Goal: Task Accomplishment & Management: Manage account settings

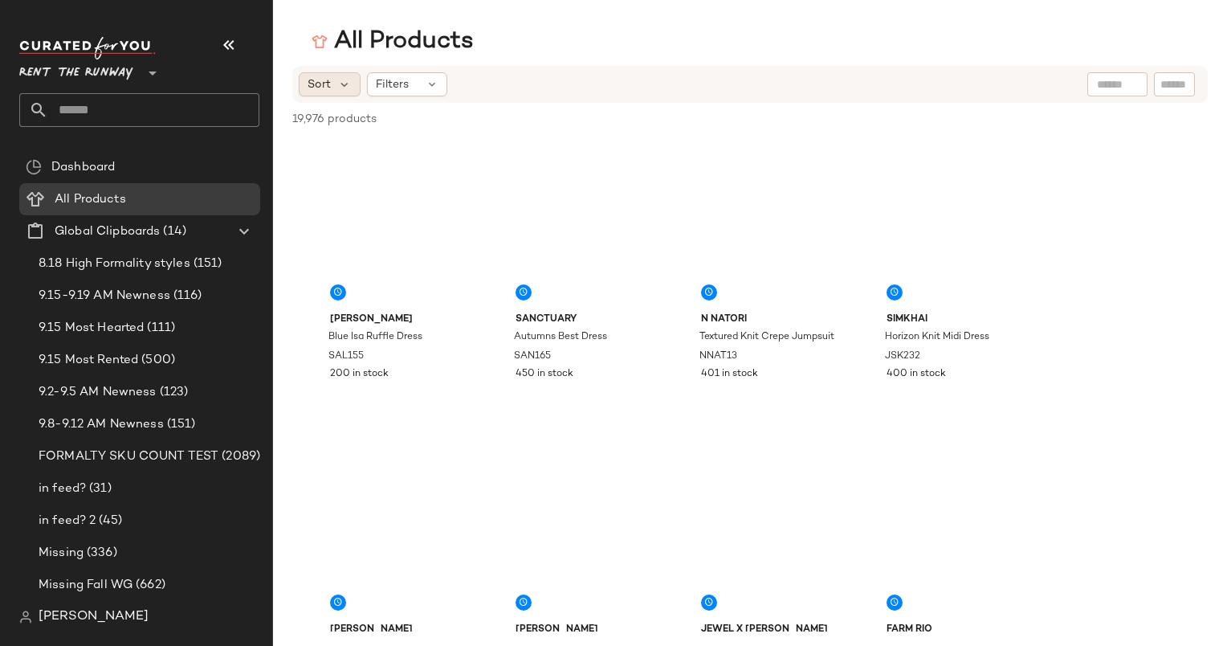
click at [321, 89] on span "Sort" at bounding box center [319, 84] width 23 height 17
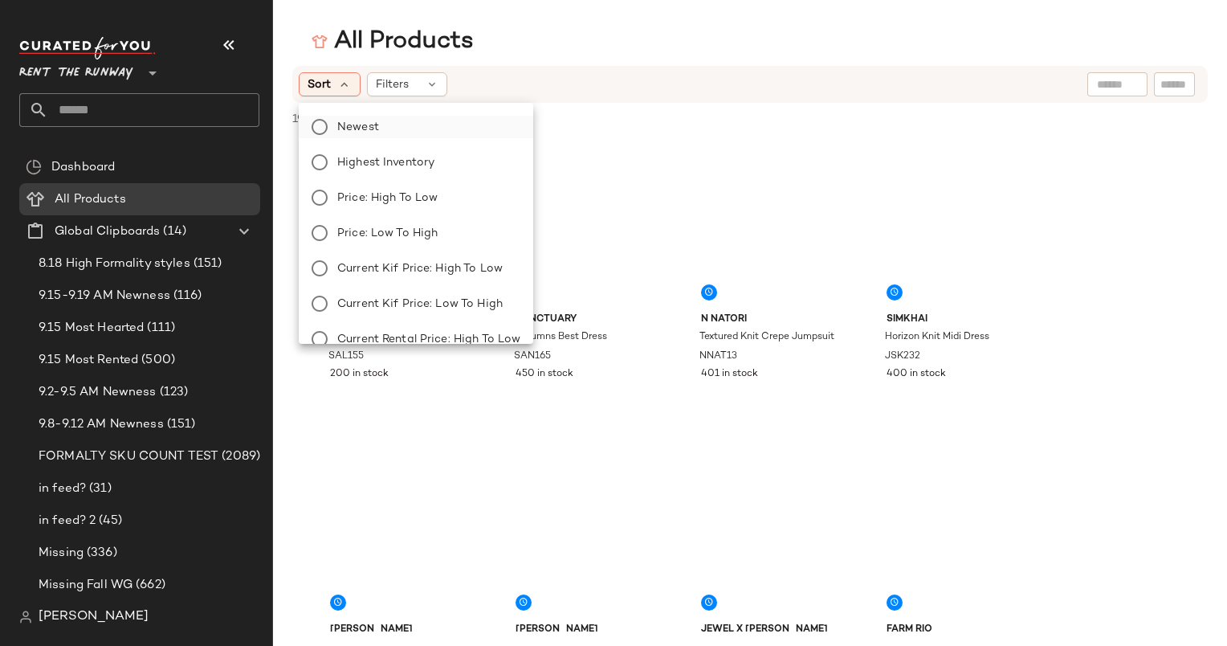
click at [363, 124] on span "Newest" at bounding box center [358, 127] width 42 height 17
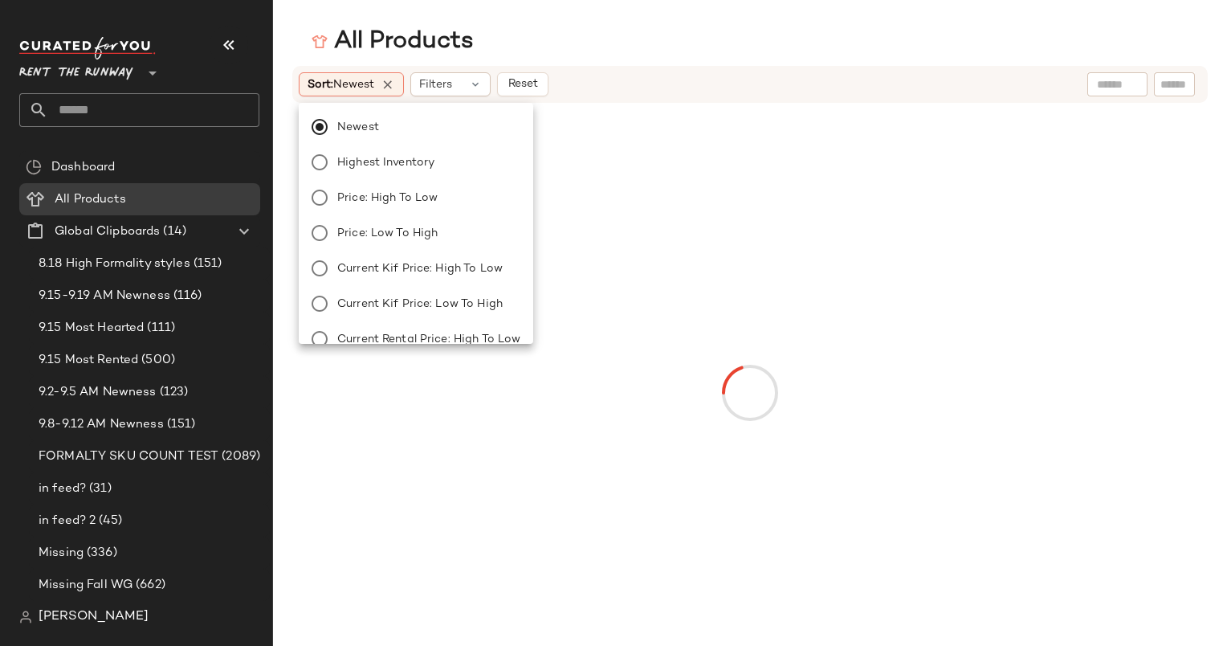
click at [609, 66] on div "Sort: Newest Filters Reset" at bounding box center [749, 84] width 915 height 37
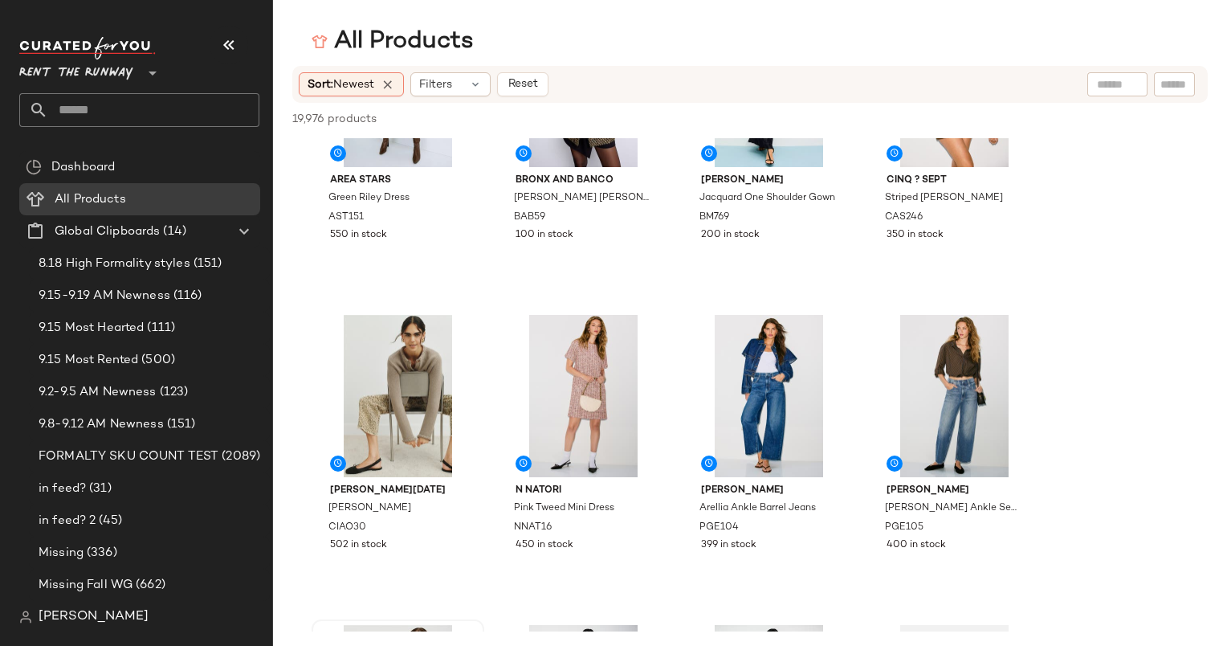
scroll to position [1070, 0]
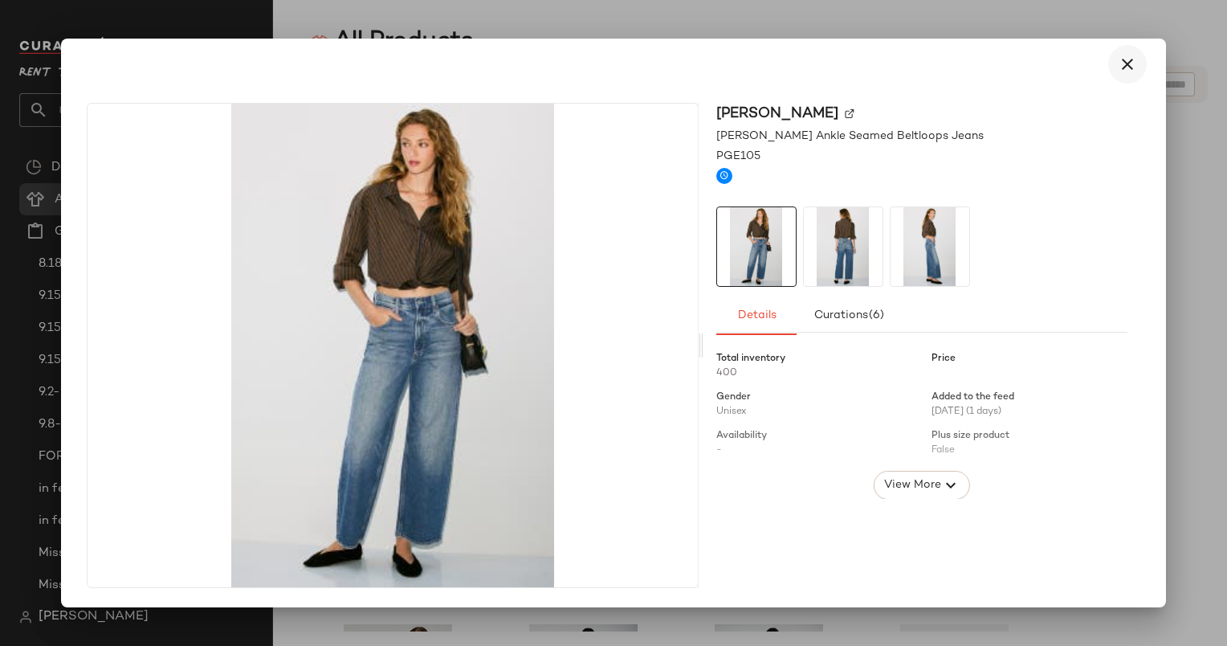
click at [1122, 64] on icon "button" at bounding box center [1127, 64] width 19 height 19
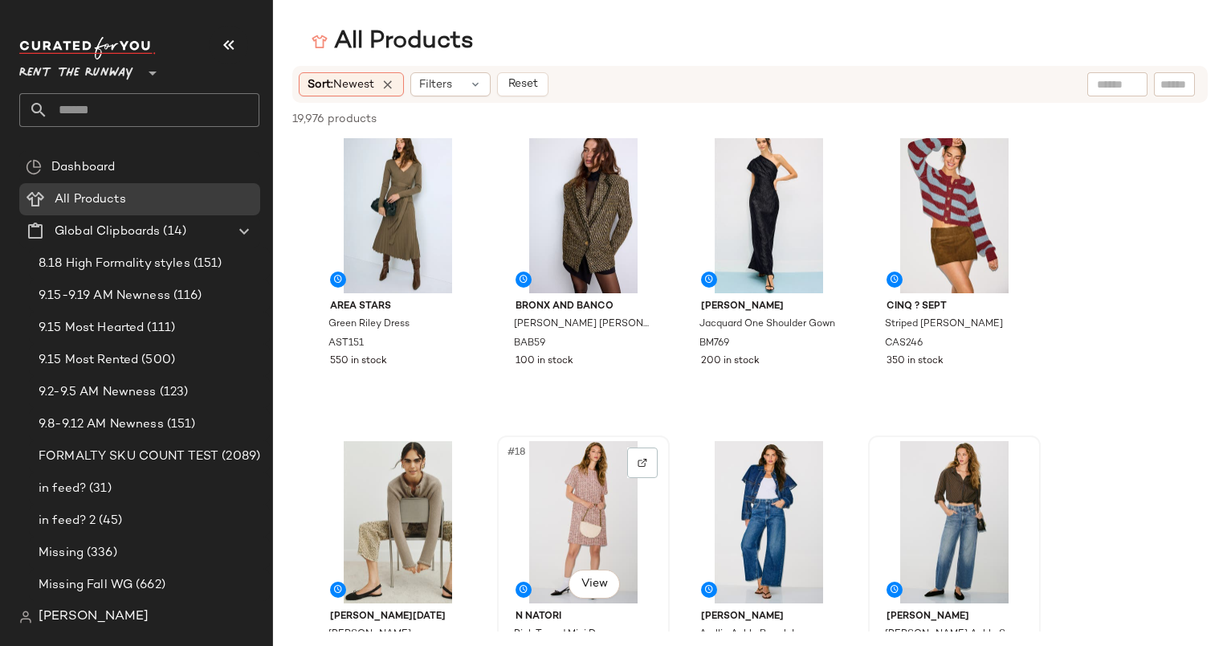
scroll to position [937, 0]
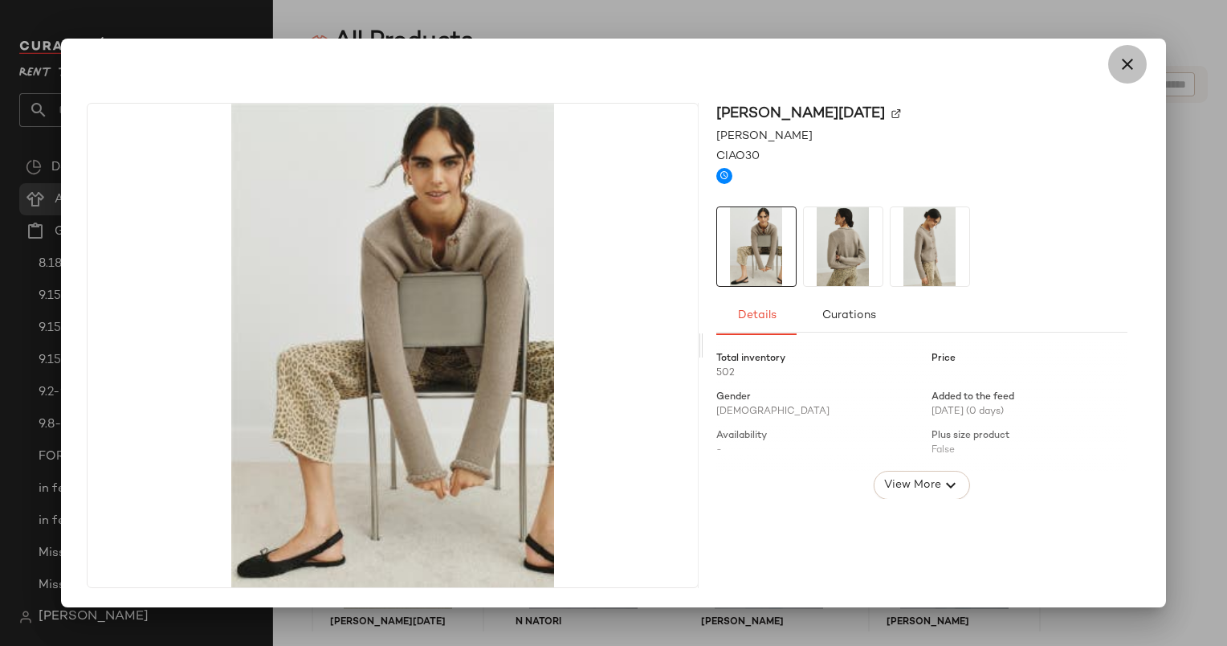
click at [1128, 64] on icon "button" at bounding box center [1127, 64] width 19 height 19
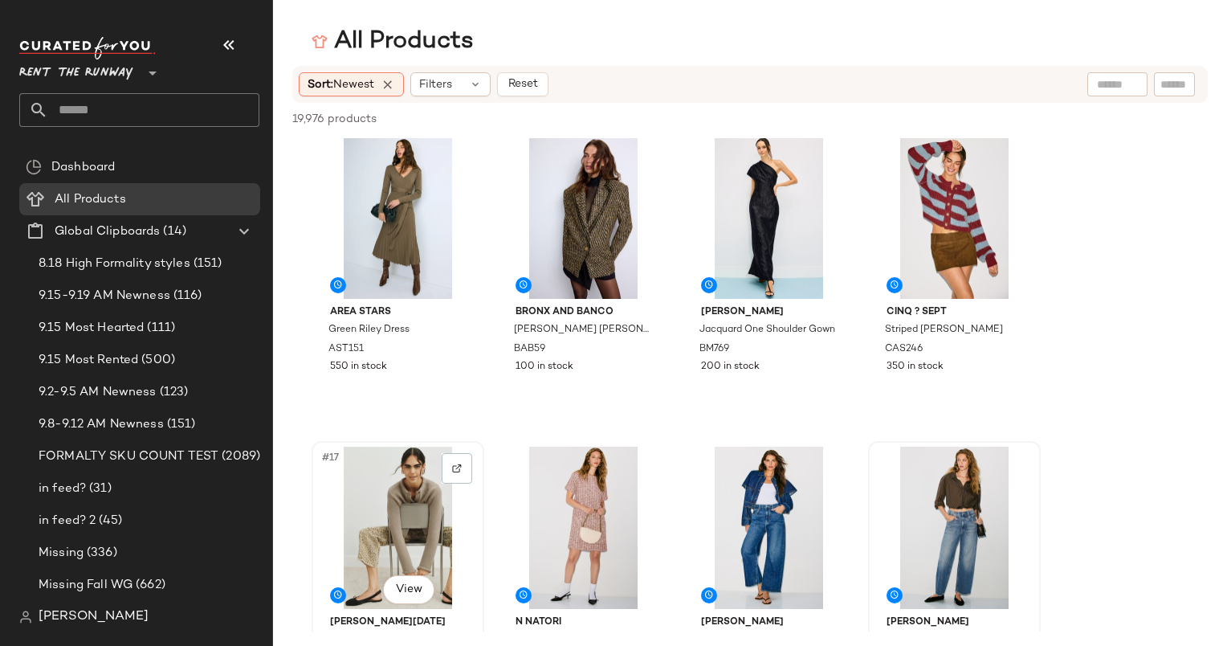
click at [351, 485] on div "#17 View" at bounding box center [397, 527] width 161 height 162
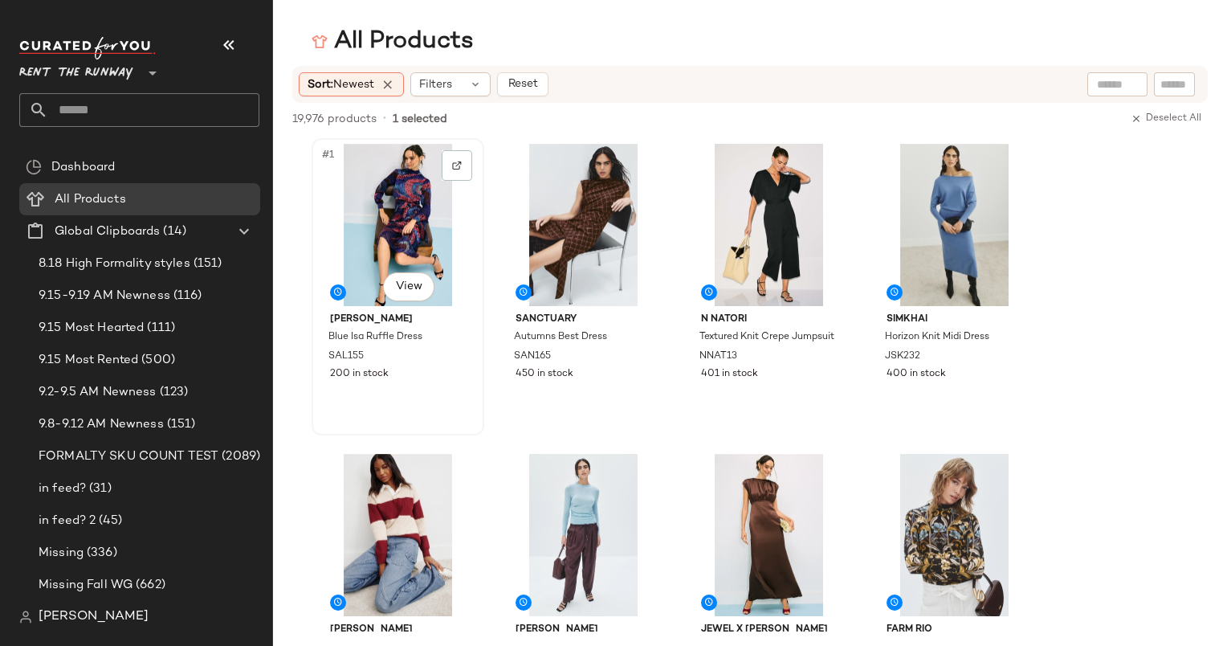
click at [380, 231] on div "#1 View" at bounding box center [397, 225] width 161 height 162
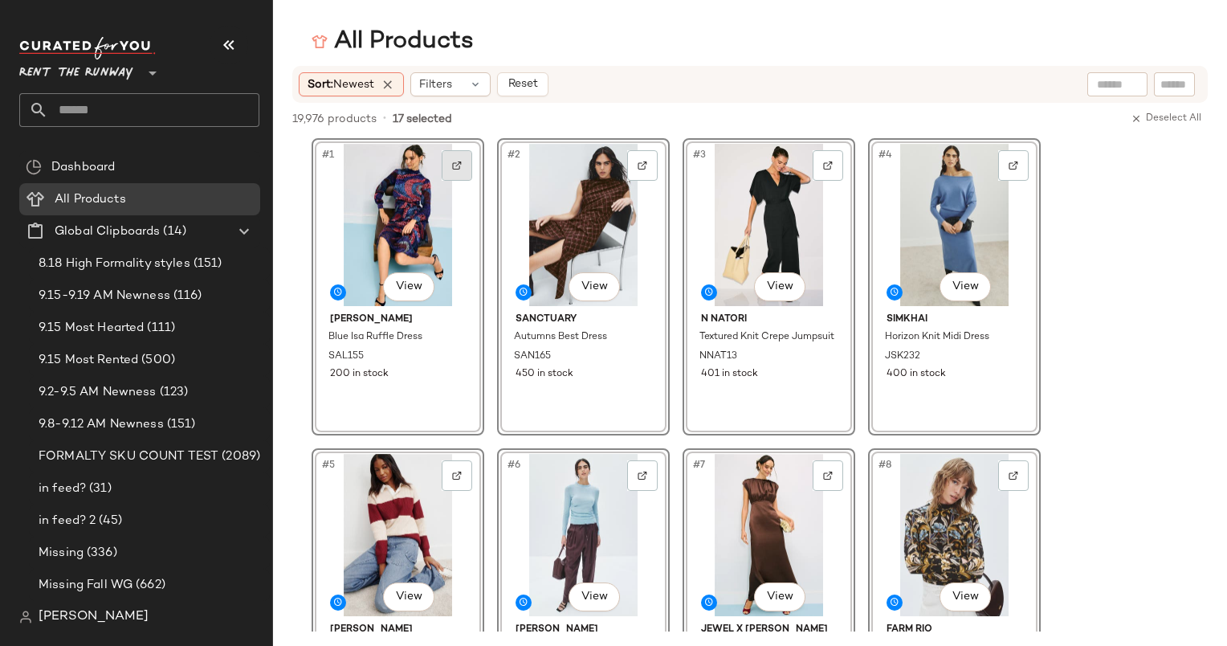
click at [450, 161] on div at bounding box center [457, 165] width 31 height 31
click at [640, 168] on img at bounding box center [643, 166] width 10 height 10
click at [1013, 175] on div at bounding box center [1013, 165] width 31 height 31
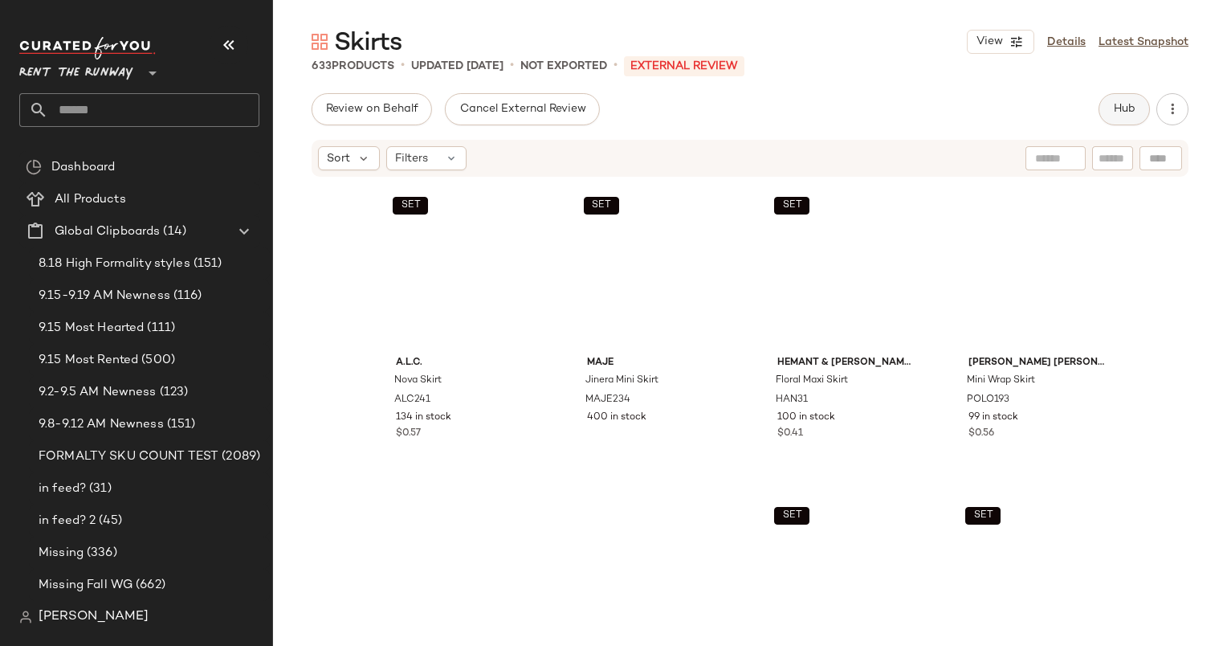
click at [1121, 122] on button "Hub" at bounding box center [1123, 109] width 51 height 32
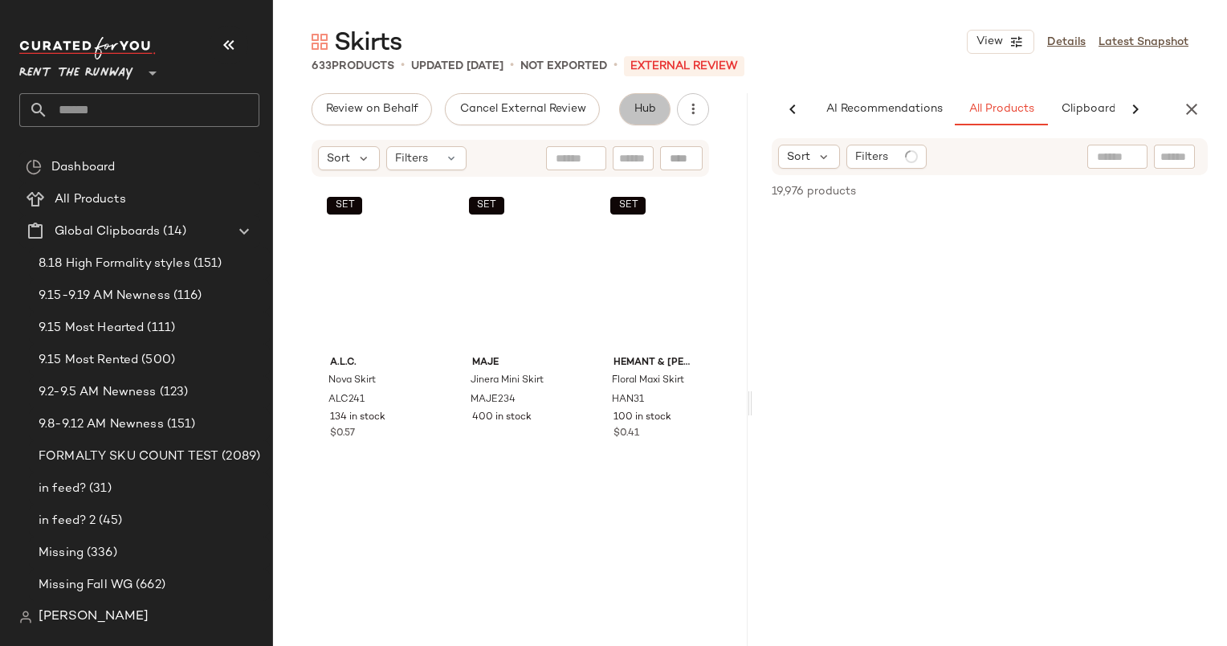
scroll to position [0, 83]
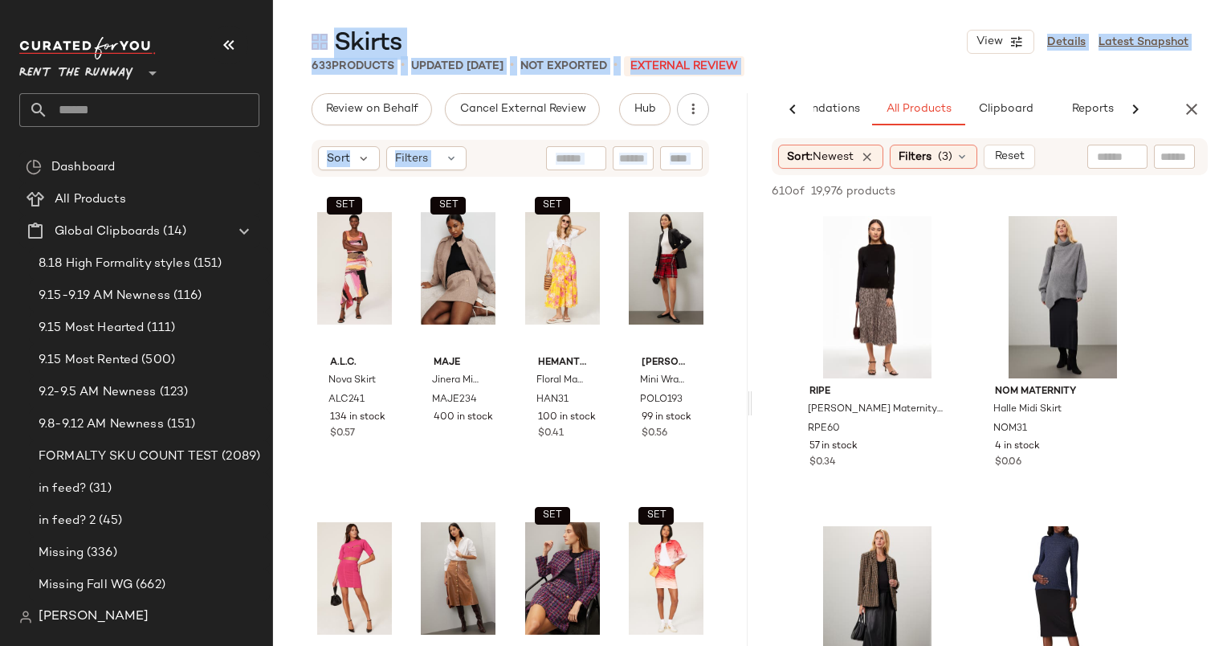
drag, startPoint x: 1121, startPoint y: 122, endPoint x: 1164, endPoint y: 19, distance: 111.5
click at [1164, 19] on main "Skirts View Details Latest Snapshot 633 Products • updated Sep 16th • Not Expor…" at bounding box center [613, 323] width 1227 height 646
click at [933, 59] on div "633 Products • updated Sep 16th • Not Exported • External REVIEW" at bounding box center [750, 66] width 954 height 16
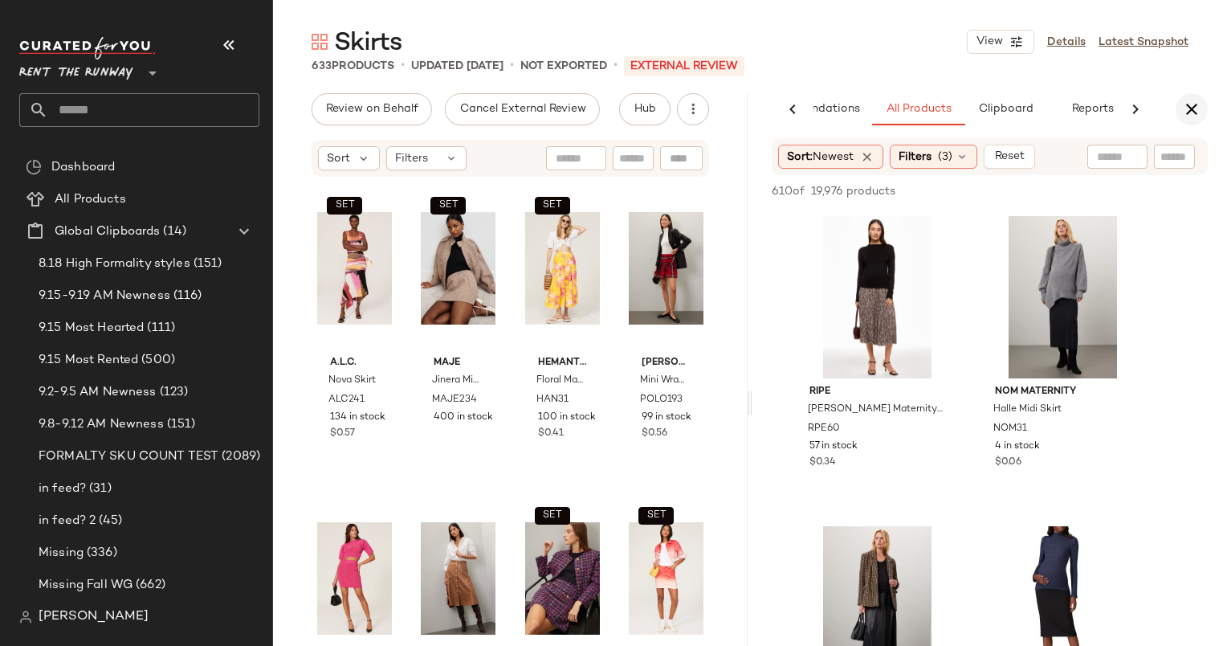
click at [1200, 112] on icon "button" at bounding box center [1191, 109] width 19 height 19
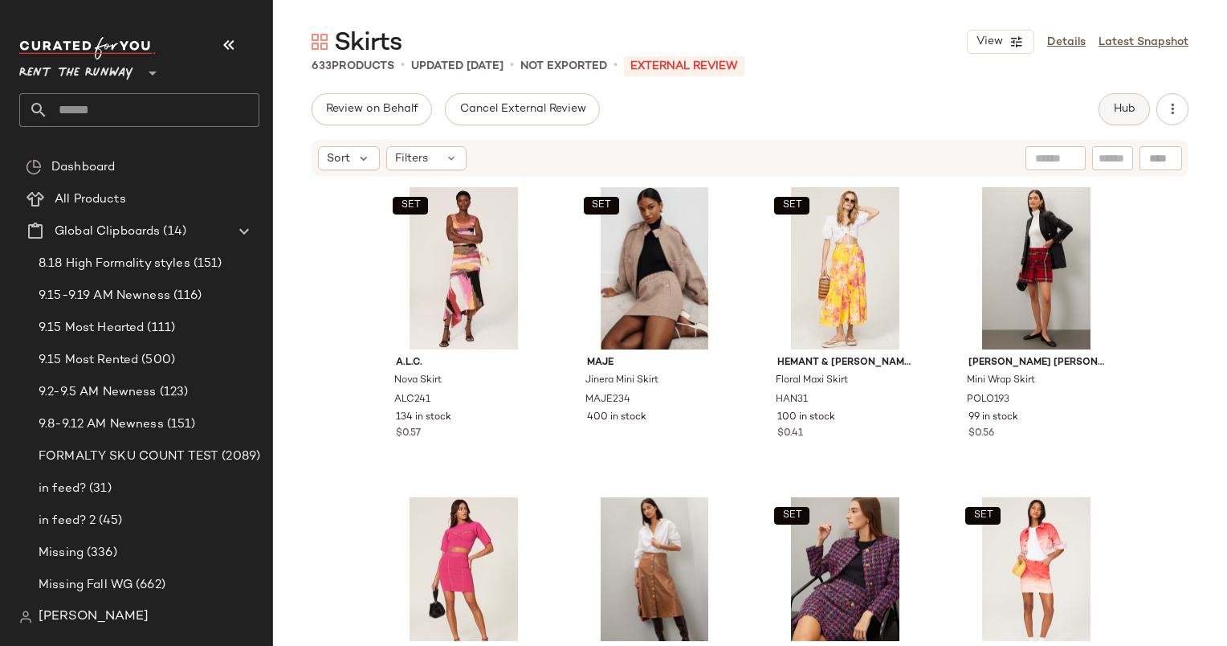
click at [1130, 106] on span "Hub" at bounding box center [1124, 109] width 22 height 13
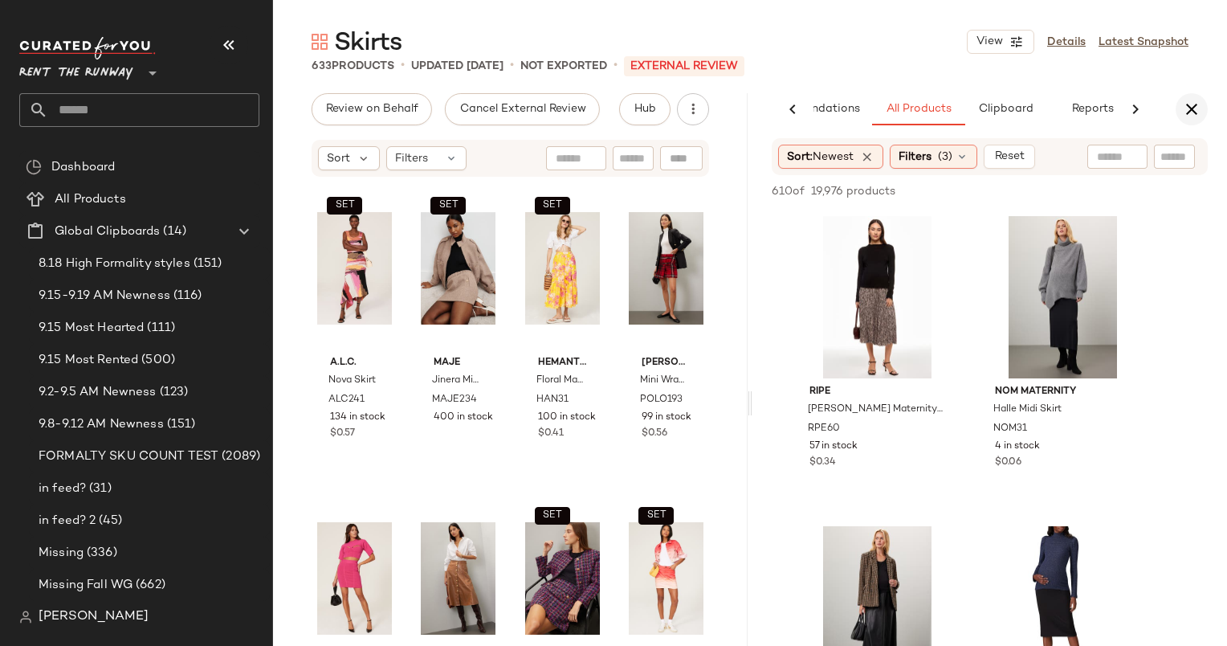
click at [1195, 103] on icon "button" at bounding box center [1191, 109] width 19 height 19
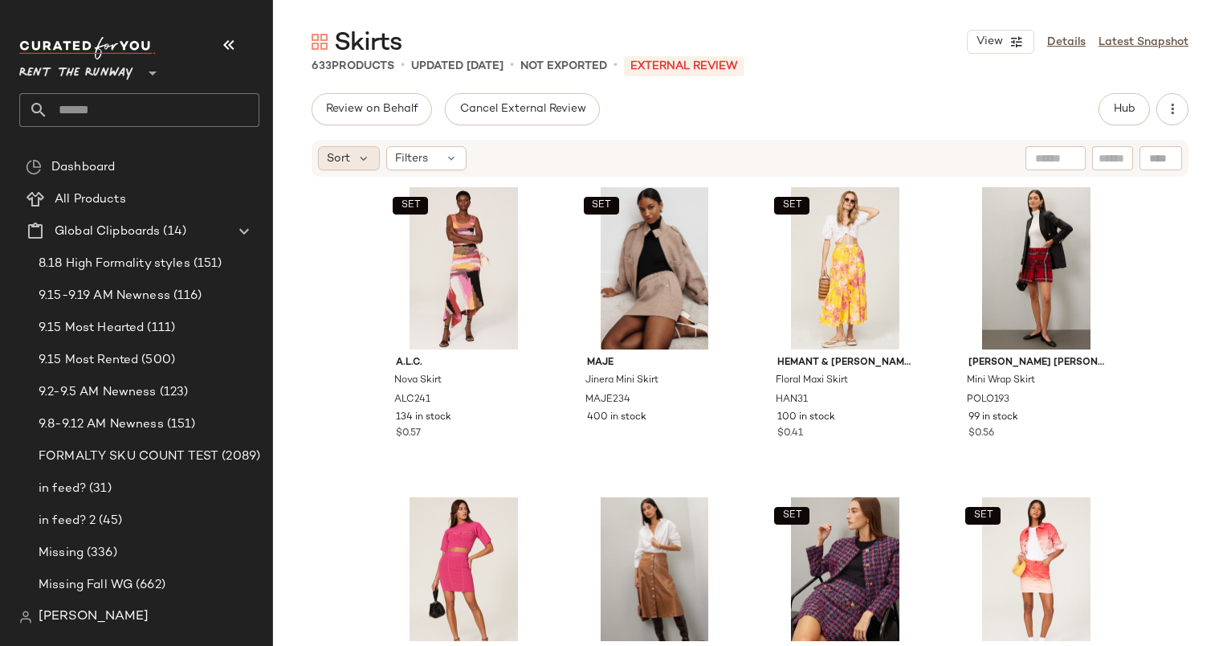
click at [354, 159] on div "Sort" at bounding box center [349, 158] width 62 height 24
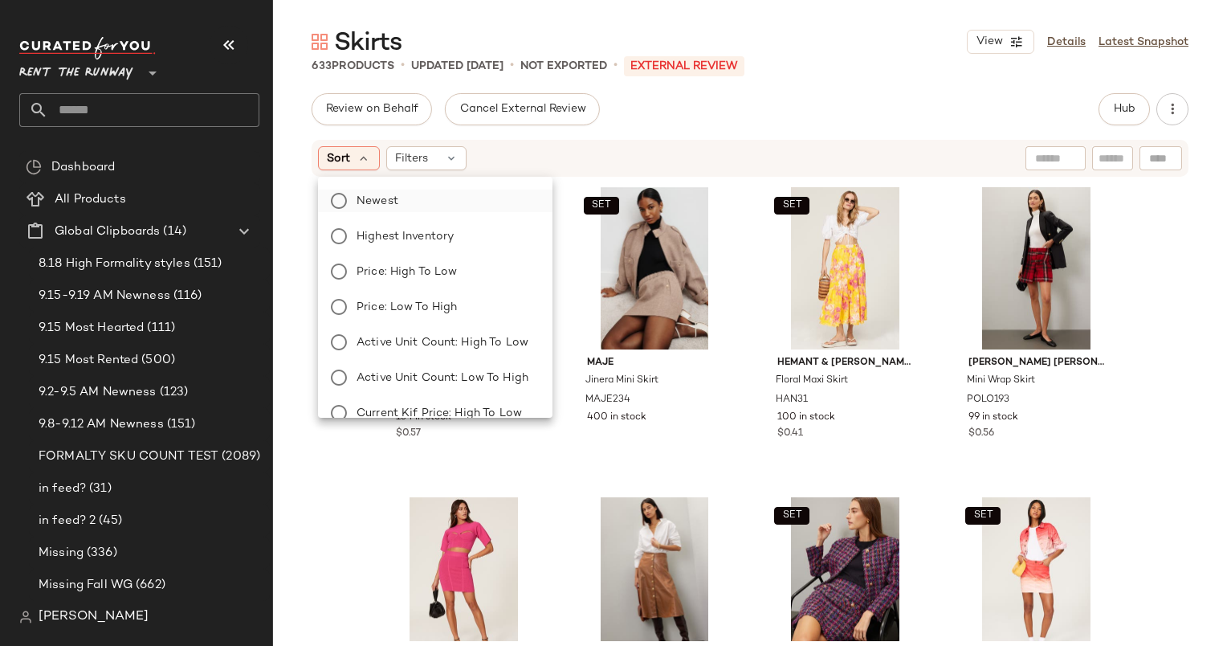
click at [409, 199] on label "Newest" at bounding box center [444, 200] width 189 height 22
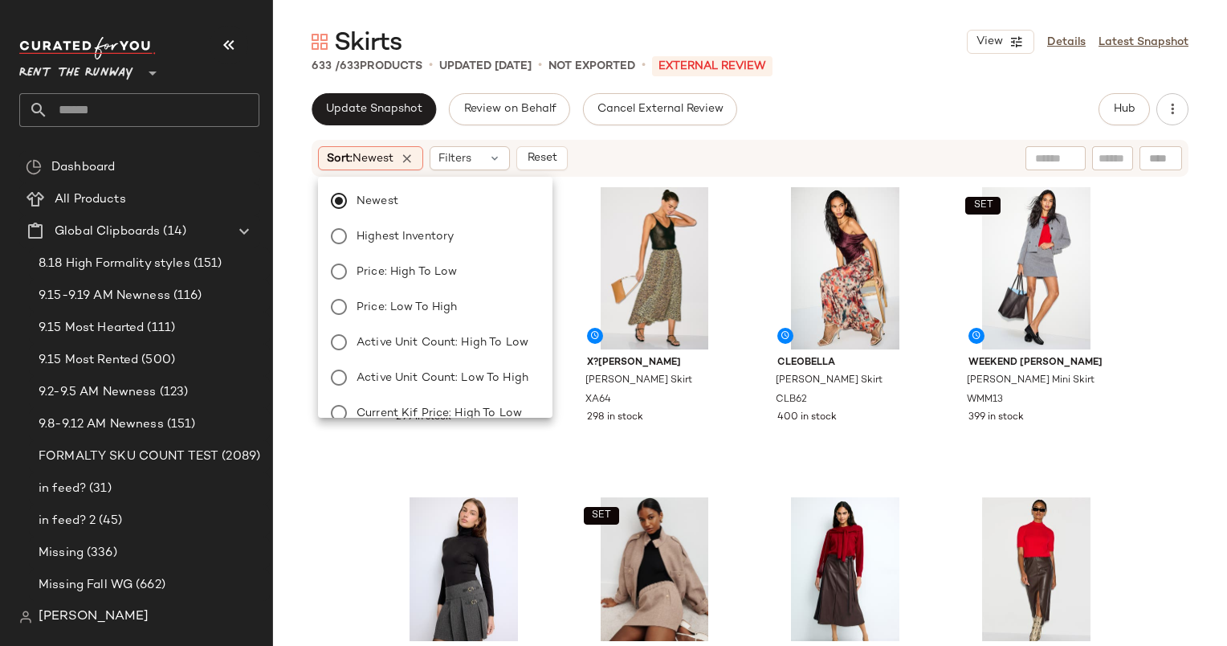
click at [774, 136] on div "Update Snapshot Review on Behalf Cancel External Review Hub Sort: Newest Filter…" at bounding box center [750, 403] width 954 height 620
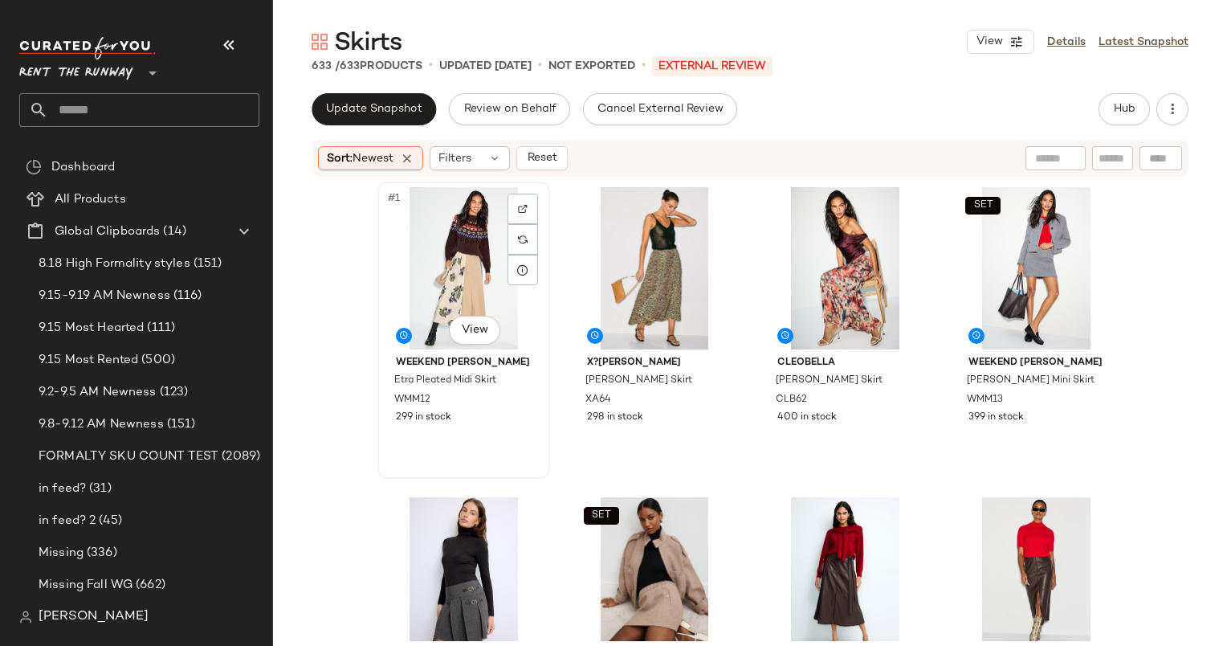
click at [453, 249] on div "#1 View" at bounding box center [463, 268] width 161 height 162
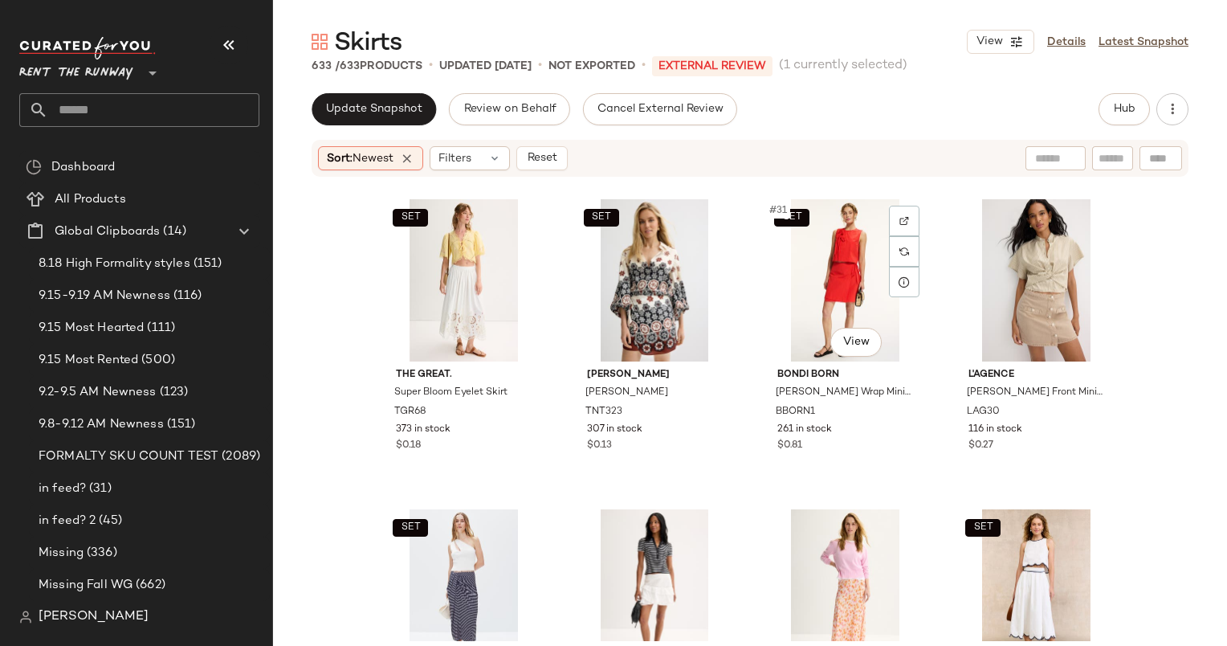
scroll to position [2138, 0]
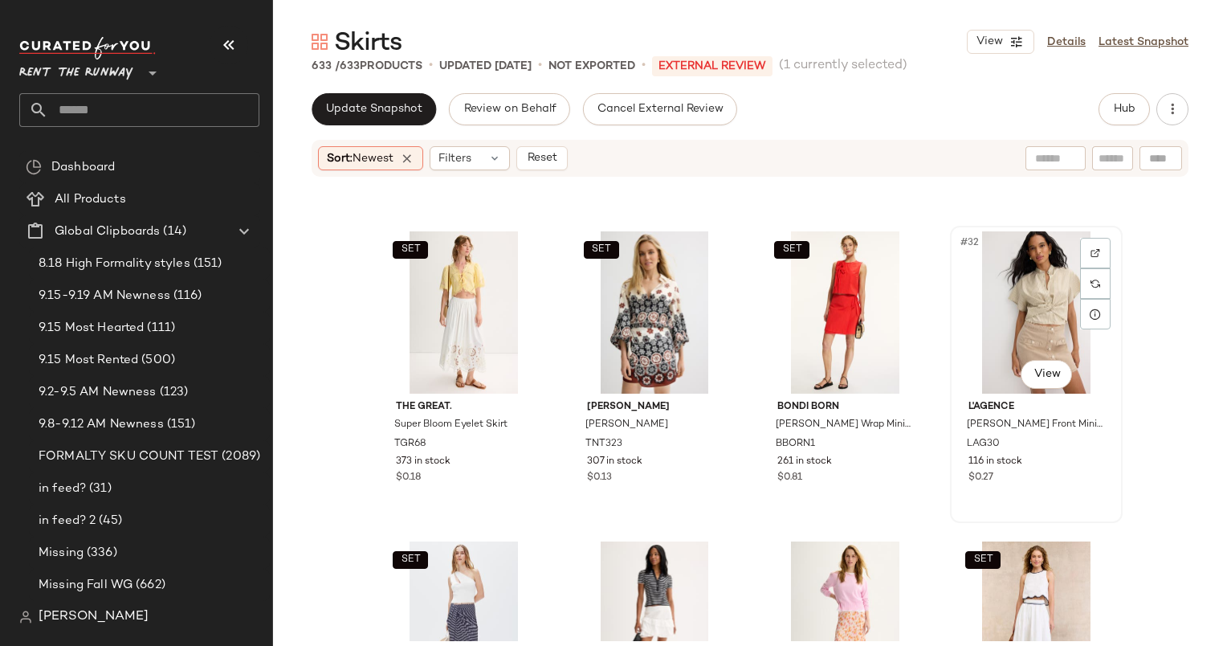
click at [999, 329] on div "#32 View" at bounding box center [1036, 312] width 161 height 162
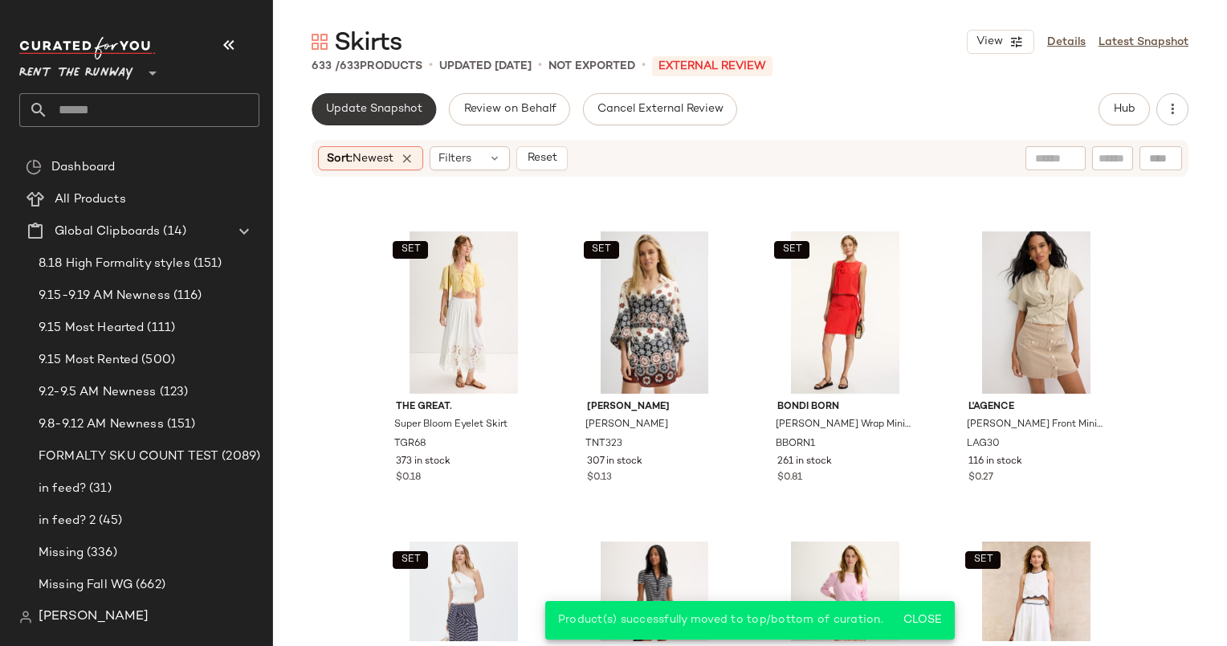
click at [381, 110] on span "Update Snapshot" at bounding box center [373, 109] width 97 height 13
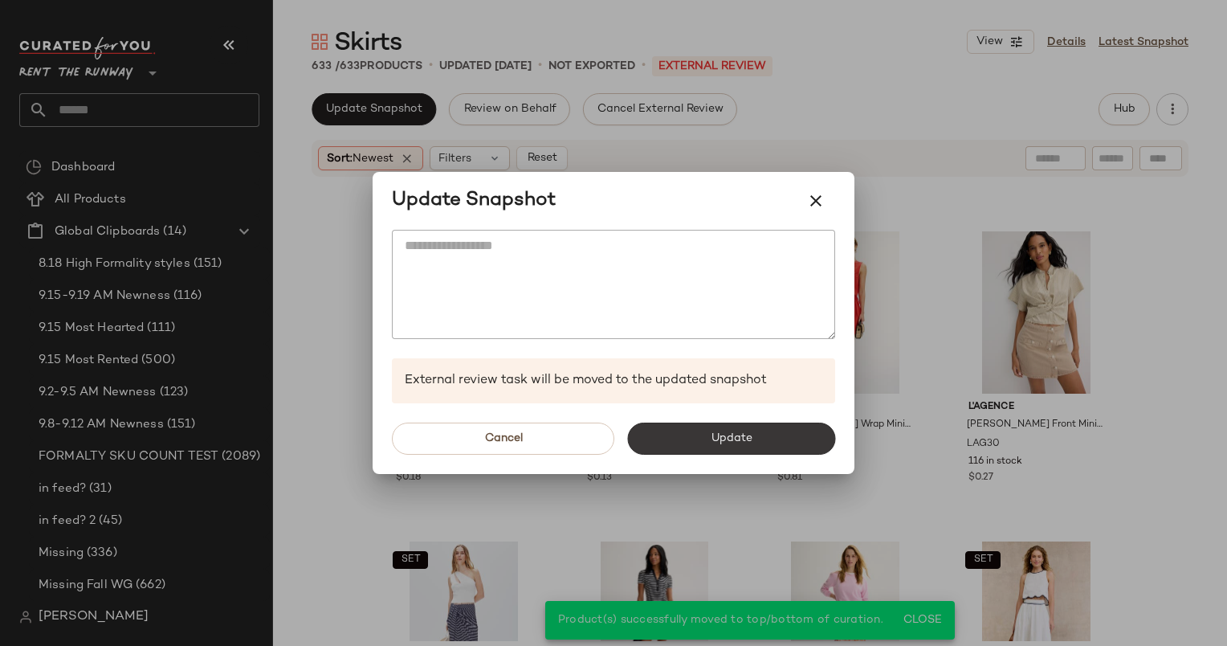
click at [712, 428] on button "Update" at bounding box center [731, 438] width 208 height 32
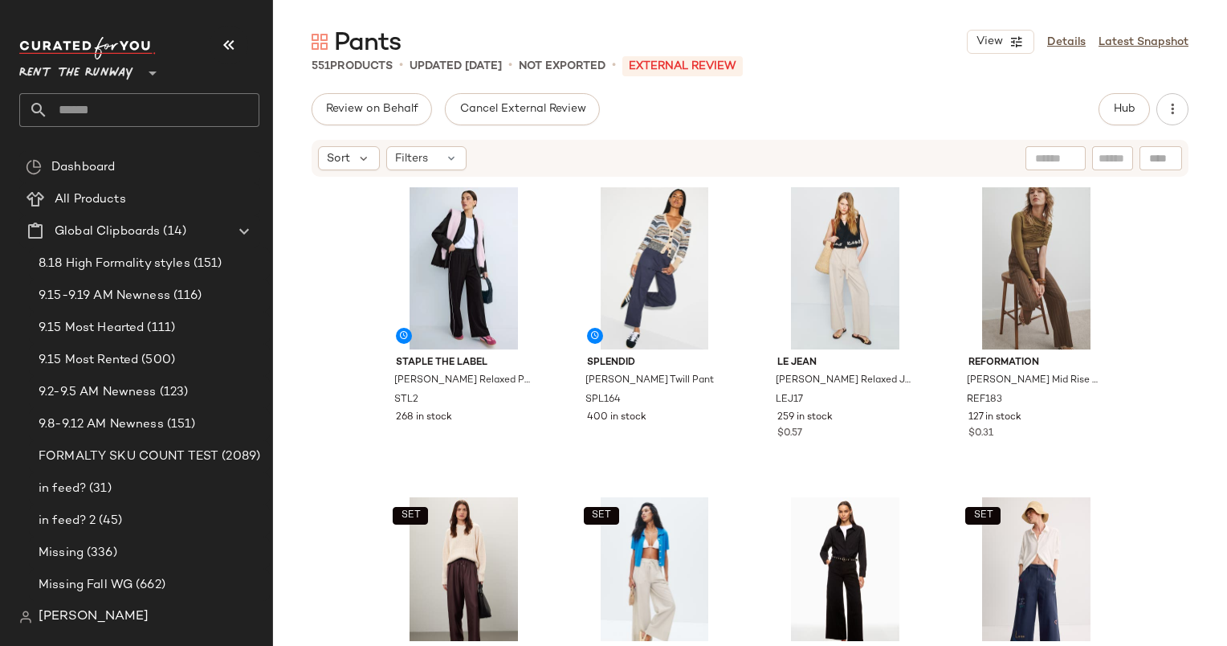
click at [1105, 86] on div "Pants View Details Latest Snapshot 551 Products • updated Sep 16th • Not Export…" at bounding box center [750, 336] width 954 height 620
click at [1116, 108] on span "Hub" at bounding box center [1124, 109] width 22 height 13
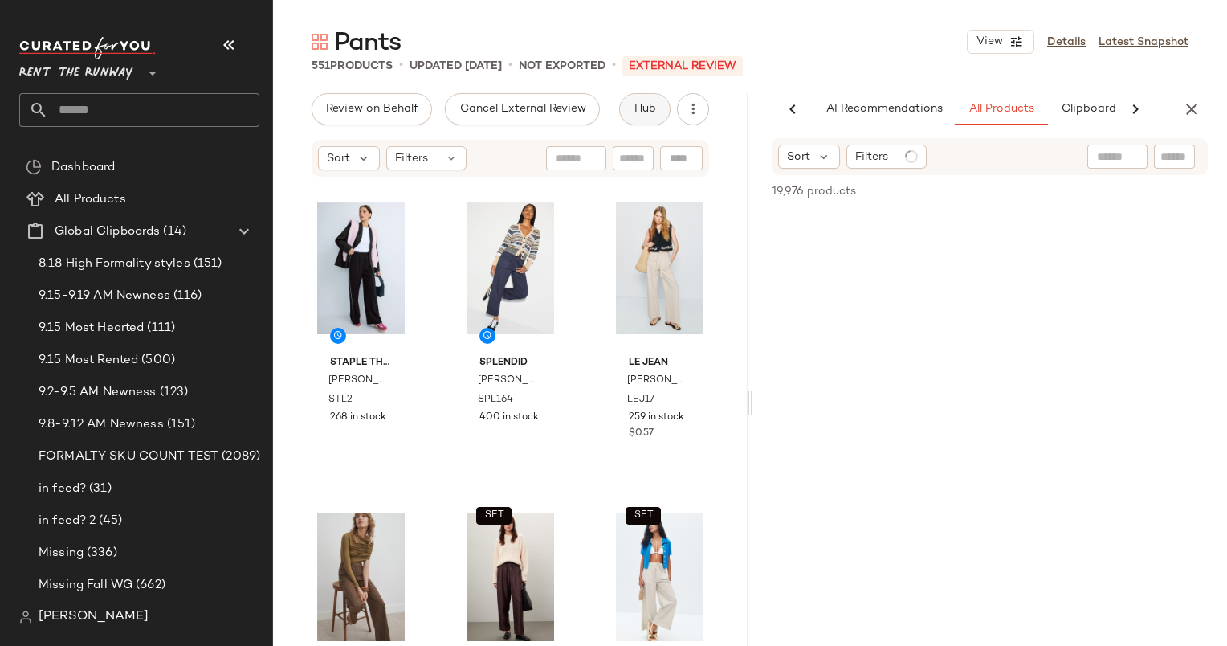
scroll to position [0, 83]
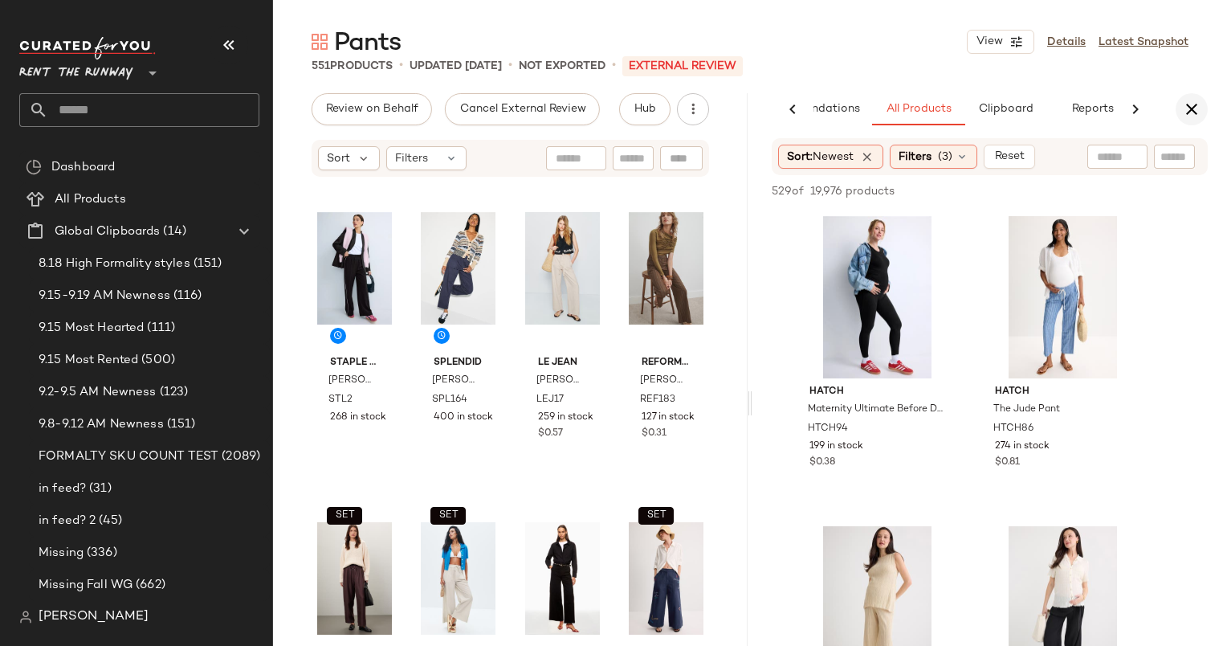
click at [1194, 114] on icon "button" at bounding box center [1191, 109] width 19 height 19
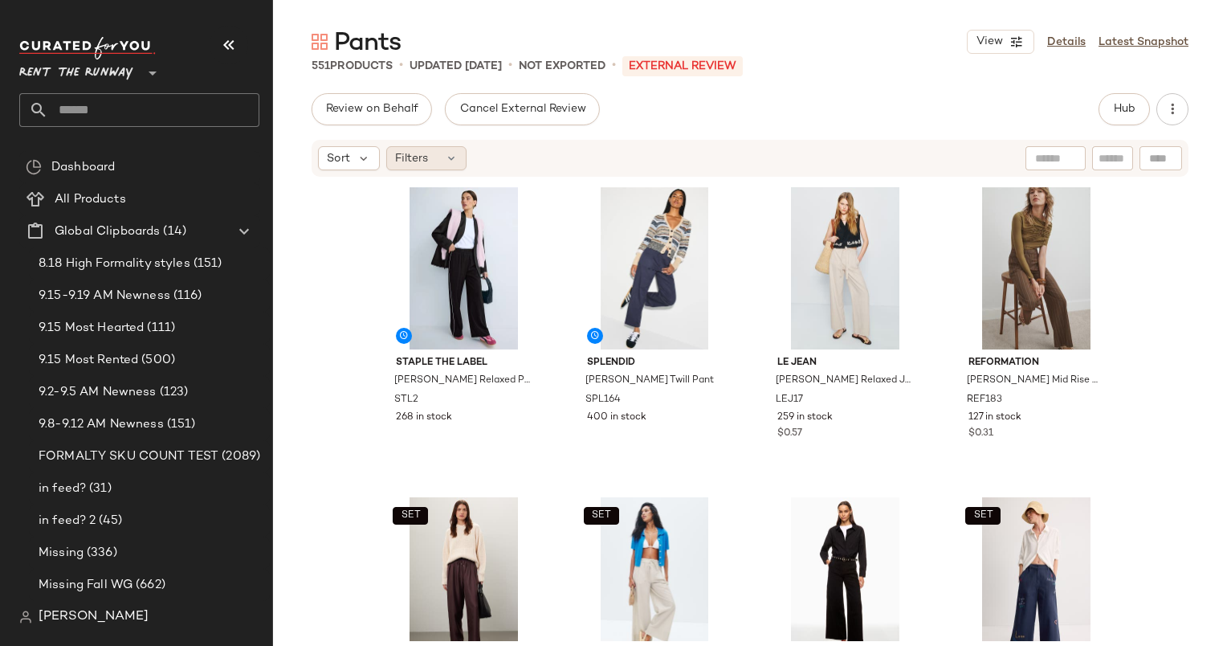
click at [422, 157] on span "Filters" at bounding box center [411, 158] width 33 height 17
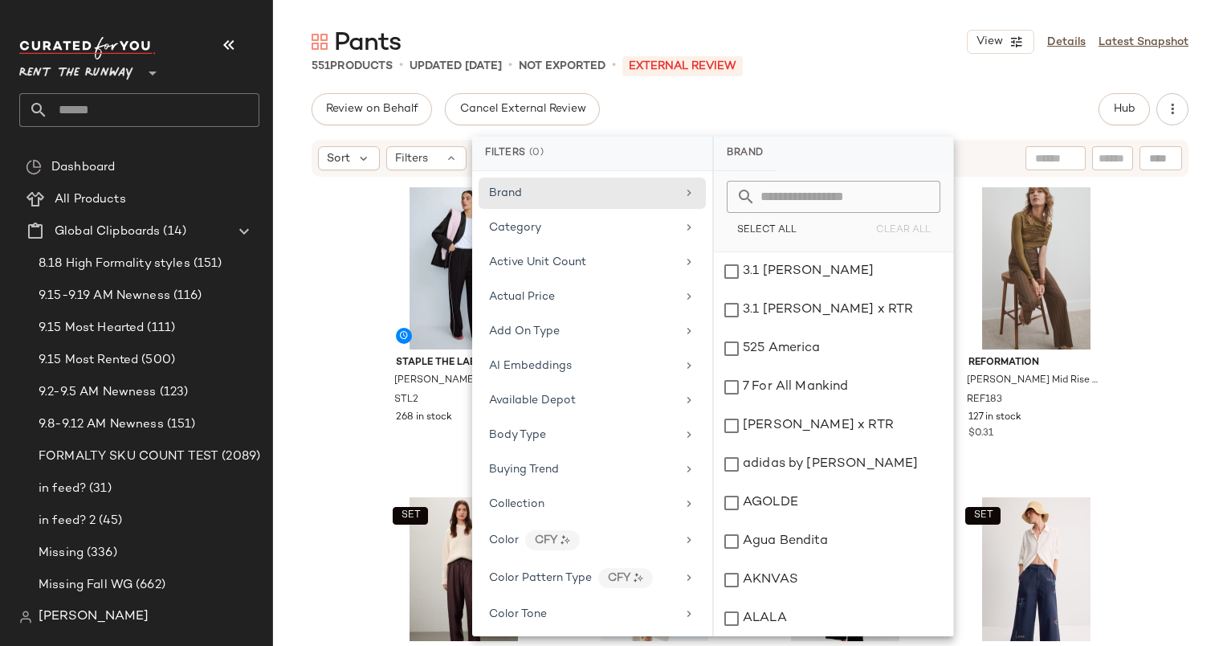
click at [337, 170] on div "Sort Filters" at bounding box center [750, 158] width 877 height 37
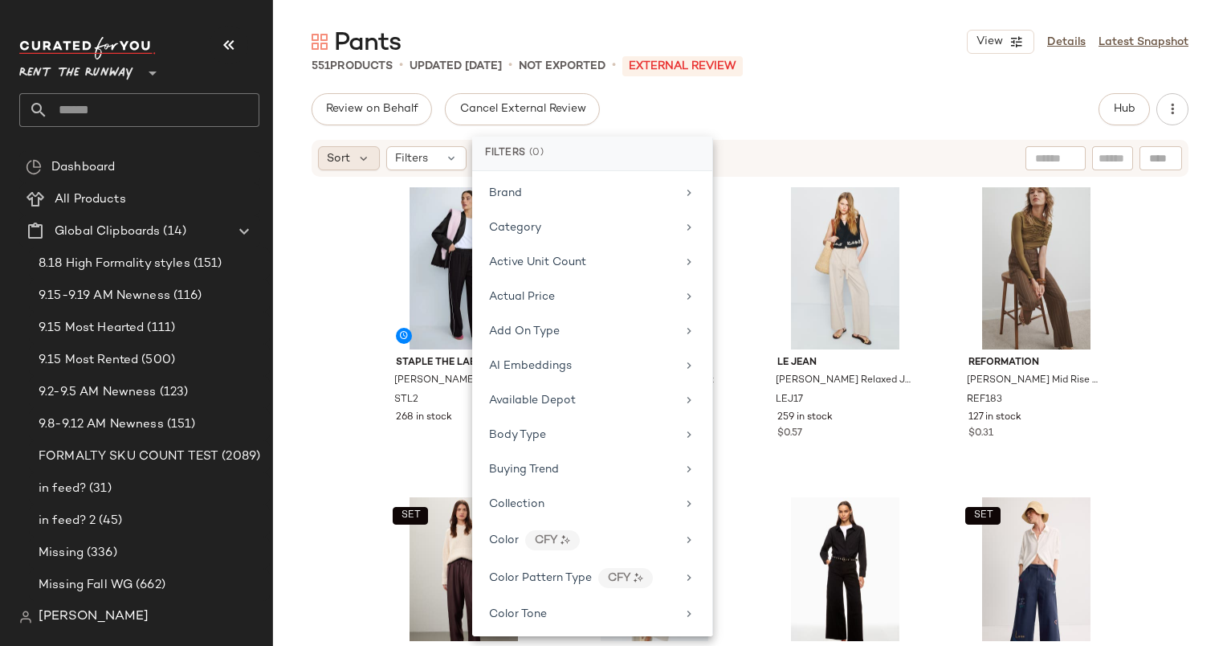
click at [328, 156] on span "Sort" at bounding box center [338, 158] width 23 height 17
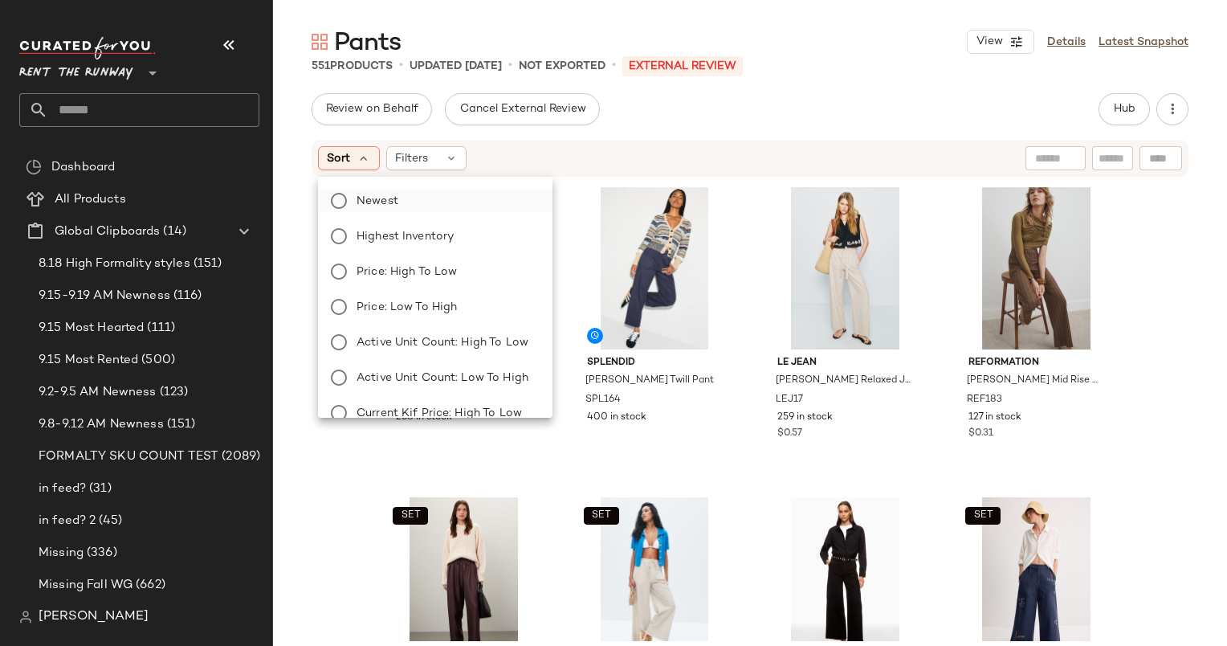
click at [401, 202] on label "Newest" at bounding box center [444, 200] width 189 height 22
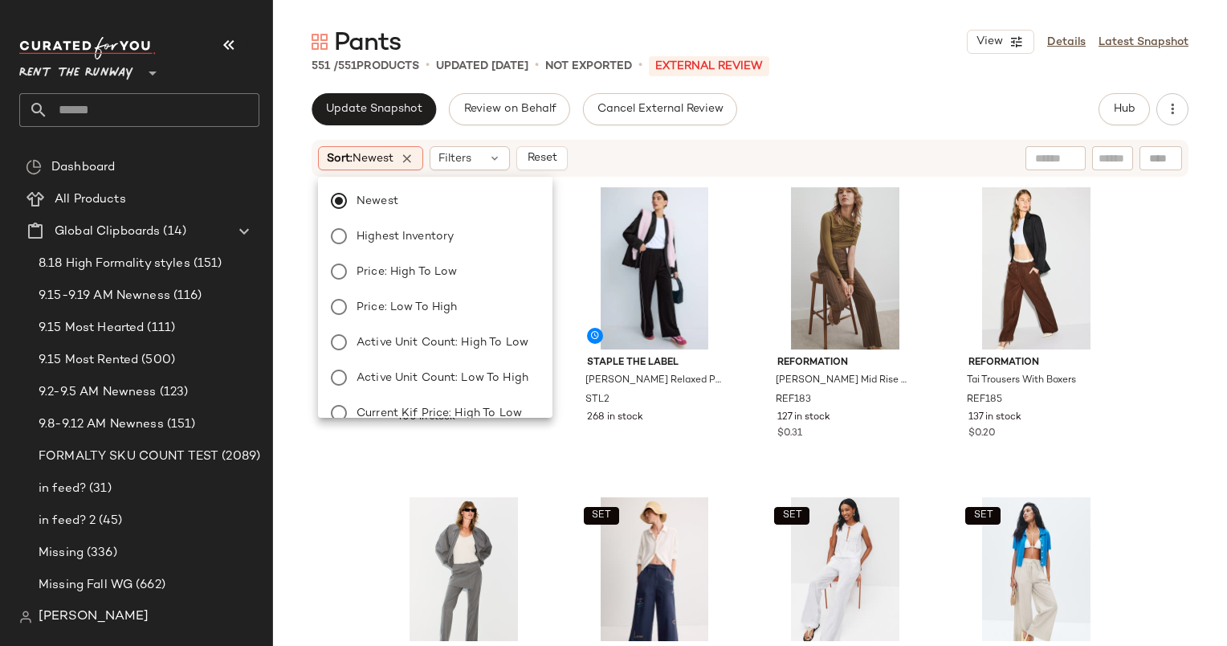
click at [861, 120] on div "Update Snapshot Review on Behalf Cancel External Review Hub" at bounding box center [750, 109] width 877 height 32
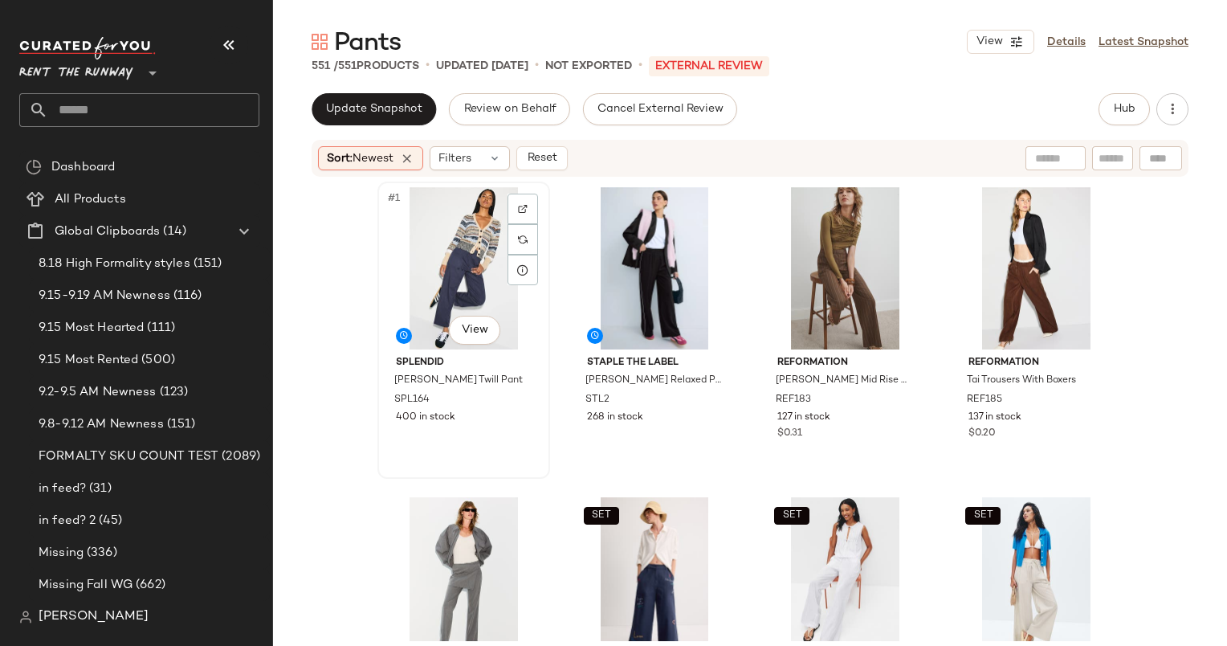
click at [437, 279] on div "#1 View" at bounding box center [463, 268] width 161 height 162
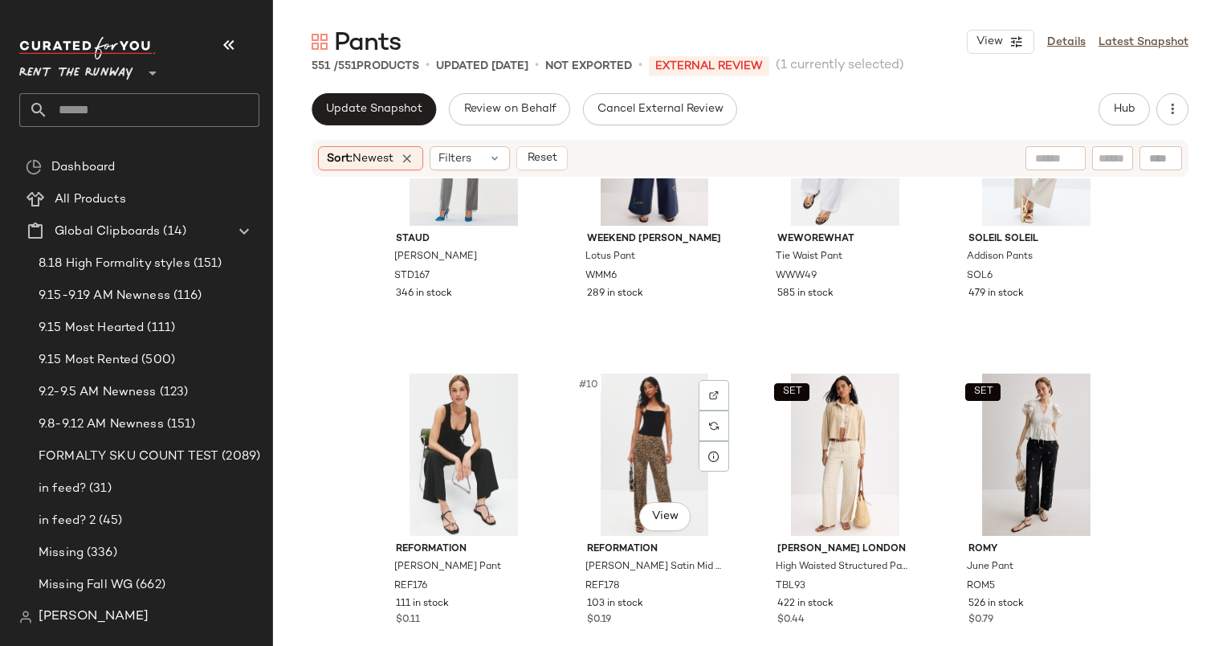
scroll to position [633, 0]
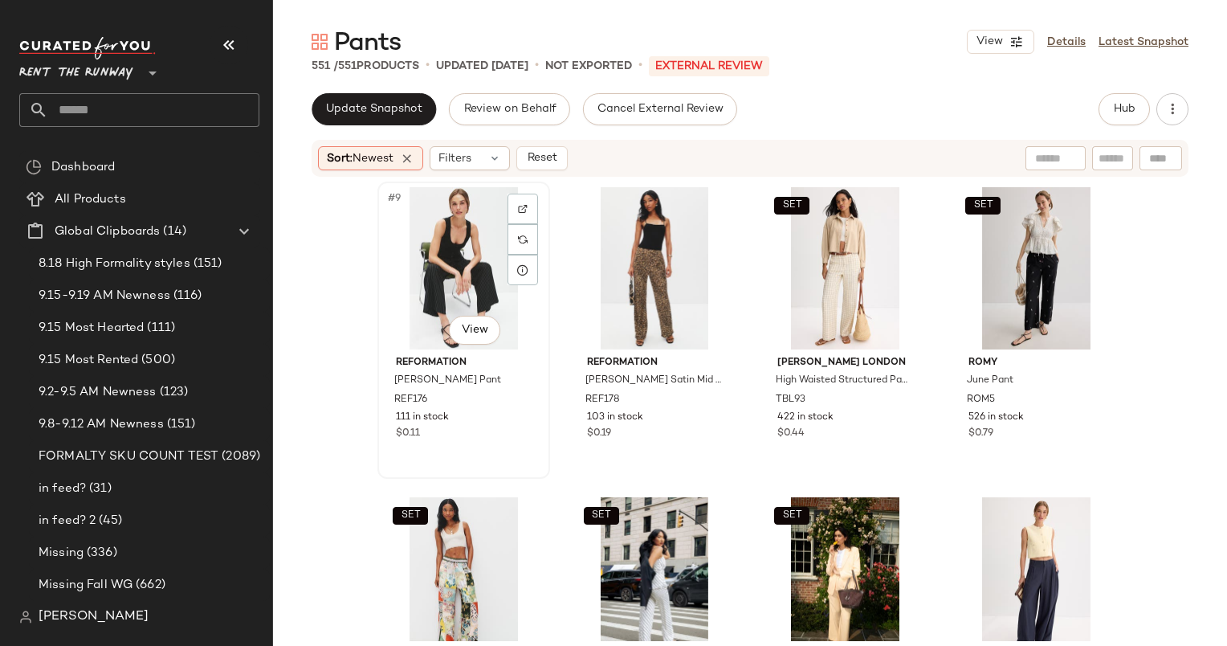
click at [441, 297] on div "#9 View" at bounding box center [463, 268] width 161 height 162
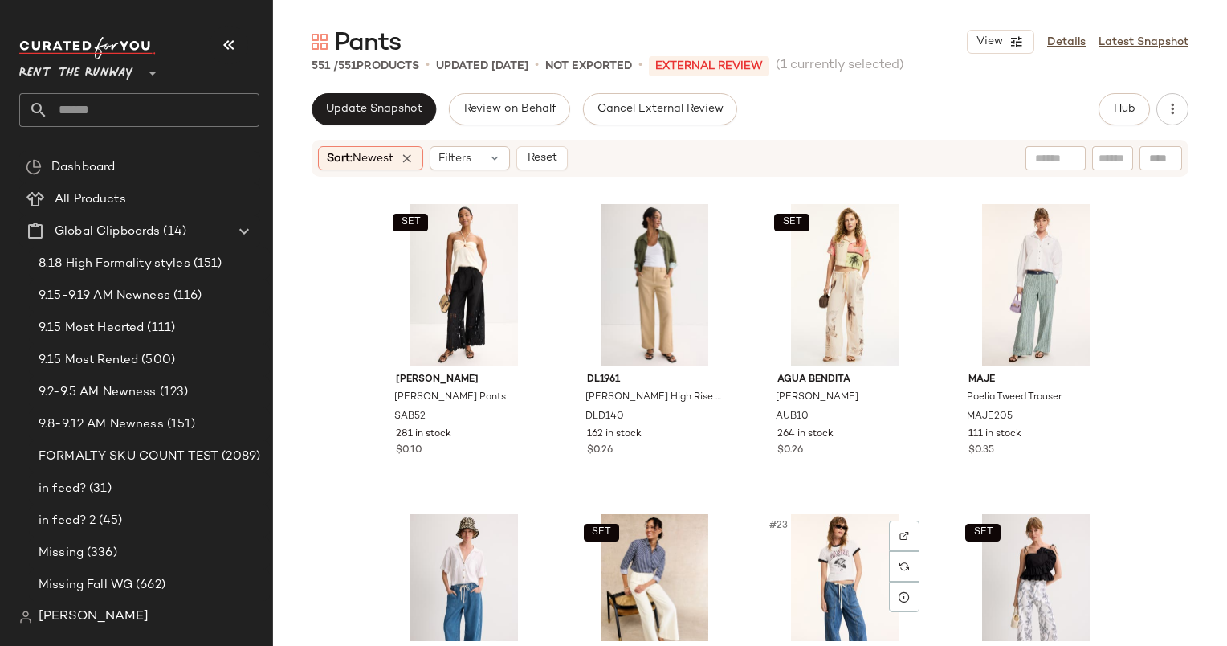
scroll to position [1217, 0]
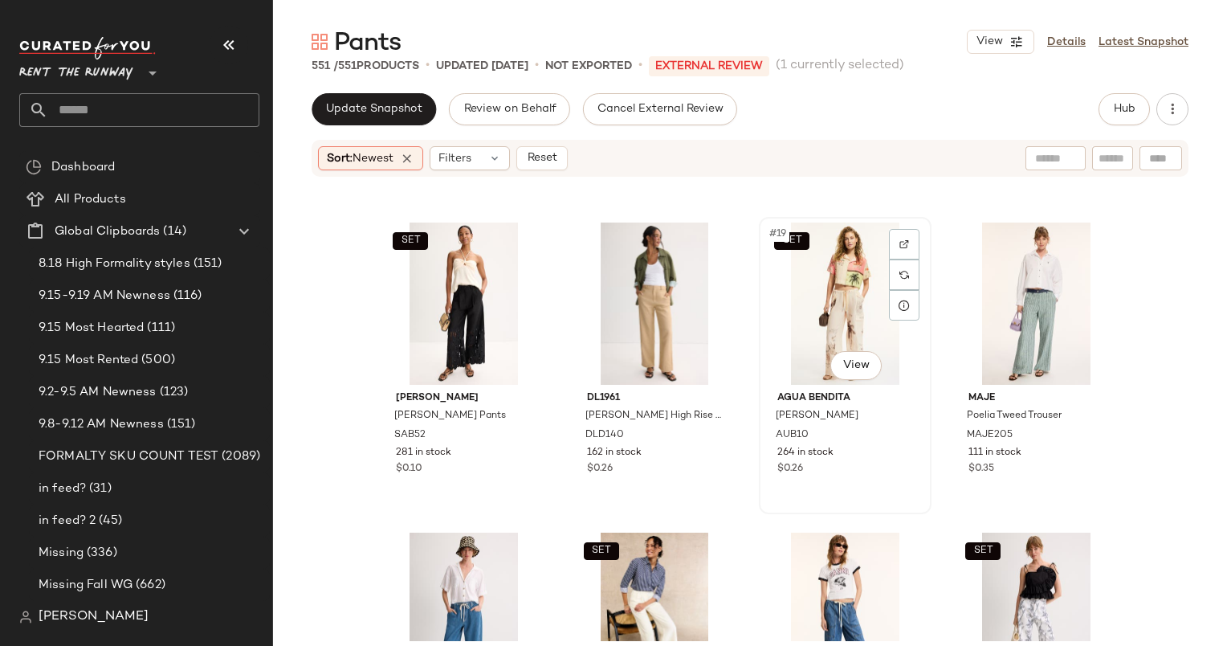
click at [829, 277] on div "SET #19 View" at bounding box center [844, 303] width 161 height 162
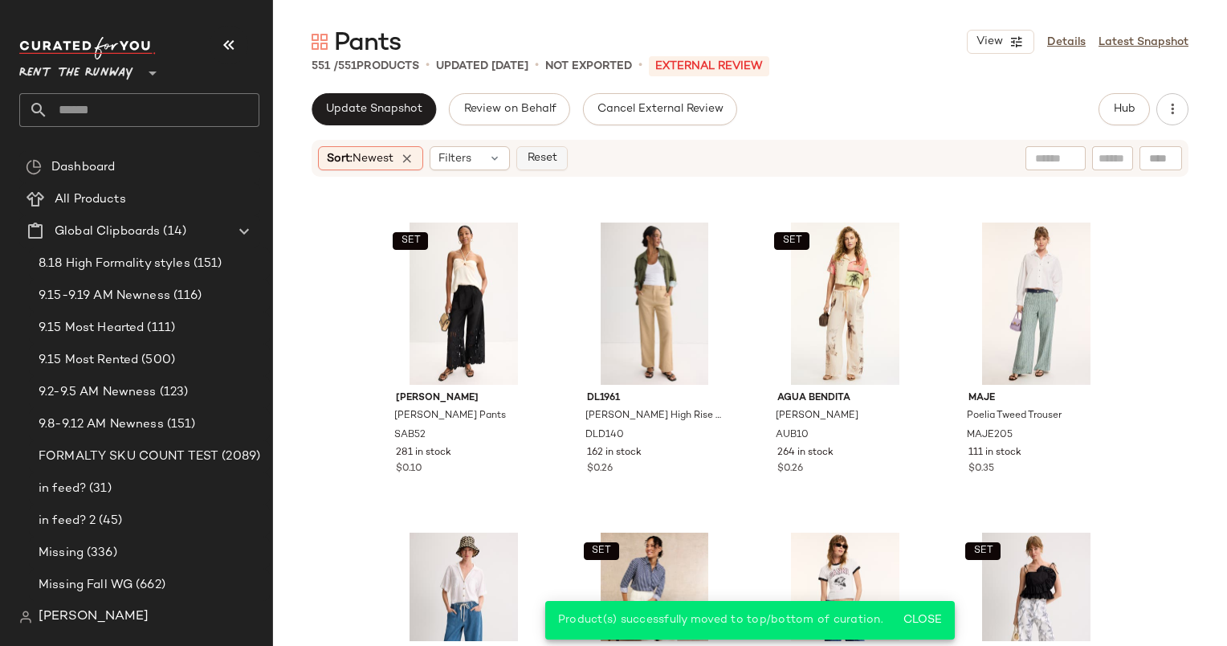
click at [555, 161] on span "Reset" at bounding box center [541, 158] width 31 height 13
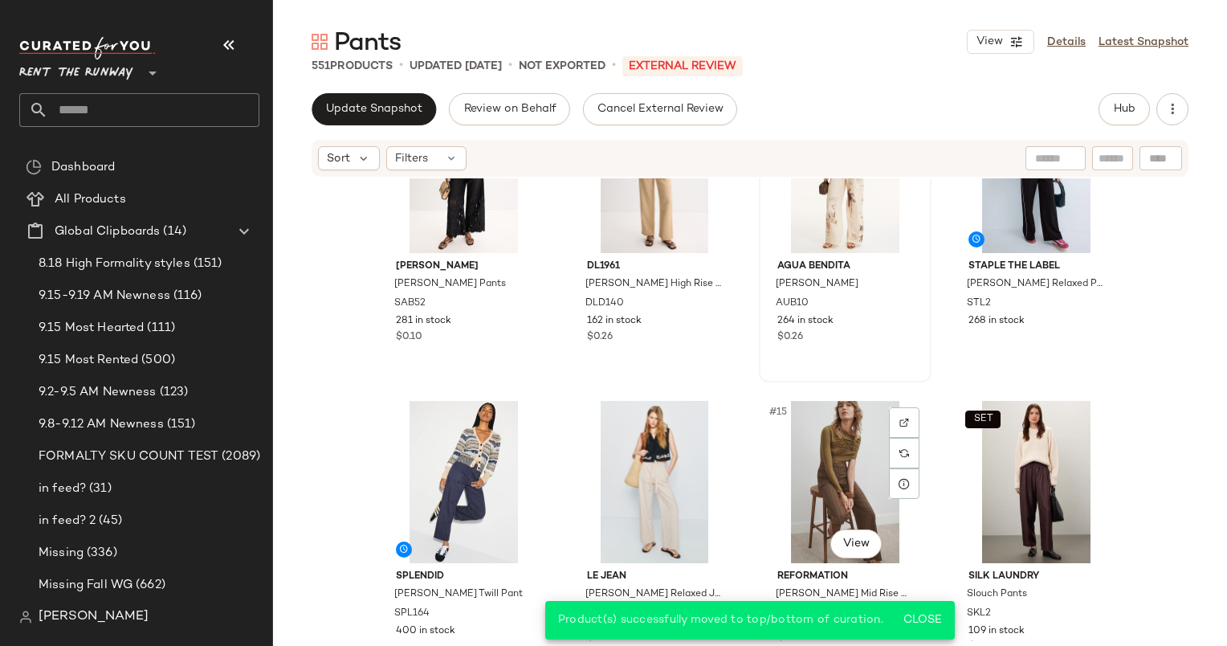
scroll to position [731, 0]
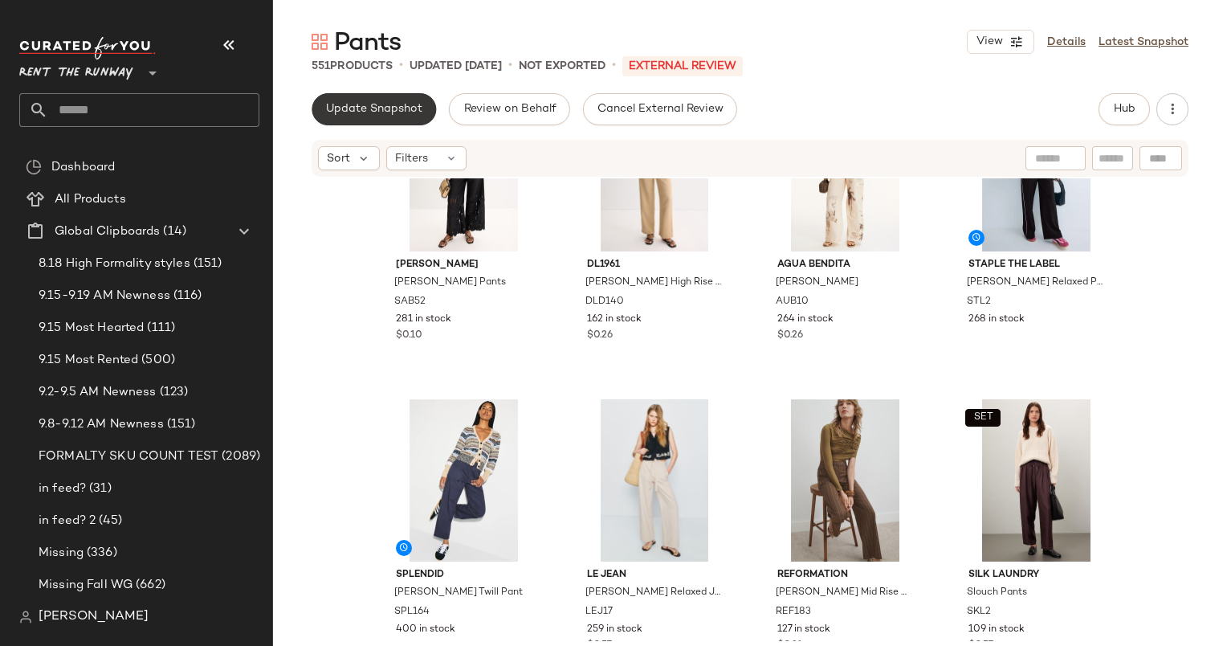
click at [340, 116] on button "Update Snapshot" at bounding box center [374, 109] width 124 height 32
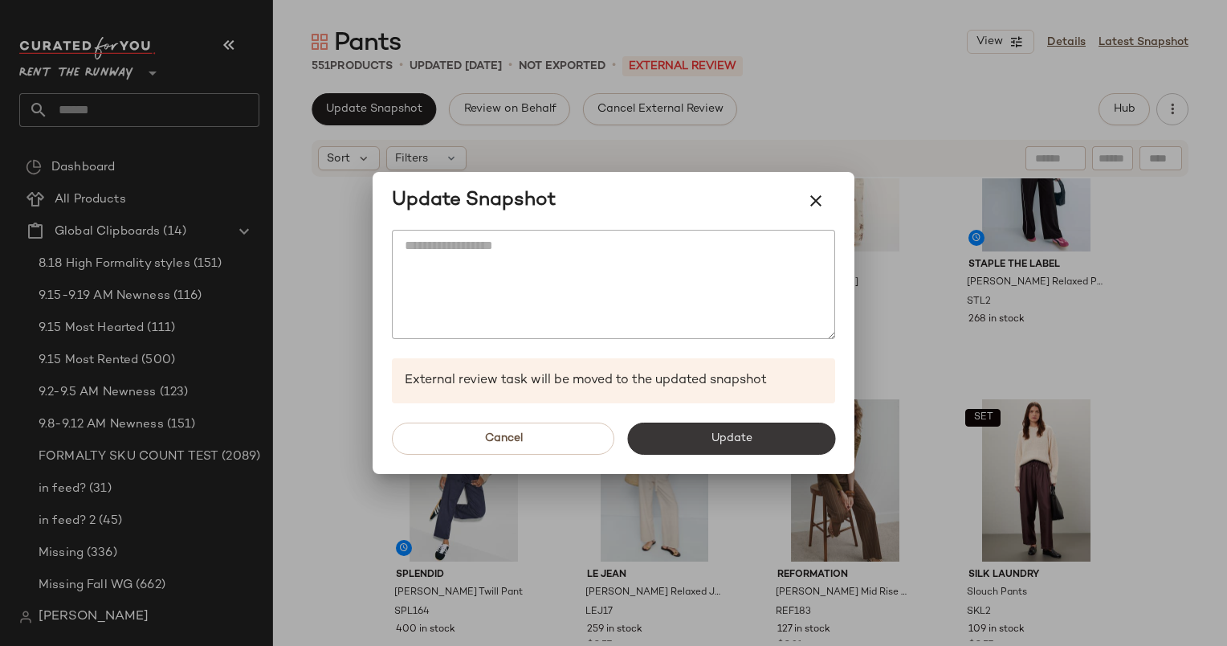
click at [694, 440] on button "Update" at bounding box center [731, 438] width 208 height 32
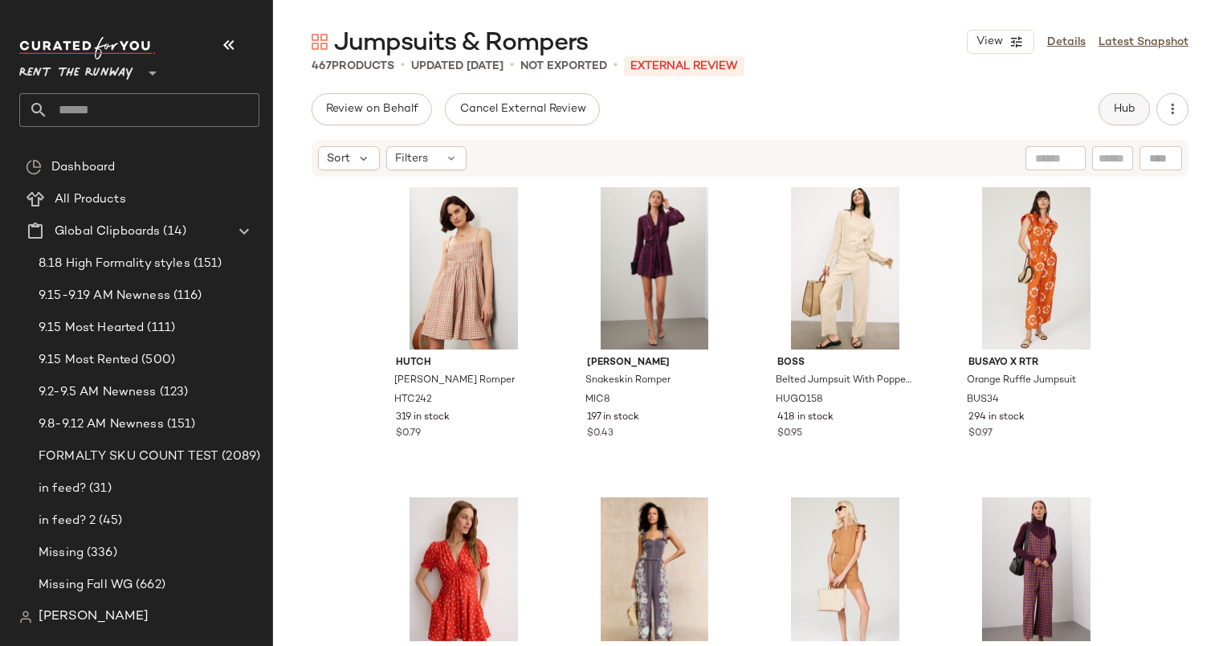
click at [1130, 124] on button "Hub" at bounding box center [1123, 109] width 51 height 32
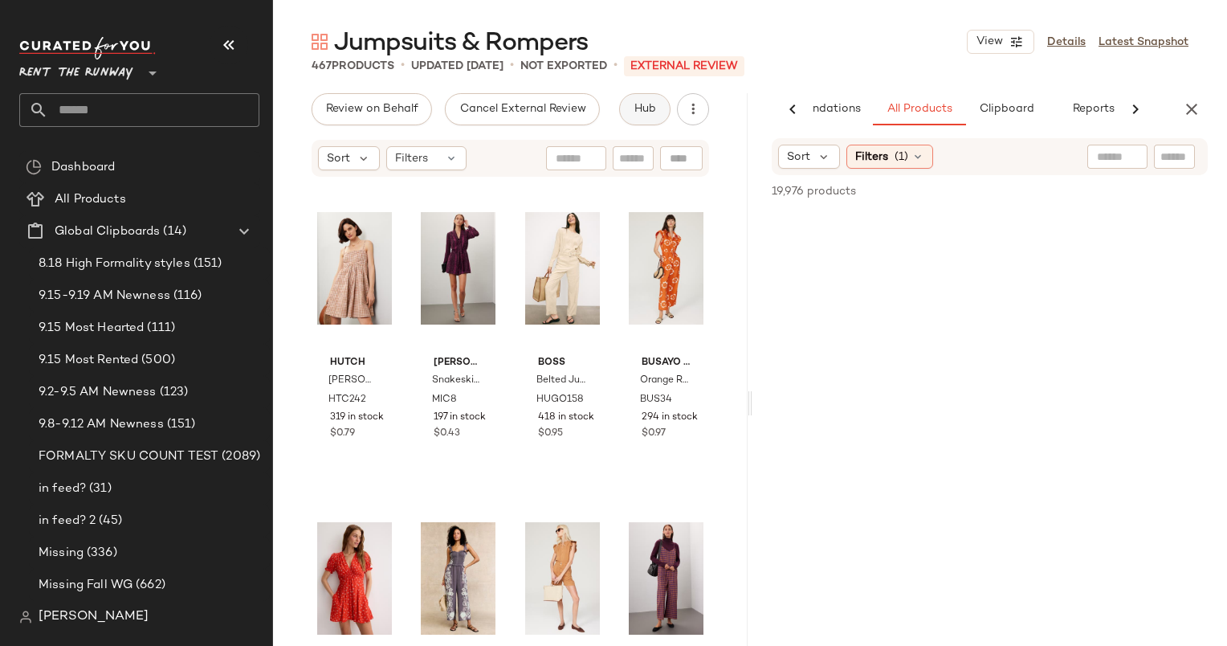
scroll to position [0, 83]
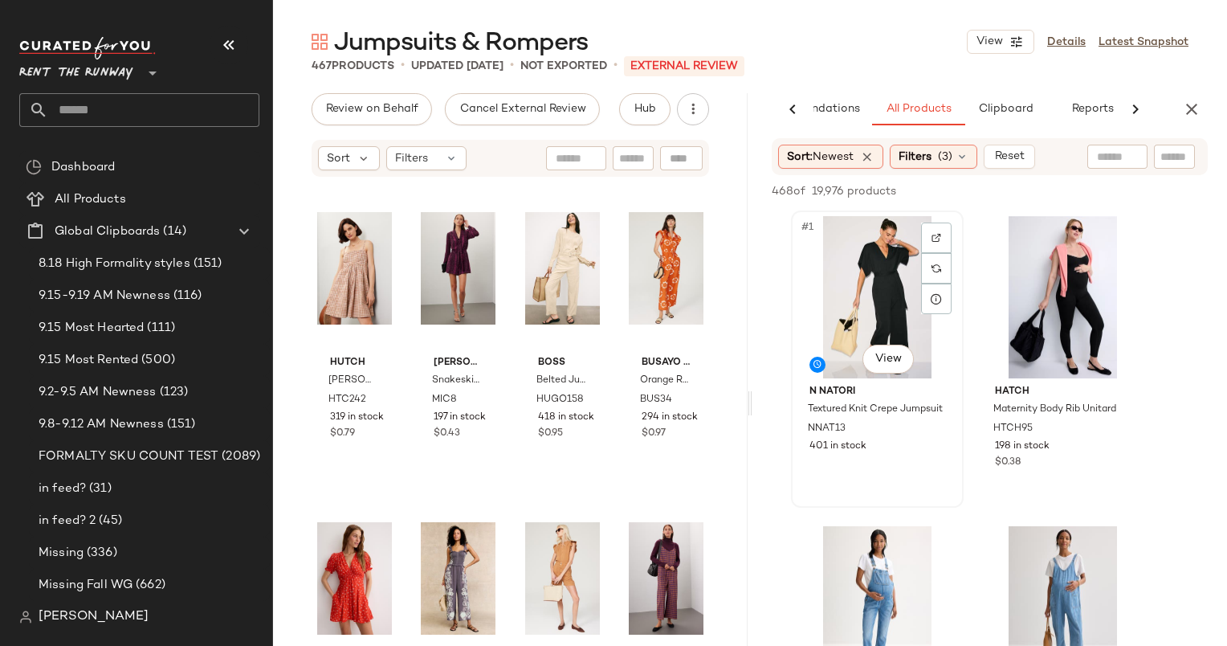
click at [860, 265] on div "#1 View" at bounding box center [877, 297] width 161 height 162
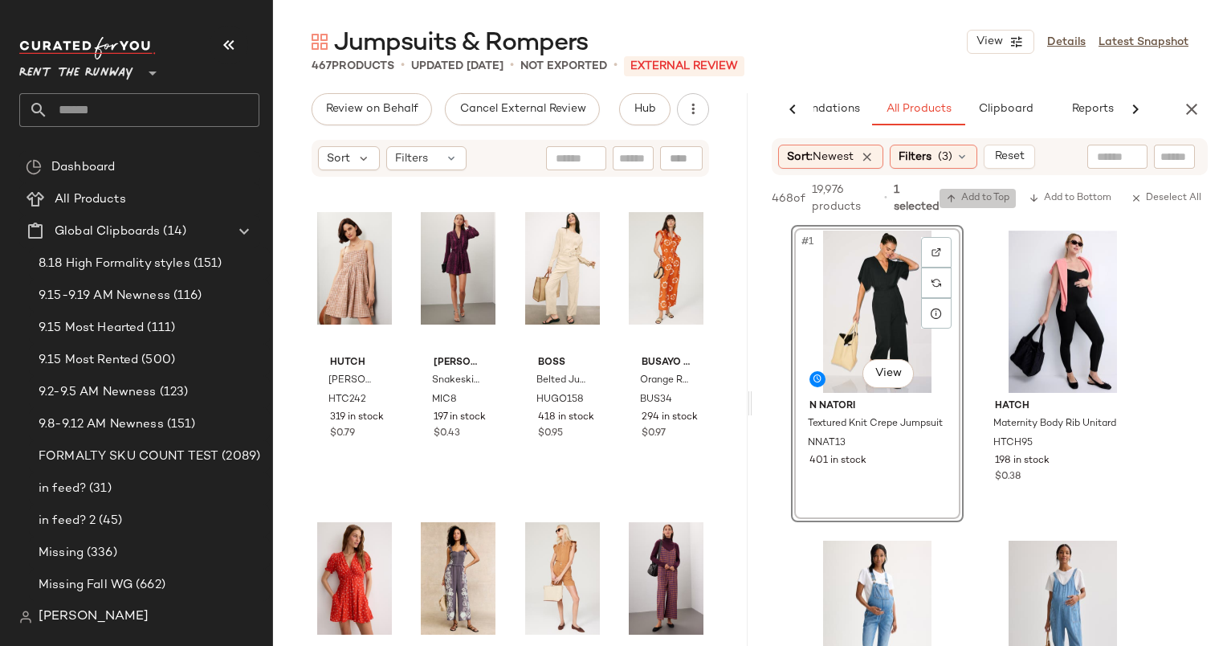
click at [974, 199] on span "Add to Top" at bounding box center [977, 198] width 63 height 11
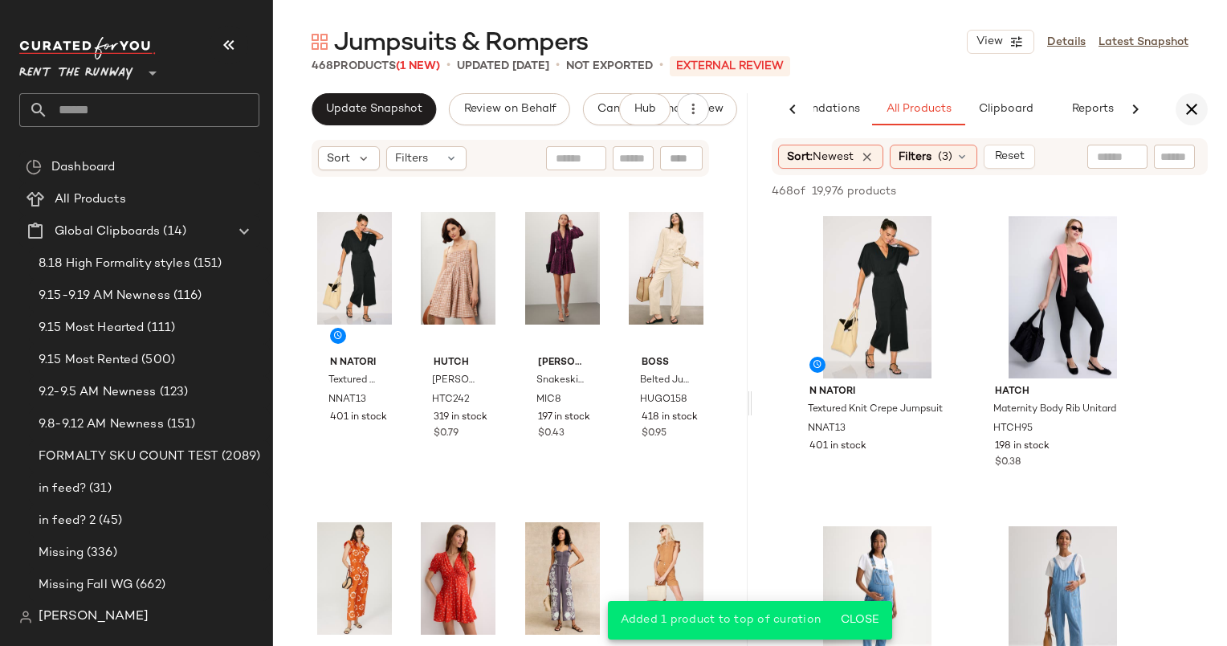
click at [1190, 103] on icon "button" at bounding box center [1191, 109] width 19 height 19
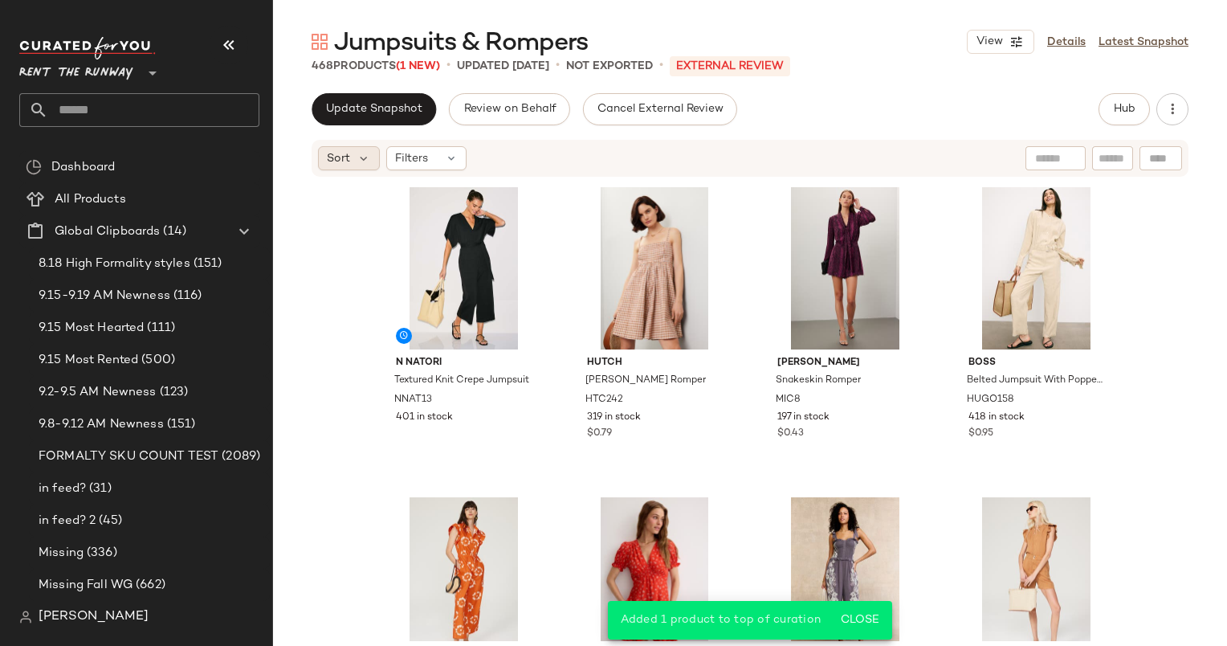
click at [332, 155] on span "Sort" at bounding box center [338, 158] width 23 height 17
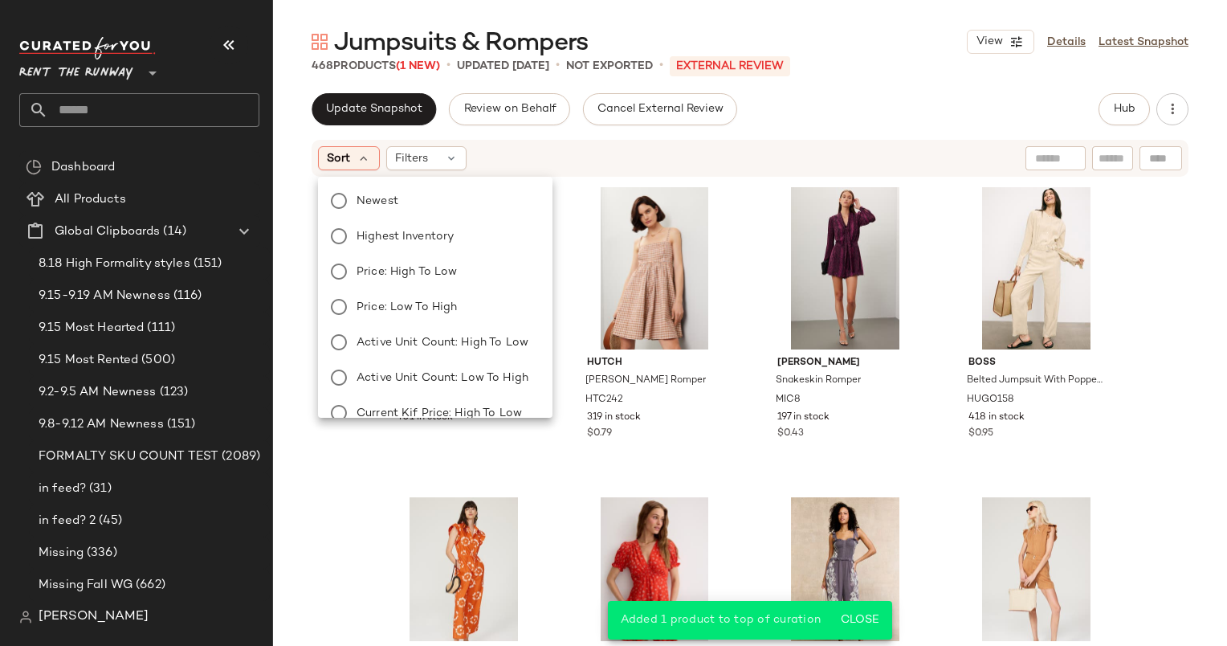
click at [452, 218] on div "Newest Highest Inventory Price: High to Low Price: Low to High Active Unit Coun…" at bounding box center [434, 395] width 238 height 424
click at [443, 206] on label "Newest" at bounding box center [444, 200] width 189 height 22
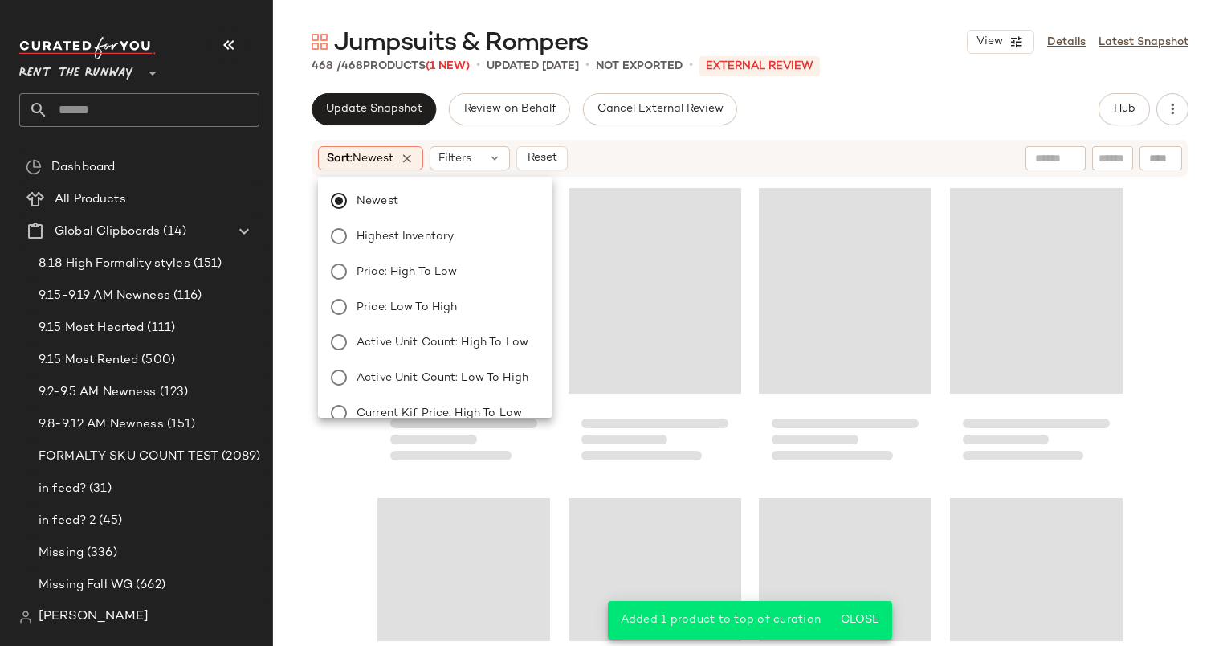
click at [716, 132] on div "Update Snapshot Review on Behalf Cancel External Review Hub Sort: Newest Filter…" at bounding box center [750, 403] width 954 height 620
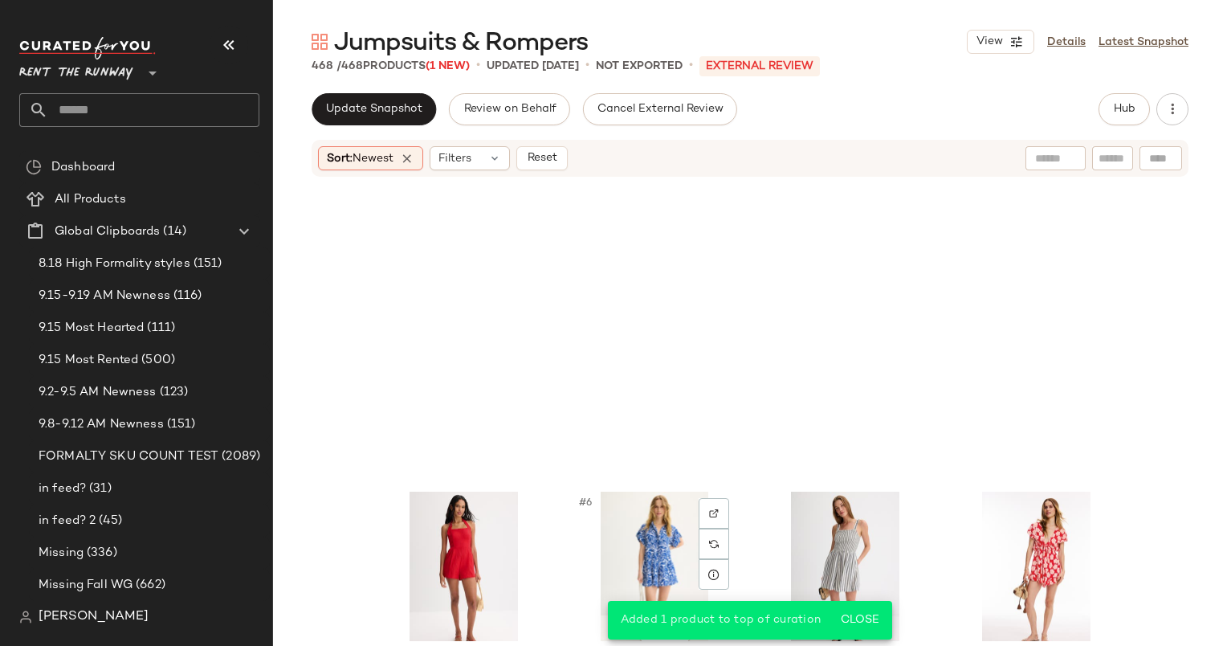
scroll to position [0, 0]
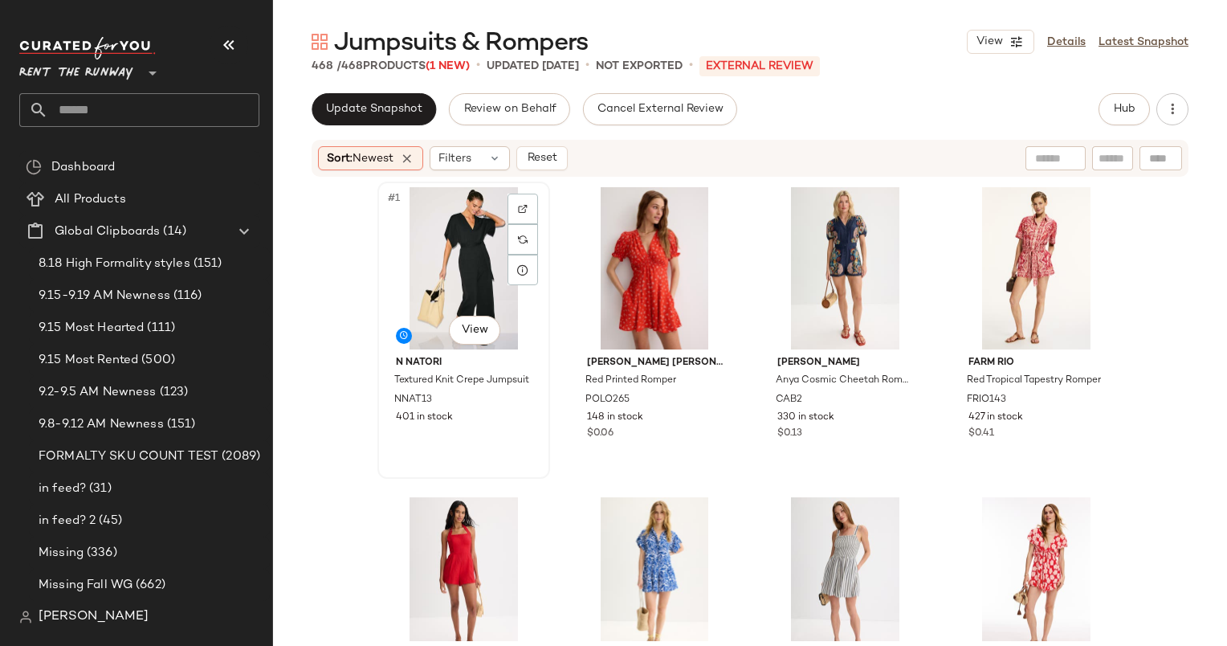
click at [440, 252] on div "#1 View" at bounding box center [463, 268] width 161 height 162
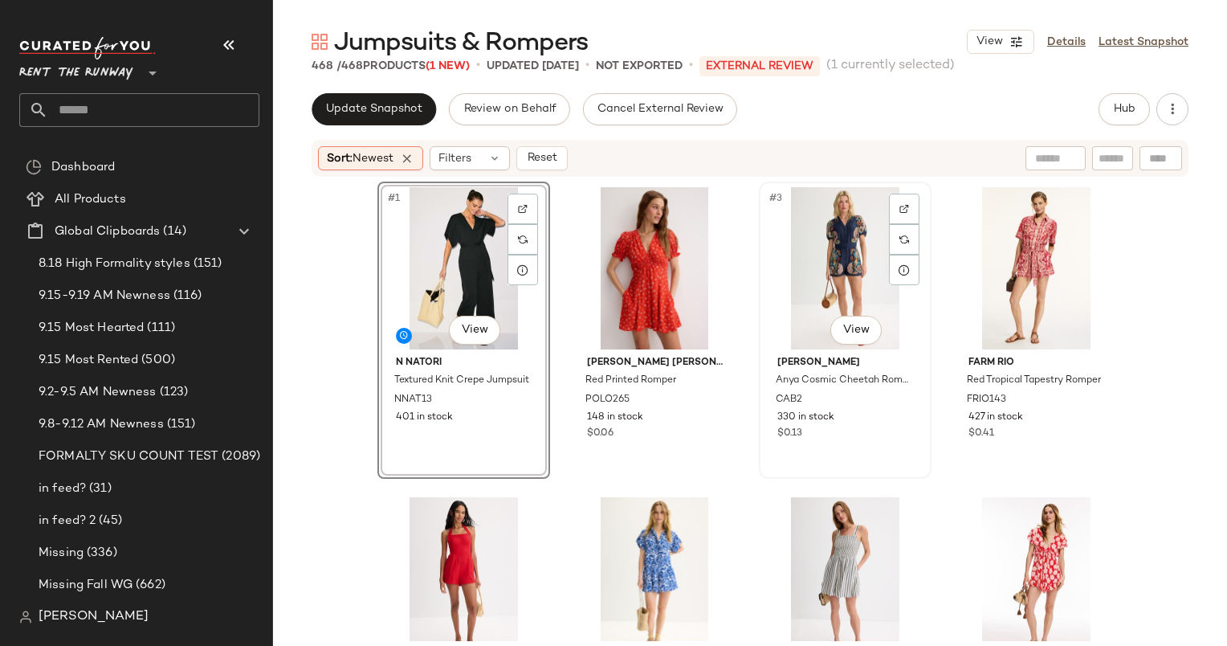
click at [856, 254] on div "#3 View" at bounding box center [844, 268] width 161 height 162
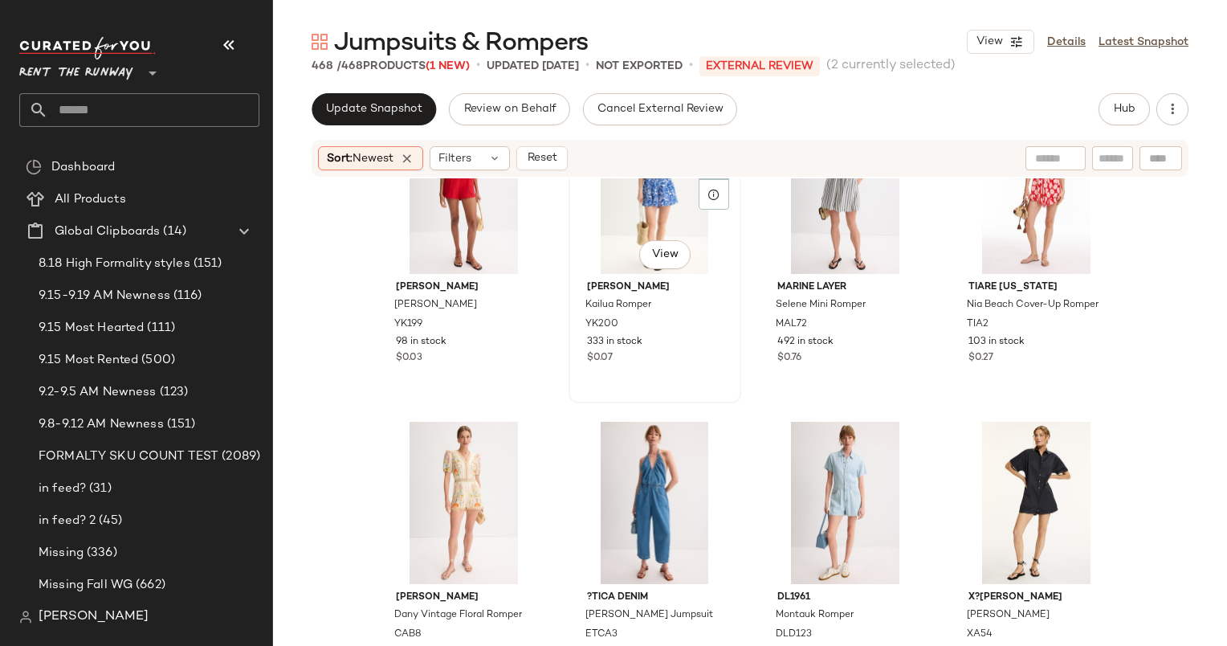
click at [626, 225] on div "#6 View" at bounding box center [654, 193] width 161 height 162
click at [821, 225] on div "#7 View" at bounding box center [844, 193] width 161 height 162
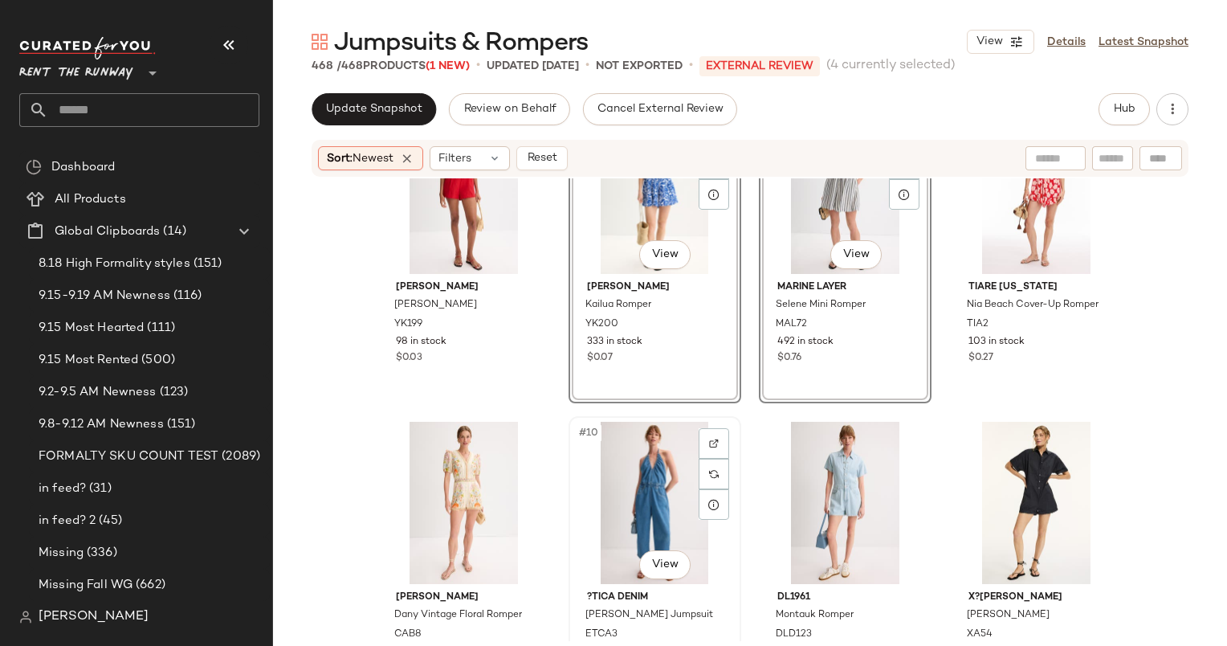
click at [601, 527] on div "#10 View" at bounding box center [654, 503] width 161 height 162
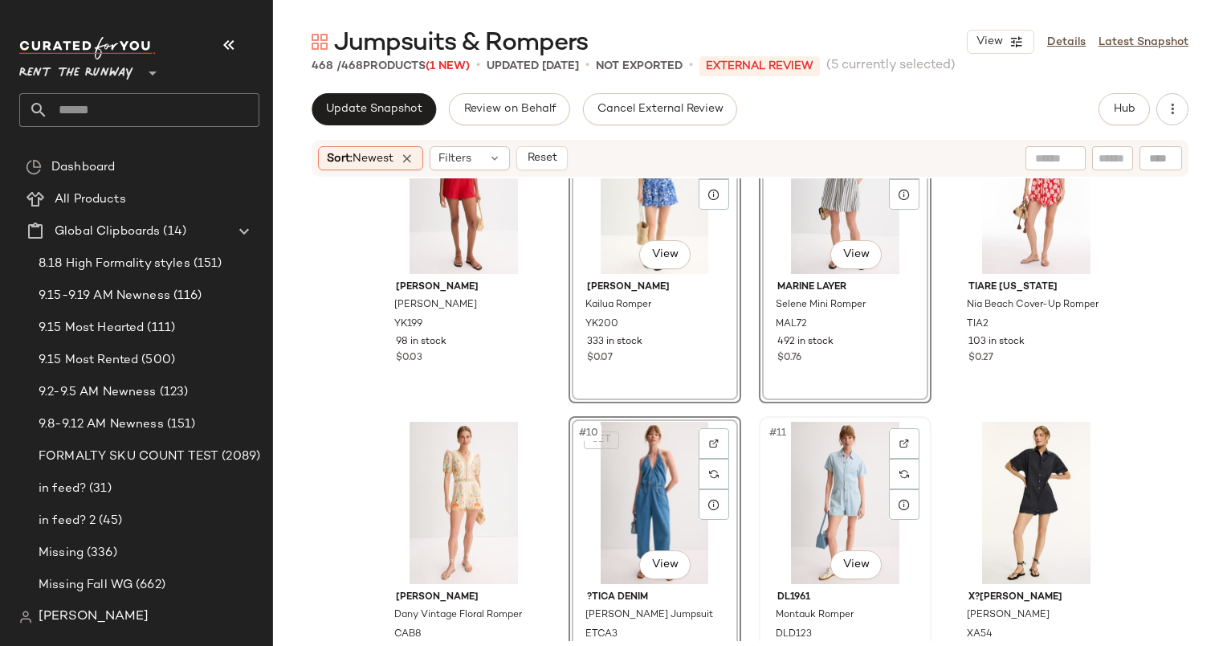
click at [828, 481] on div "#11 View" at bounding box center [844, 503] width 161 height 162
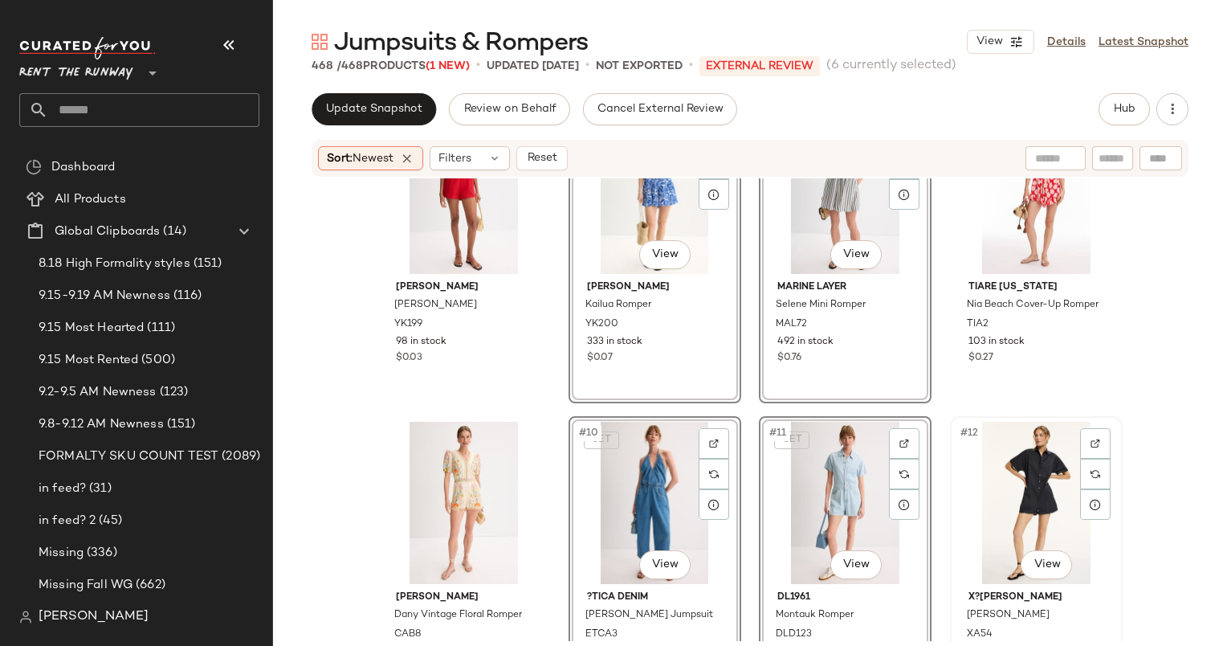
click at [974, 479] on div "#12 View" at bounding box center [1036, 503] width 161 height 162
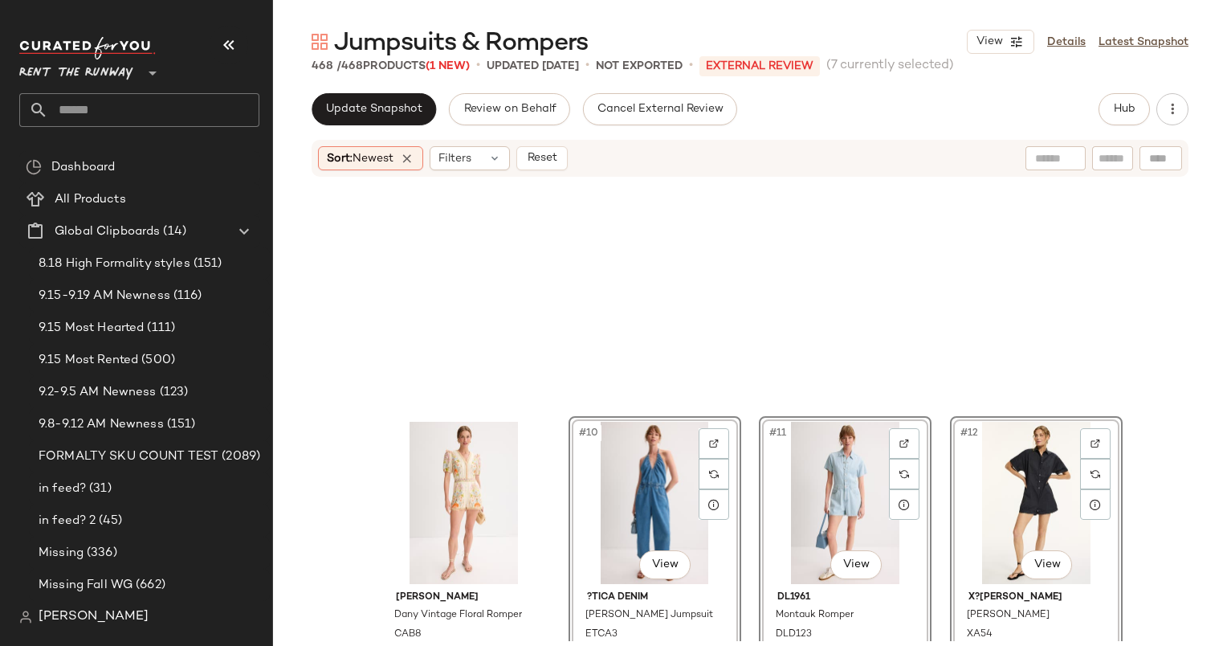
scroll to position [788, 0]
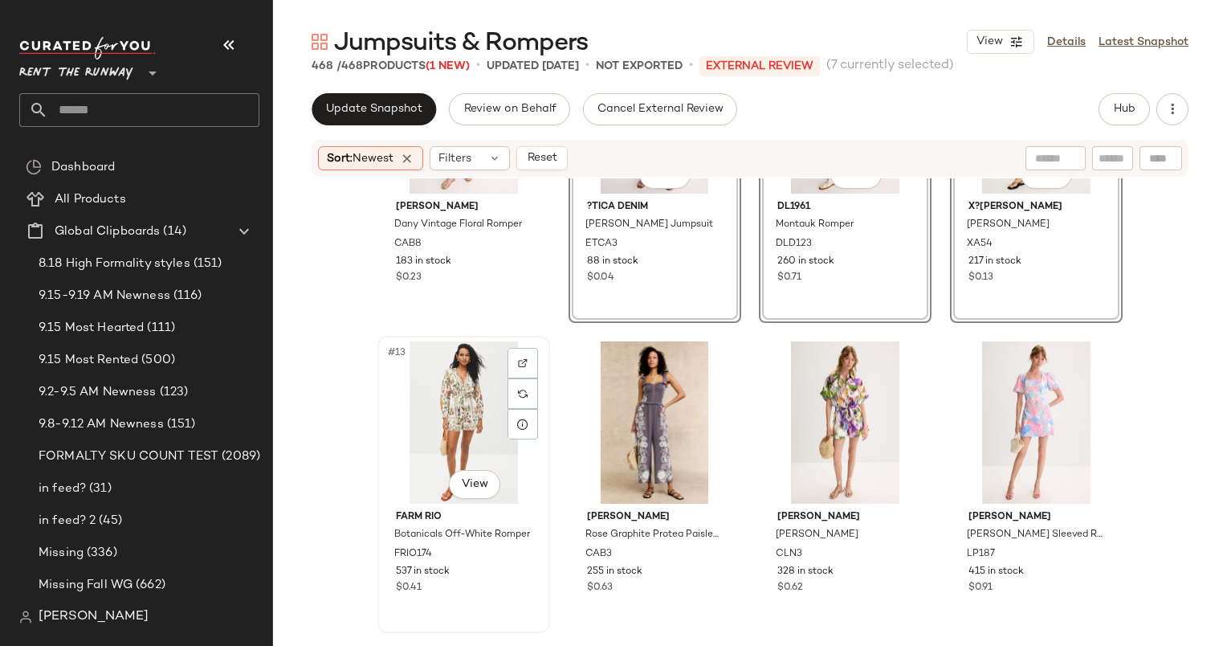
click at [471, 405] on div "#13 View" at bounding box center [463, 422] width 161 height 162
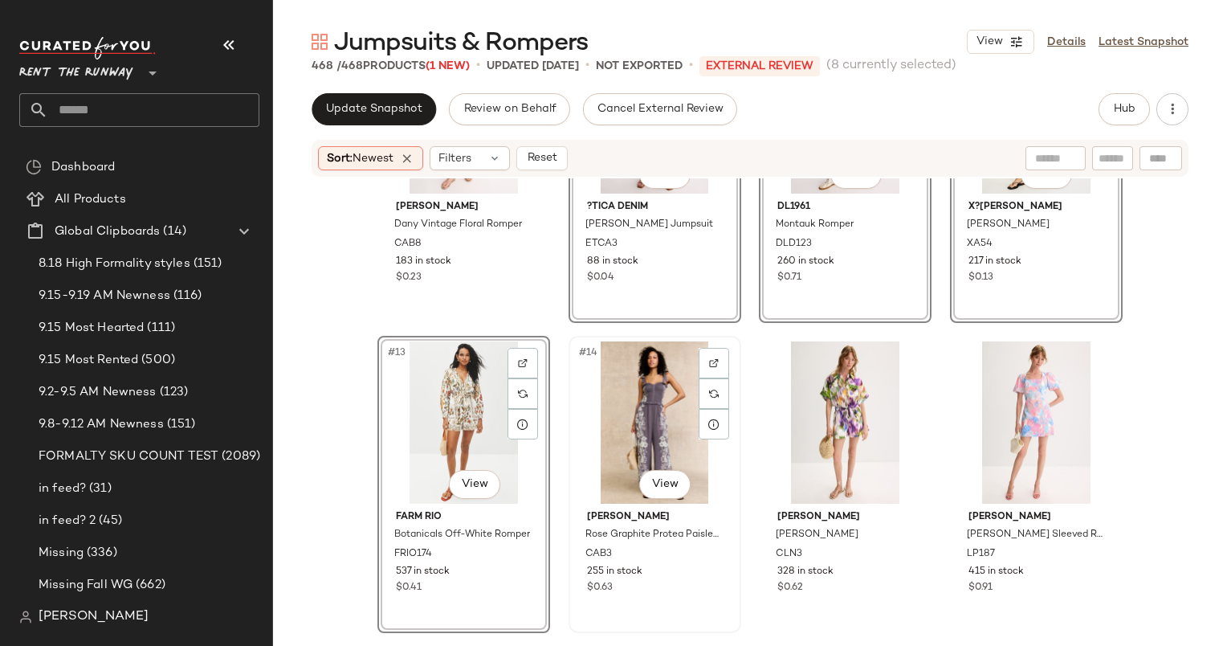
click at [642, 420] on div "#14 View" at bounding box center [654, 422] width 161 height 162
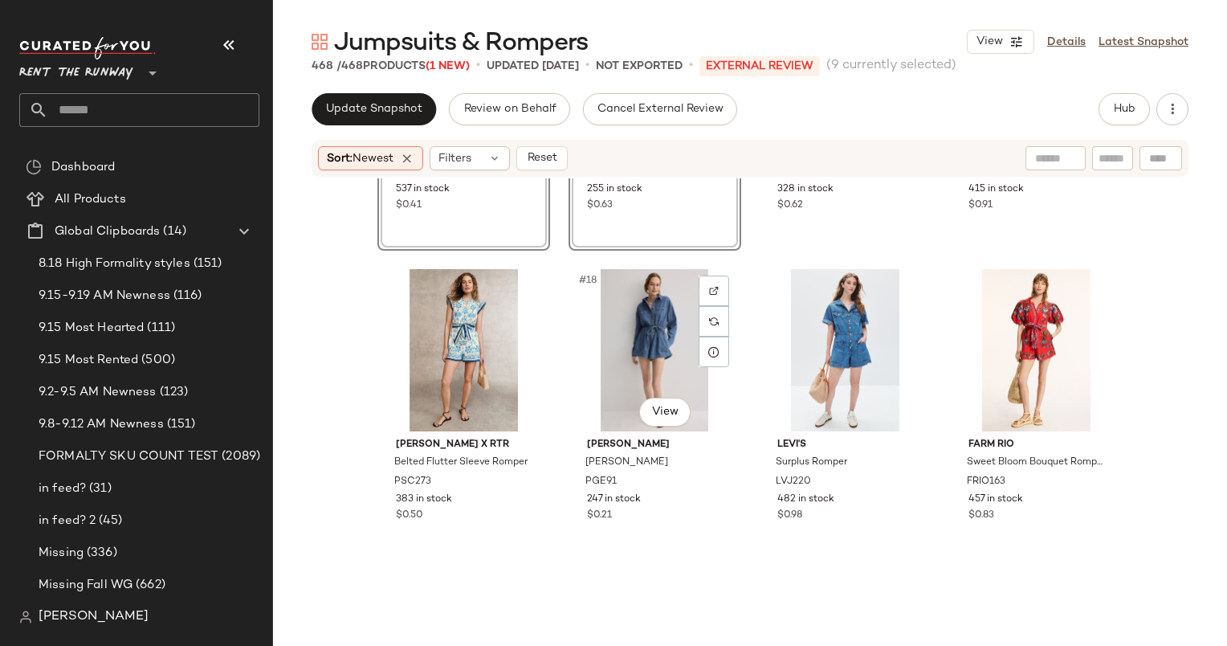
scroll to position [1172, 0]
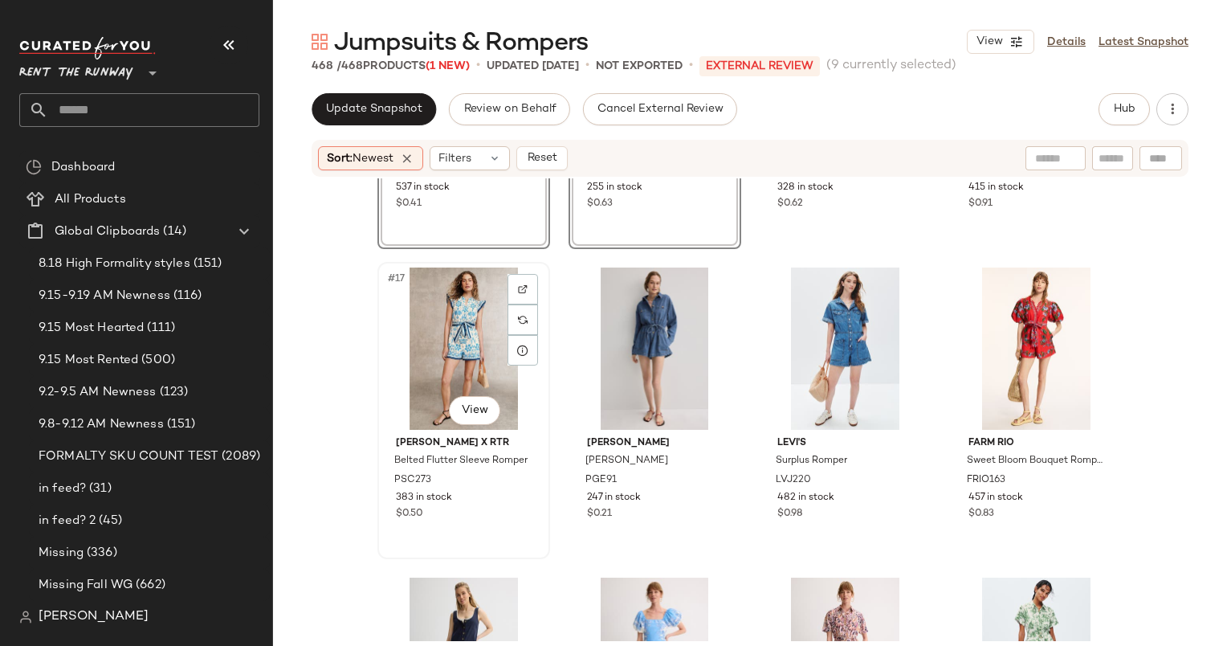
click at [459, 358] on div "#17 View" at bounding box center [463, 348] width 161 height 162
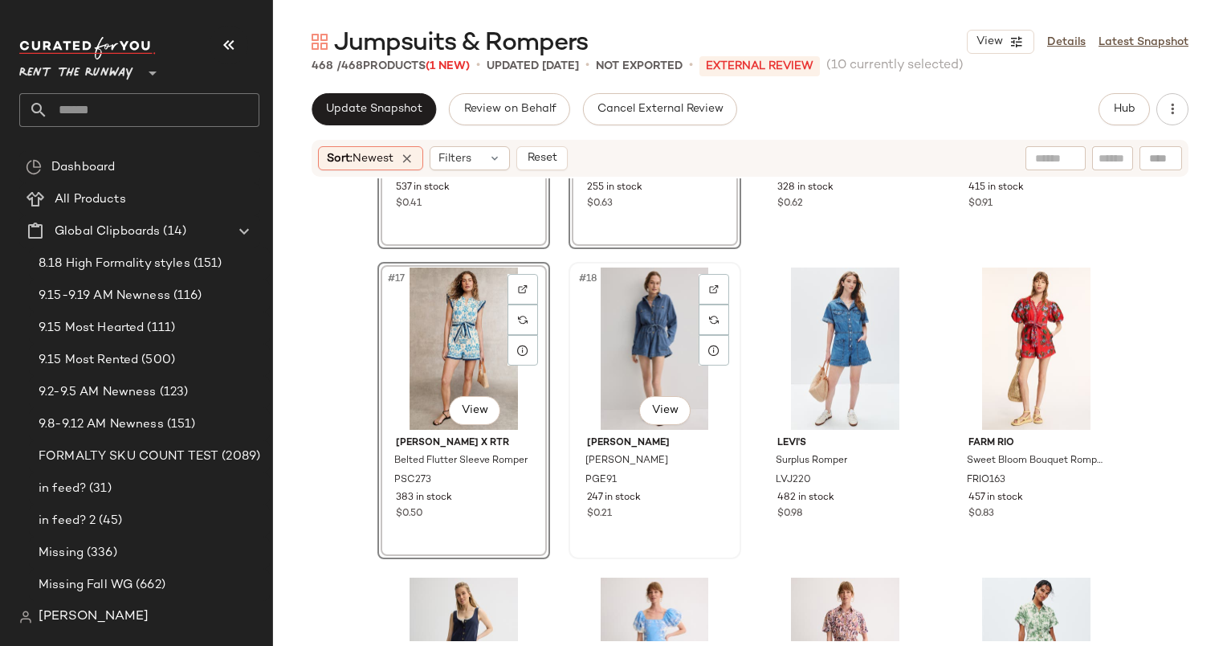
click at [629, 360] on div "#18 View" at bounding box center [654, 348] width 161 height 162
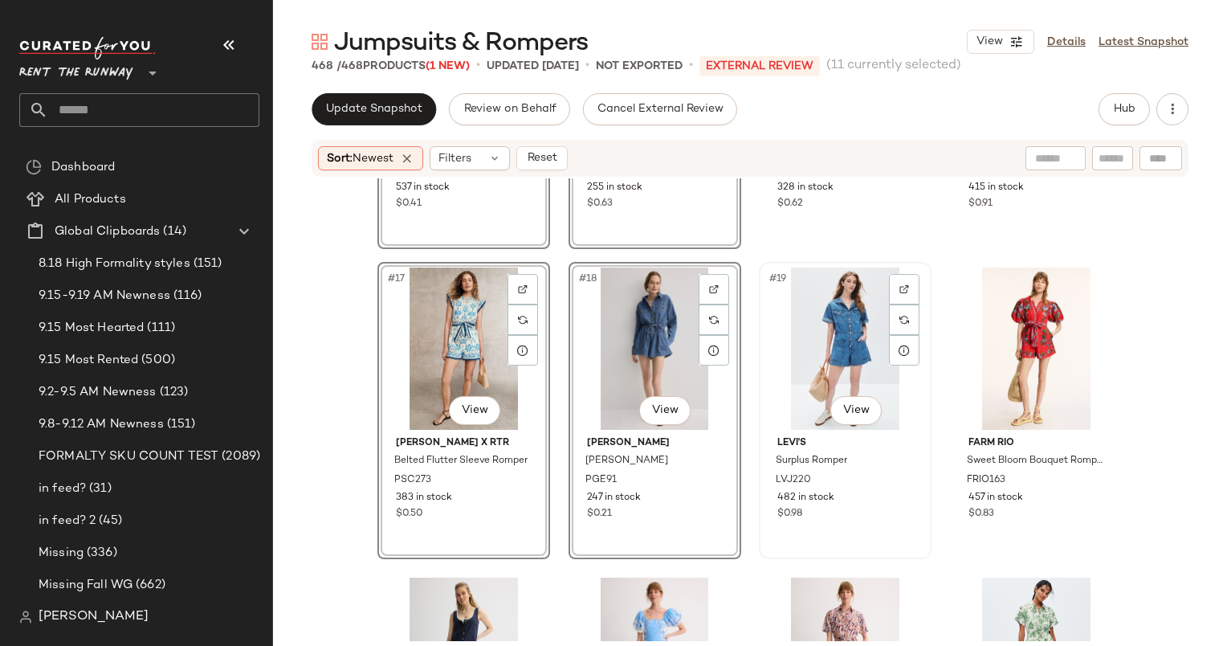
click at [823, 334] on div "#19 View" at bounding box center [844, 348] width 161 height 162
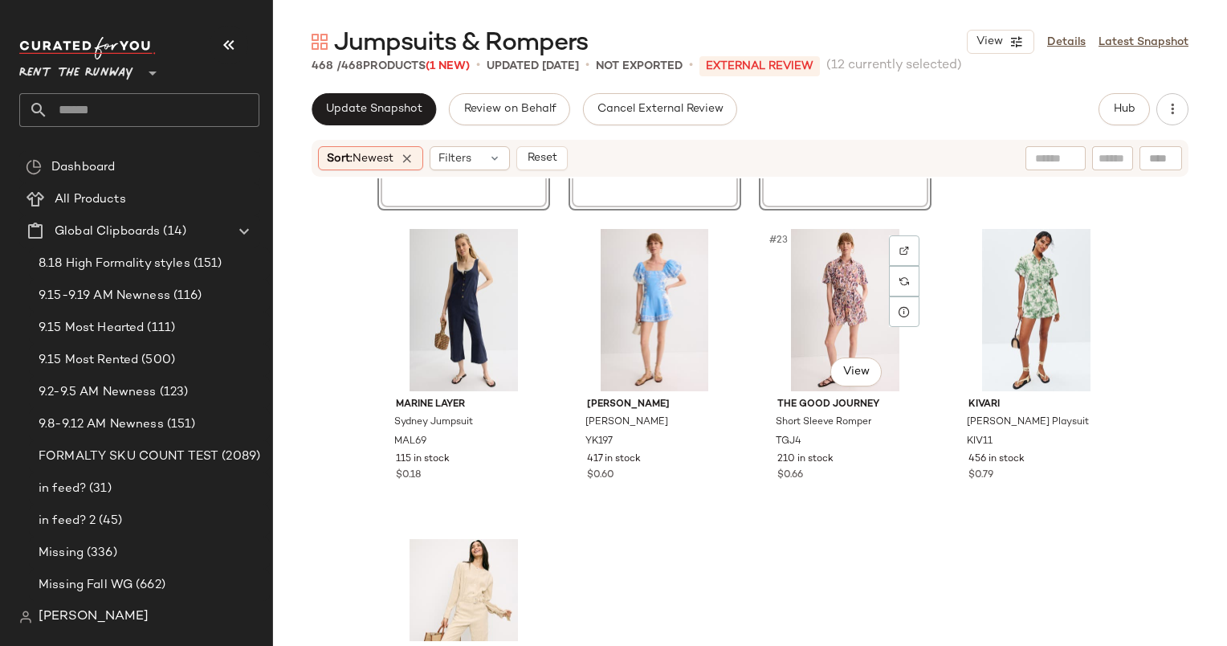
scroll to position [1567, 0]
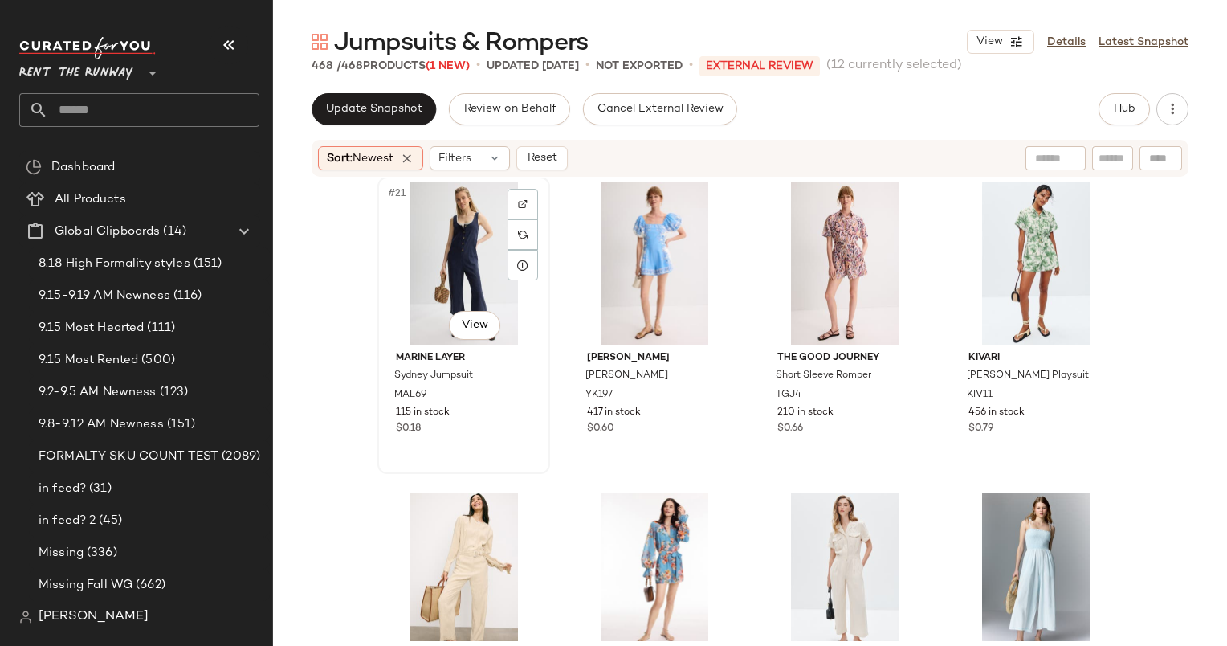
click at [459, 263] on div "#21 View" at bounding box center [463, 263] width 161 height 162
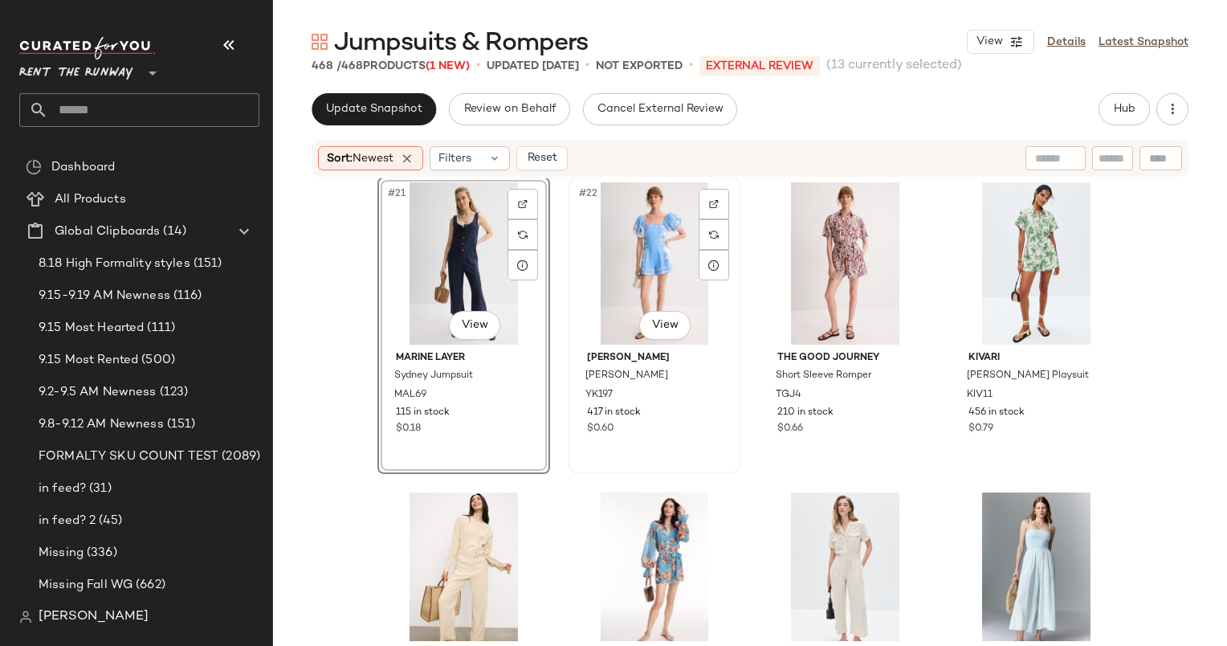
click at [662, 301] on div "#22 View" at bounding box center [654, 263] width 161 height 162
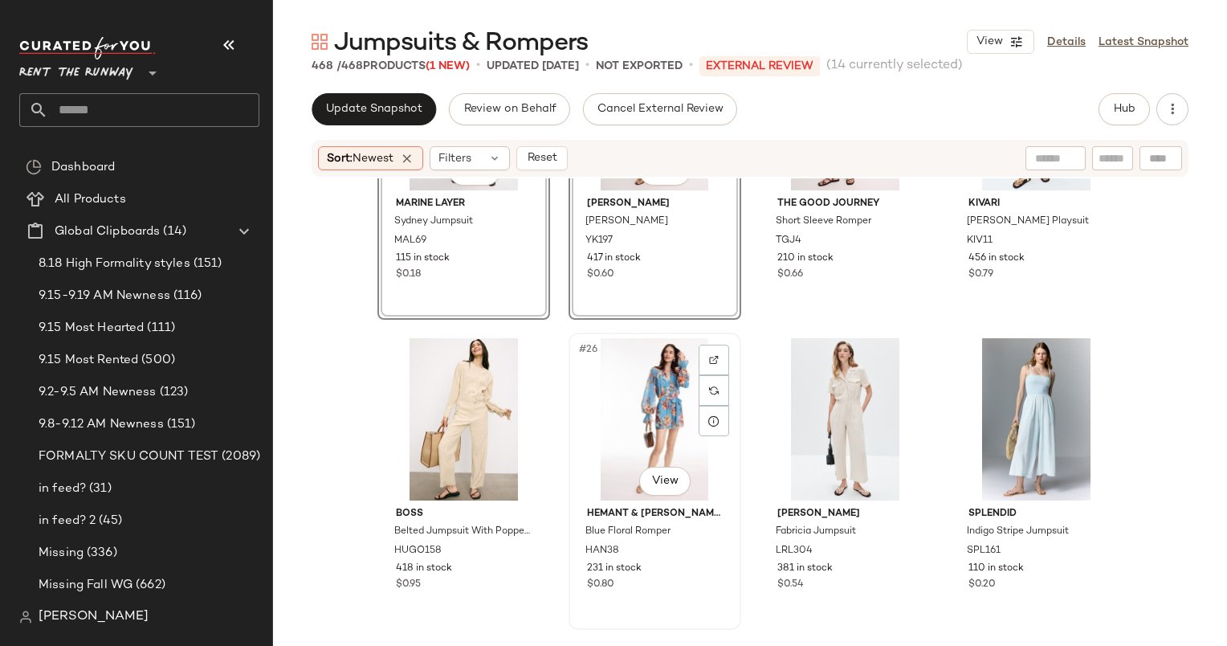
click at [650, 390] on div "#26 View" at bounding box center [654, 419] width 161 height 162
click at [482, 424] on div at bounding box center [463, 419] width 161 height 162
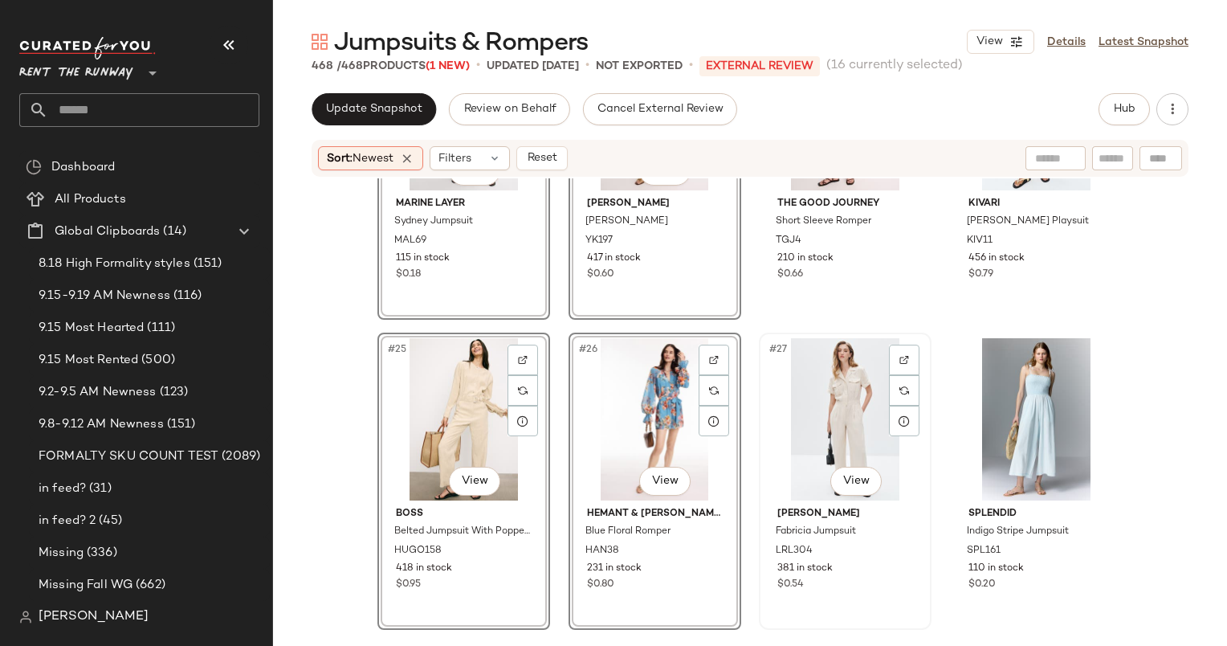
click at [803, 395] on div "#27 View" at bounding box center [844, 419] width 161 height 162
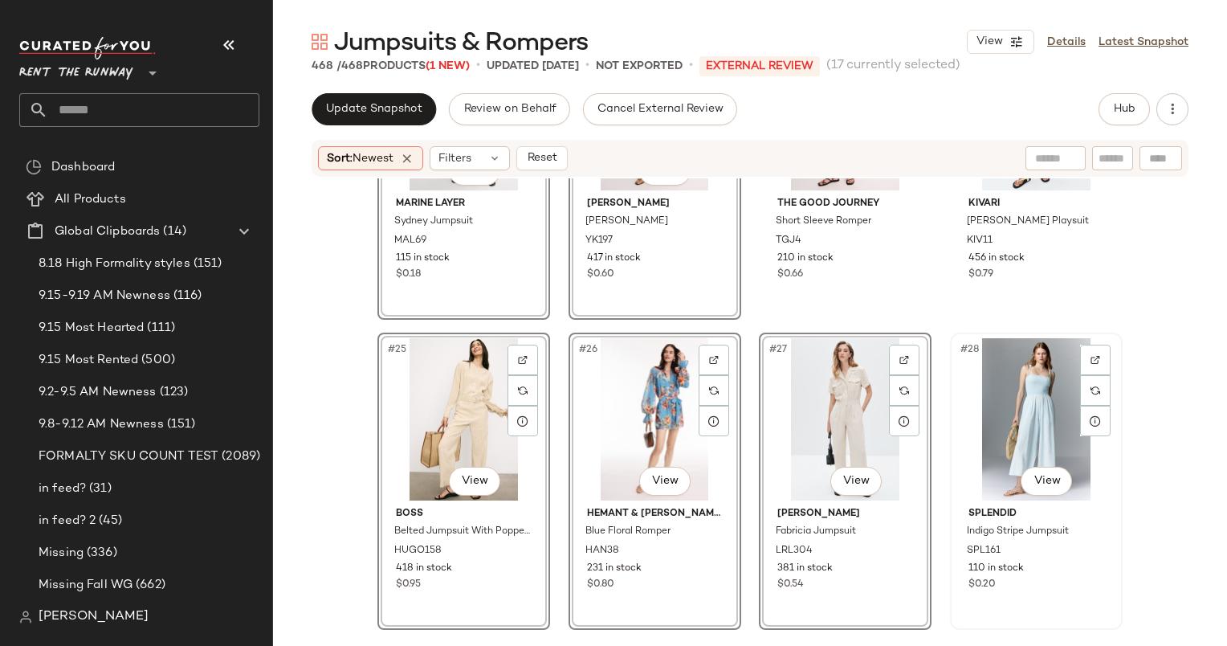
click at [1037, 392] on div "#28 View" at bounding box center [1036, 419] width 161 height 162
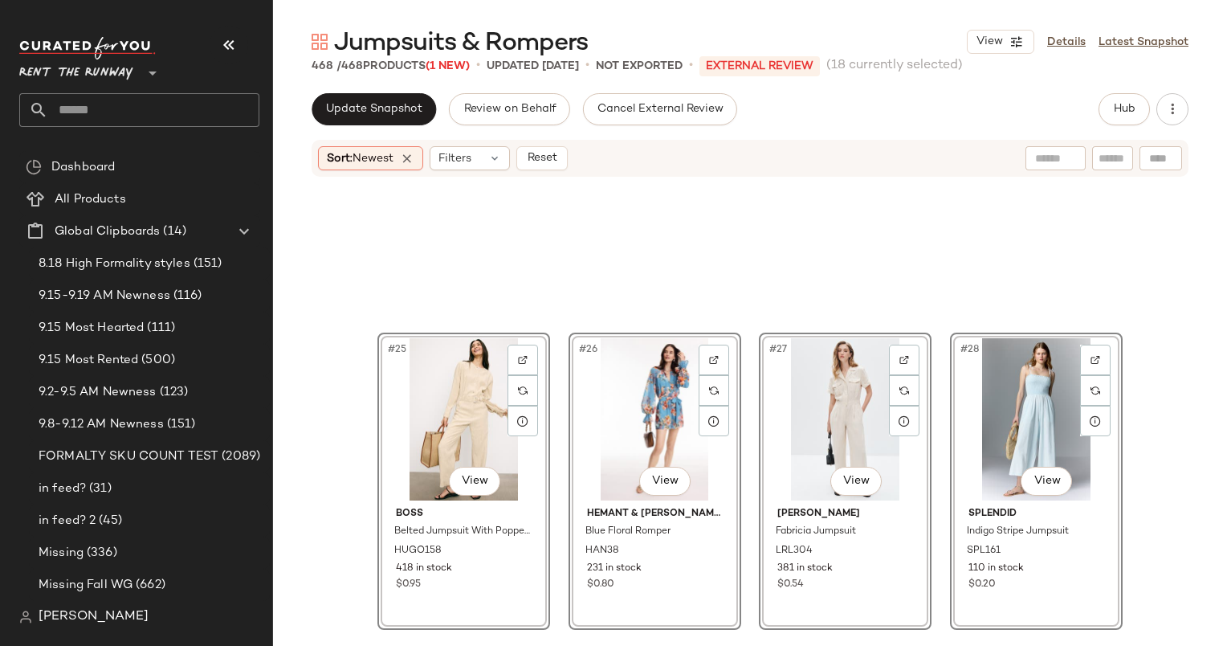
scroll to position [2120, 0]
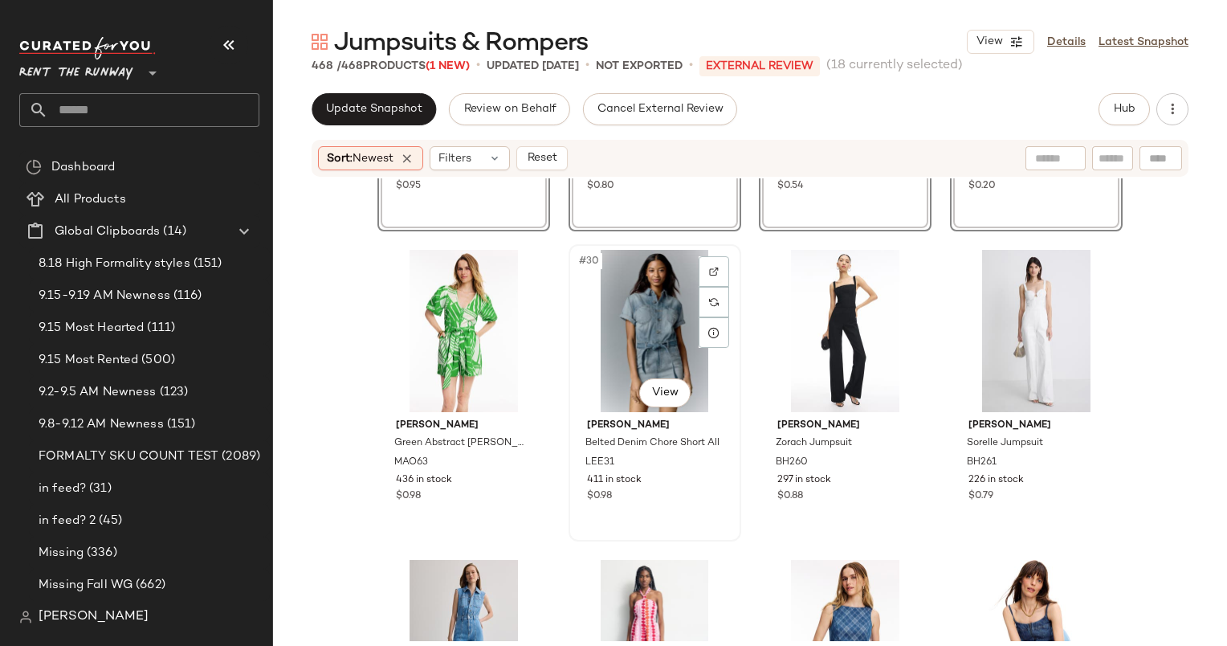
click at [621, 345] on div "#30 View" at bounding box center [654, 331] width 161 height 162
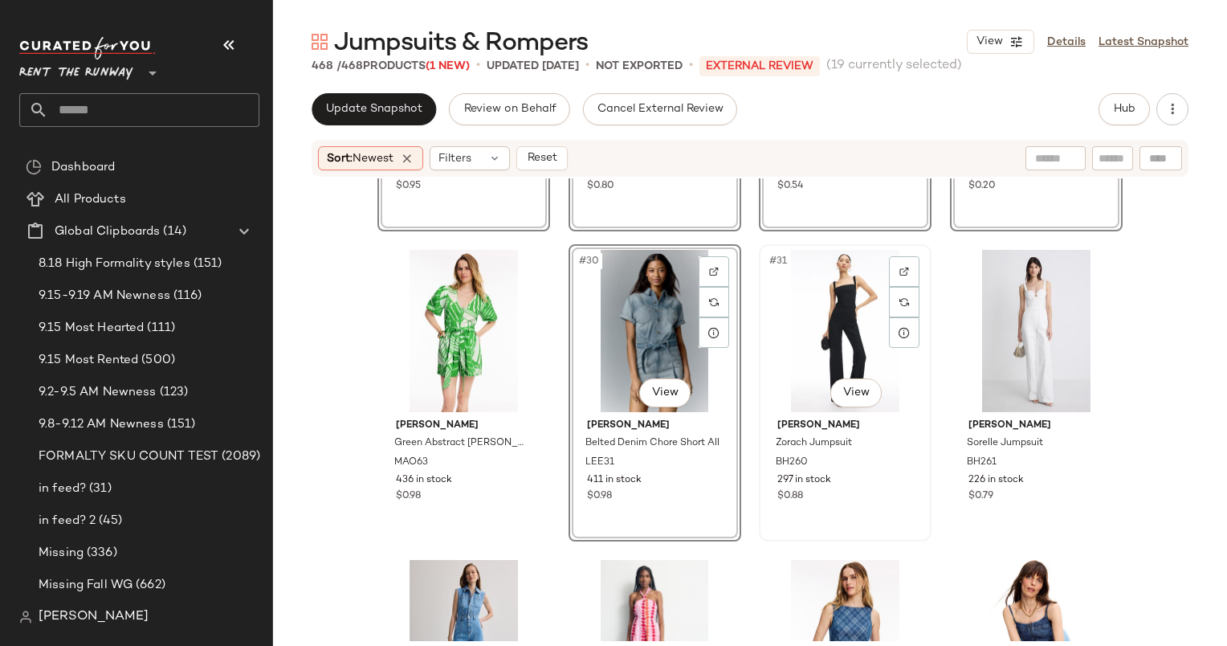
click at [813, 327] on div "#31 View" at bounding box center [844, 331] width 161 height 162
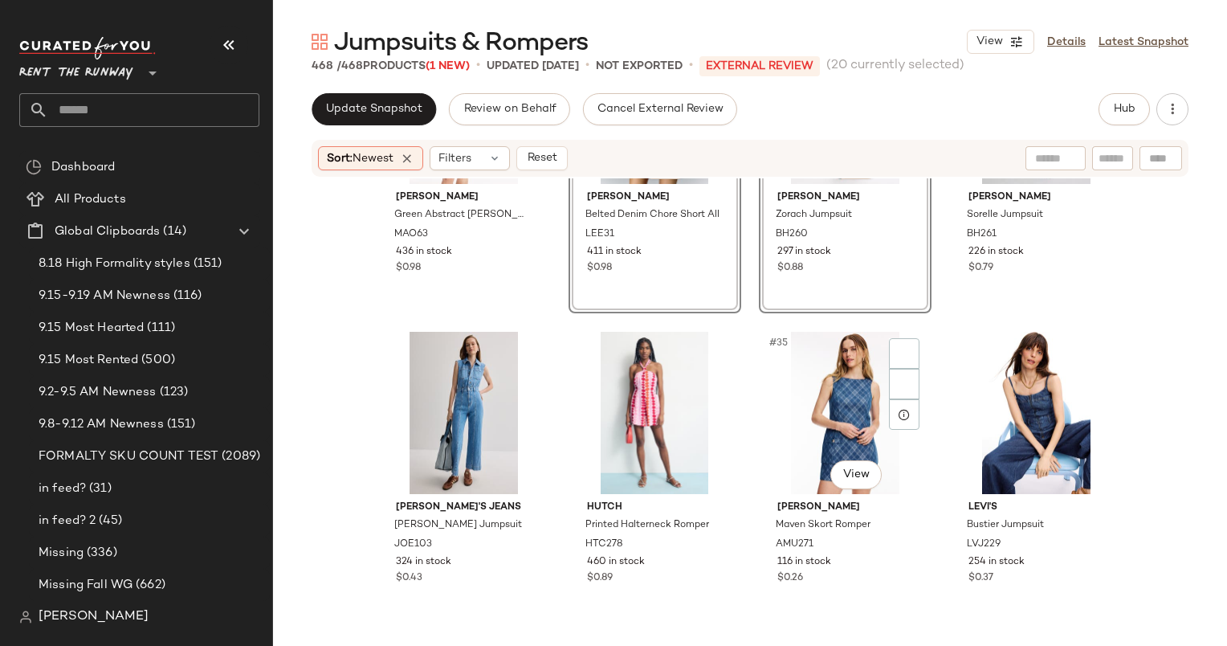
scroll to position [2359, 0]
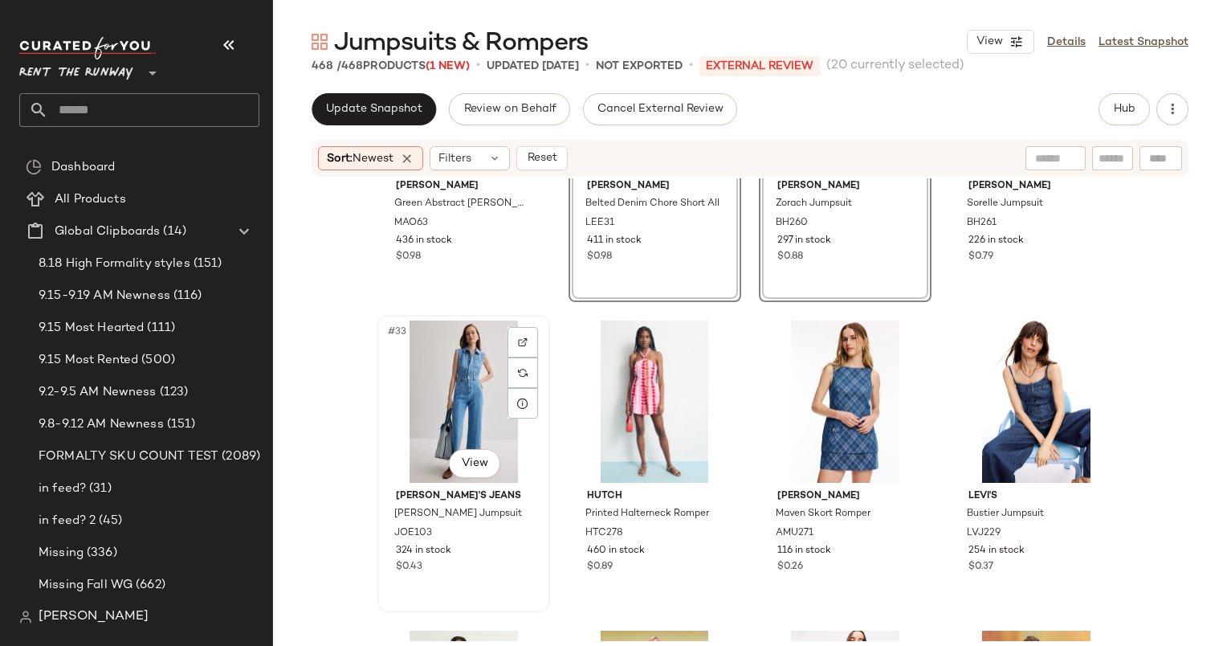
click at [440, 382] on div "#33 View" at bounding box center [463, 401] width 161 height 162
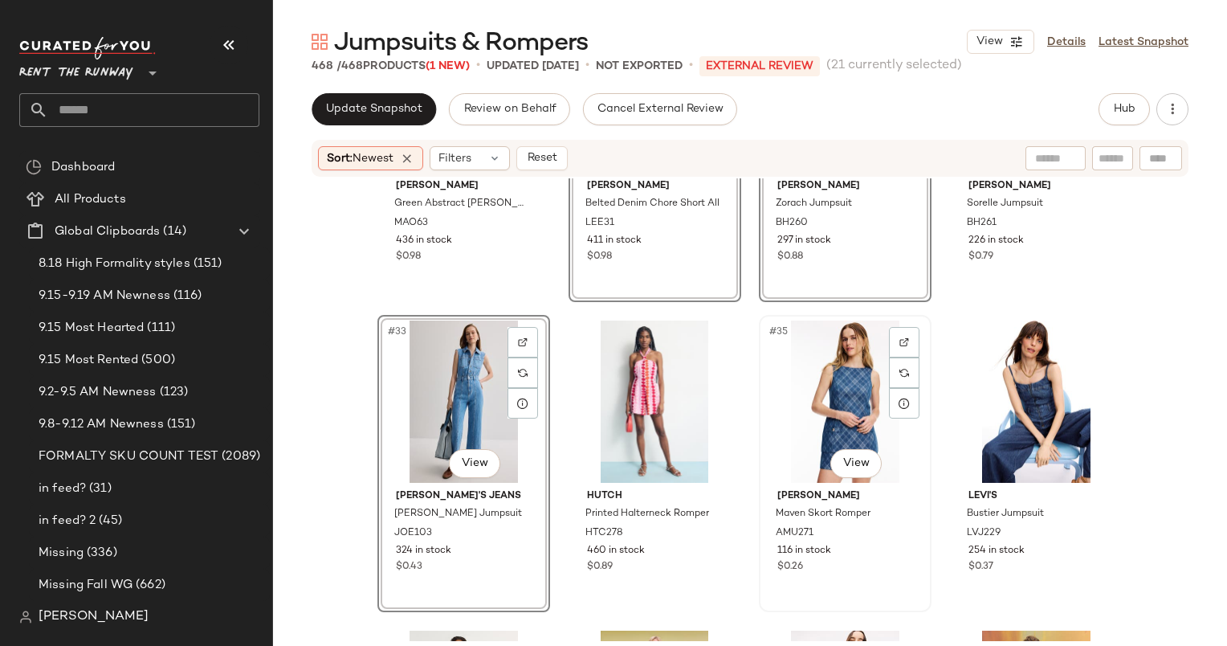
click at [801, 389] on div "#35 View" at bounding box center [844, 401] width 161 height 162
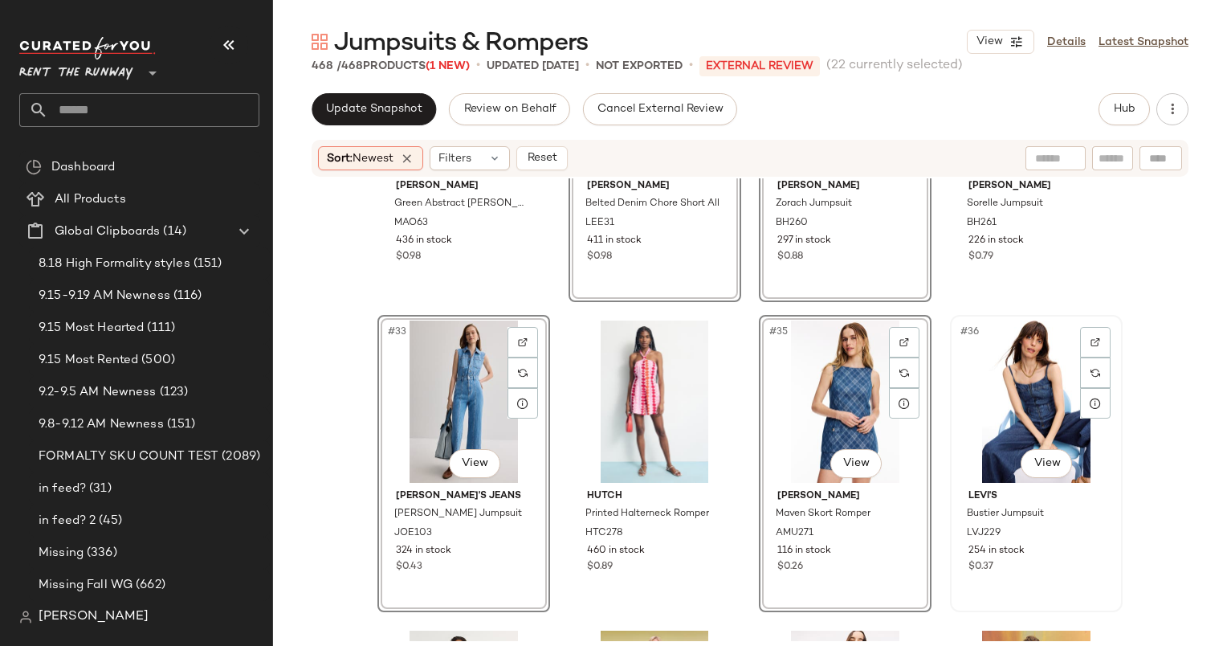
click at [1030, 349] on div "#36 View" at bounding box center [1036, 401] width 161 height 162
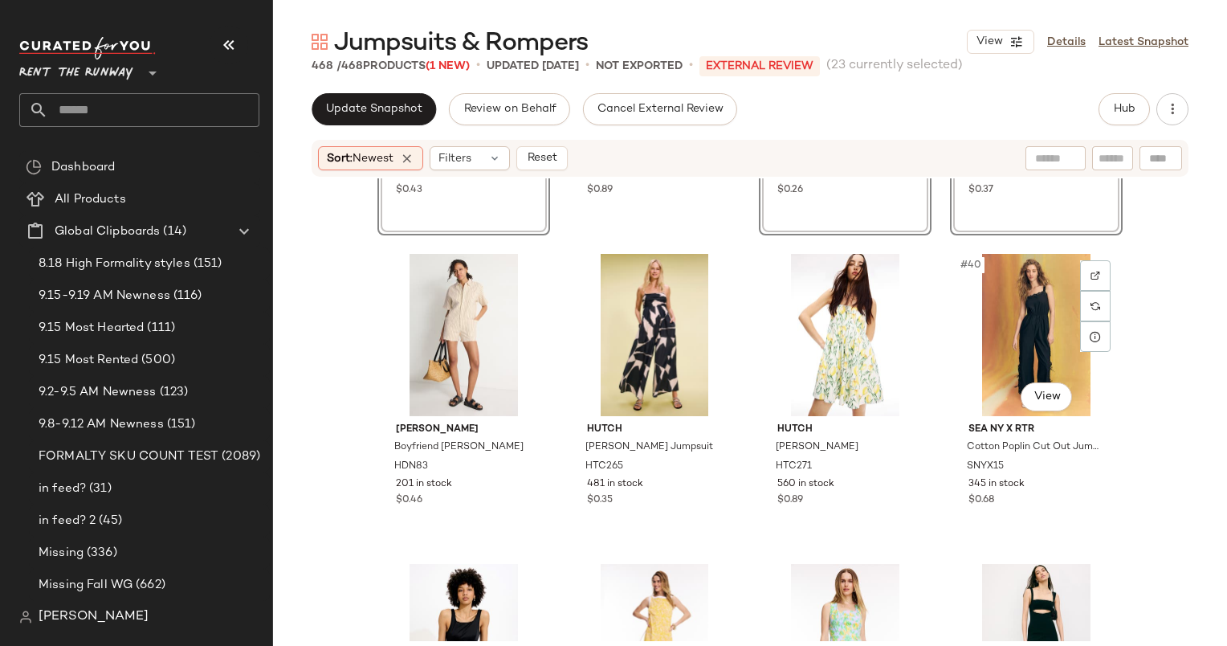
scroll to position [2759, 0]
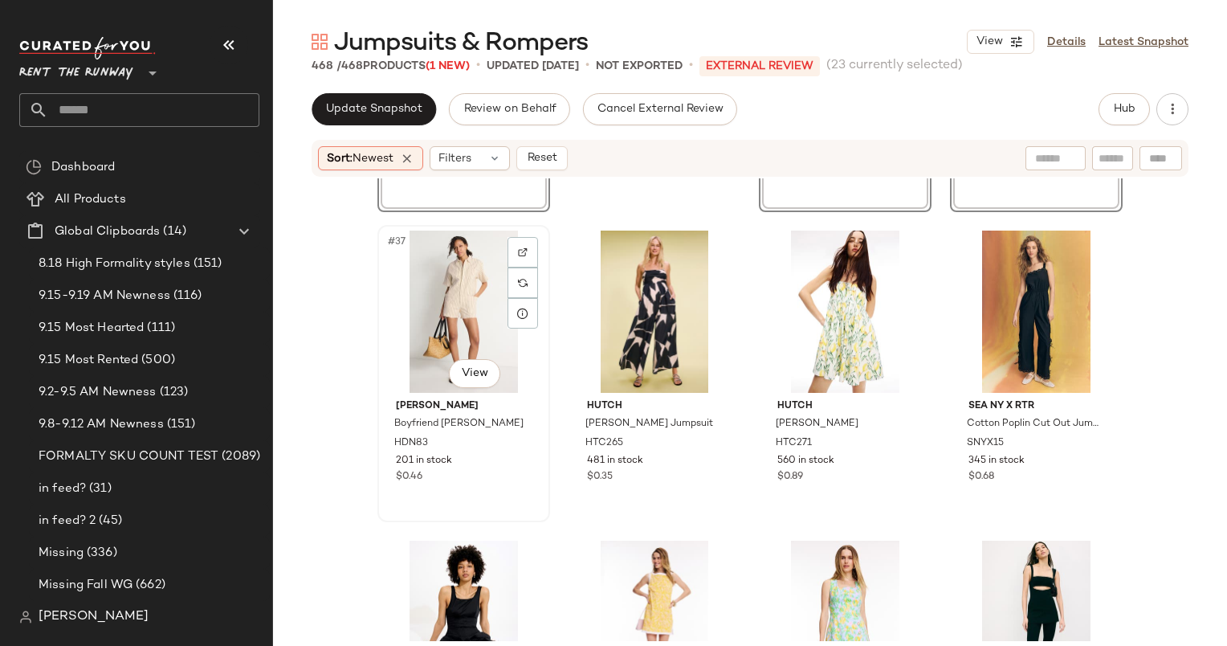
click at [440, 297] on div "#37 View" at bounding box center [463, 311] width 161 height 162
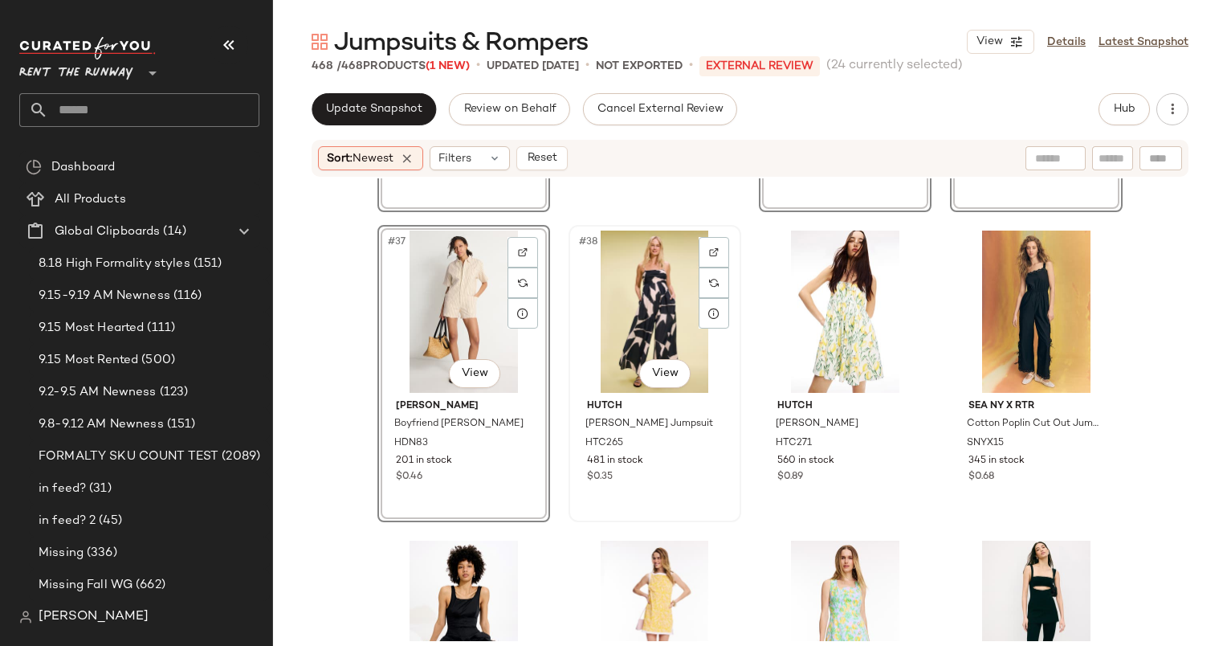
click at [656, 324] on div "#38 View" at bounding box center [654, 311] width 161 height 162
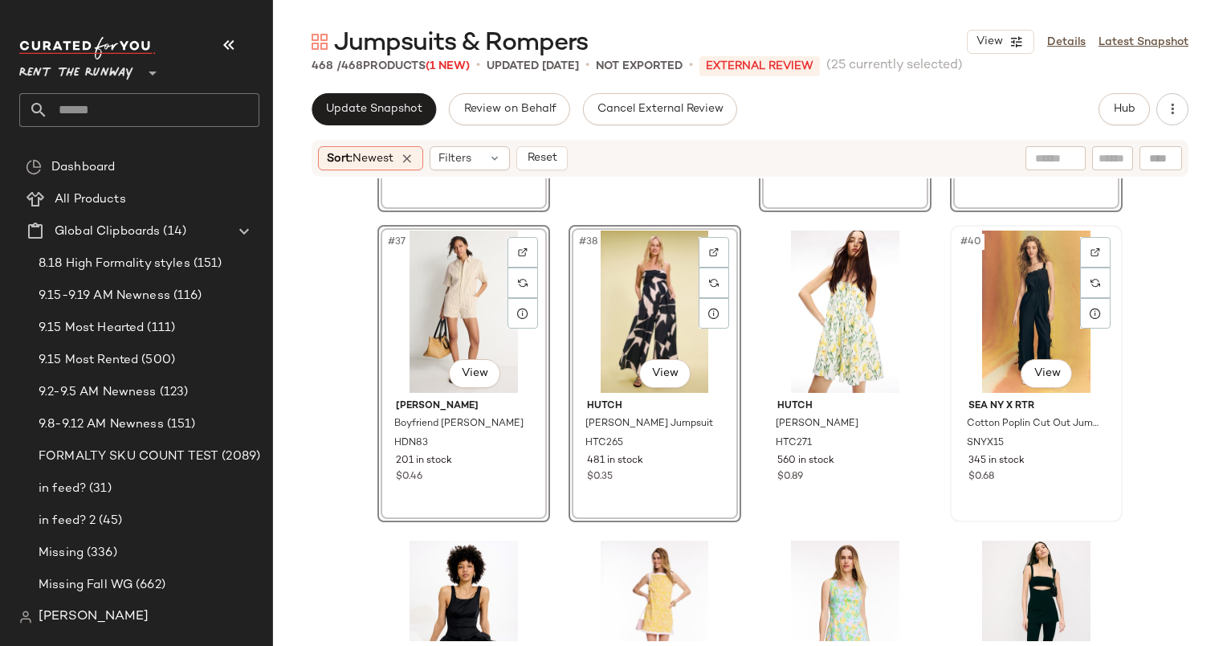
click at [992, 327] on div "#40 View" at bounding box center [1036, 311] width 161 height 162
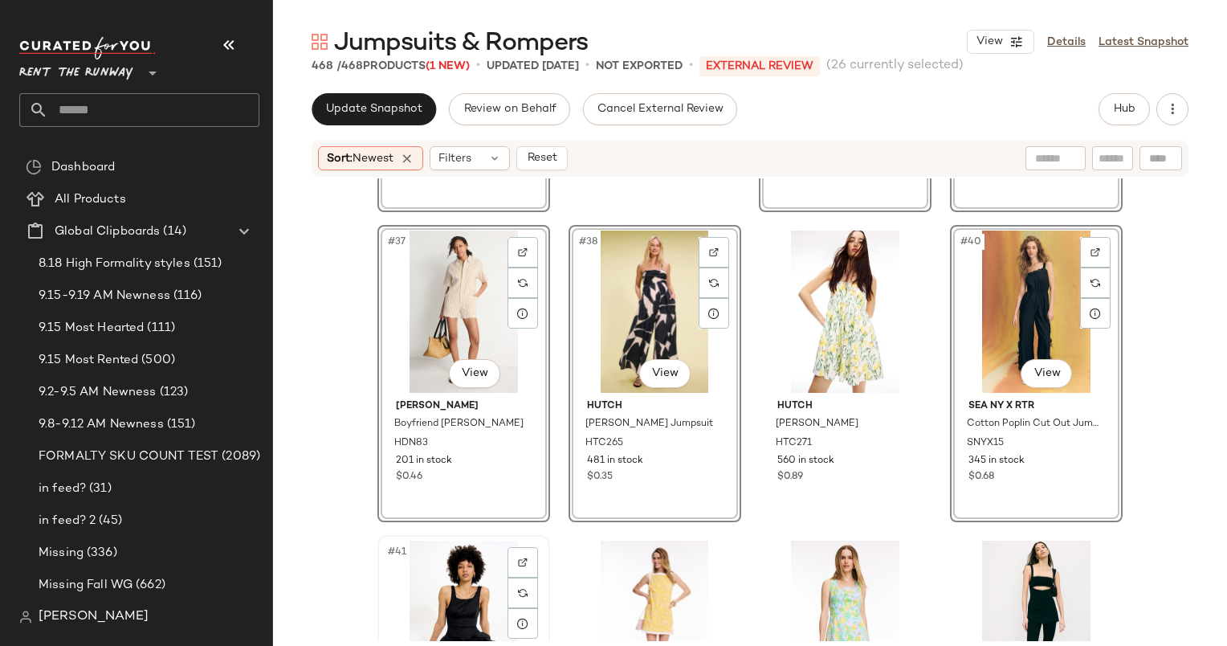
click at [440, 549] on div "#41 View" at bounding box center [463, 621] width 161 height 162
click at [437, 566] on div "#41 View" at bounding box center [463, 621] width 161 height 162
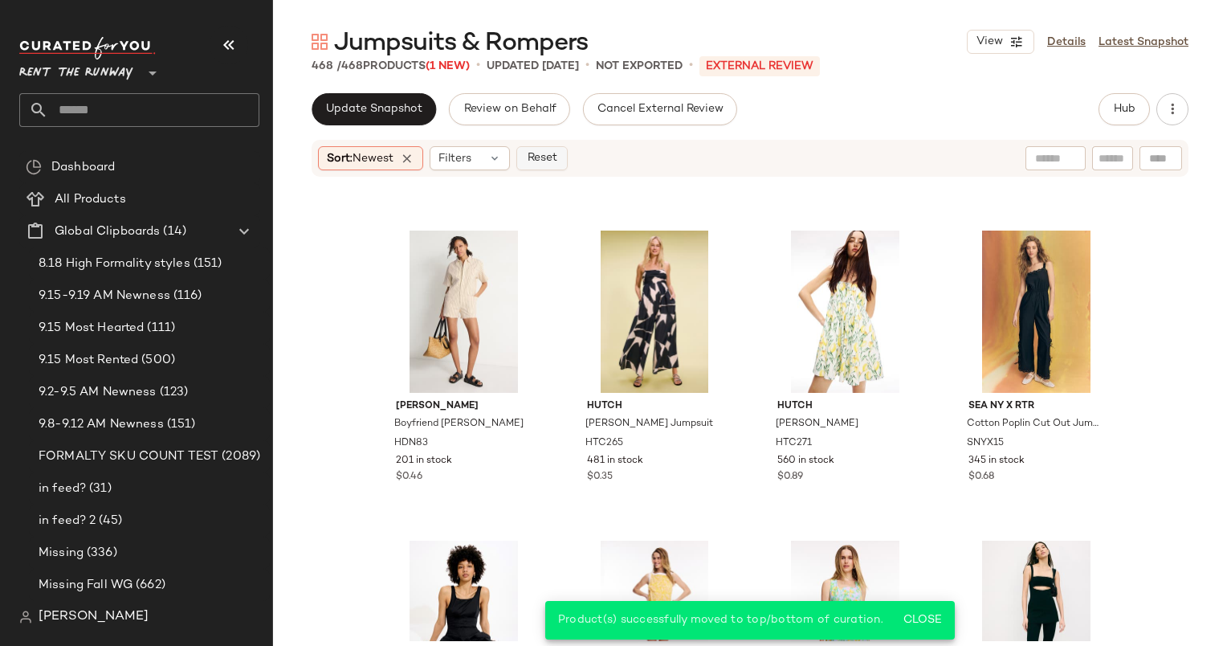
click at [550, 153] on span "Reset" at bounding box center [541, 158] width 31 height 13
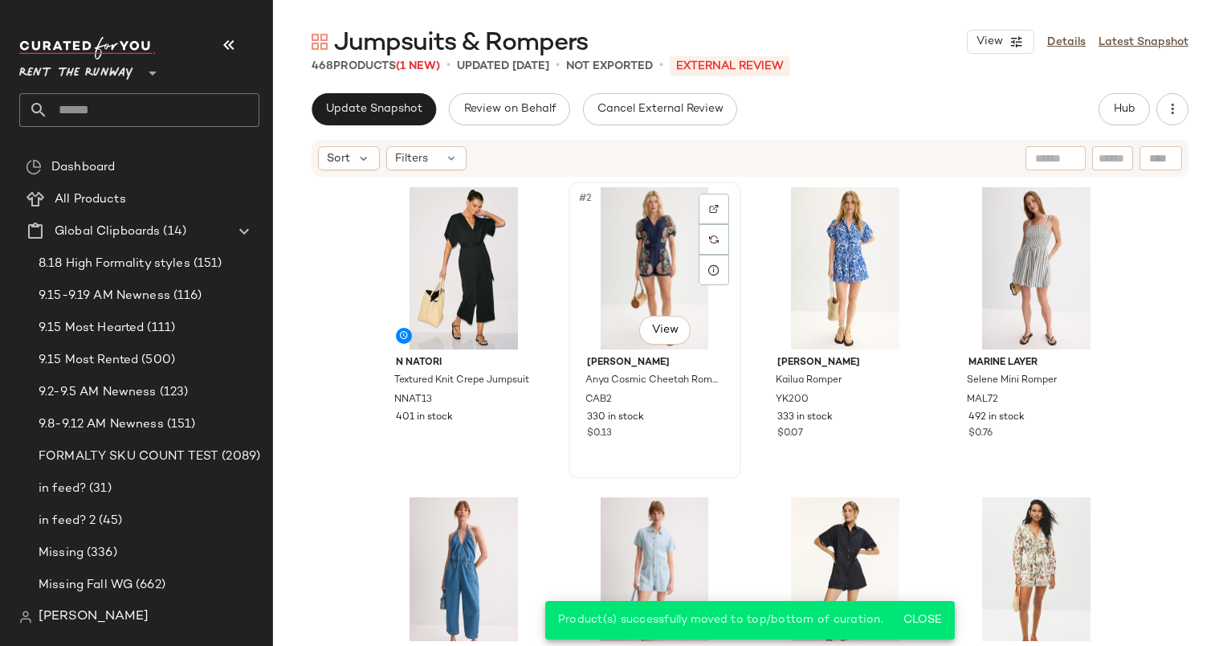
click at [662, 304] on div "#2 View" at bounding box center [654, 268] width 161 height 162
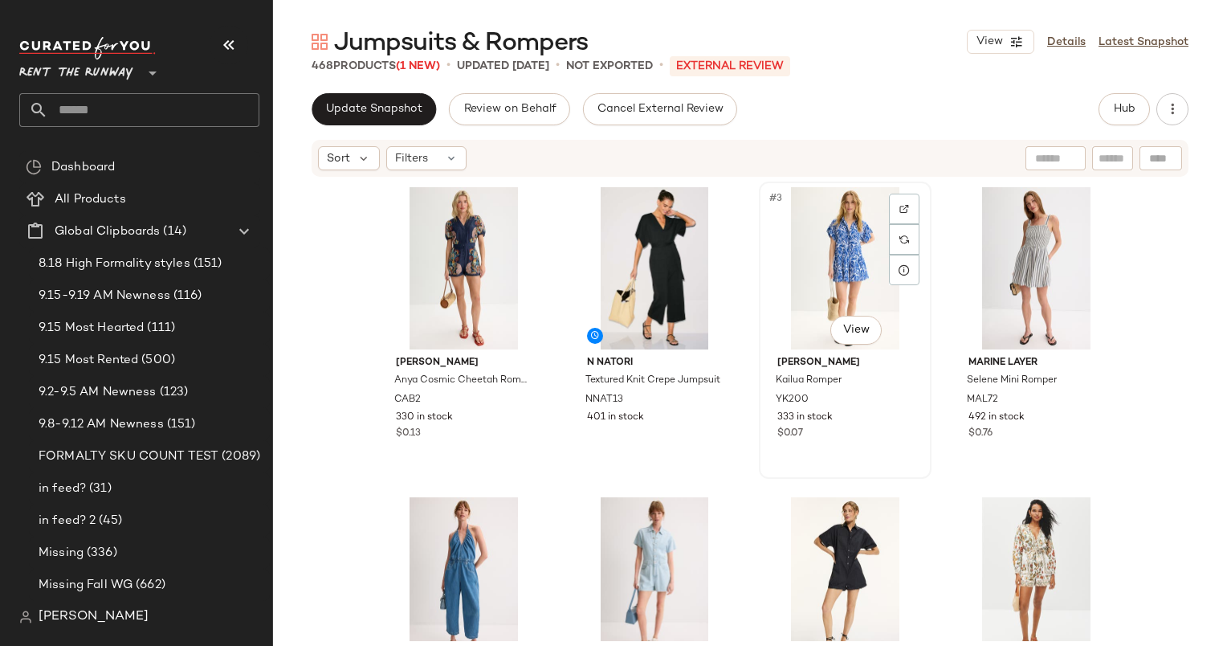
click at [827, 259] on div "#3 View" at bounding box center [844, 268] width 161 height 162
click at [453, 561] on div "#5 View" at bounding box center [463, 578] width 161 height 162
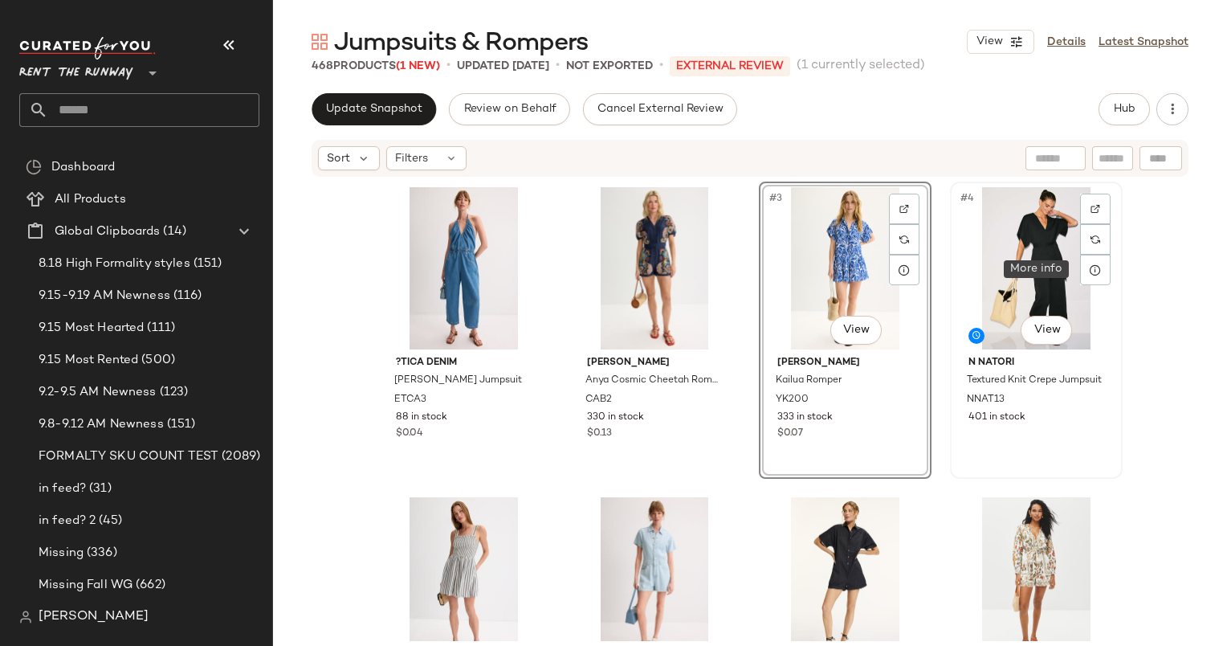
click at [1073, 262] on div "#4 View" at bounding box center [1036, 268] width 161 height 162
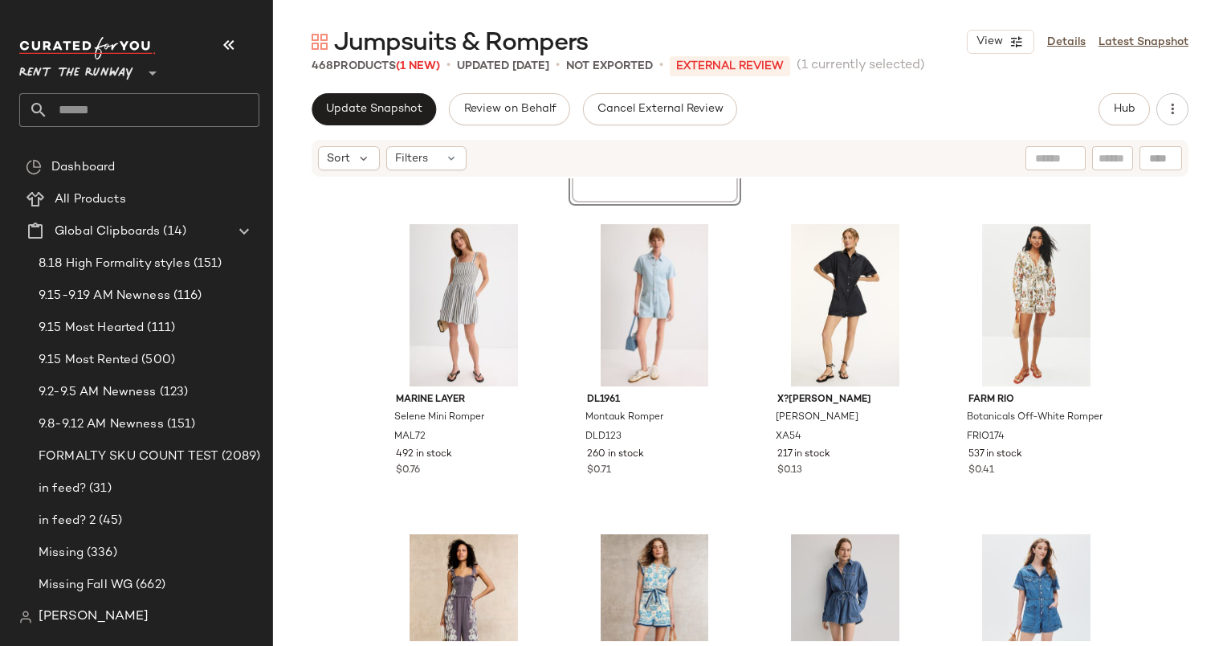
scroll to position [273, 0]
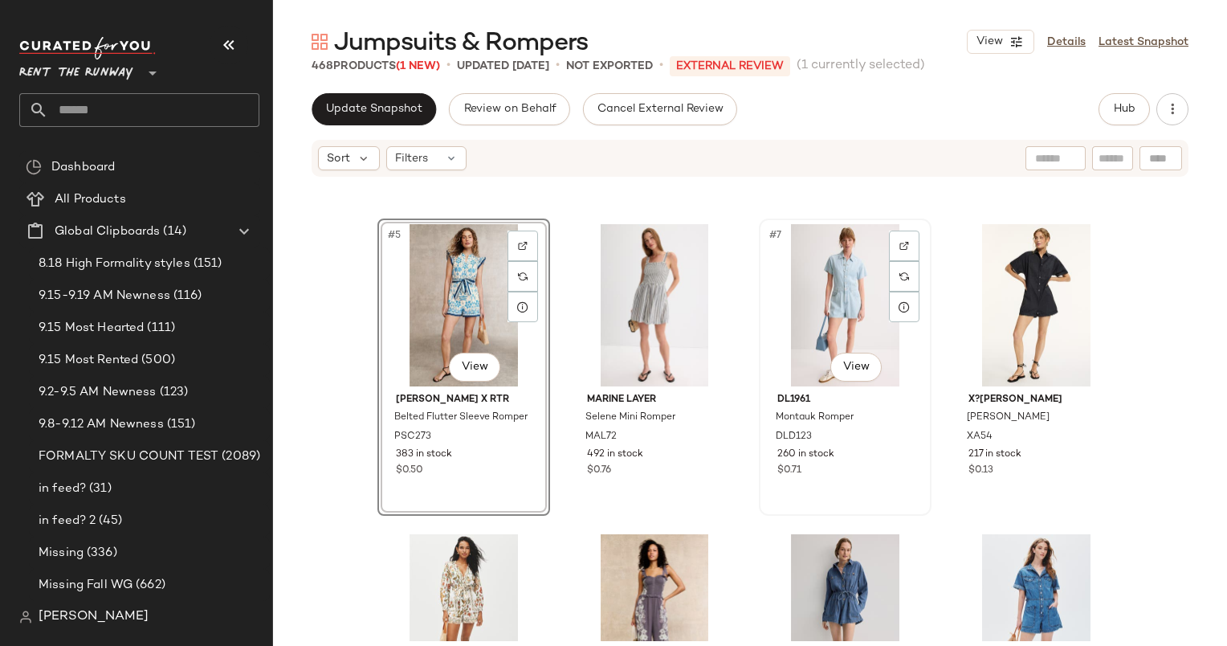
scroll to position [353, 0]
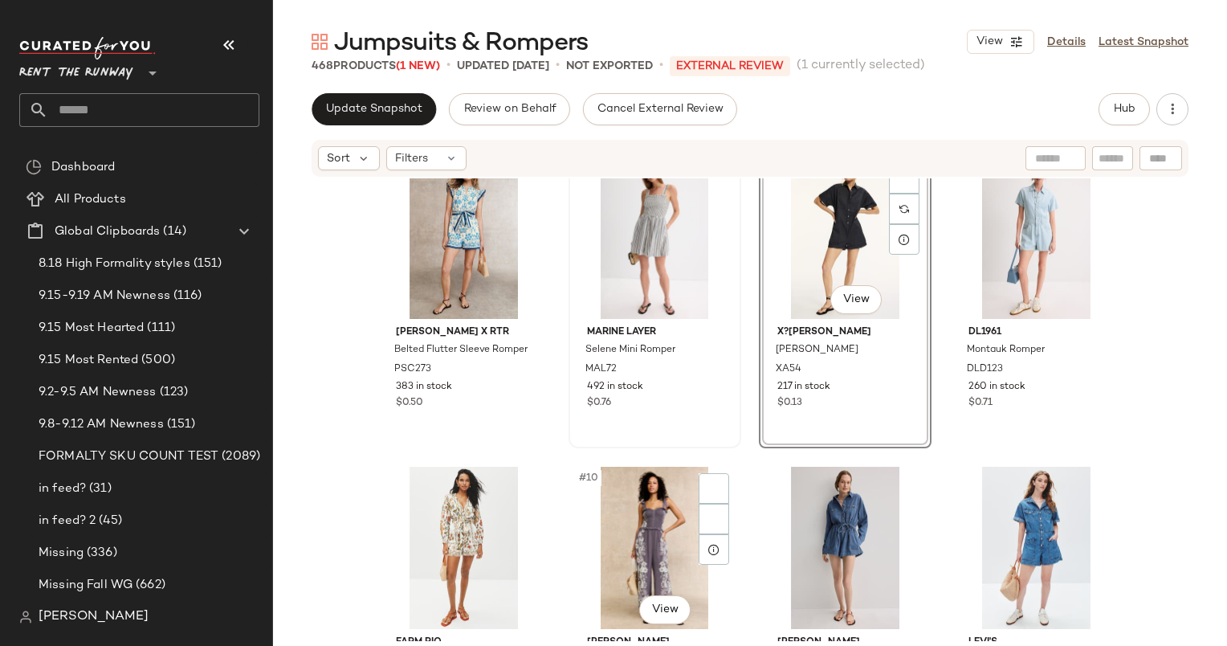
scroll to position [601, 0]
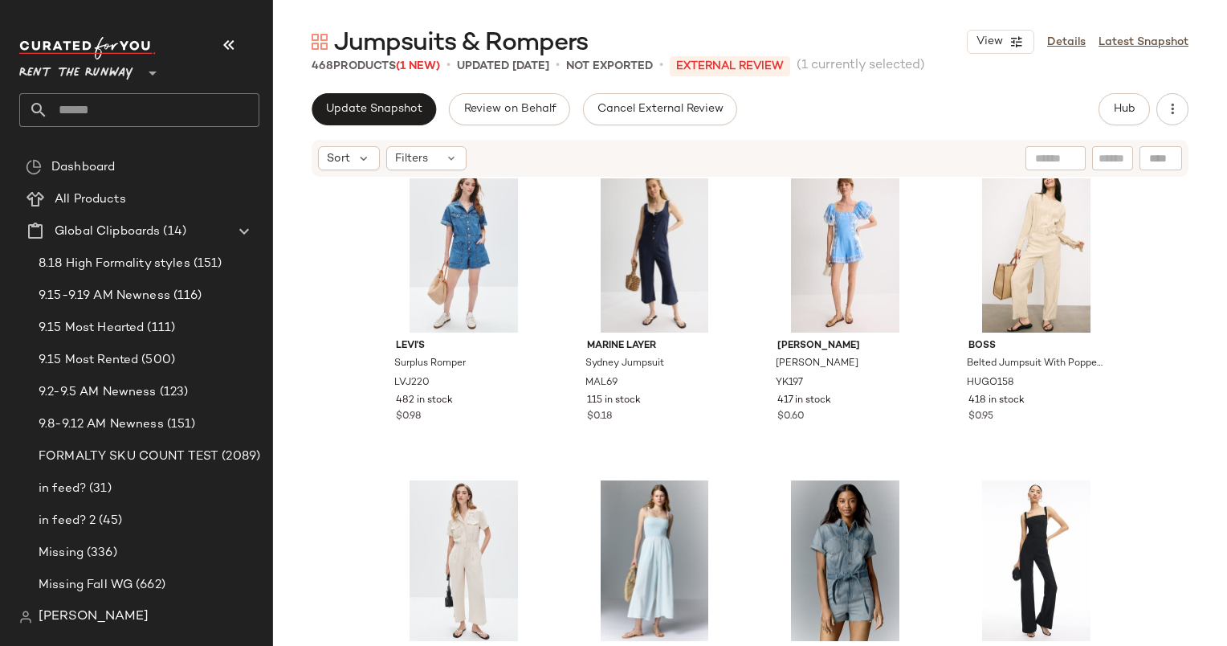
scroll to position [919, 0]
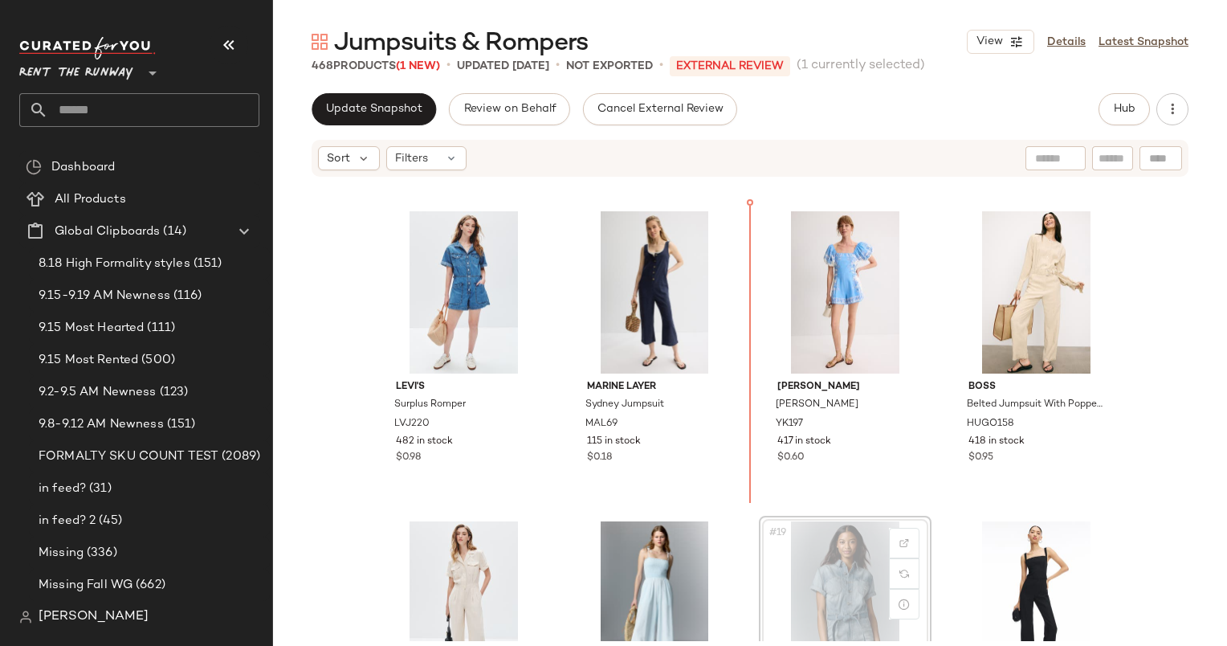
scroll to position [919, 0]
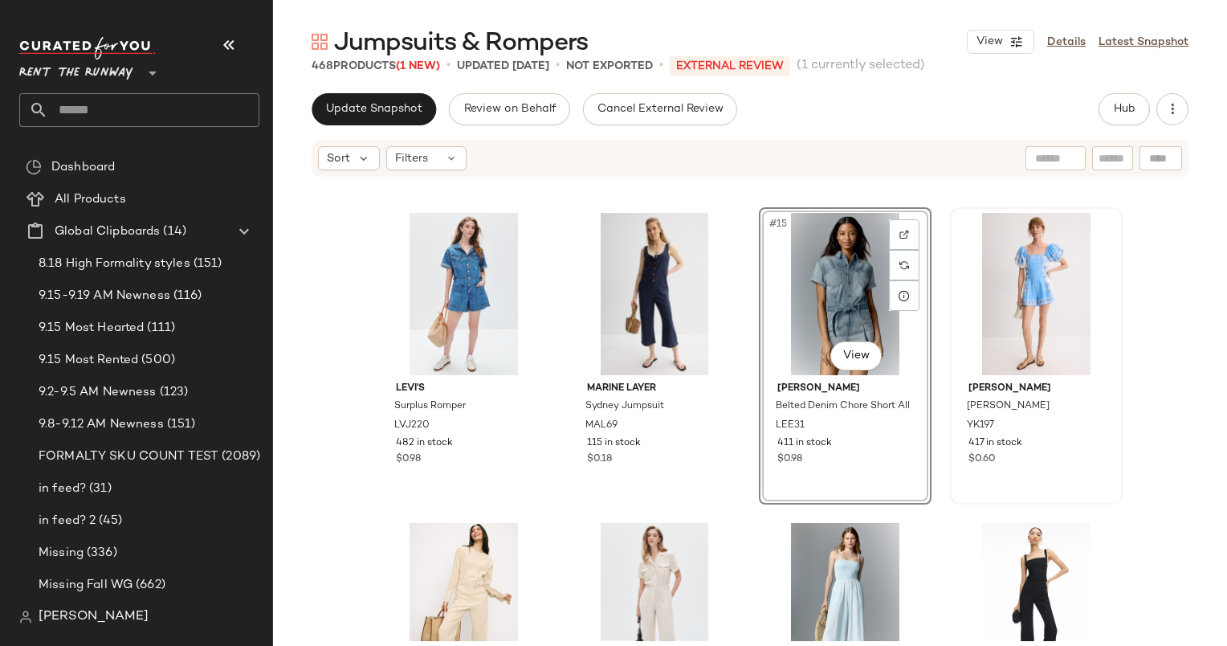
scroll to position [919, 0]
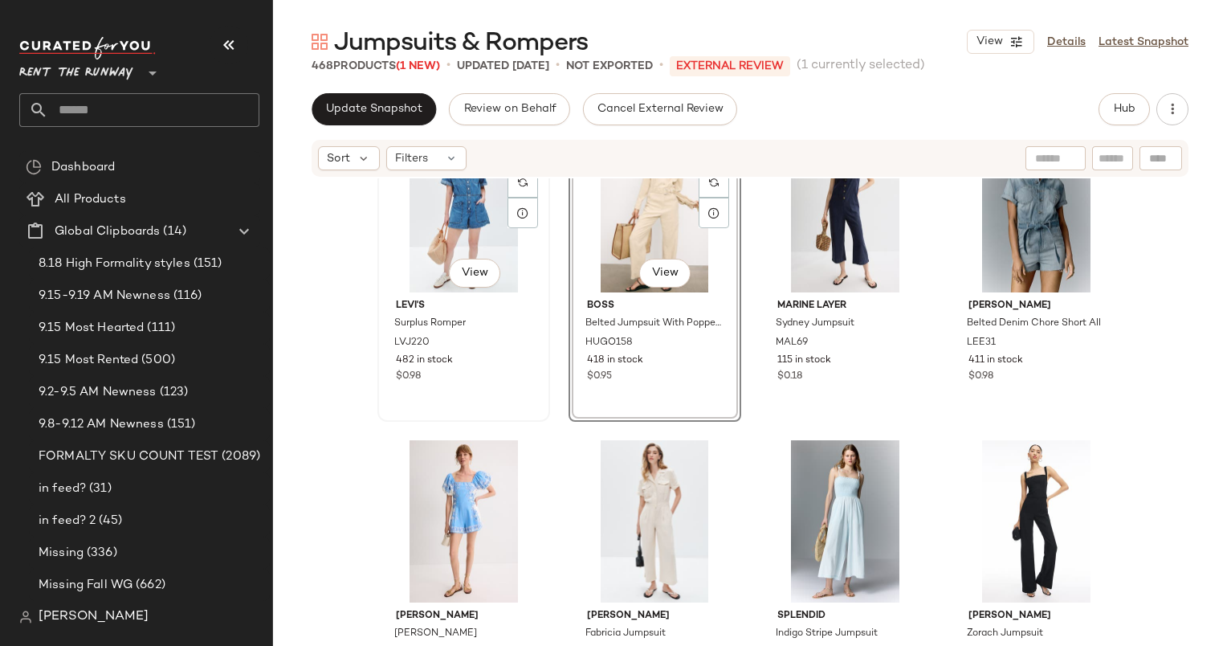
scroll to position [1000, 0]
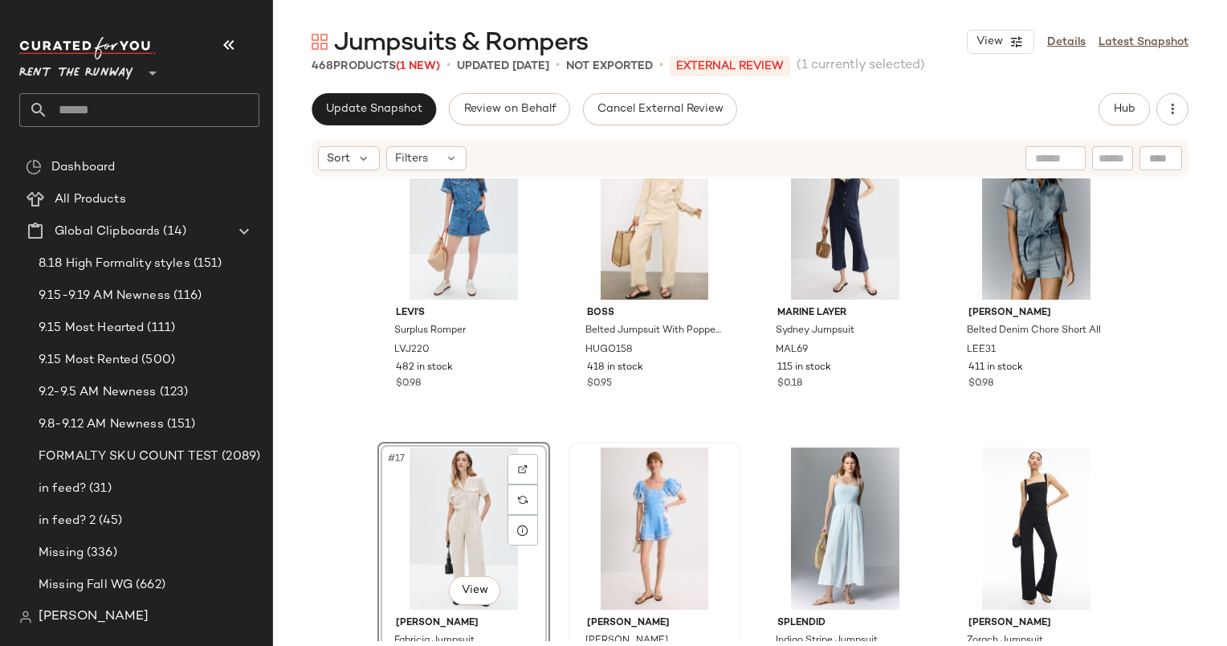
scroll to position [991, 0]
click at [638, 554] on div at bounding box center [654, 530] width 161 height 162
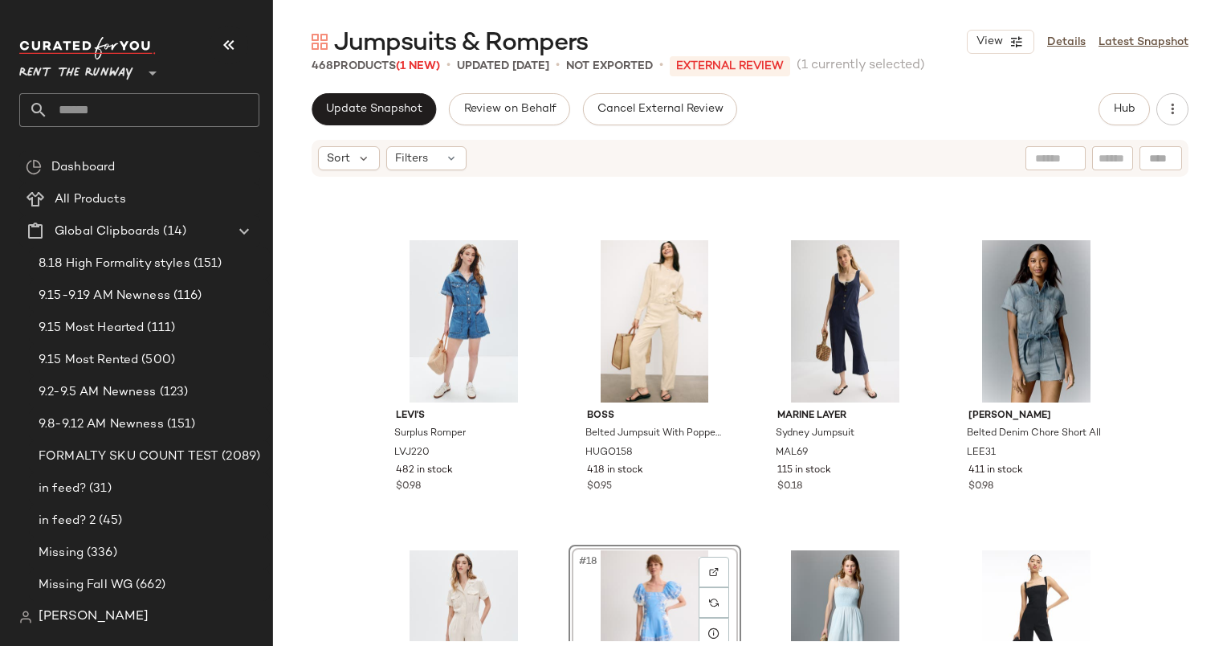
scroll to position [907, 0]
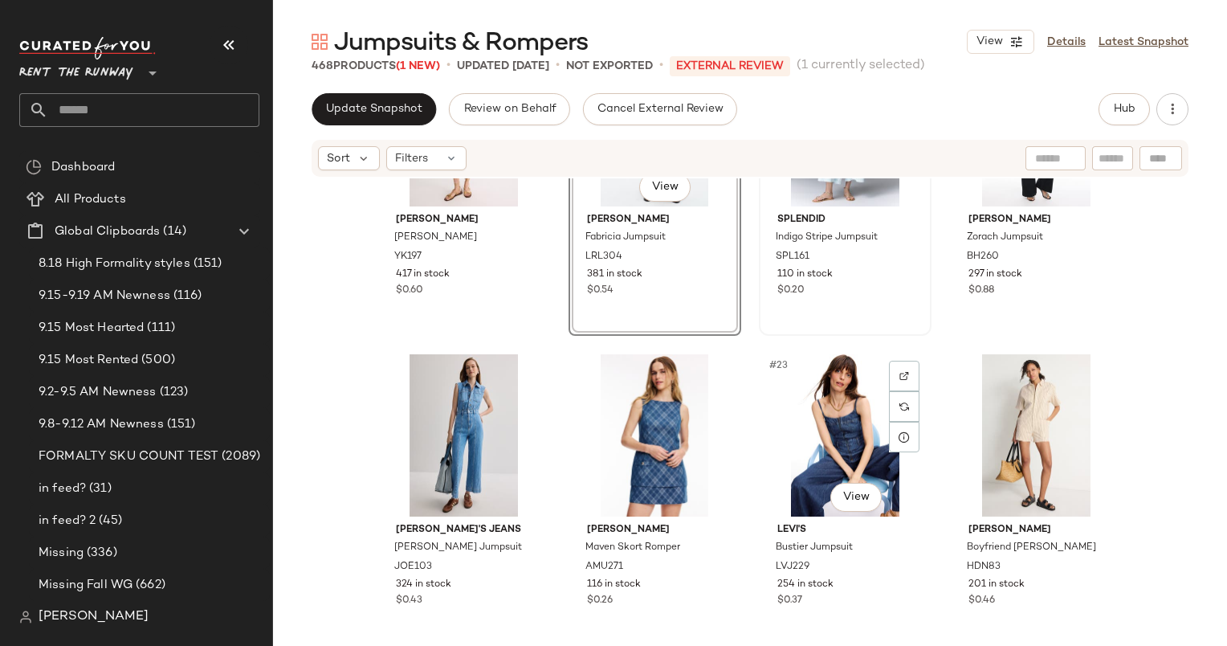
scroll to position [1436, 0]
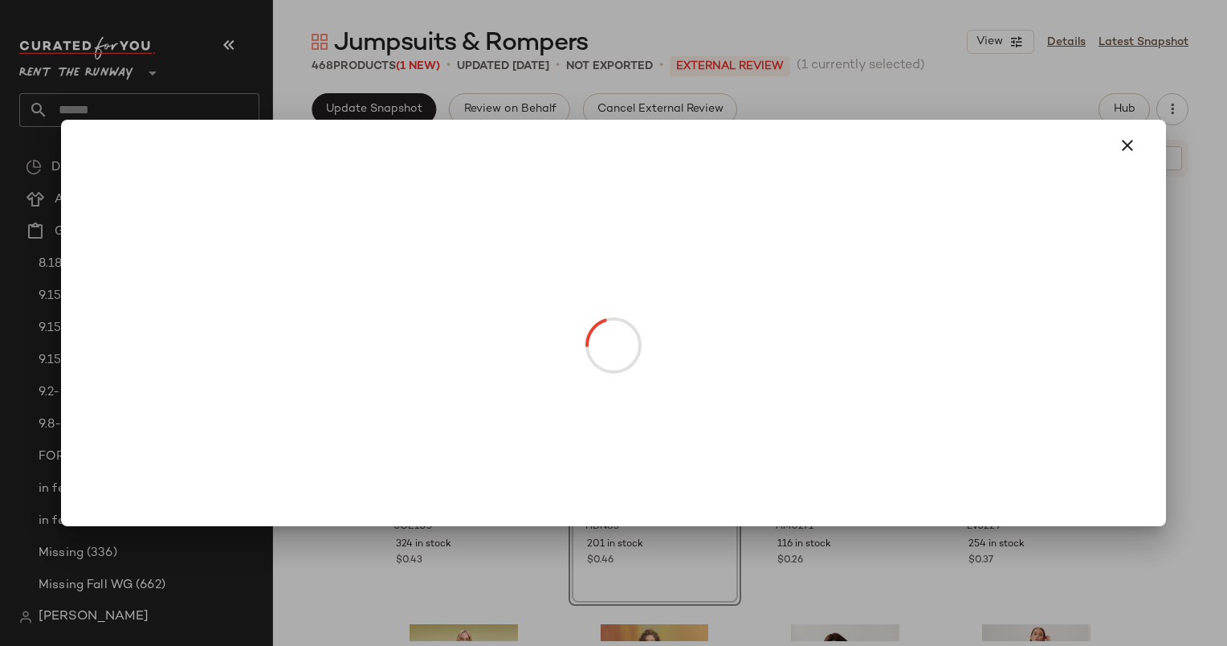
drag, startPoint x: 623, startPoint y: 458, endPoint x: 414, endPoint y: 476, distance: 209.5
click at [414, 476] on body "Rent the Runway ** Dashboard All Products Global Clipboards (14) 8.18 High Form…" at bounding box center [613, 323] width 1227 height 646
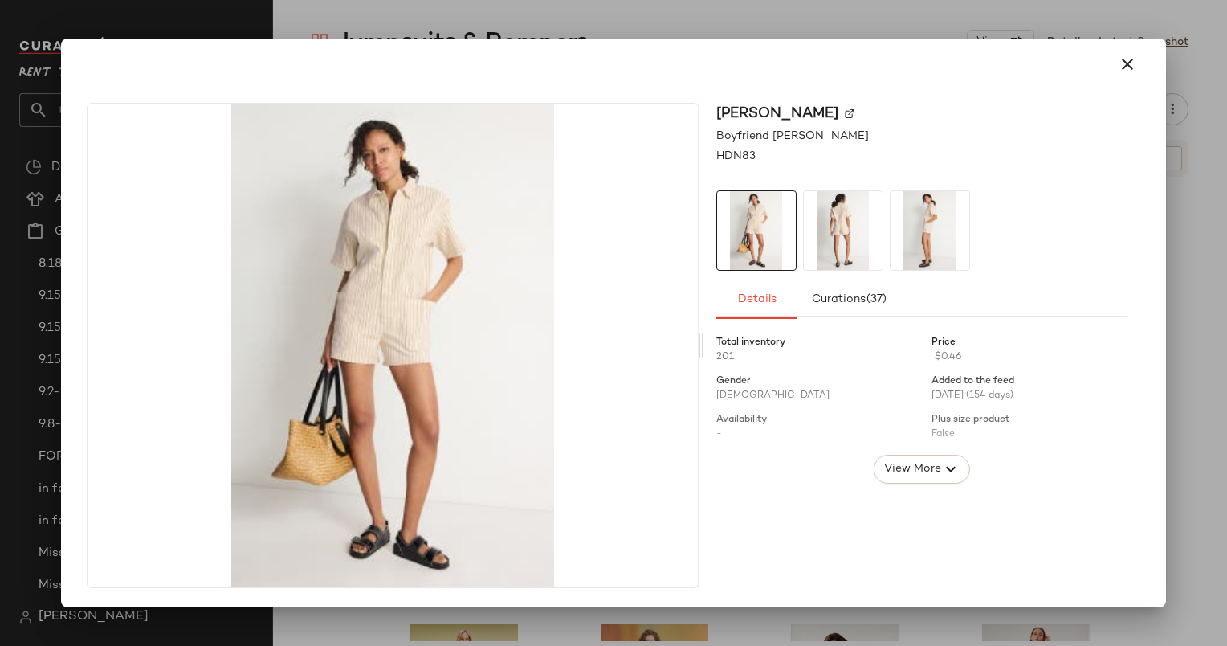
click at [1226, 212] on html "Rent the Runway ** Dashboard All Products Global Clipboards (14) 8.18 High Form…" at bounding box center [613, 323] width 1227 height 646
click at [1188, 227] on div at bounding box center [613, 323] width 1227 height 646
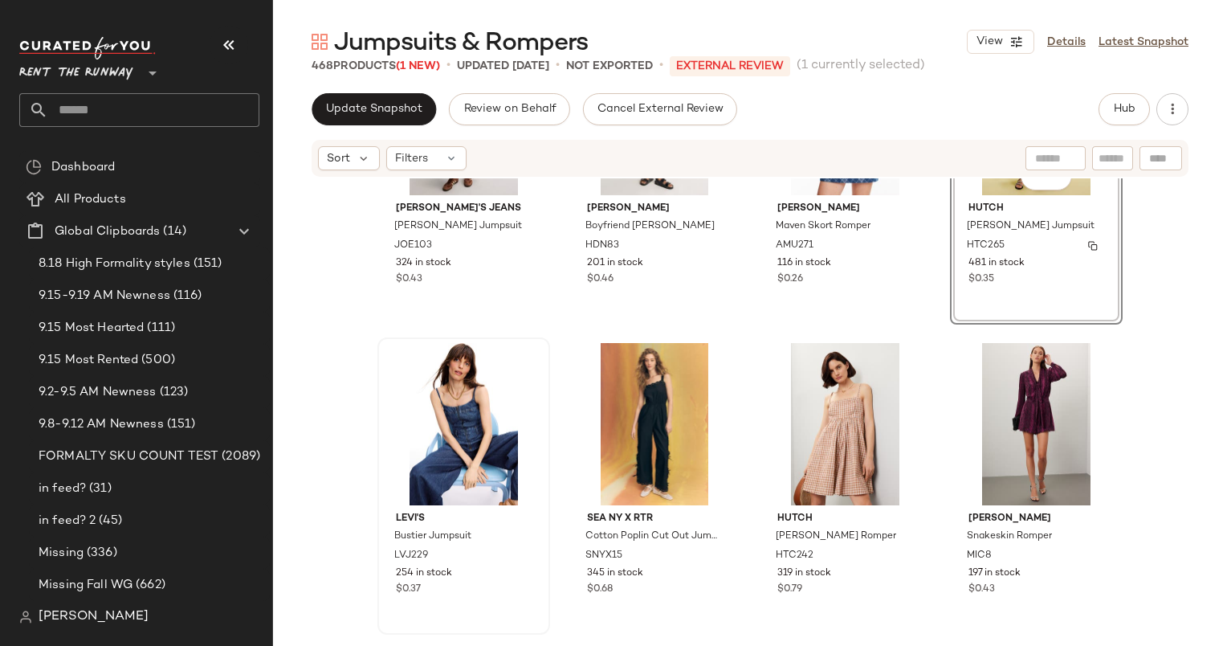
scroll to position [1766, 0]
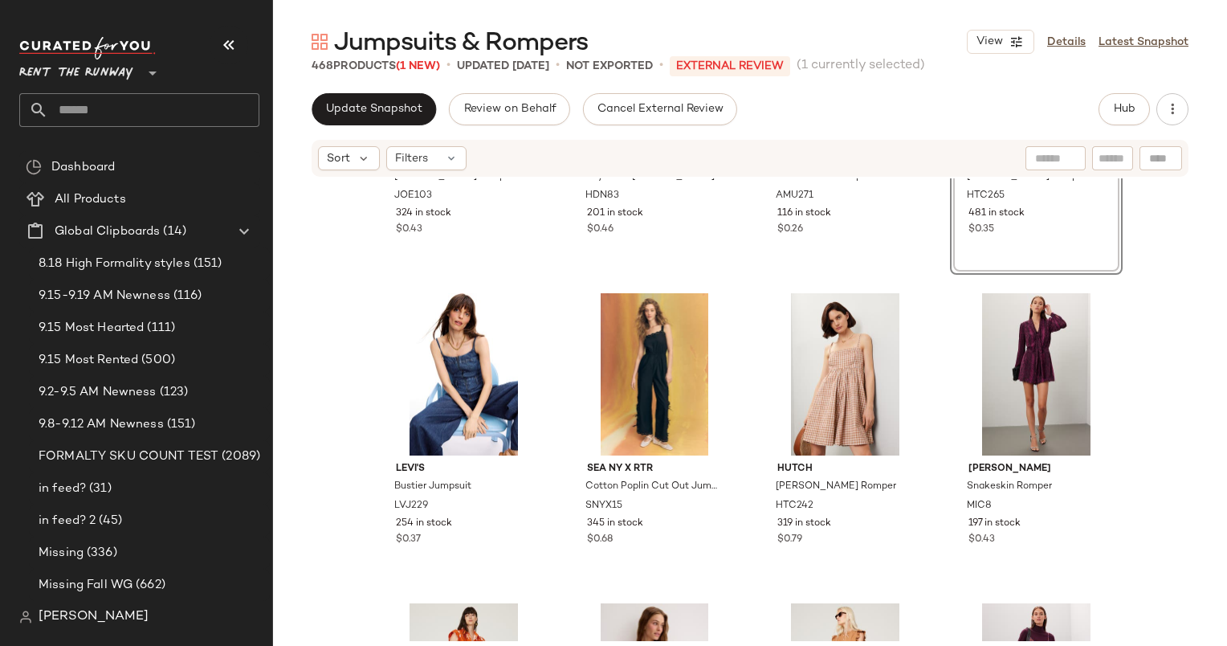
drag, startPoint x: 814, startPoint y: 415, endPoint x: 585, endPoint y: 426, distance: 229.9
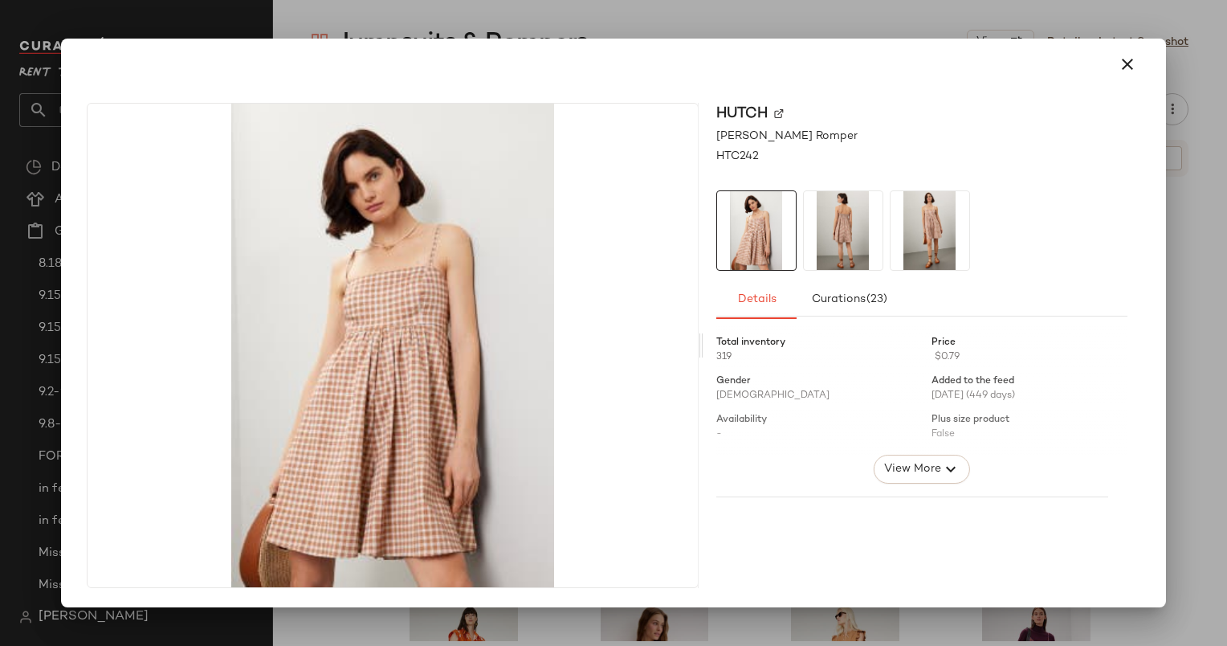
click at [1187, 215] on div at bounding box center [613, 323] width 1227 height 646
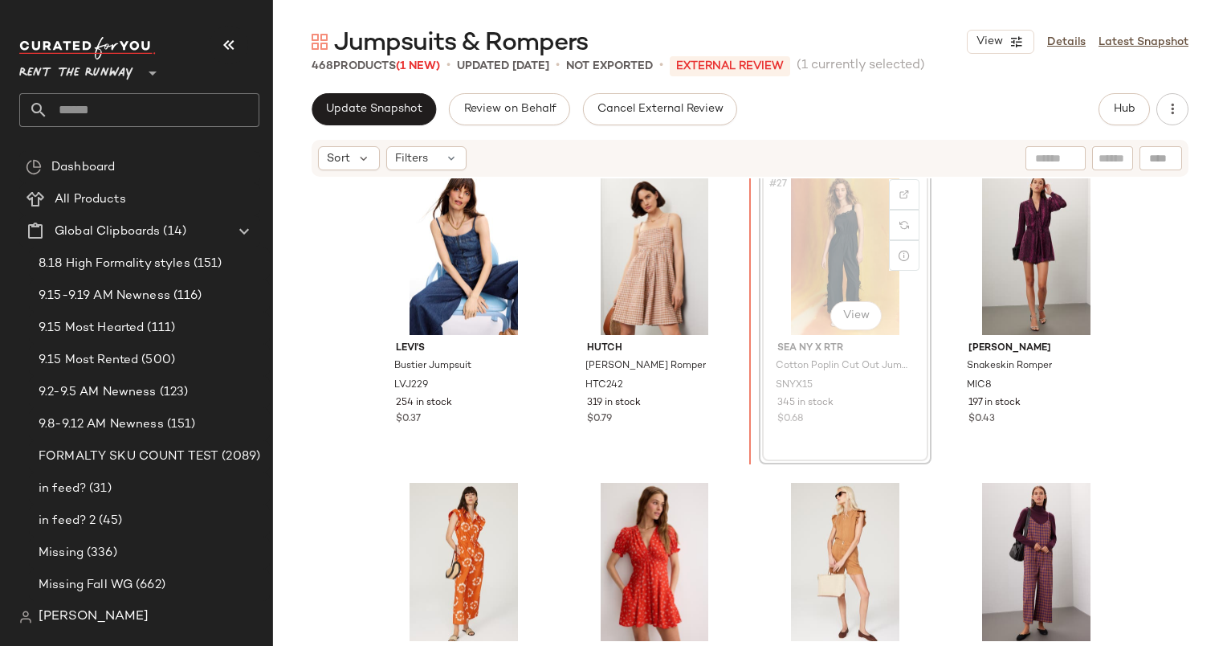
scroll to position [1885, 0]
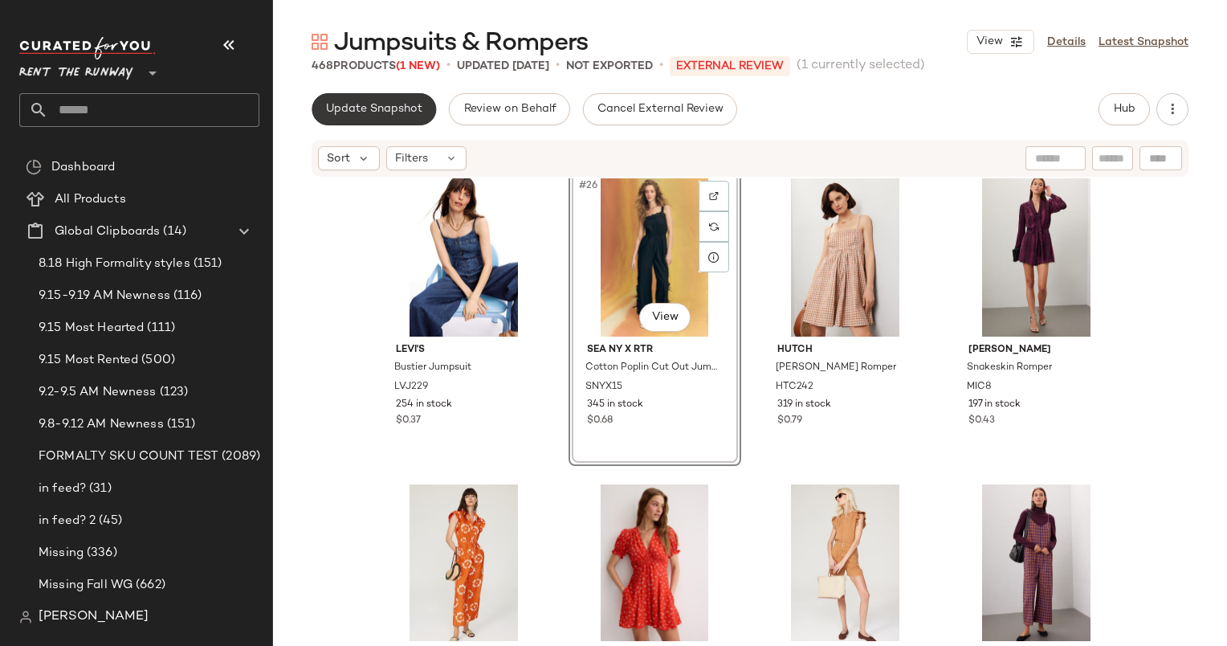
click at [353, 106] on span "Update Snapshot" at bounding box center [373, 109] width 97 height 13
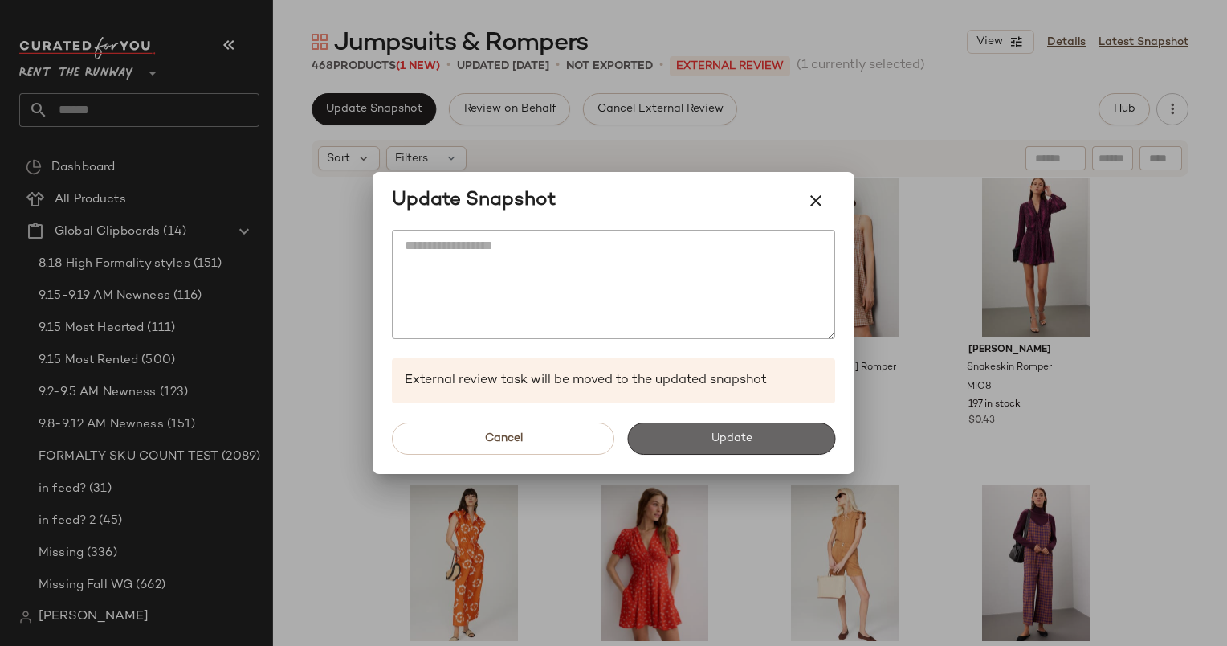
click at [713, 425] on button "Update" at bounding box center [731, 438] width 208 height 32
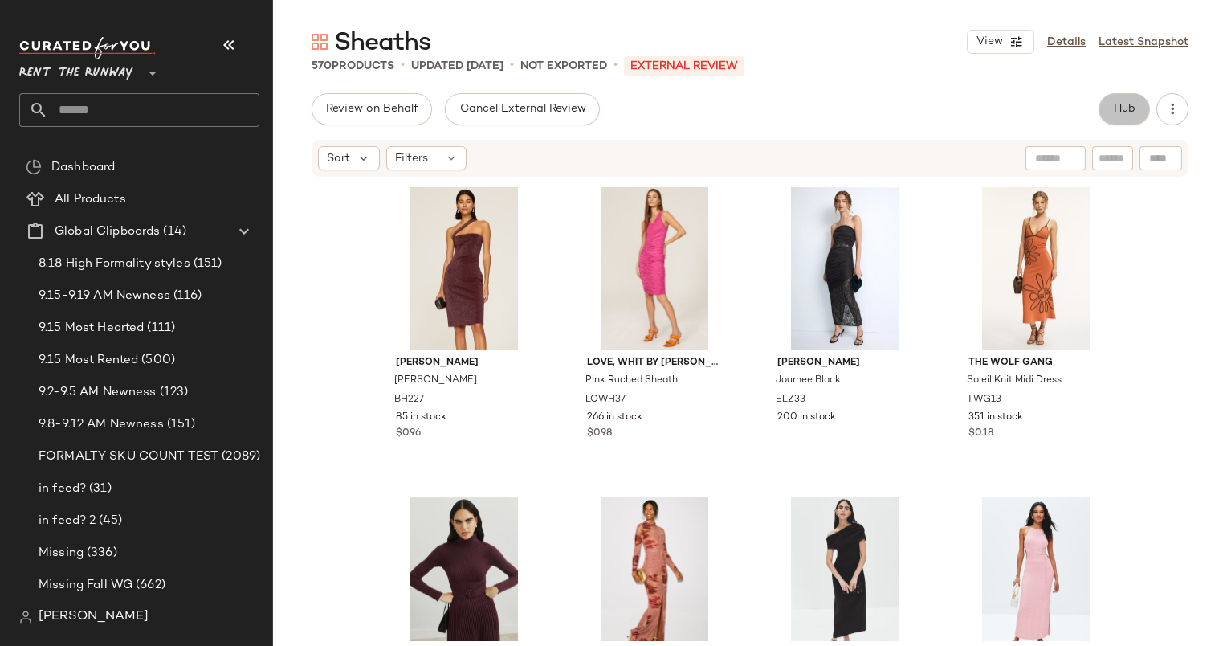
click at [1131, 108] on span "Hub" at bounding box center [1124, 109] width 22 height 13
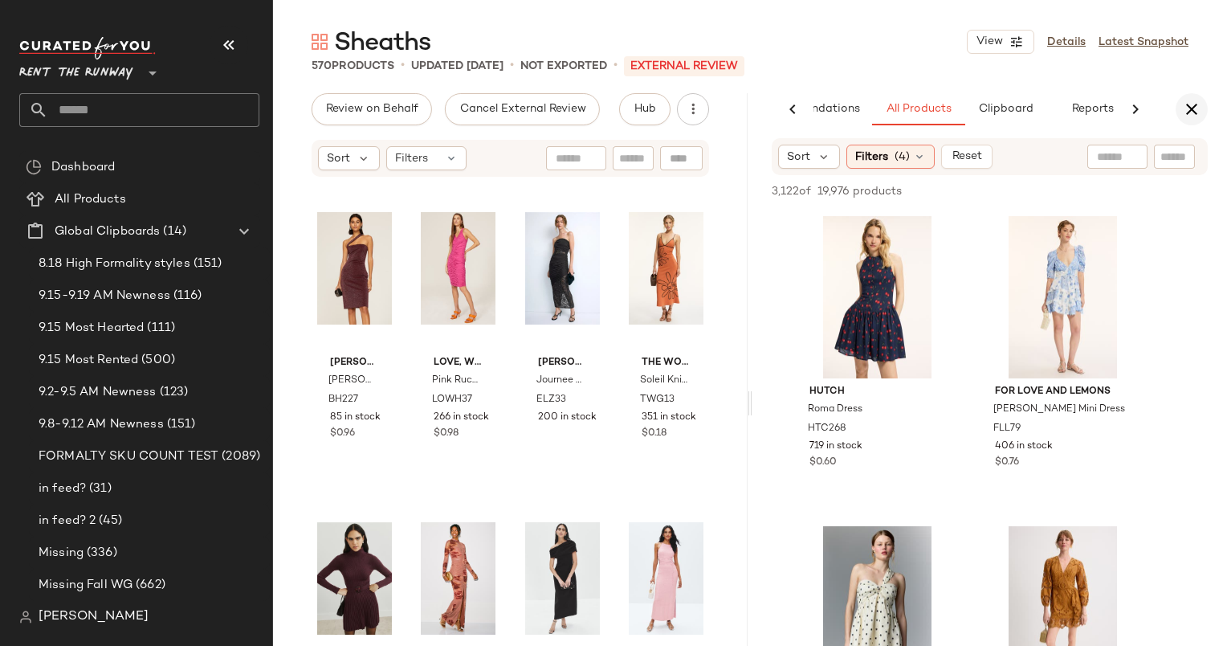
click at [1196, 116] on icon "button" at bounding box center [1191, 109] width 19 height 19
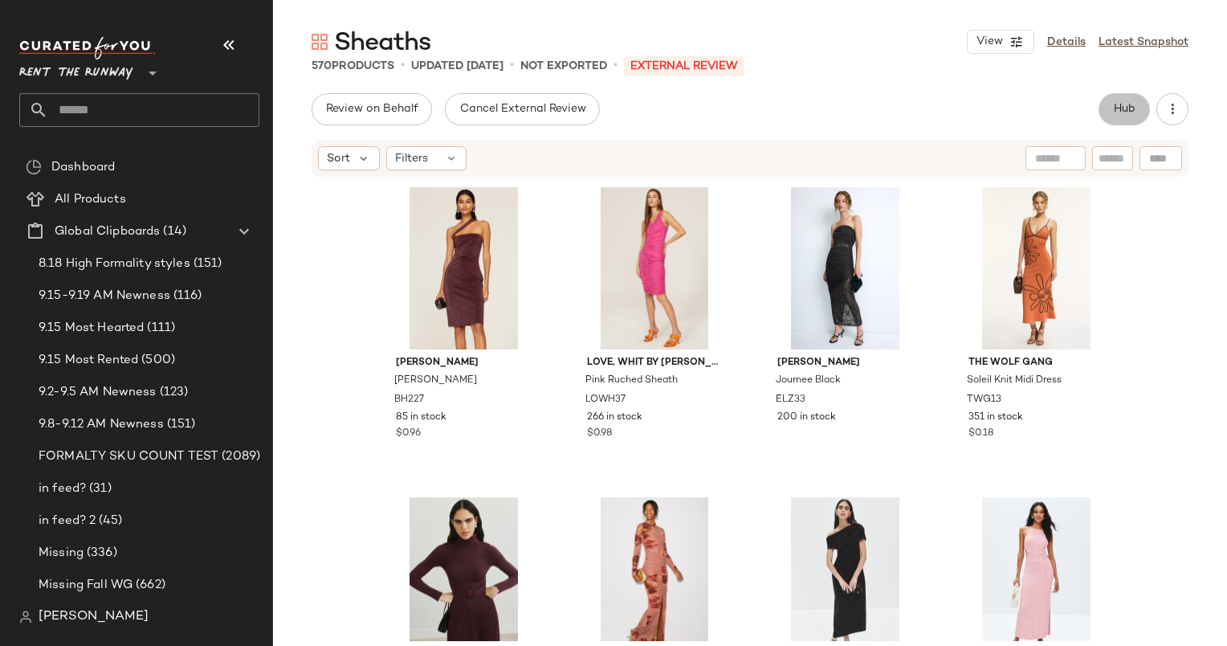
click at [1110, 112] on button "Hub" at bounding box center [1123, 109] width 51 height 32
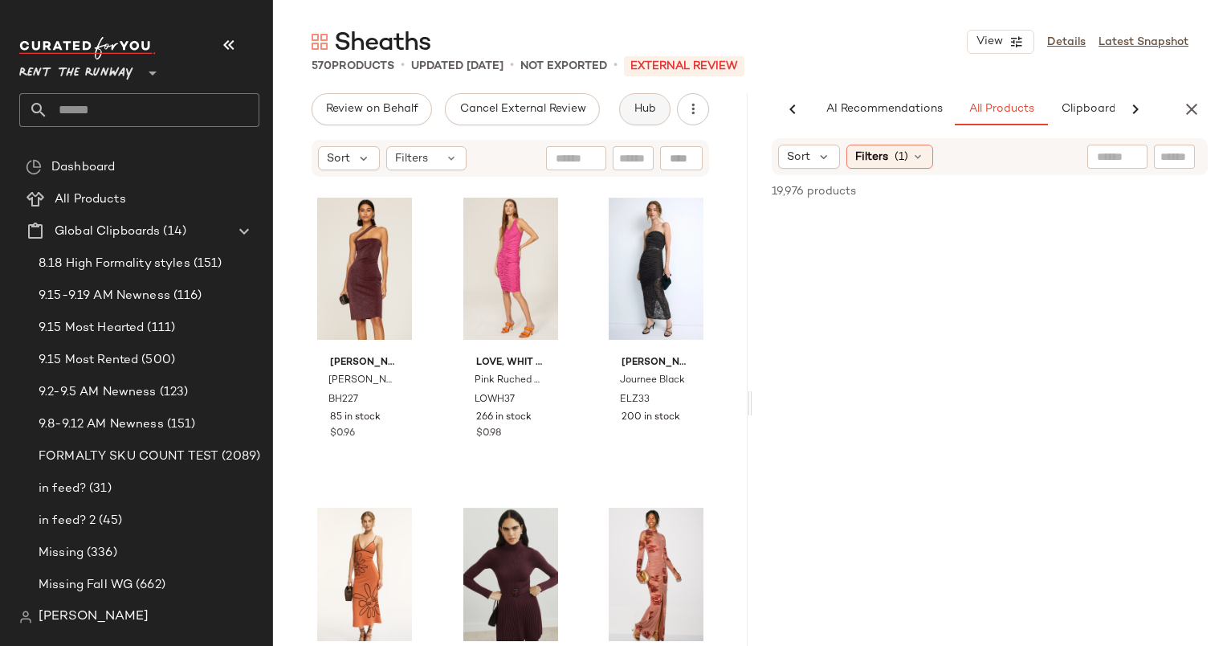
scroll to position [0, 99]
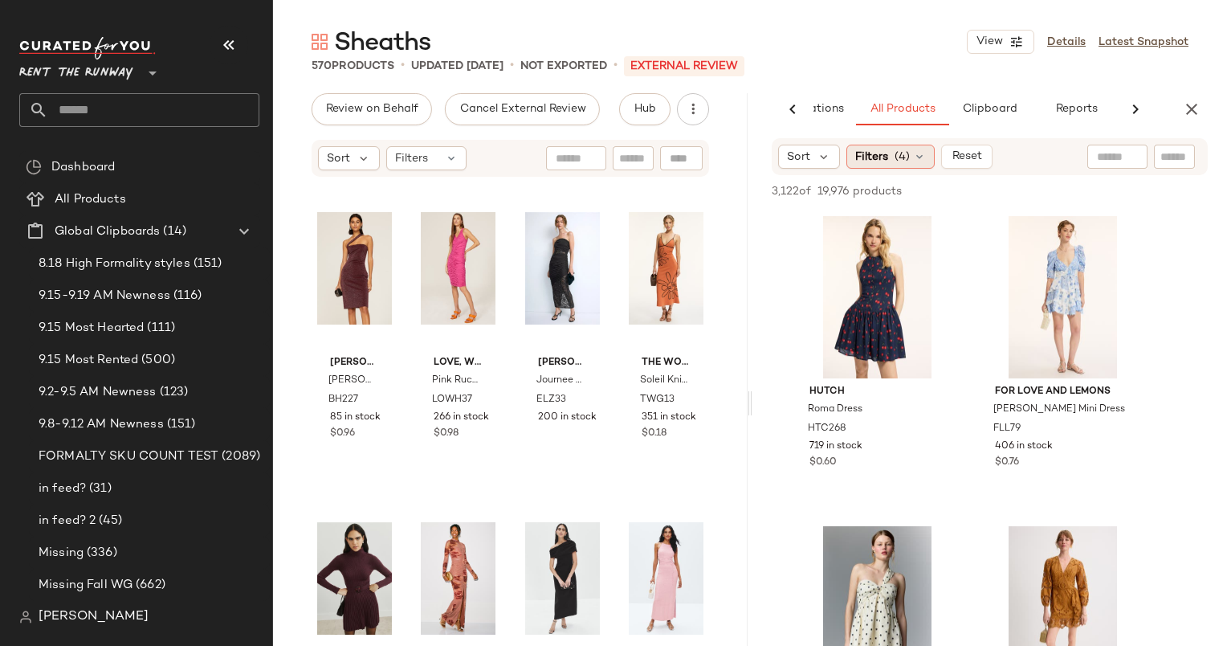
click at [913, 161] on icon at bounding box center [919, 156] width 13 height 13
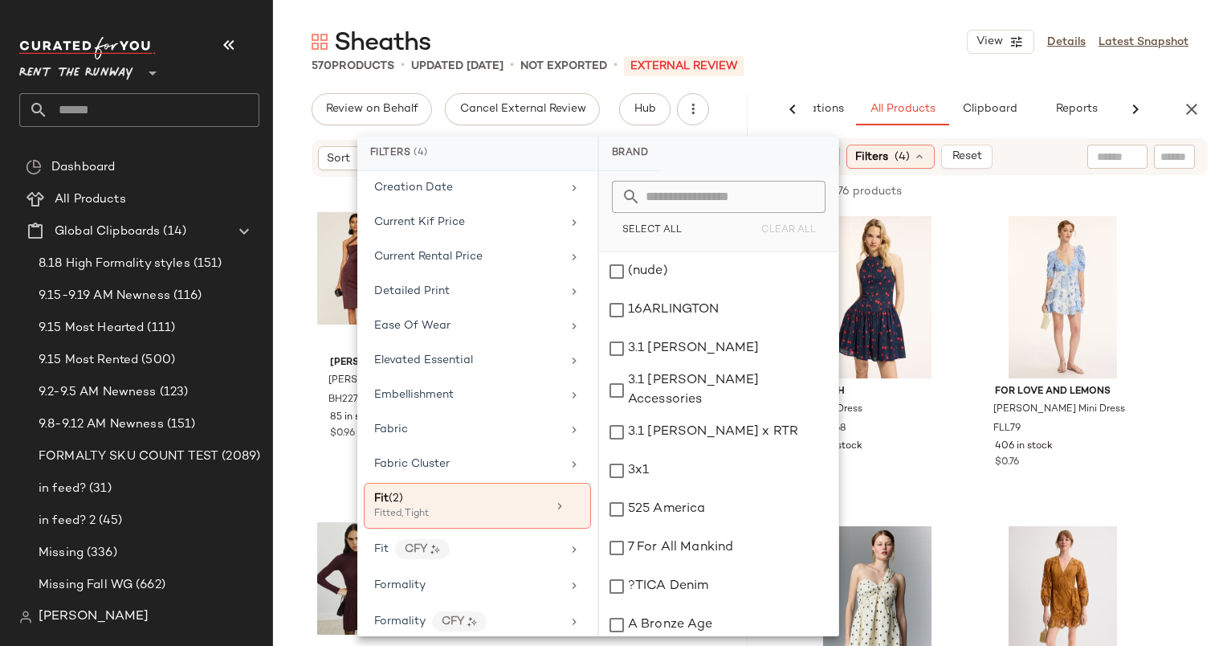
scroll to position [616, 0]
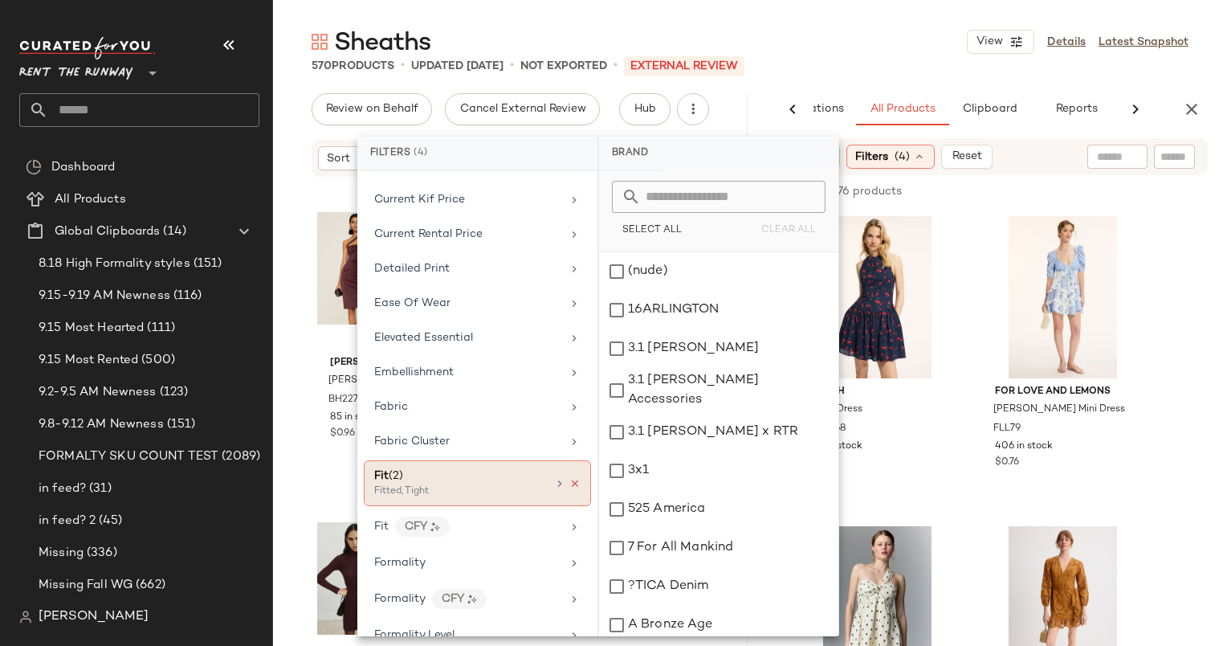
click at [569, 478] on icon at bounding box center [574, 483] width 11 height 11
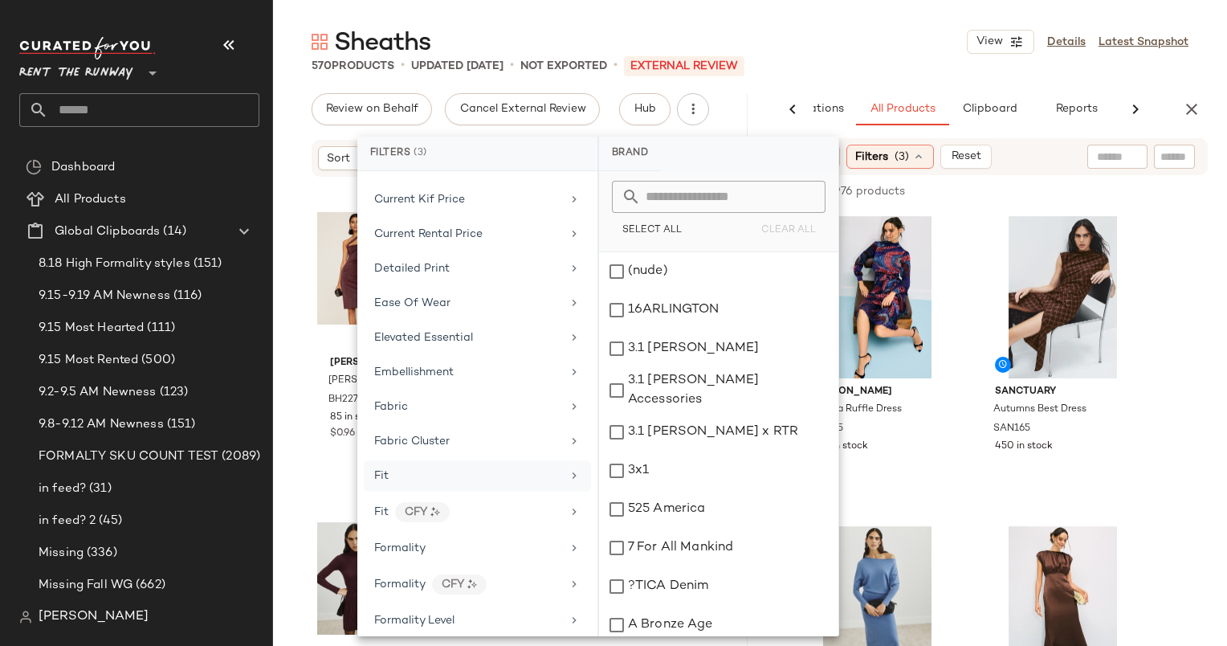
click at [906, 65] on div "570 Products • updated Sep 16th • Not Exported • External REVIEW" at bounding box center [750, 66] width 954 height 16
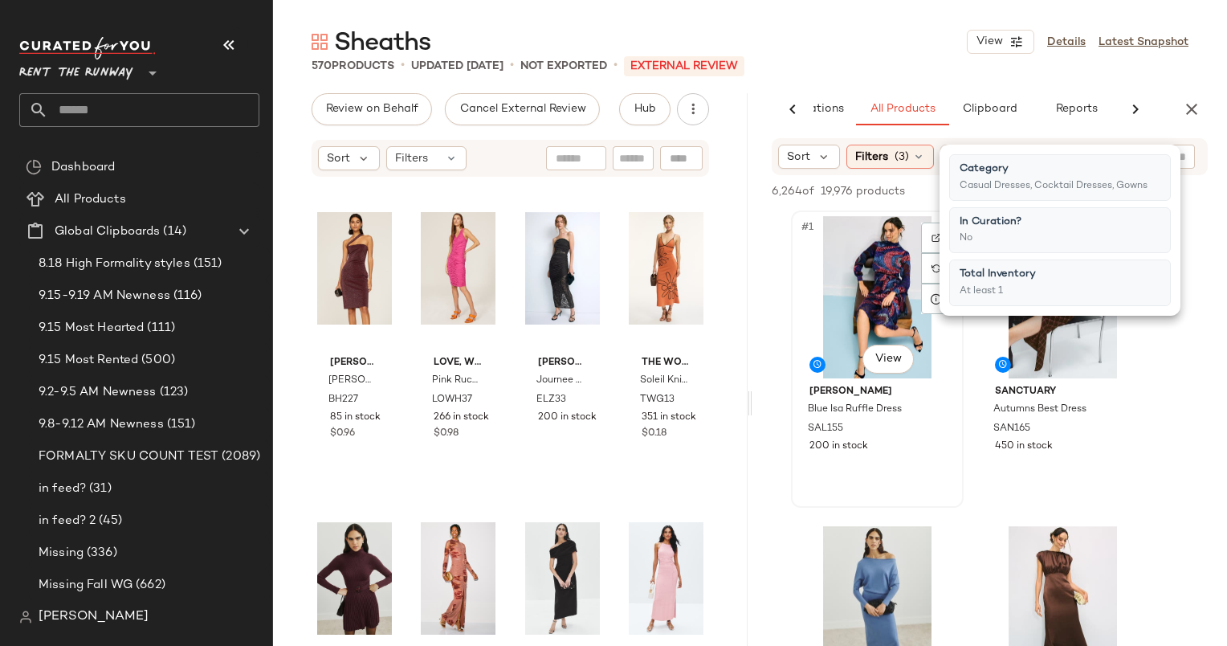
click at [890, 257] on div "#1 View" at bounding box center [877, 297] width 161 height 162
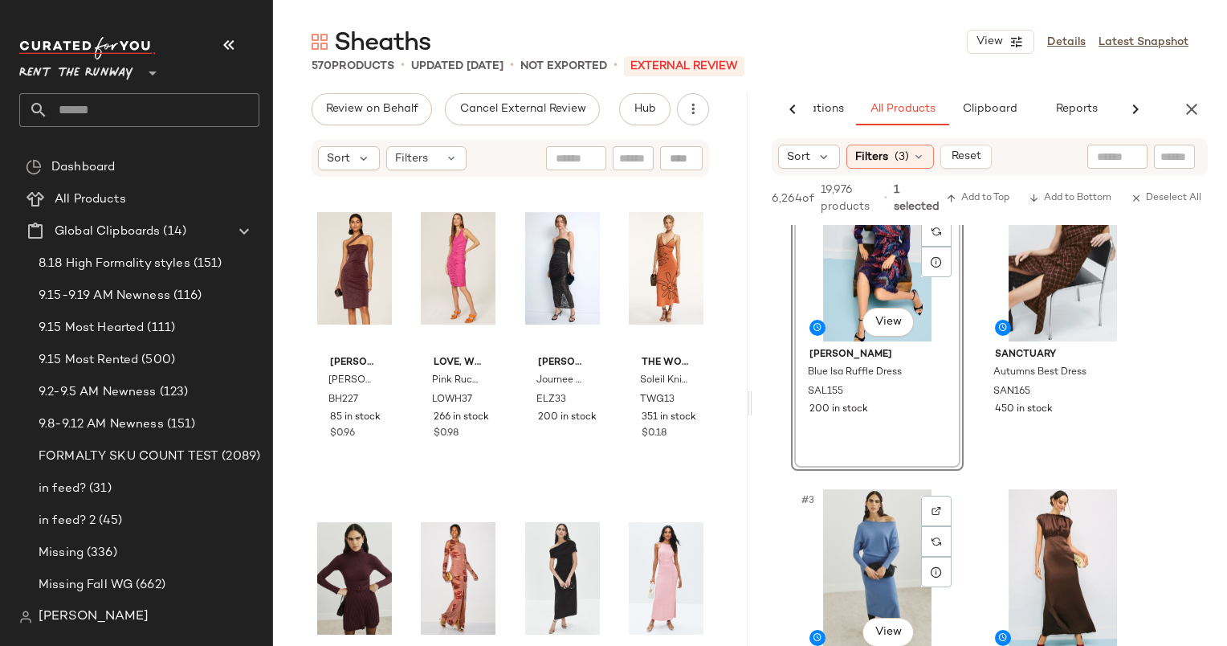
scroll to position [0, 0]
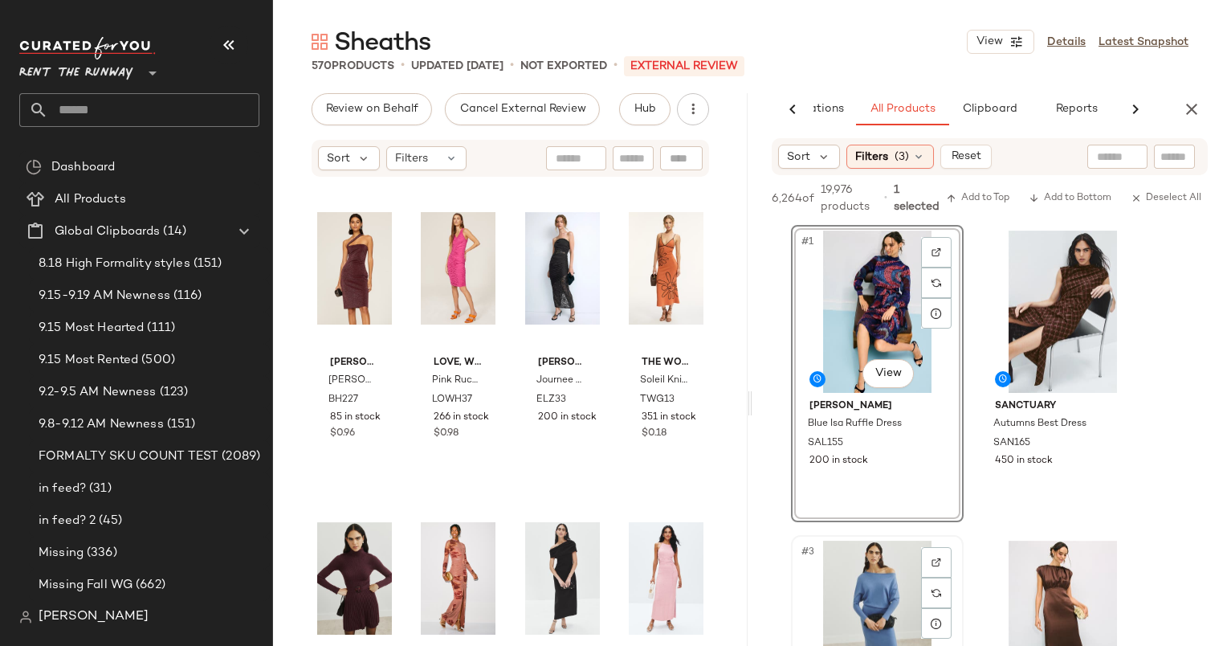
click at [868, 592] on div "#3 View" at bounding box center [877, 621] width 161 height 162
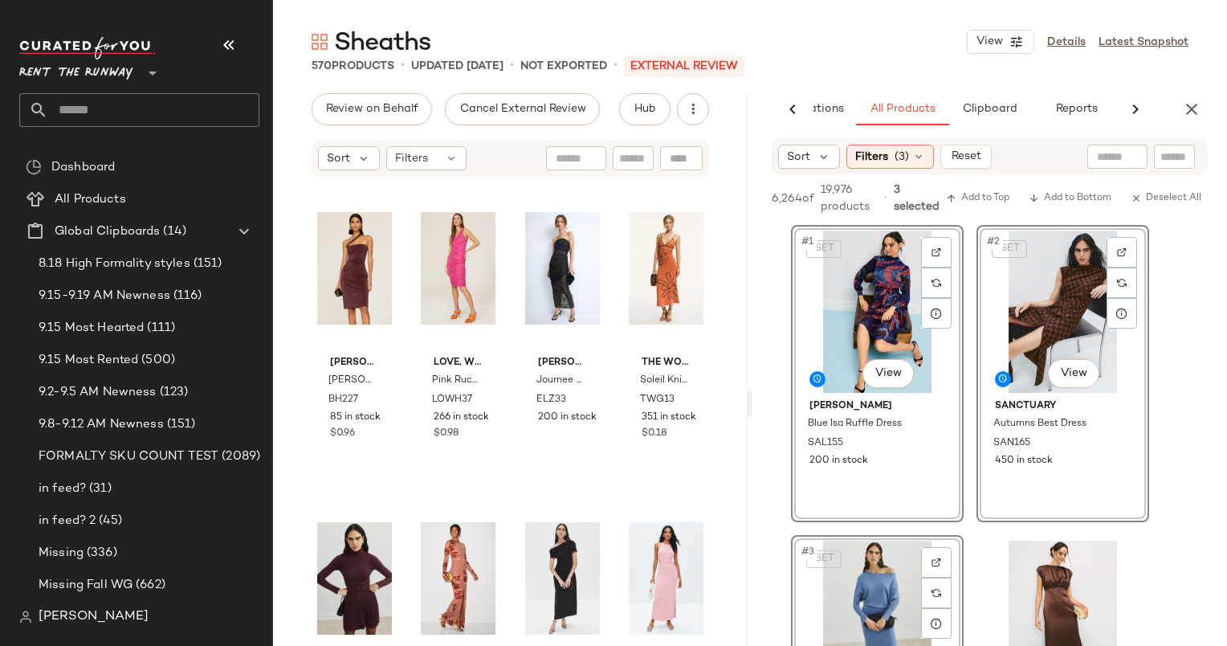
scroll to position [443, 0]
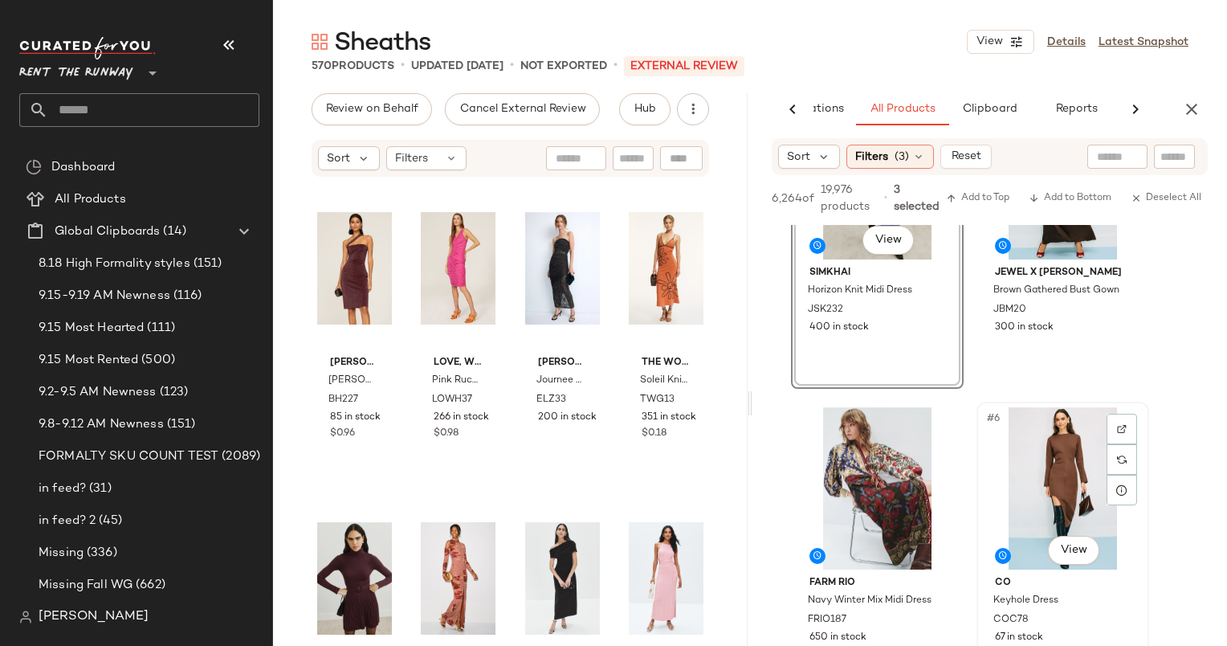
click at [1048, 442] on div "#6 View" at bounding box center [1062, 488] width 161 height 162
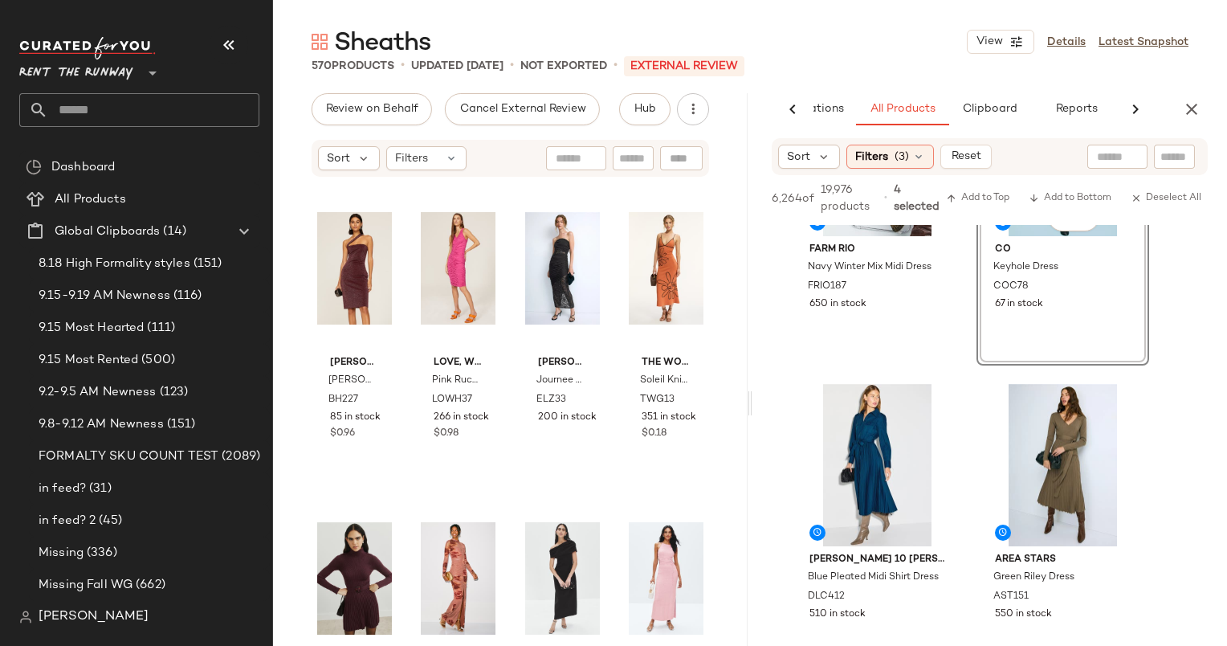
scroll to position [1098, 0]
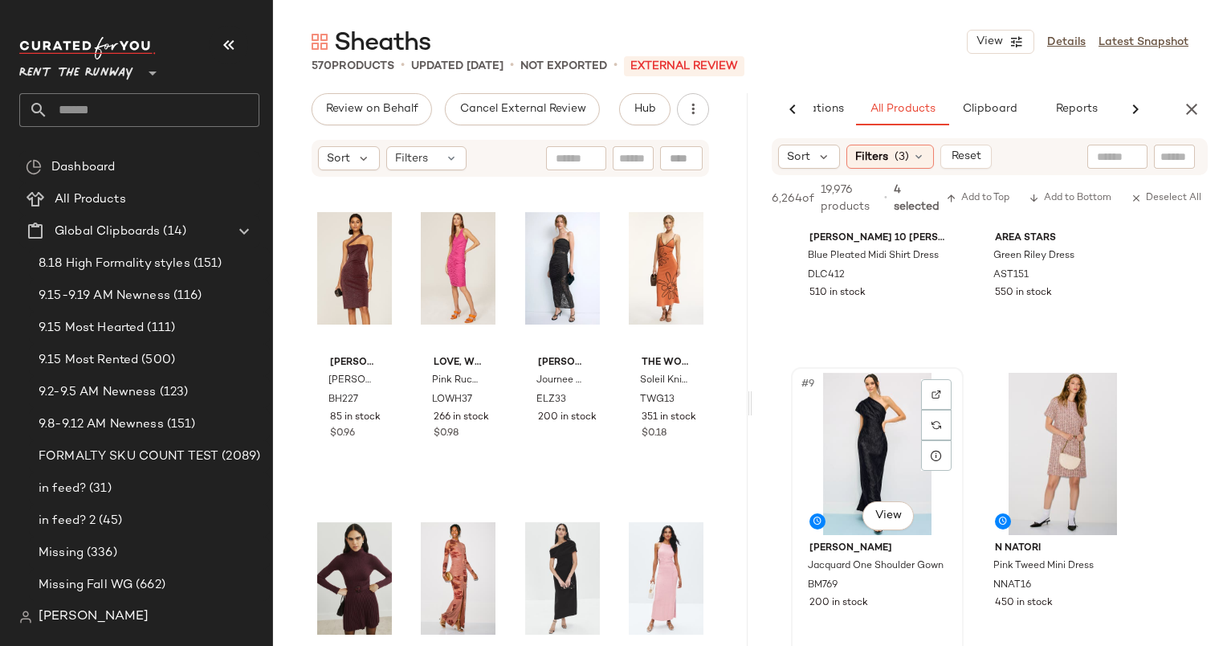
click at [845, 457] on div "#9 View" at bounding box center [877, 454] width 161 height 162
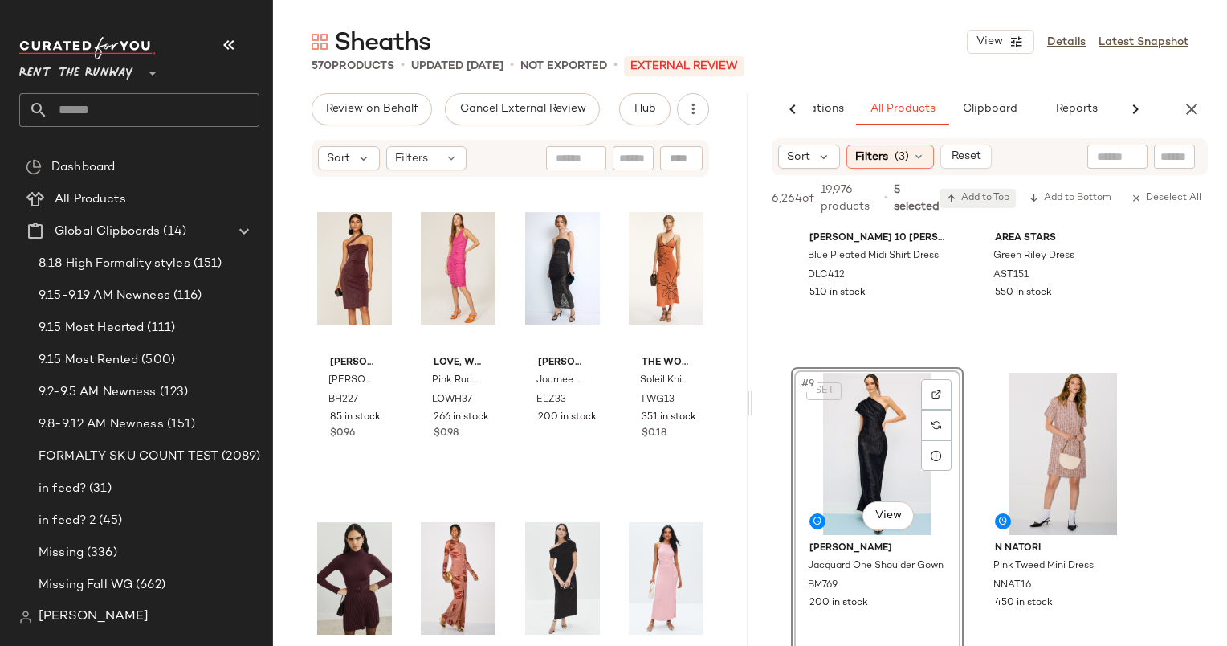
click at [992, 201] on span "Add to Top" at bounding box center [977, 198] width 63 height 11
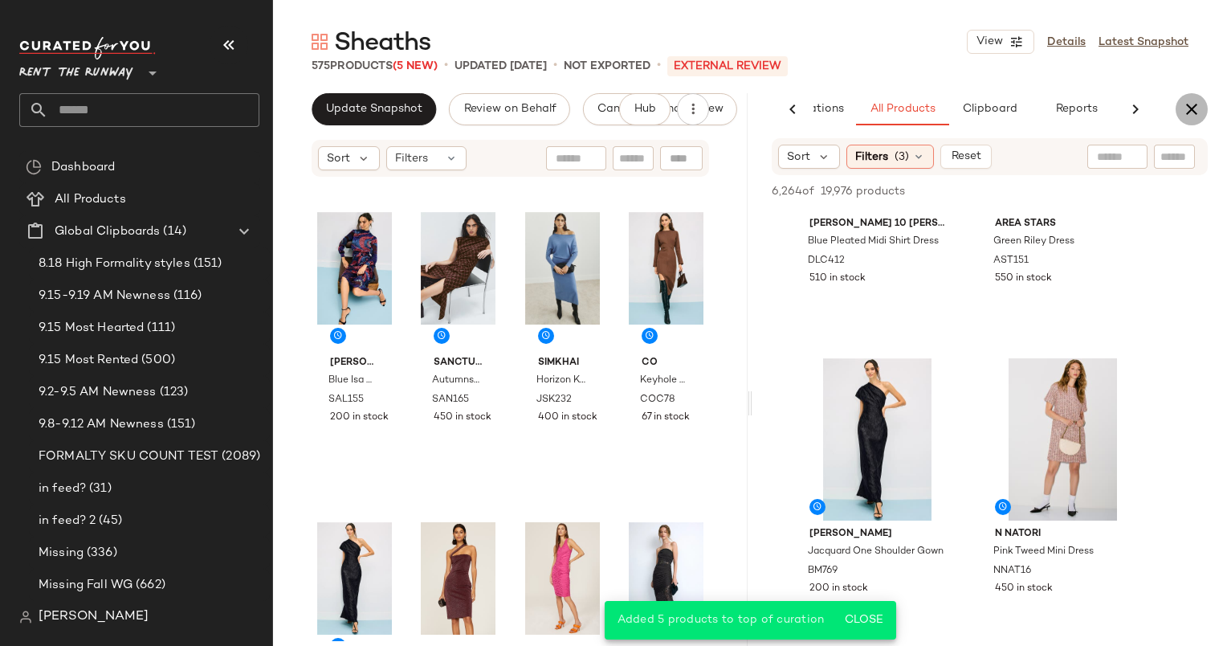
click at [1194, 111] on icon "button" at bounding box center [1191, 109] width 19 height 19
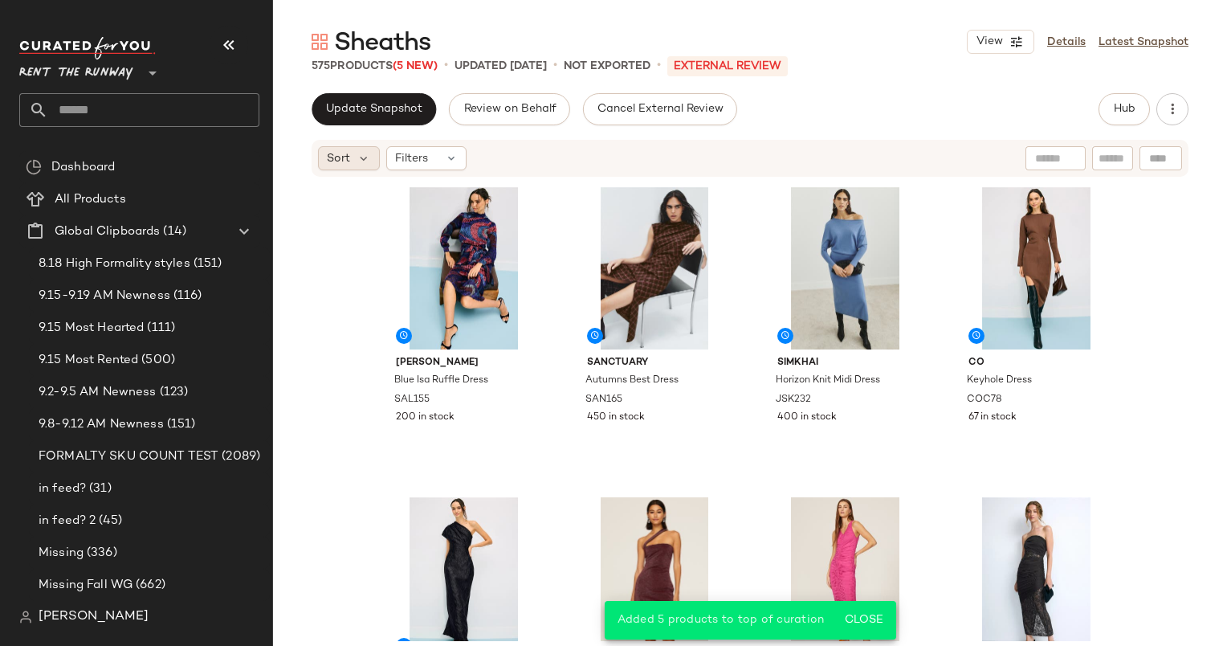
click at [318, 156] on div "Sort" at bounding box center [349, 158] width 62 height 24
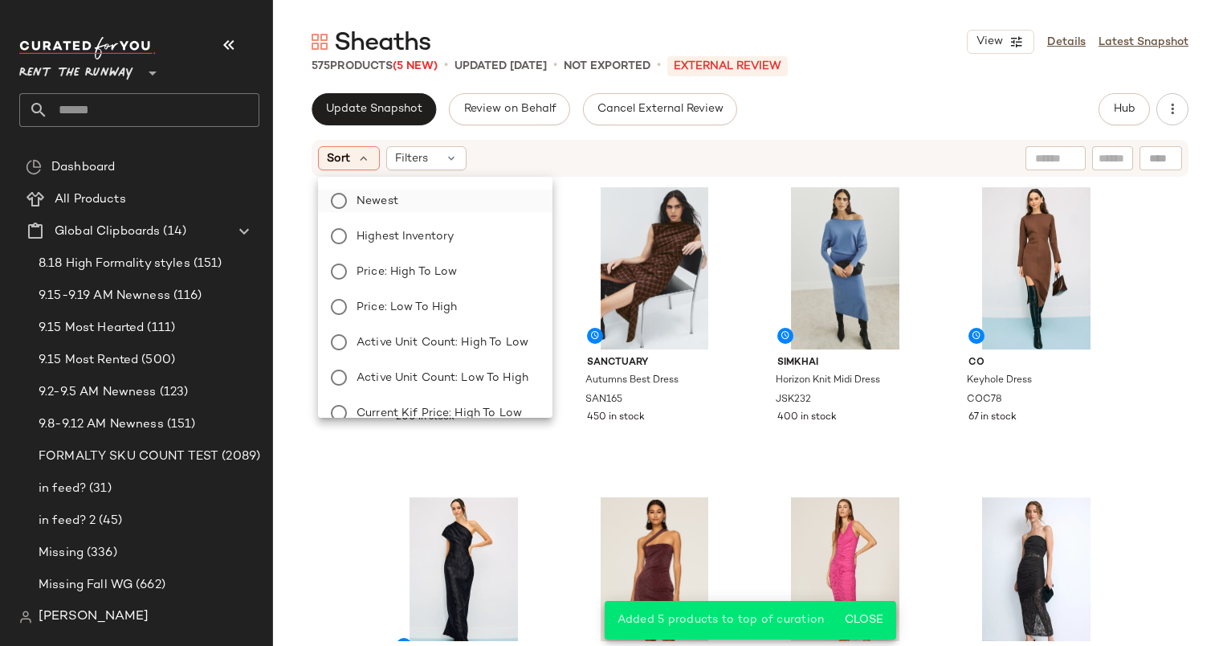
click at [389, 206] on span "Newest" at bounding box center [378, 201] width 42 height 17
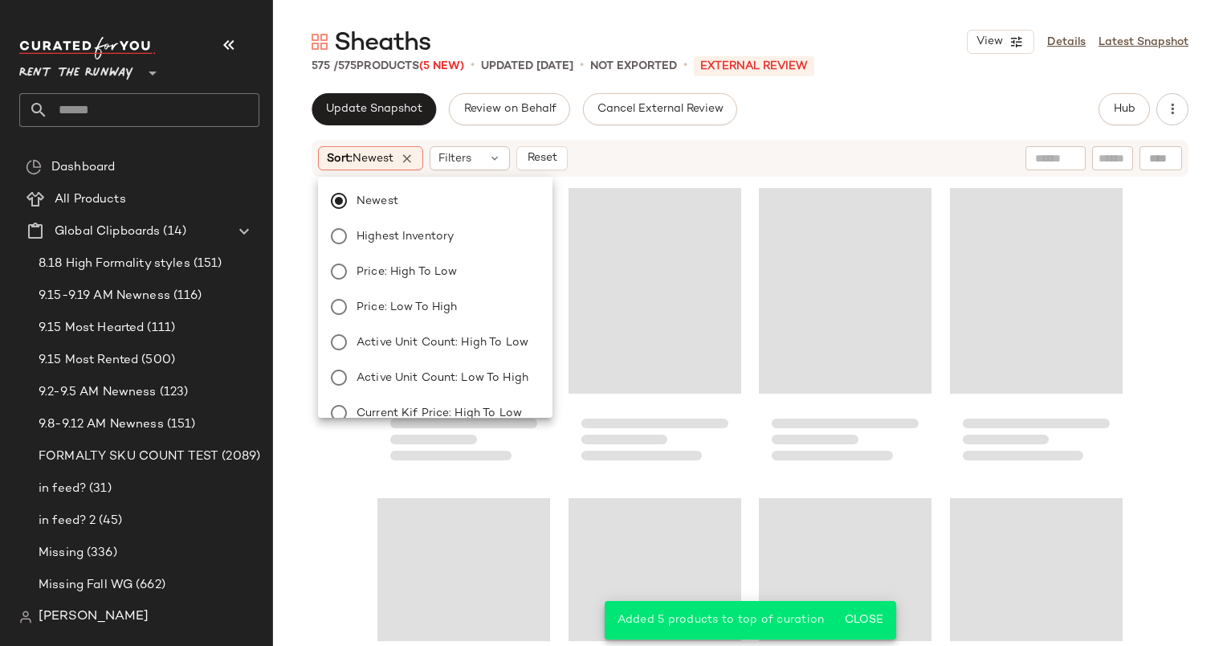
click at [596, 163] on div "Sort: Newest Filters Reset" at bounding box center [645, 158] width 655 height 24
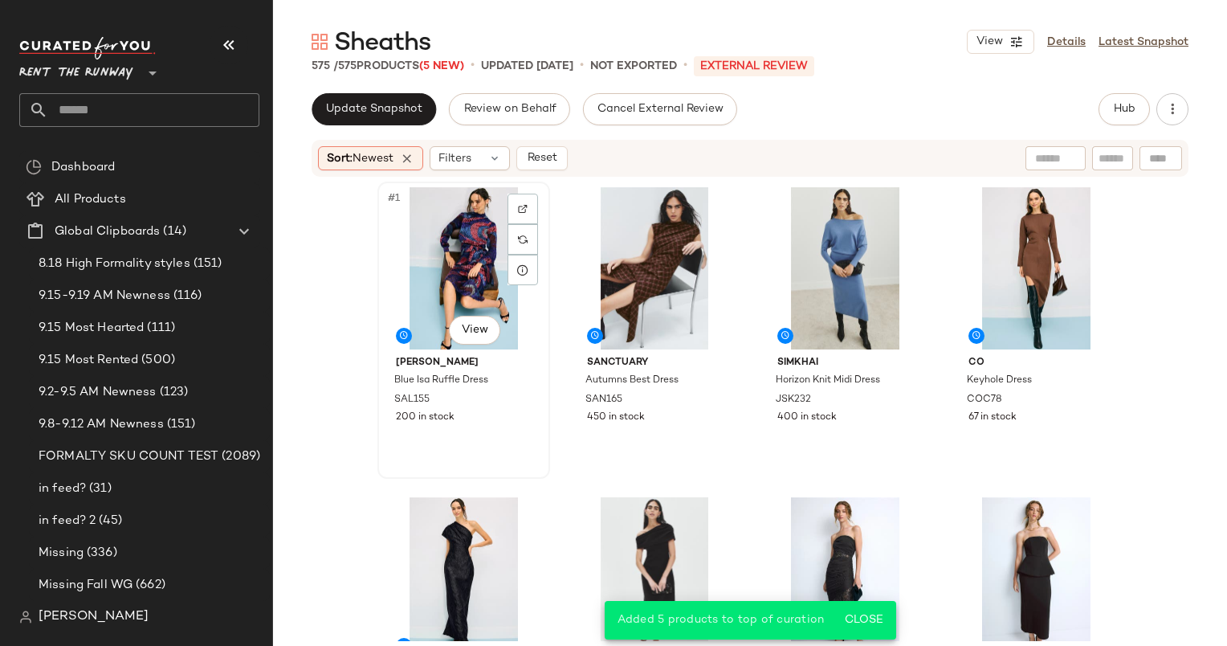
click at [444, 260] on div "#1 View" at bounding box center [463, 268] width 161 height 162
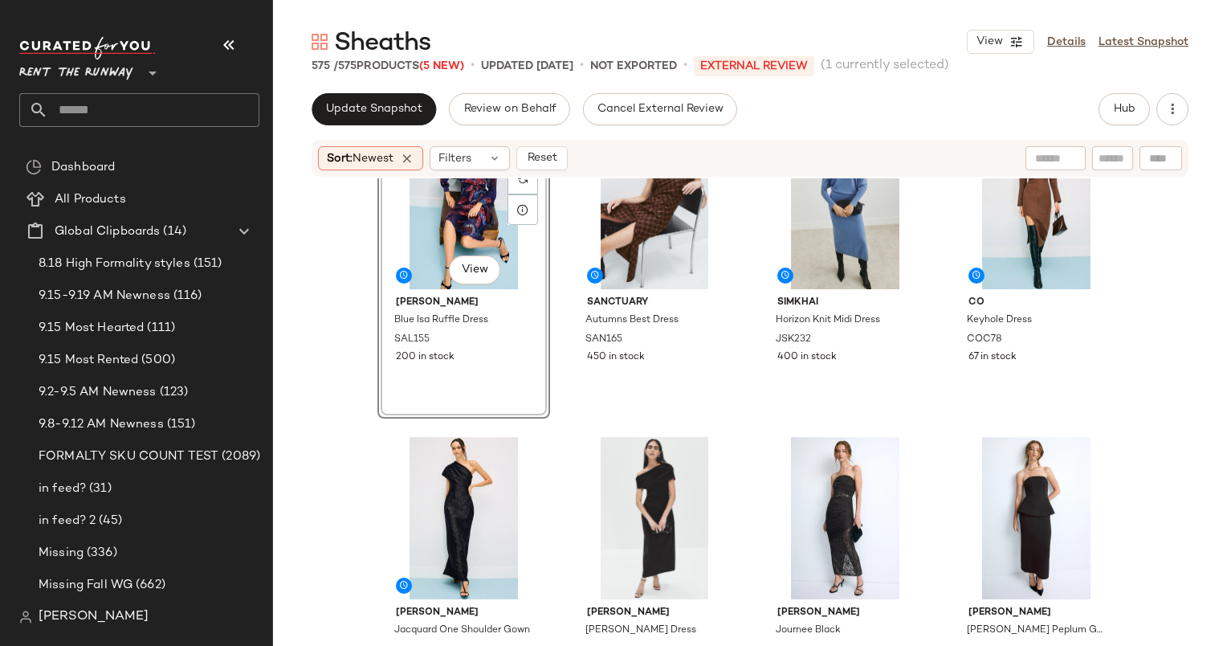
scroll to position [88, 0]
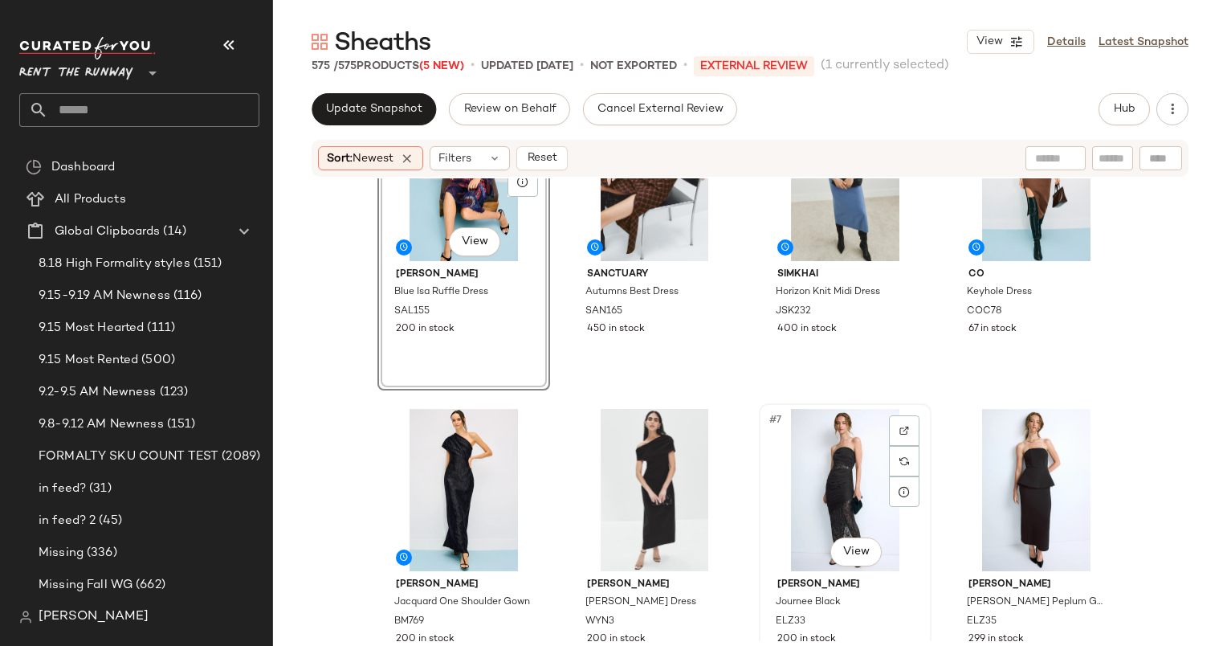
click at [817, 491] on div "#7 View" at bounding box center [844, 490] width 161 height 162
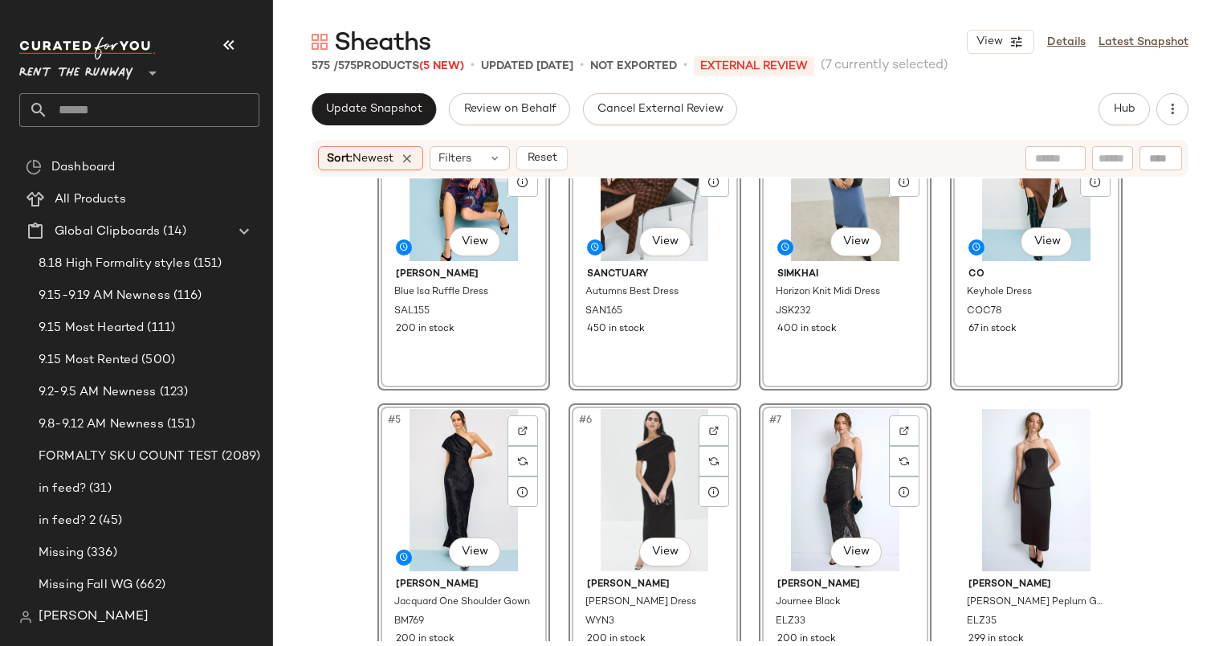
scroll to position [602, 0]
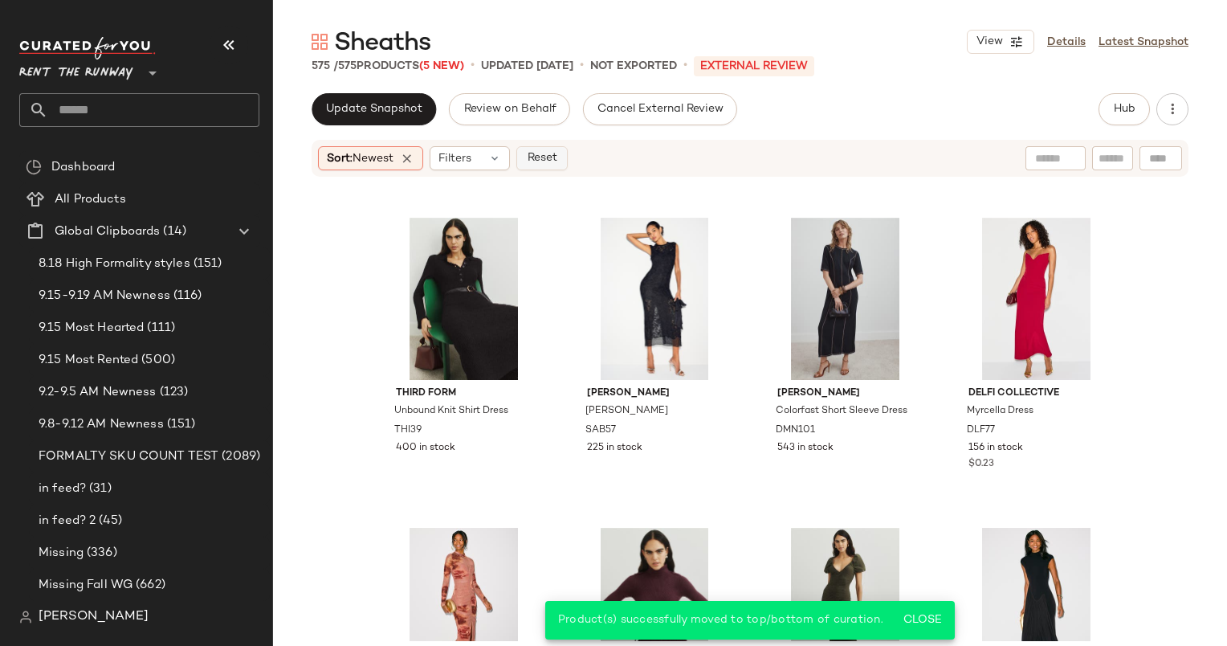
click at [556, 161] on span "Reset" at bounding box center [541, 158] width 31 height 13
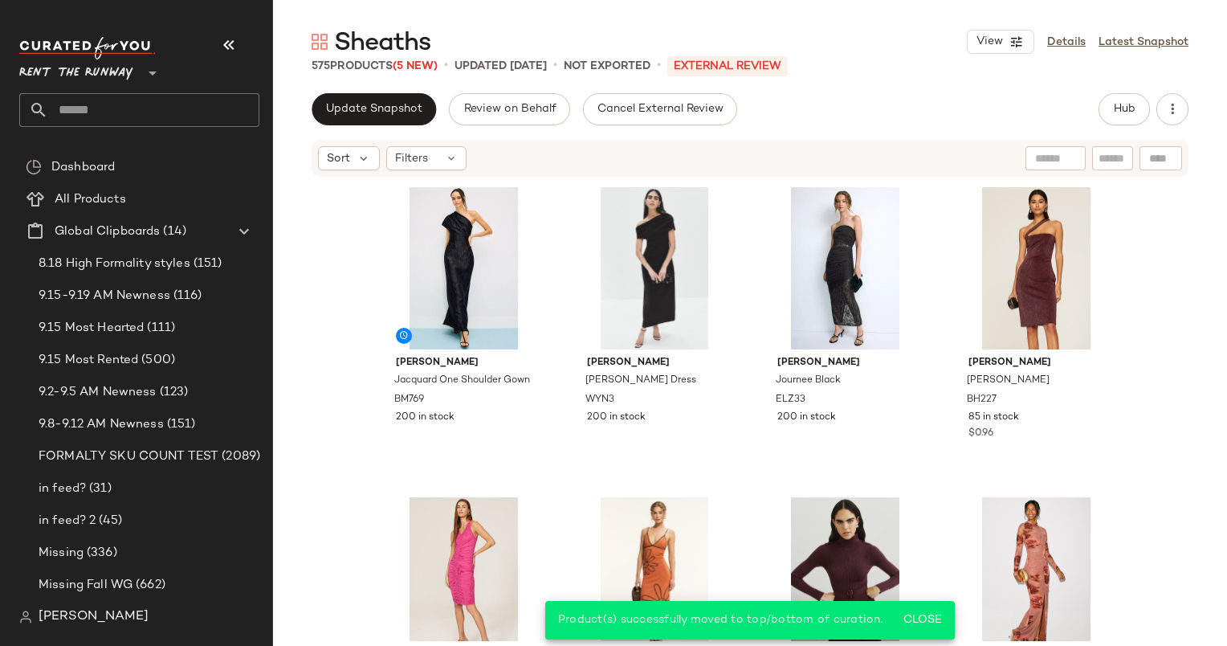
scroll to position [0, 0]
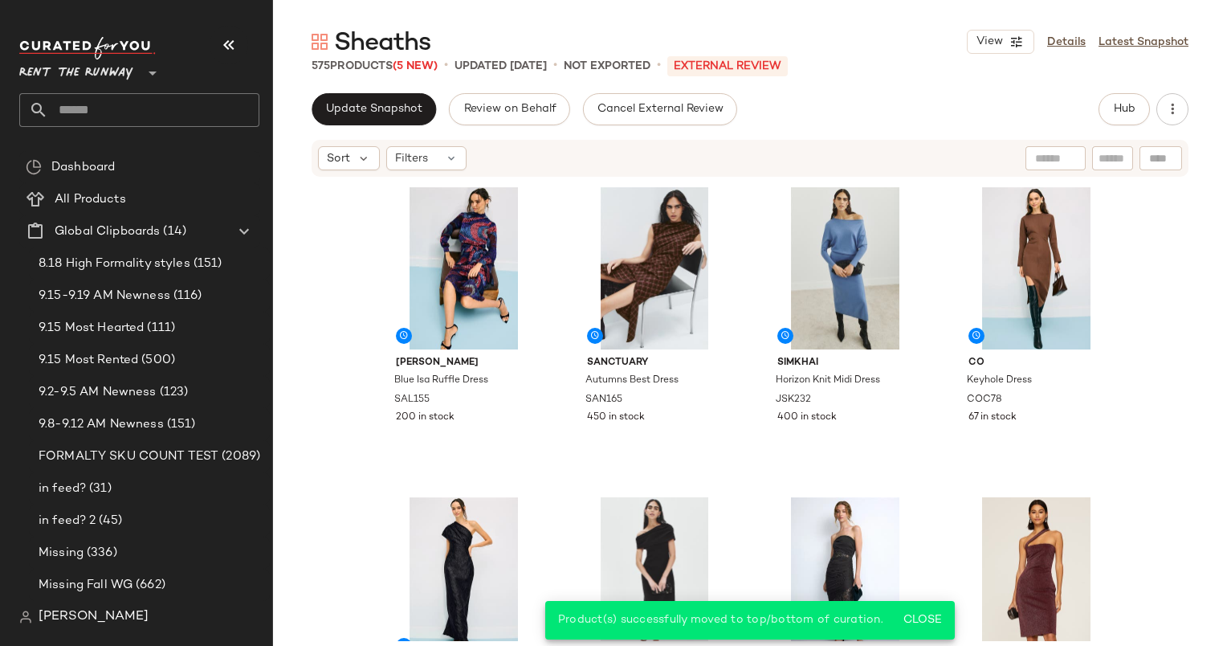
click at [562, 366] on div "SALONI Blue Isa Ruffle Dress SAL155 200 in stock Sanctuary Autumns Best Dress S…" at bounding box center [749, 410] width 745 height 459
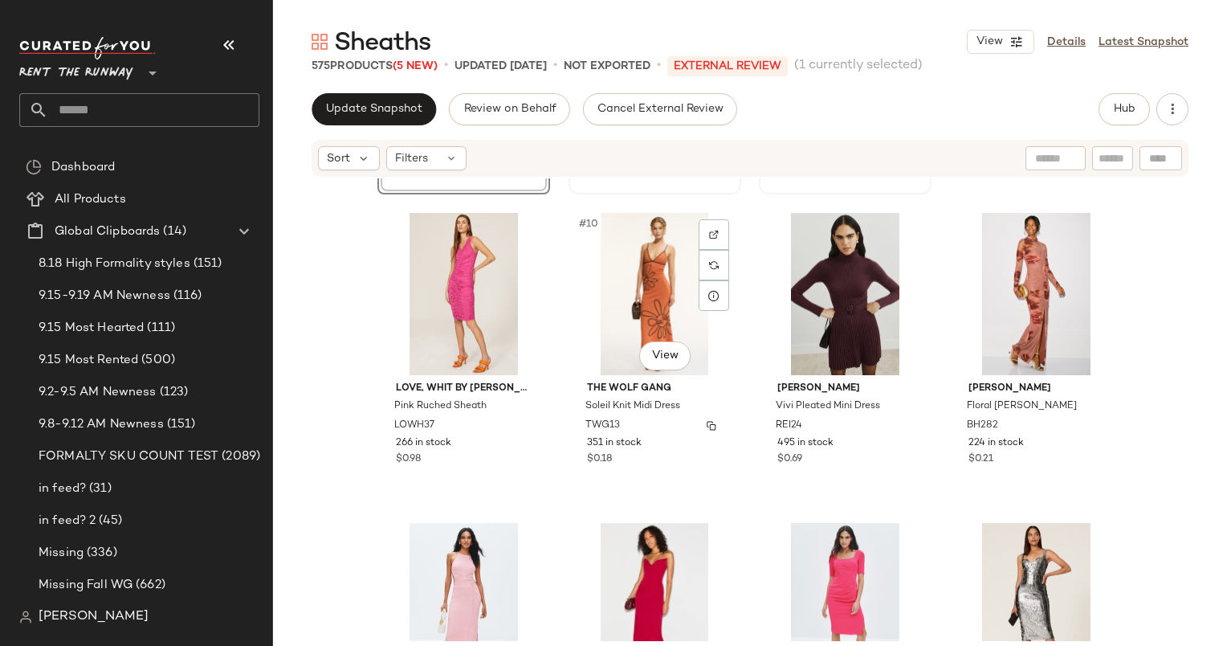
scroll to position [617, 0]
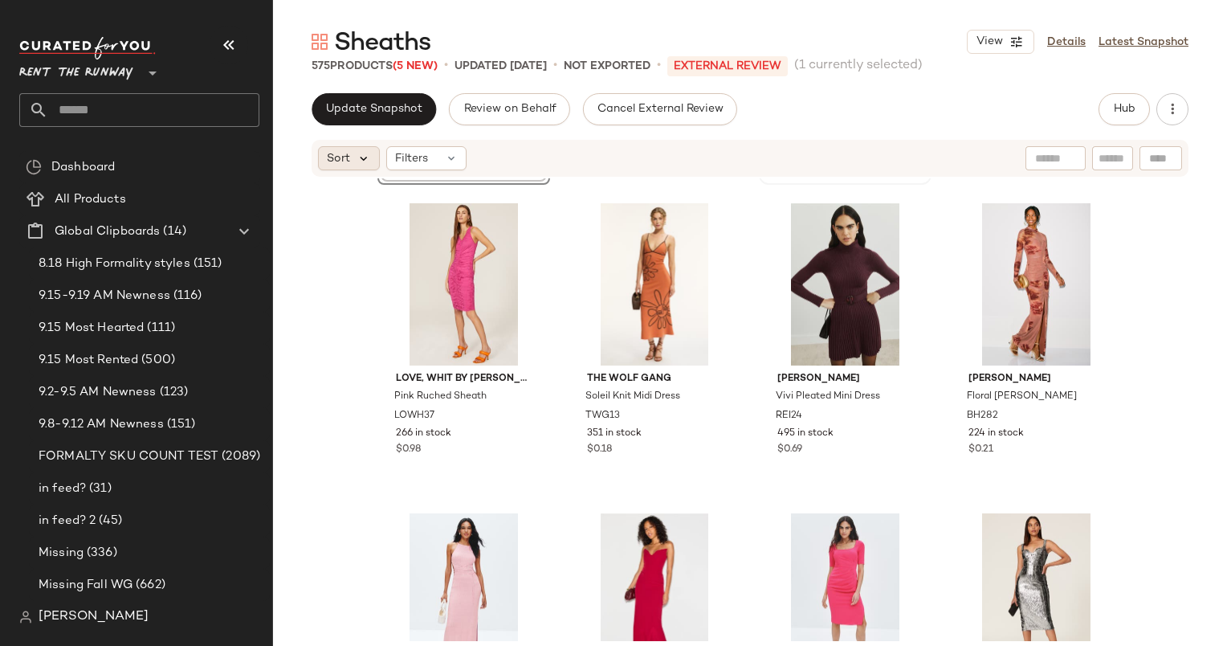
click at [357, 164] on icon at bounding box center [364, 158] width 14 height 14
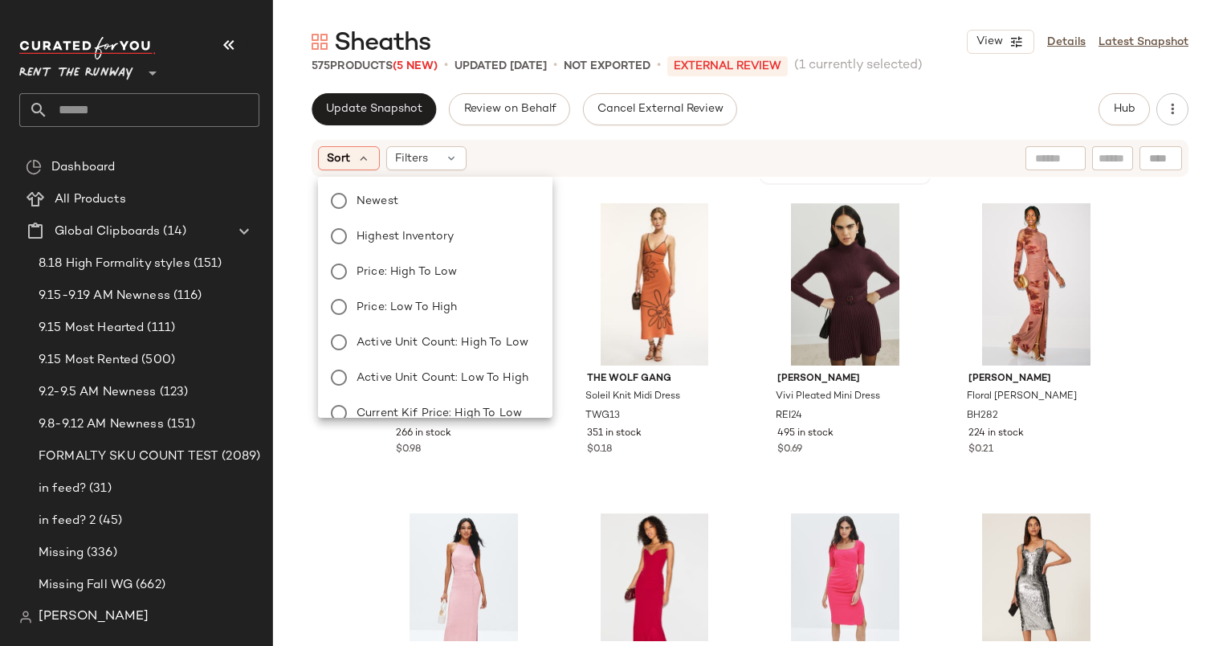
click at [440, 218] on div "Newest Highest Inventory Price: High to Low Price: Low to High Active Unit Coun…" at bounding box center [434, 395] width 238 height 424
click at [434, 212] on div "Newest Highest Inventory Price: High to Low Price: Low to High Active Unit Coun…" at bounding box center [434, 395] width 238 height 424
click at [430, 209] on label "Newest" at bounding box center [444, 200] width 189 height 22
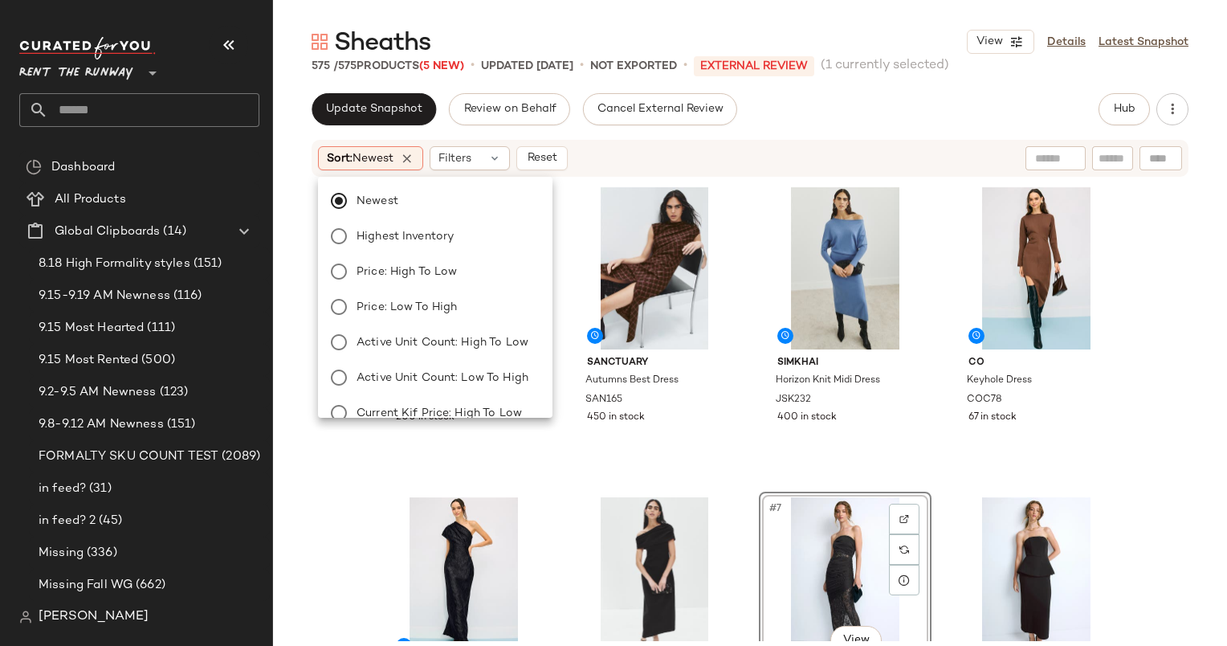
click at [825, 124] on div "Update Snapshot Review on Behalf Cancel External Review Hub" at bounding box center [750, 109] width 877 height 32
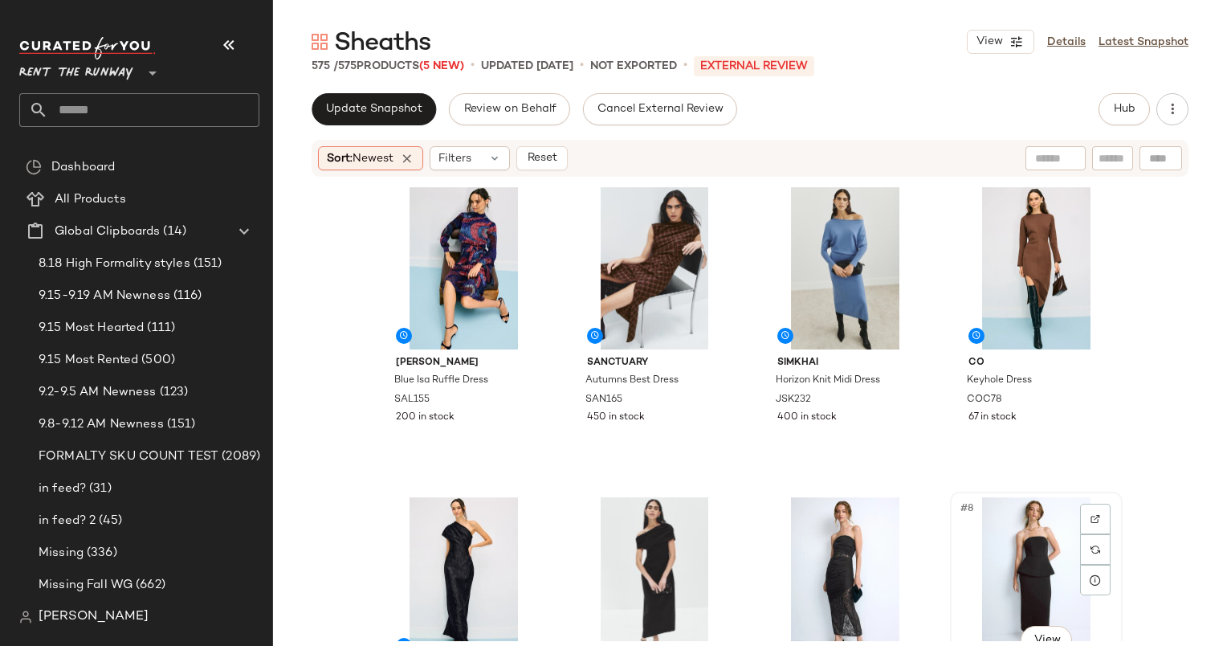
click at [1003, 540] on div "#8 View" at bounding box center [1036, 578] width 161 height 162
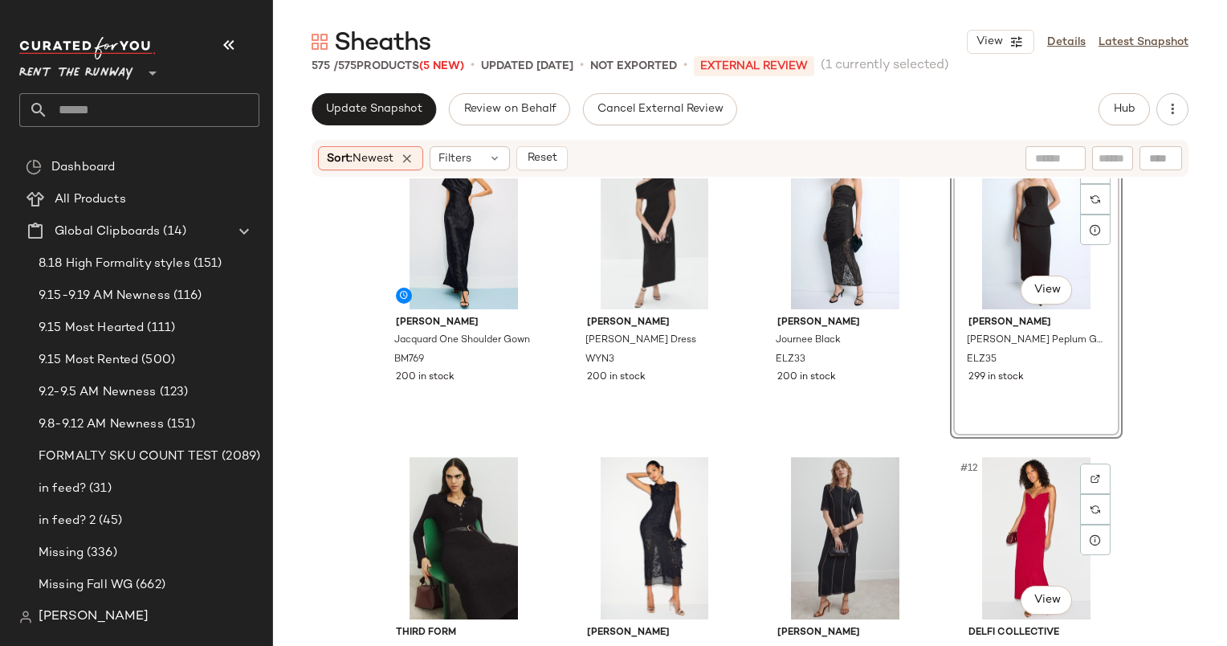
scroll to position [400, 0]
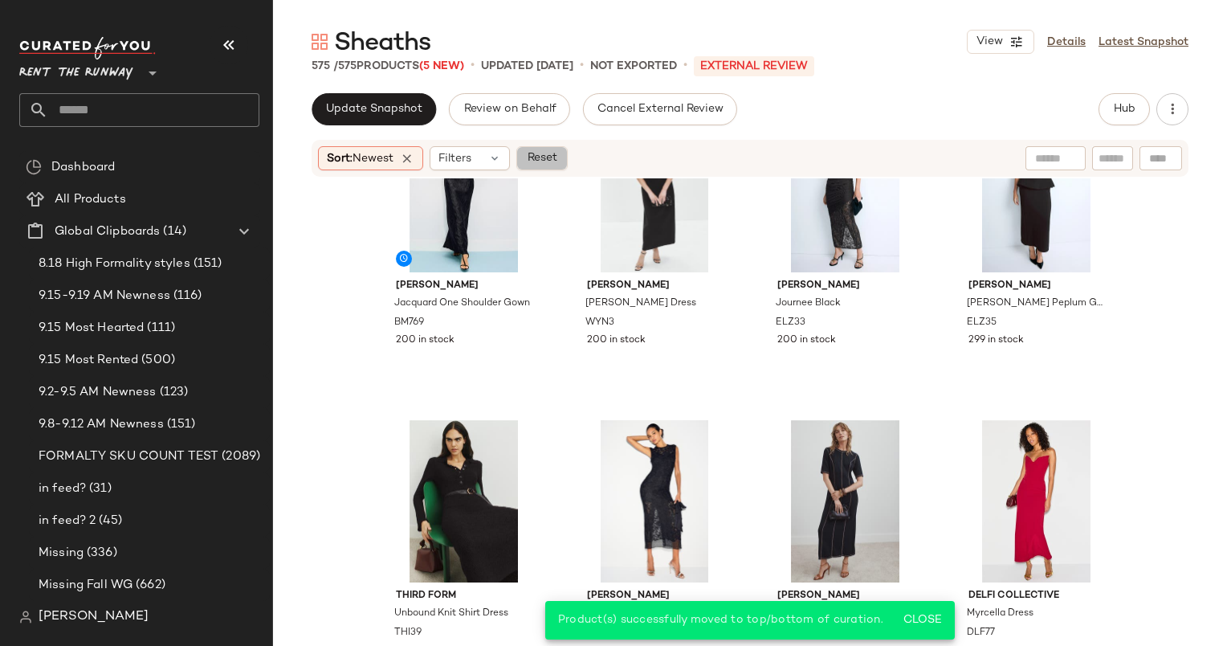
click at [556, 161] on span "Reset" at bounding box center [541, 158] width 31 height 13
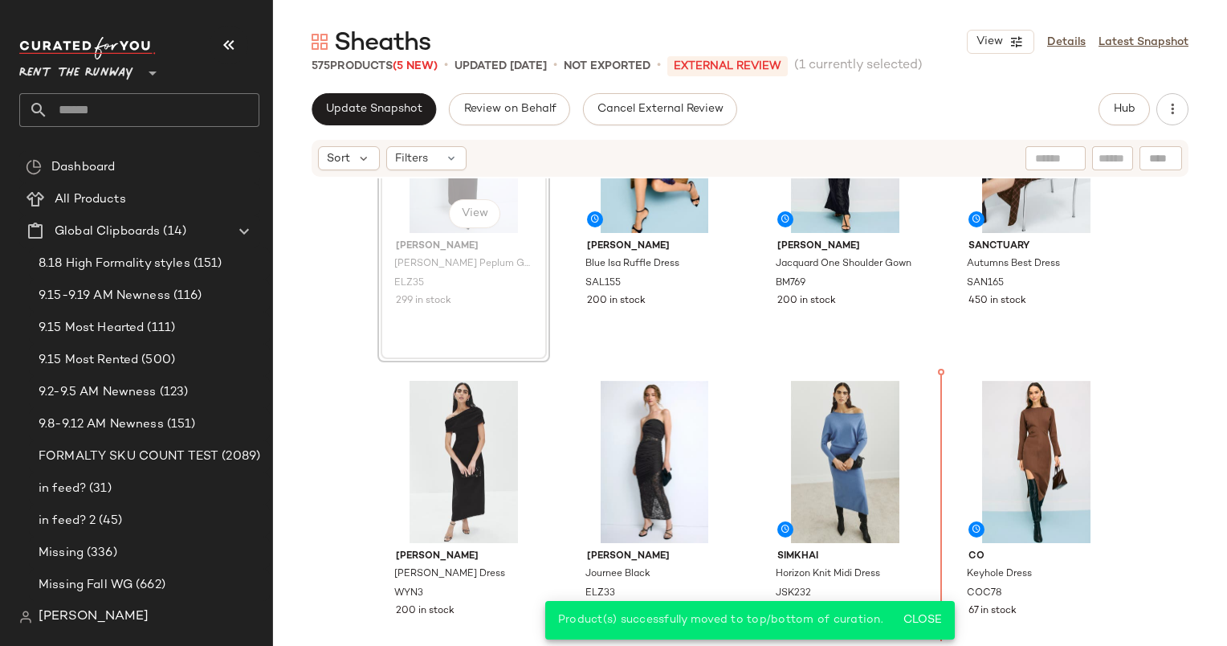
scroll to position [252, 0]
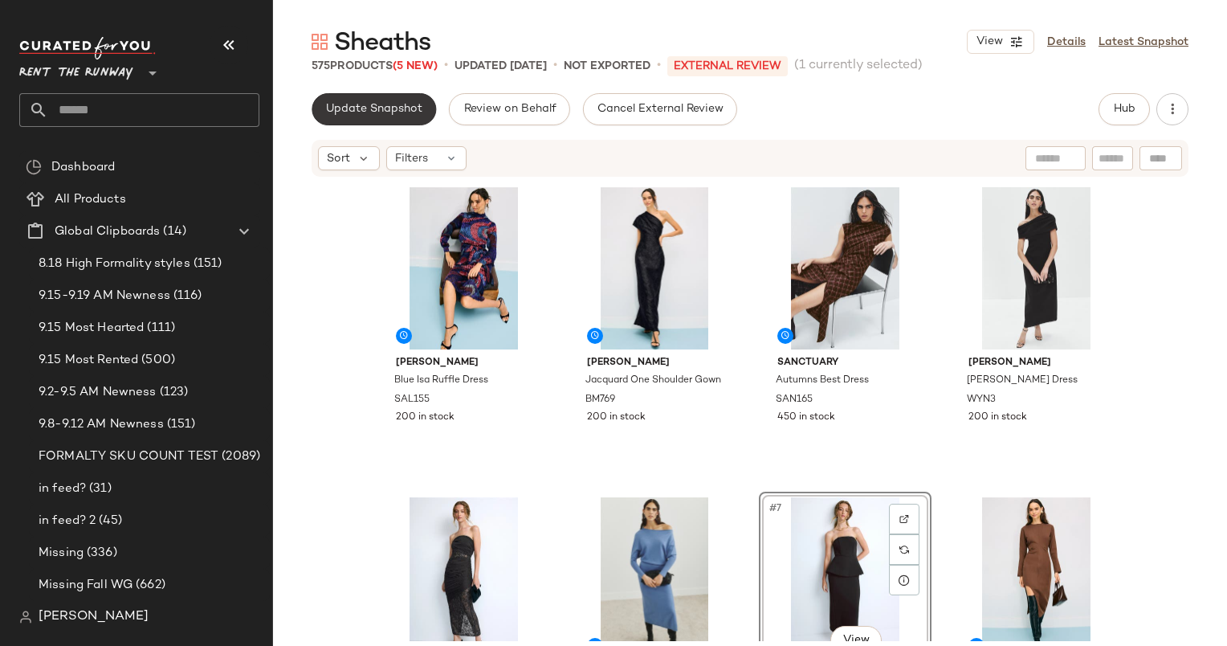
click at [336, 113] on span "Update Snapshot" at bounding box center [373, 109] width 97 height 13
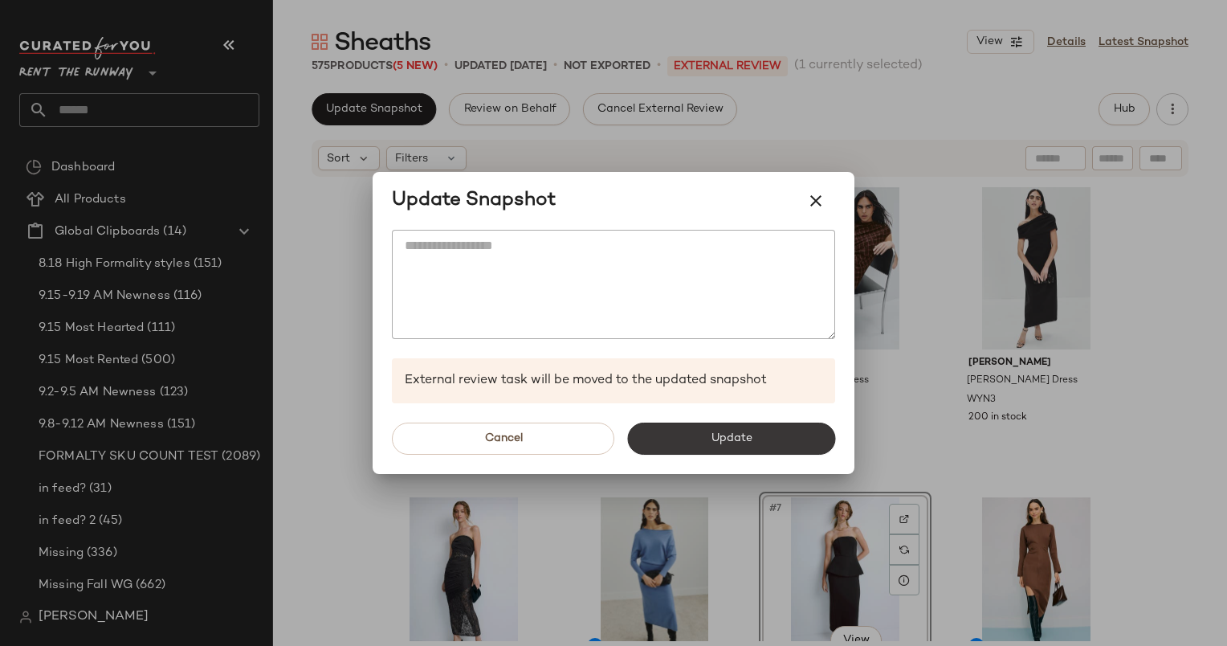
click at [760, 425] on button "Update" at bounding box center [731, 438] width 208 height 32
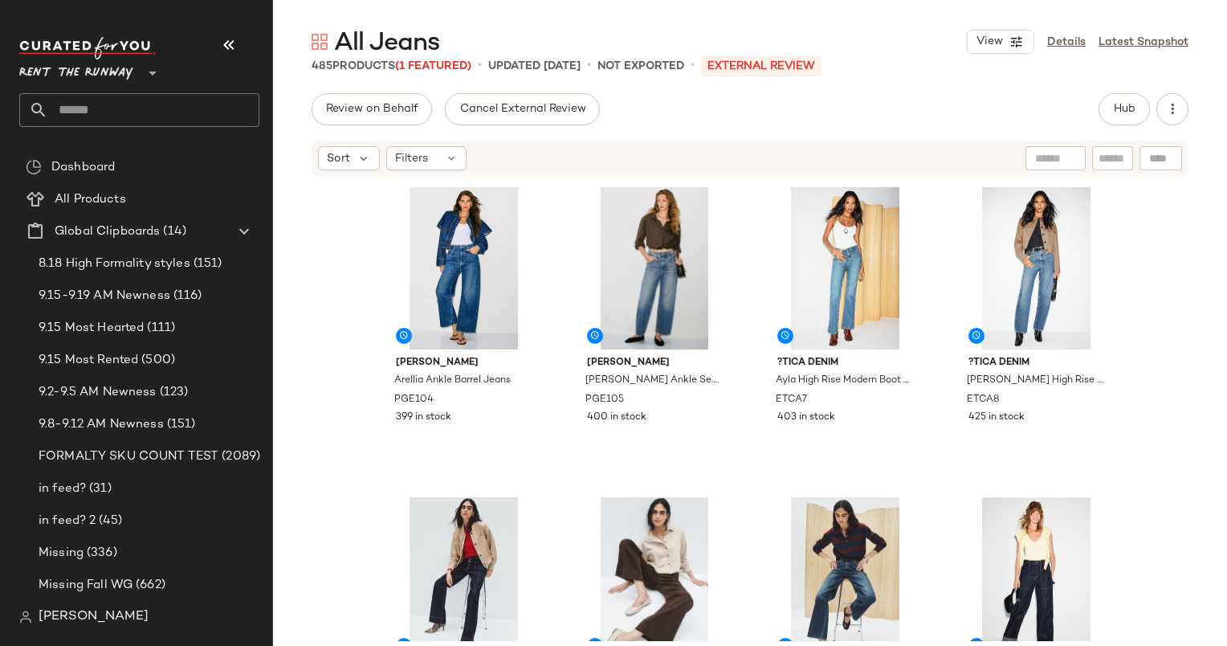
click at [1091, 116] on div "Review on Behalf Cancel External Review Hub" at bounding box center [750, 109] width 877 height 32
click at [1106, 108] on button "Hub" at bounding box center [1123, 109] width 51 height 32
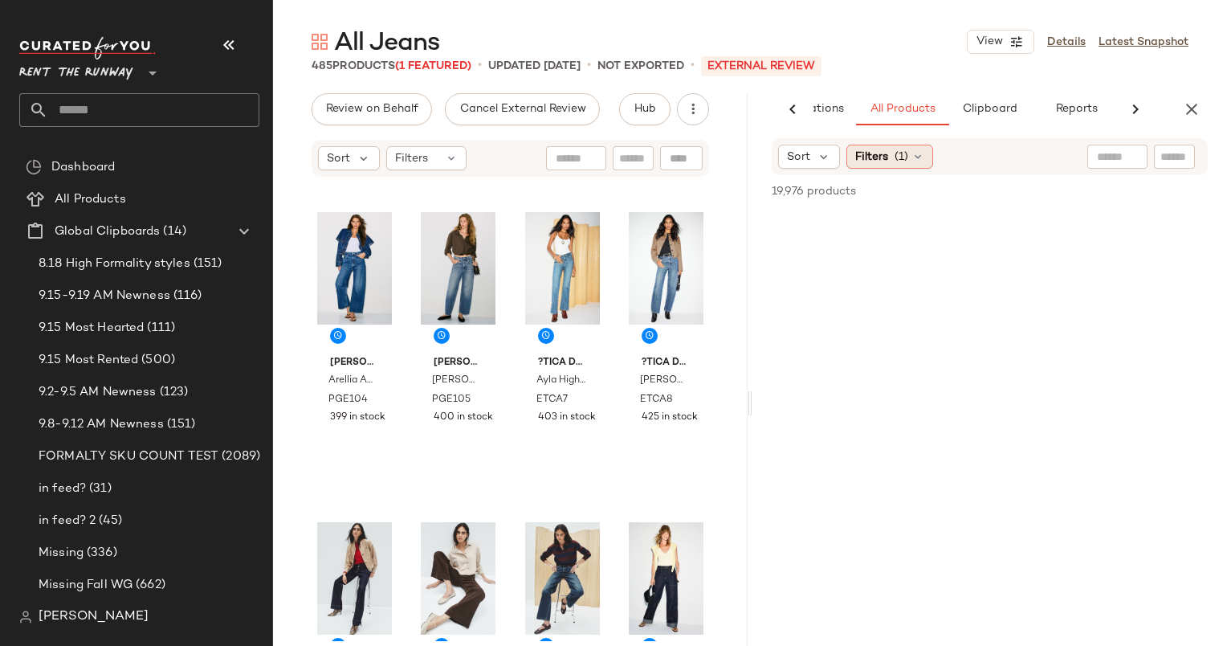
scroll to position [0, 99]
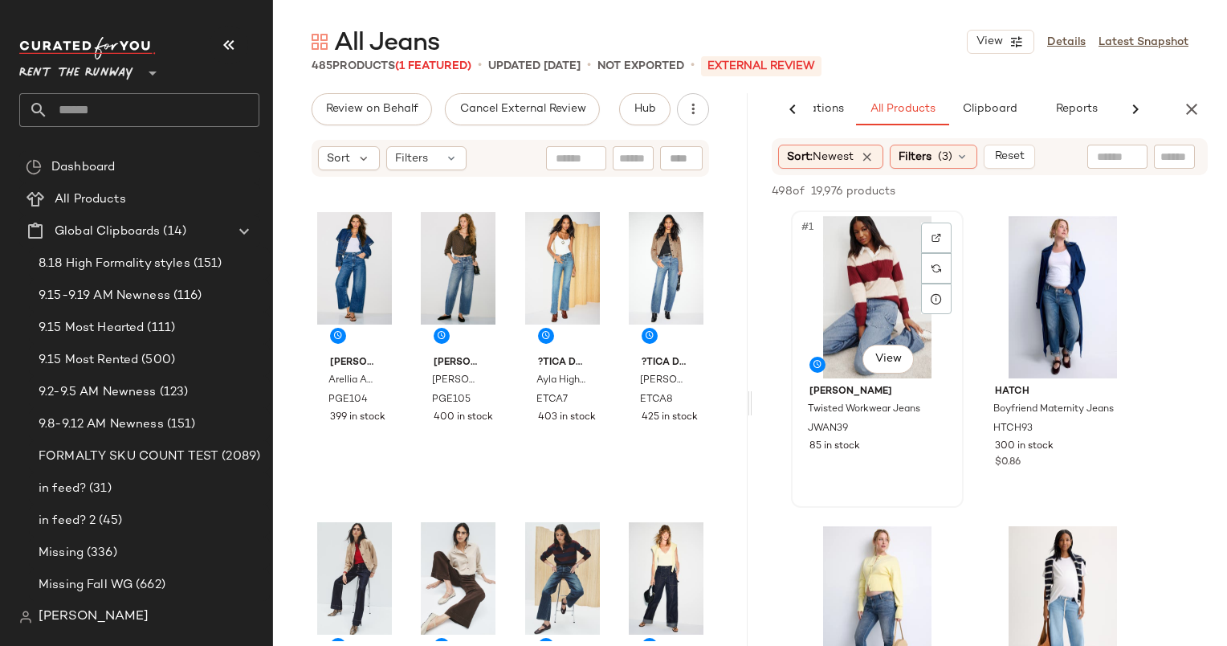
click at [855, 257] on div "#1 View" at bounding box center [877, 297] width 161 height 162
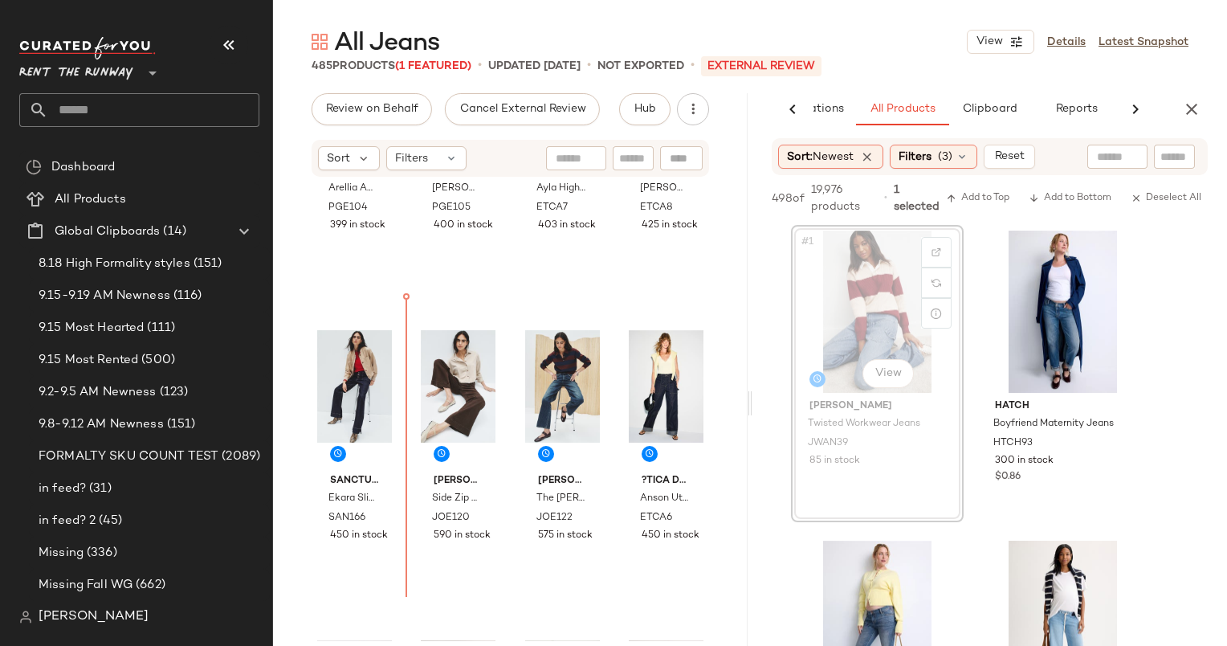
scroll to position [196, 0]
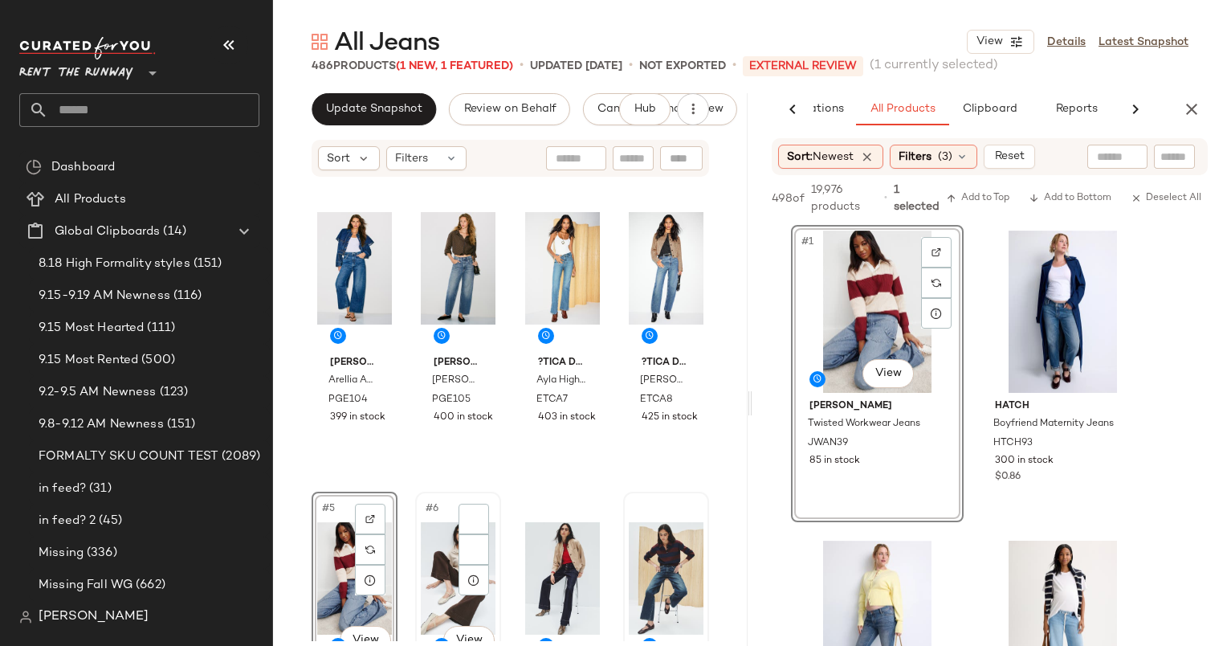
click at [448, 563] on div "#6 View" at bounding box center [458, 578] width 75 height 162
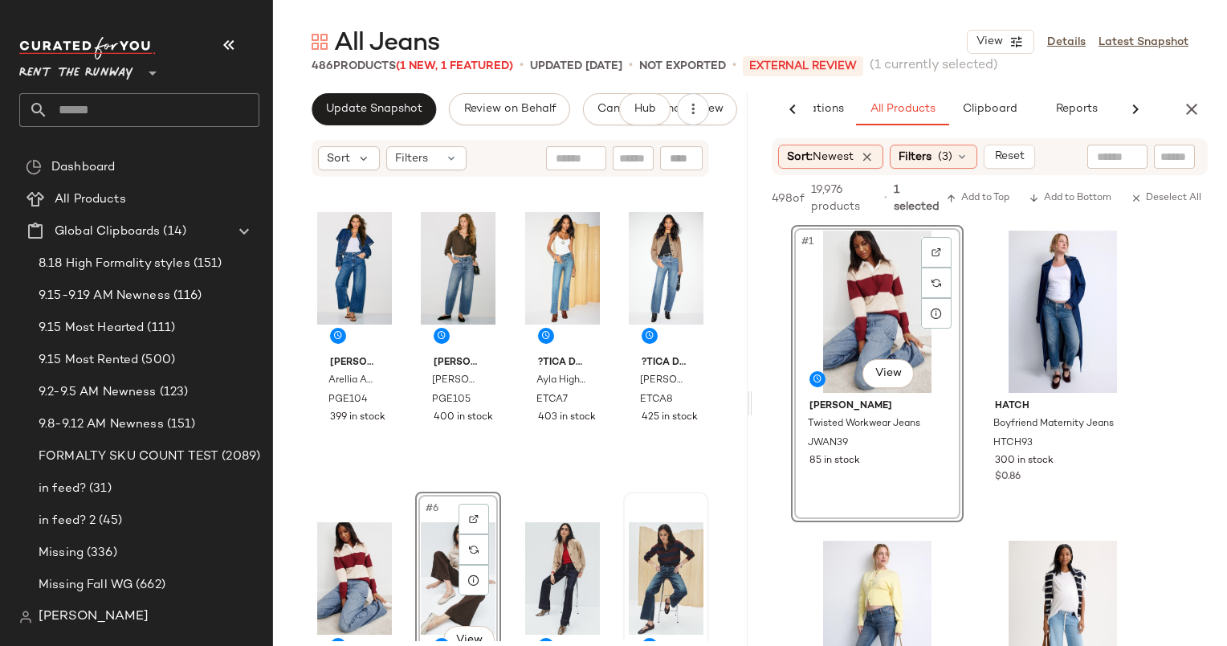
click at [304, 587] on div "PAIGE Arellia Ankle Barrel Jeans PGE104 399 in stock PAIGE Cameron Ankle Seamed…" at bounding box center [510, 409] width 475 height 462
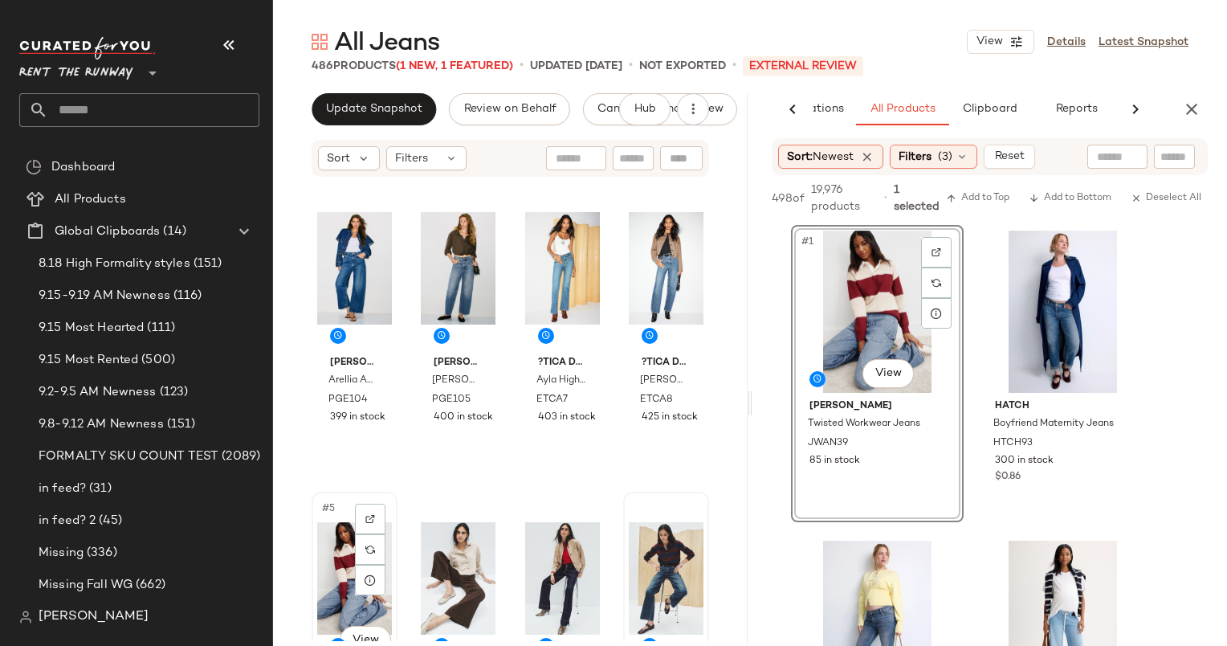
click at [328, 577] on div "#5 View" at bounding box center [354, 578] width 75 height 162
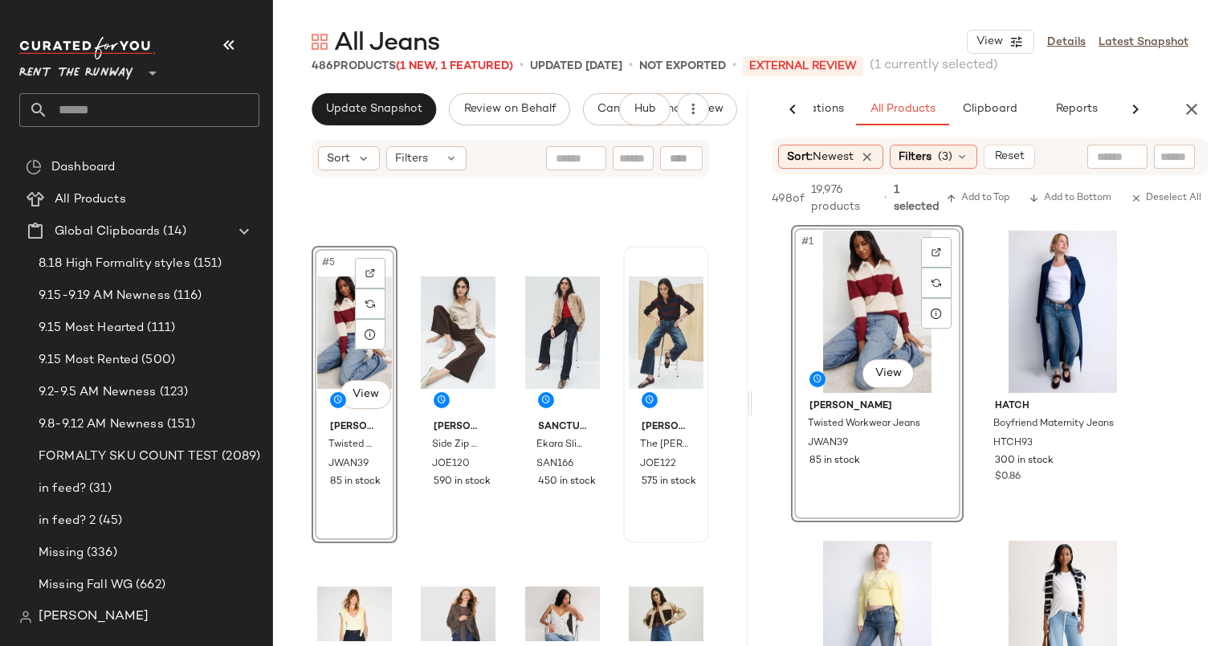
scroll to position [247, 0]
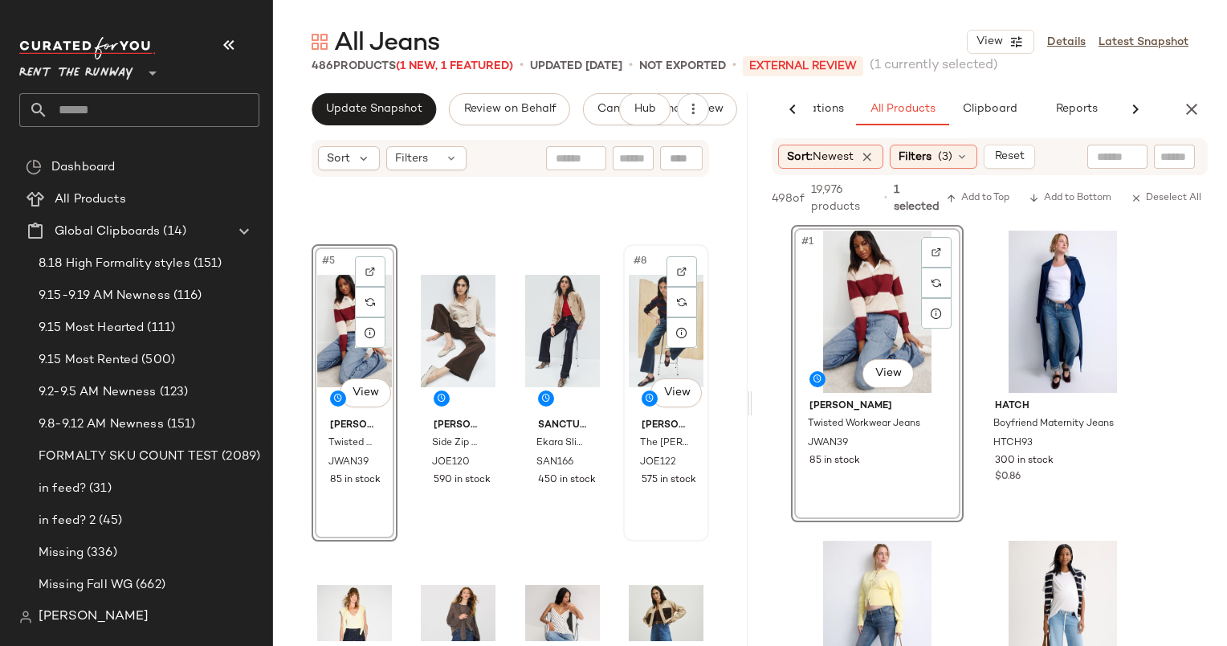
click at [655, 333] on div "#8 View" at bounding box center [666, 331] width 75 height 162
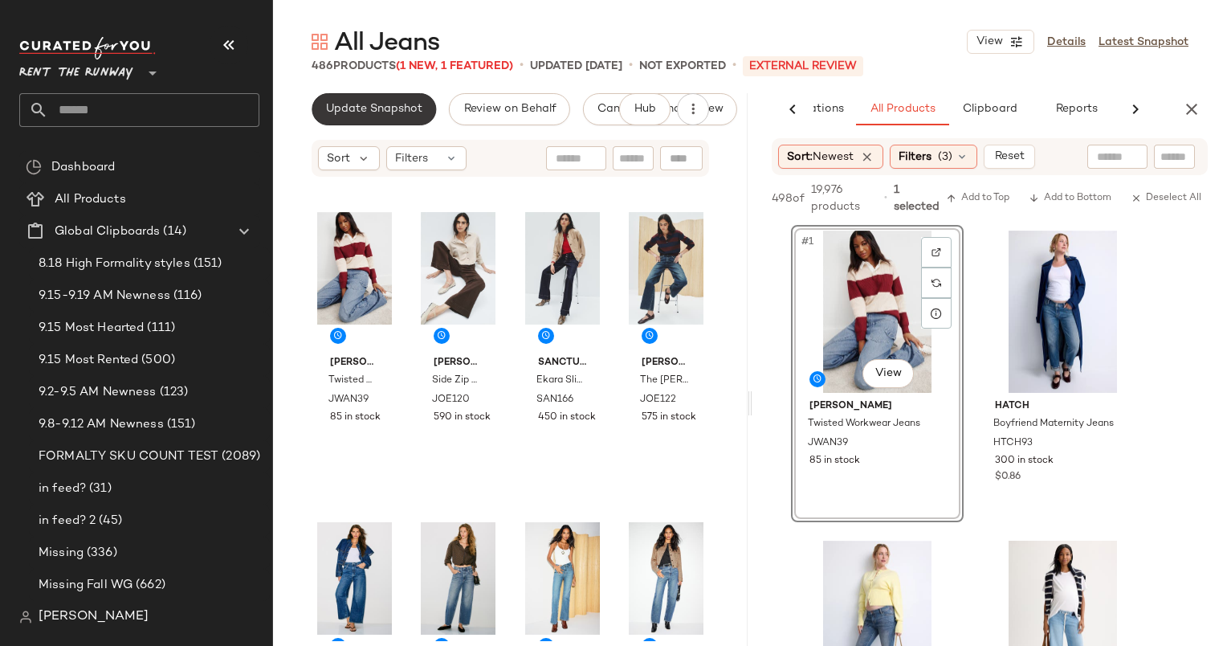
click at [397, 113] on span "Update Snapshot" at bounding box center [373, 109] width 97 height 13
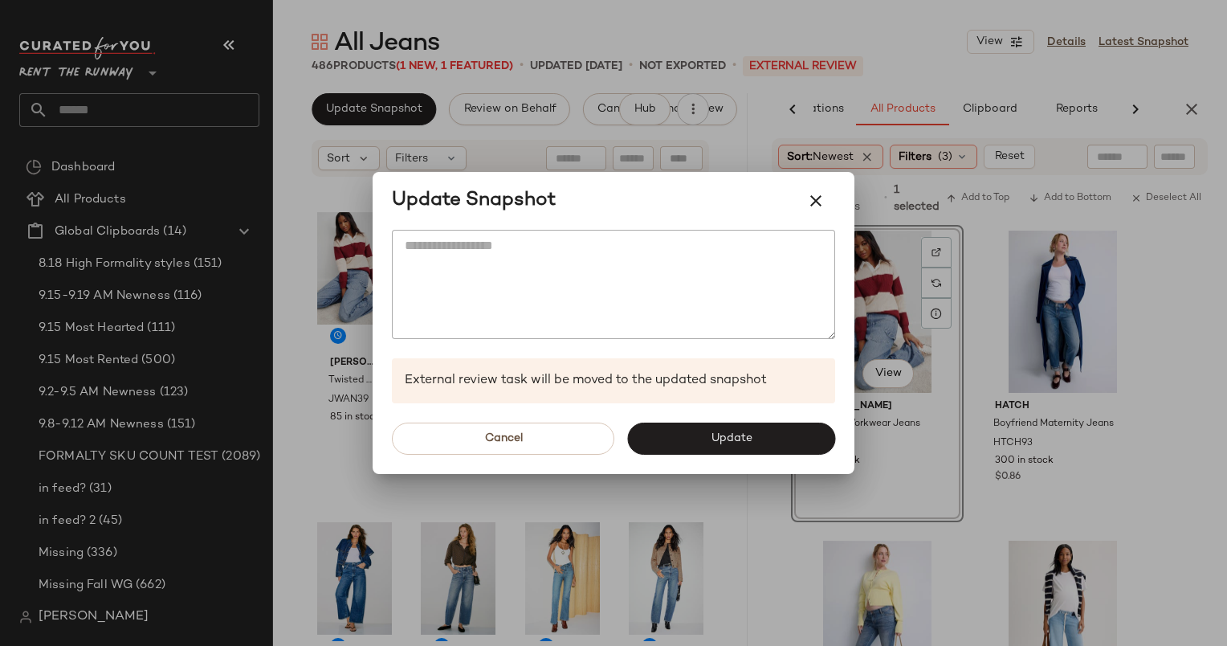
click at [700, 421] on div "Cancel Update" at bounding box center [614, 438] width 482 height 71
click at [722, 437] on span "Update" at bounding box center [731, 438] width 42 height 13
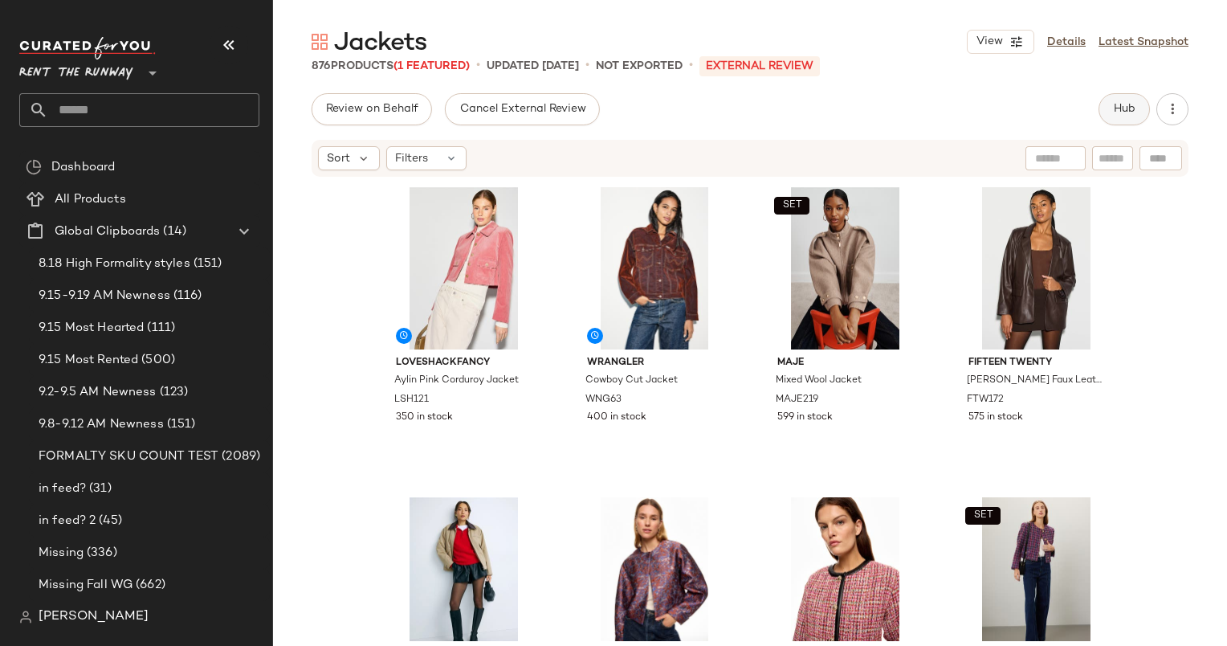
click at [1118, 101] on button "Hub" at bounding box center [1123, 109] width 51 height 32
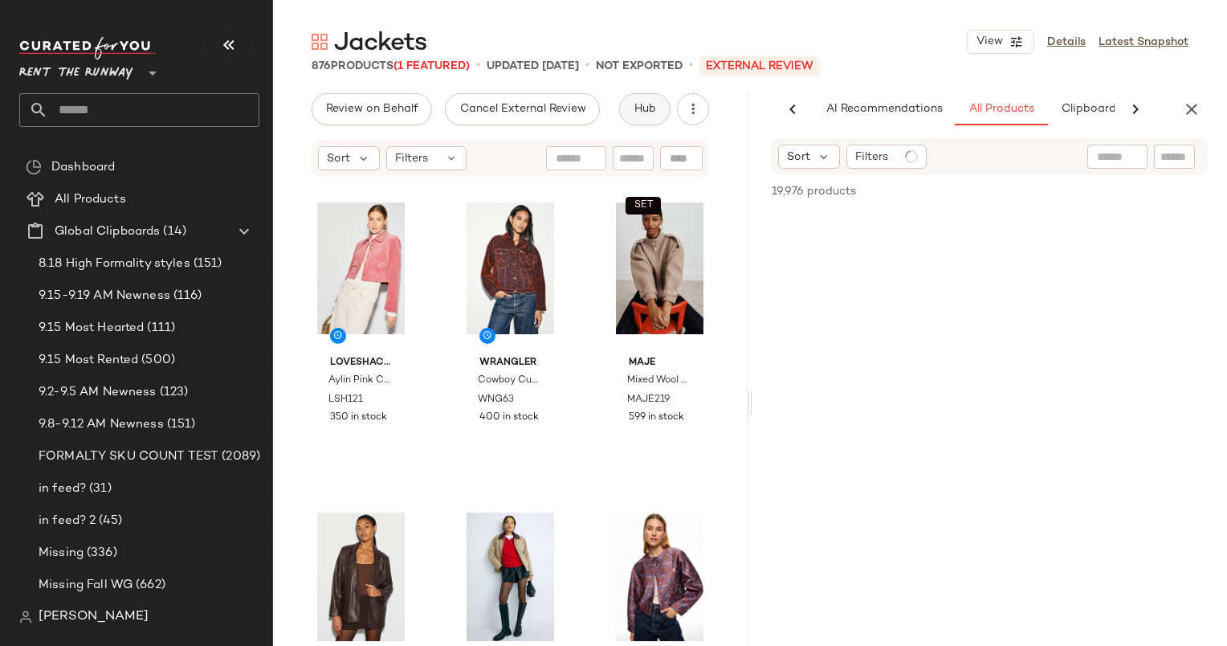
scroll to position [0, 83]
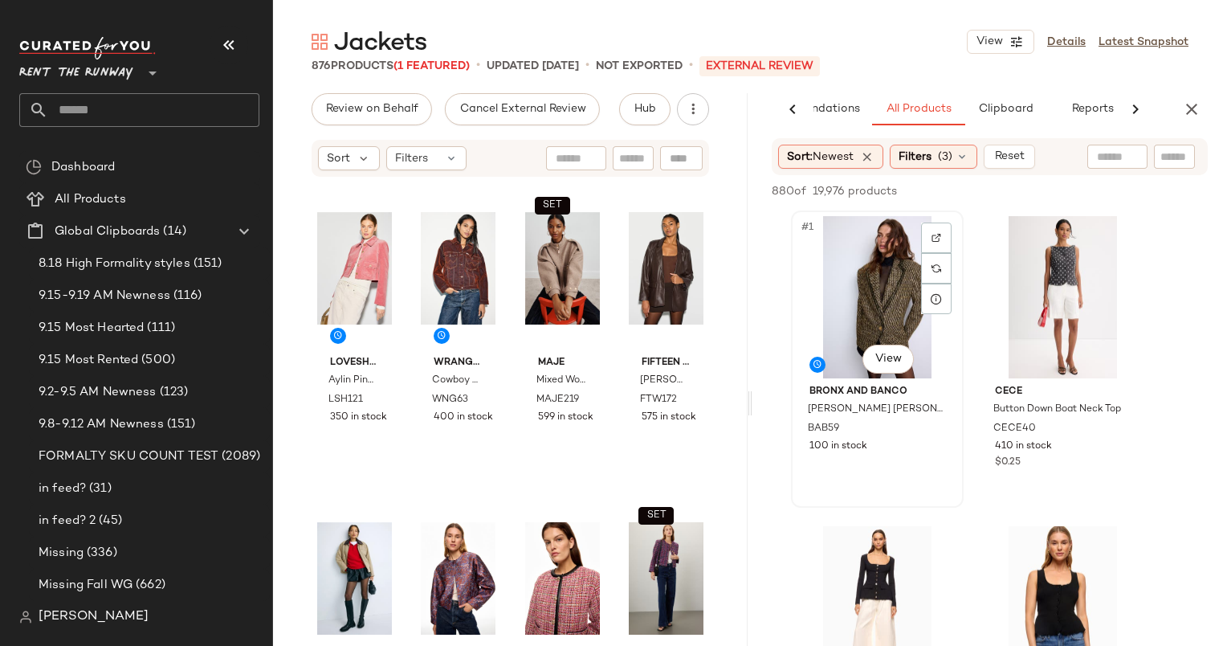
click at [879, 263] on div "#1 View" at bounding box center [877, 297] width 161 height 162
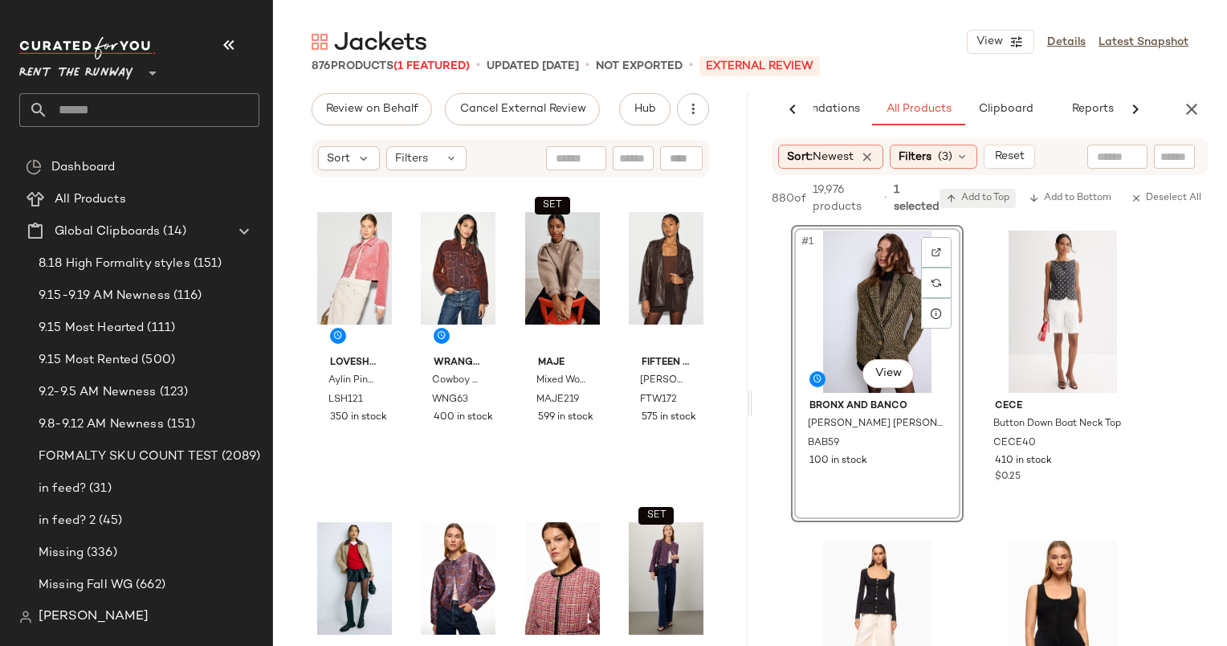
click at [992, 201] on span "Add to Top" at bounding box center [977, 198] width 63 height 11
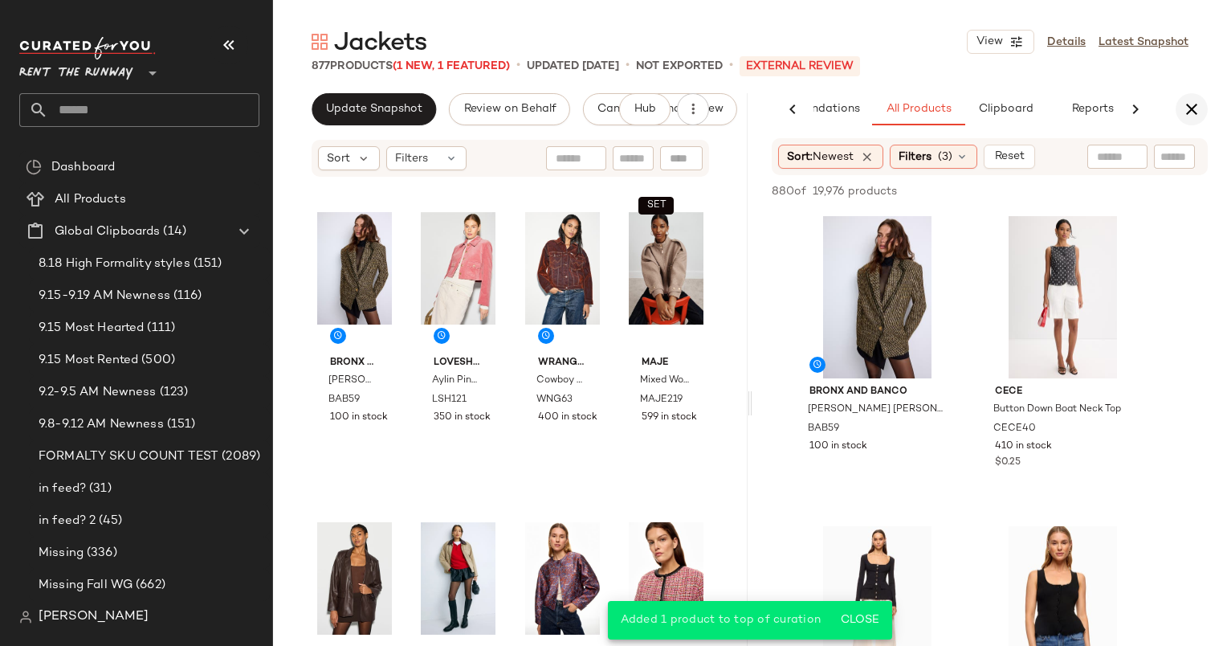
click at [1185, 100] on icon "button" at bounding box center [1191, 109] width 19 height 19
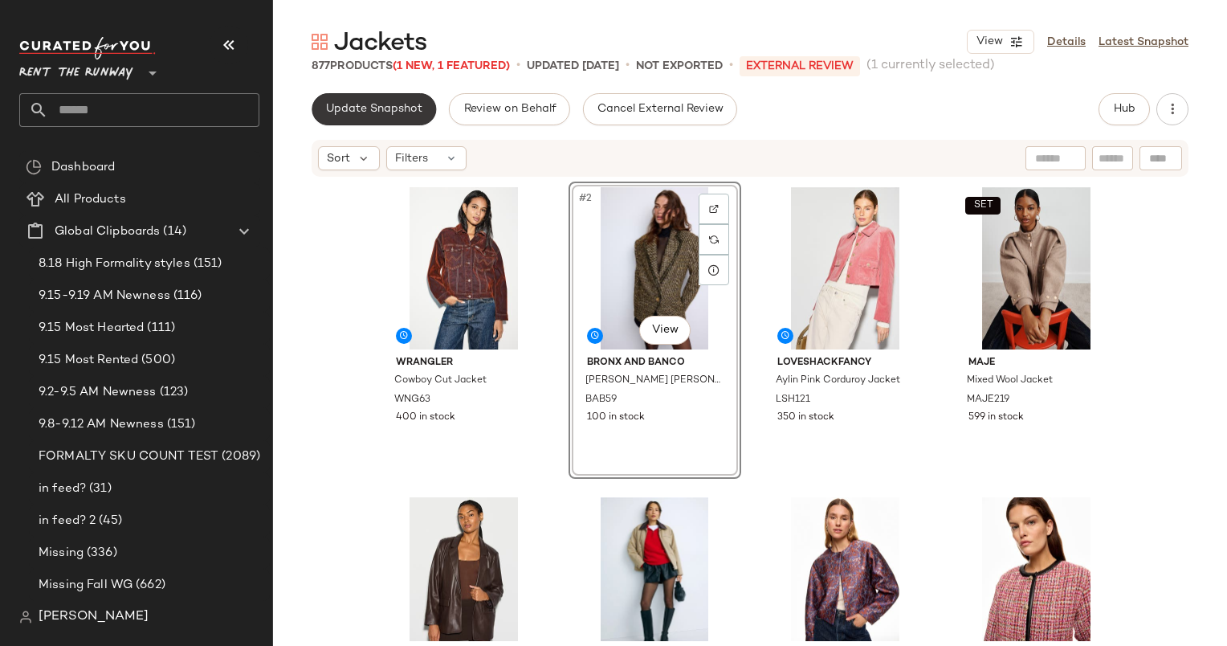
click at [364, 118] on button "Update Snapshot" at bounding box center [374, 109] width 124 height 32
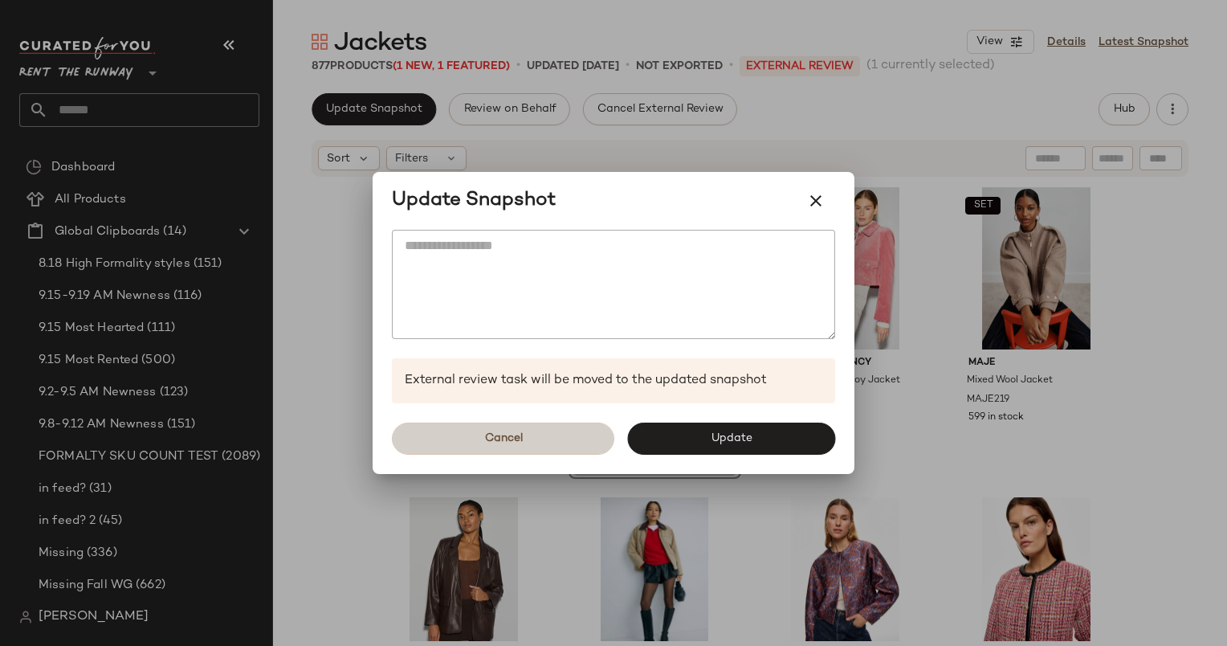
click at [520, 451] on button "Cancel" at bounding box center [503, 438] width 222 height 32
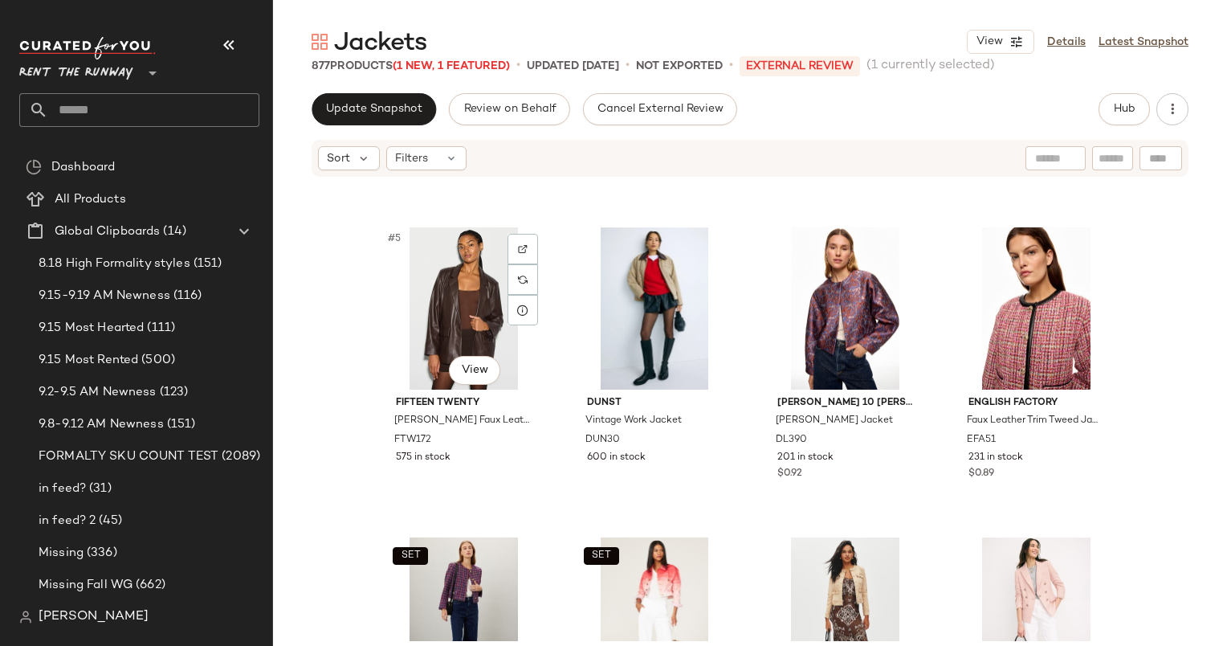
scroll to position [282, 0]
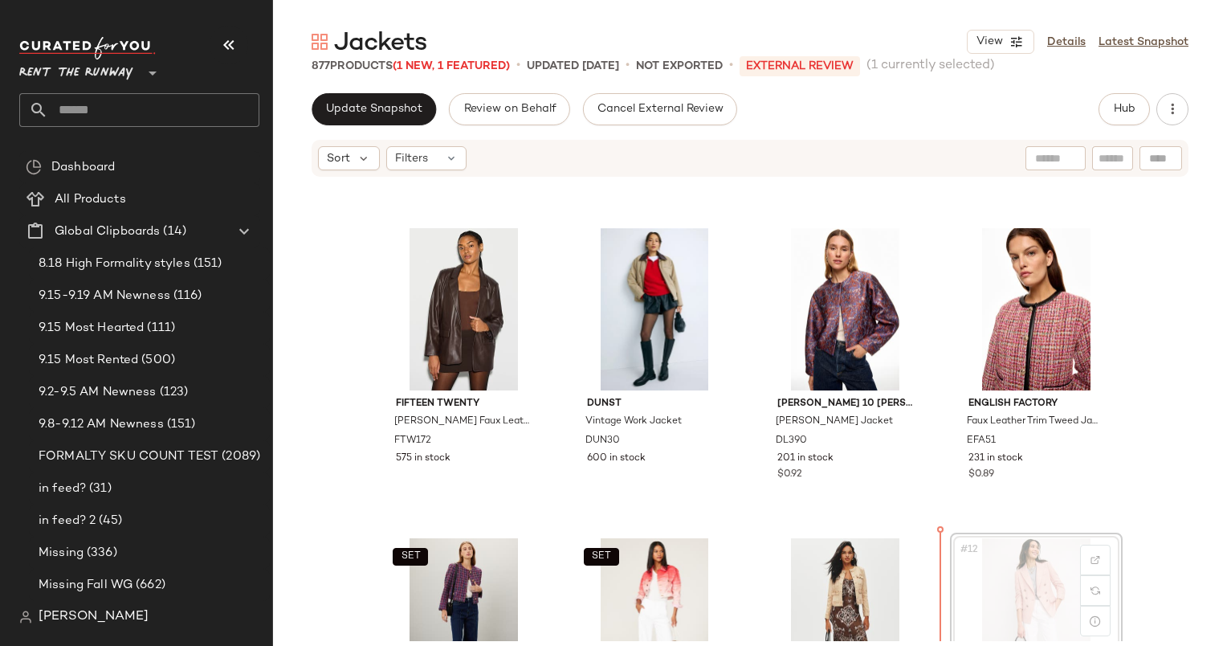
scroll to position [283, 0]
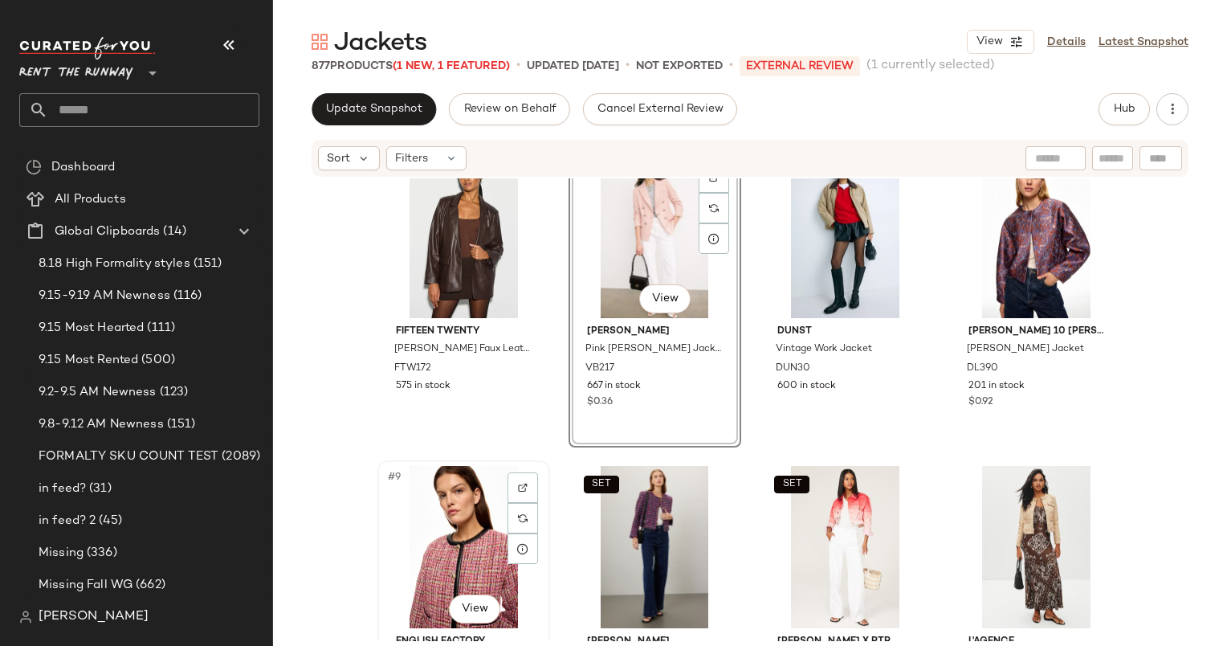
scroll to position [355, 0]
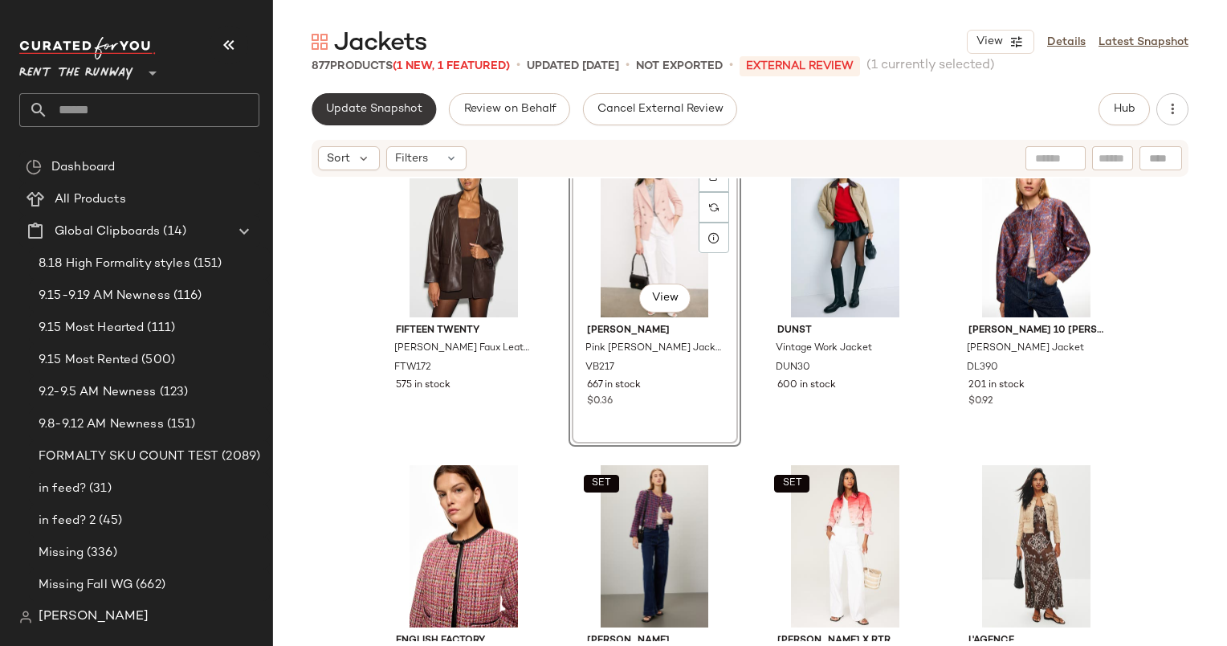
click at [388, 111] on span "Update Snapshot" at bounding box center [373, 109] width 97 height 13
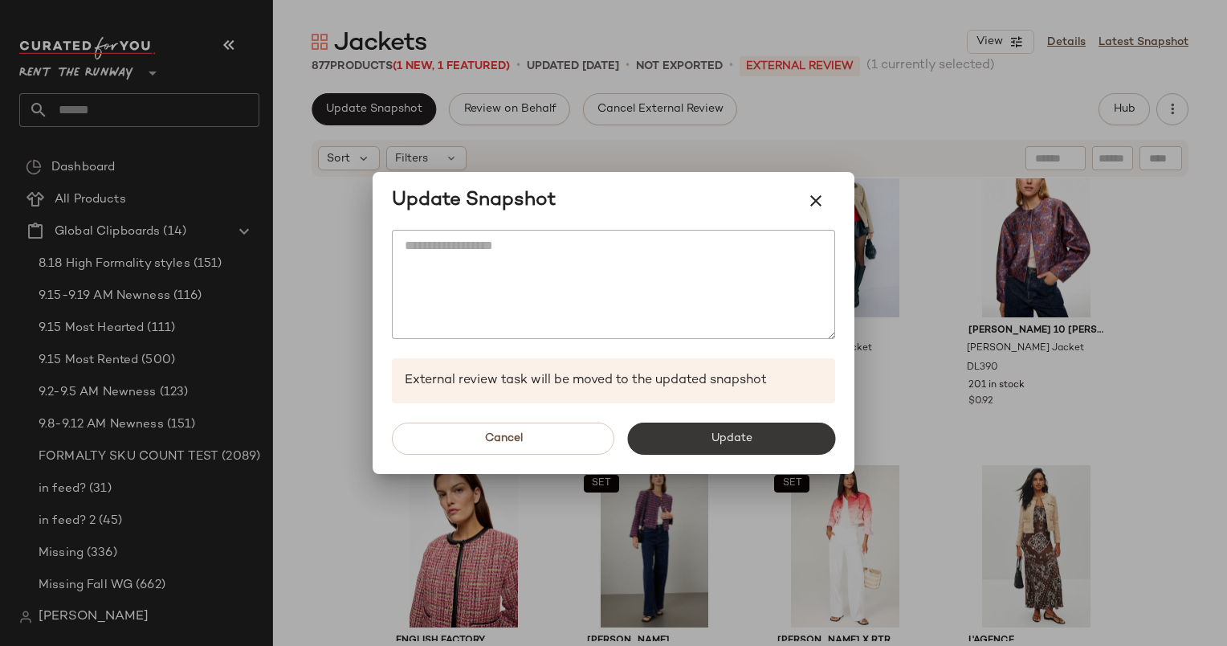
click at [688, 433] on button "Update" at bounding box center [731, 438] width 208 height 32
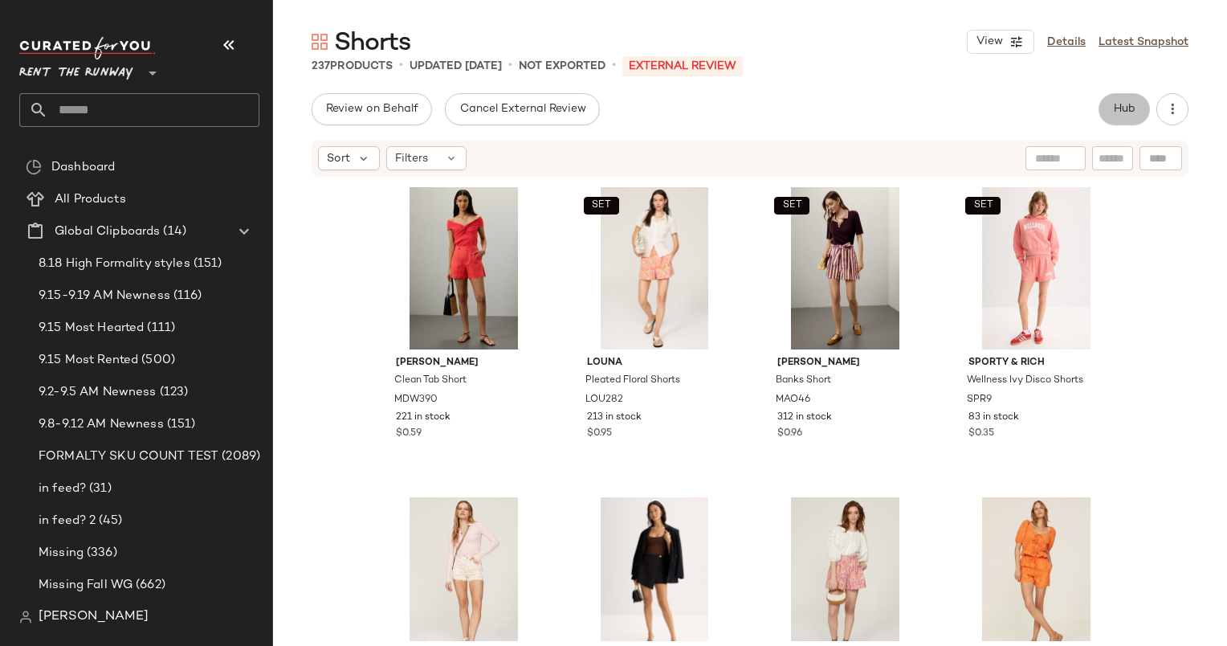
click at [1125, 113] on span "Hub" at bounding box center [1124, 109] width 22 height 13
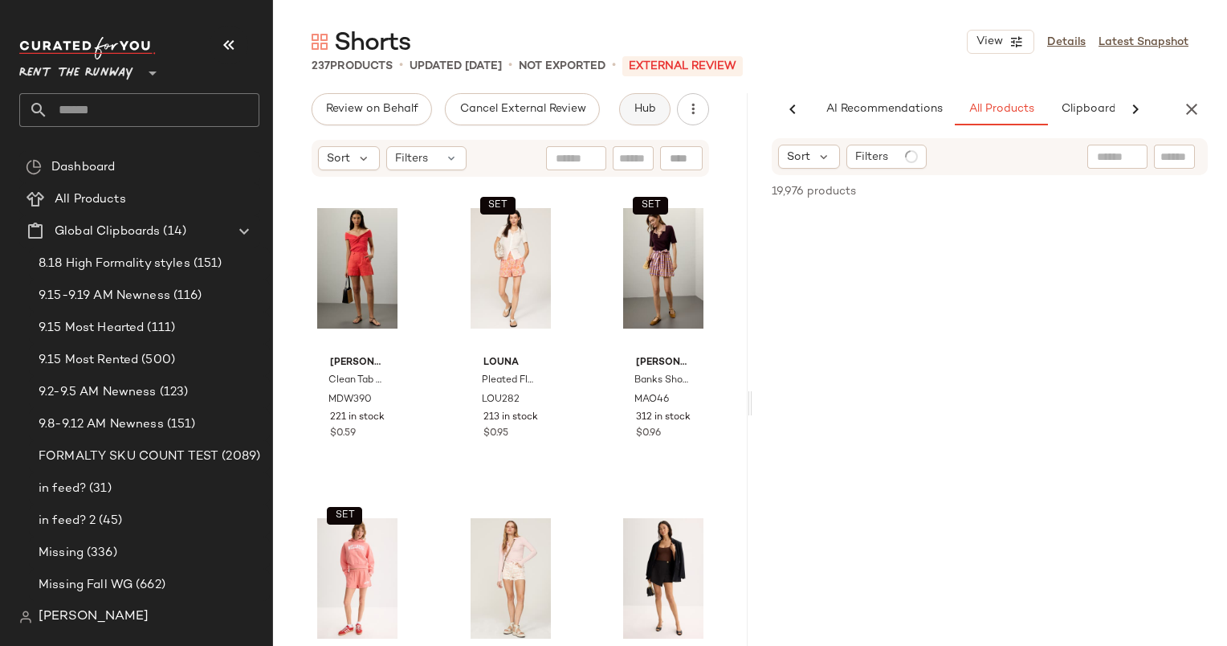
scroll to position [0, 83]
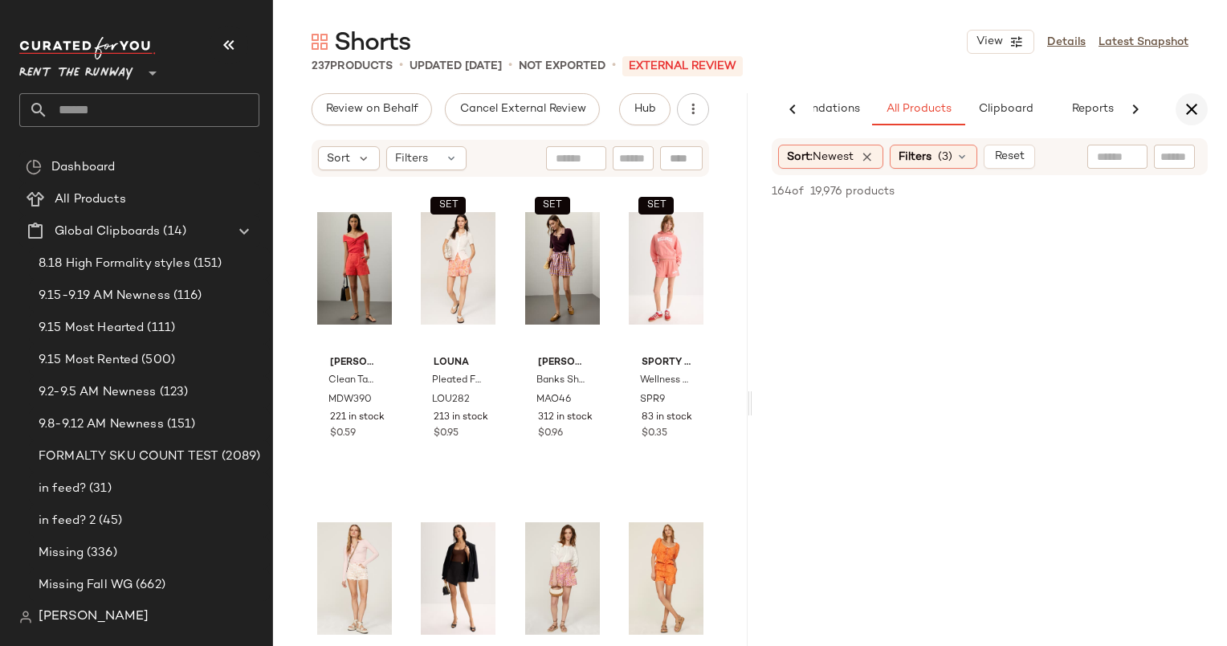
click at [1192, 110] on icon "button" at bounding box center [1191, 109] width 19 height 19
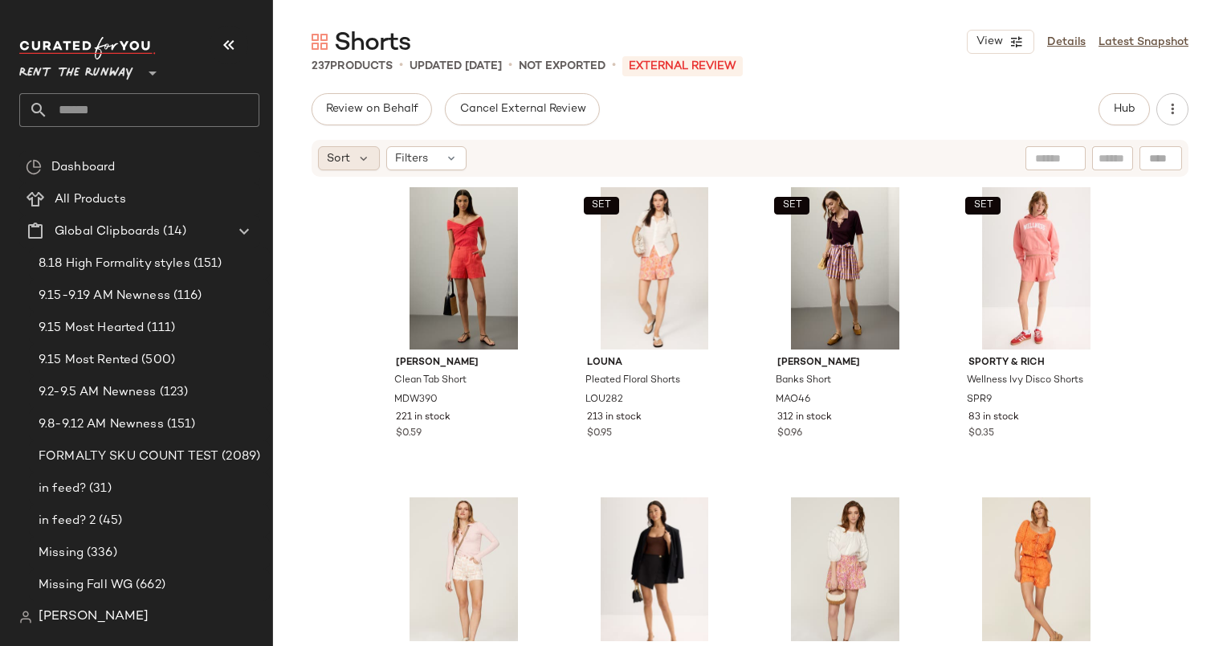
click at [353, 152] on div "Sort" at bounding box center [349, 158] width 62 height 24
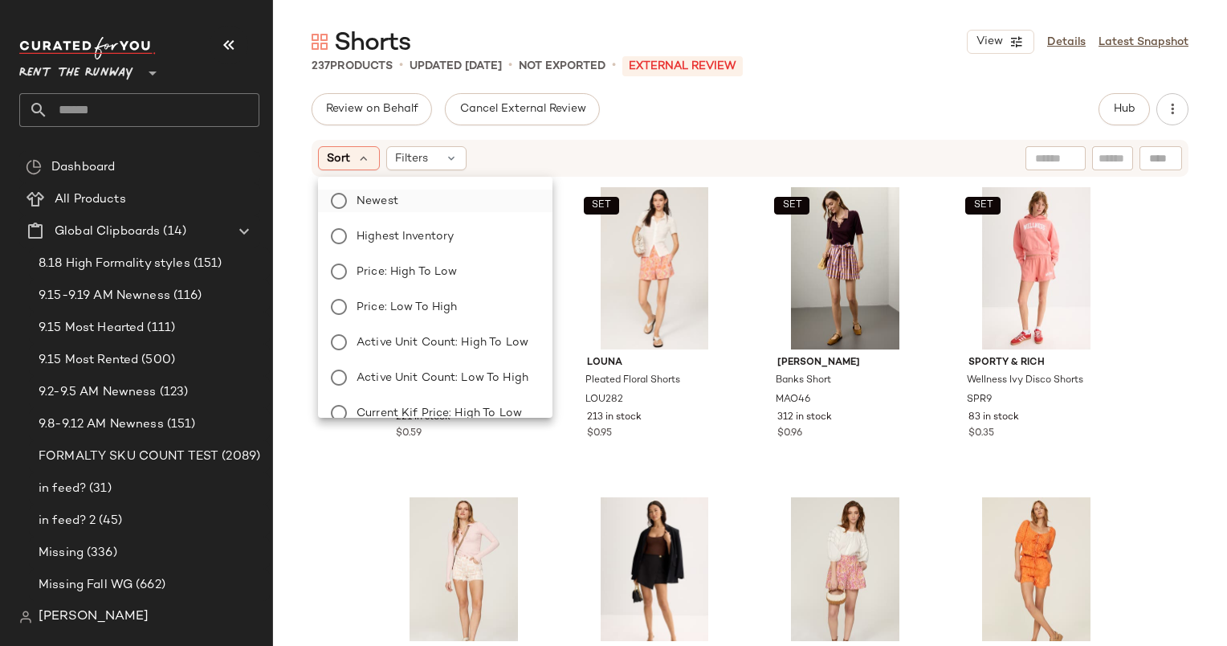
click at [438, 202] on label "Newest" at bounding box center [444, 200] width 189 height 22
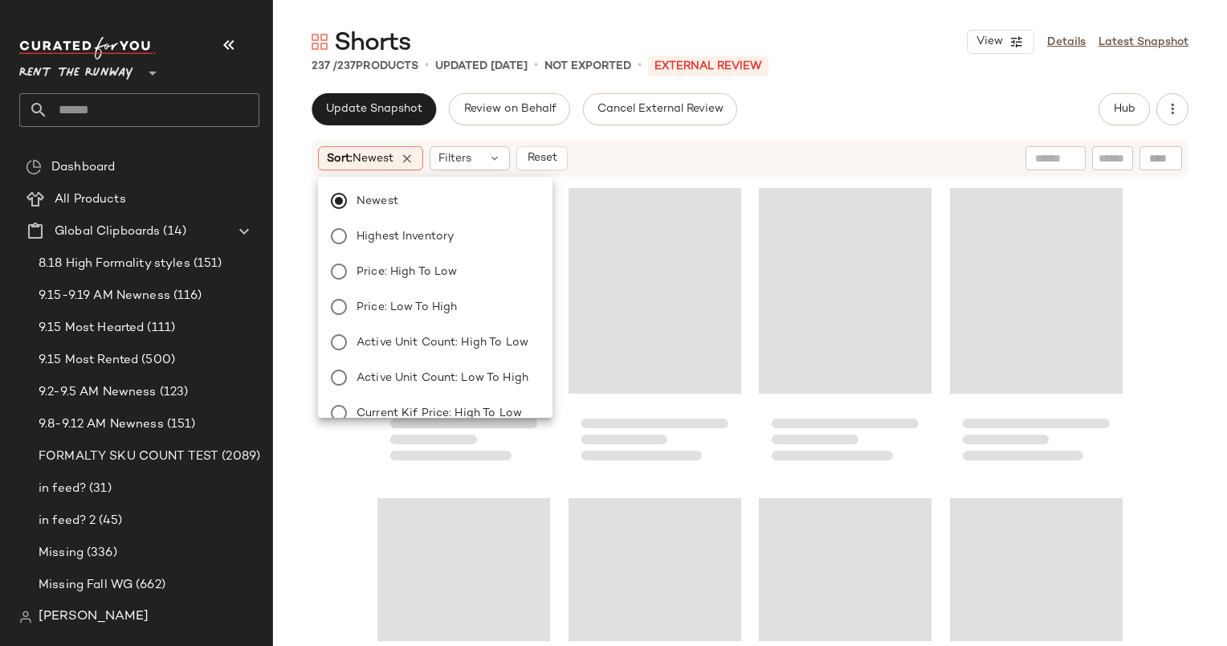
click at [607, 164] on div "Sort: Newest Filters Reset" at bounding box center [645, 158] width 655 height 24
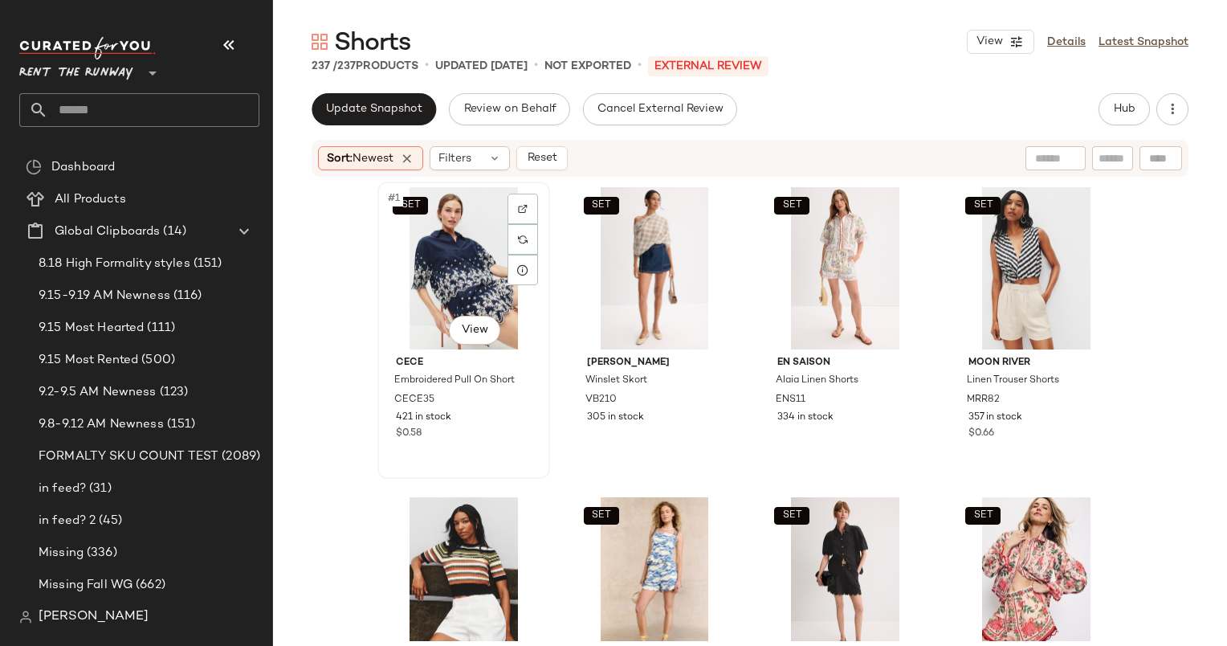
click at [421, 287] on div "SET #1 View" at bounding box center [463, 268] width 161 height 162
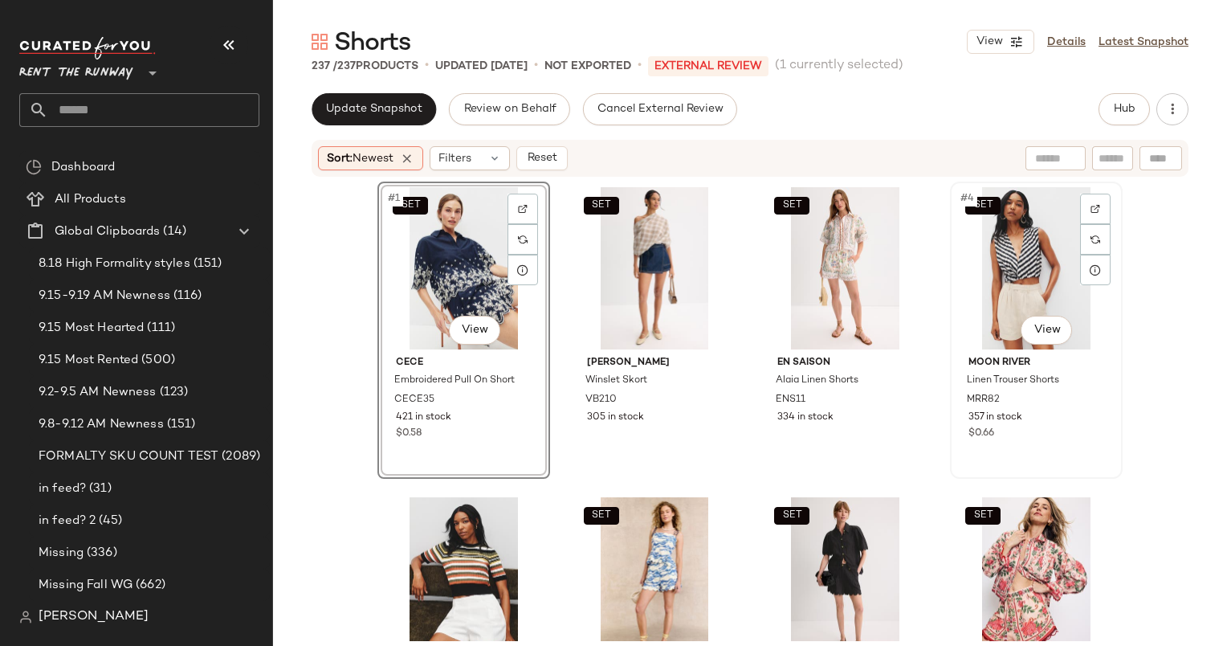
click at [1027, 260] on div "SET #4 View" at bounding box center [1036, 268] width 161 height 162
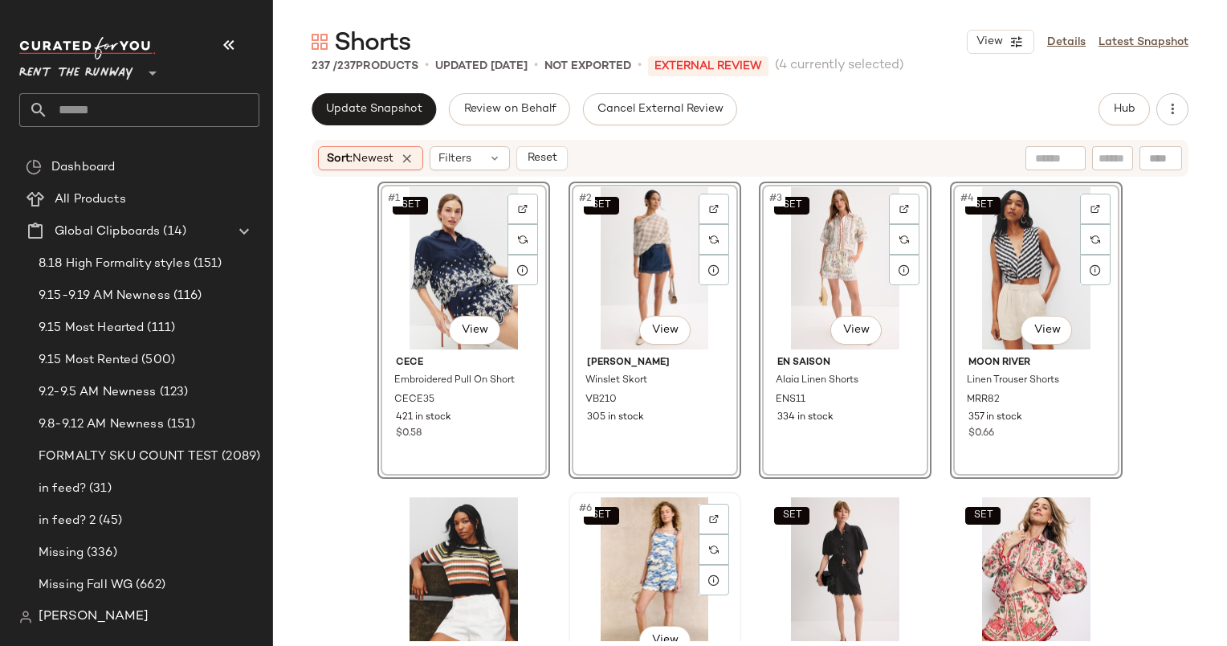
click at [617, 576] on div "SET #6 View" at bounding box center [654, 578] width 161 height 162
click at [836, 515] on div "SET #7 View" at bounding box center [844, 578] width 161 height 162
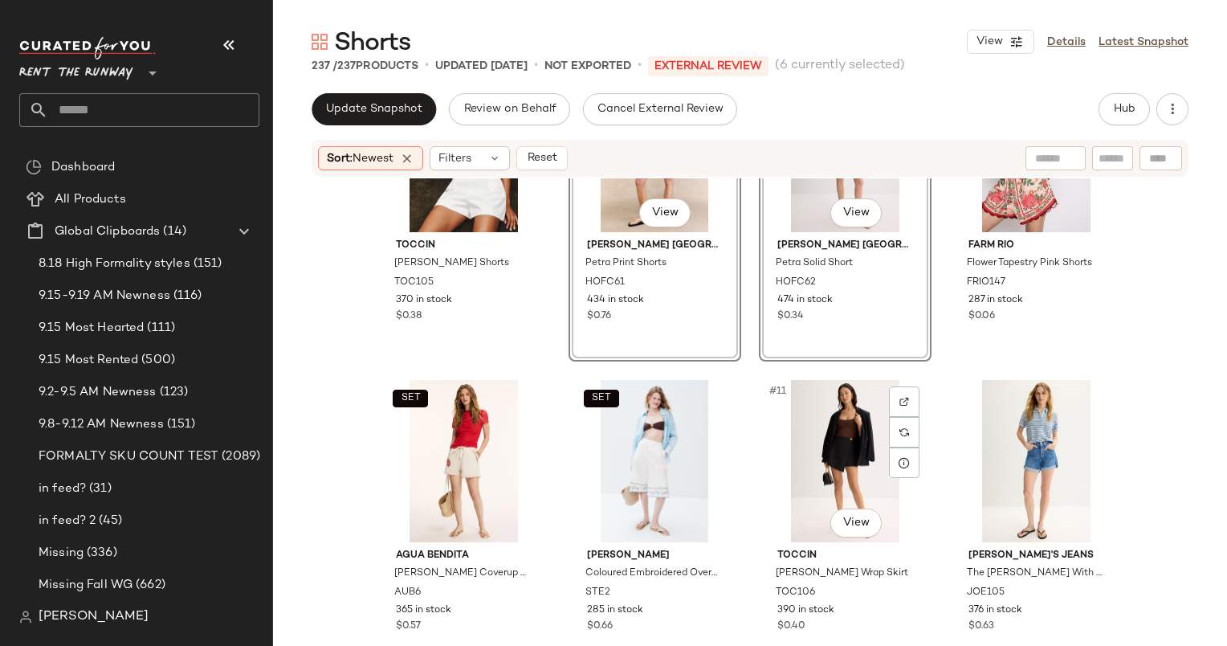
scroll to position [442, 0]
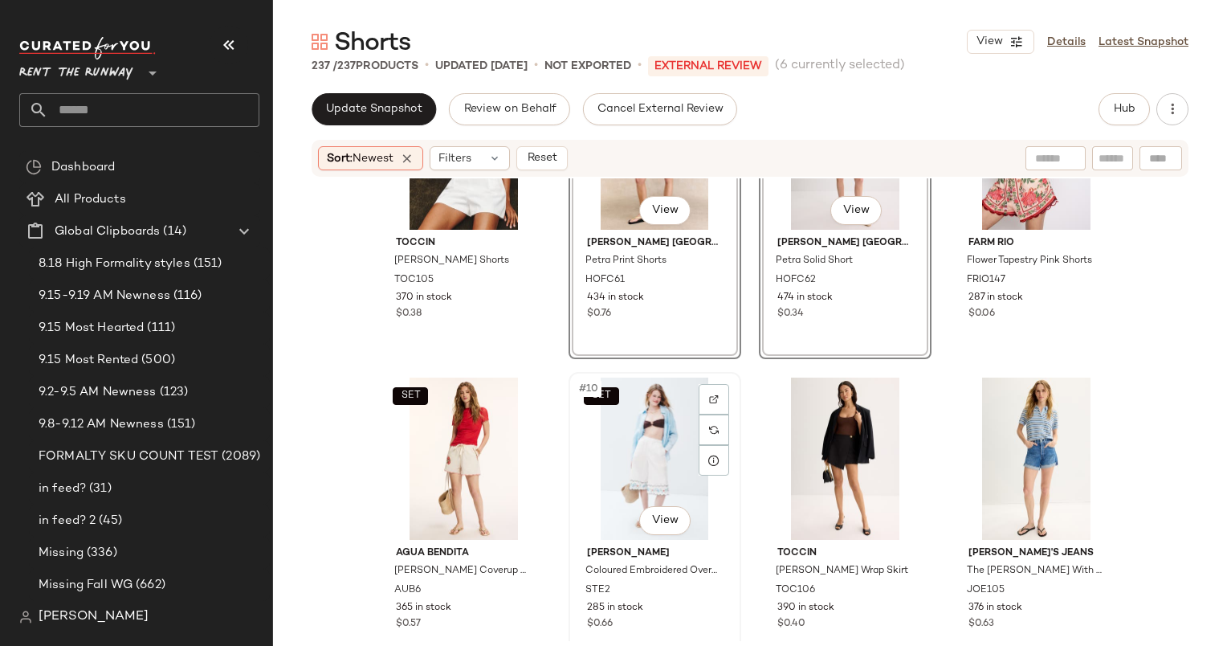
click at [619, 482] on div "SET #10 View" at bounding box center [654, 458] width 161 height 162
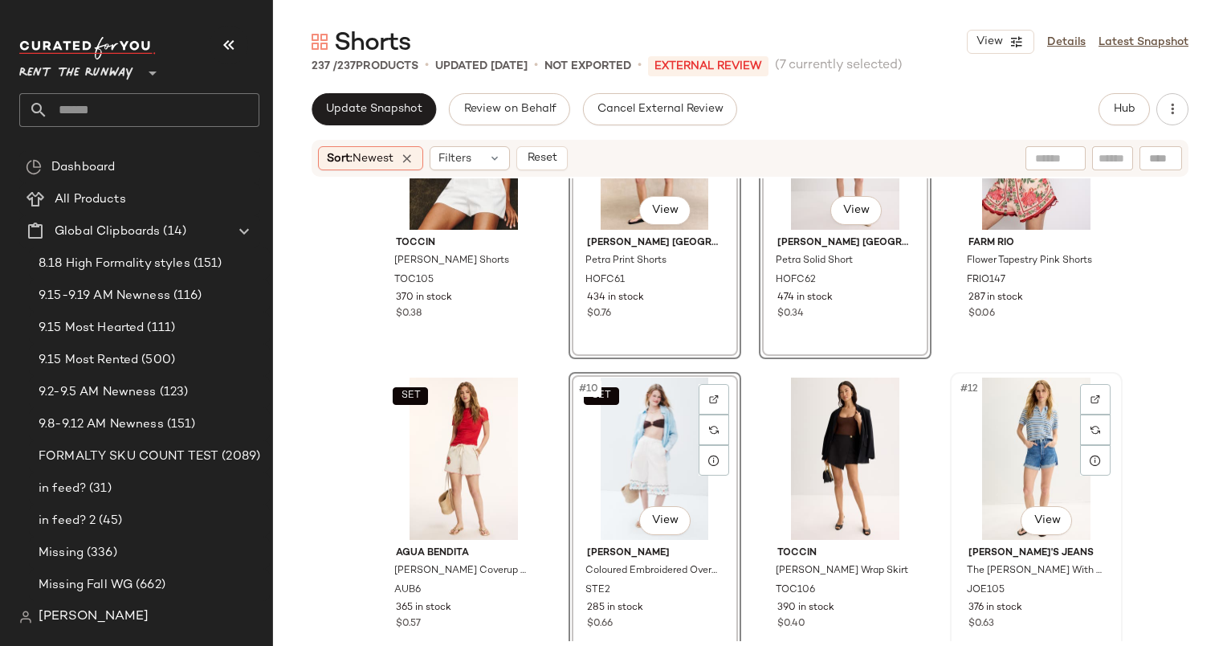
click at [987, 424] on div "#12 View" at bounding box center [1036, 458] width 161 height 162
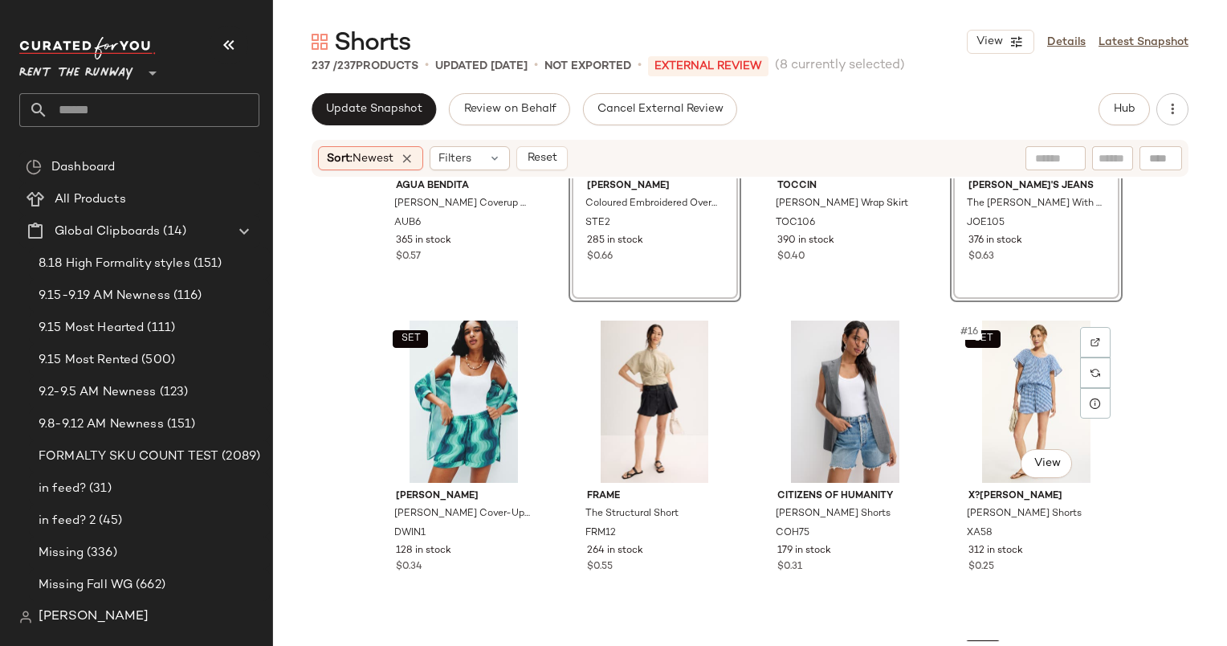
scroll to position [813, 0]
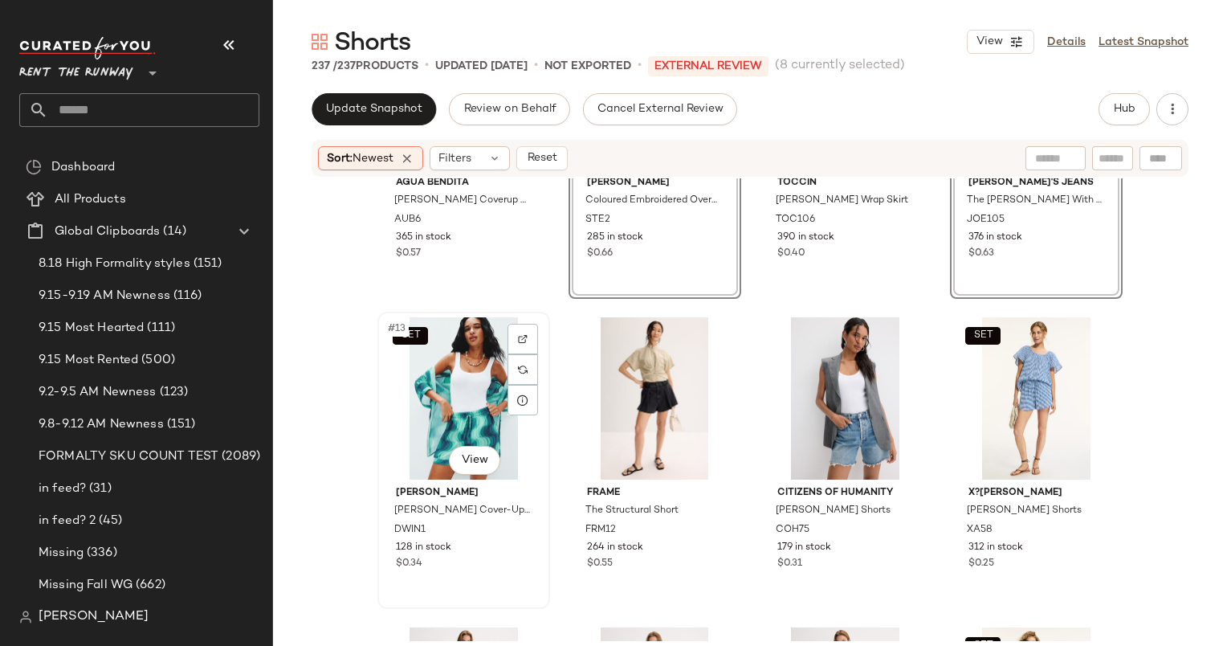
click at [462, 395] on div "SET #13 View" at bounding box center [463, 398] width 161 height 162
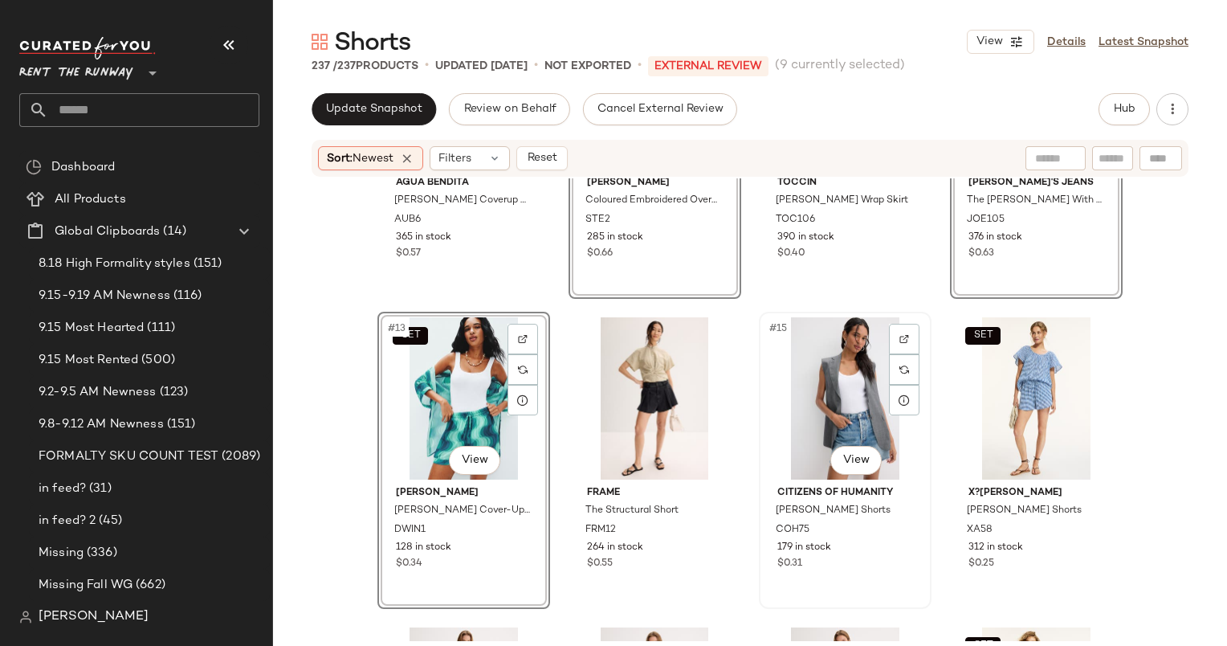
click at [841, 405] on div "#15 View" at bounding box center [844, 398] width 161 height 162
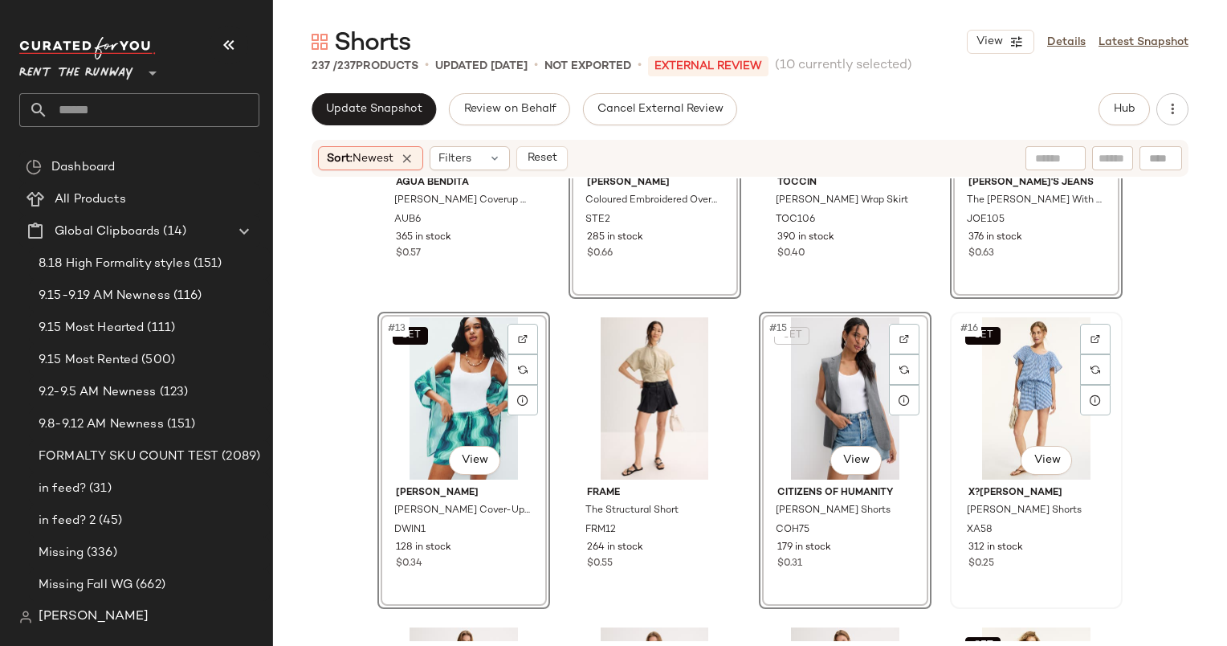
click at [1015, 390] on div "SET #16 View" at bounding box center [1036, 398] width 161 height 162
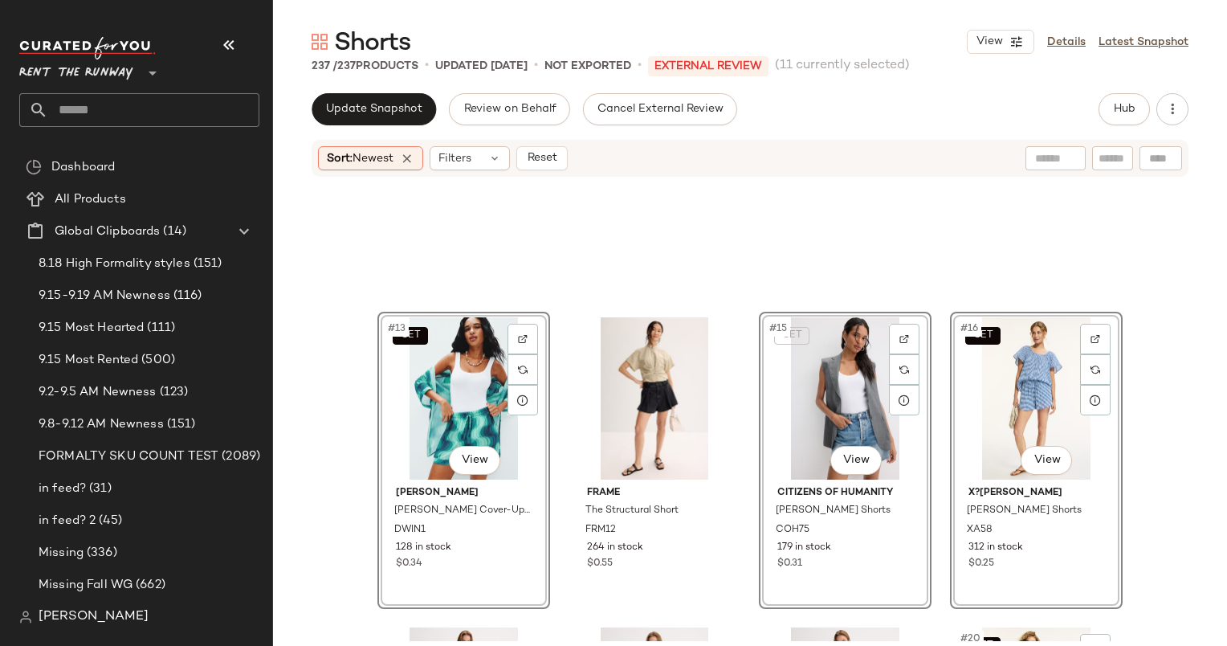
scroll to position [1124, 0]
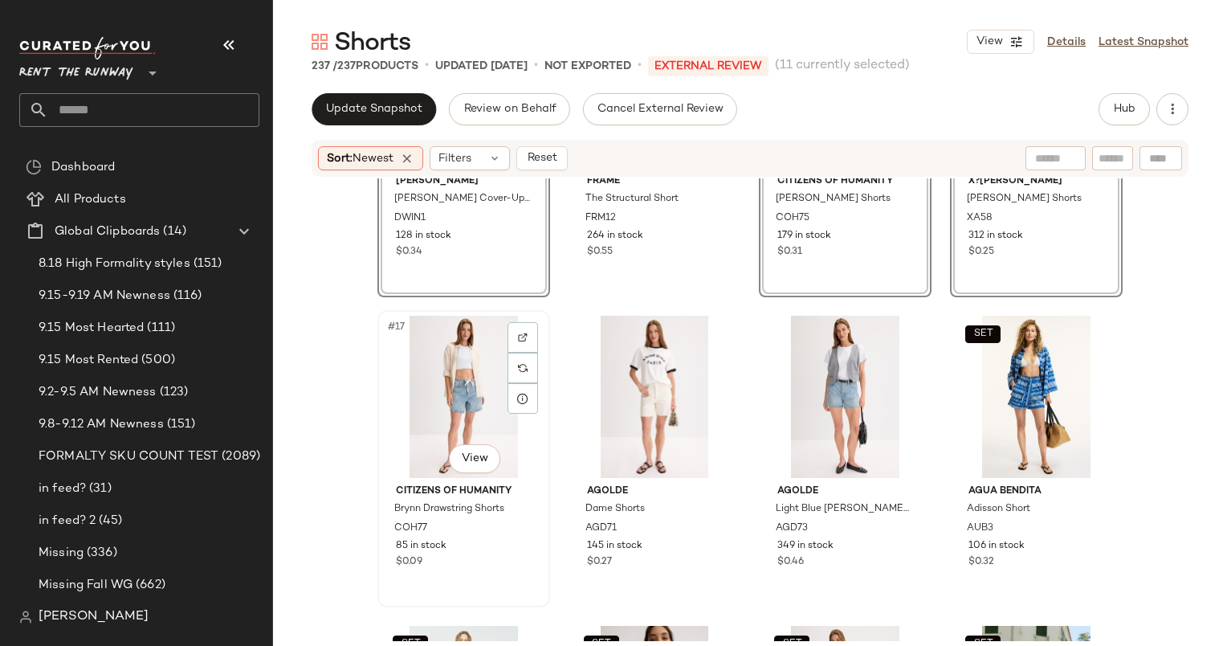
click at [454, 398] on div "#17 View" at bounding box center [463, 397] width 161 height 162
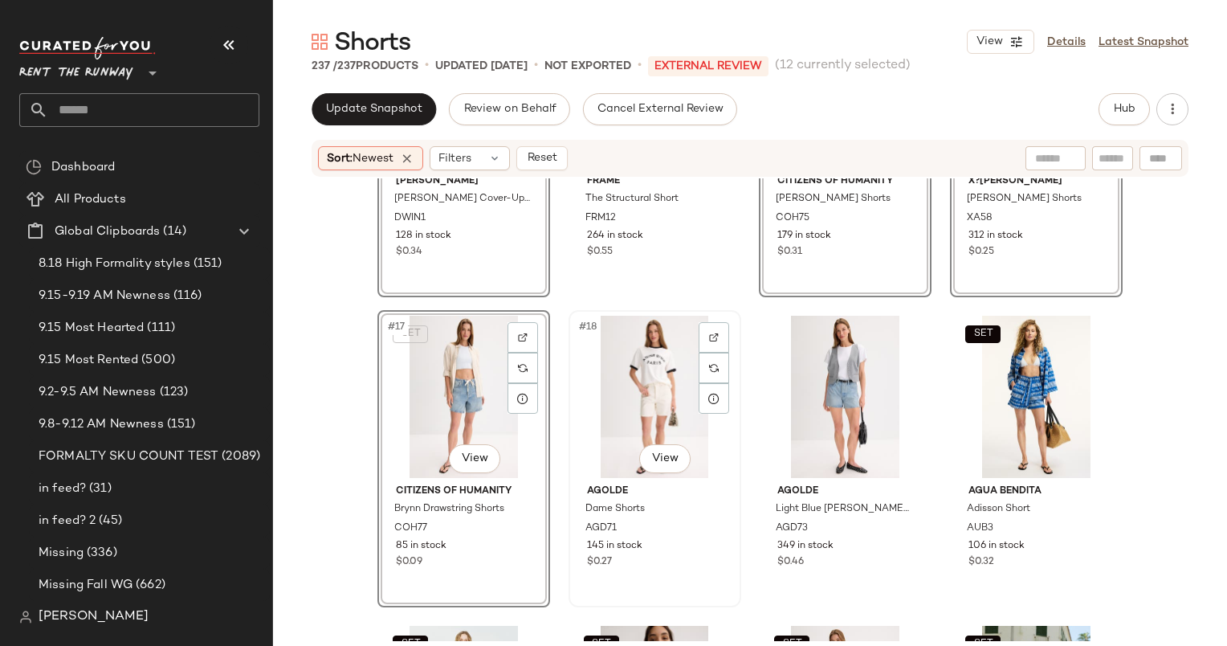
click at [649, 394] on div "#18 View" at bounding box center [654, 397] width 161 height 162
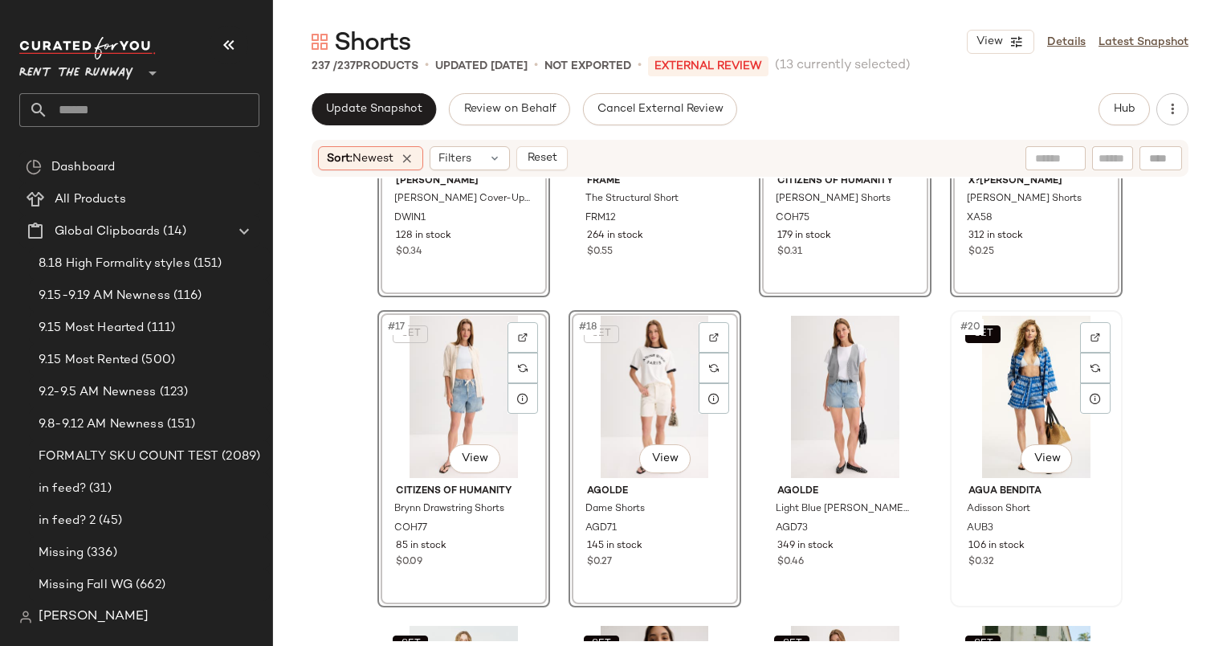
click at [975, 384] on div "SET #20 View" at bounding box center [1036, 397] width 161 height 162
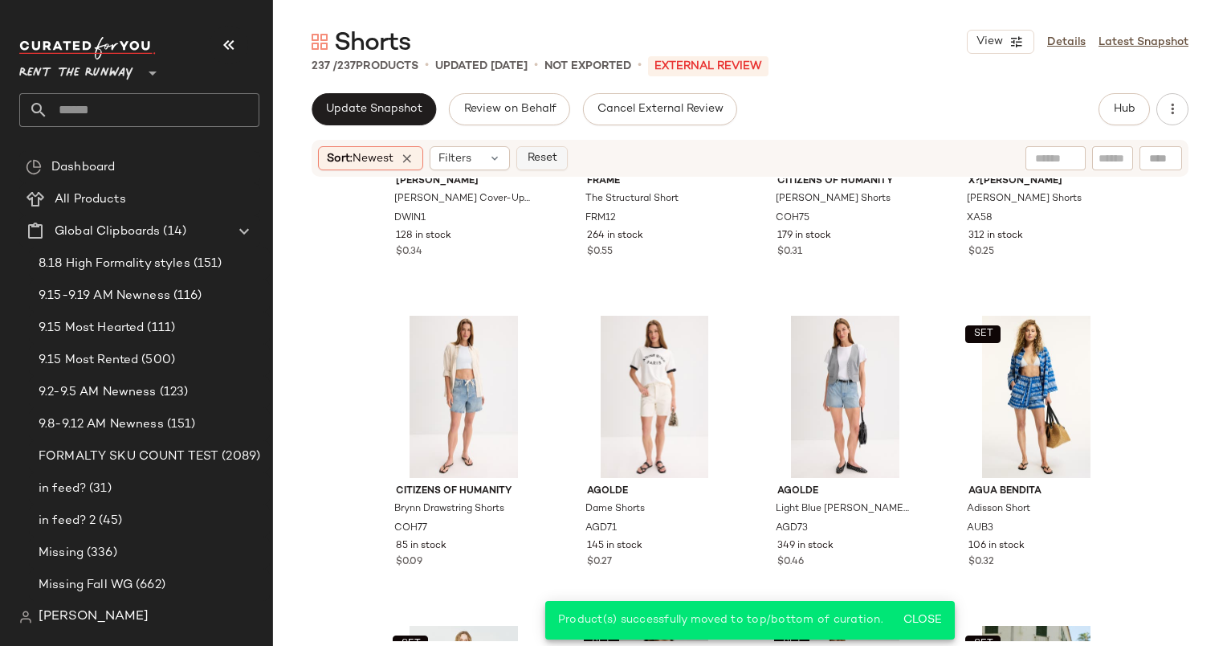
click at [561, 169] on button "Reset" at bounding box center [541, 158] width 51 height 24
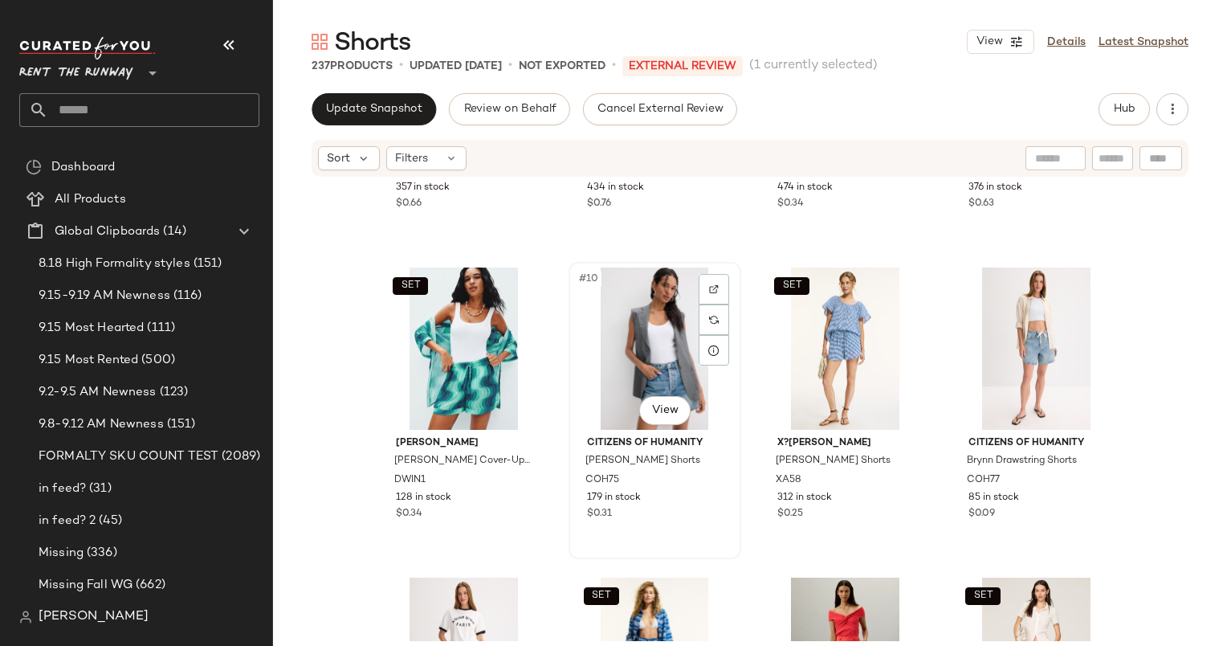
scroll to position [649, 0]
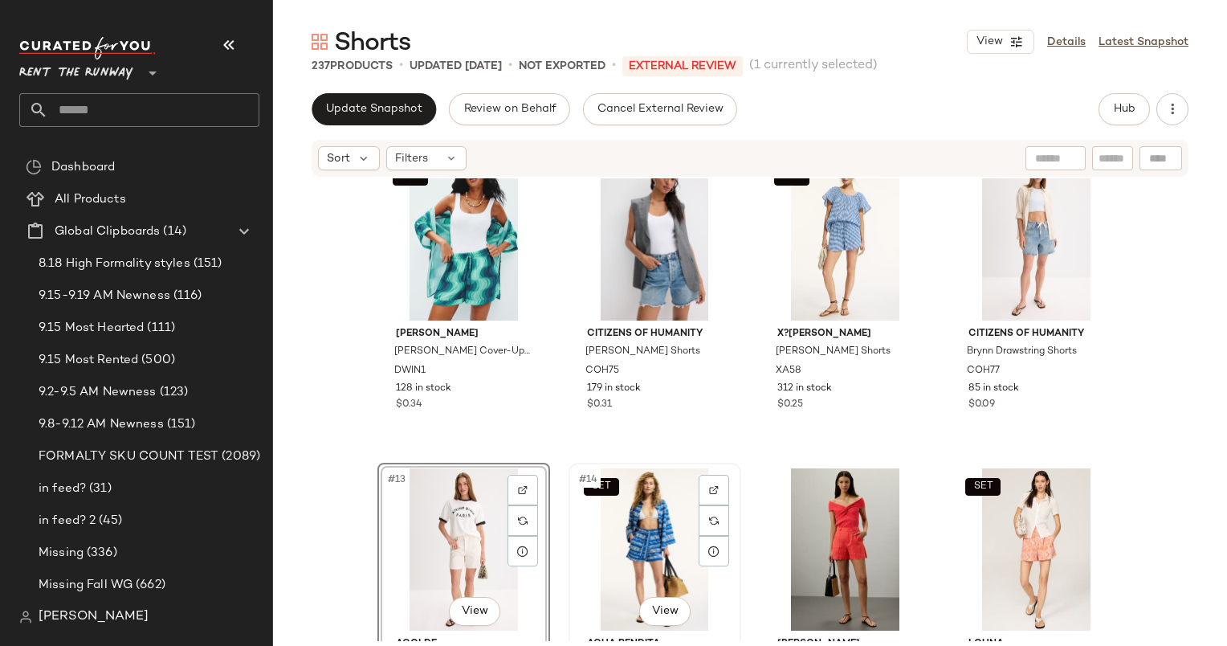
scroll to position [662, 0]
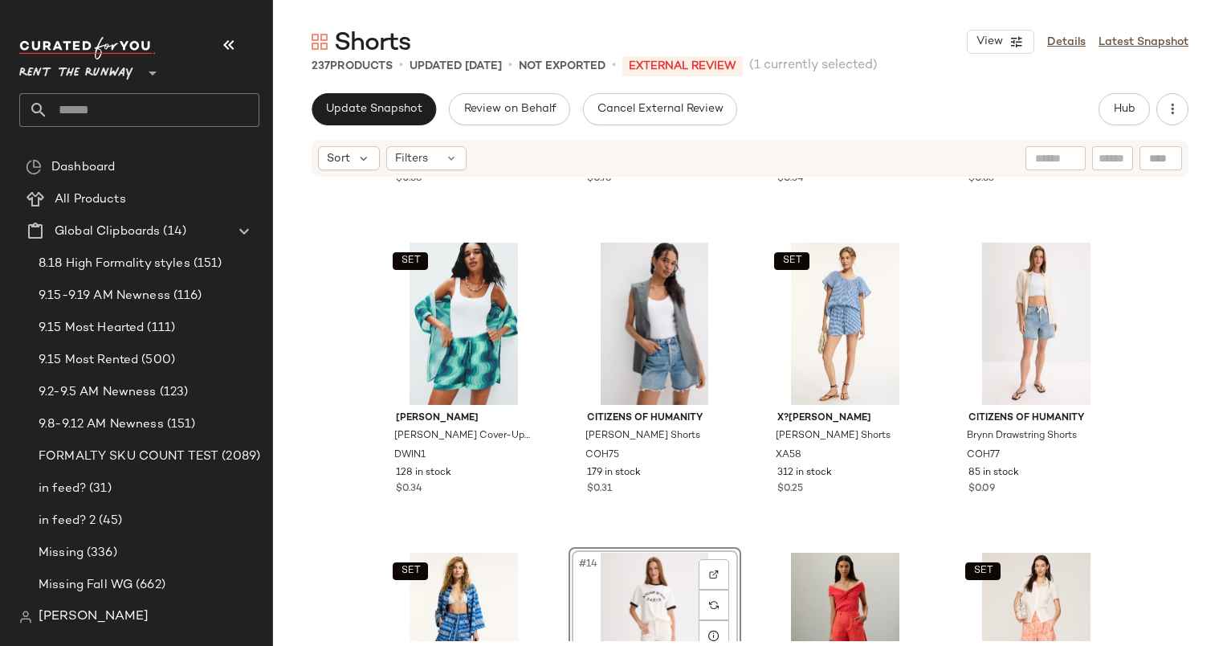
scroll to position [577, 0]
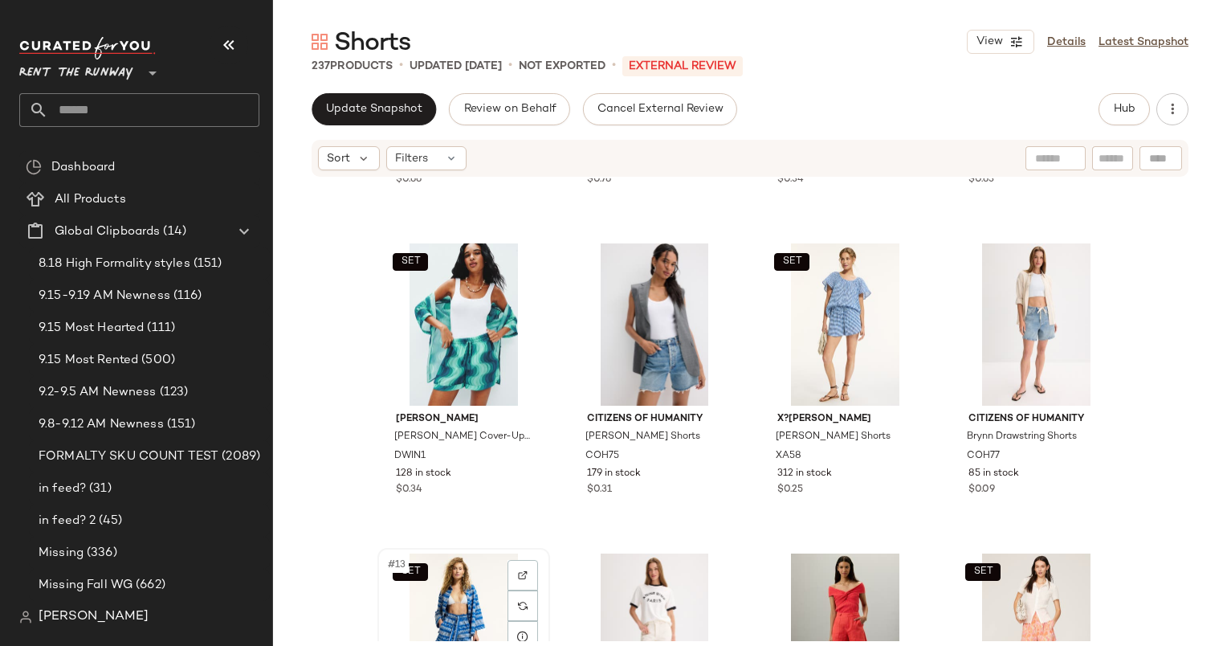
scroll to position [578, 0]
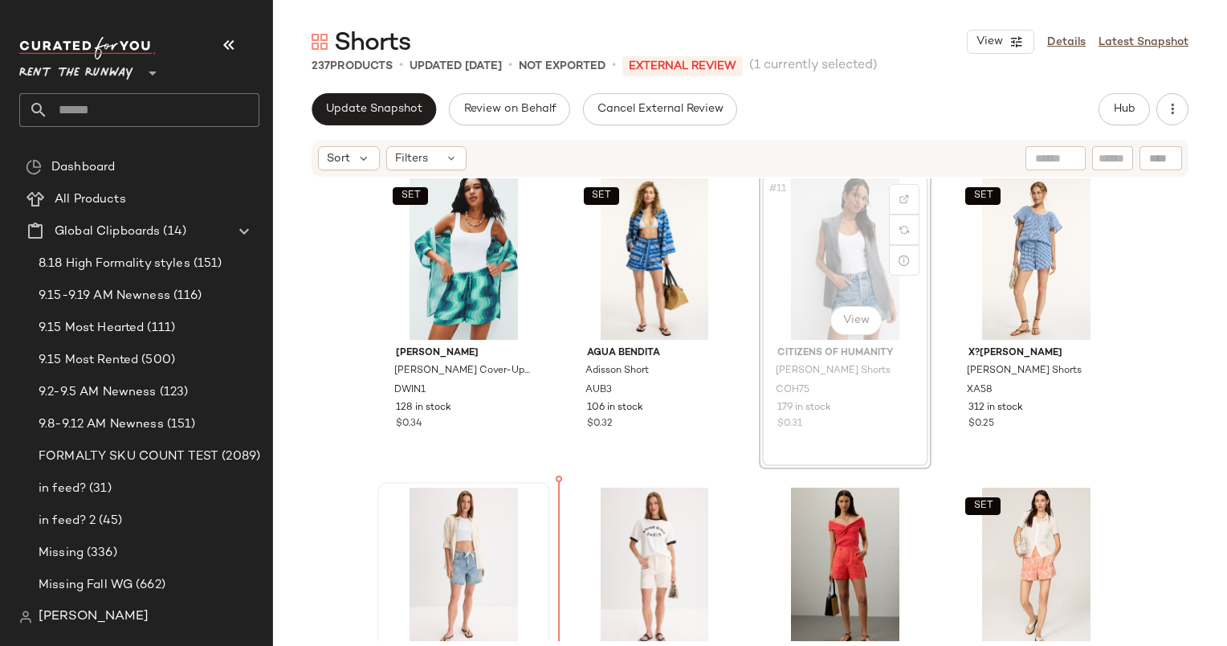
scroll to position [662, 0]
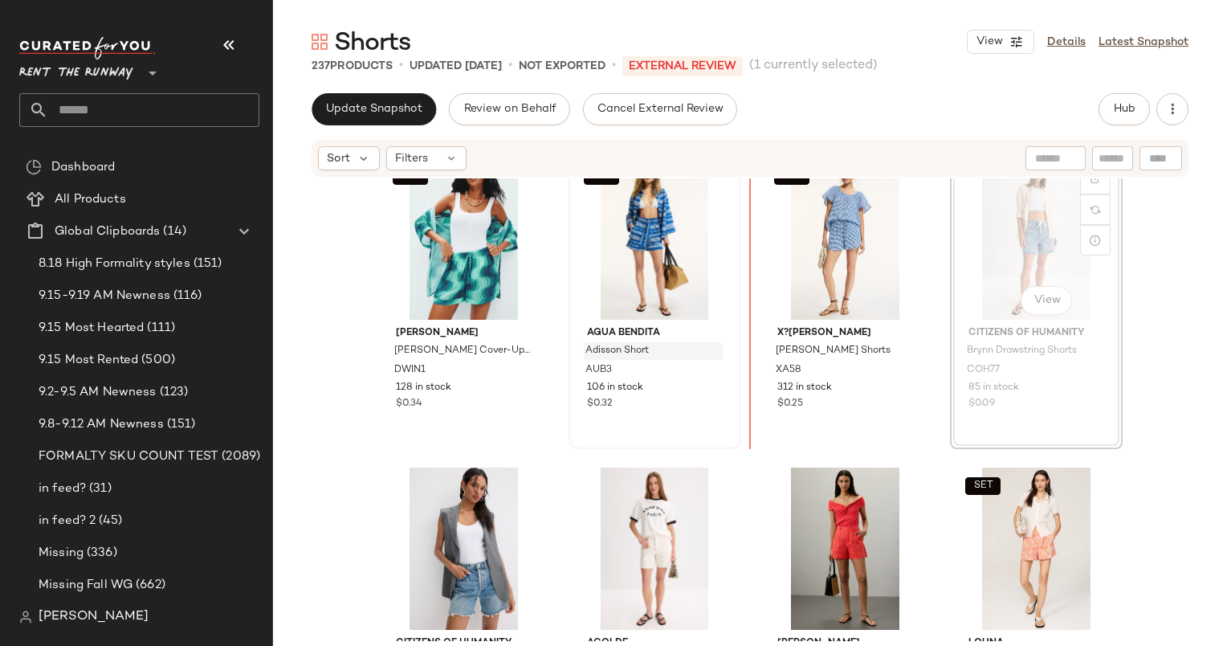
scroll to position [662, 0]
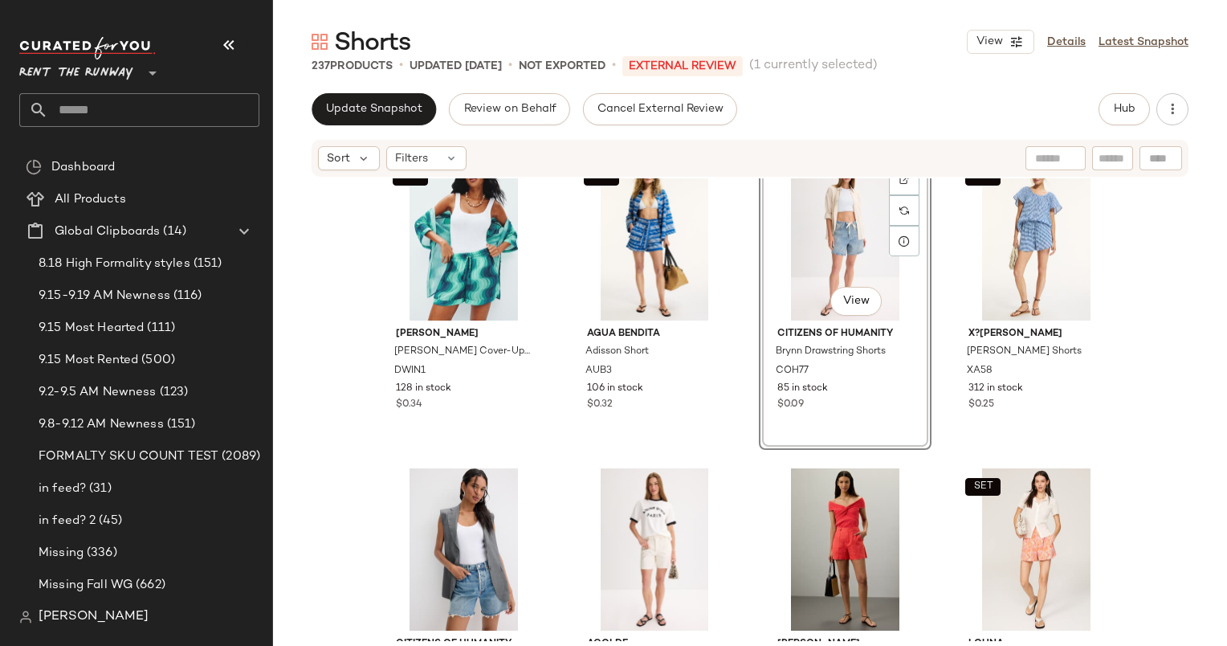
click at [357, 32] on span "Shorts" at bounding box center [372, 43] width 76 height 32
click at [394, 119] on button "Update Snapshot" at bounding box center [374, 109] width 124 height 32
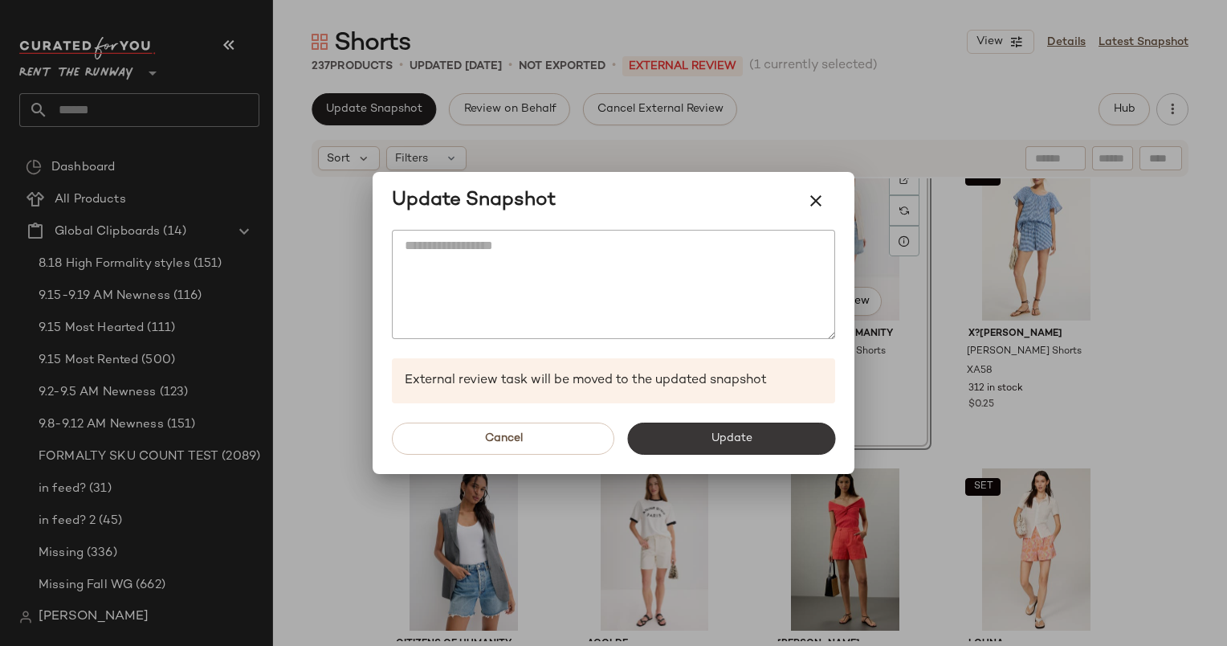
click at [697, 434] on button "Update" at bounding box center [731, 438] width 208 height 32
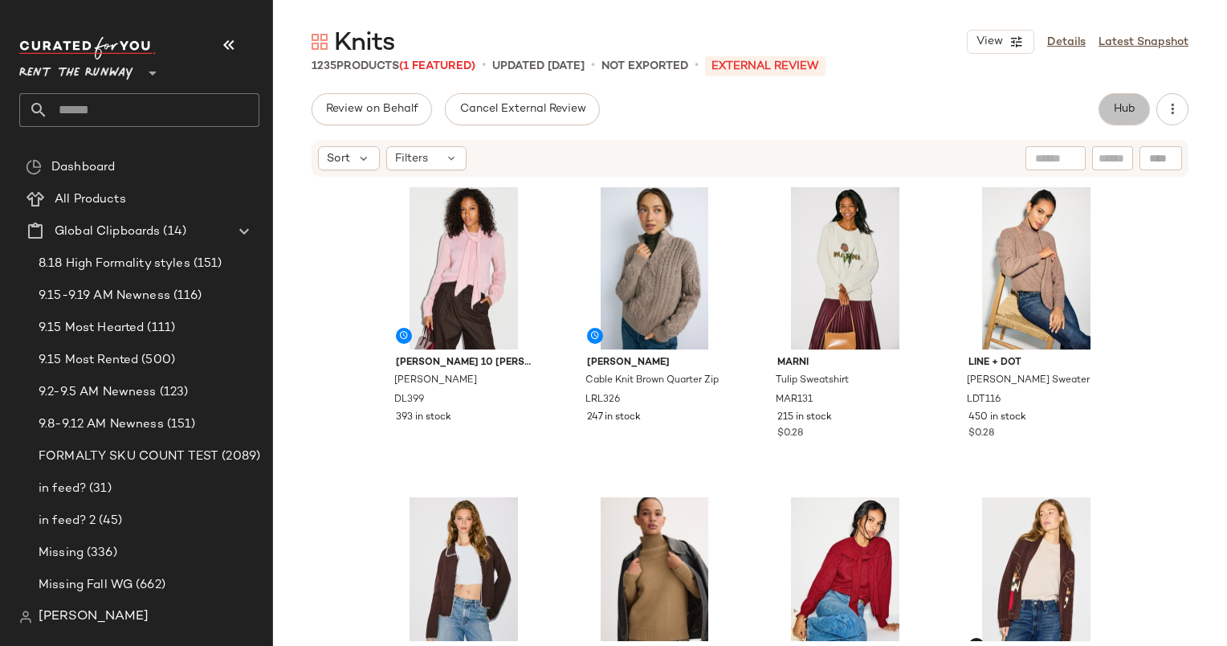
click at [1118, 114] on span "Hub" at bounding box center [1124, 109] width 22 height 13
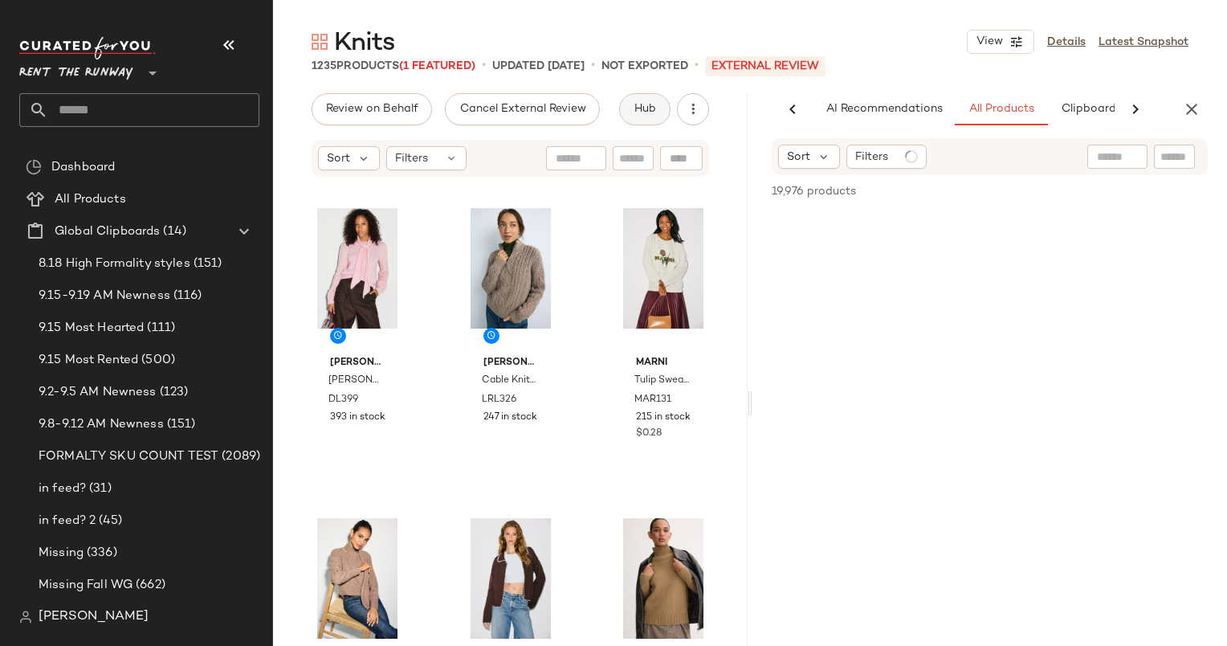
scroll to position [0, 83]
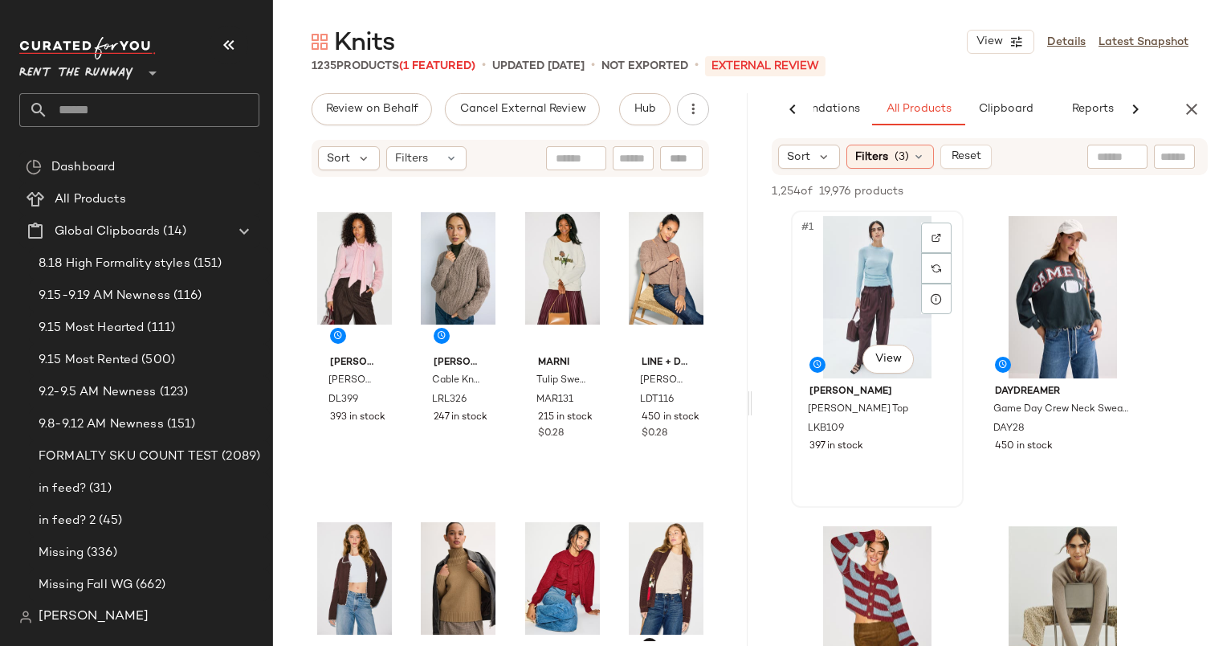
click at [853, 288] on div "#1 View" at bounding box center [877, 297] width 161 height 162
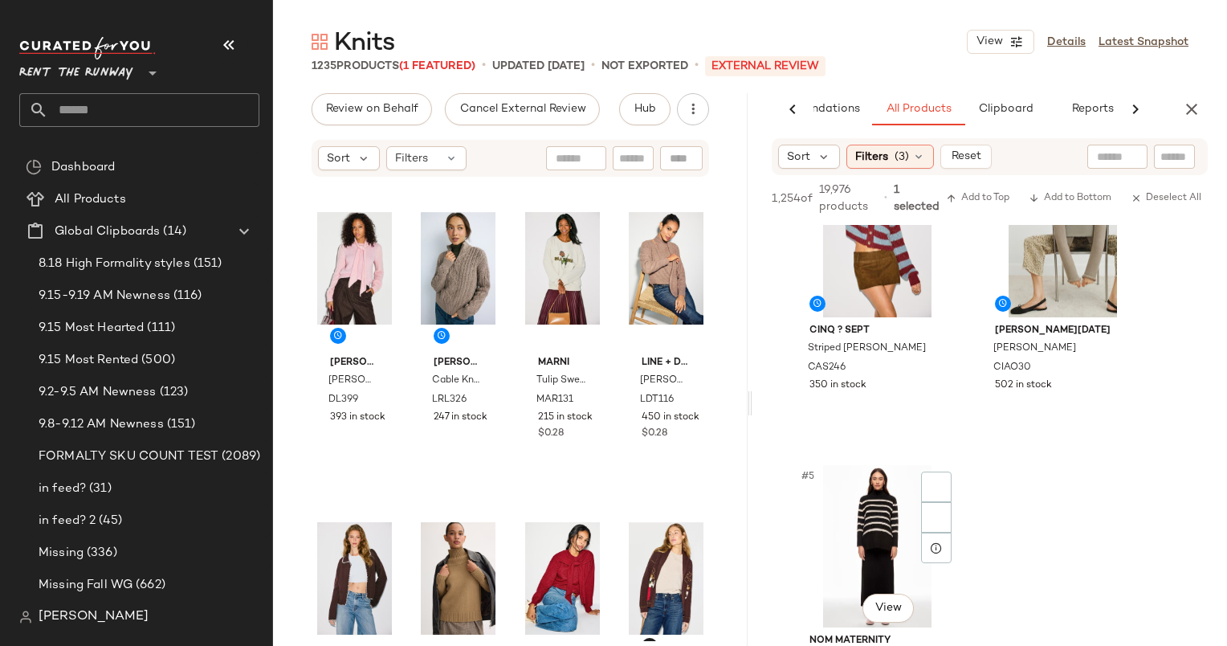
scroll to position [423, 0]
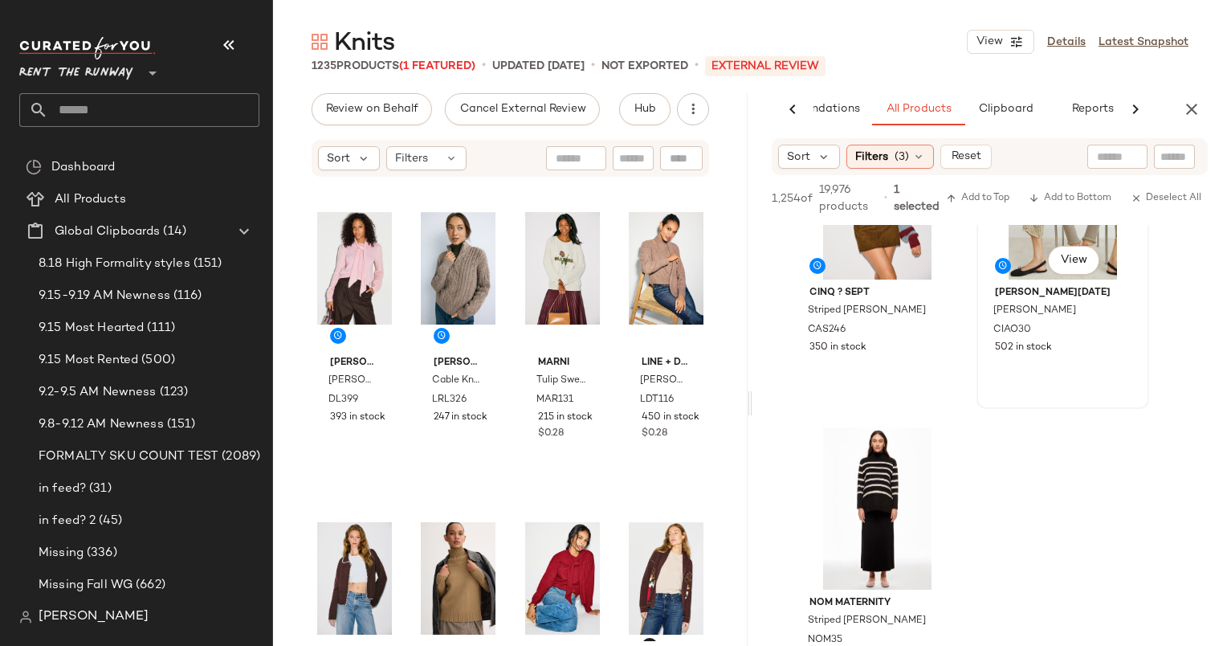
click at [1057, 363] on div "#4 View Ciao [DATE][PERSON_NAME] Cardigan CIAO30 502 in stock" at bounding box center [1062, 260] width 169 height 294
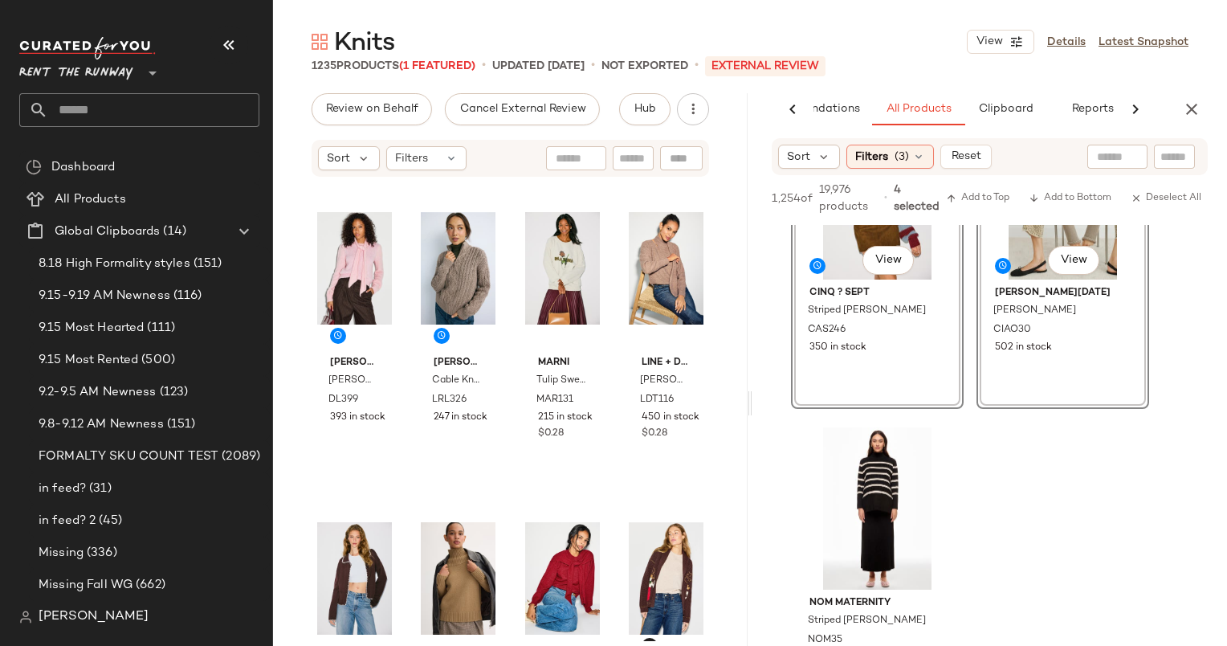
click at [989, 186] on div "1,254 of 19,976 products • 4 selected Add to Top Add to Bottom Deselect All" at bounding box center [989, 200] width 475 height 50
click at [980, 193] on span "Add to Top" at bounding box center [977, 198] width 63 height 11
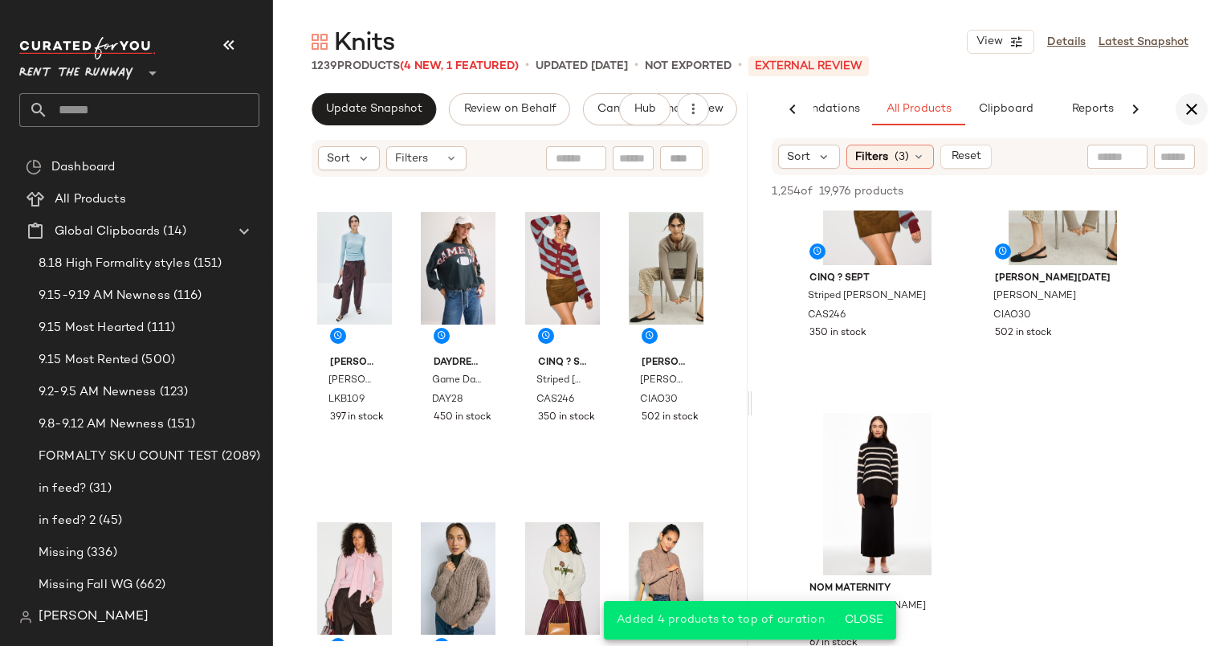
click at [1192, 119] on button "button" at bounding box center [1192, 109] width 32 height 32
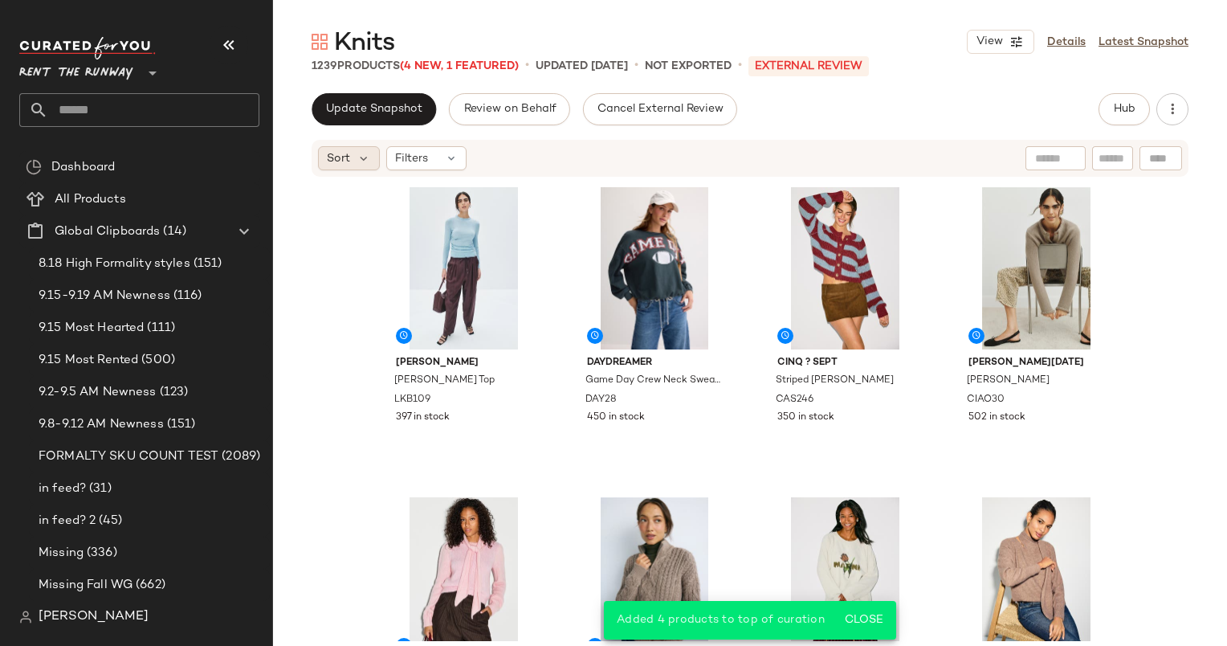
click at [334, 152] on span "Sort" at bounding box center [338, 158] width 23 height 17
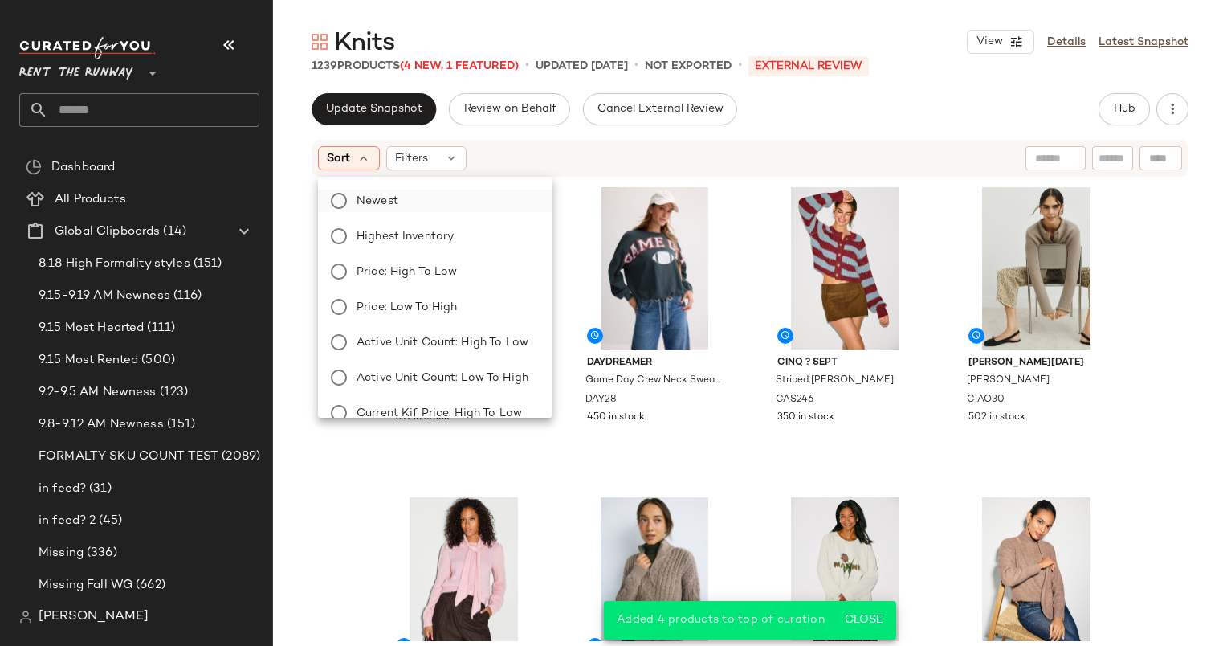
click at [384, 205] on span "Newest" at bounding box center [378, 201] width 42 height 17
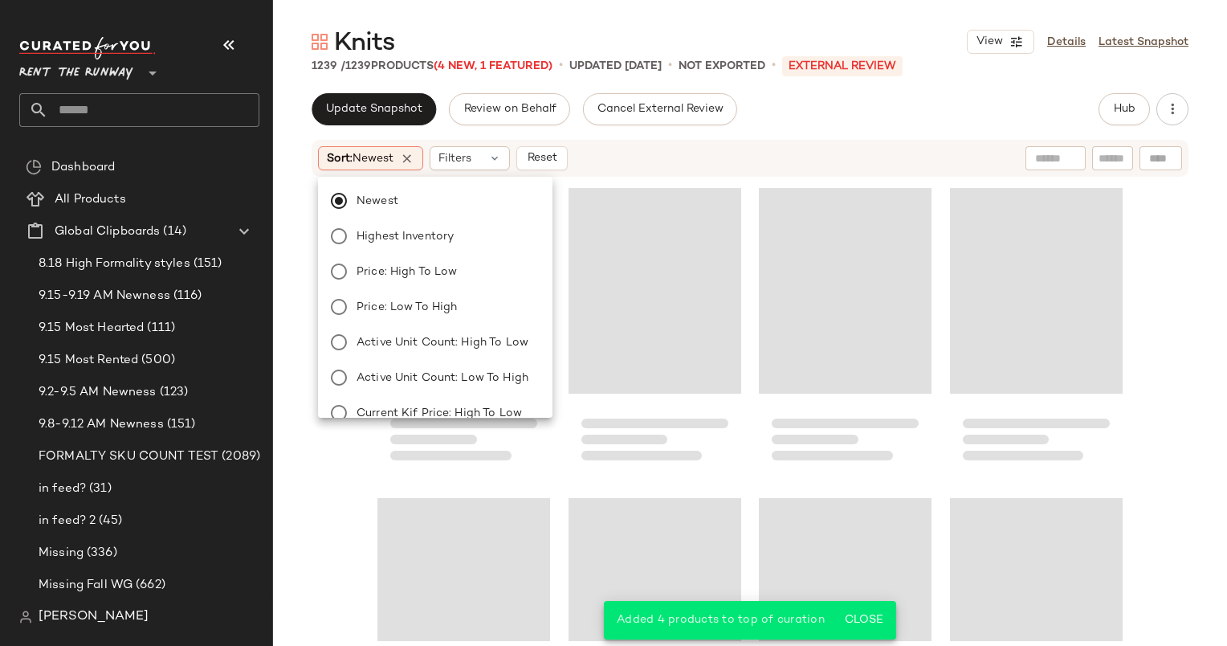
click at [642, 181] on div "Loading..." at bounding box center [654, 329] width 173 height 297
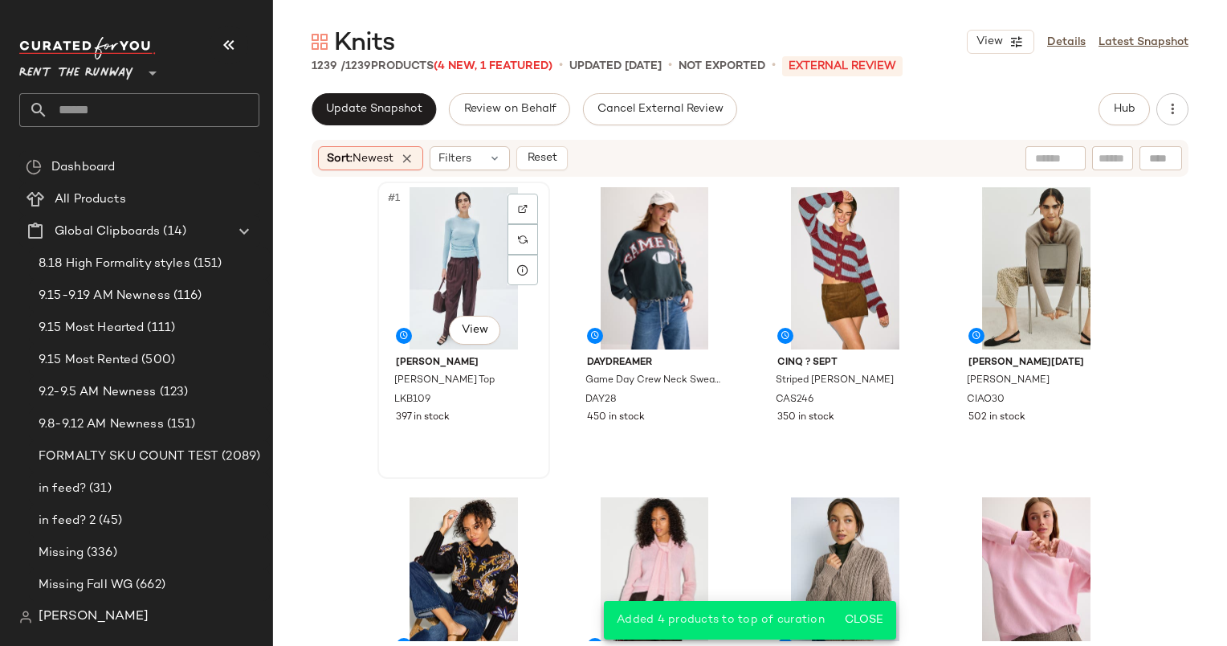
click at [451, 269] on div "#1 View" at bounding box center [463, 268] width 161 height 162
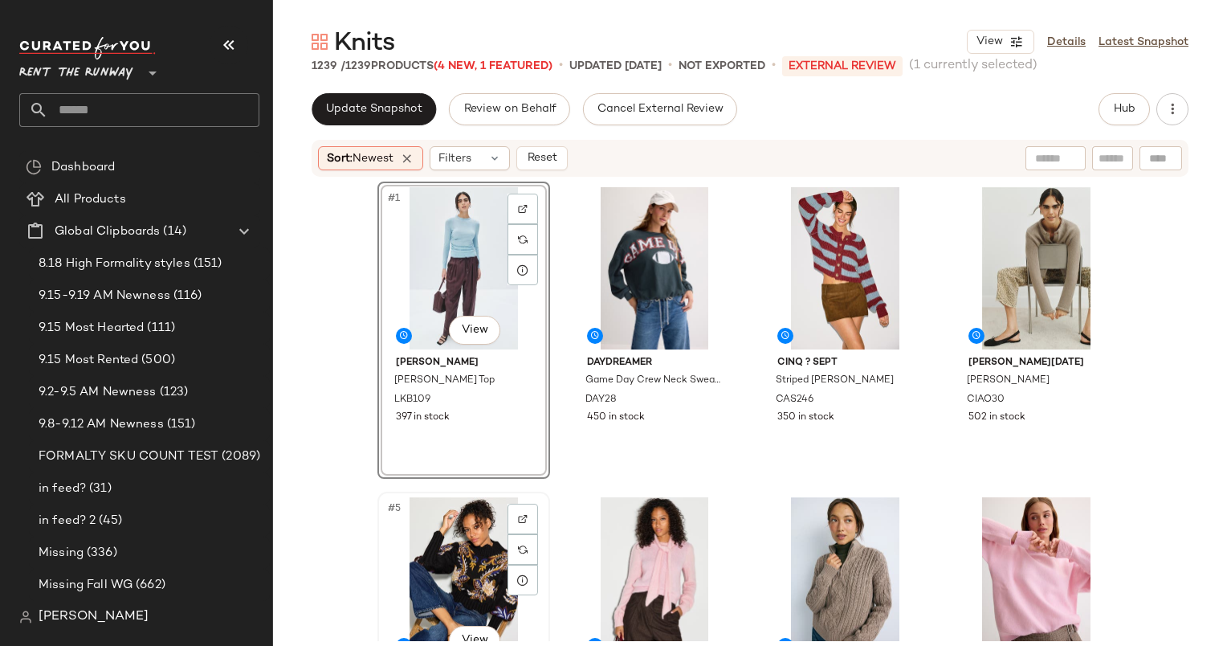
click at [480, 555] on div "#5 View" at bounding box center [463, 578] width 161 height 162
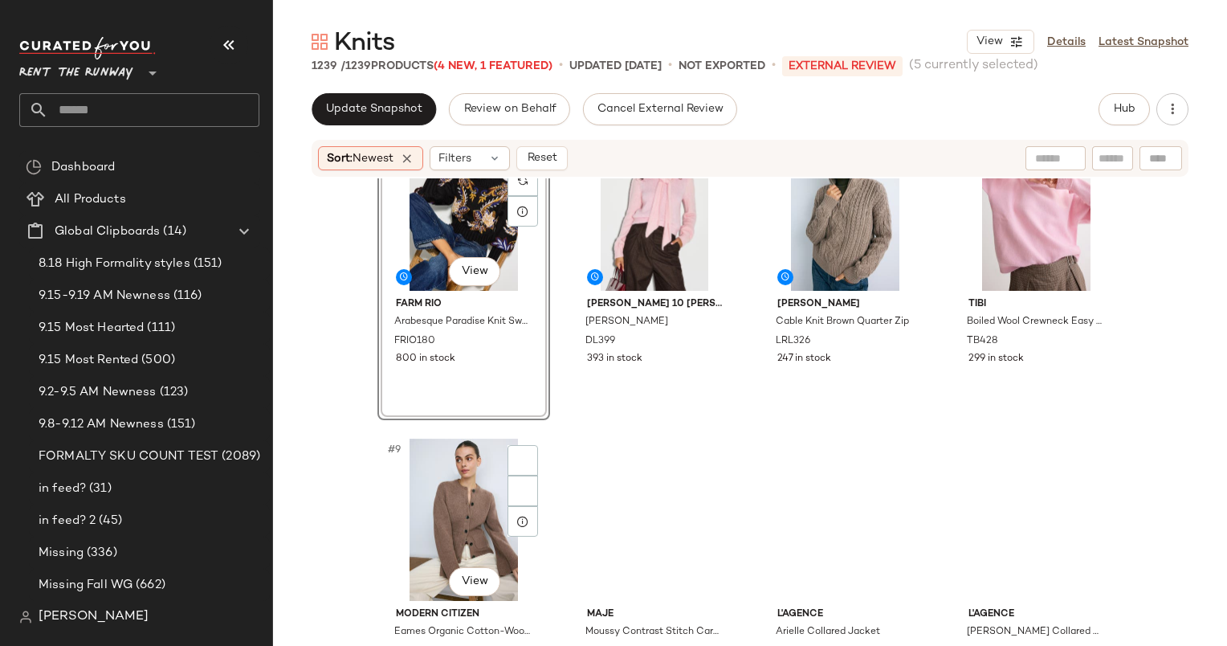
scroll to position [382, 0]
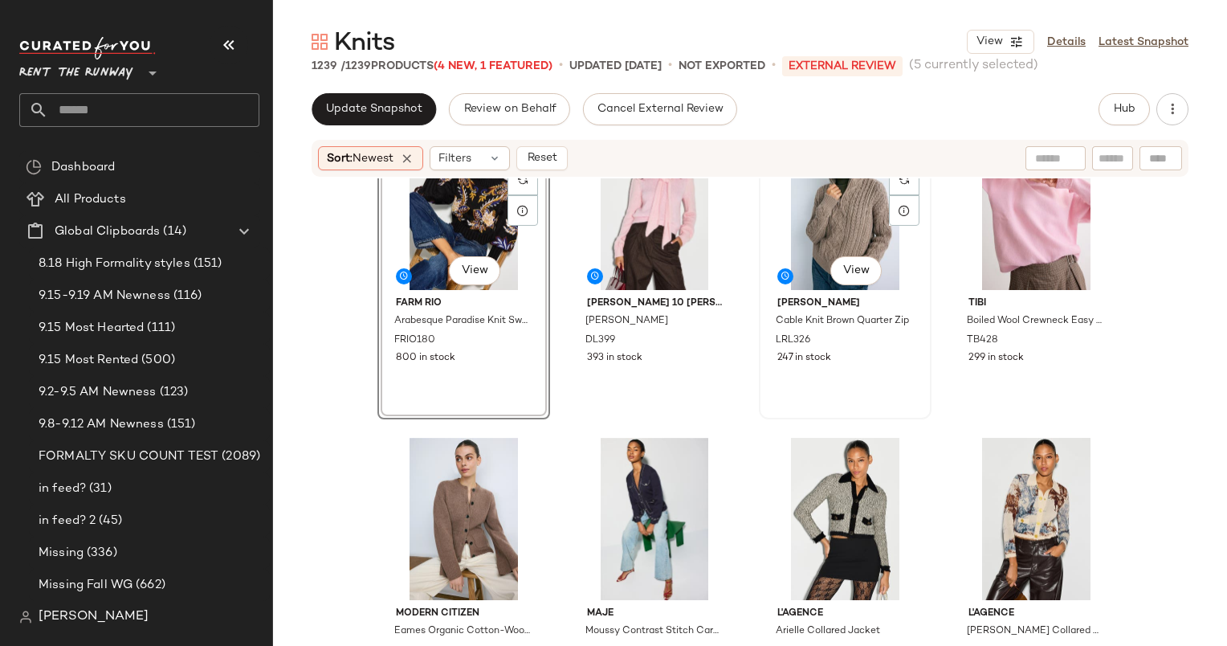
click at [813, 242] on div "#7 View" at bounding box center [844, 209] width 161 height 162
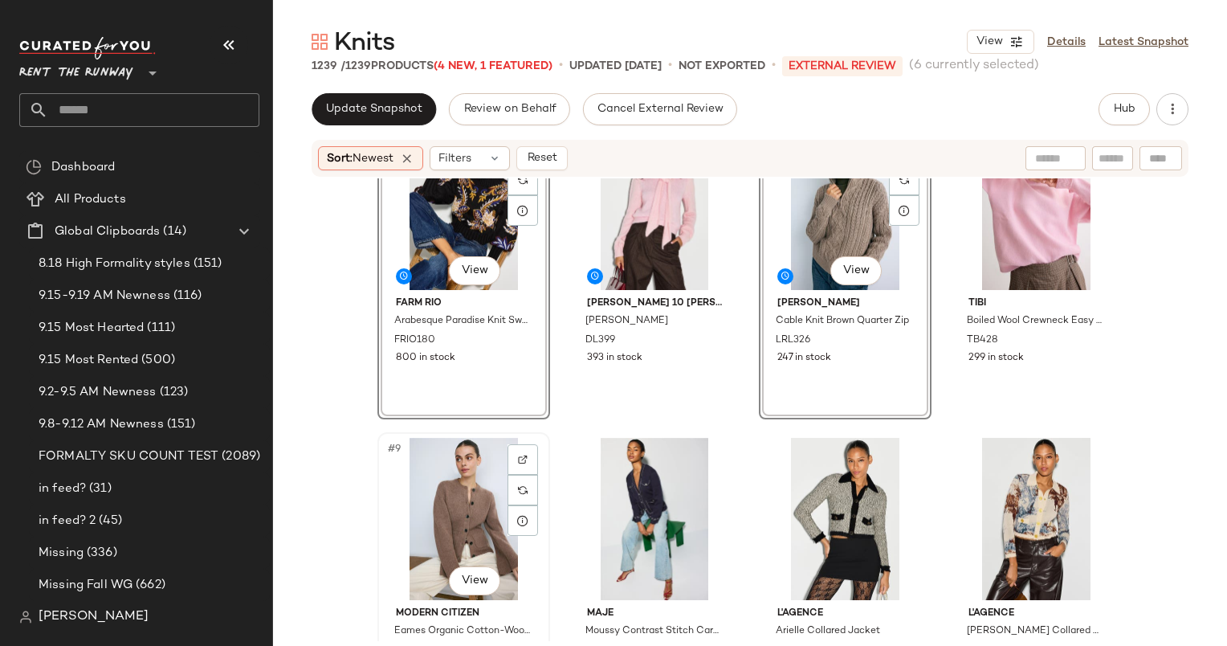
click at [450, 530] on div "#9 View" at bounding box center [463, 519] width 161 height 162
click at [667, 500] on div "#10 View" at bounding box center [654, 519] width 161 height 162
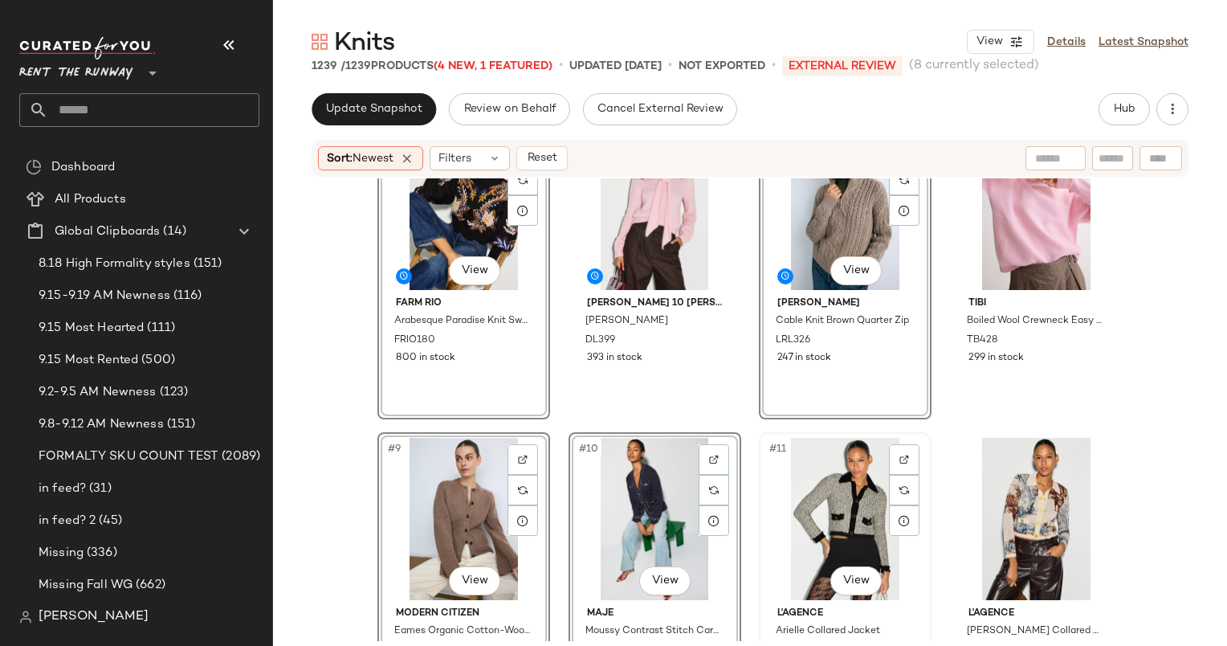
click at [826, 499] on div "#11 View" at bounding box center [844, 519] width 161 height 162
click at [1024, 479] on div "#12 View" at bounding box center [1036, 519] width 161 height 162
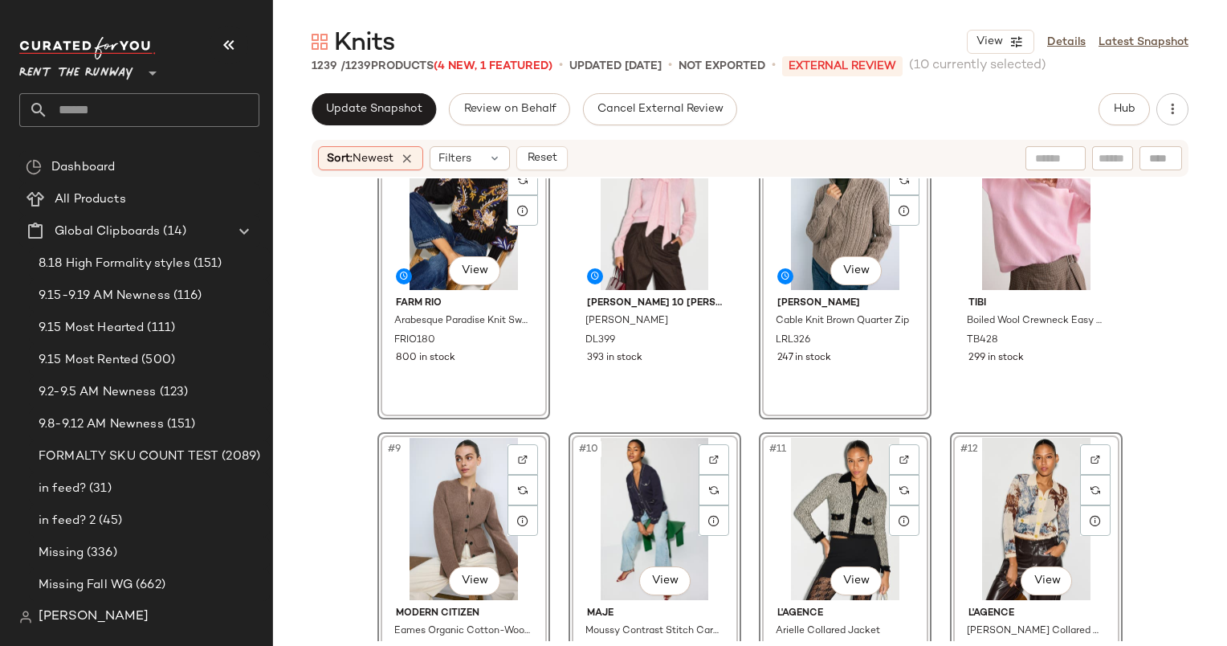
scroll to position [813, 0]
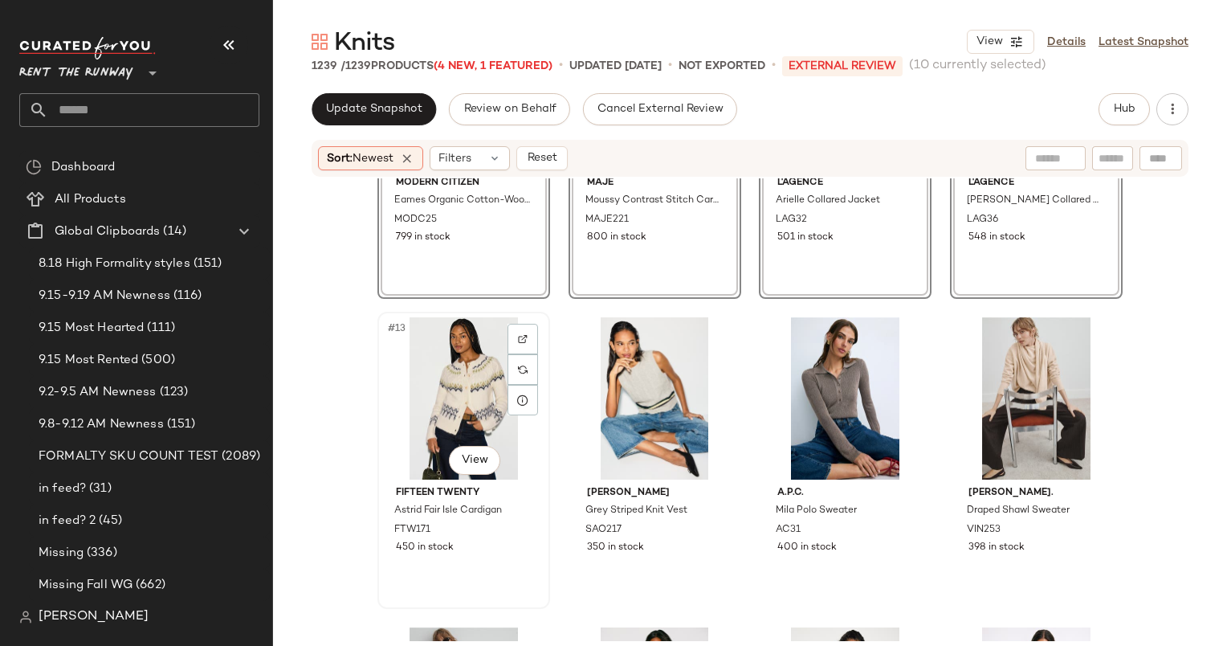
click at [459, 385] on div "#13 View" at bounding box center [463, 398] width 161 height 162
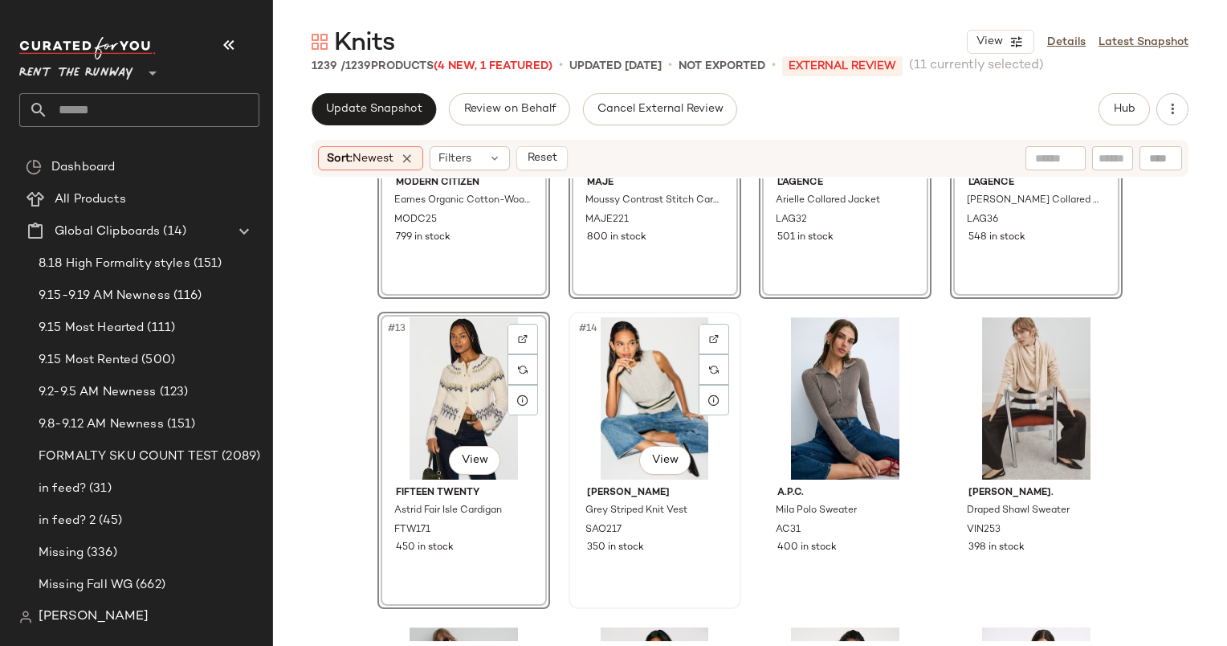
click at [605, 401] on div "#14 View" at bounding box center [654, 398] width 161 height 162
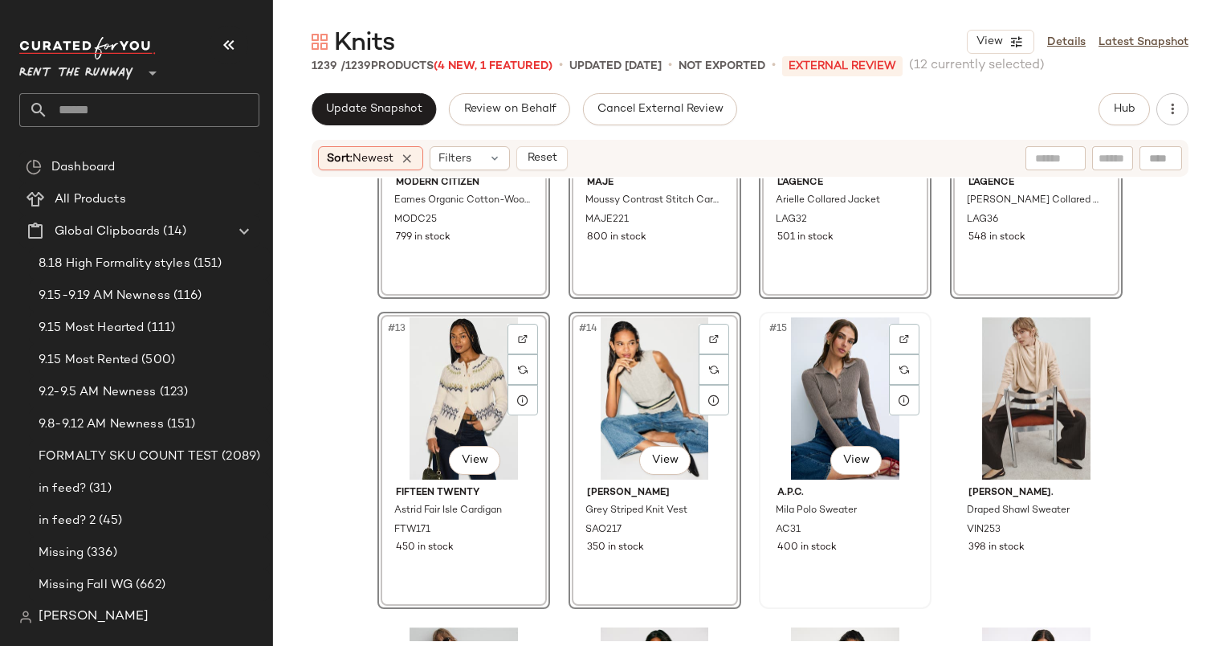
click at [835, 399] on div "#15 View" at bounding box center [844, 398] width 161 height 162
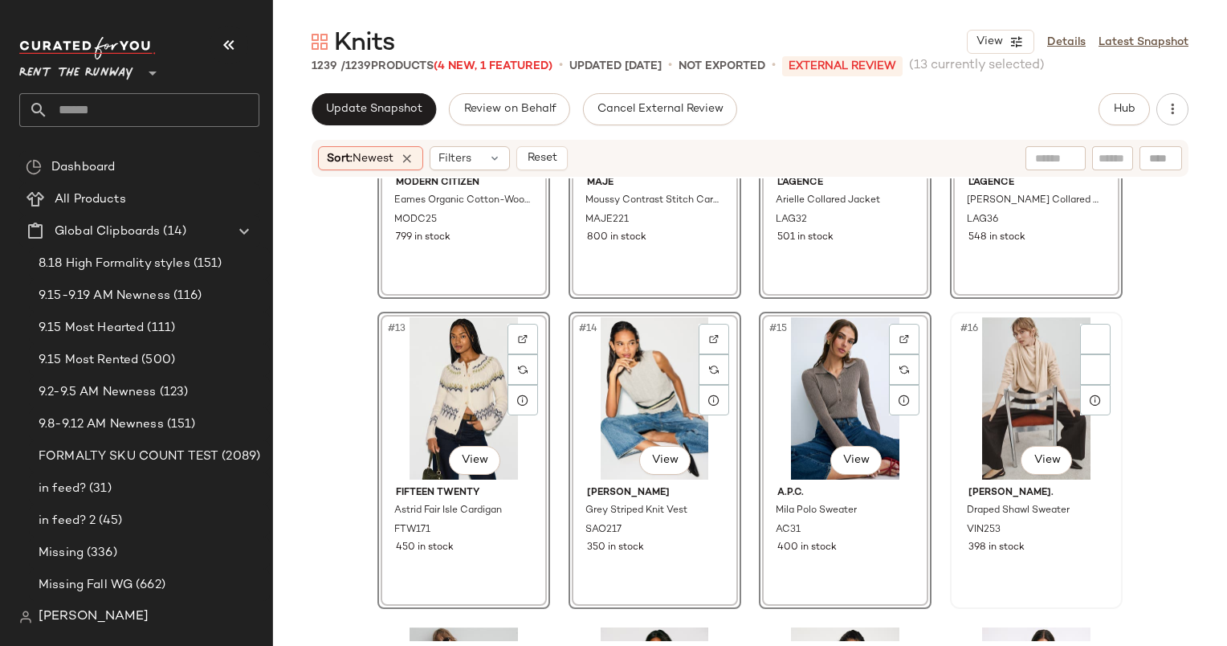
click at [1002, 370] on div "#16 View" at bounding box center [1036, 398] width 161 height 162
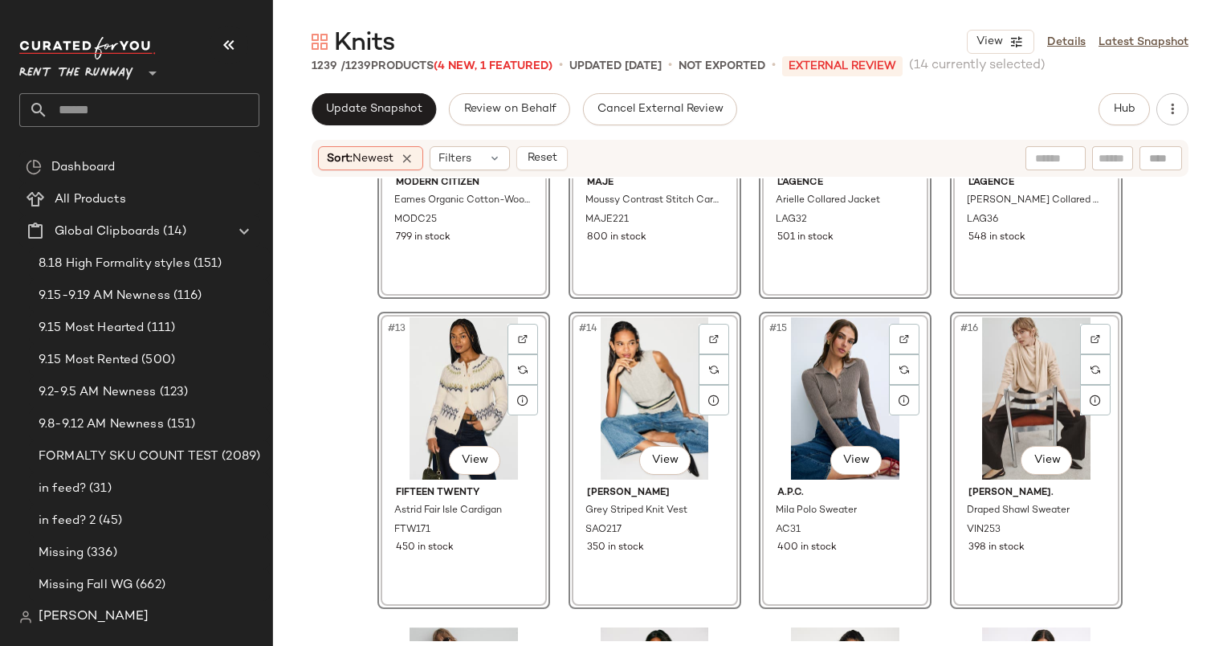
scroll to position [1196, 0]
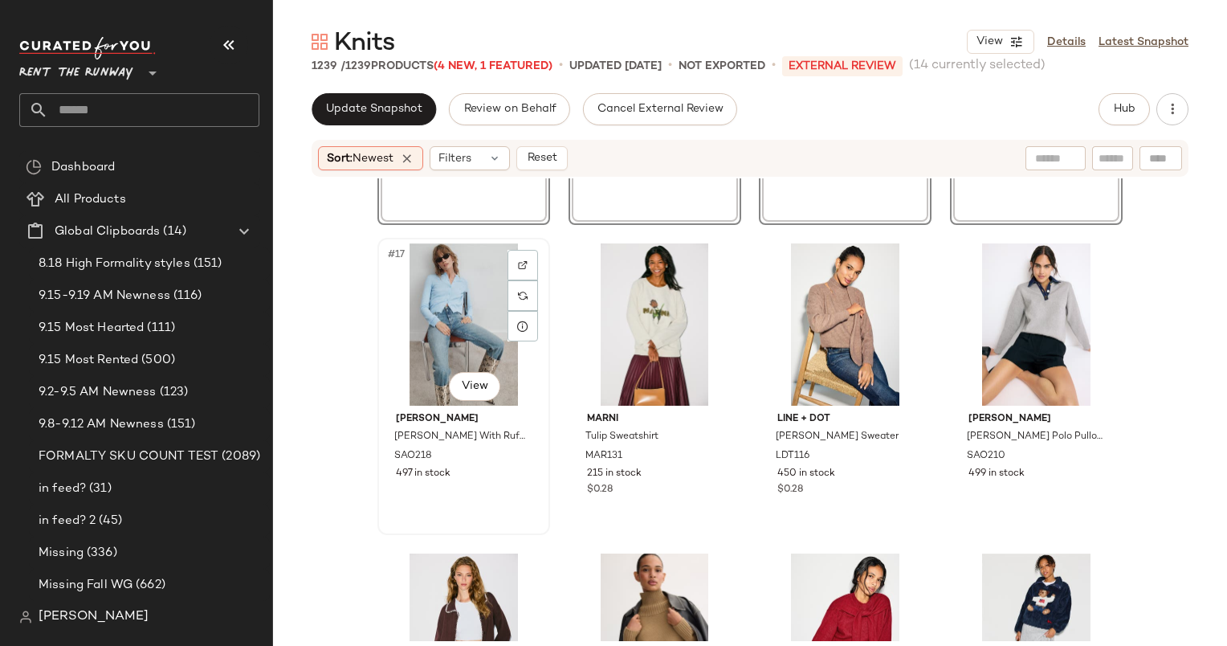
click at [427, 321] on div "#17 View" at bounding box center [463, 324] width 161 height 162
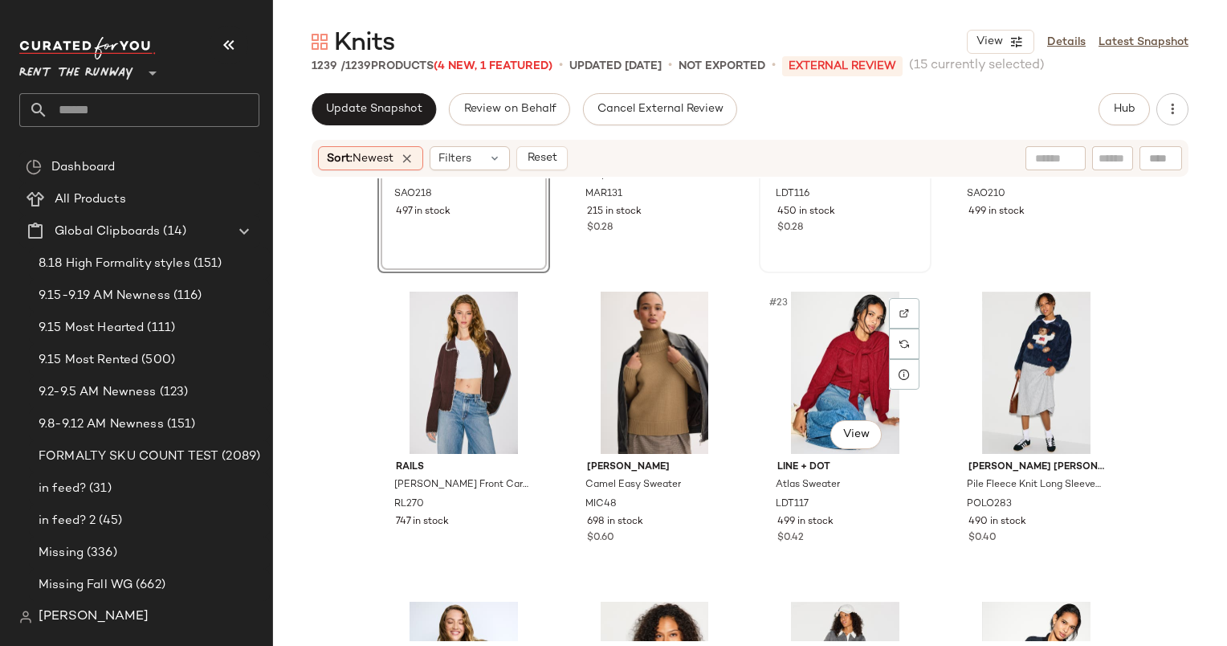
scroll to position [1458, 0]
click at [1022, 228] on div "#20 View [PERSON_NAME] Polo Pullover SAO210 499 in stock" at bounding box center [1035, 125] width 169 height 294
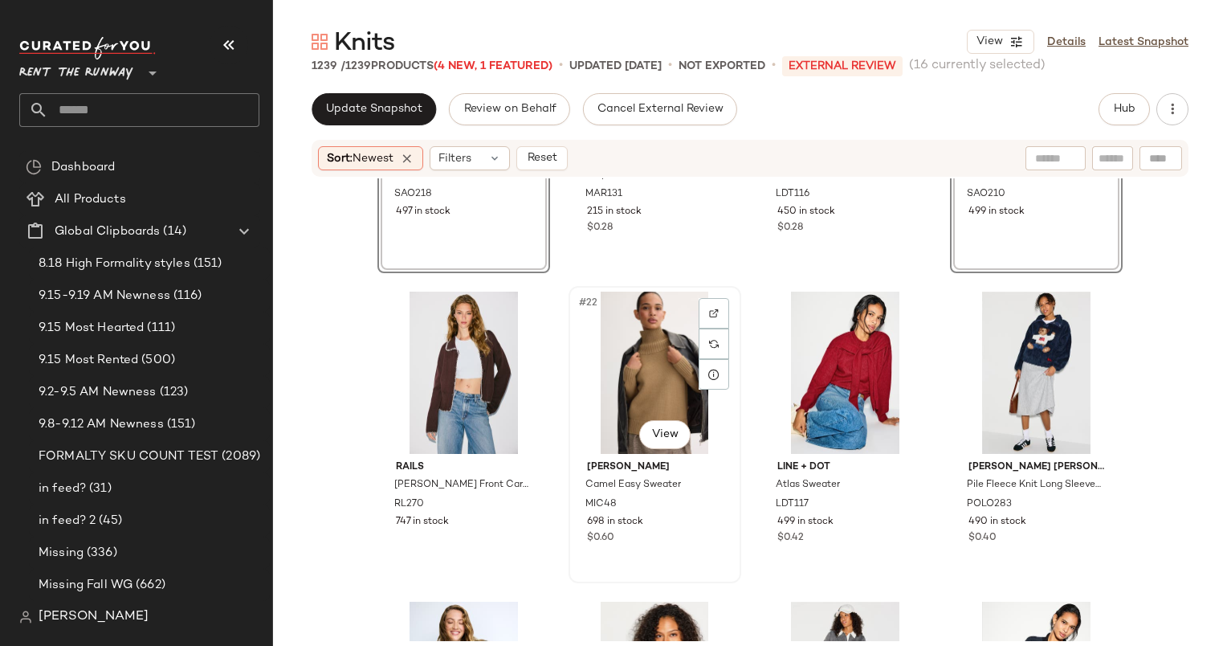
click at [633, 341] on div "#22 View" at bounding box center [654, 372] width 161 height 162
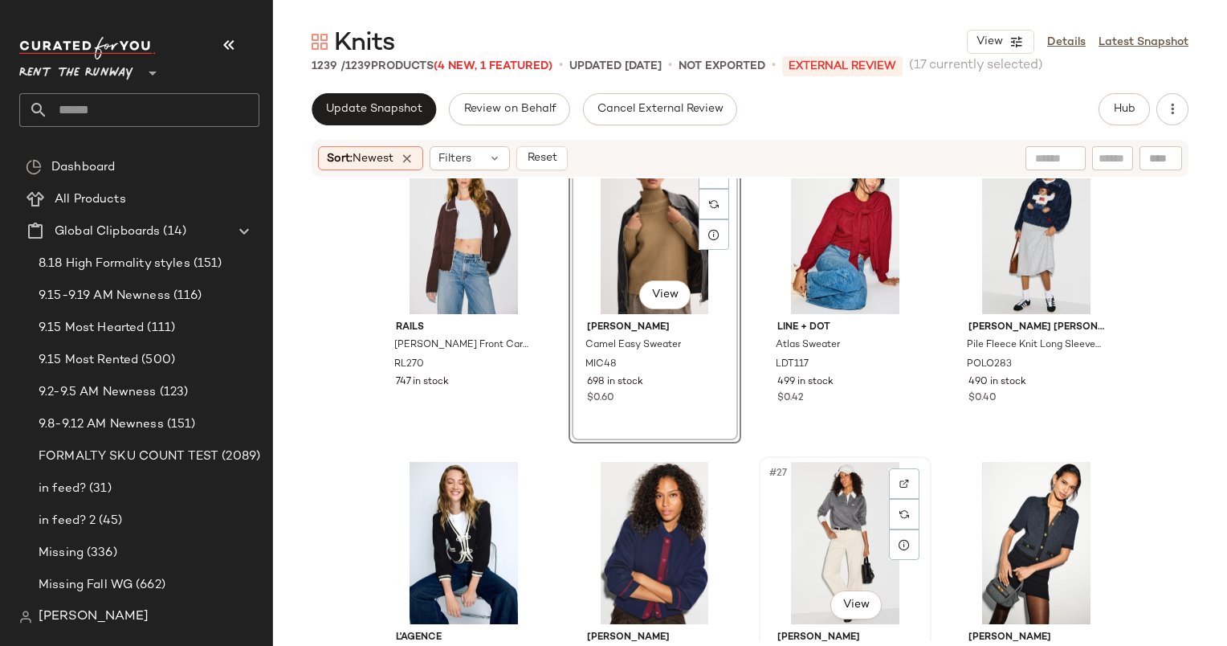
scroll to position [1529, 0]
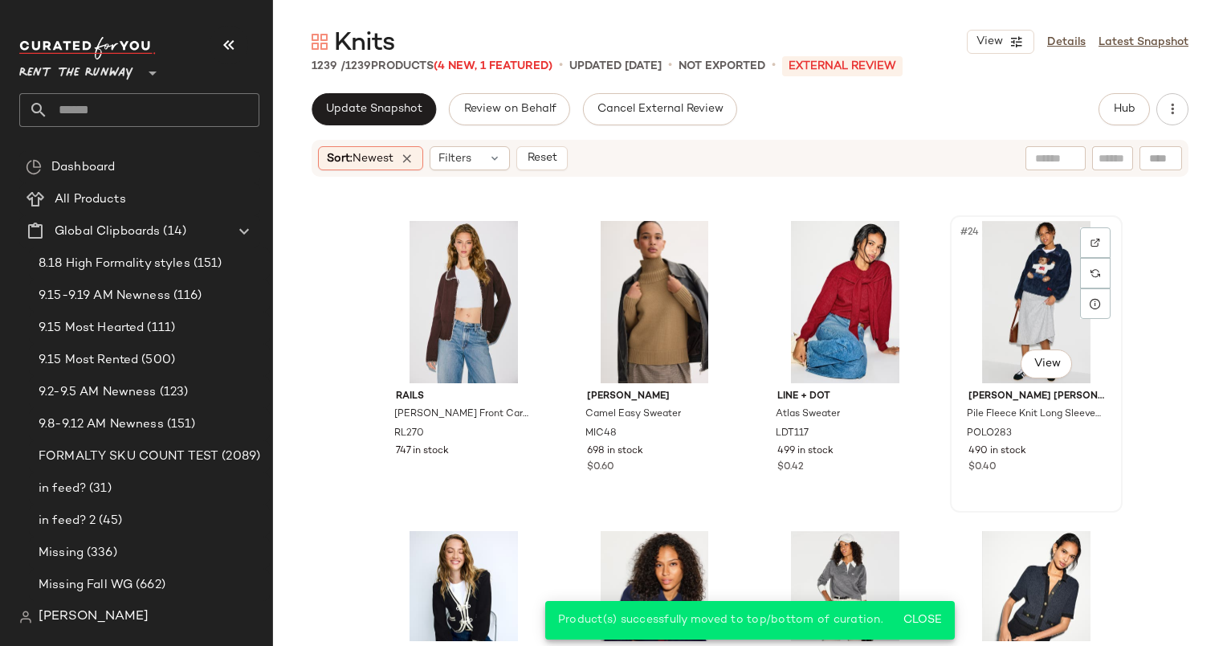
click at [1034, 305] on div "#24 View" at bounding box center [1036, 302] width 161 height 162
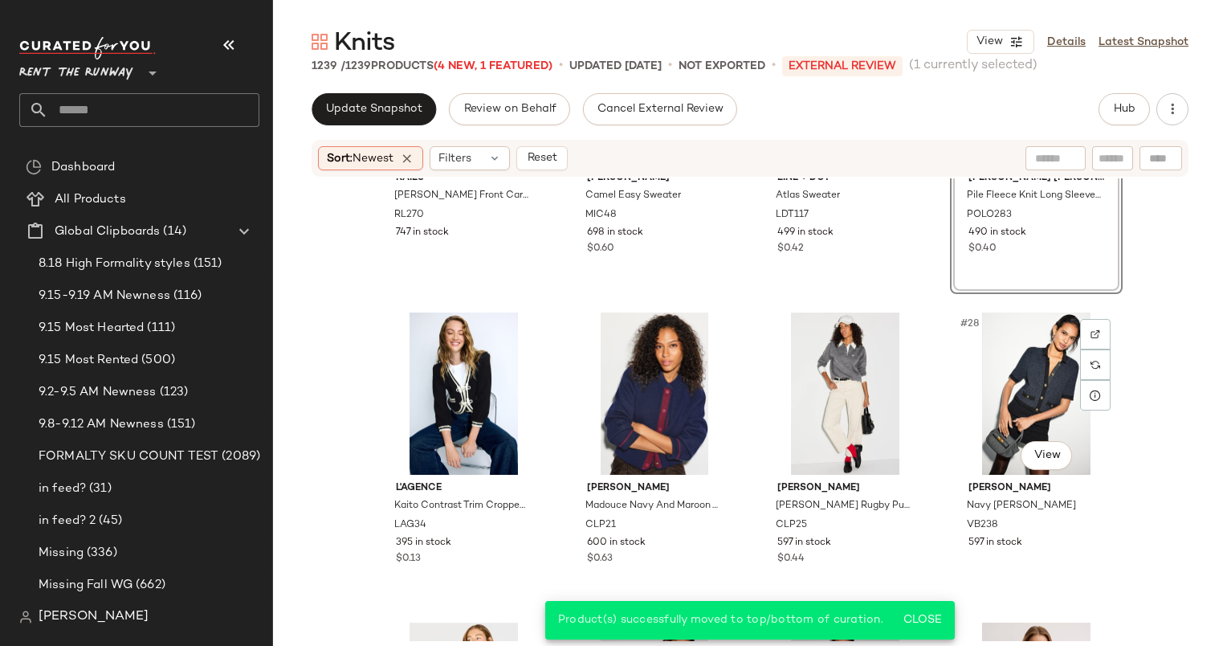
scroll to position [1755, 0]
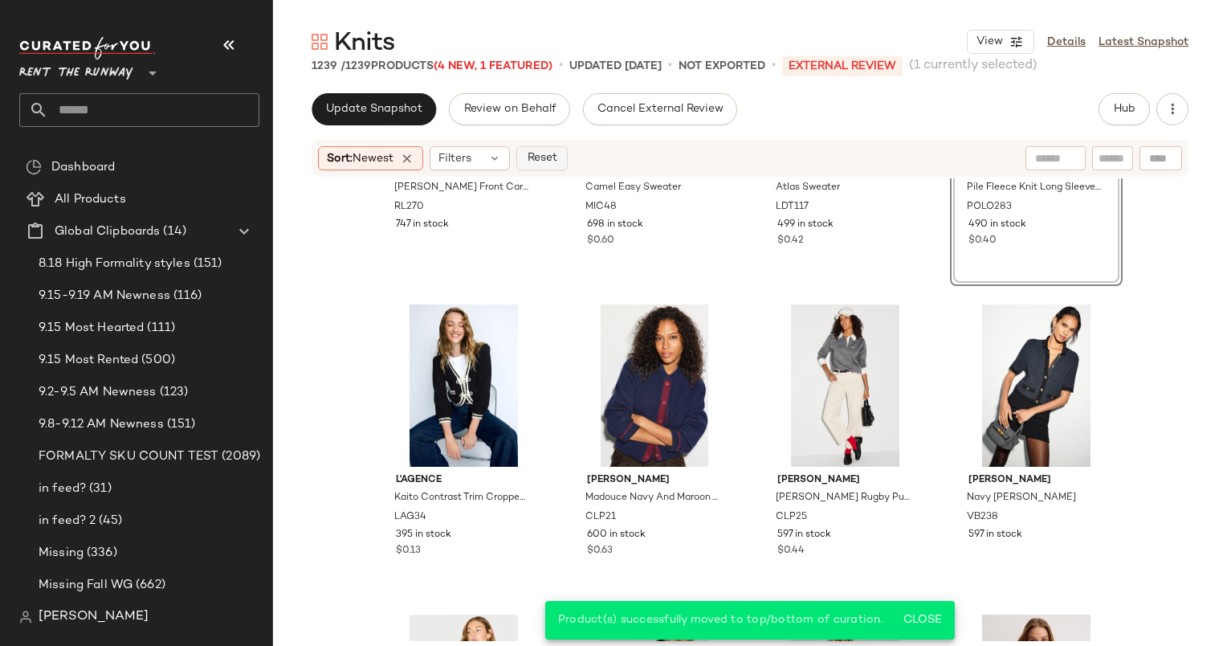
click at [564, 154] on button "Reset" at bounding box center [541, 158] width 51 height 24
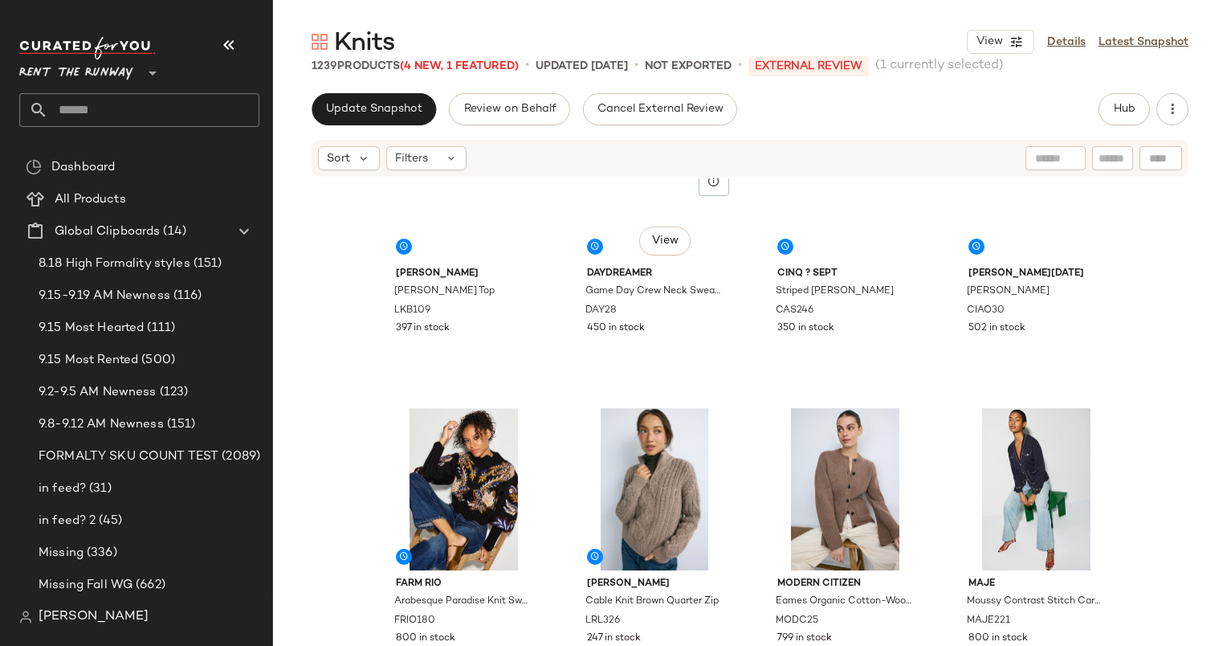
scroll to position [0, 0]
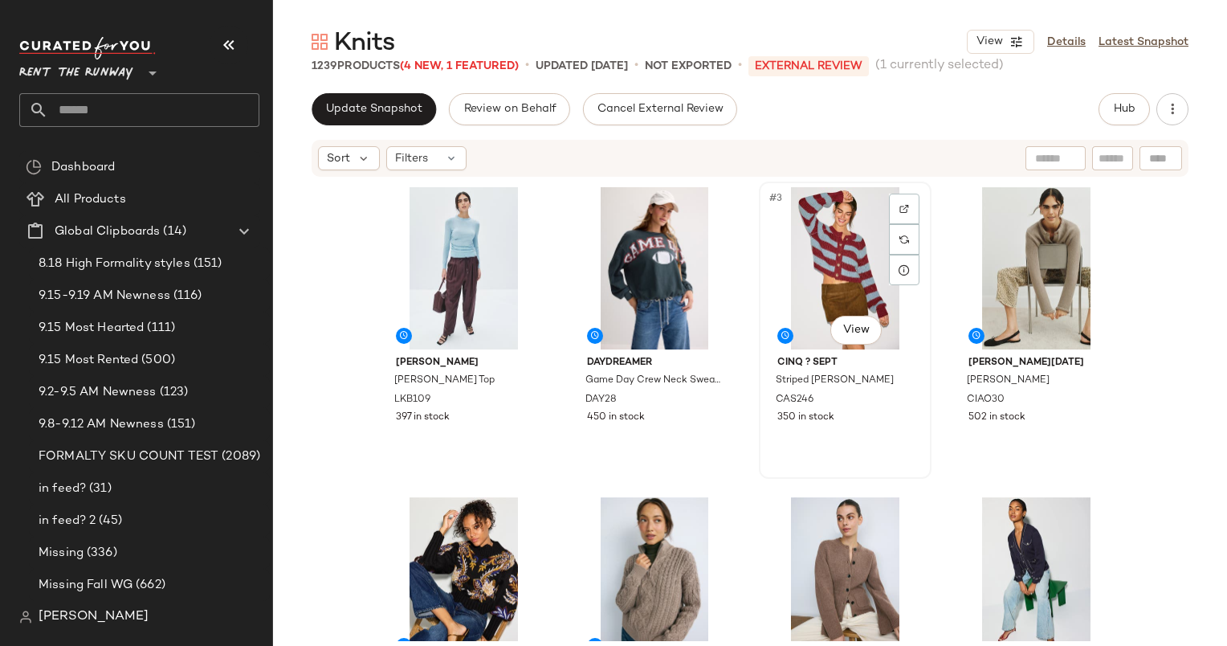
click at [844, 260] on div "#3 View" at bounding box center [844, 268] width 161 height 162
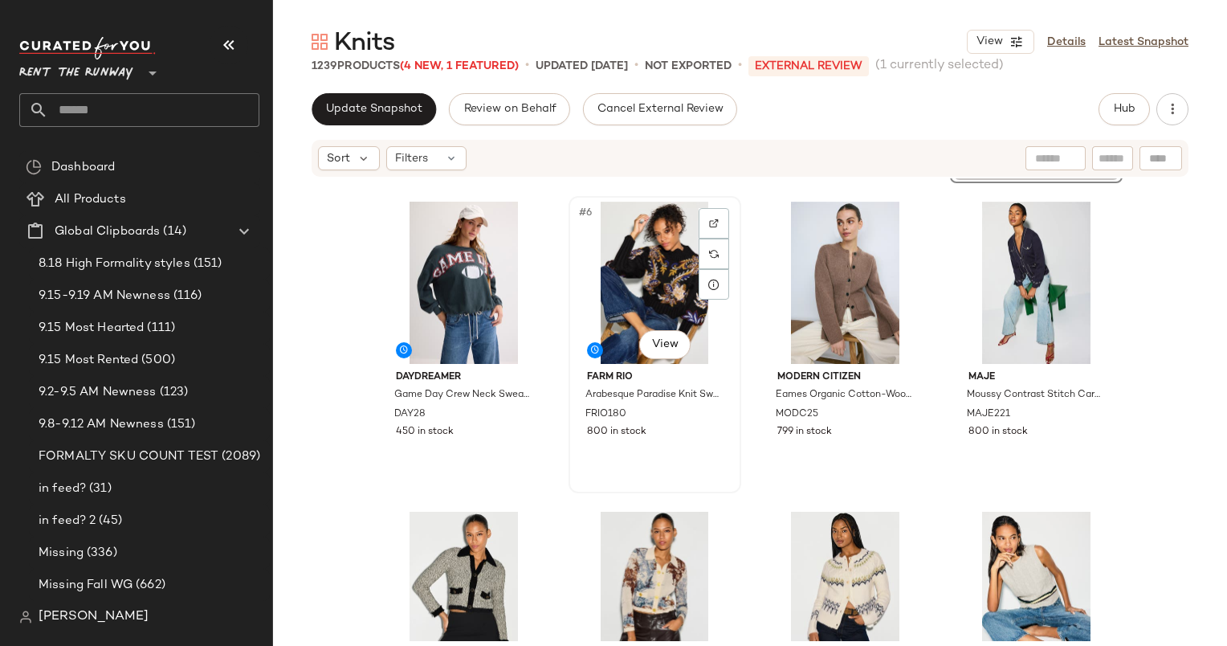
scroll to position [267, 0]
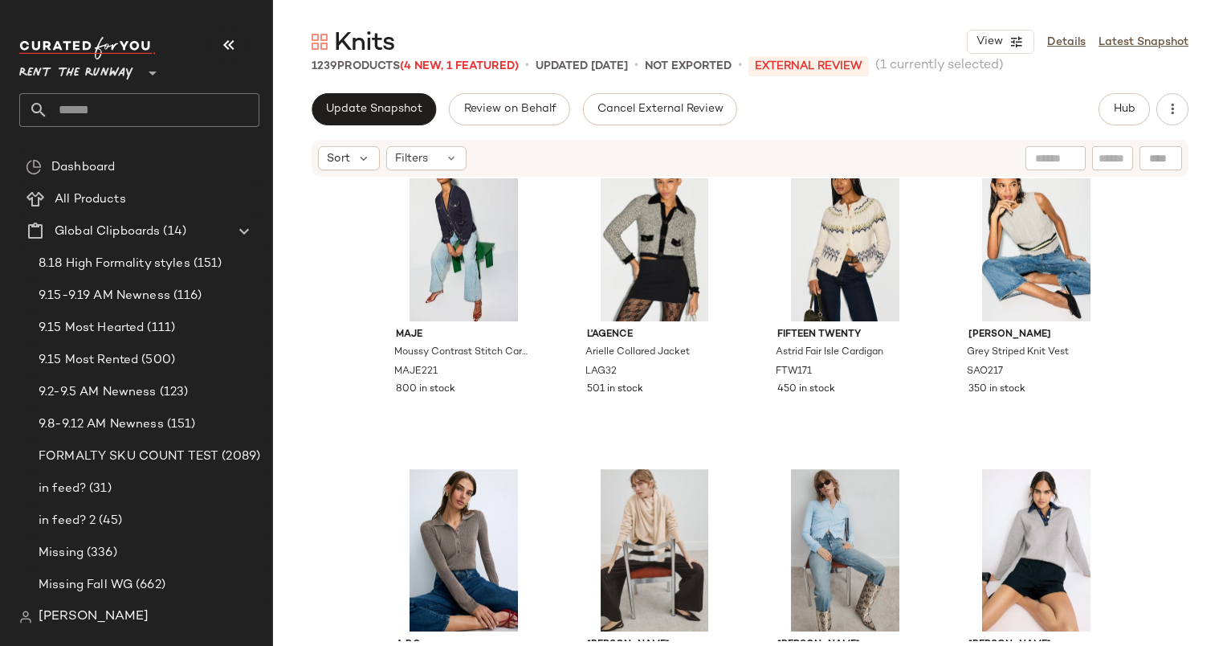
scroll to position [662, 0]
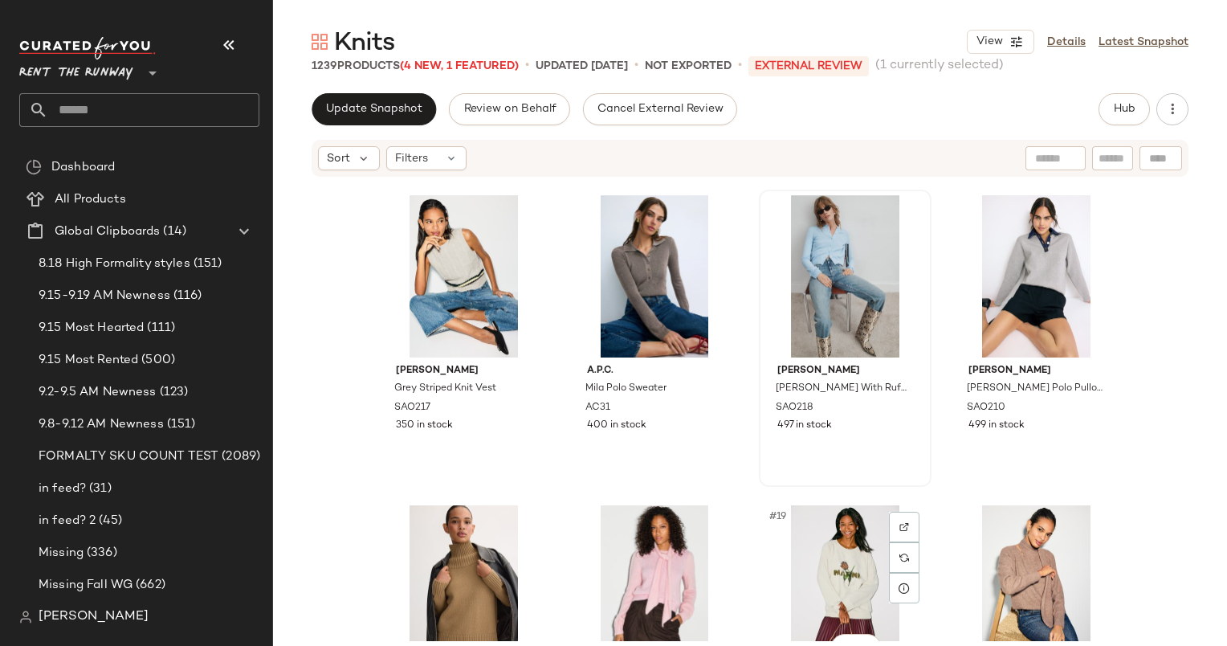
scroll to position [964, 0]
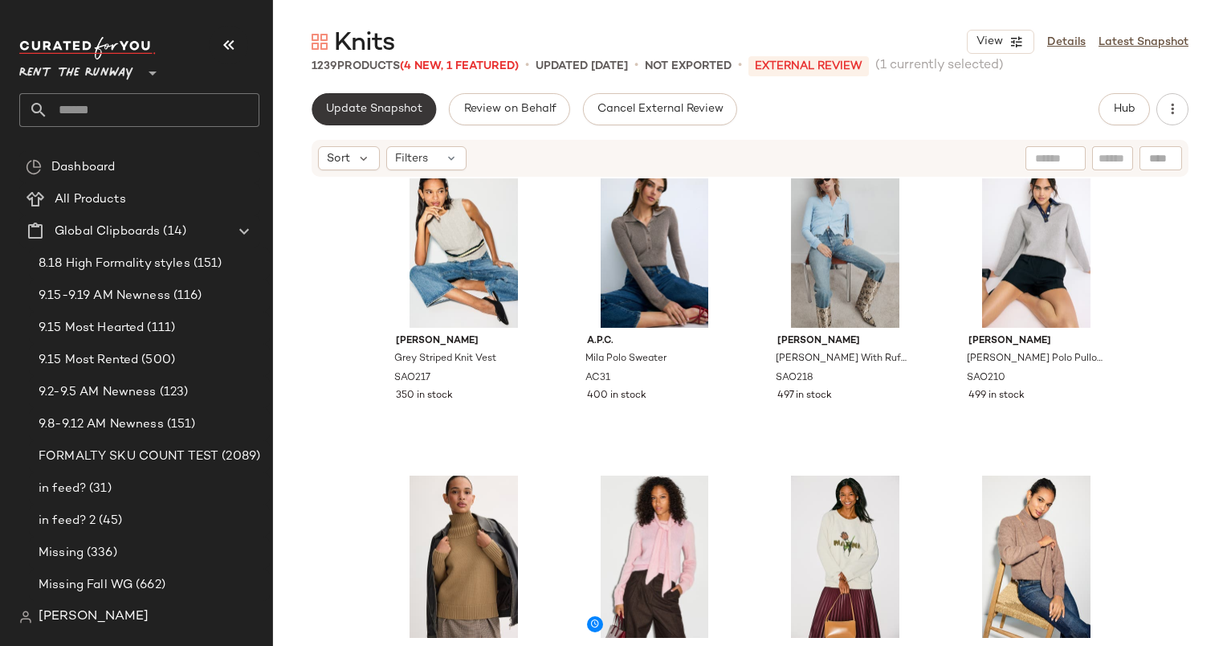
click at [321, 115] on button "Update Snapshot" at bounding box center [374, 109] width 124 height 32
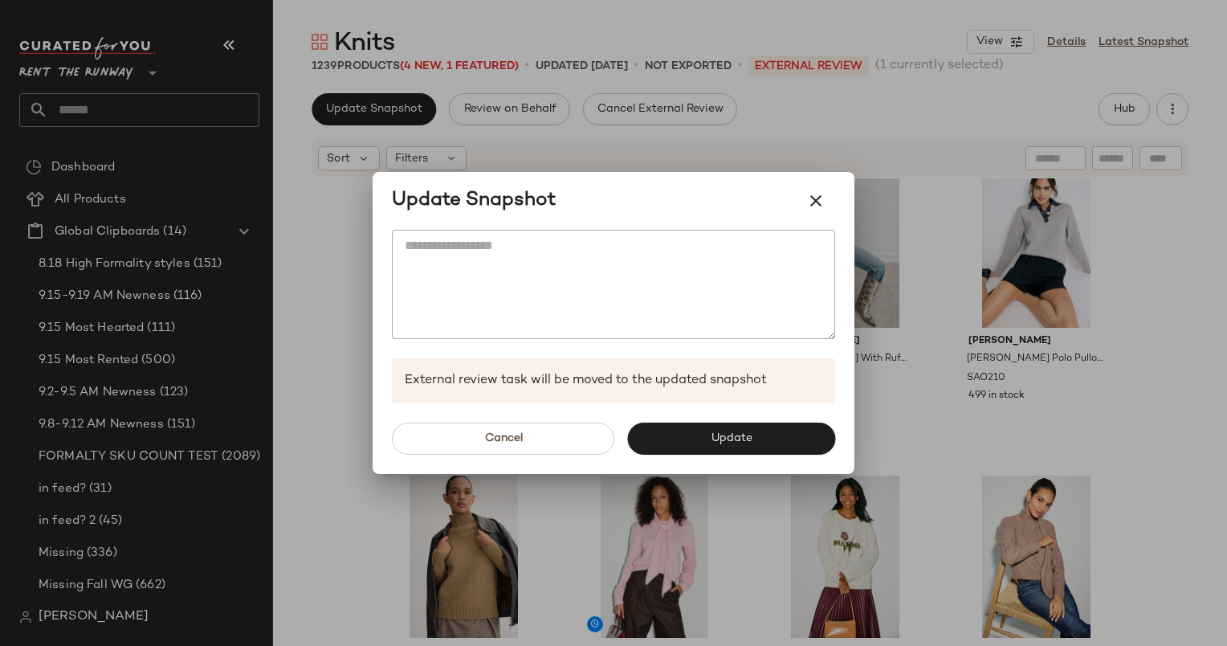
click at [748, 421] on div "Cancel Update" at bounding box center [614, 438] width 482 height 71
click at [752, 434] on button "Update" at bounding box center [731, 438] width 208 height 32
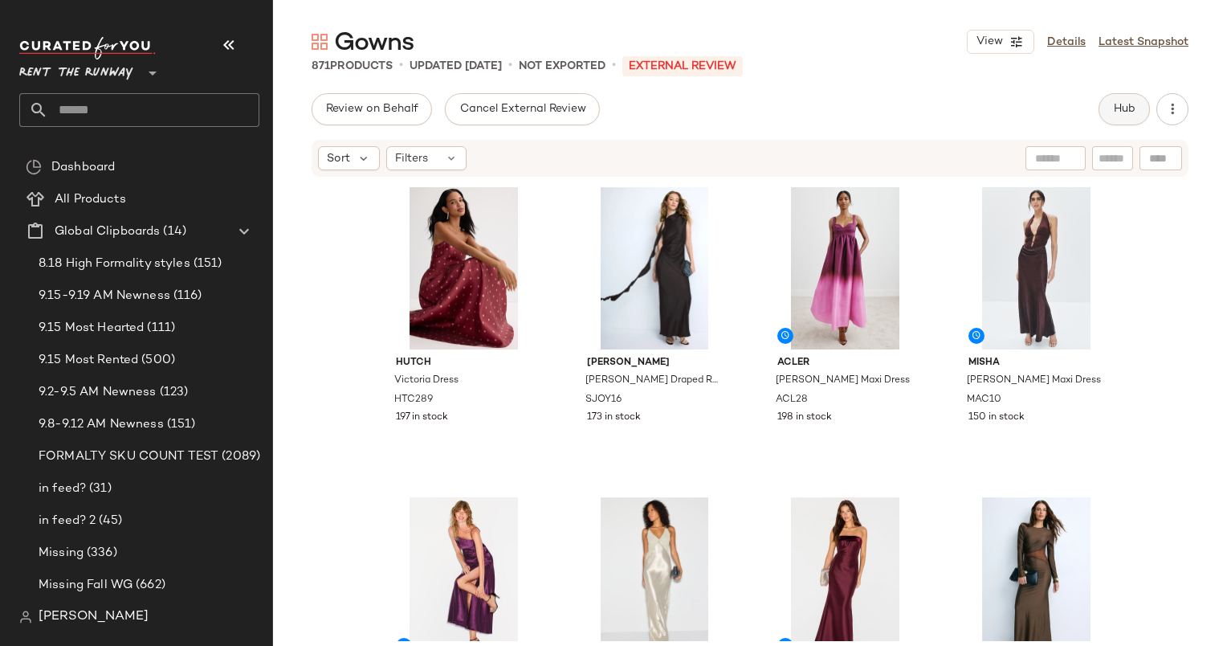
click at [1113, 116] on span "Hub" at bounding box center [1124, 109] width 22 height 13
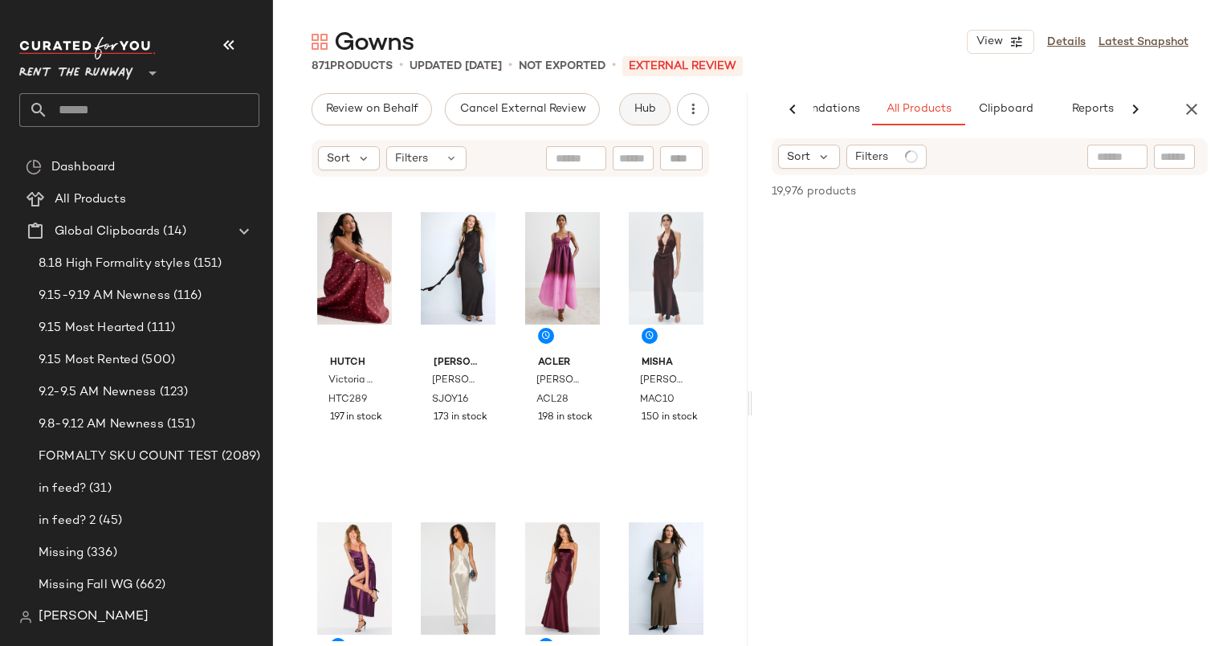
scroll to position [0, 83]
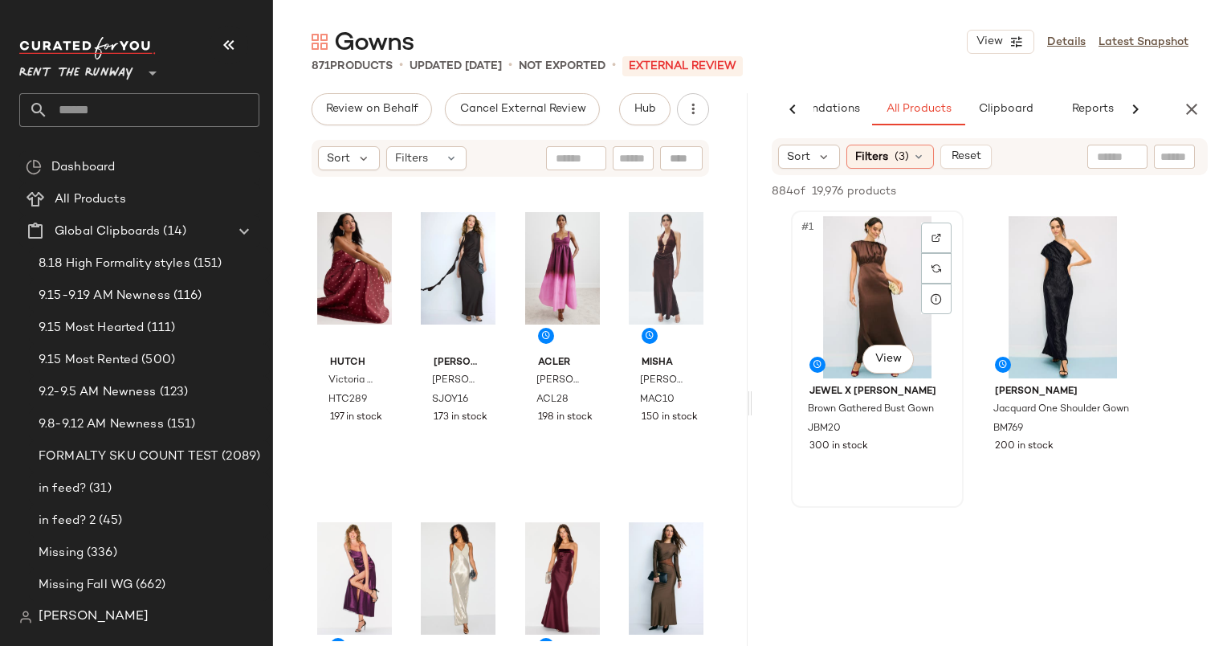
click at [906, 306] on div "#1 View" at bounding box center [877, 297] width 161 height 162
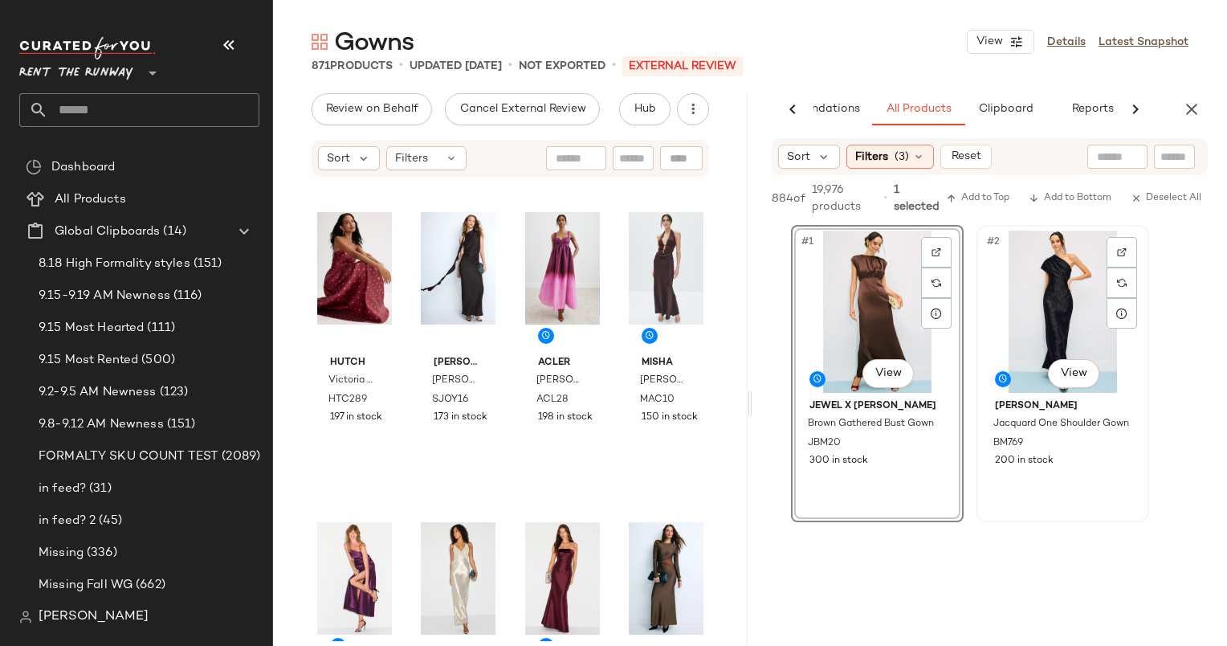
click at [1046, 321] on div "#2 View" at bounding box center [1062, 311] width 161 height 162
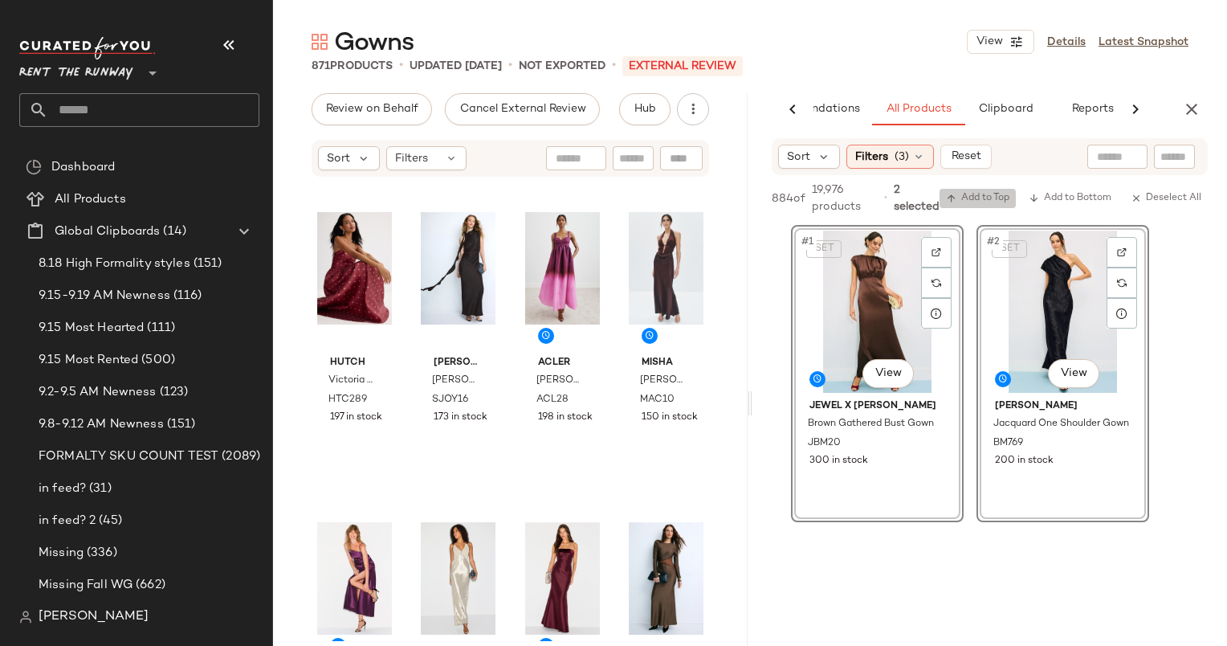
click at [976, 196] on span "Add to Top" at bounding box center [977, 198] width 63 height 11
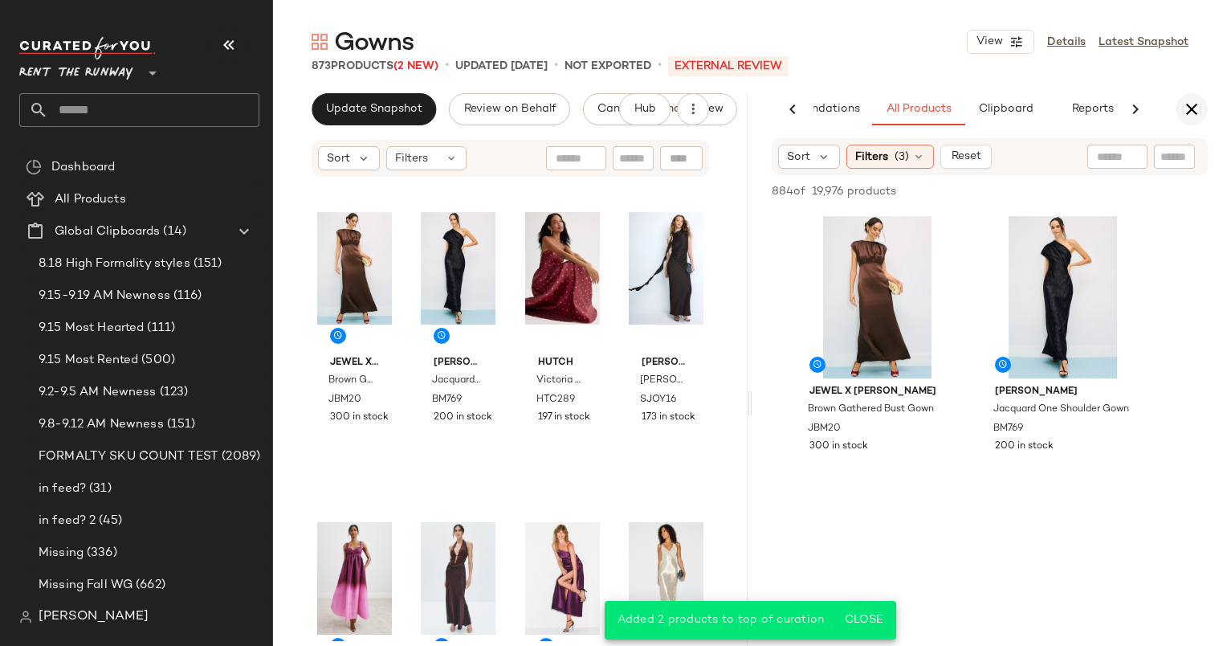
click at [1182, 109] on icon "button" at bounding box center [1191, 109] width 19 height 19
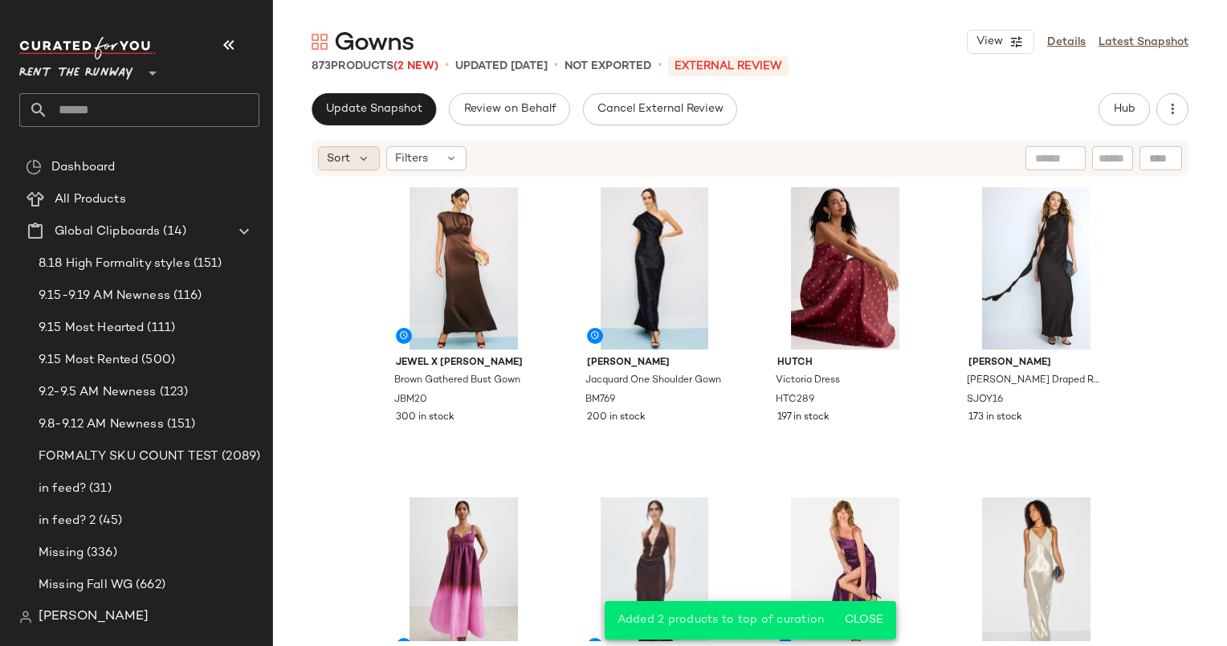
click at [332, 168] on div "Sort" at bounding box center [349, 158] width 62 height 24
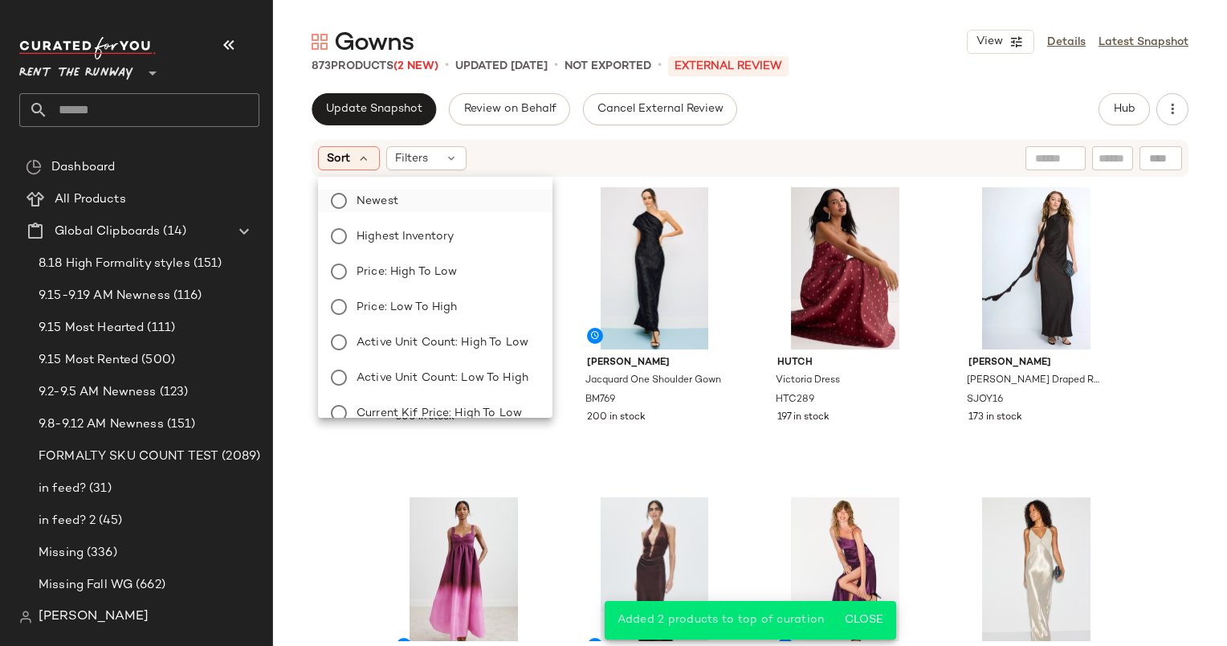
click at [405, 202] on label "Newest" at bounding box center [444, 200] width 189 height 22
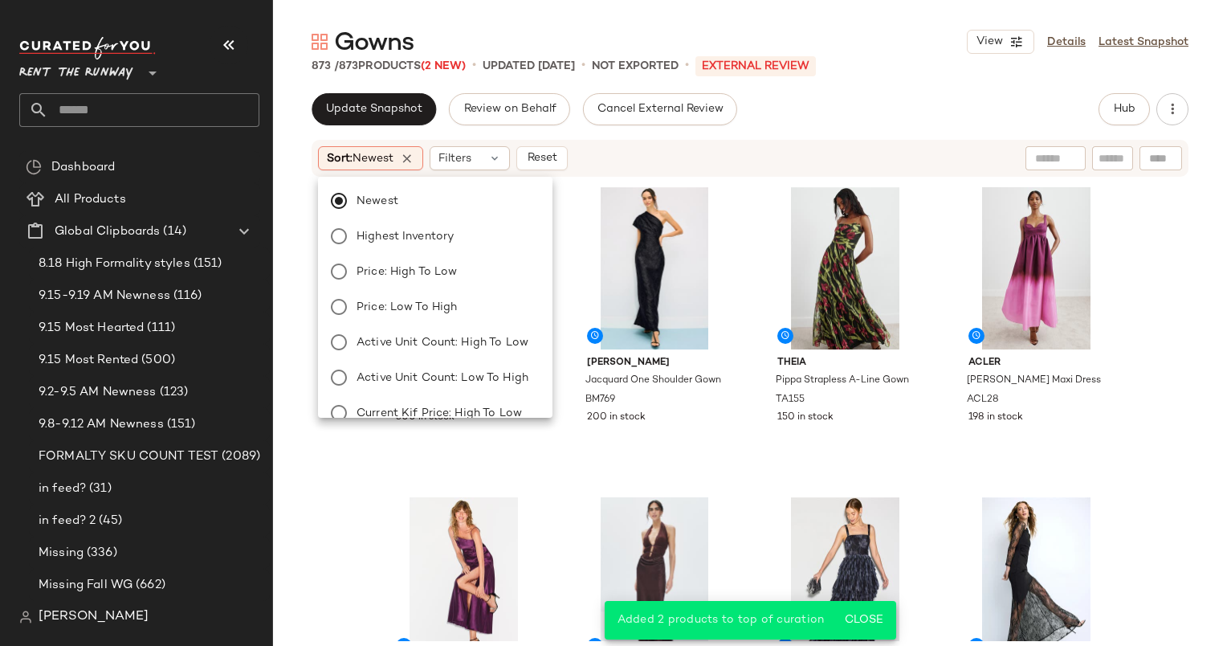
click at [813, 154] on div "Sort: Newest Filters Reset" at bounding box center [645, 158] width 655 height 24
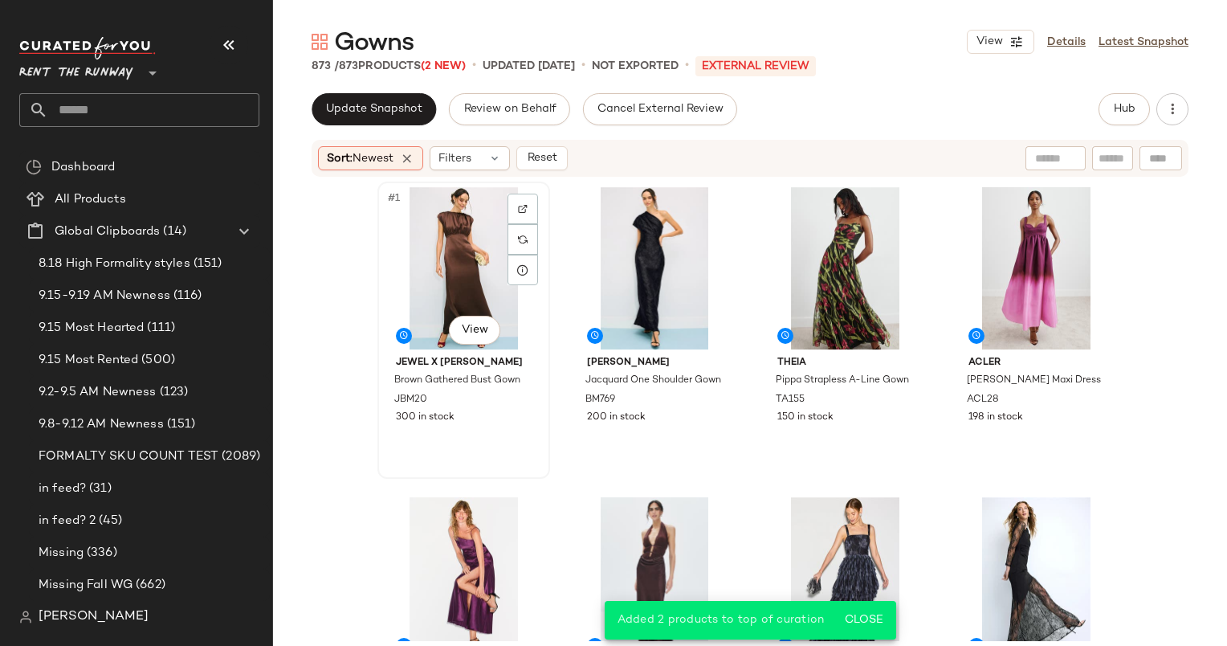
click at [450, 238] on div "#1 View" at bounding box center [463, 268] width 161 height 162
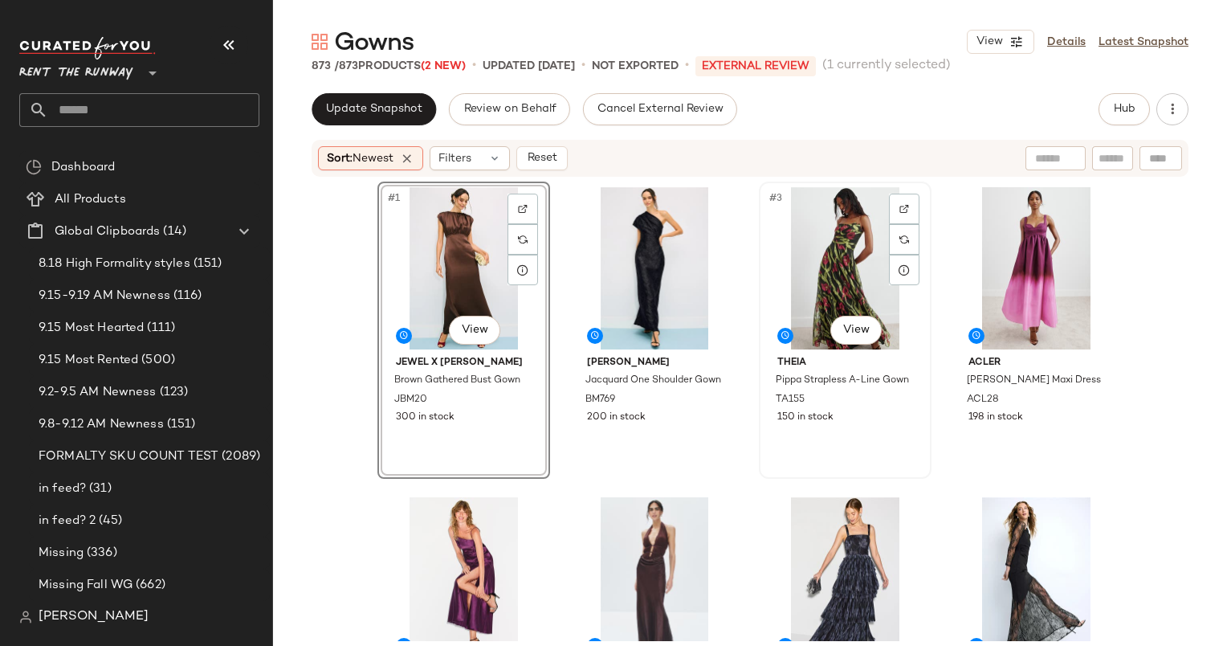
click at [811, 256] on div "#3 View" at bounding box center [844, 268] width 161 height 162
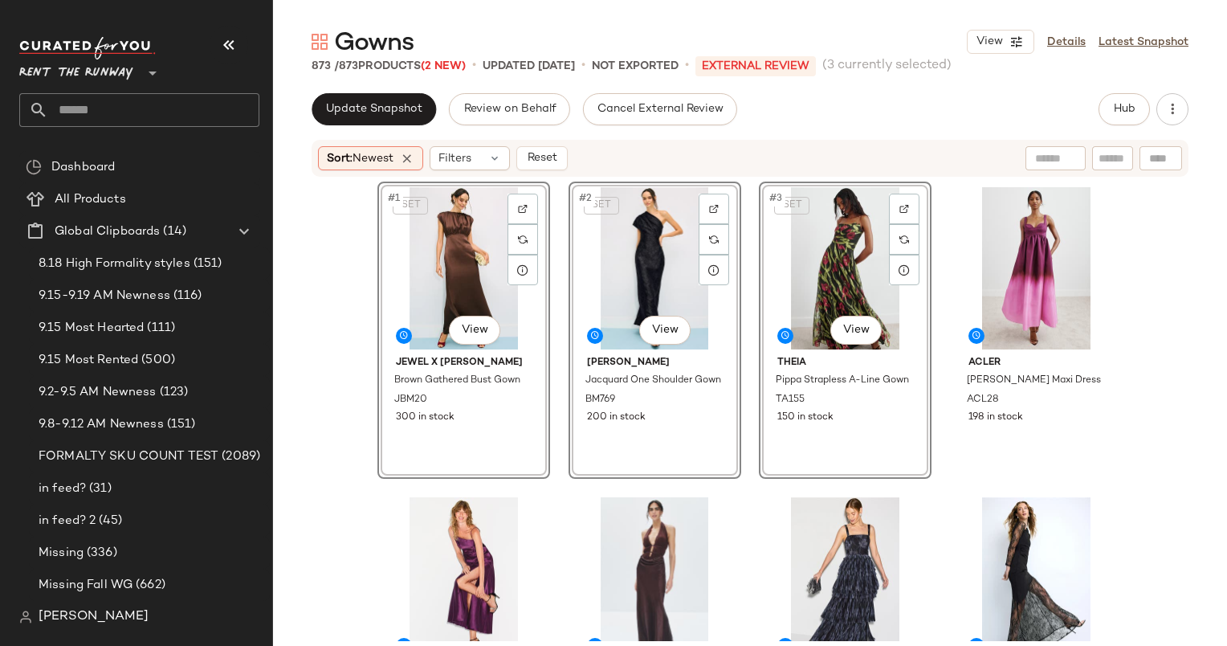
scroll to position [178, 0]
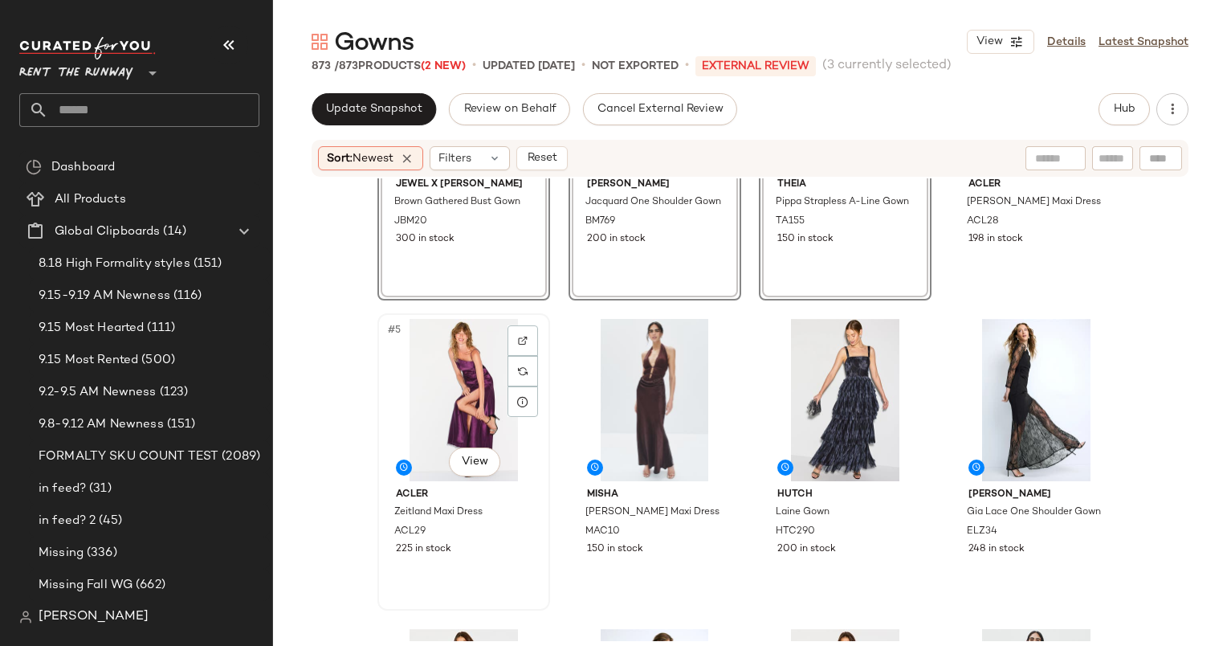
click at [459, 382] on div "#5 View" at bounding box center [463, 400] width 161 height 162
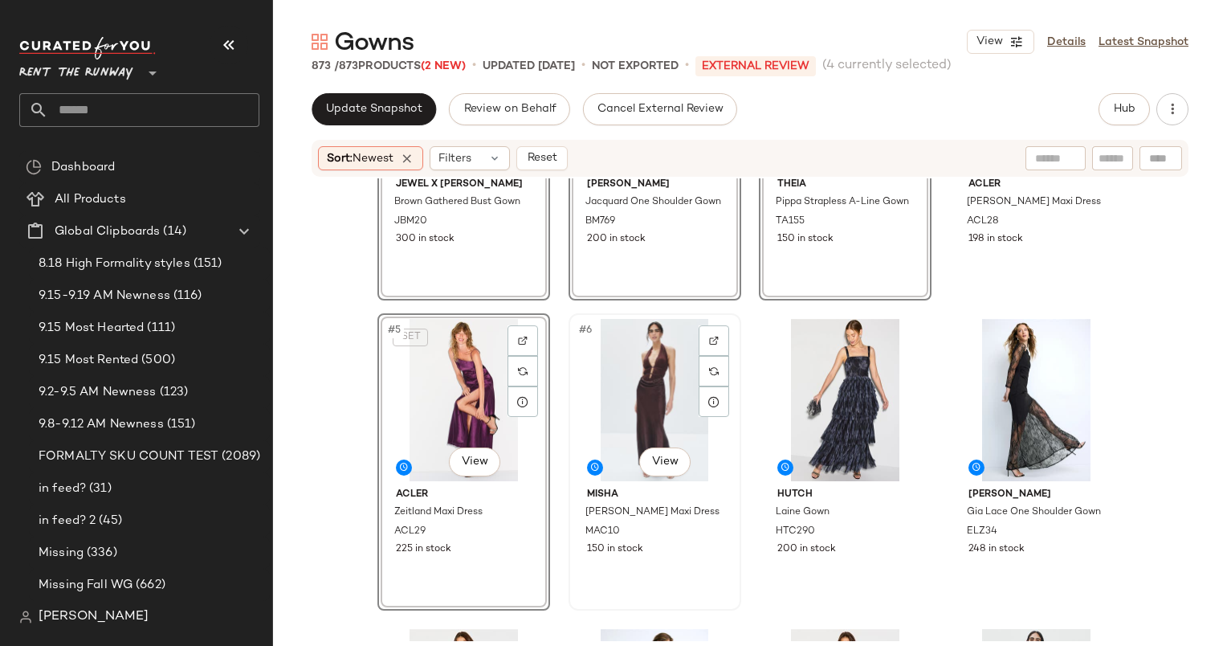
click at [621, 401] on div "#6 View" at bounding box center [654, 400] width 161 height 162
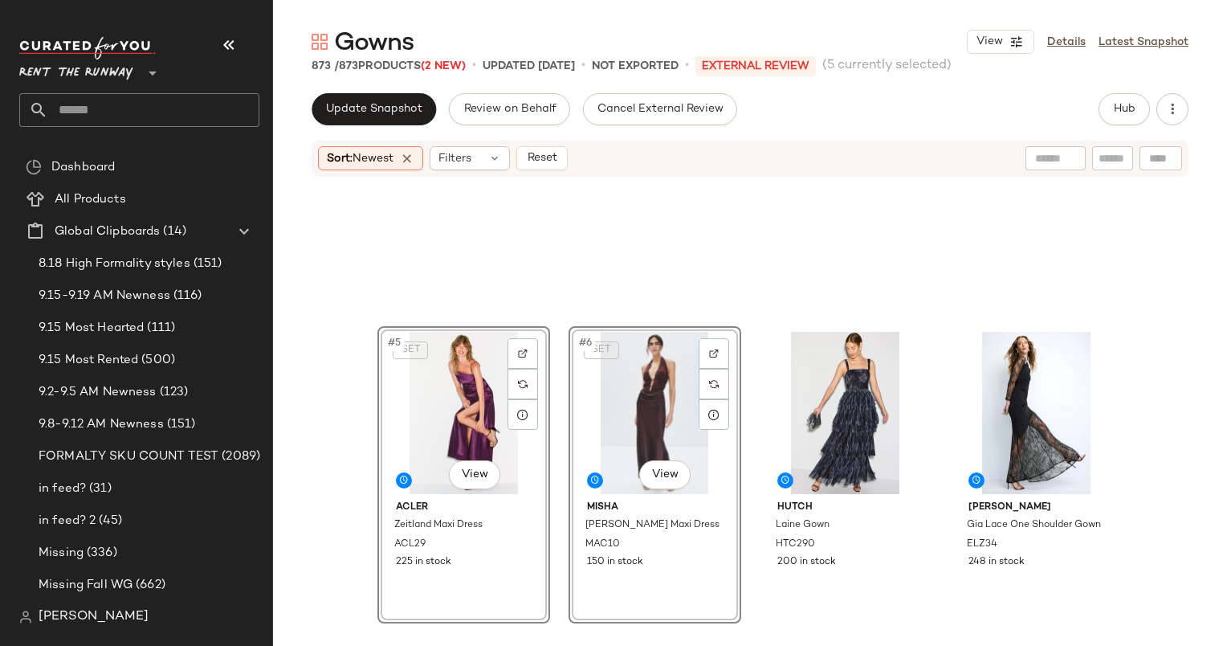
scroll to position [430, 0]
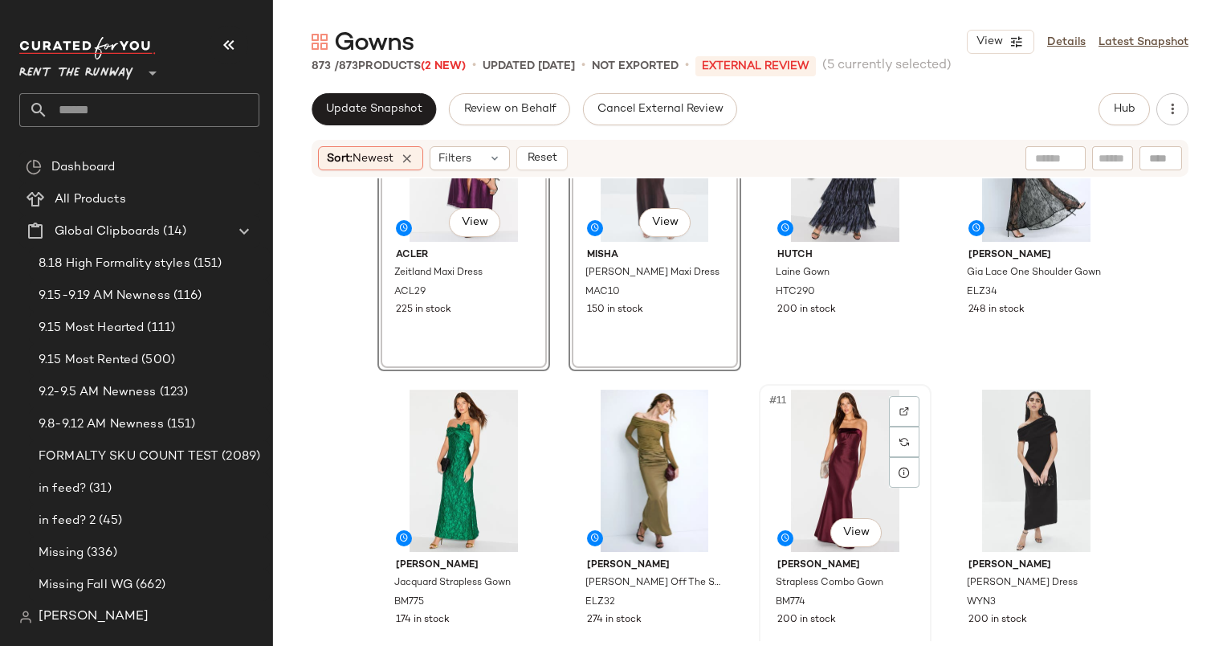
click at [827, 454] on div "#11 View" at bounding box center [844, 470] width 161 height 162
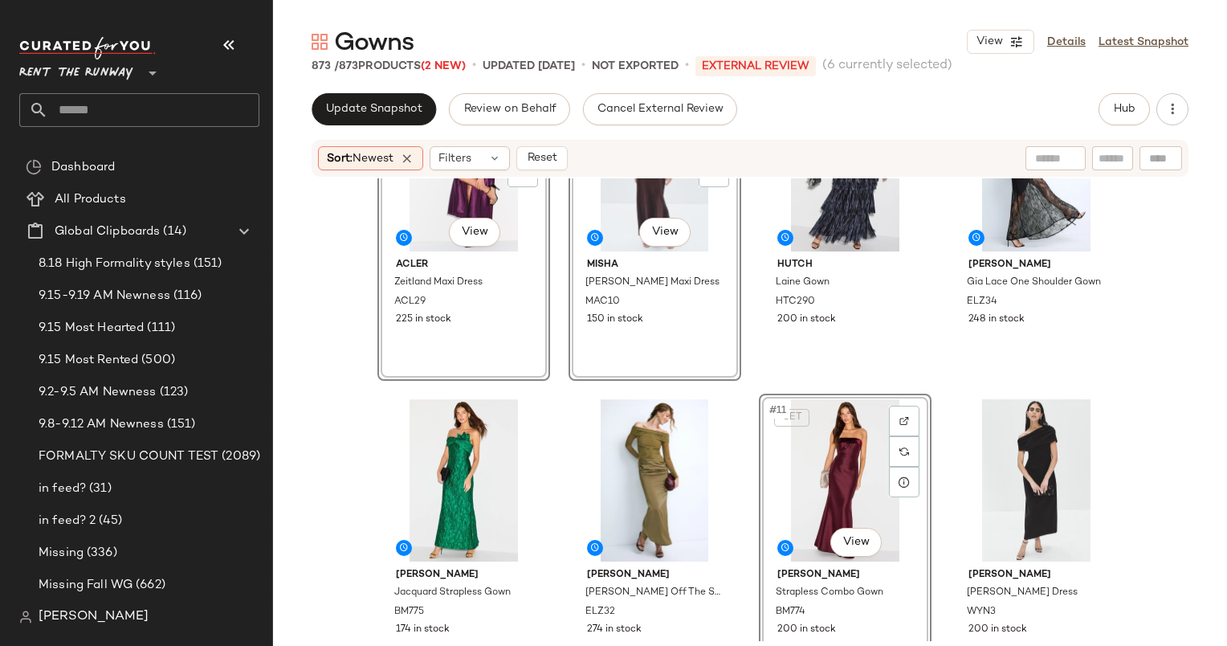
scroll to position [421, 0]
click at [641, 482] on div "#10 View" at bounding box center [654, 480] width 161 height 162
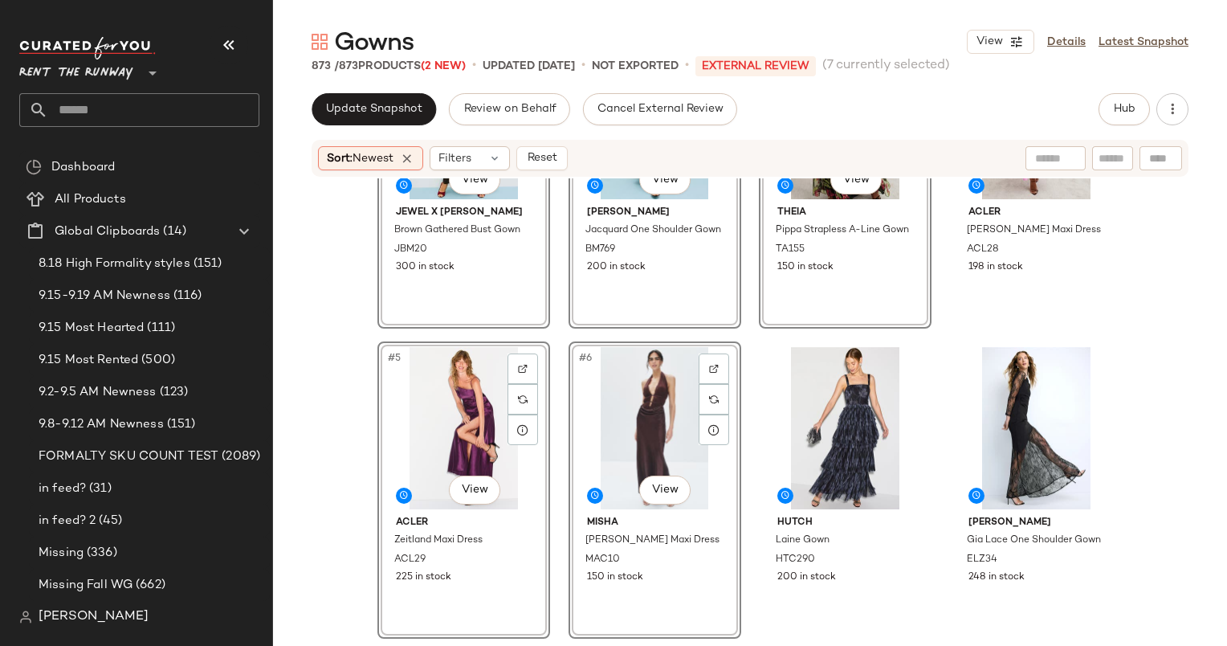
scroll to position [165, 0]
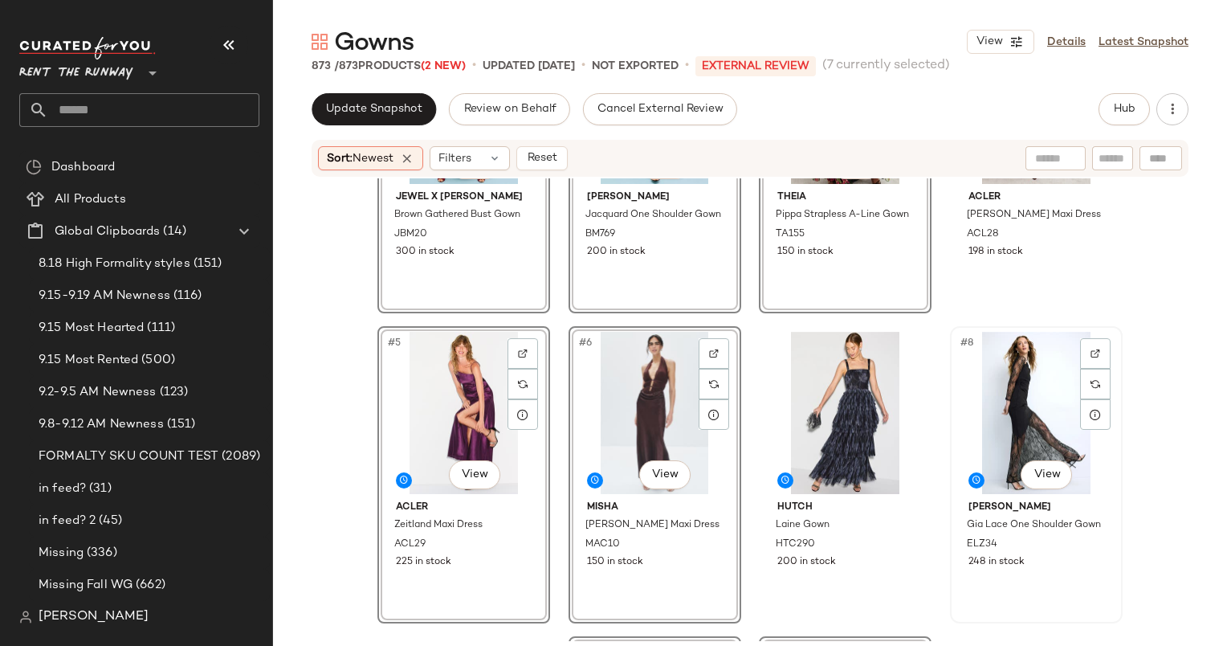
click at [1041, 388] on div "#8 View" at bounding box center [1036, 413] width 161 height 162
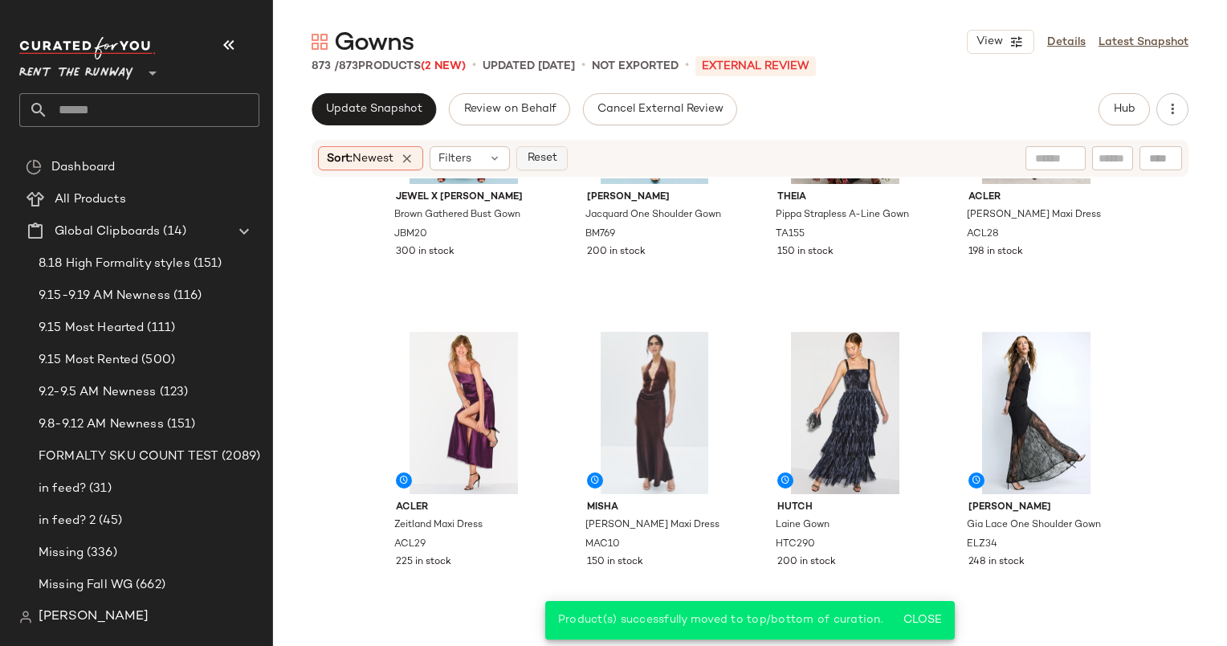
click at [536, 168] on button "Reset" at bounding box center [541, 158] width 51 height 24
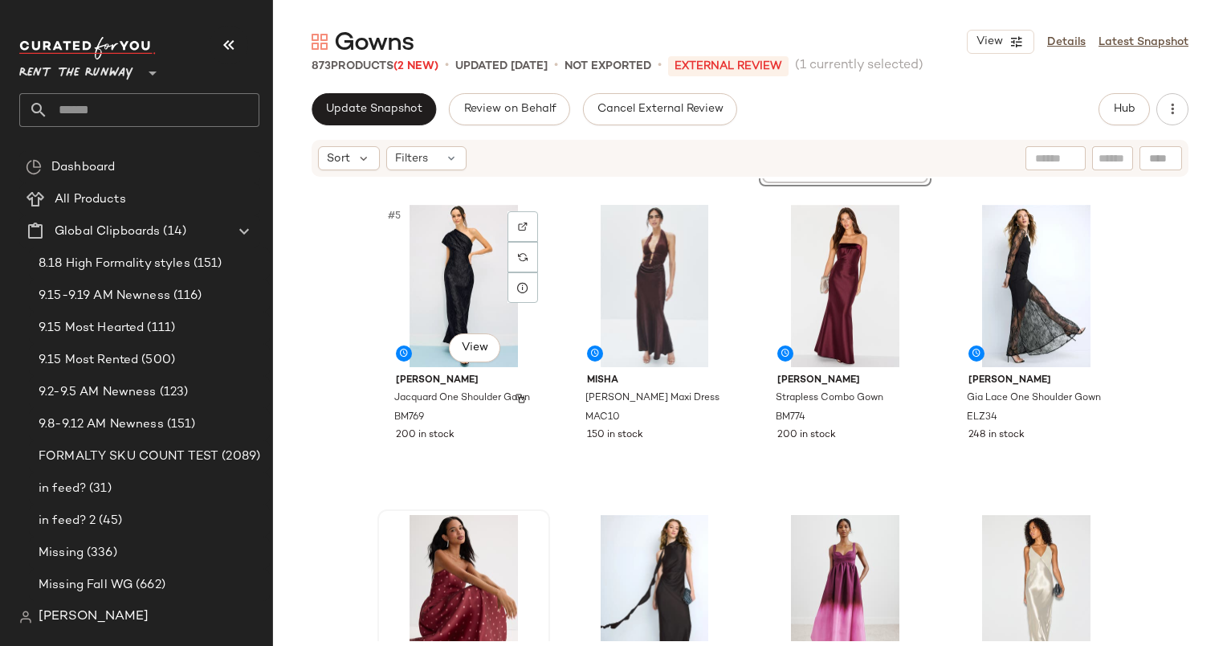
scroll to position [292, 0]
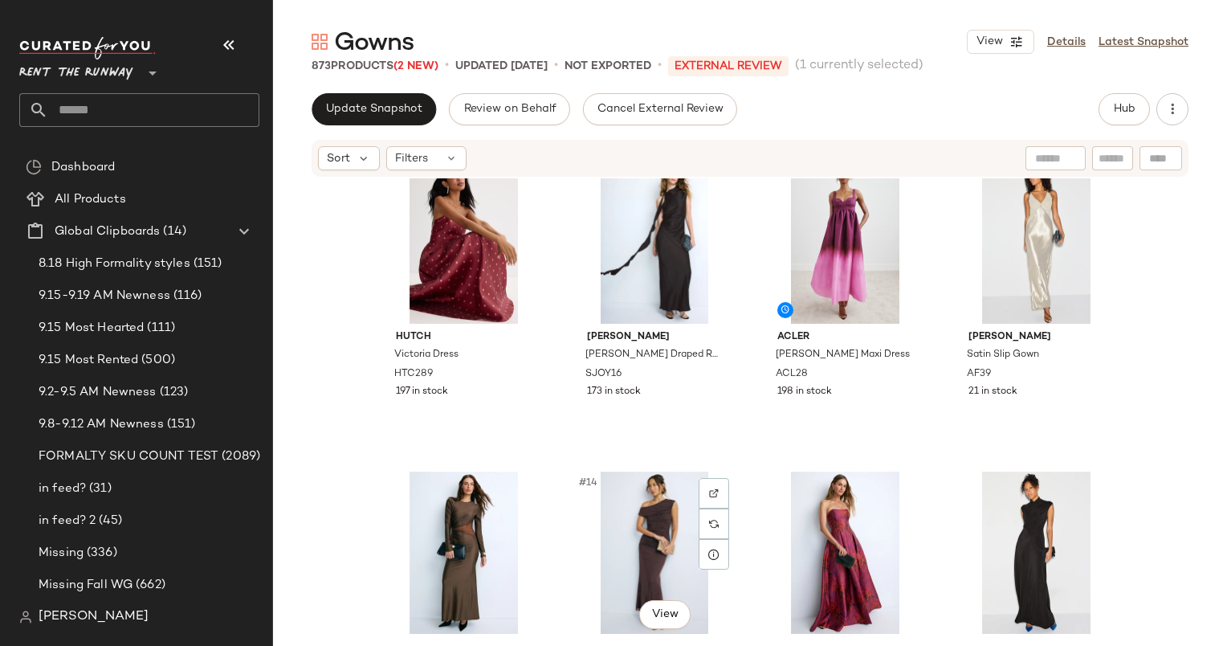
scroll to position [654, 0]
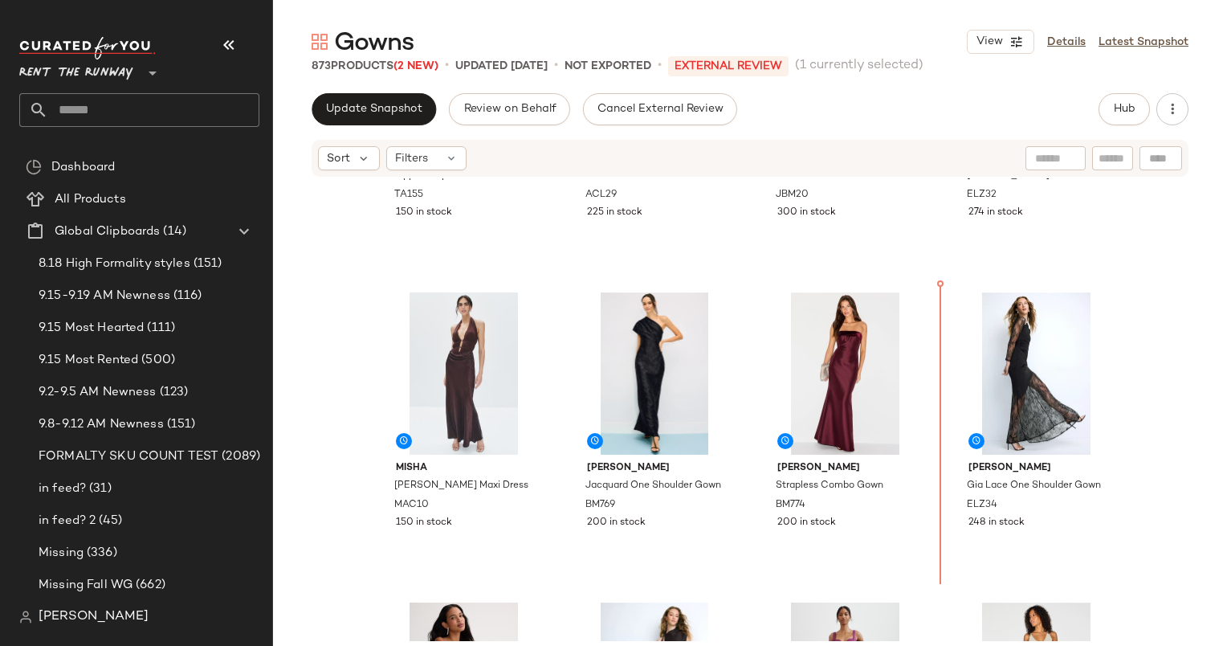
scroll to position [202, 0]
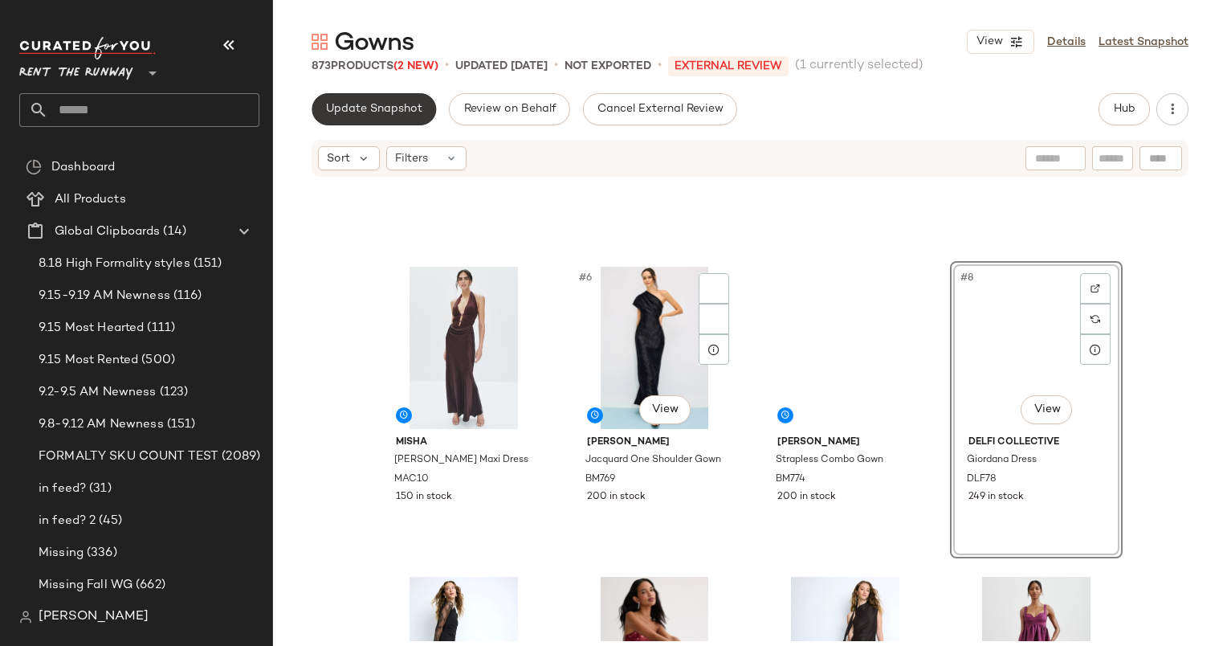
scroll to position [173, 0]
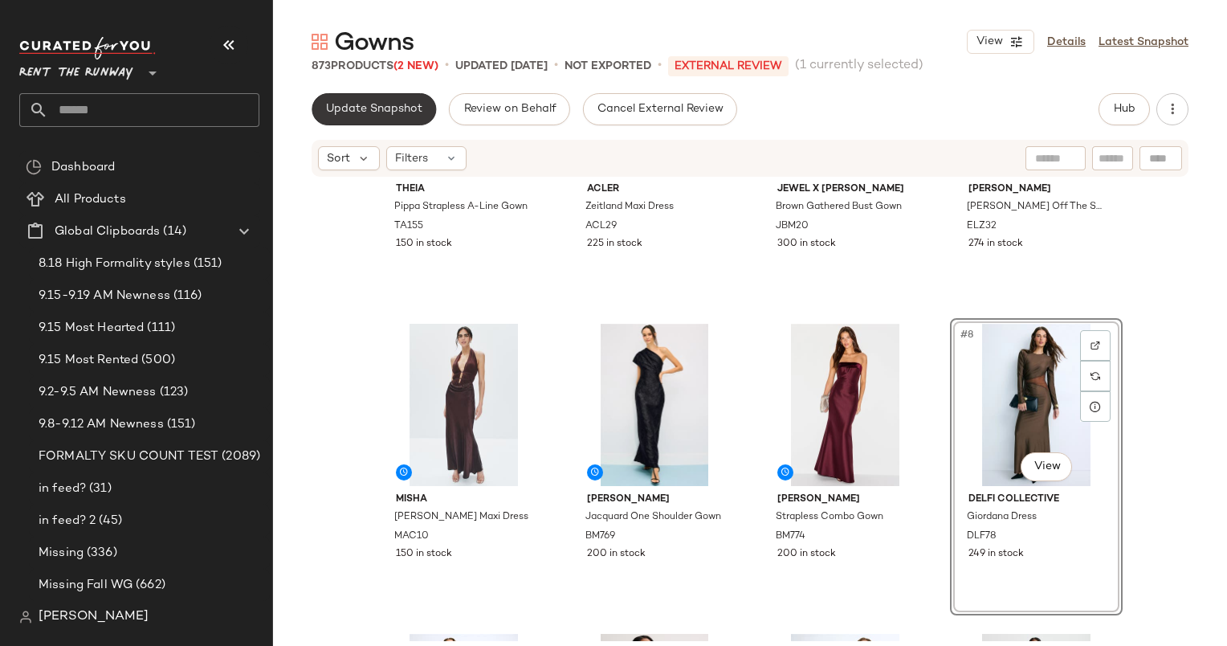
click at [411, 96] on button "Update Snapshot" at bounding box center [374, 109] width 124 height 32
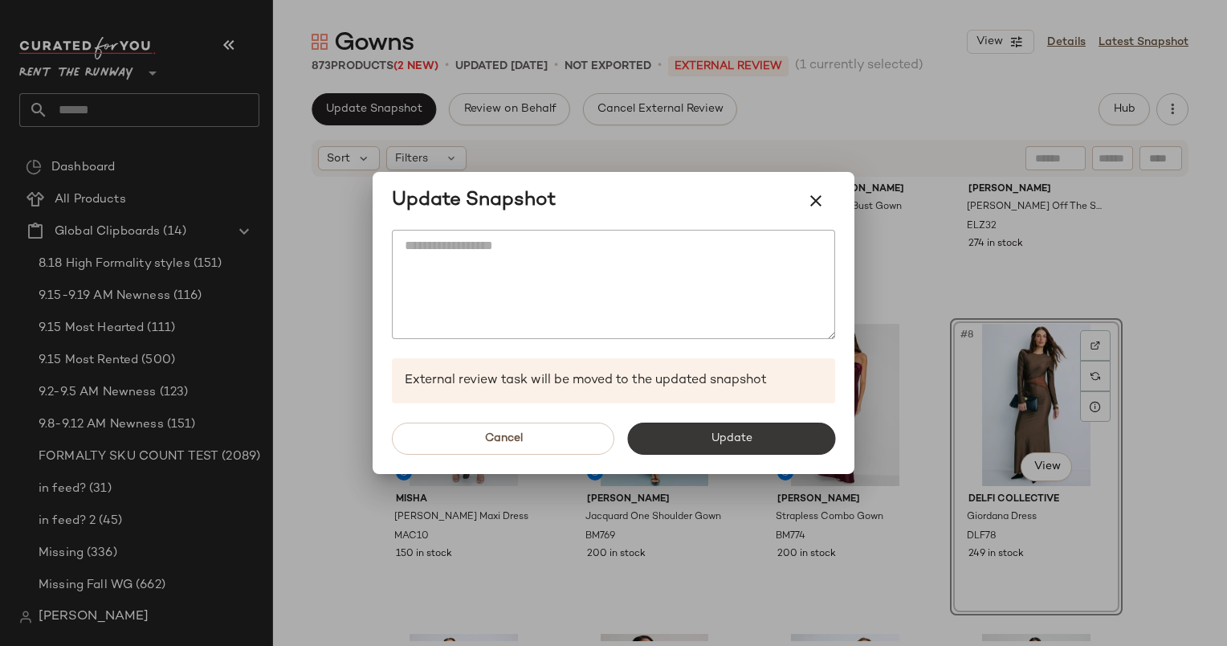
click at [771, 435] on button "Update" at bounding box center [731, 438] width 208 height 32
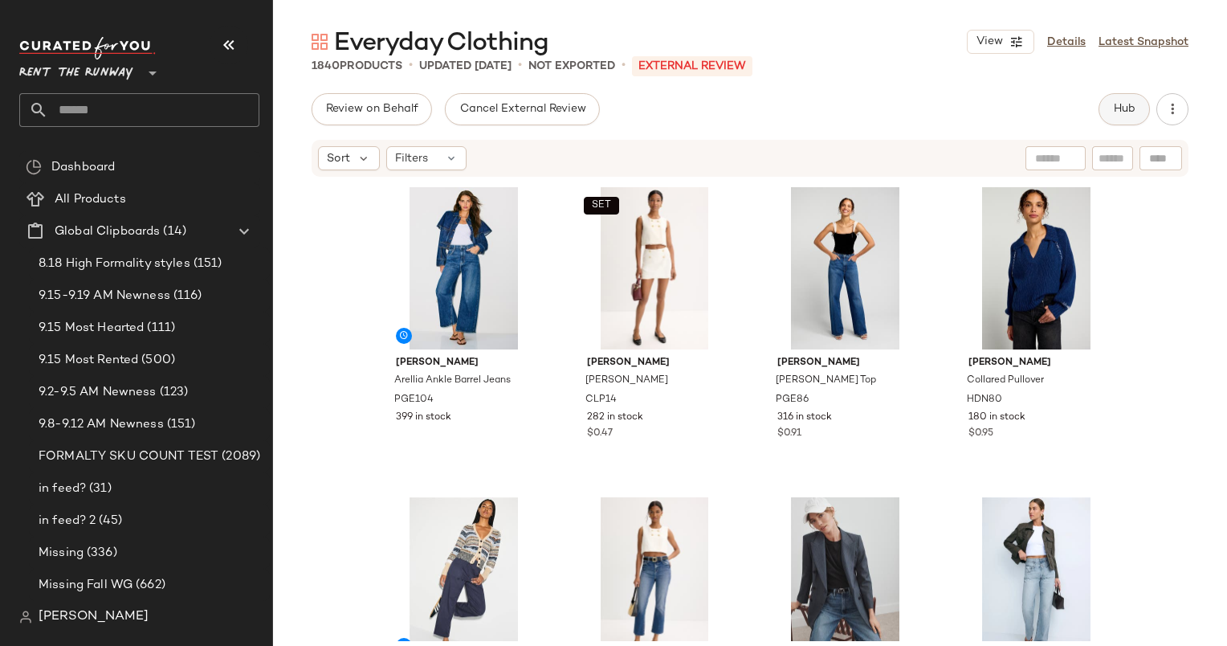
click at [1118, 104] on span "Hub" at bounding box center [1124, 109] width 22 height 13
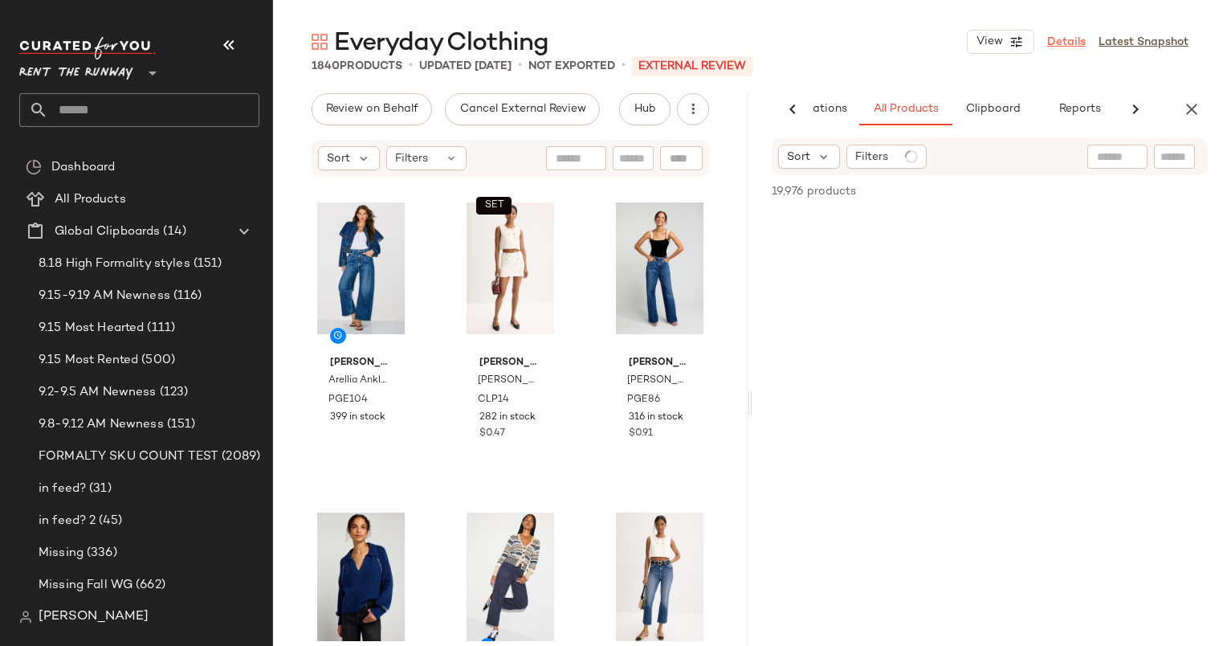
scroll to position [0, 99]
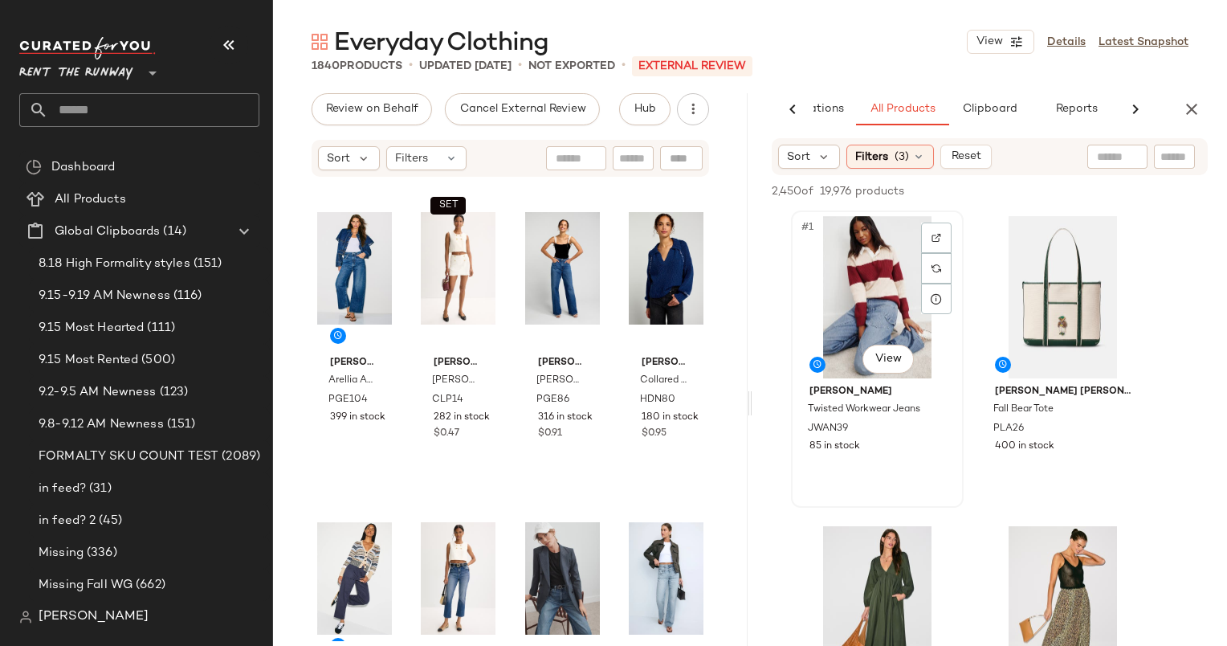
click at [855, 267] on div "#1 View" at bounding box center [877, 297] width 161 height 162
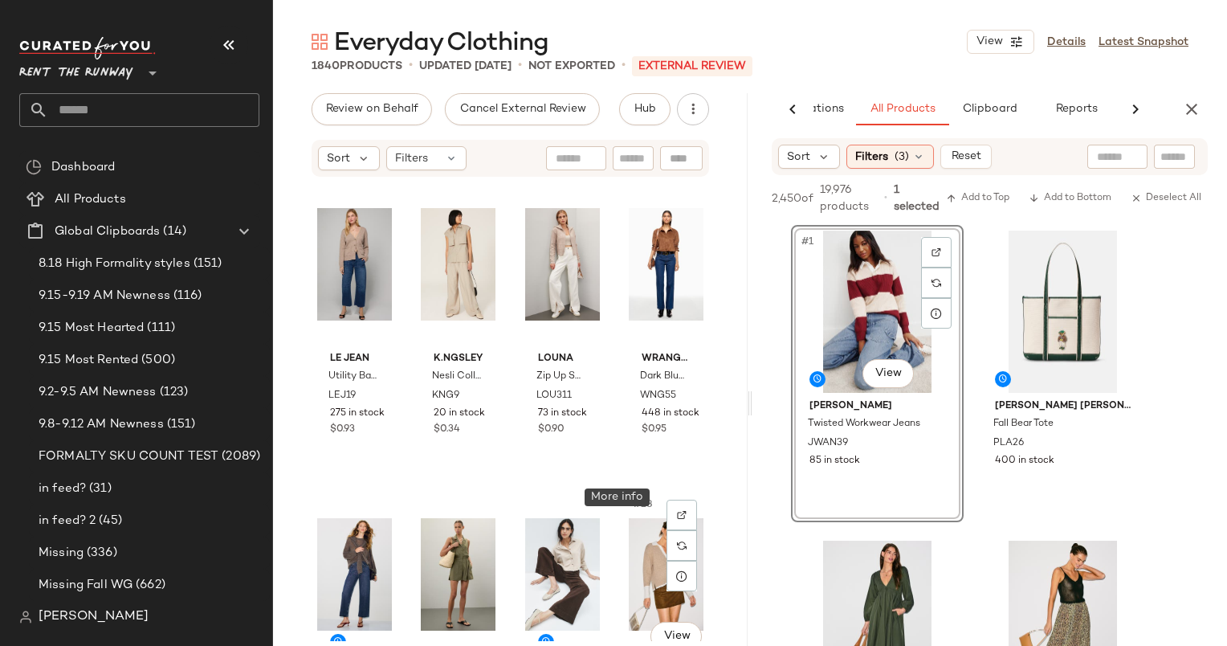
scroll to position [1664, 0]
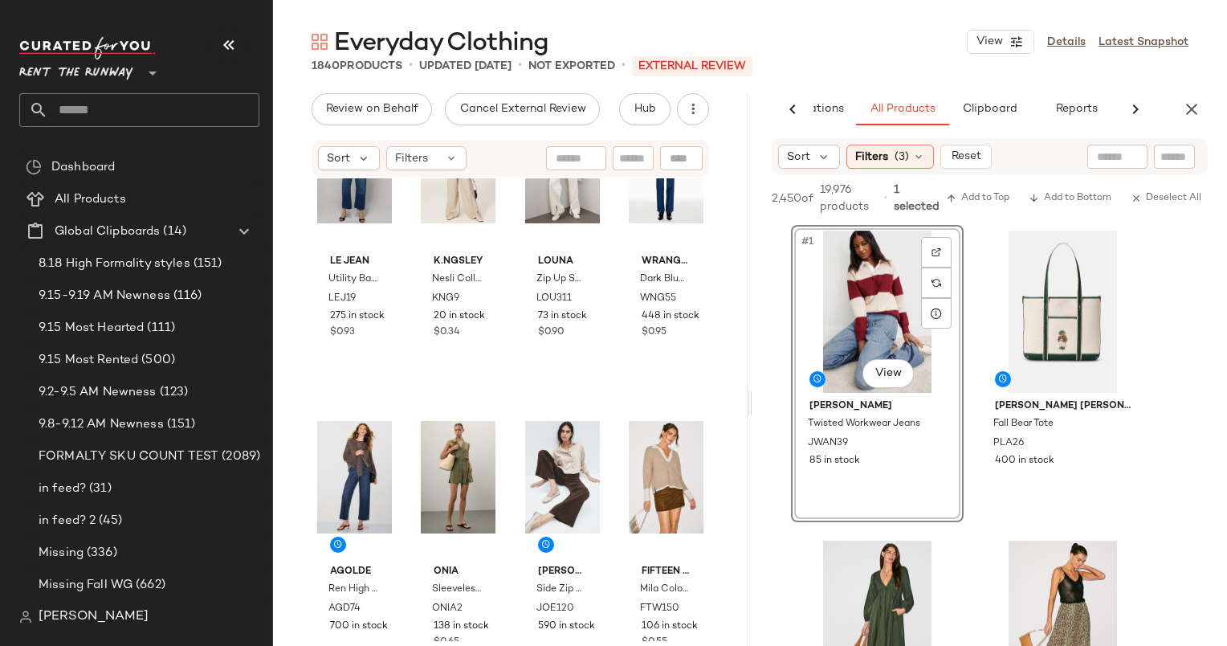
click at [974, 187] on div "2,450 of 19,976 products • 1 selected Add to Top Add to Bottom Deselect All" at bounding box center [989, 200] width 475 height 50
click at [980, 196] on span "Add to Top" at bounding box center [977, 198] width 63 height 11
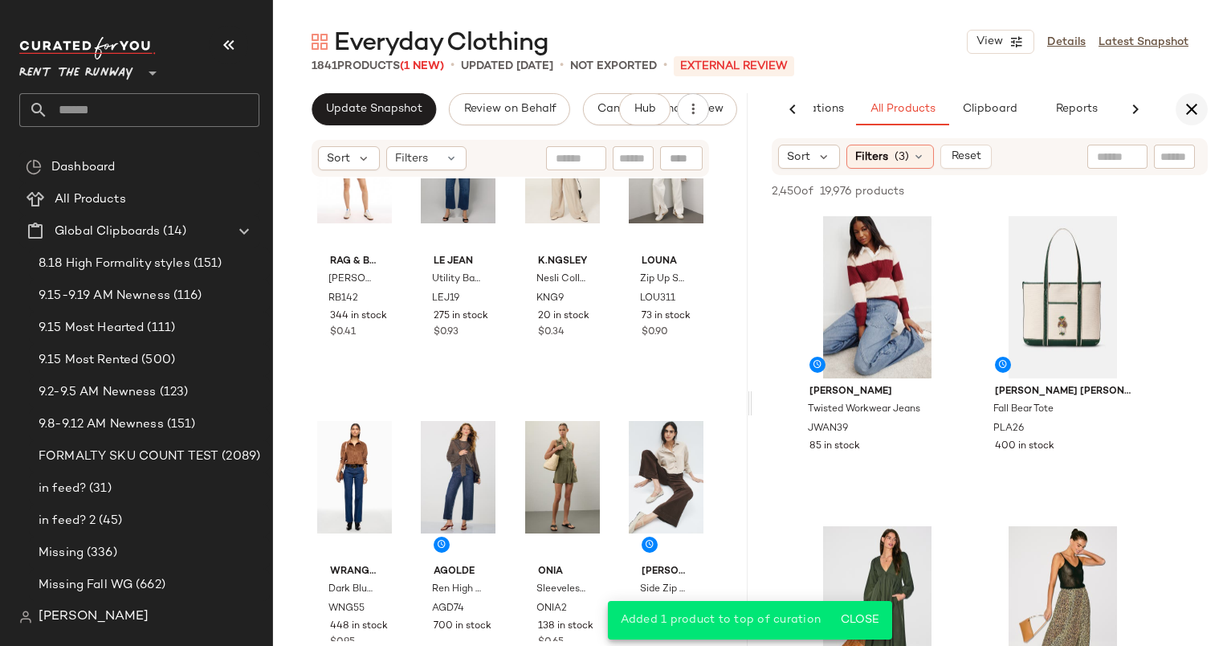
click at [1192, 112] on icon "button" at bounding box center [1191, 109] width 19 height 19
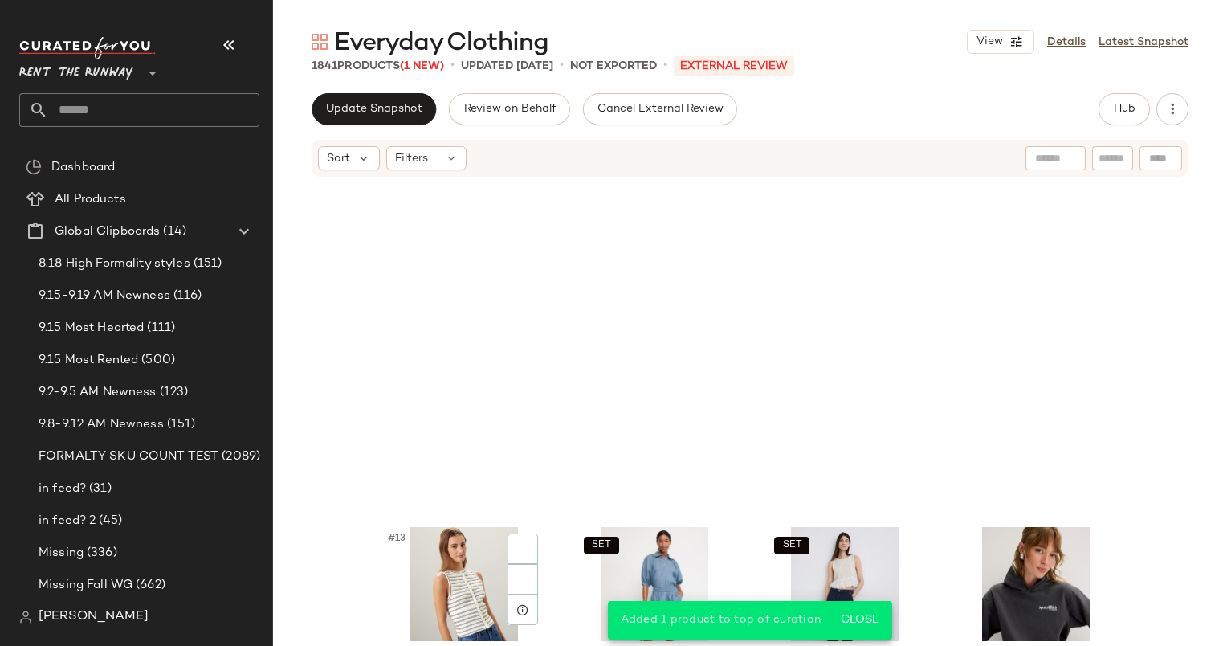
scroll to position [574, 0]
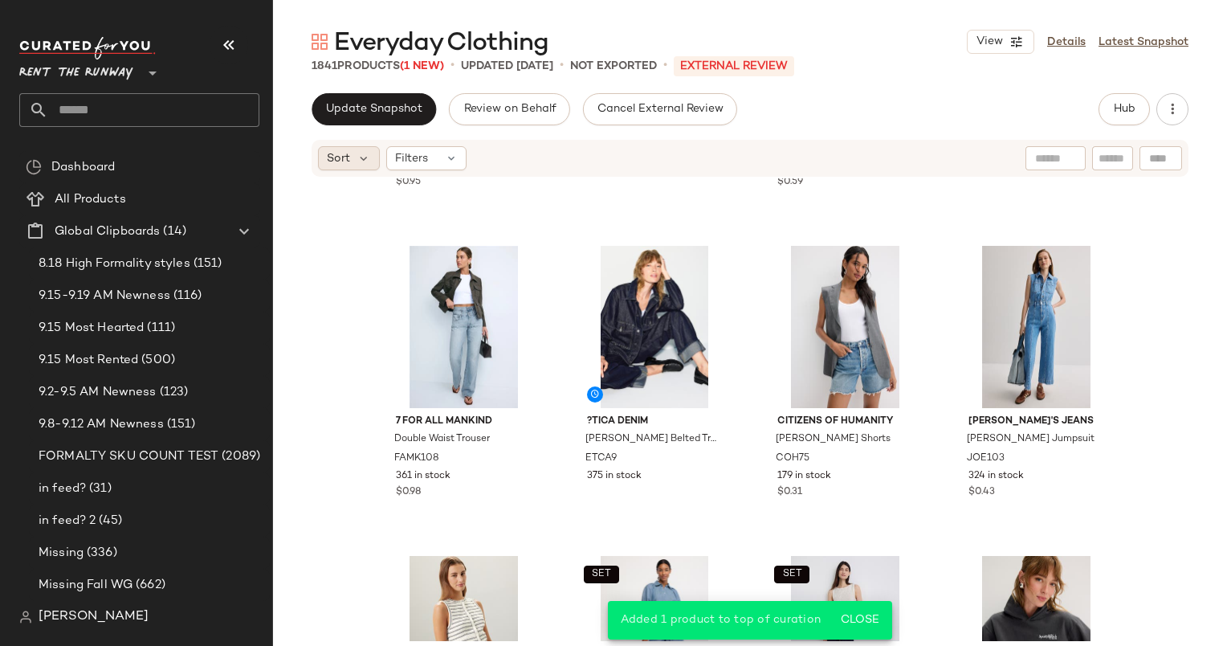
click at [340, 157] on span "Sort" at bounding box center [338, 158] width 23 height 17
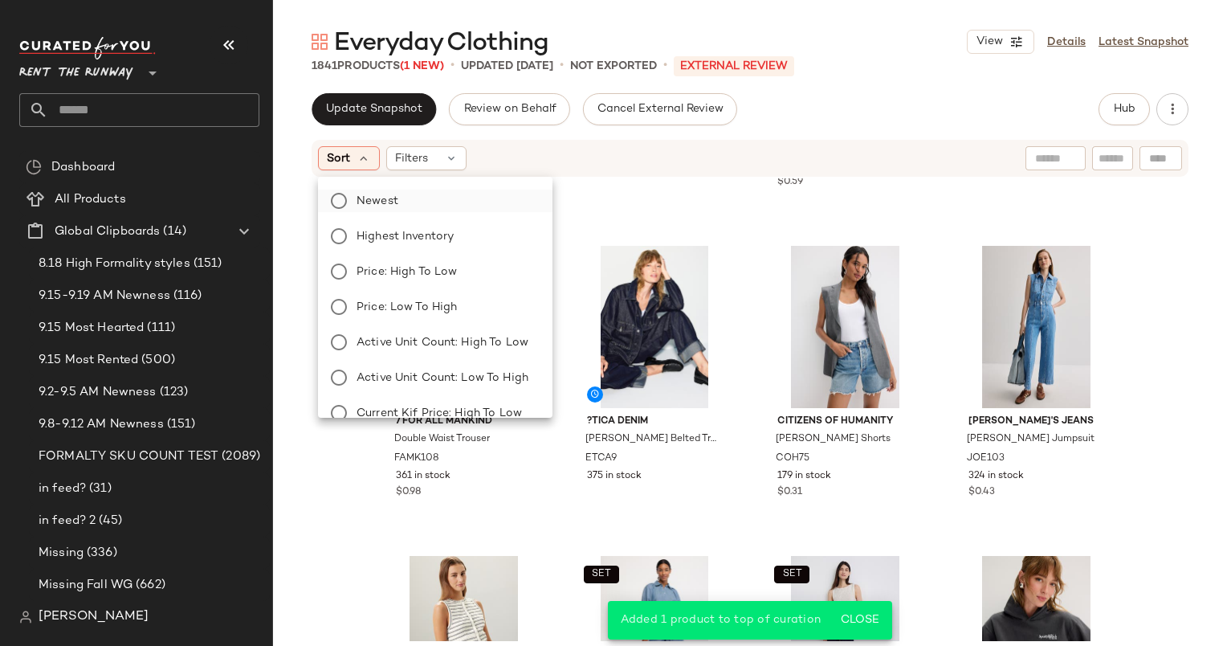
click at [394, 196] on span "Newest" at bounding box center [378, 201] width 42 height 17
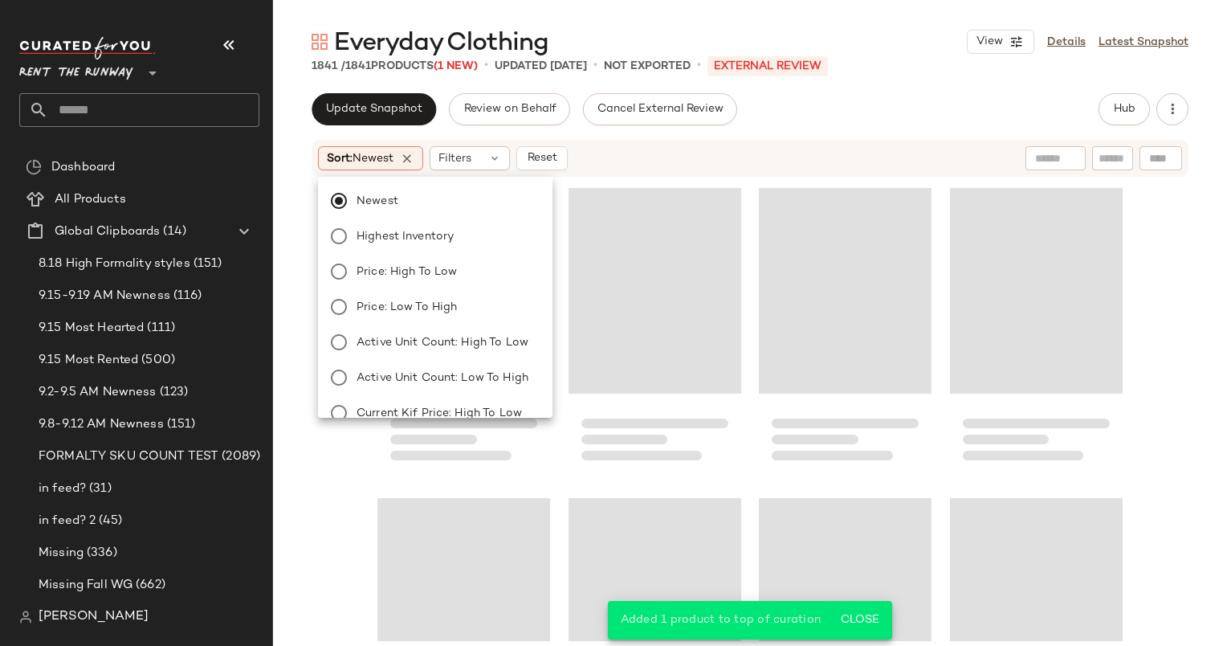
click at [615, 174] on div "Sort: Newest Filters Reset" at bounding box center [750, 158] width 877 height 37
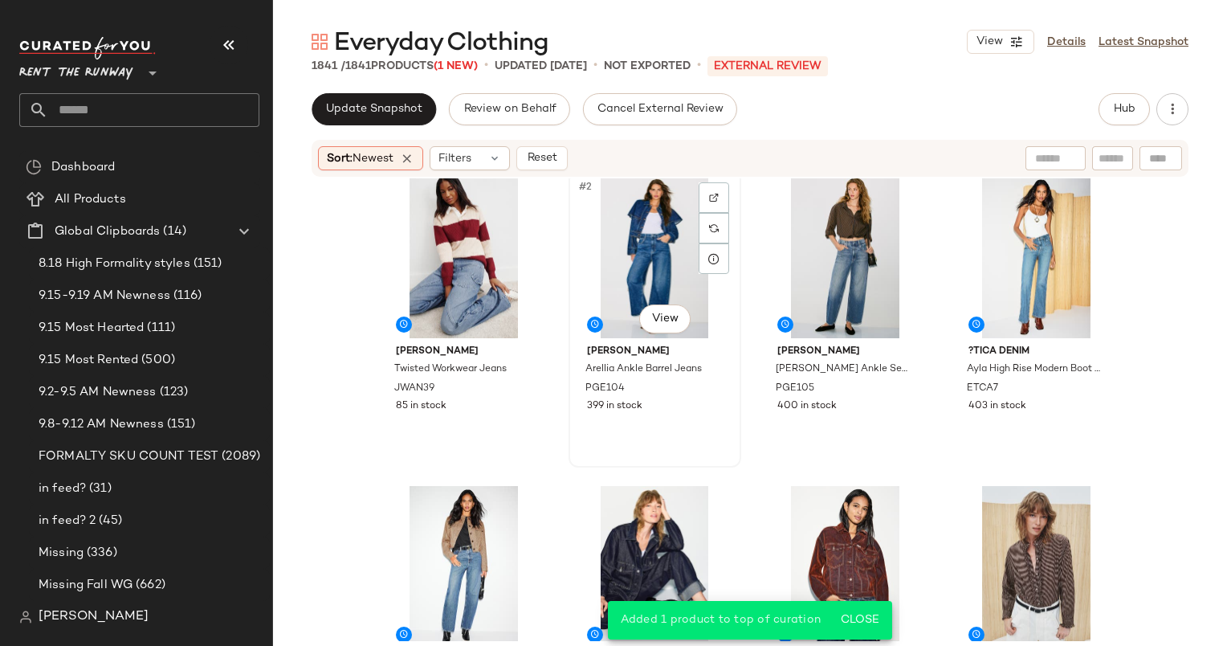
scroll to position [0, 0]
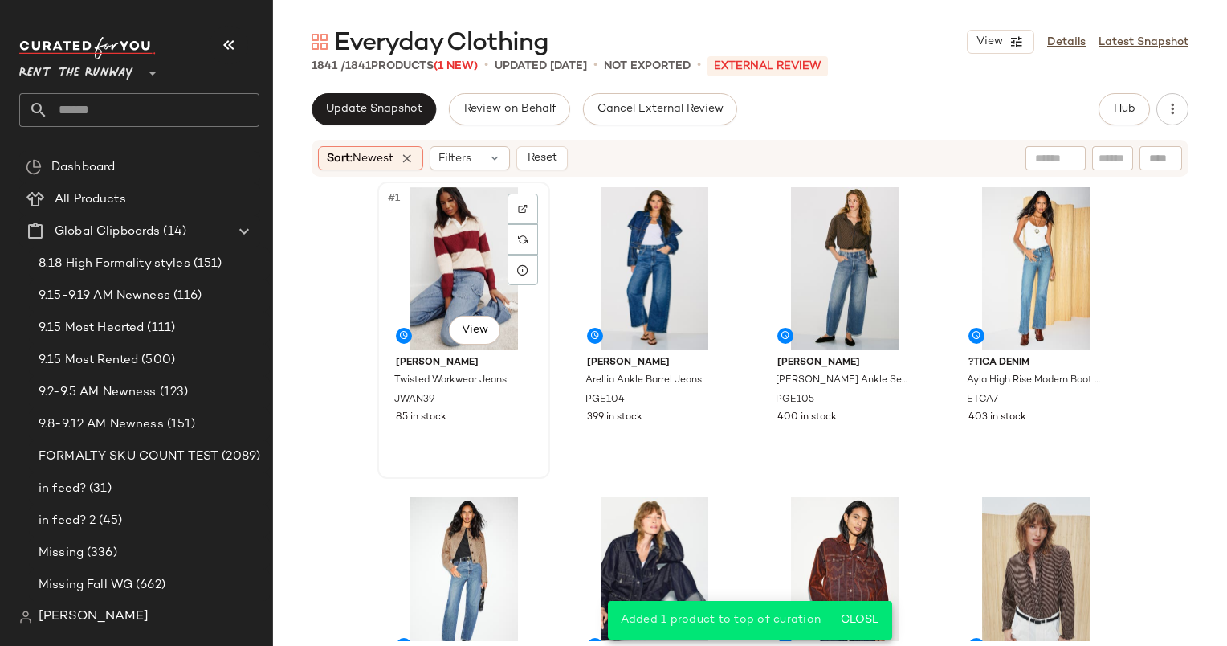
click at [423, 247] on div "#1 View" at bounding box center [463, 268] width 161 height 162
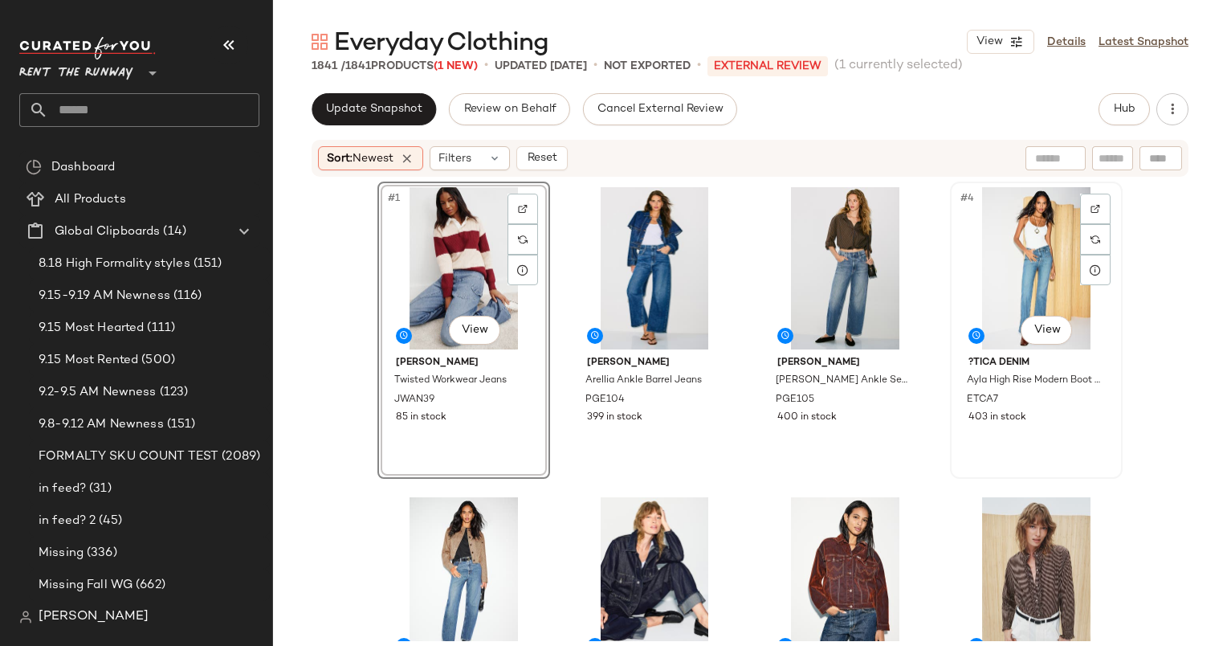
click at [1019, 251] on div "#4 View" at bounding box center [1036, 268] width 161 height 162
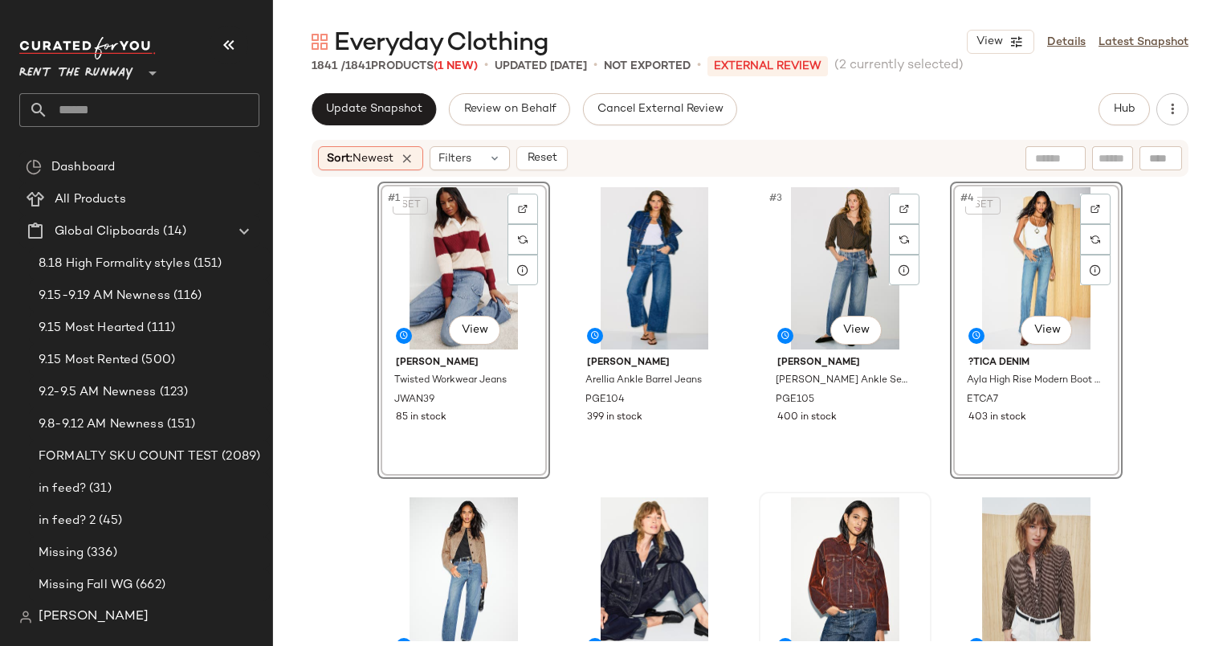
click at [739, 332] on div "SET #1 View [PERSON_NAME] Twisted Workwear Jeans JWAN39 85 in stock [PERSON_NAM…" at bounding box center [749, 410] width 745 height 459
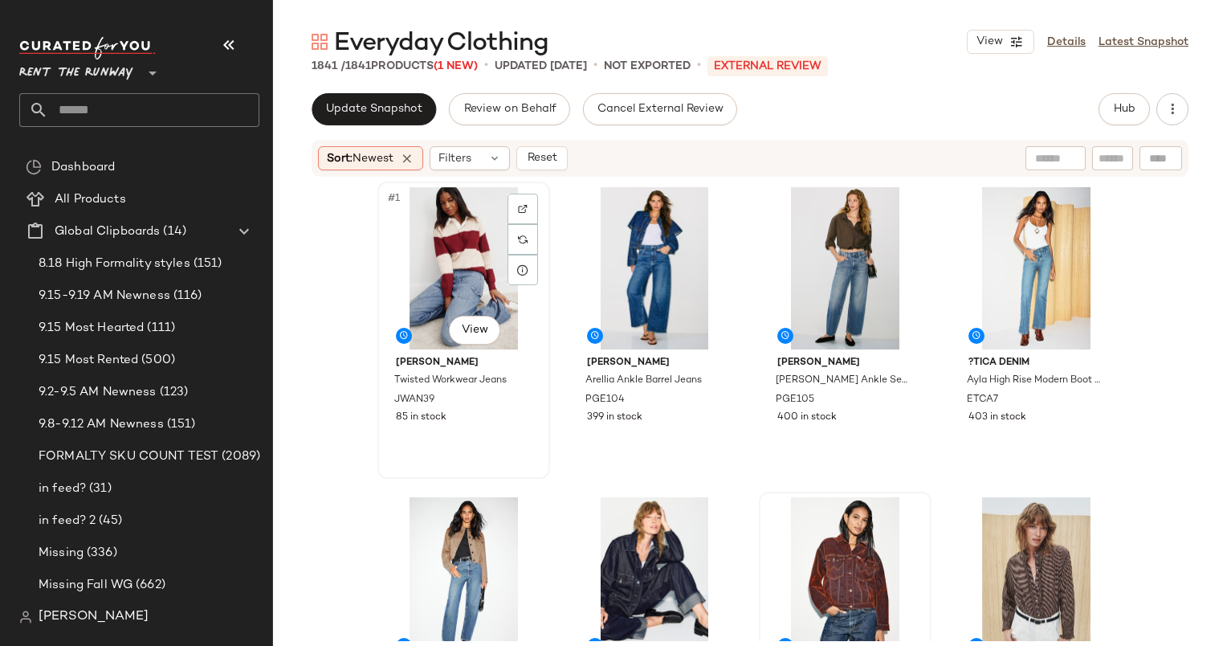
click at [446, 267] on div "#1 View" at bounding box center [463, 268] width 161 height 162
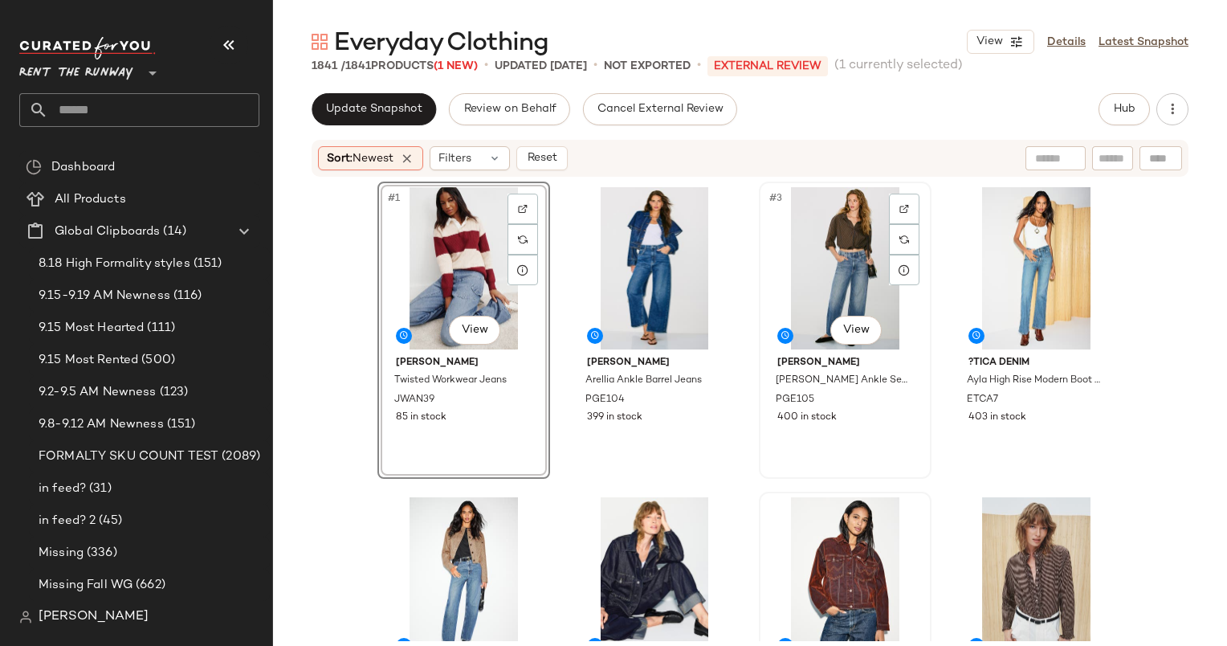
click at [841, 247] on div "#3 View" at bounding box center [844, 268] width 161 height 162
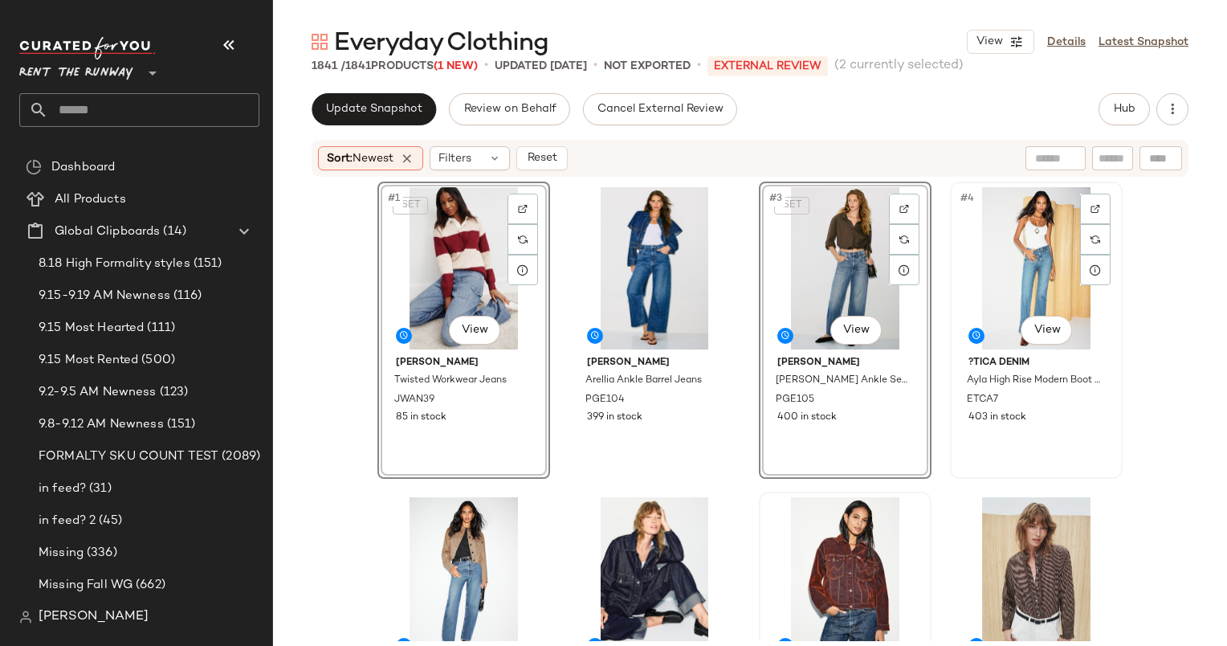
click at [960, 261] on div "#4 View" at bounding box center [1036, 268] width 161 height 162
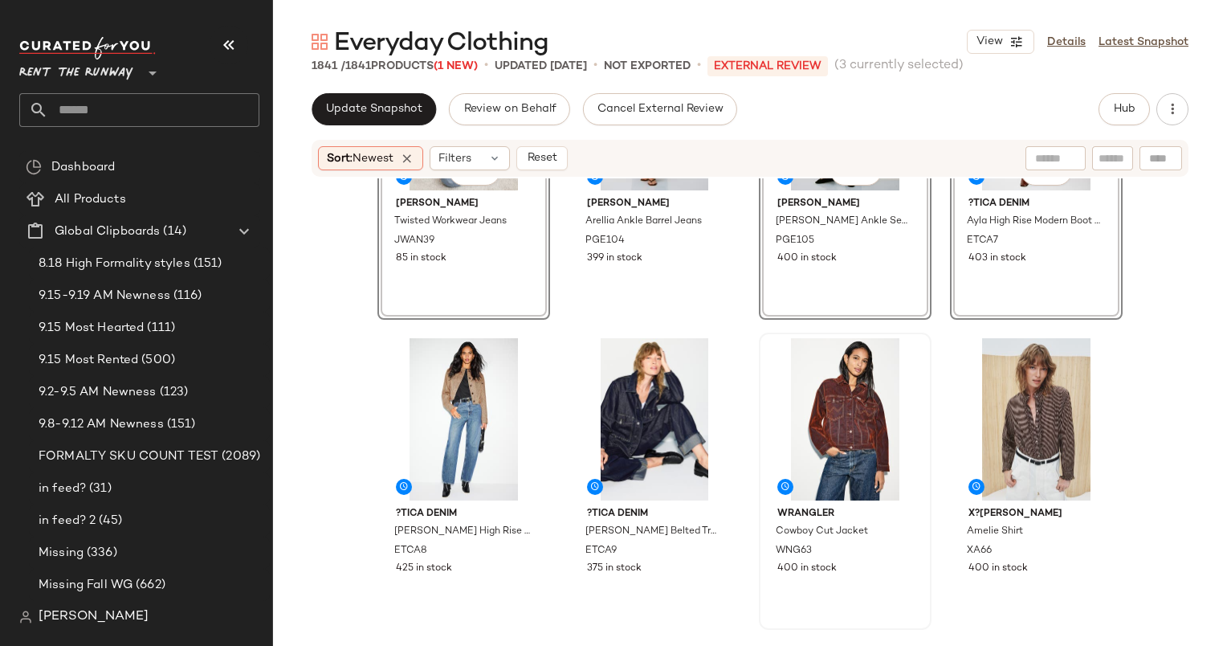
scroll to position [192, 0]
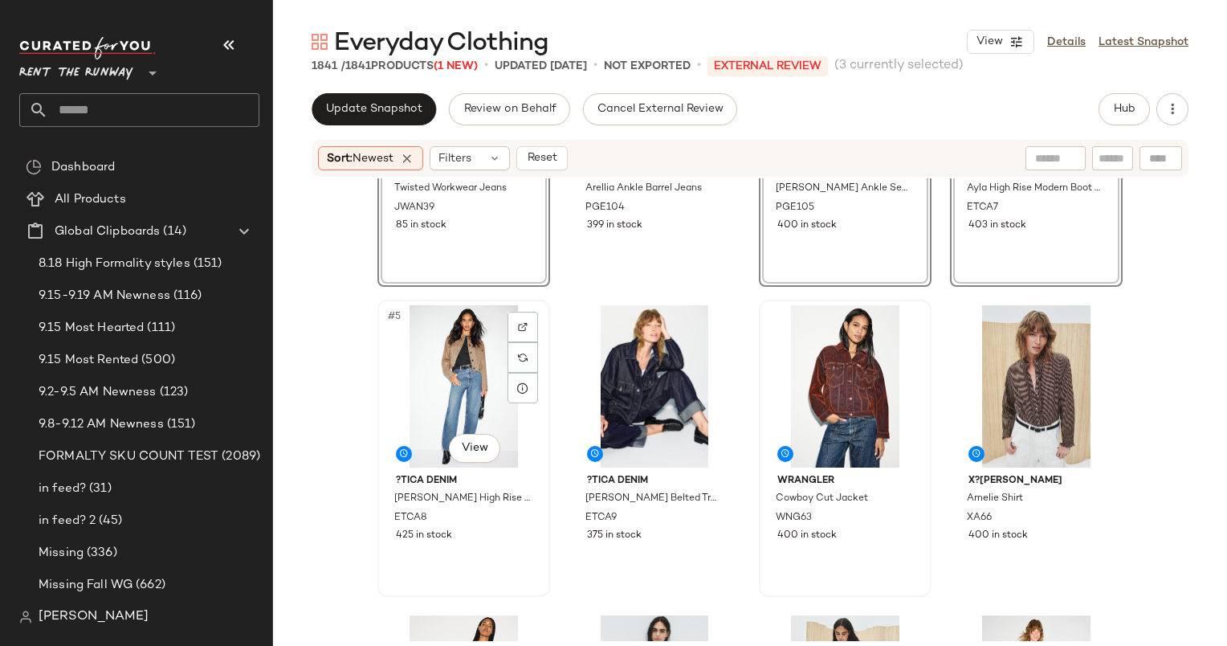
click at [454, 414] on div "#5 View" at bounding box center [463, 386] width 161 height 162
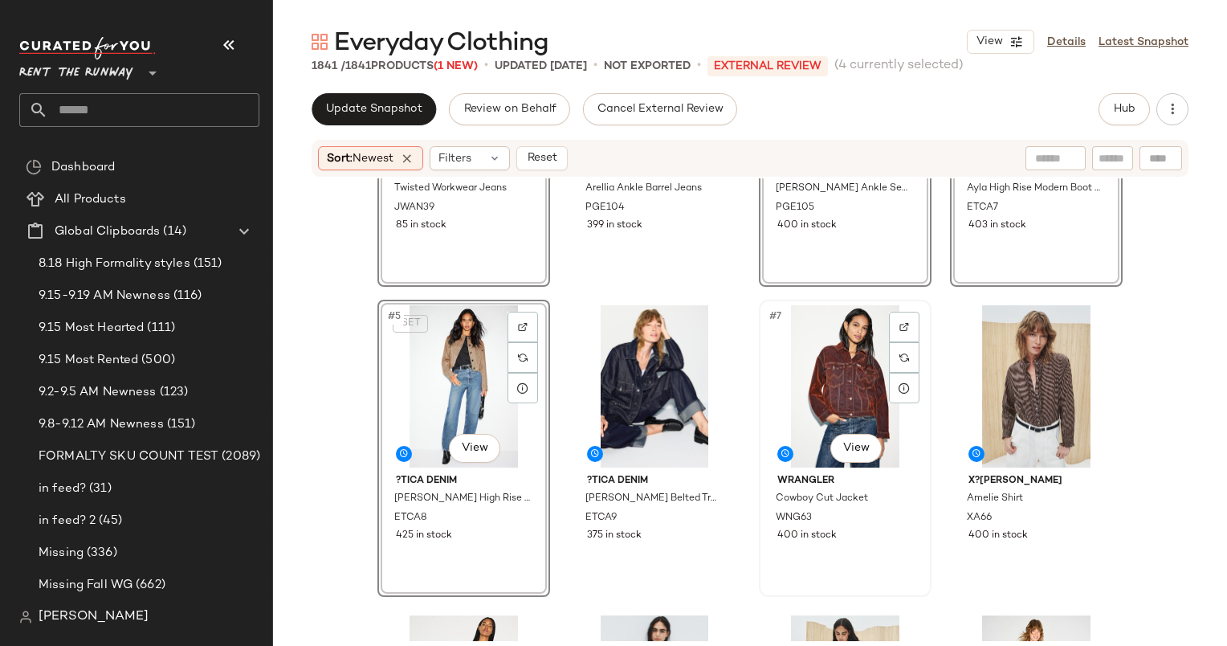
click at [813, 380] on div "#7 View" at bounding box center [844, 386] width 161 height 162
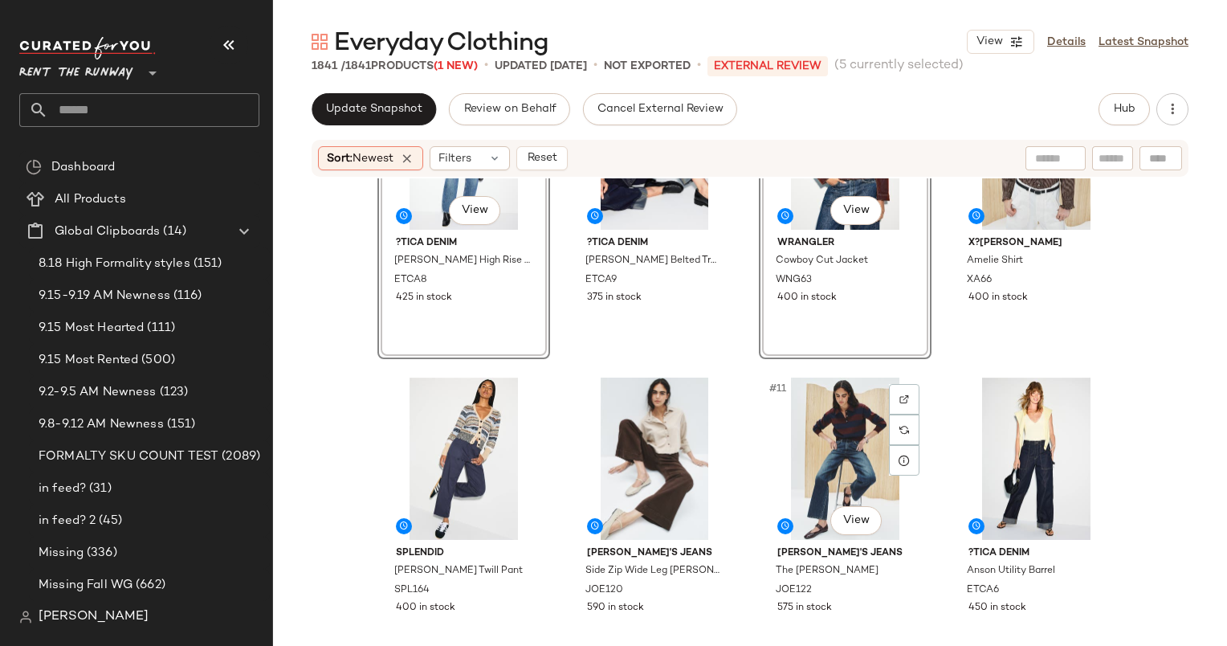
scroll to position [461, 0]
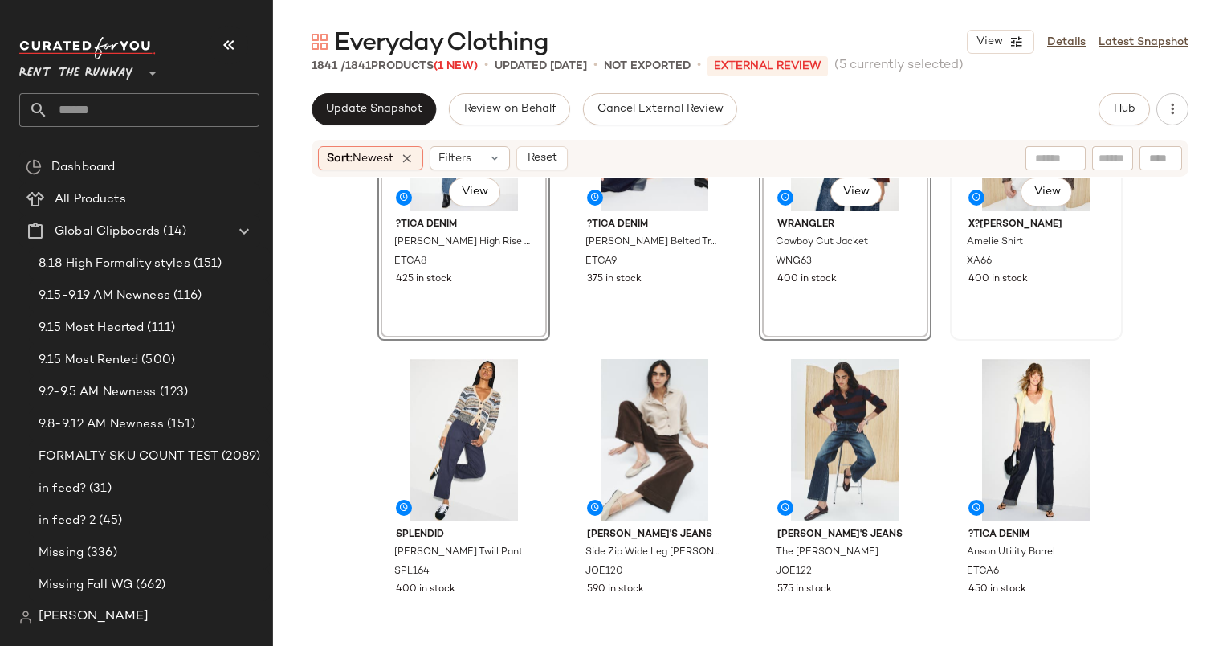
click at [1049, 272] on div "400 in stock" at bounding box center [1036, 279] width 136 height 14
click at [626, 423] on div "#10 View" at bounding box center [654, 440] width 161 height 162
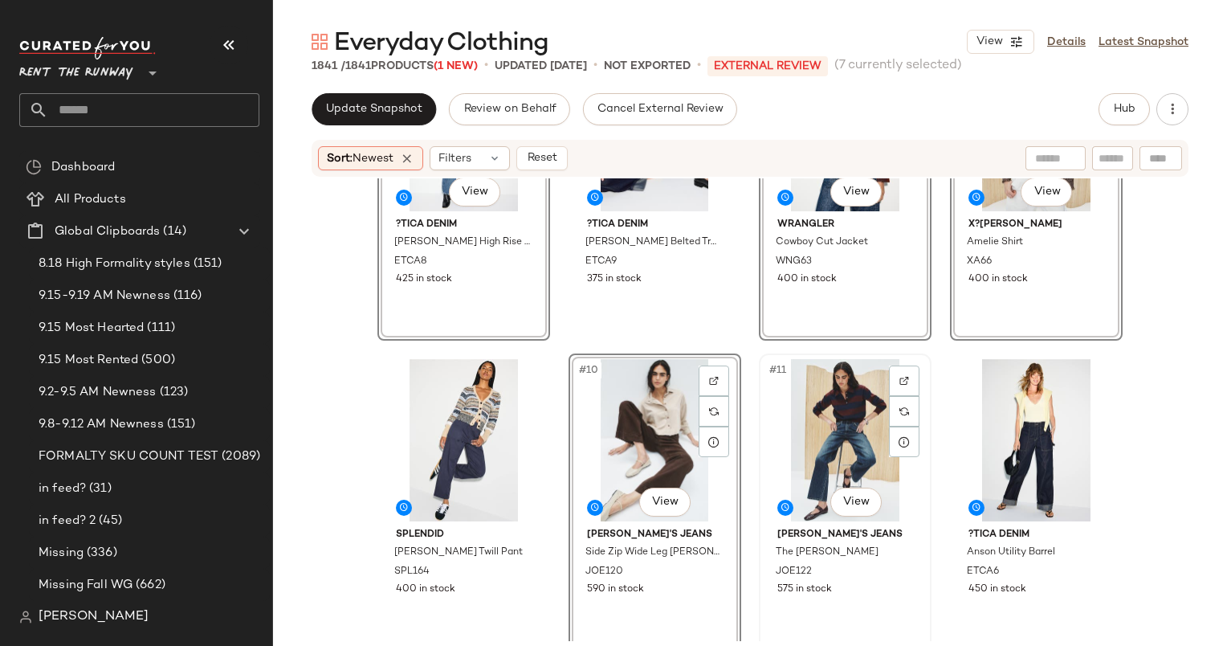
scroll to position [737, 0]
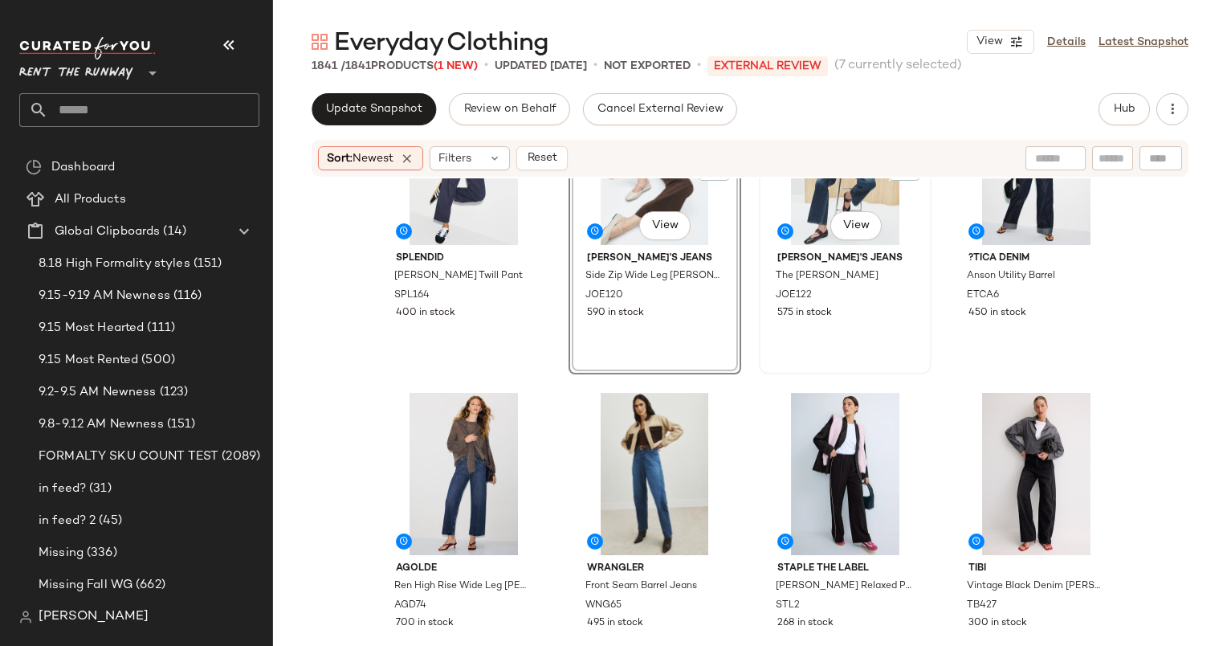
click at [861, 348] on div "#11 View [PERSON_NAME]'s Jeans The [PERSON_NAME] JOE122 575 in stock" at bounding box center [844, 226] width 169 height 294
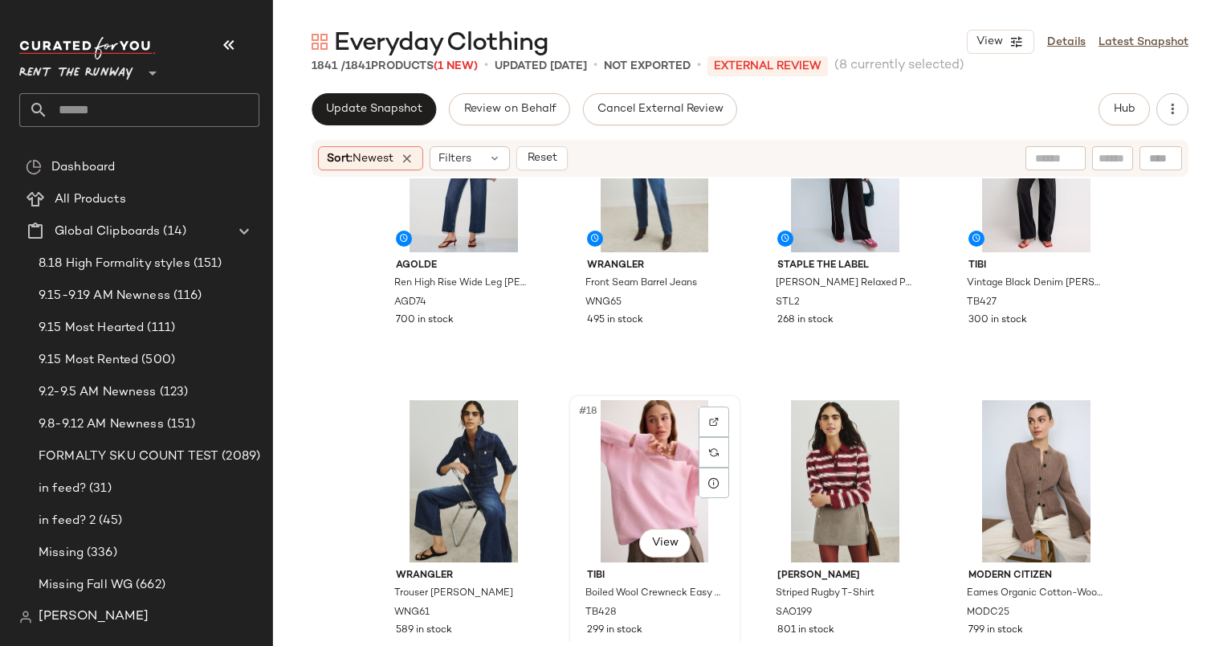
click at [656, 482] on div "#18 View" at bounding box center [654, 481] width 161 height 162
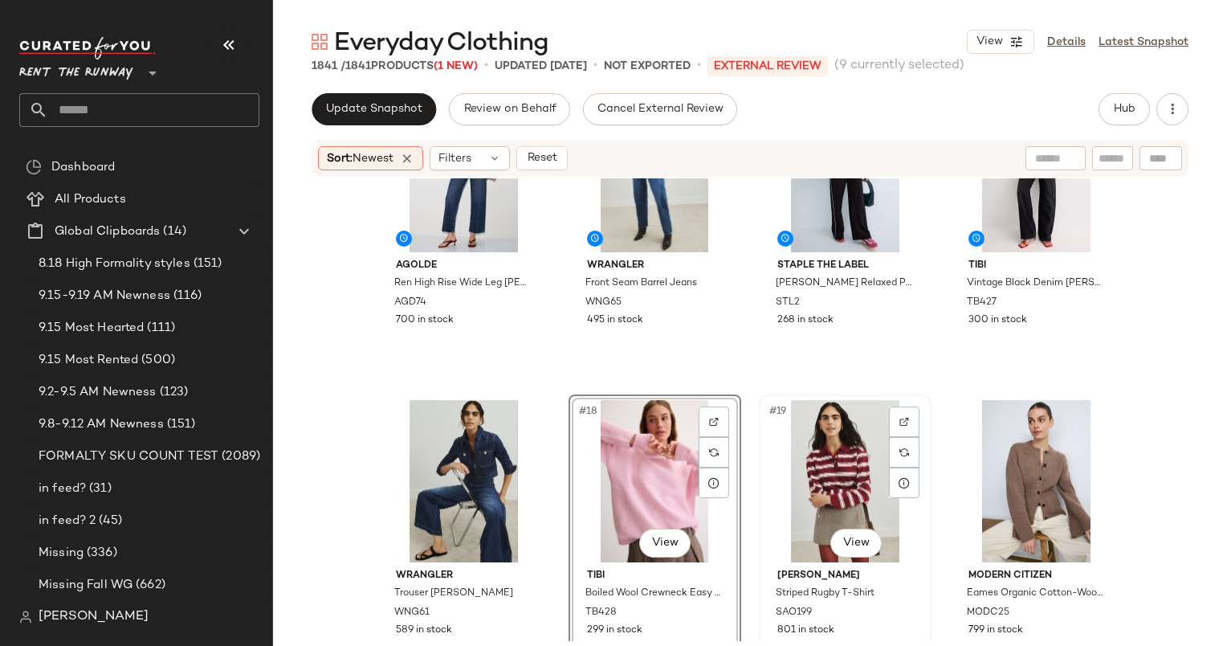
click at [854, 479] on div "#19 View" at bounding box center [844, 481] width 161 height 162
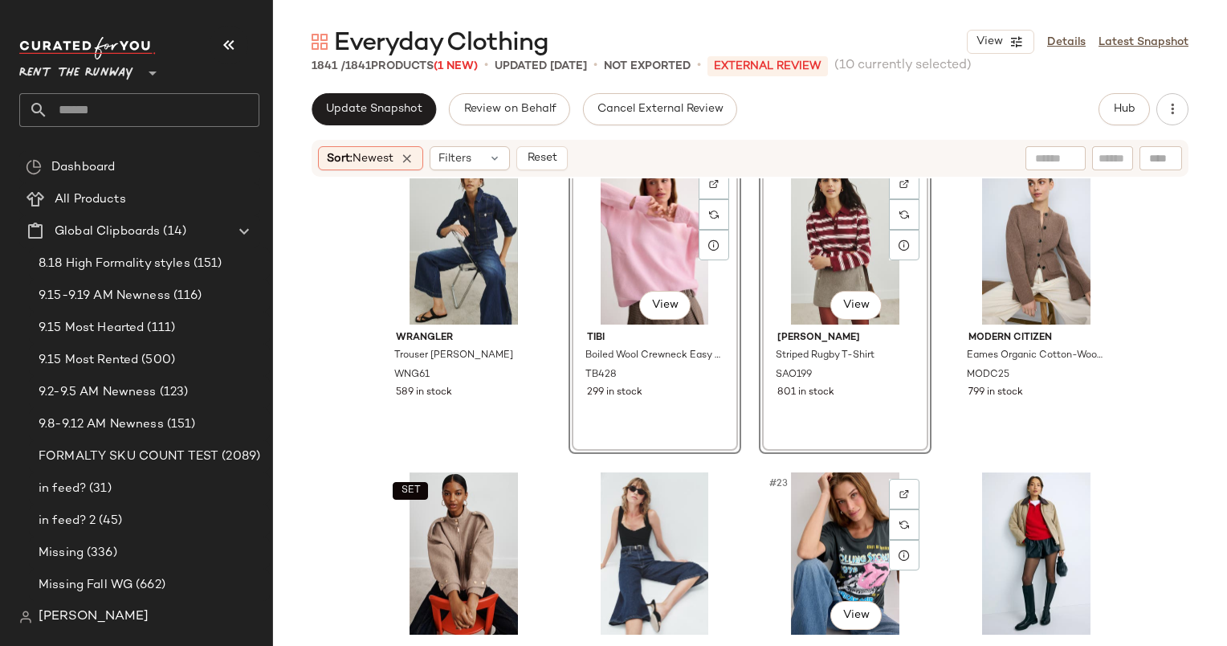
scroll to position [1284, 0]
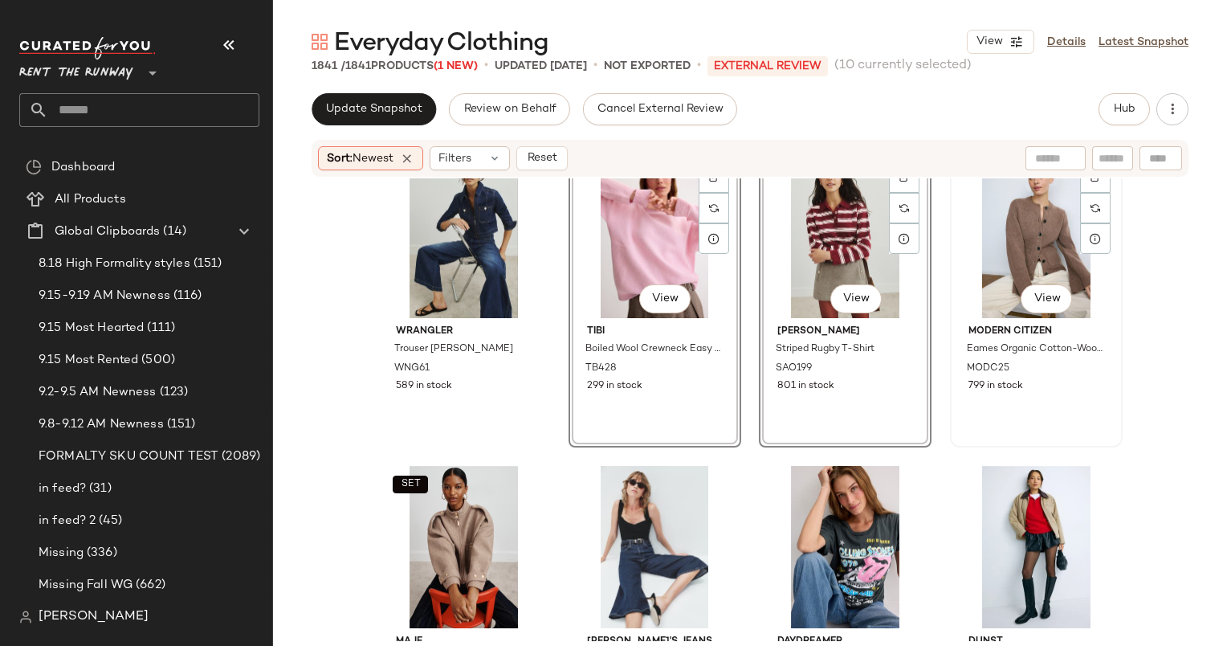
click at [1008, 247] on div "#20 View" at bounding box center [1036, 237] width 161 height 162
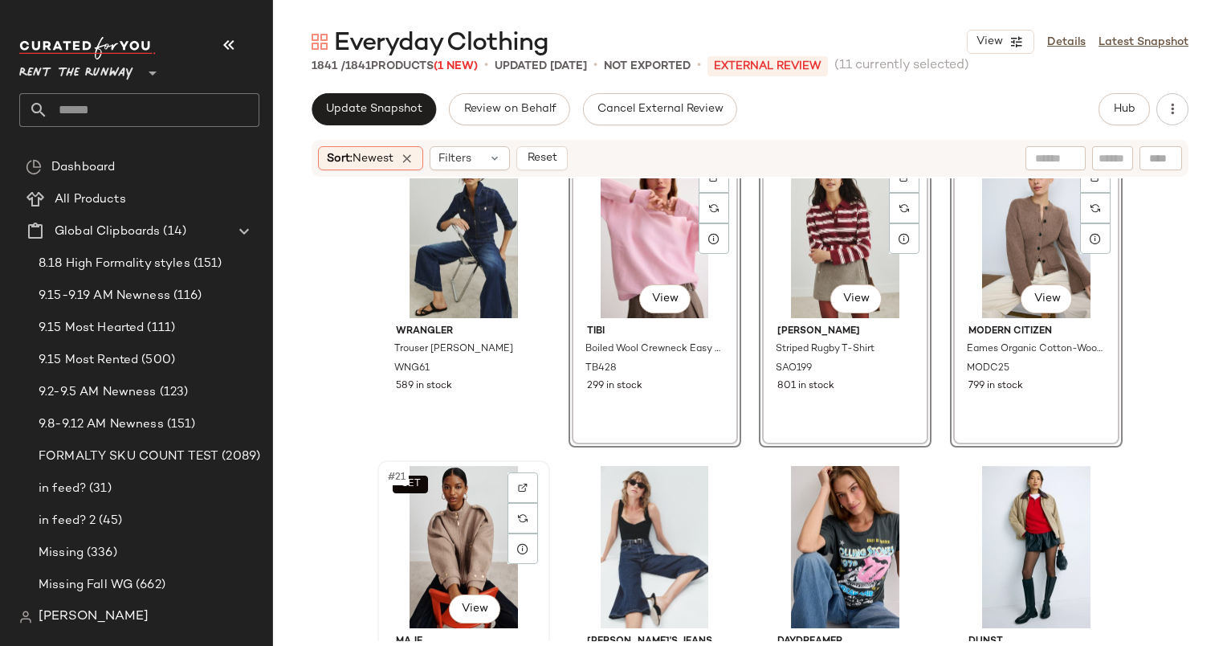
click at [458, 498] on div "SET #21 View" at bounding box center [463, 547] width 161 height 162
click at [1032, 508] on div "#24 View" at bounding box center [1036, 547] width 161 height 162
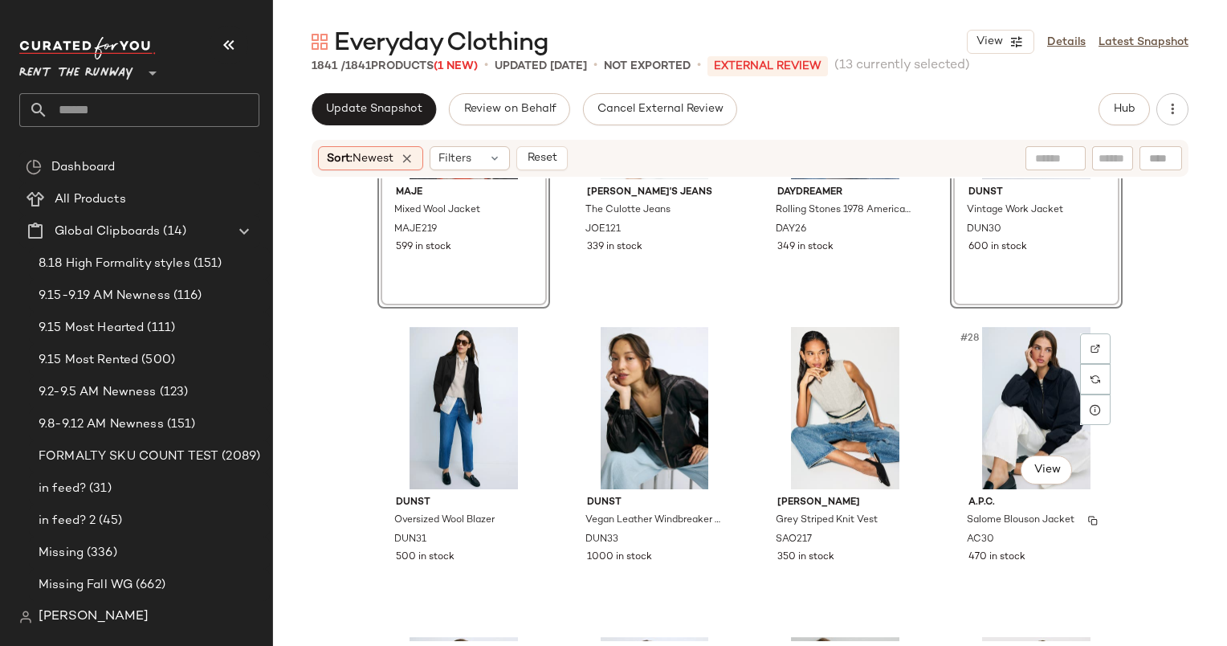
scroll to position [1741, 0]
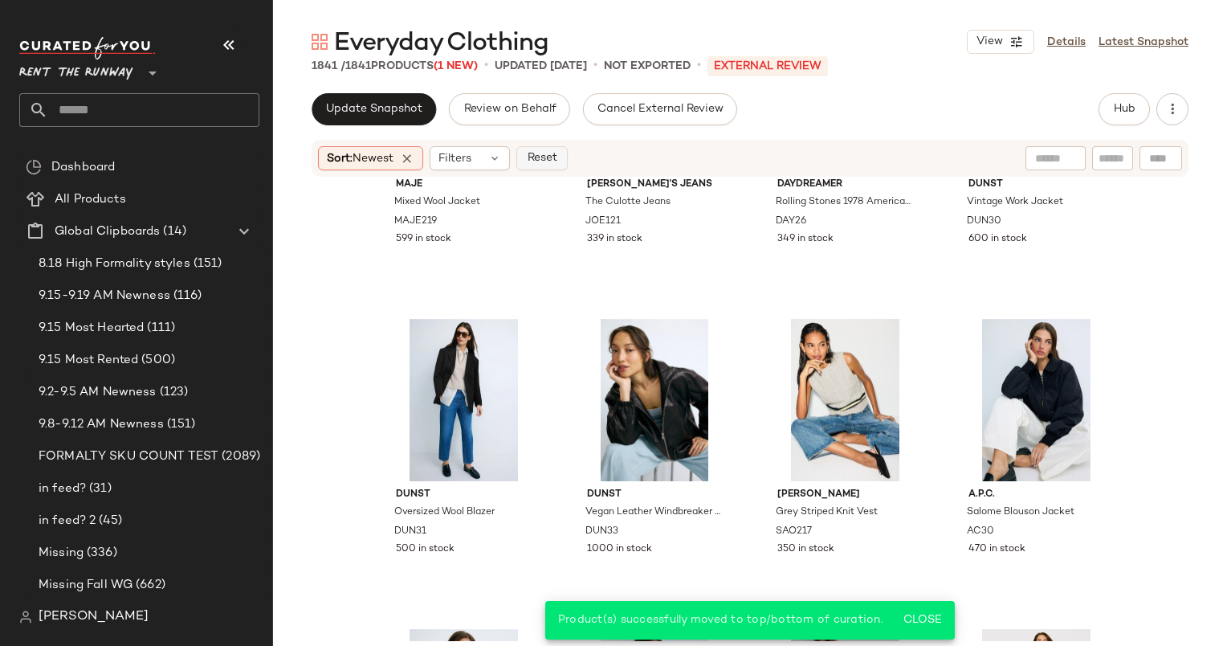
click at [568, 150] on button "Reset" at bounding box center [541, 158] width 51 height 24
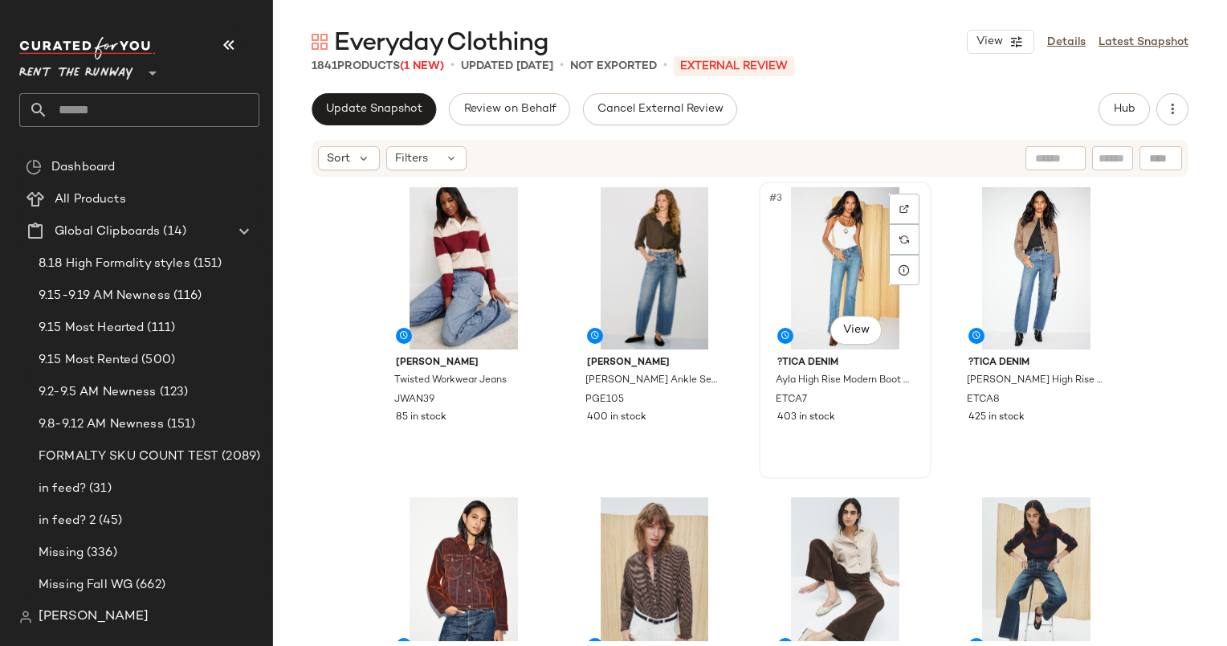
scroll to position [278, 0]
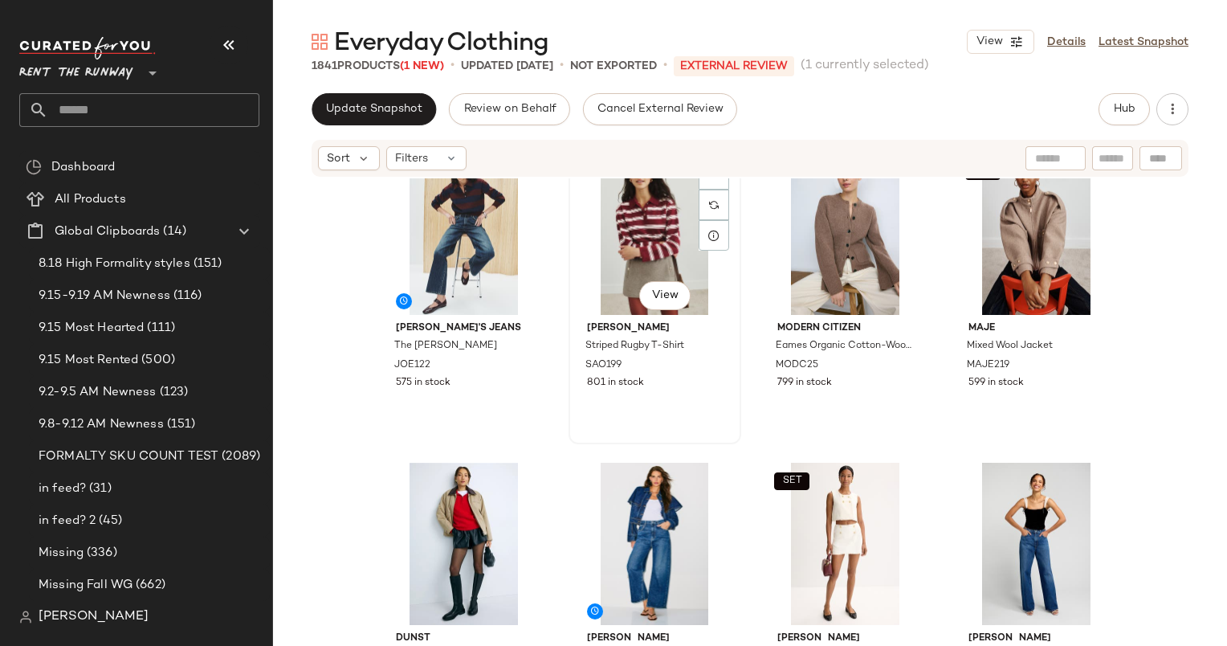
scroll to position [666, 0]
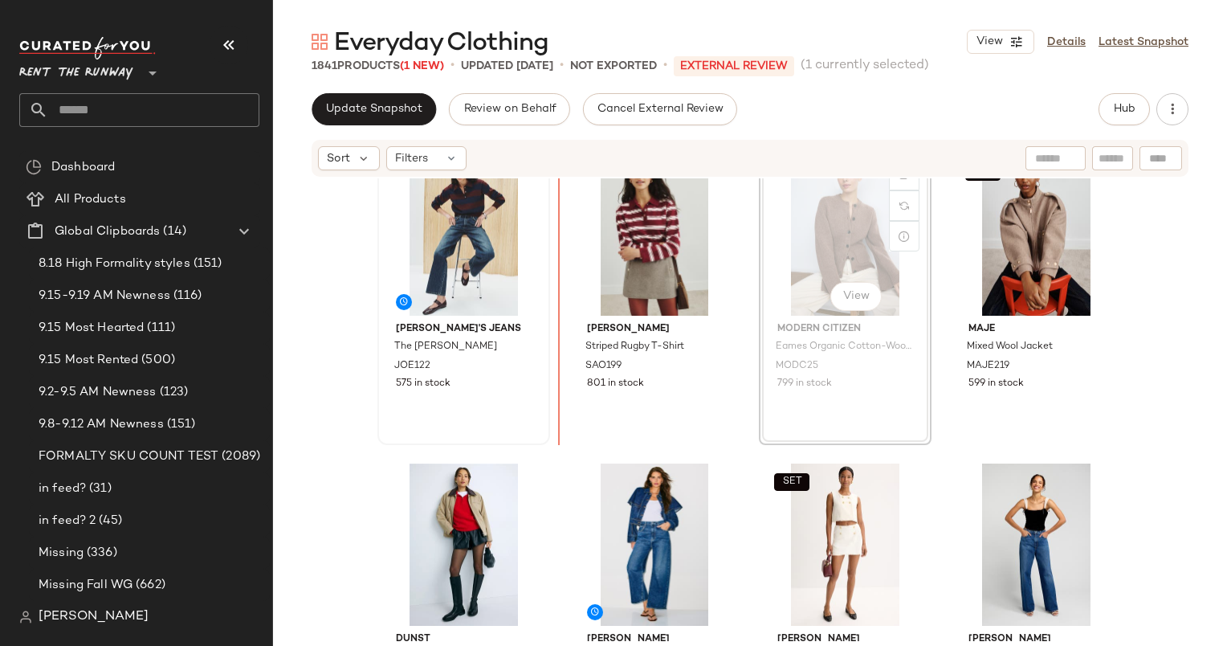
scroll to position [665, 0]
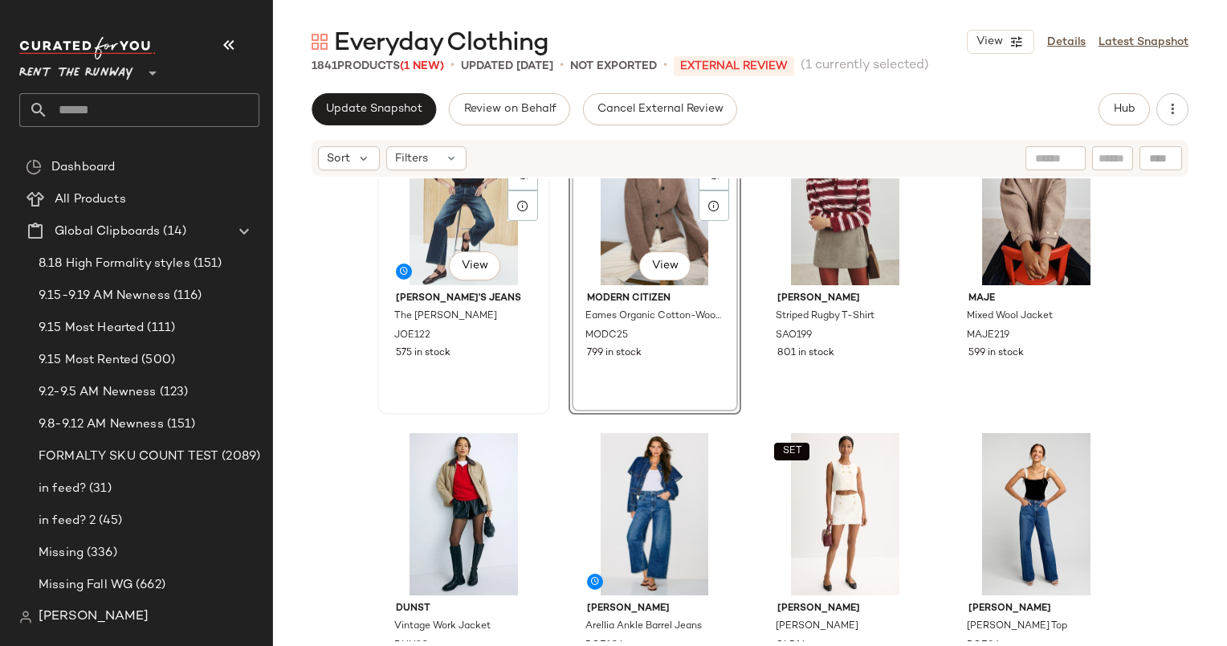
scroll to position [698, 0]
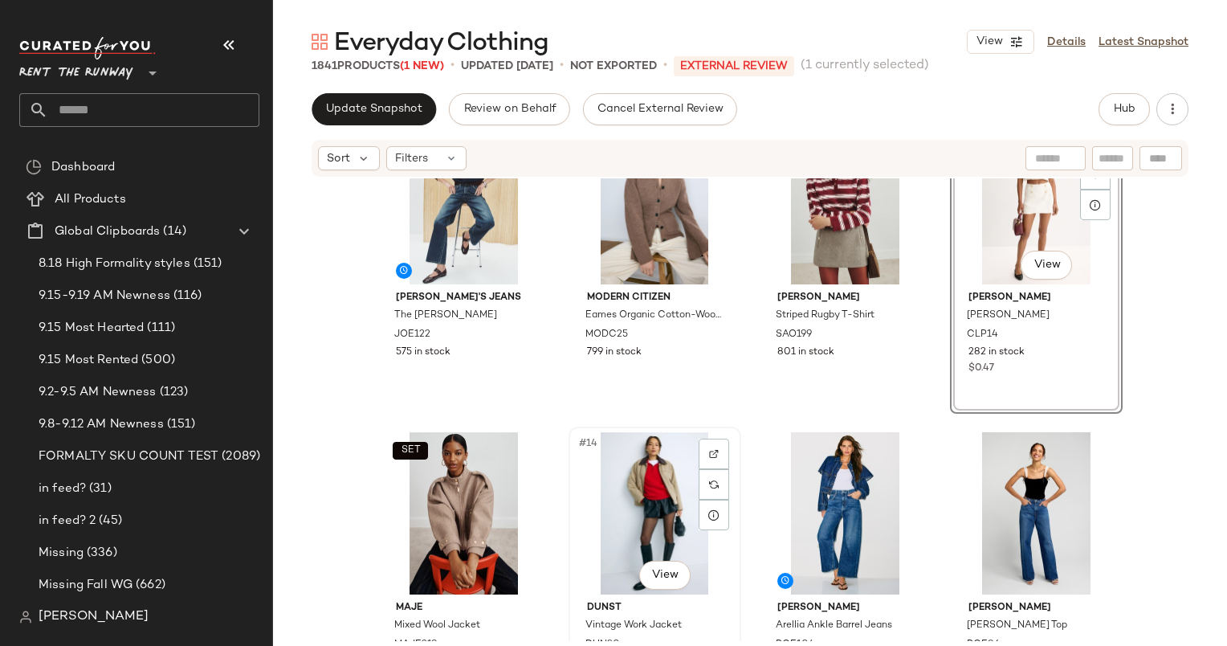
scroll to position [921, 0]
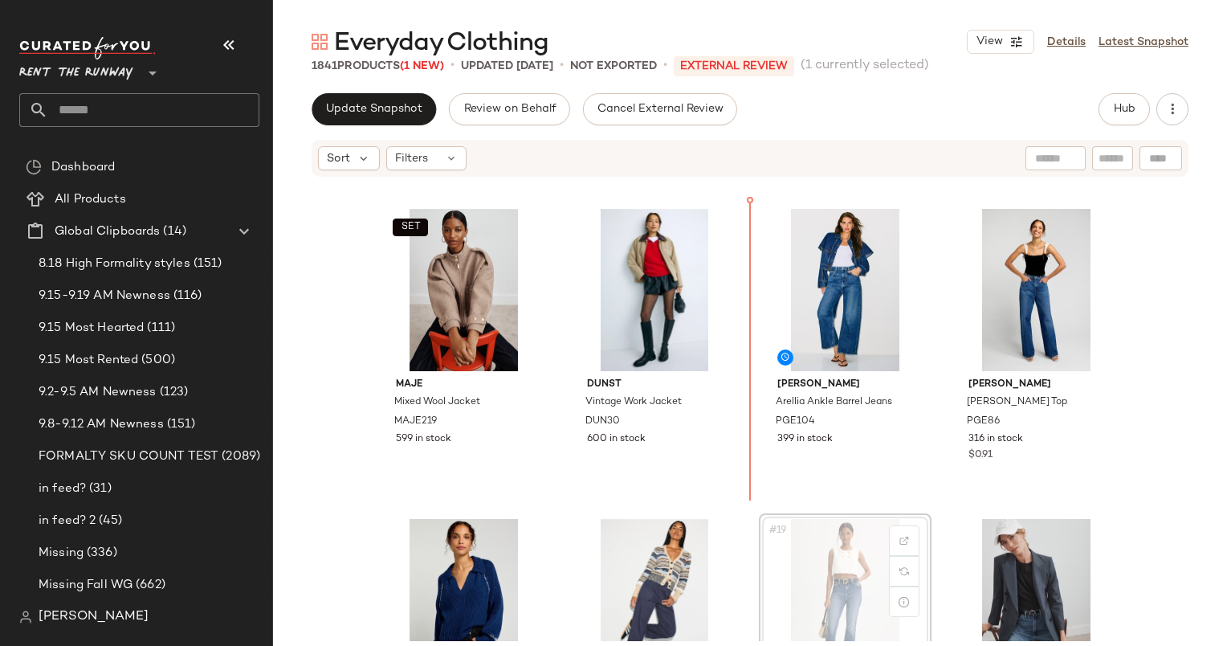
scroll to position [922, 0]
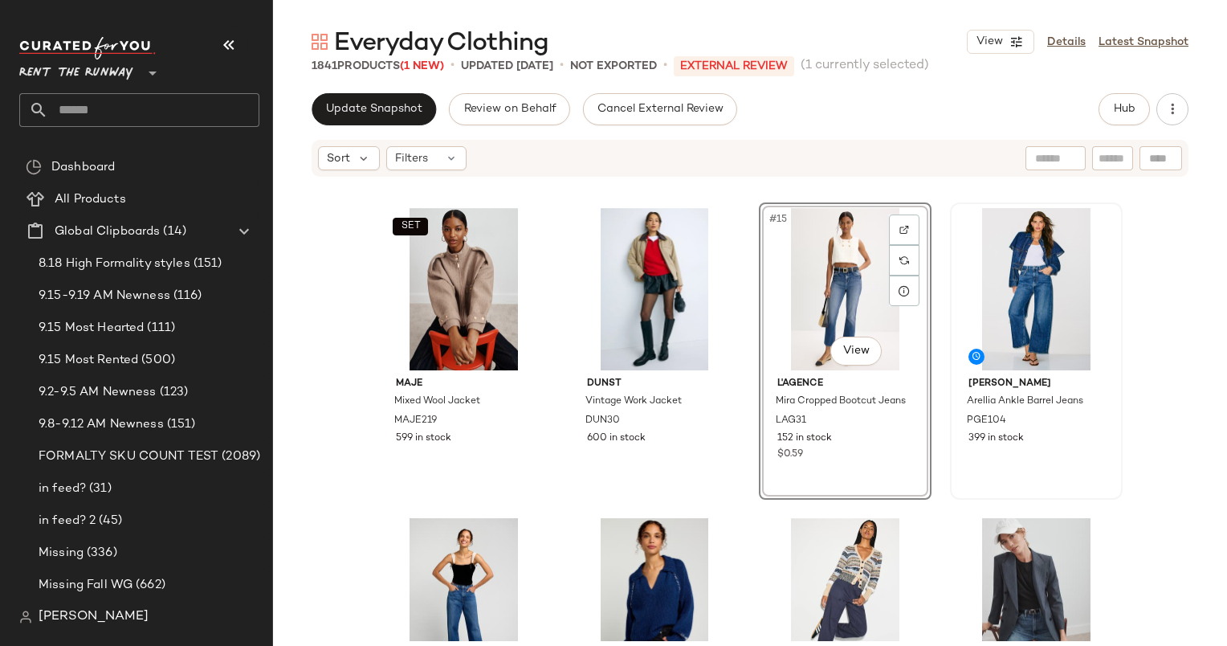
scroll to position [1315, 0]
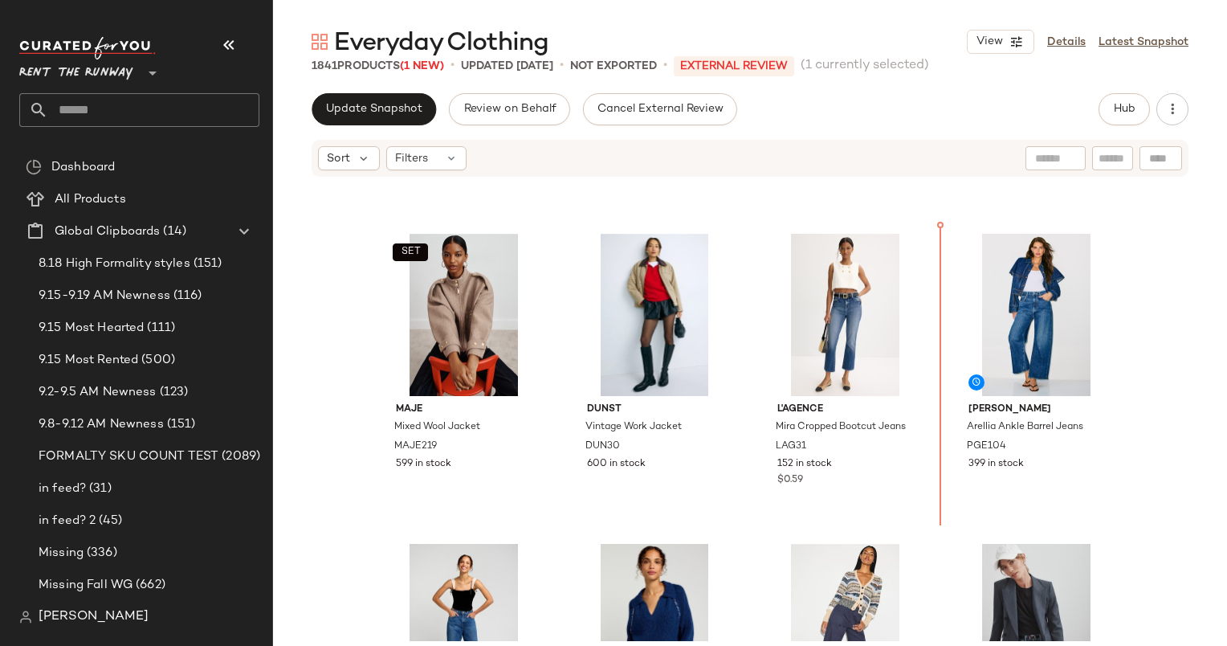
scroll to position [835, 0]
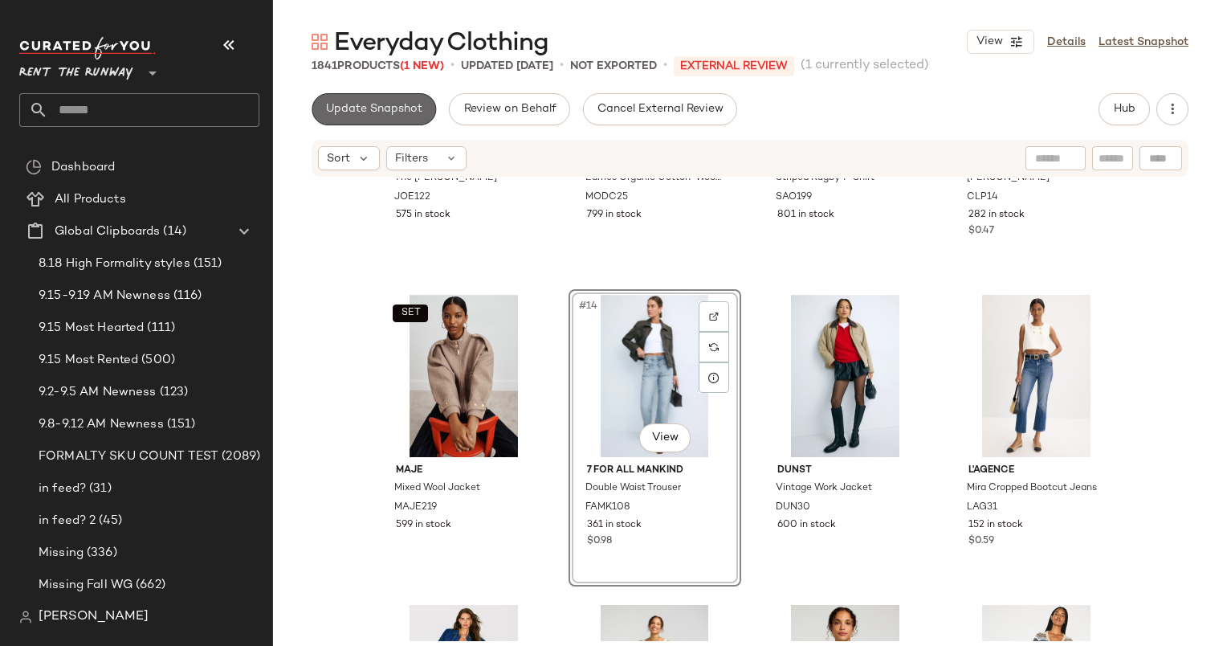
click at [401, 109] on span "Update Snapshot" at bounding box center [373, 109] width 97 height 13
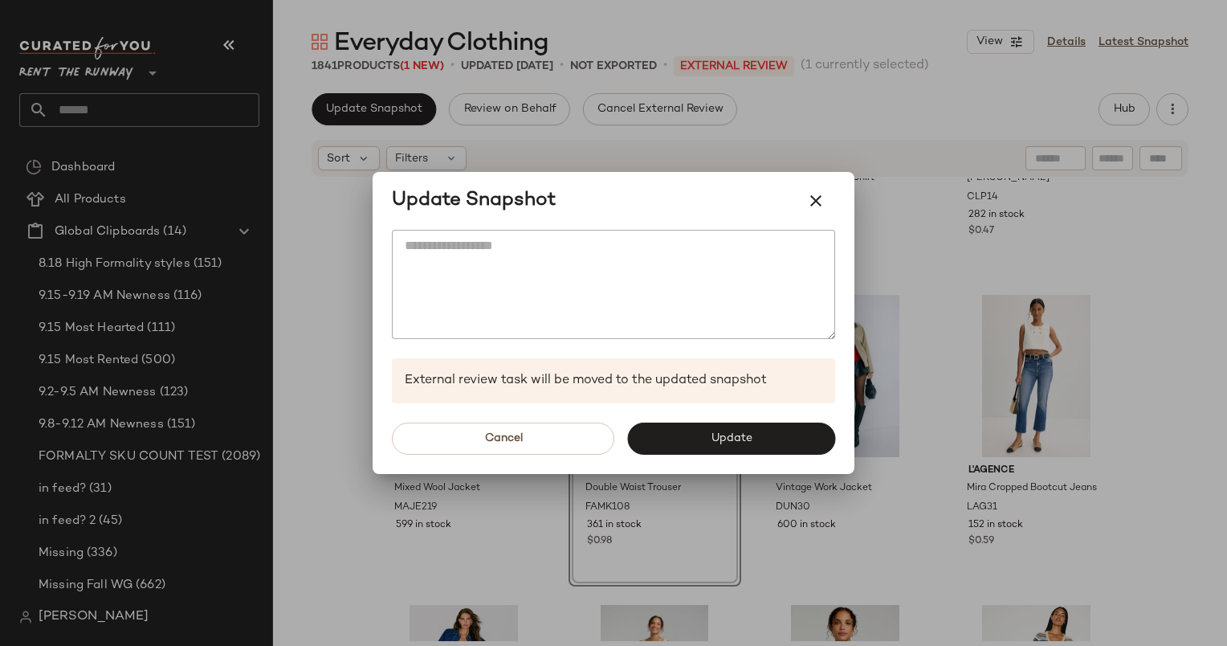
click at [761, 472] on div "Cancel Update" at bounding box center [614, 438] width 482 height 71
click at [752, 433] on span "Update" at bounding box center [731, 438] width 42 height 13
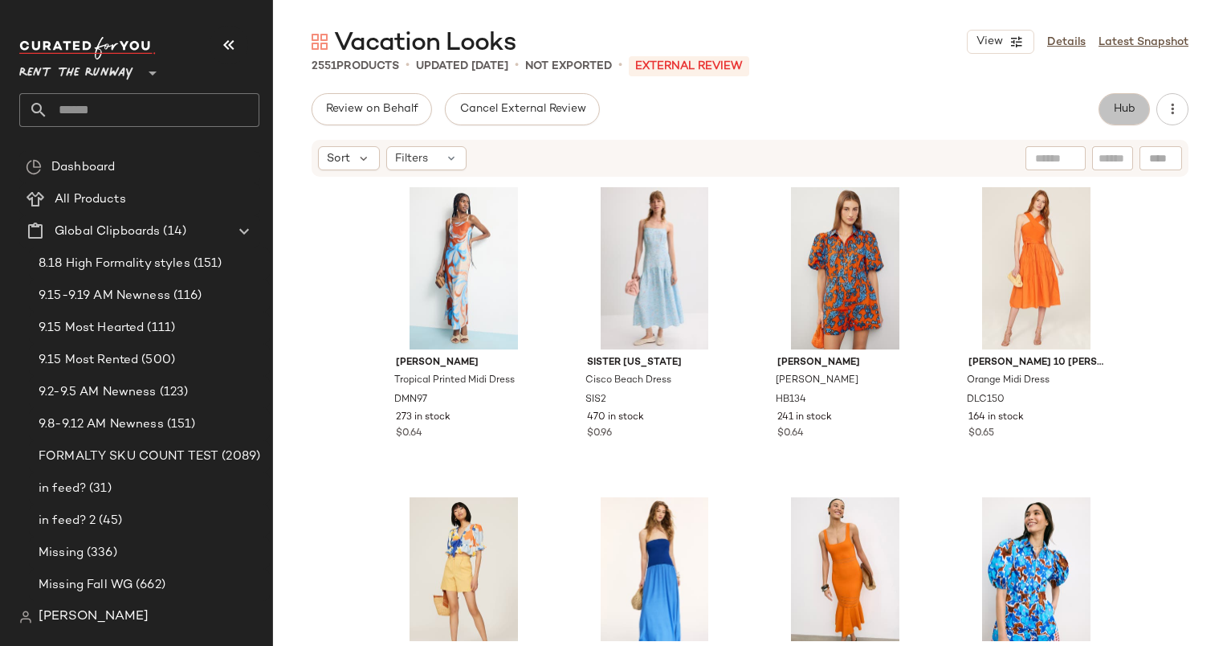
click at [1131, 110] on span "Hub" at bounding box center [1124, 109] width 22 height 13
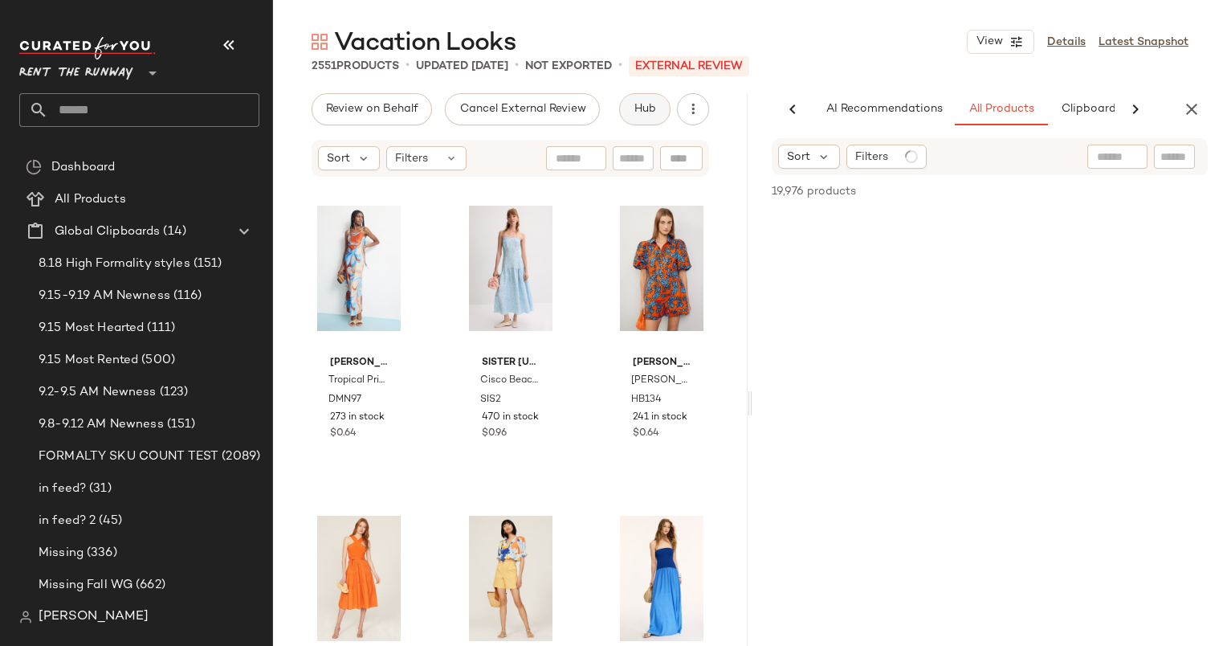
scroll to position [0, 99]
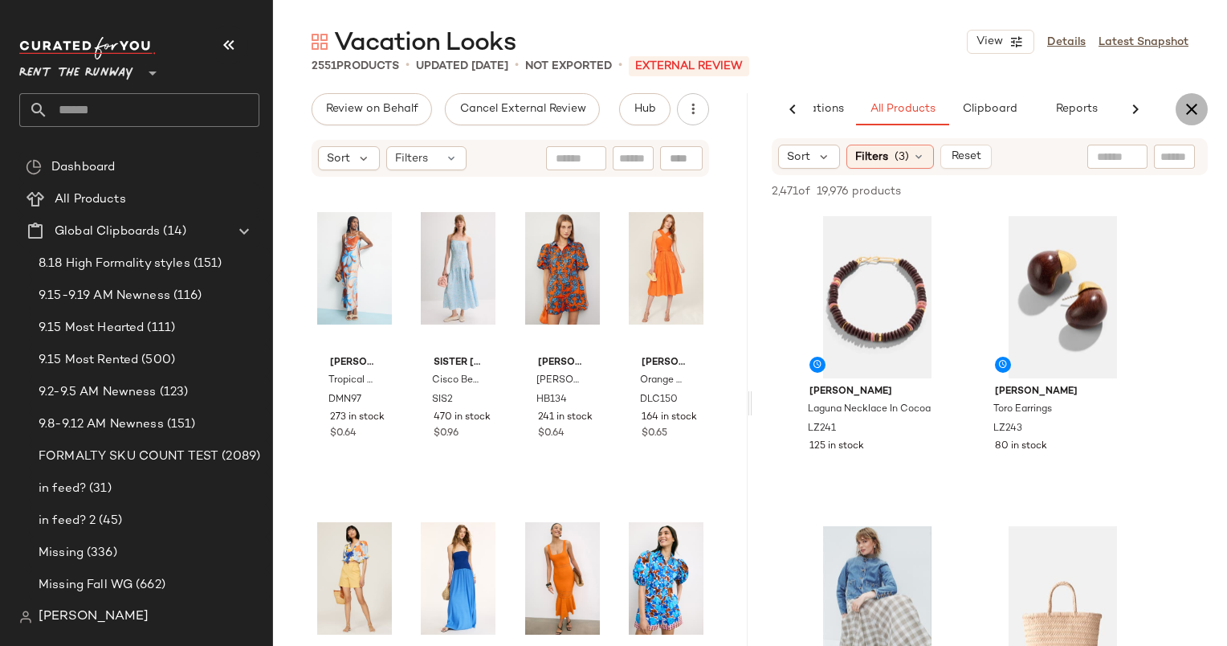
click at [1198, 106] on icon "button" at bounding box center [1191, 109] width 19 height 19
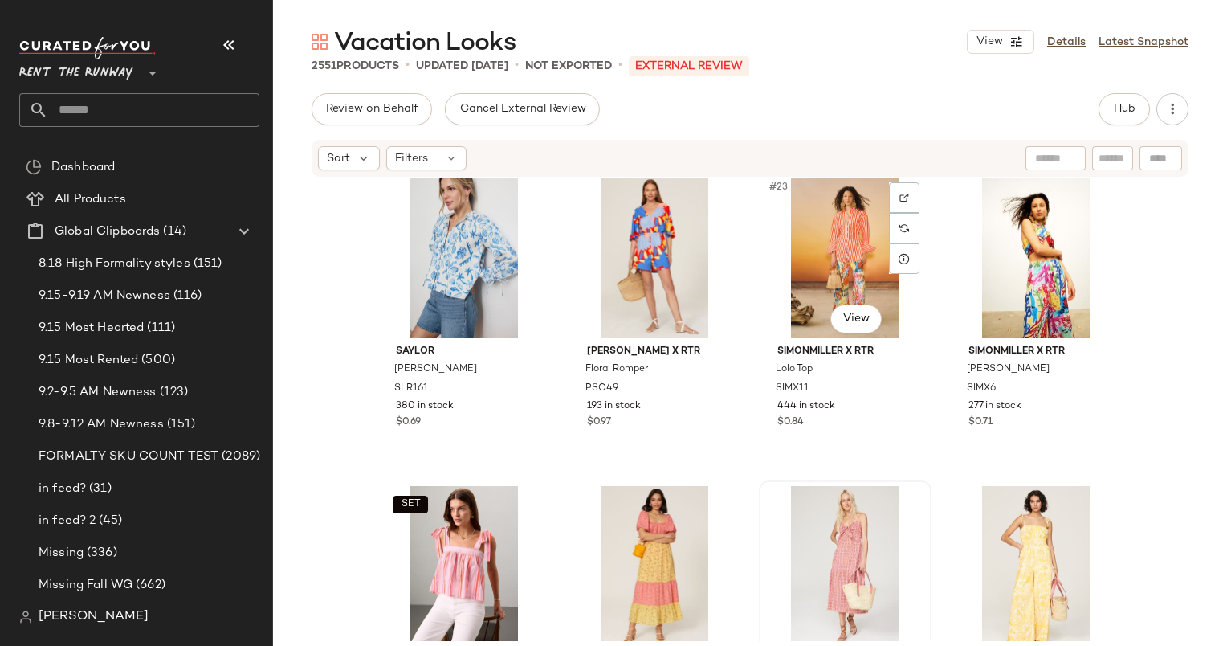
scroll to position [1574, 0]
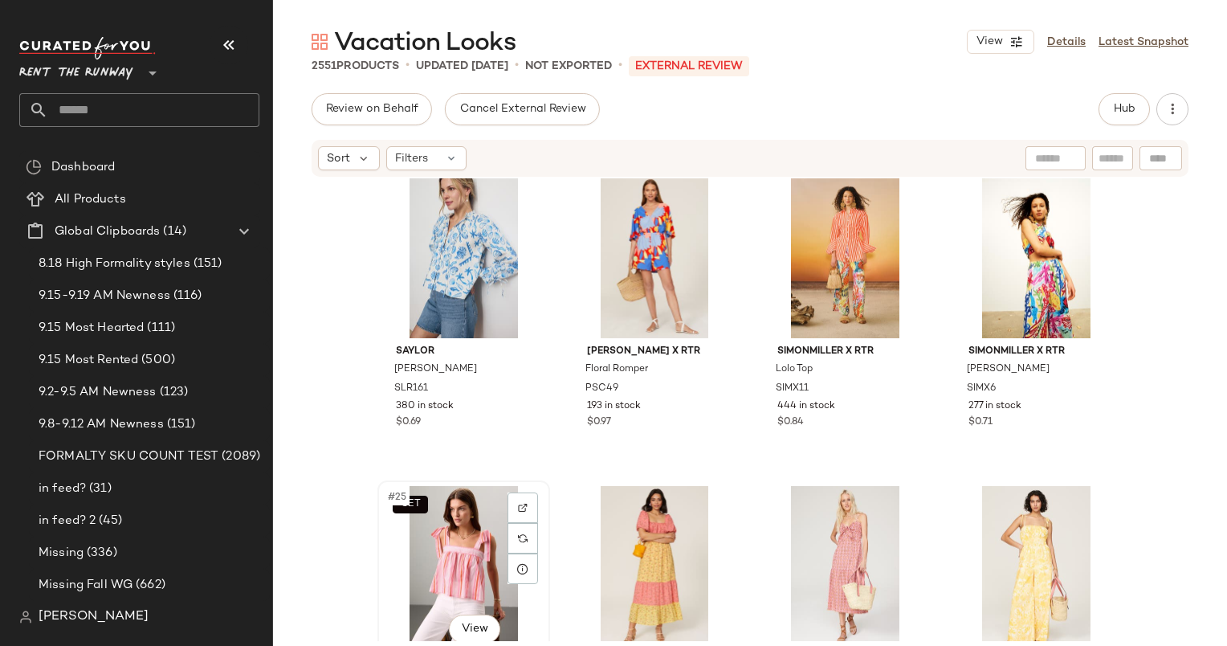
click at [483, 540] on div "SET #25 View" at bounding box center [463, 567] width 161 height 162
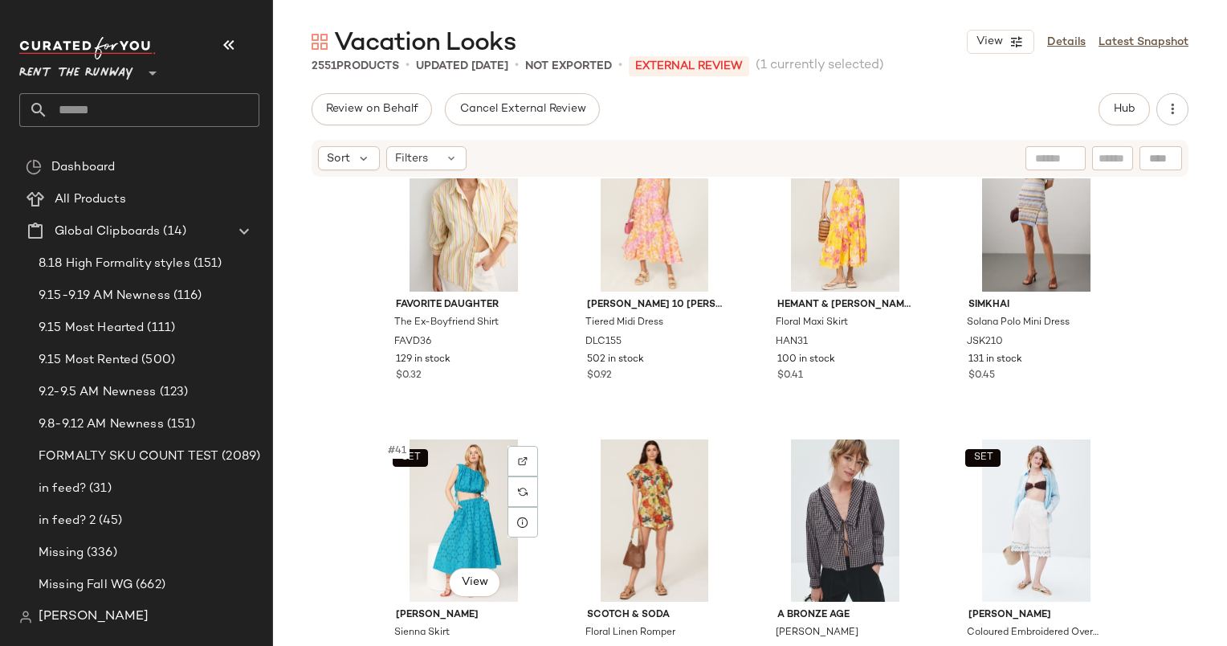
scroll to position [2724, 0]
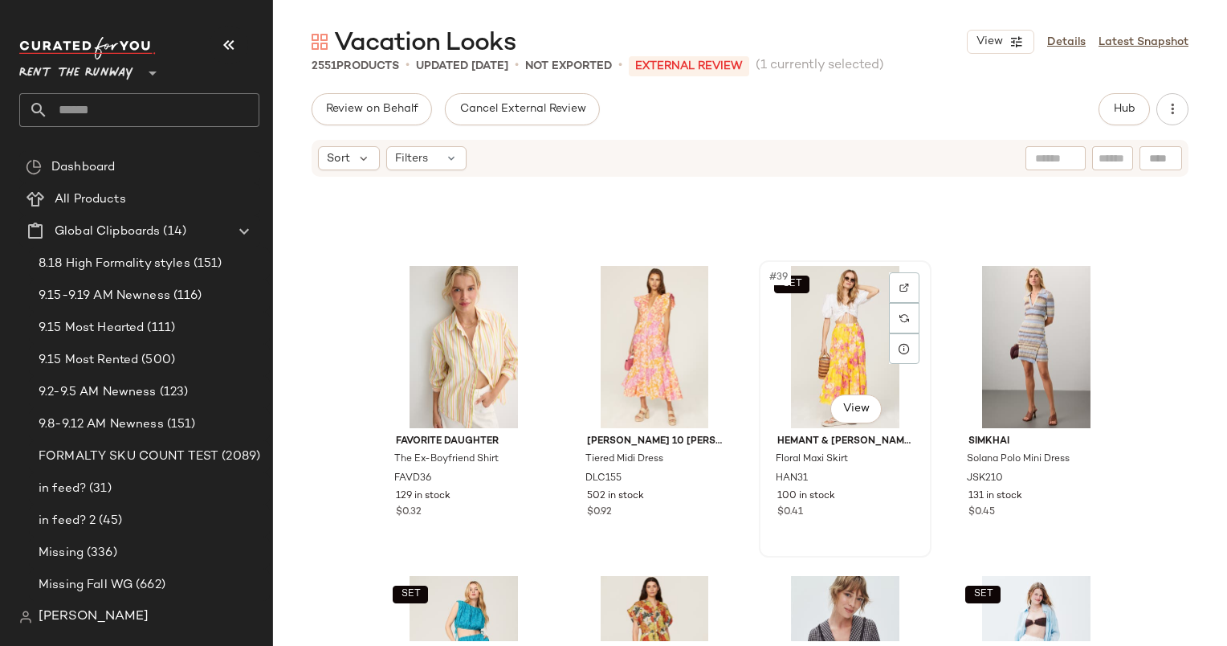
click at [832, 324] on div "SET #39 View" at bounding box center [844, 347] width 161 height 162
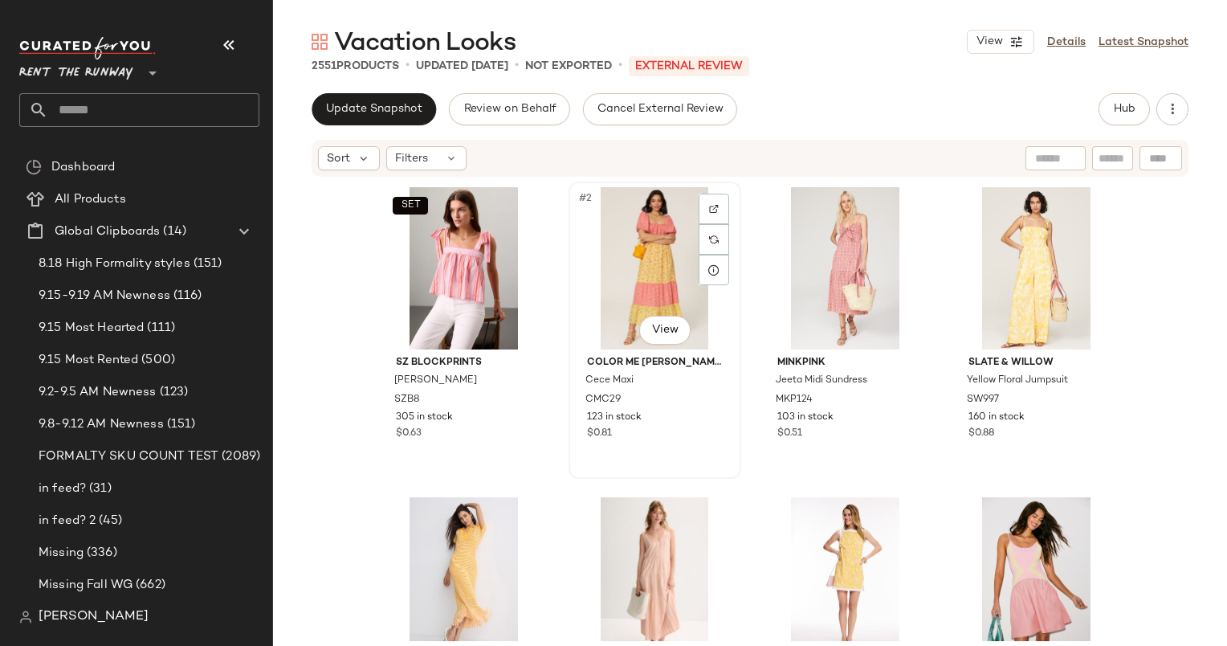
click at [601, 262] on div "#2 View" at bounding box center [654, 268] width 161 height 162
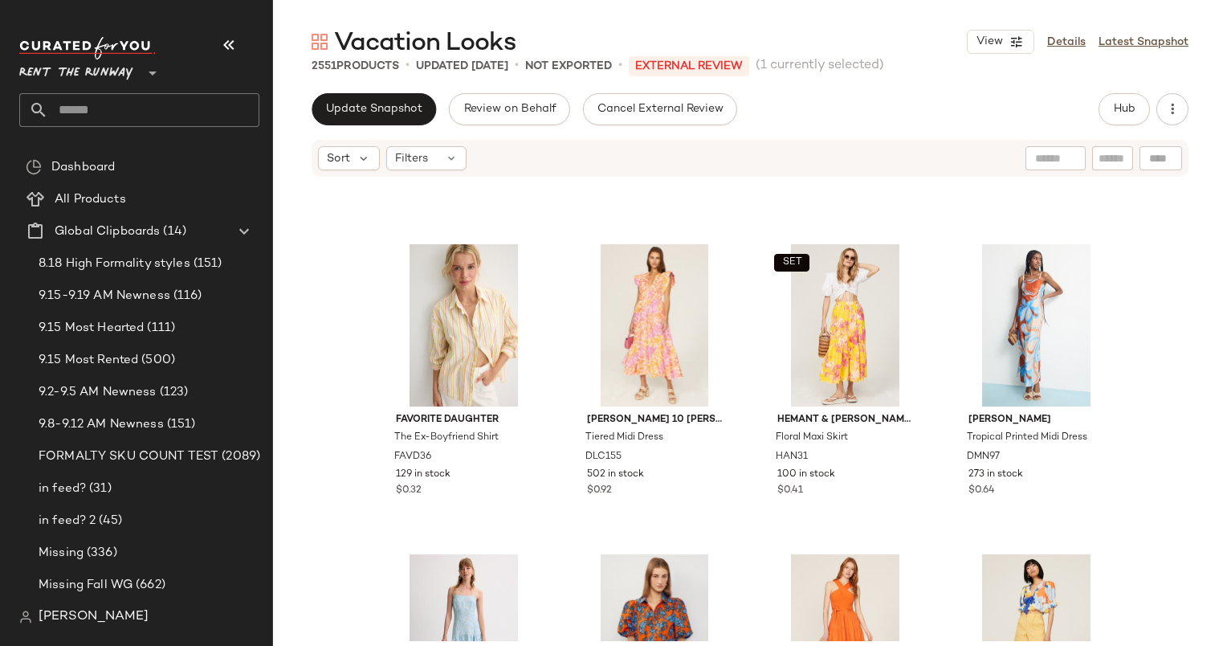
scroll to position [883, 0]
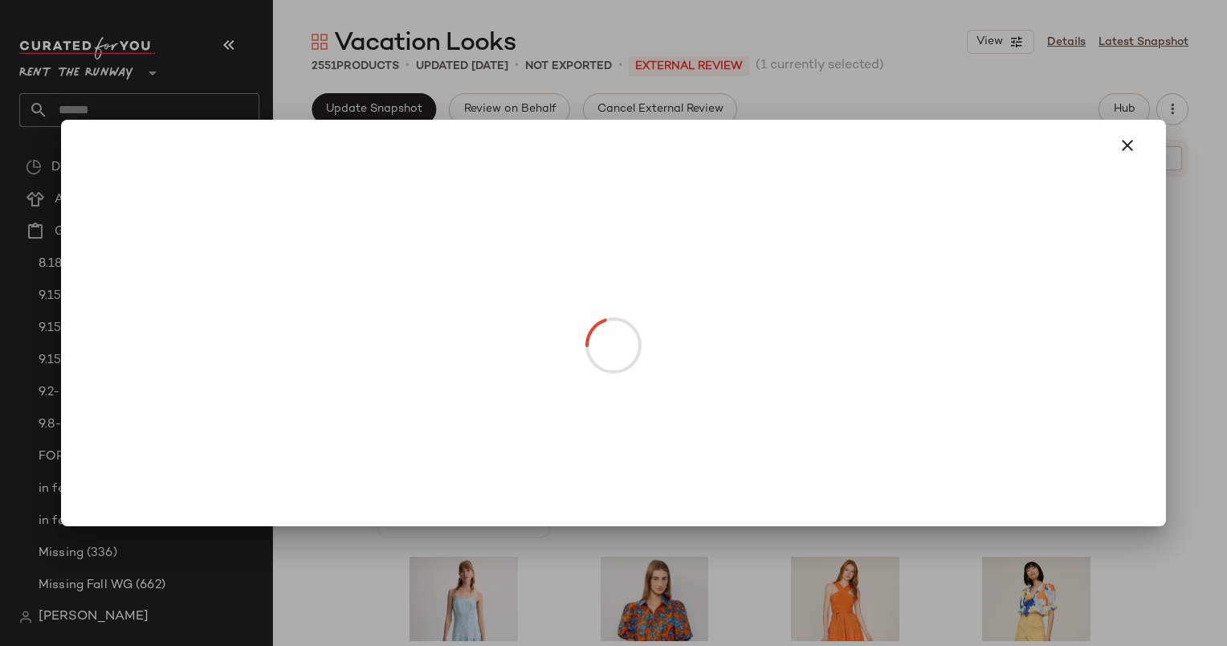
drag, startPoint x: 484, startPoint y: 391, endPoint x: 747, endPoint y: 450, distance: 269.0
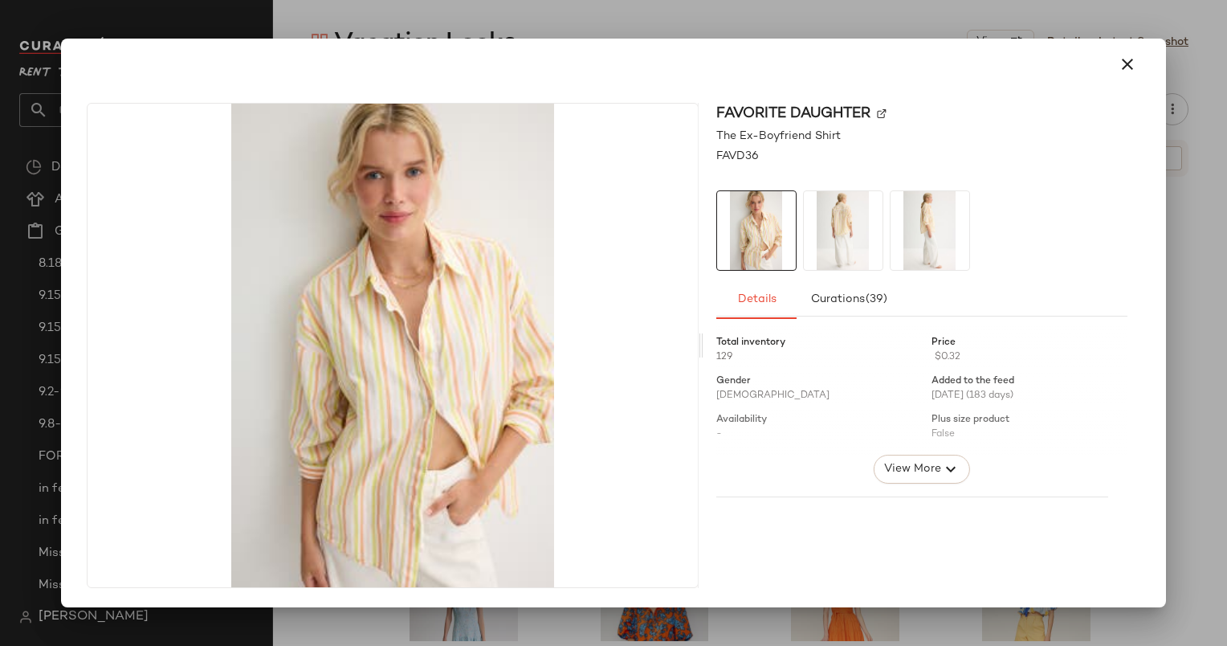
click at [1166, 254] on div at bounding box center [613, 323] width 1227 height 646
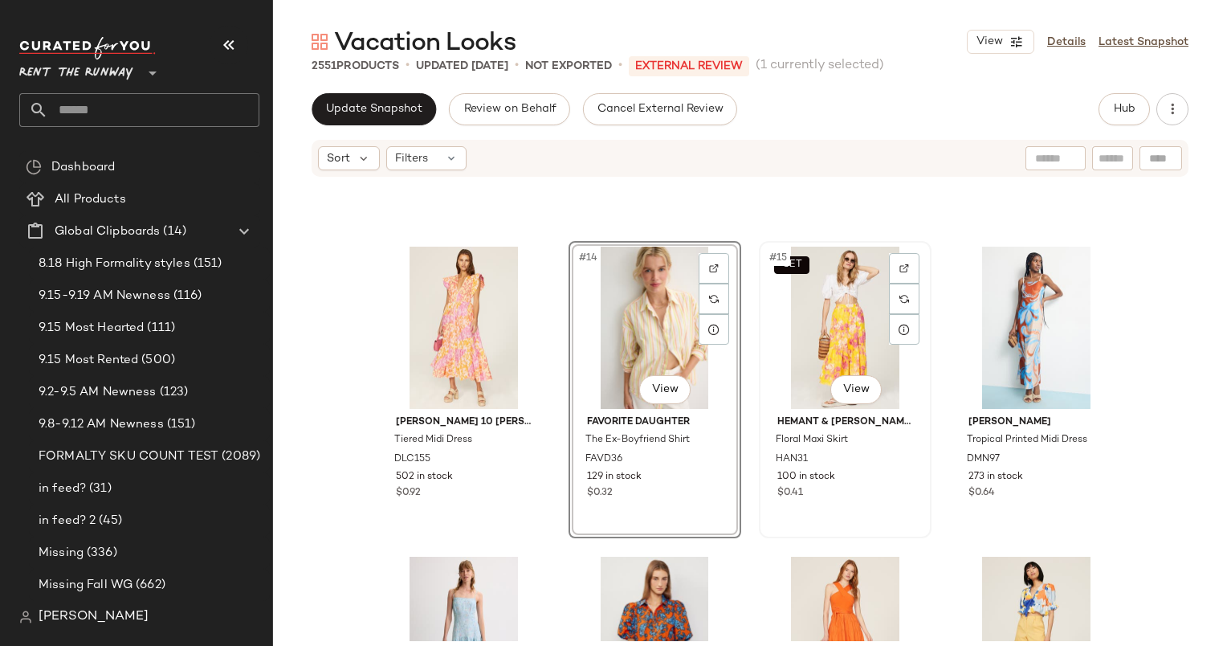
scroll to position [964, 0]
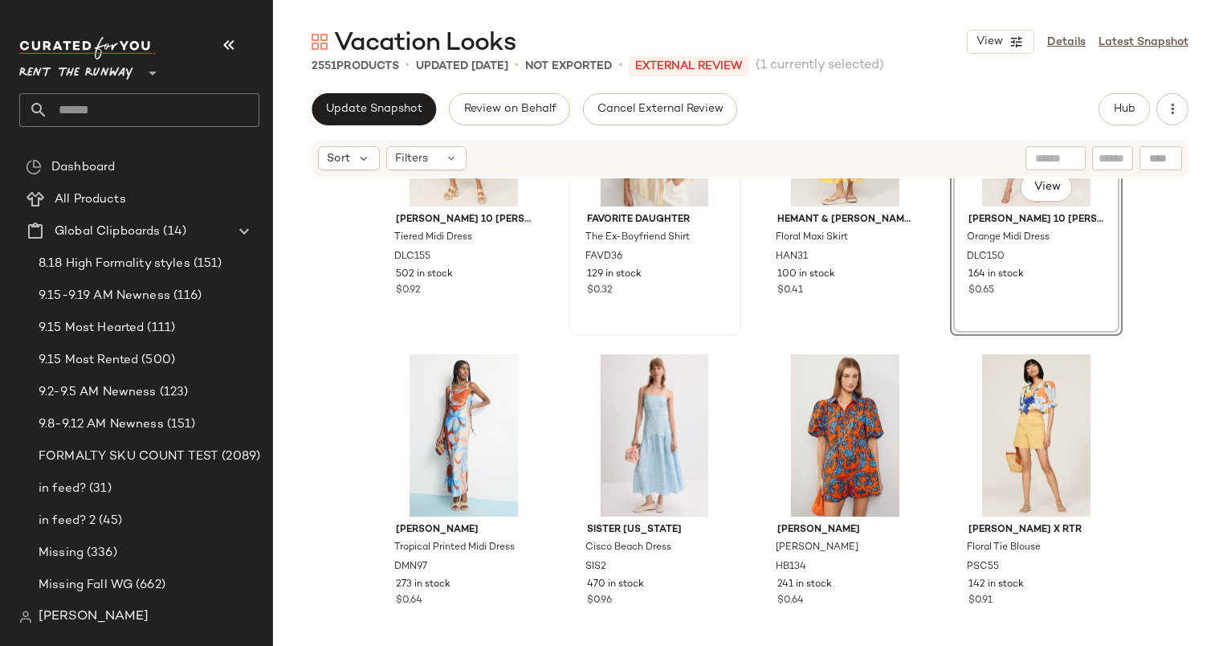
scroll to position [1107, 0]
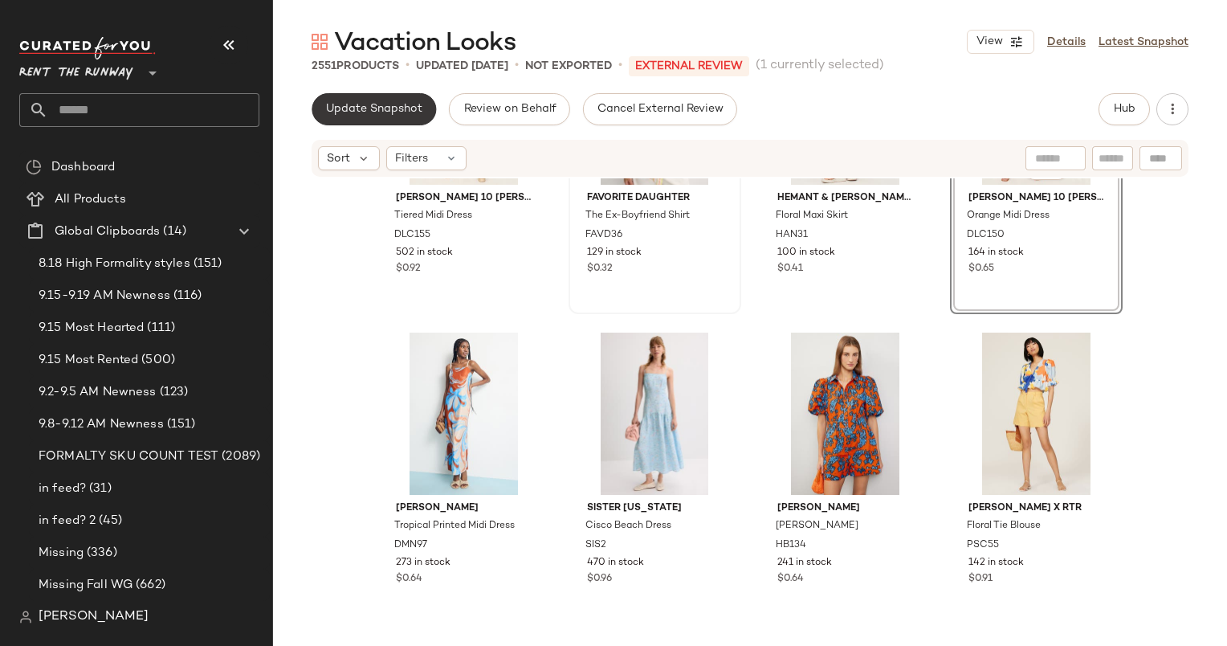
click at [406, 109] on span "Update Snapshot" at bounding box center [373, 109] width 97 height 13
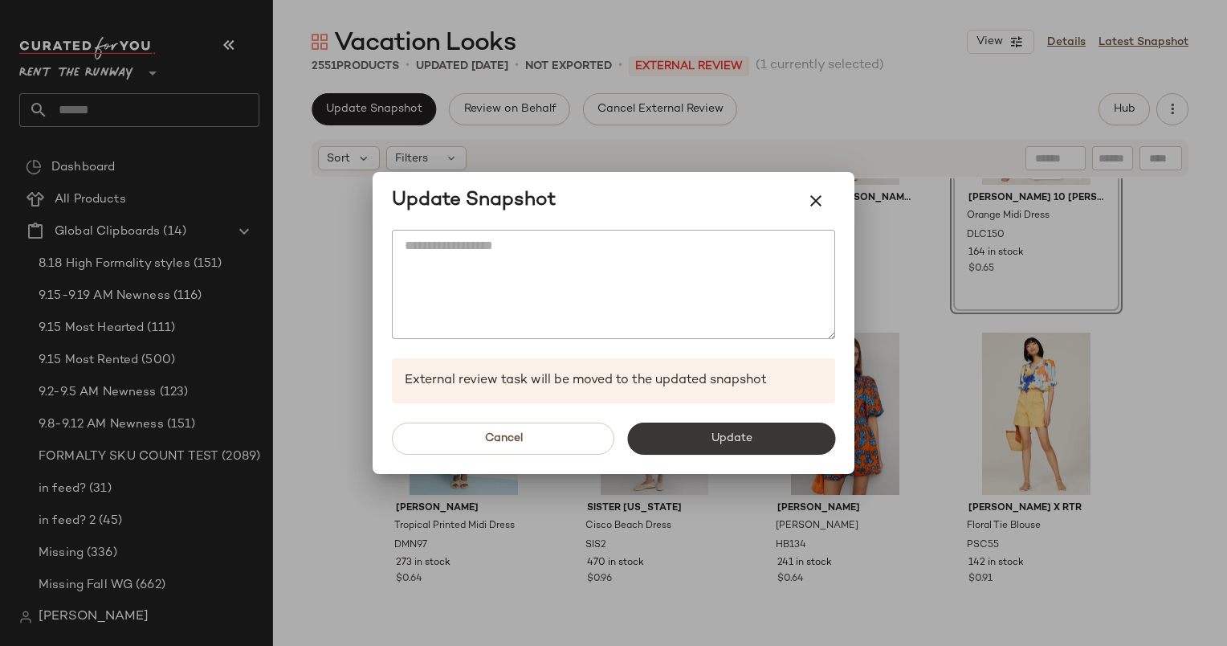
click at [776, 434] on button "Update" at bounding box center [731, 438] width 208 height 32
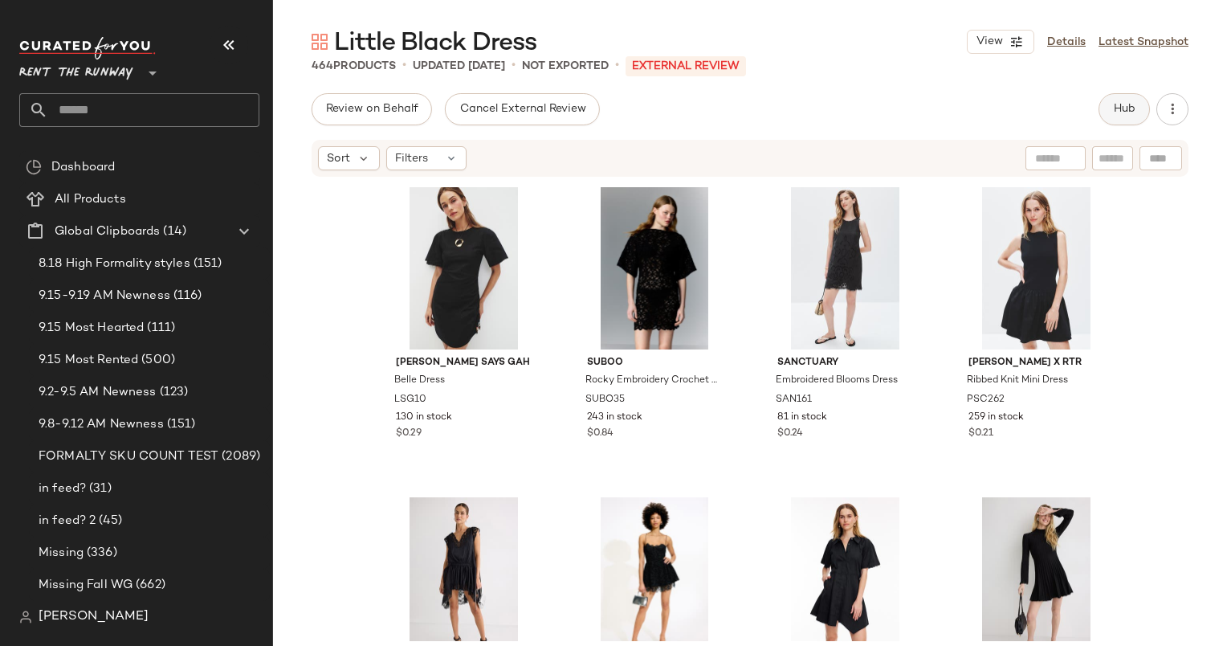
click at [1129, 103] on span "Hub" at bounding box center [1124, 109] width 22 height 13
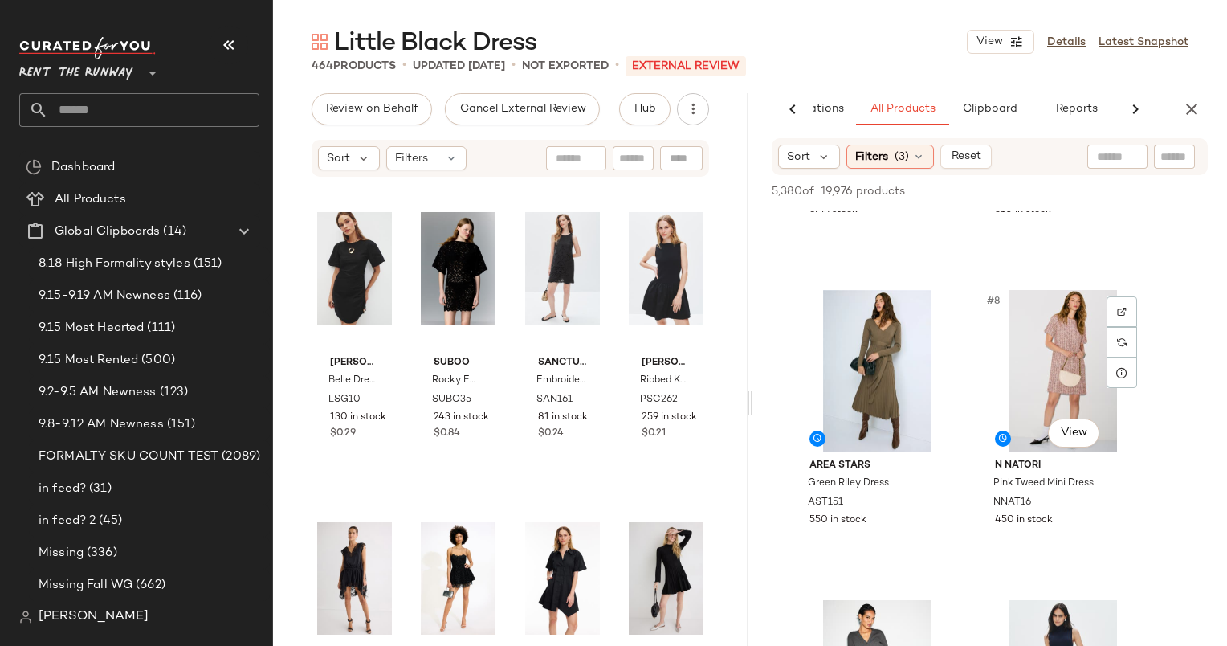
scroll to position [1163, 0]
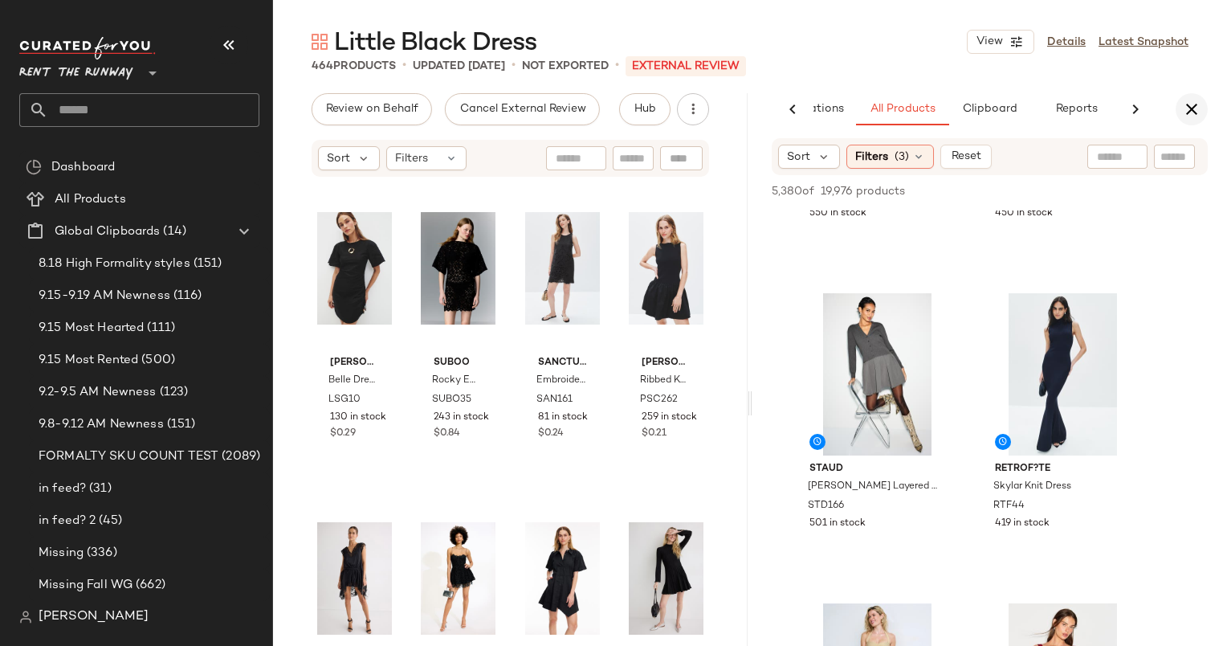
click at [1188, 104] on icon "button" at bounding box center [1191, 109] width 19 height 19
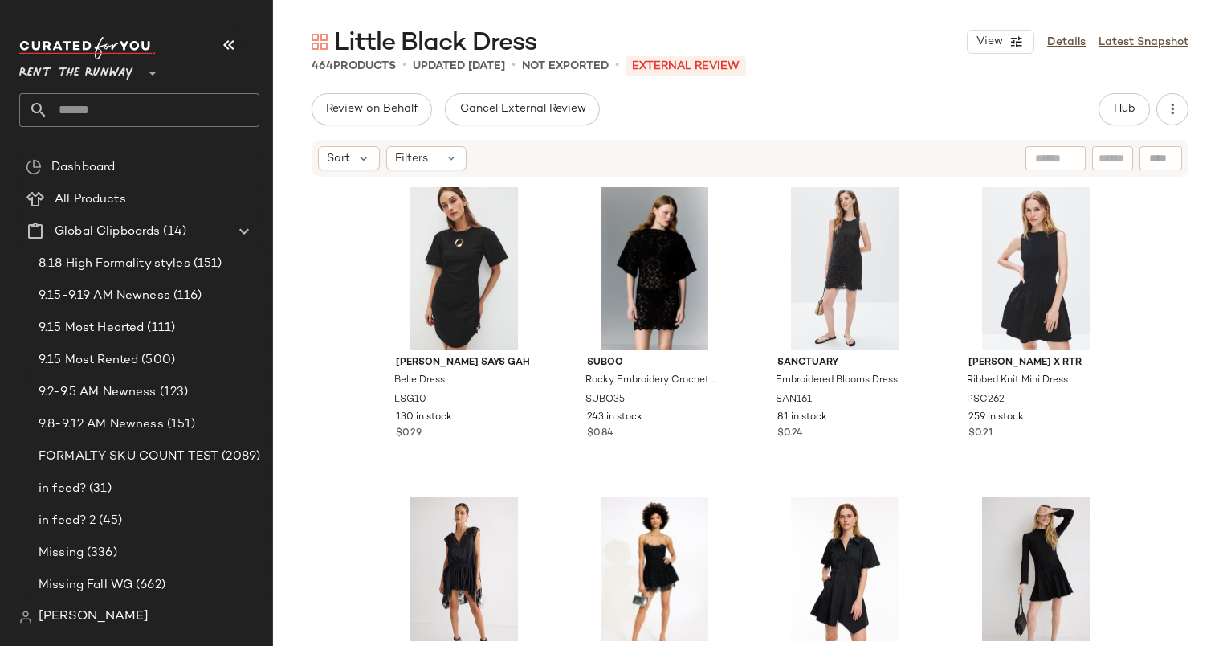
click at [321, 141] on div "Sort Filters" at bounding box center [750, 158] width 877 height 37
click at [358, 158] on icon at bounding box center [364, 158] width 14 height 14
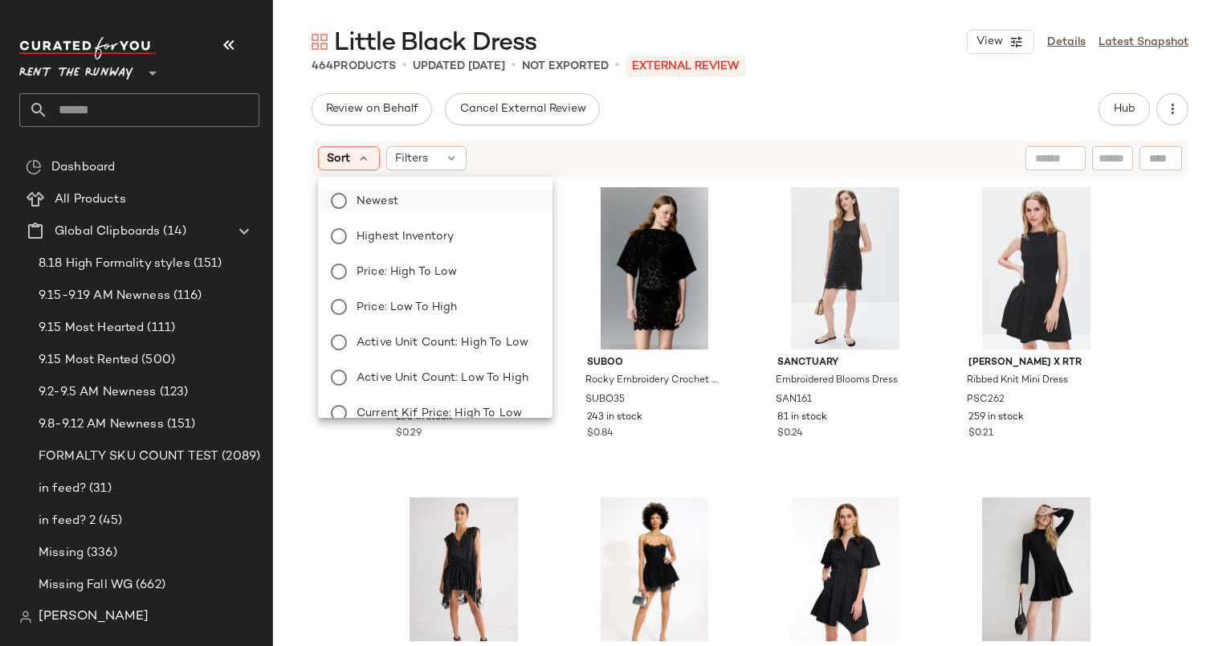
click at [427, 189] on label "Newest" at bounding box center [444, 200] width 189 height 22
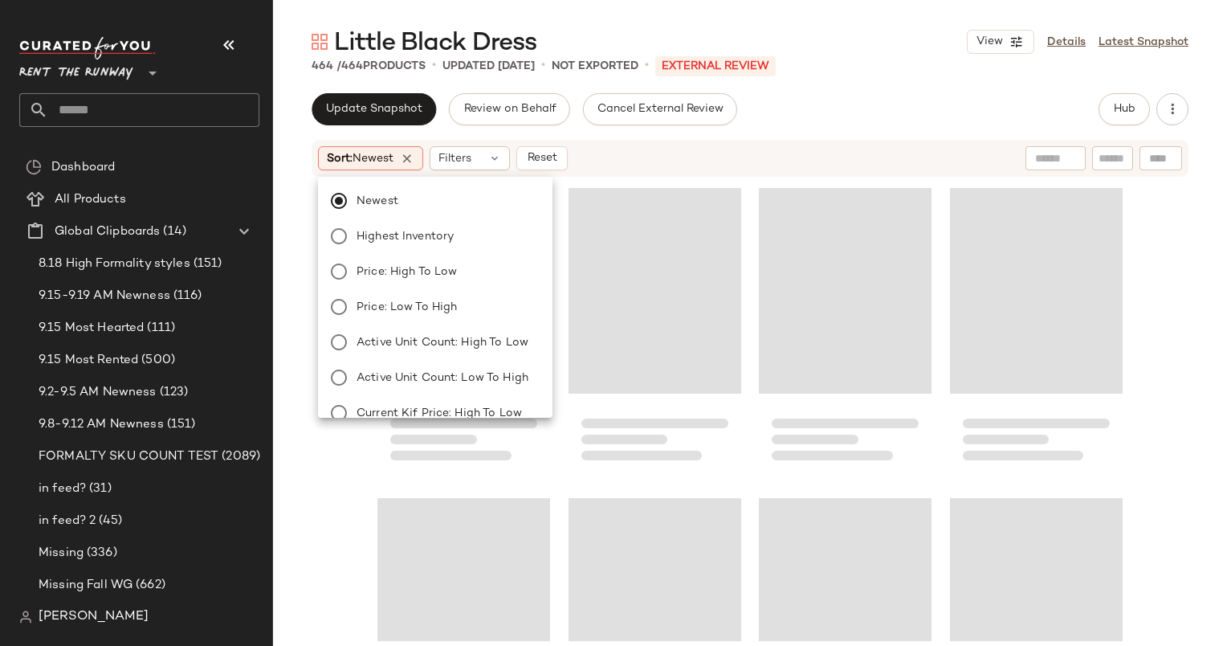
click at [651, 160] on div "Sort: Newest Filters Reset" at bounding box center [645, 158] width 655 height 24
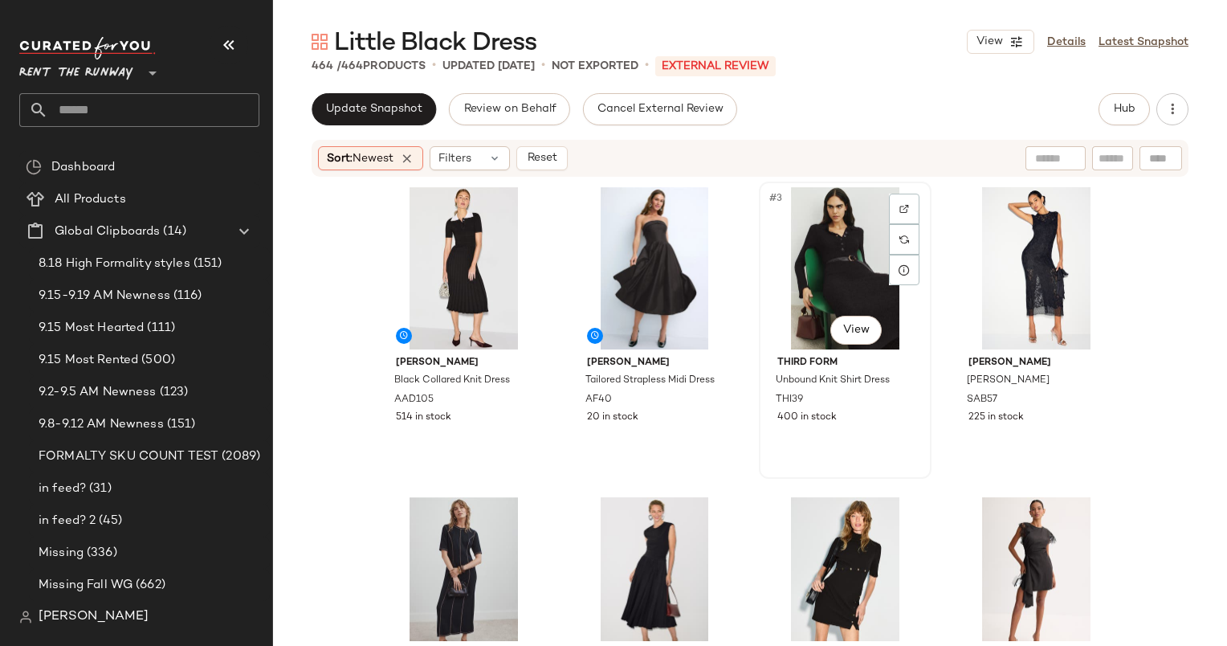
scroll to position [291, 0]
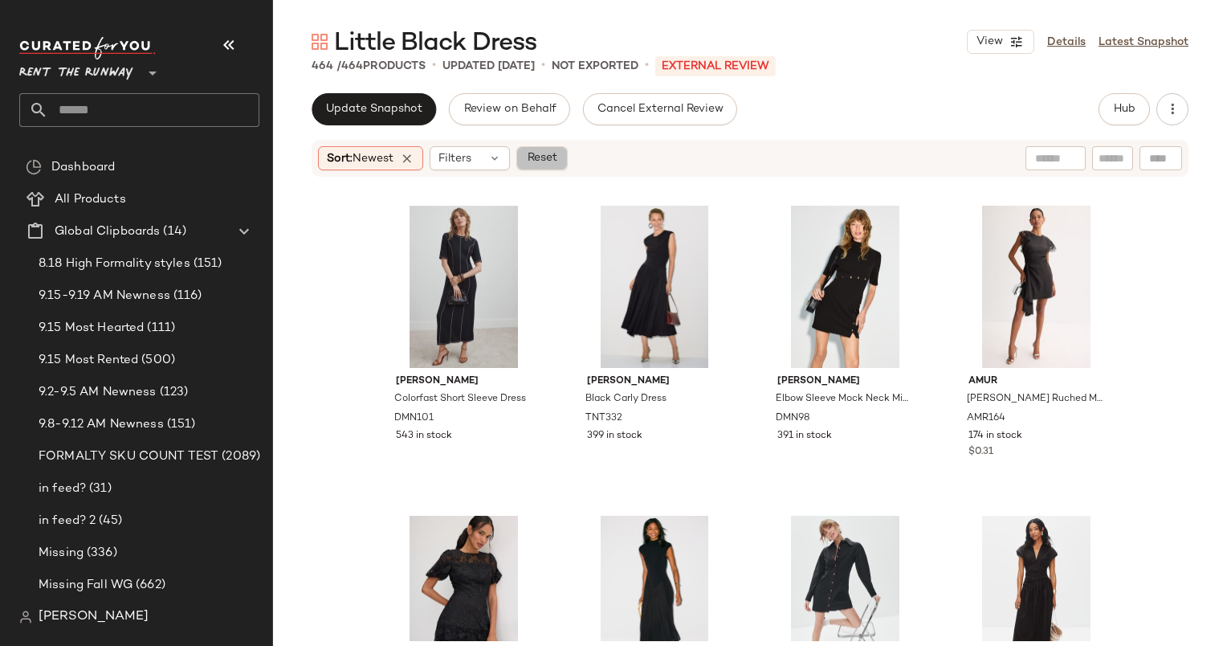
click at [540, 169] on button "Reset" at bounding box center [541, 158] width 51 height 24
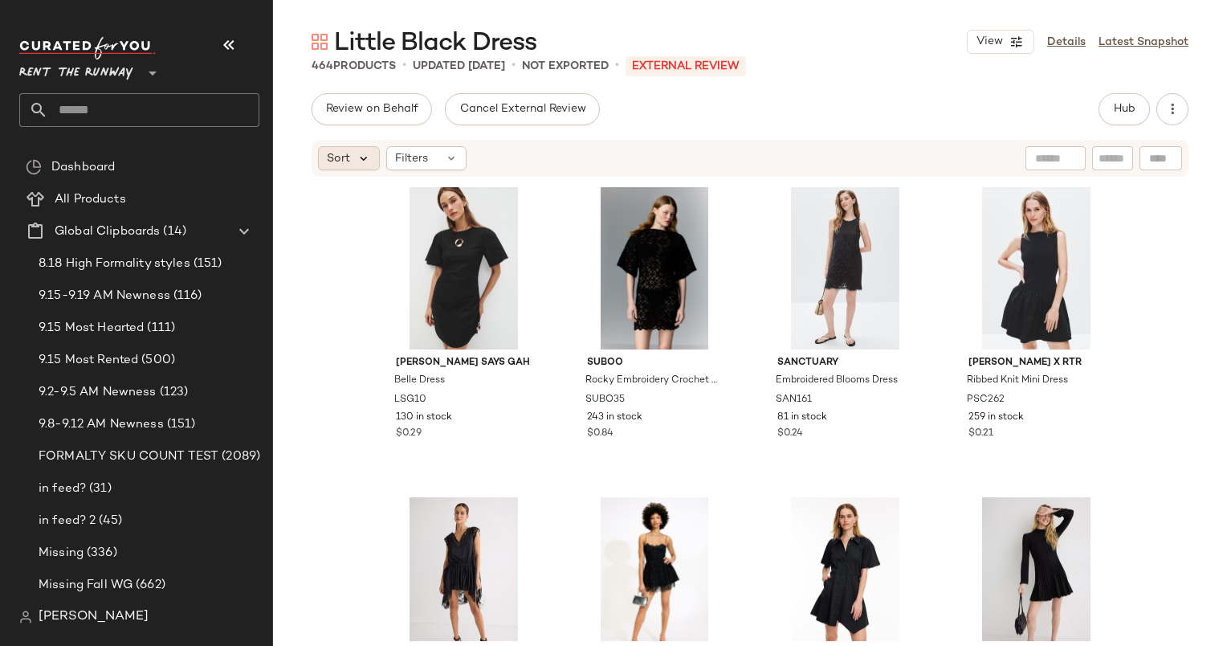
click at [360, 157] on icon at bounding box center [364, 158] width 14 height 14
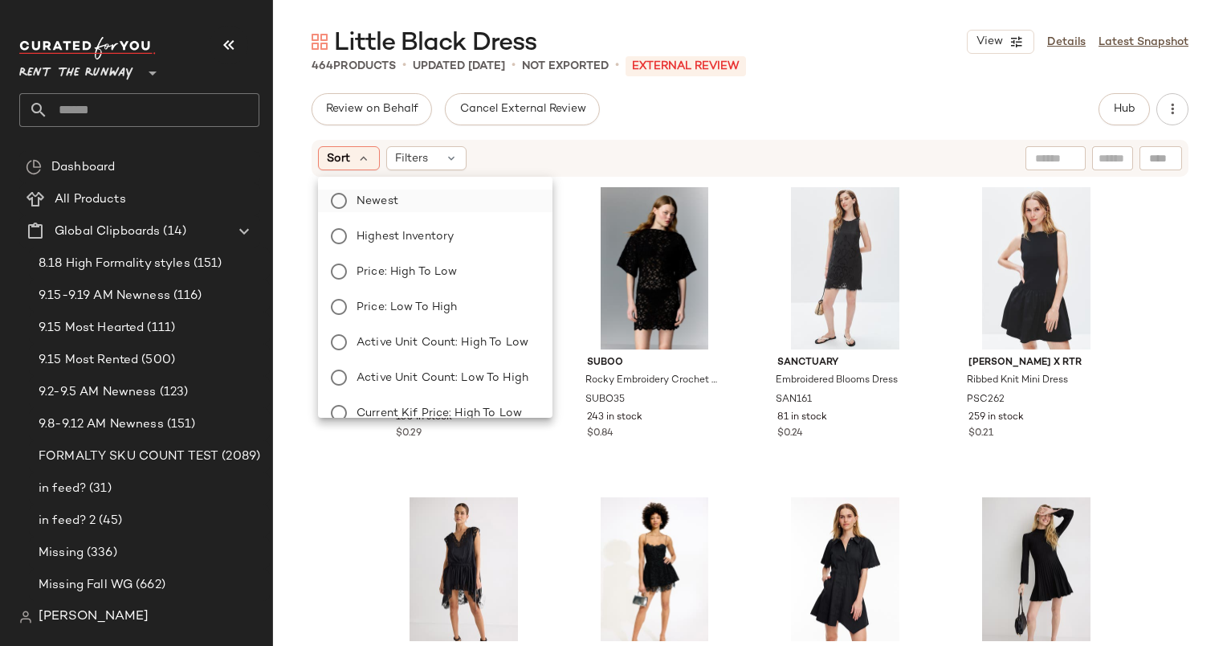
click at [414, 193] on label "Newest" at bounding box center [444, 200] width 189 height 22
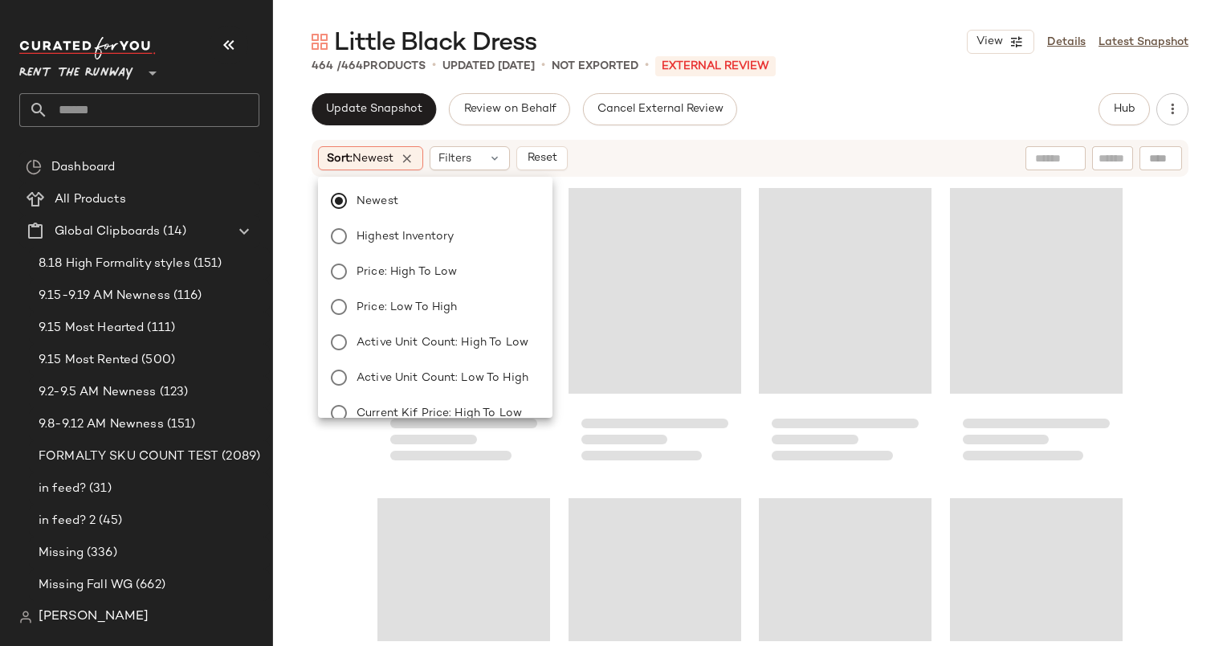
click at [687, 153] on div "Sort: Newest Filters Reset" at bounding box center [645, 158] width 655 height 24
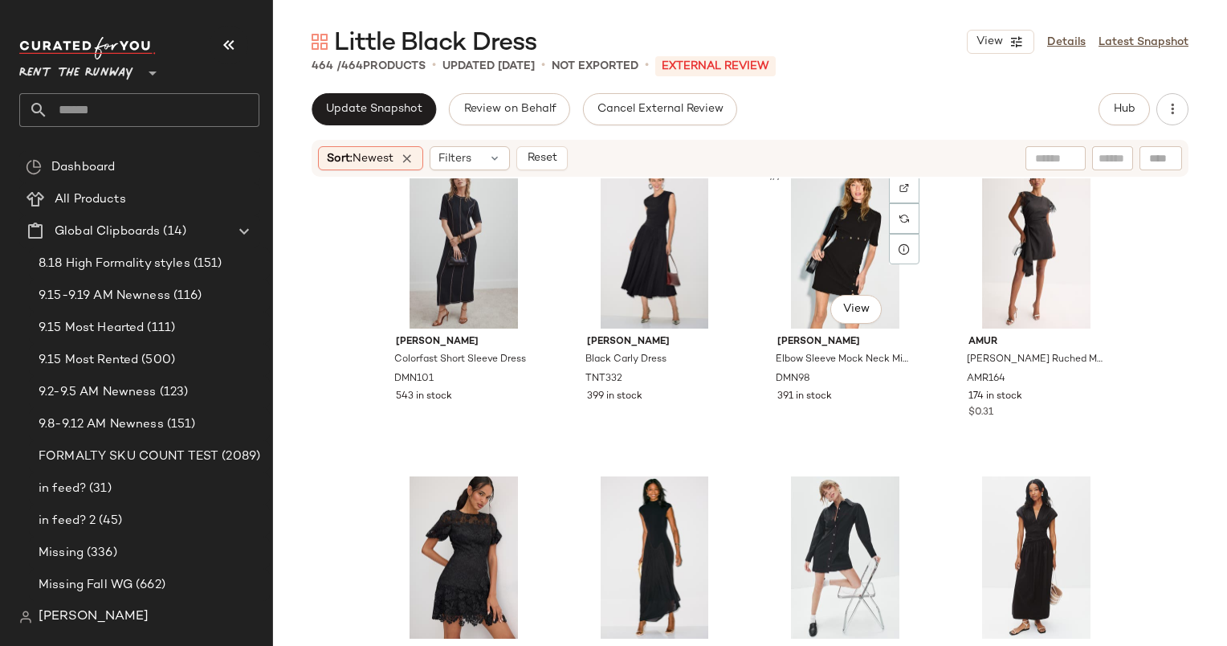
scroll to position [343, 0]
click at [822, 277] on div "#7 View" at bounding box center [844, 248] width 161 height 162
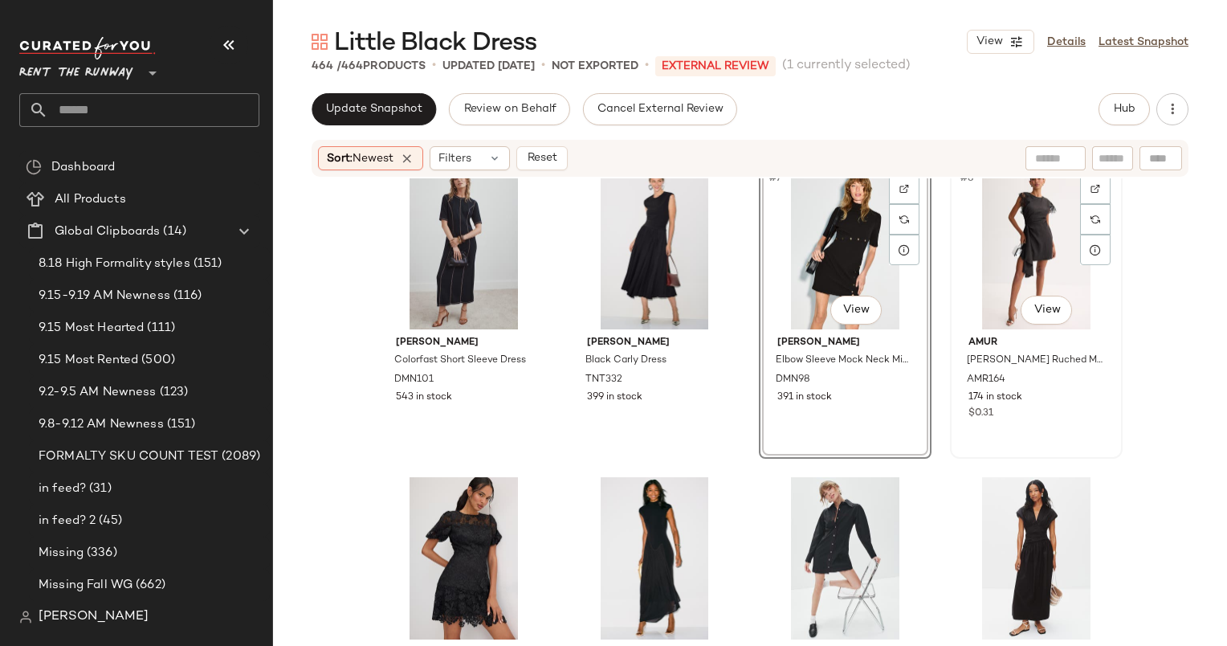
click at [1009, 238] on div "#8 View" at bounding box center [1036, 248] width 161 height 162
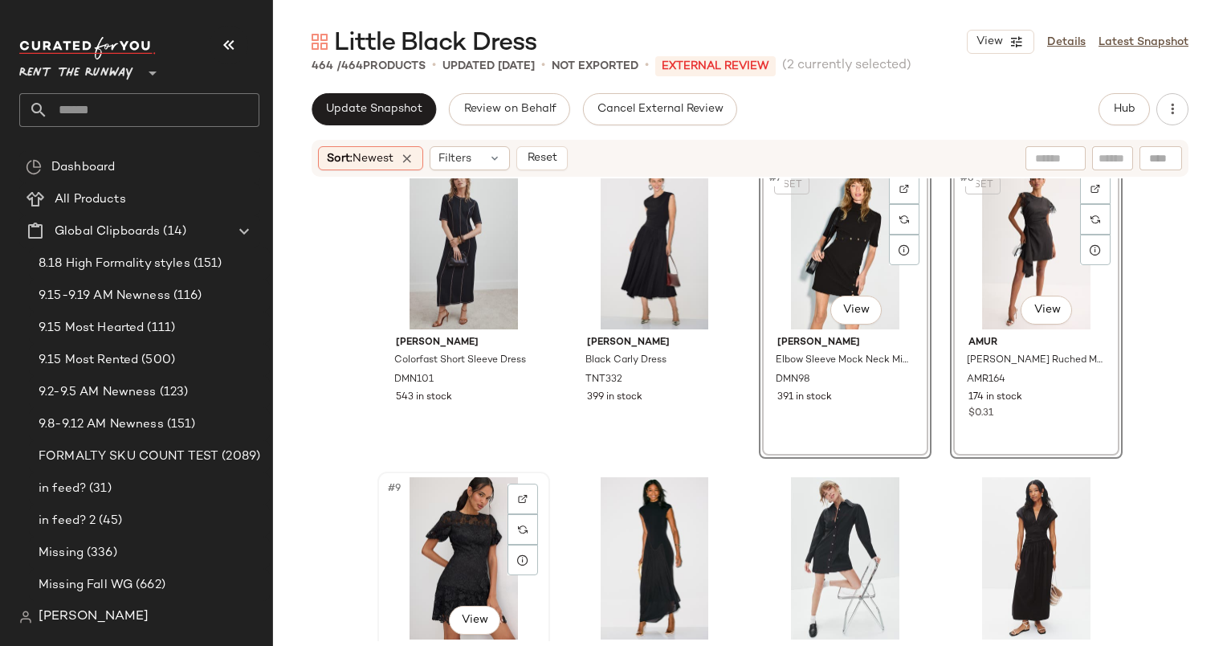
scroll to position [544, 0]
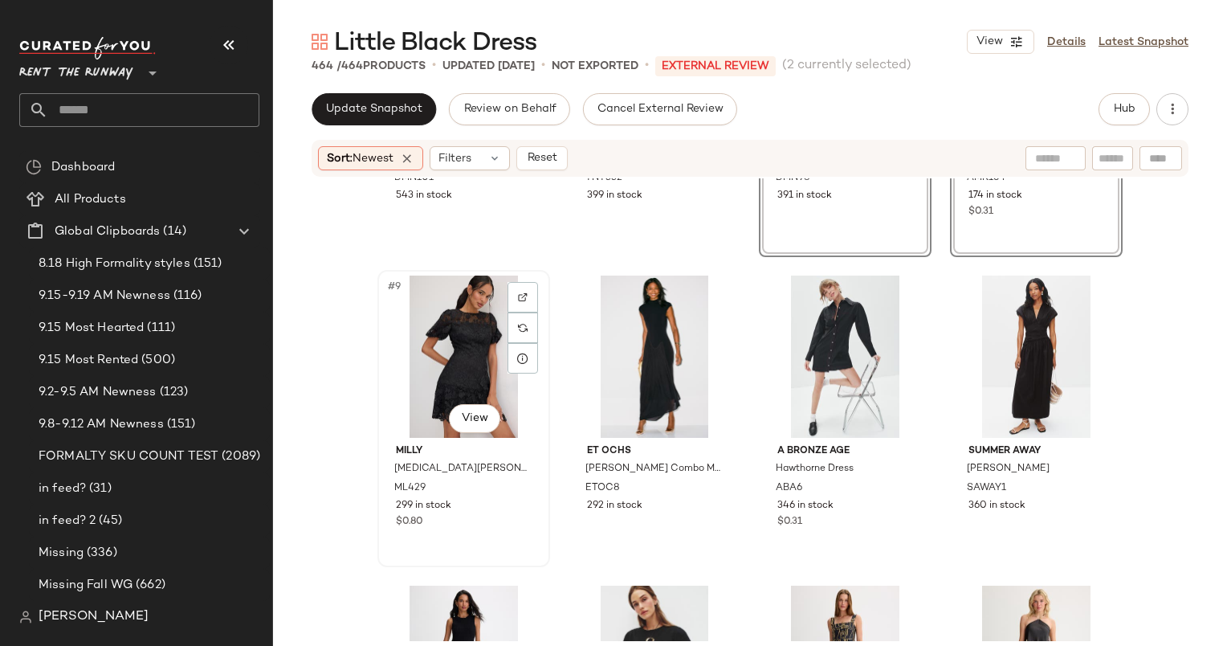
click at [446, 364] on div "#9 View" at bounding box center [463, 356] width 161 height 162
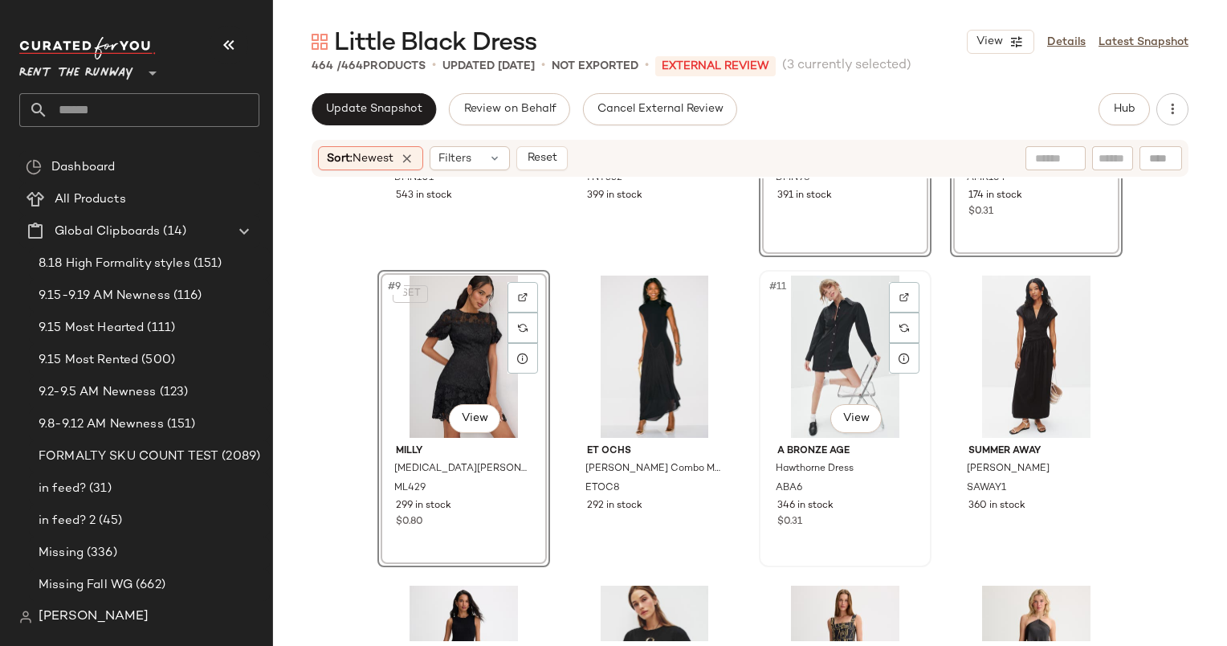
click at [842, 362] on div "#11 View" at bounding box center [844, 356] width 161 height 162
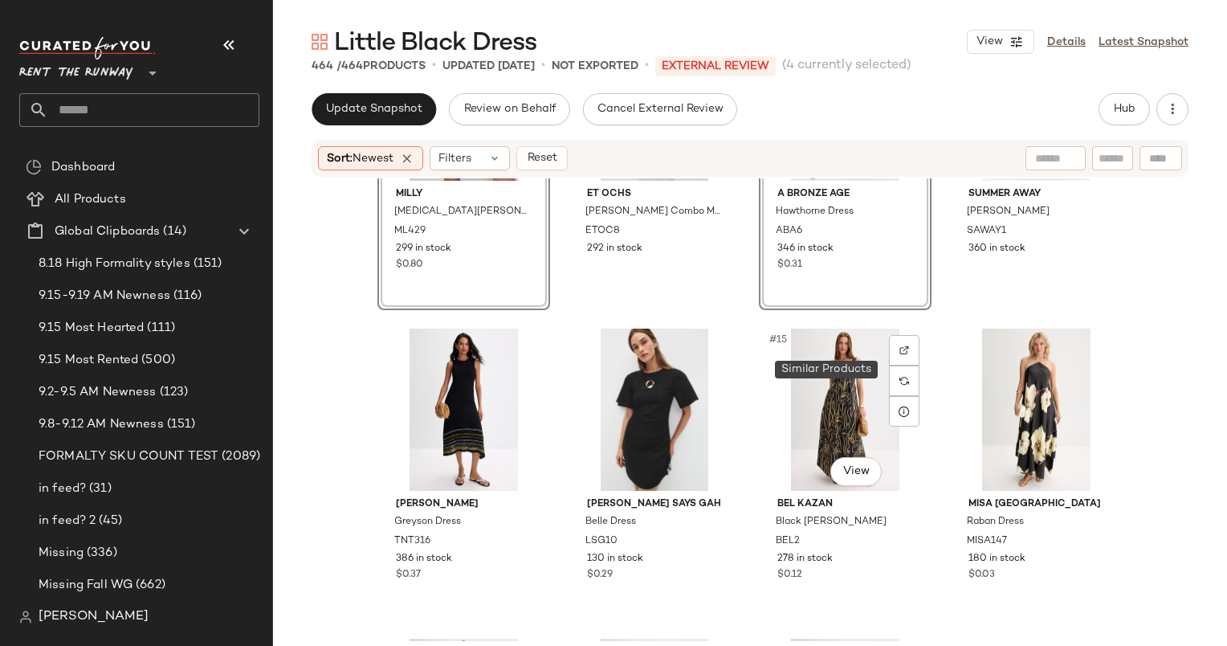
scroll to position [812, 0]
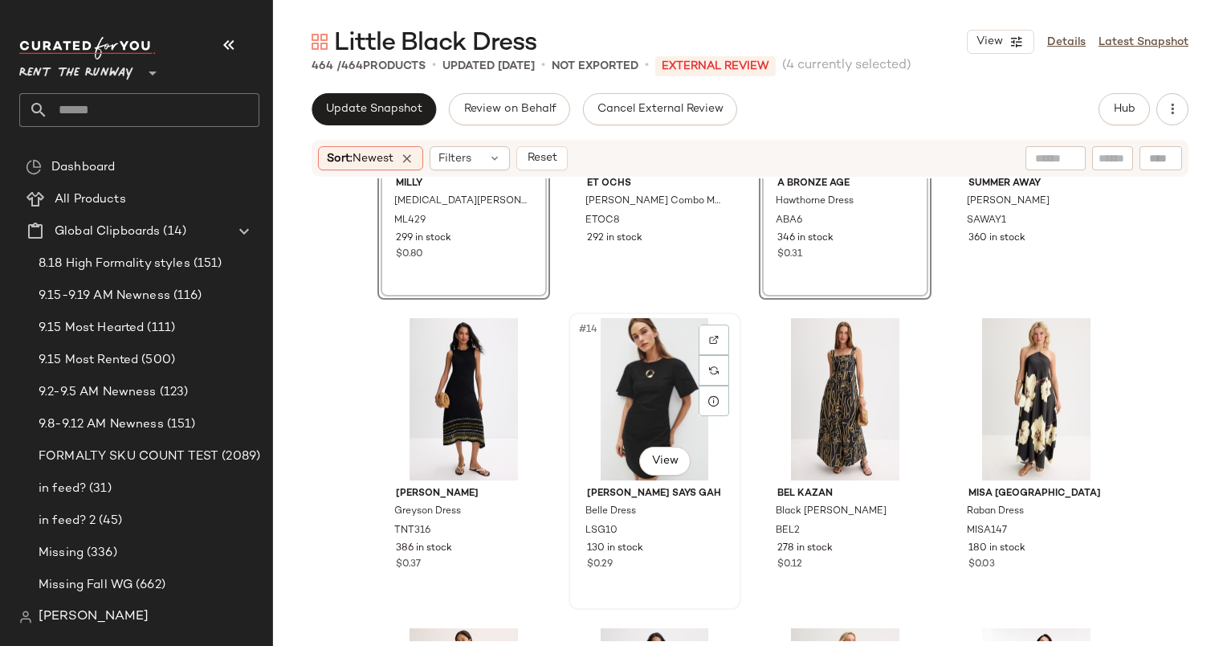
click at [603, 395] on div "#14 View" at bounding box center [654, 399] width 161 height 162
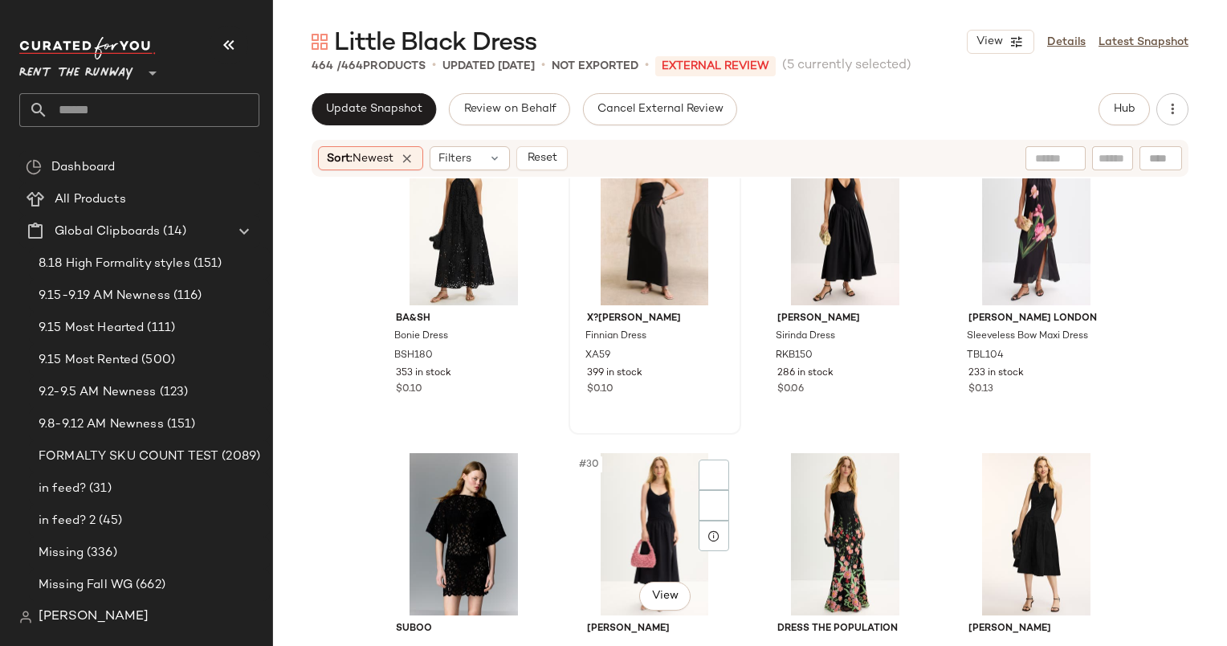
scroll to position [2149, 0]
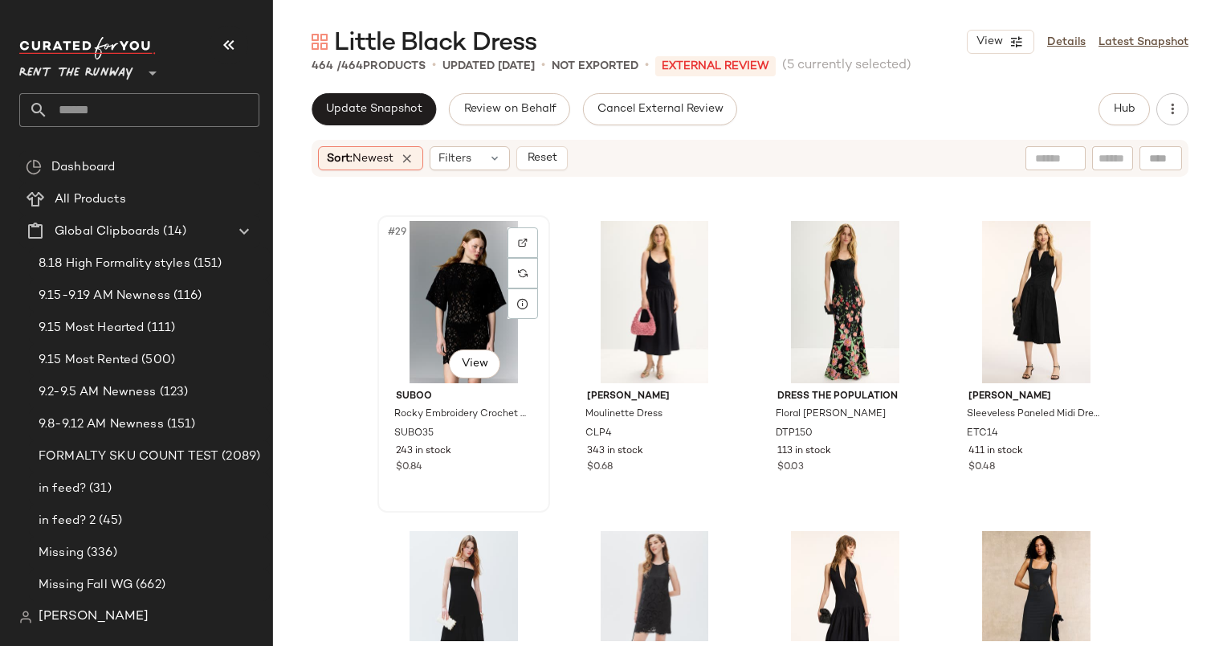
click at [471, 277] on div "#29 View" at bounding box center [463, 302] width 161 height 162
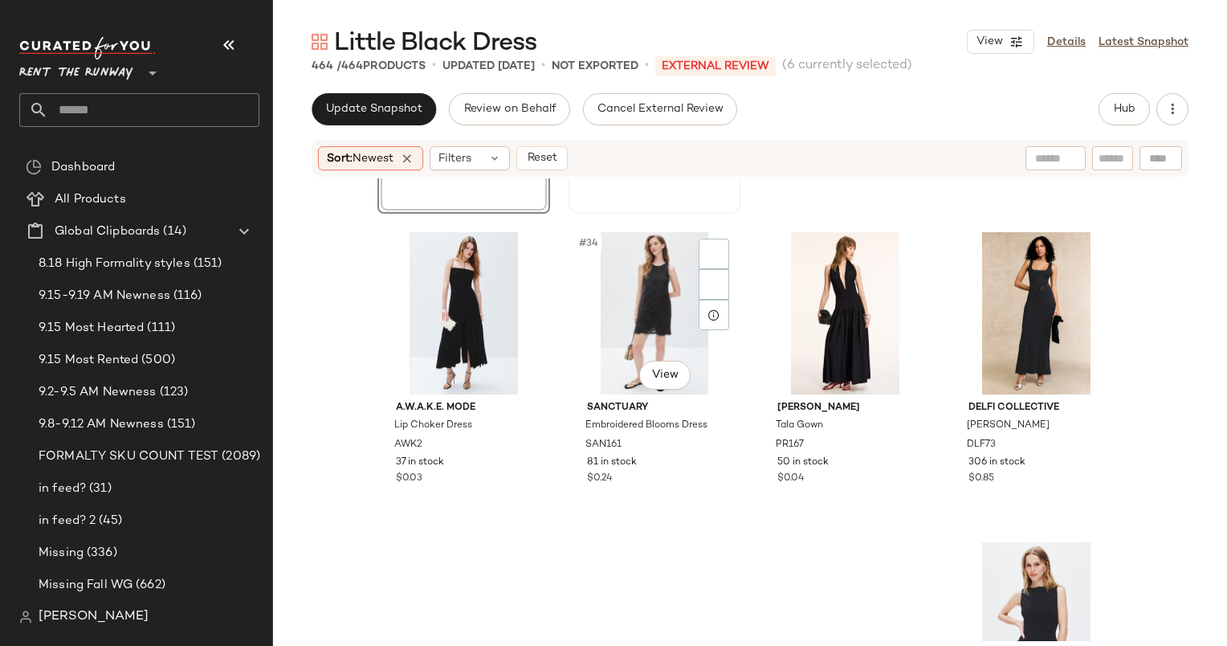
scroll to position [2475, 0]
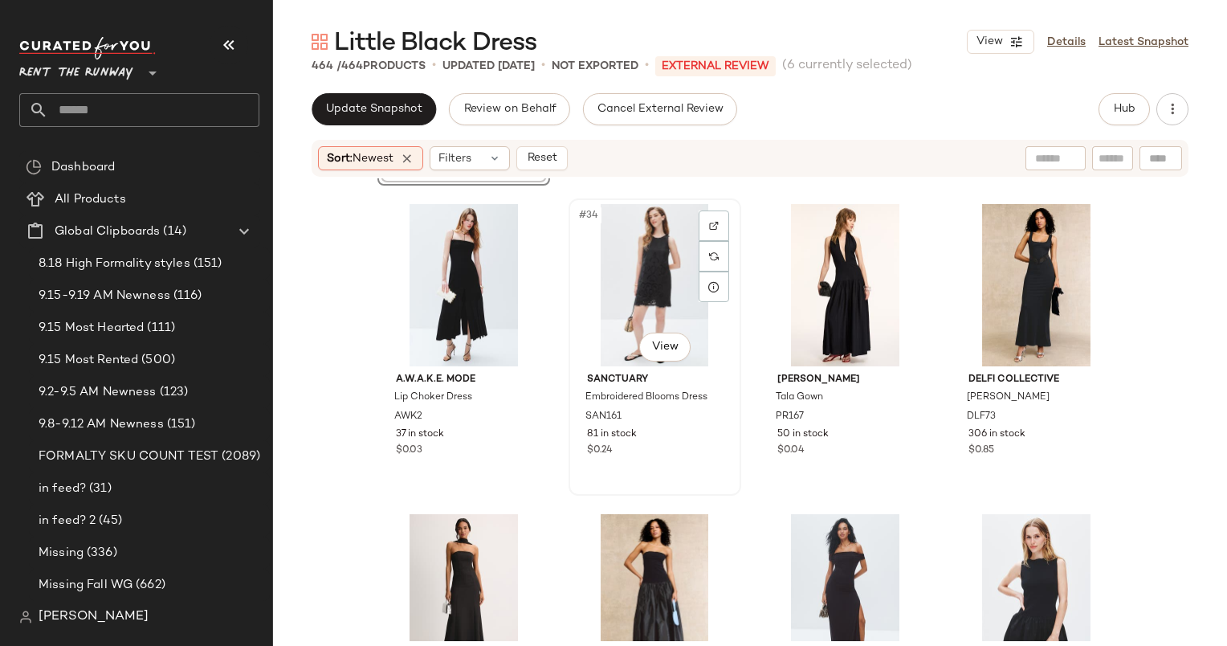
click at [643, 258] on div "#34 View" at bounding box center [654, 285] width 161 height 162
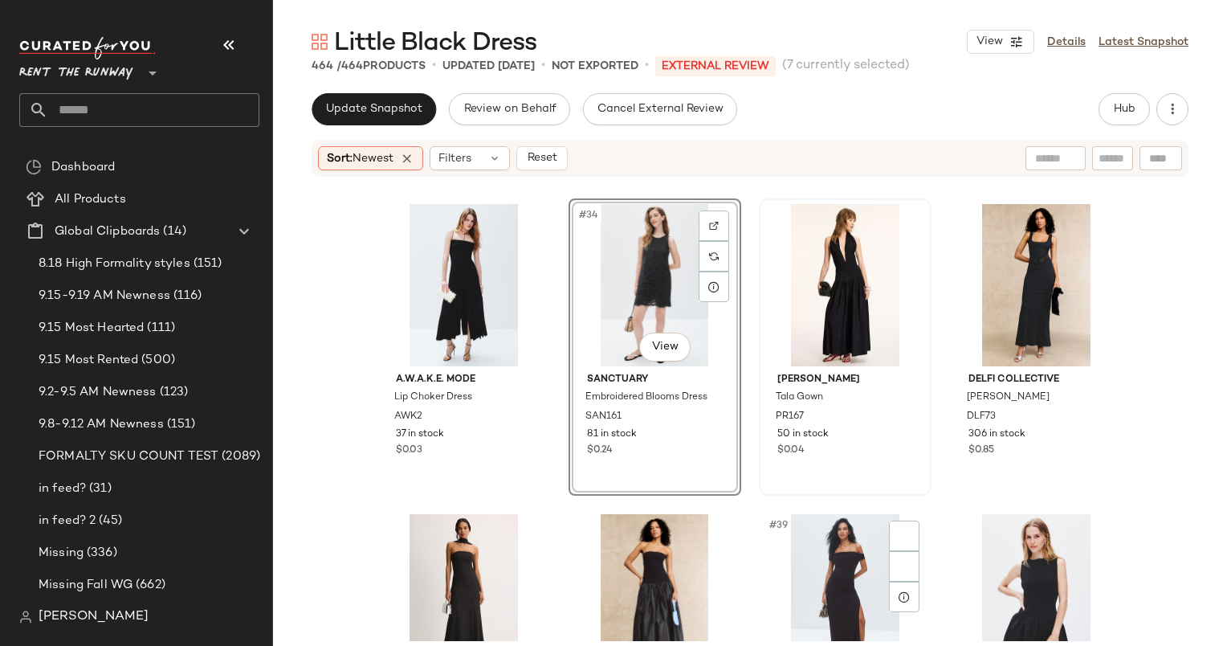
scroll to position [2740, 0]
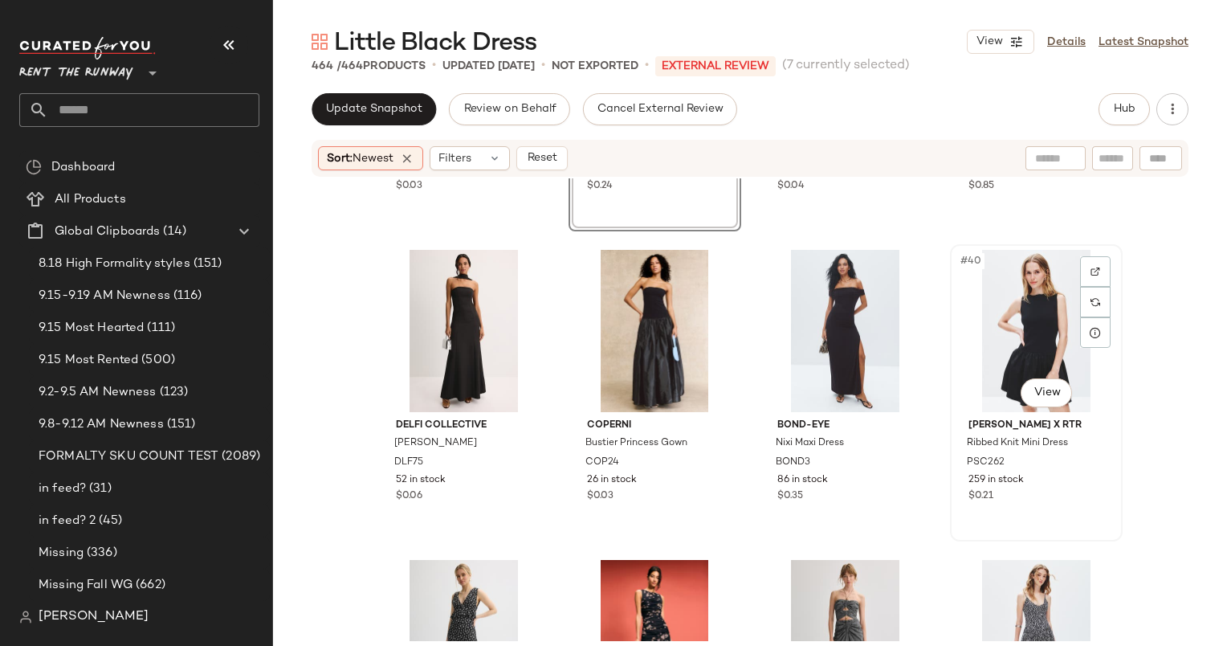
click at [1045, 324] on div "#40 View" at bounding box center [1036, 331] width 161 height 162
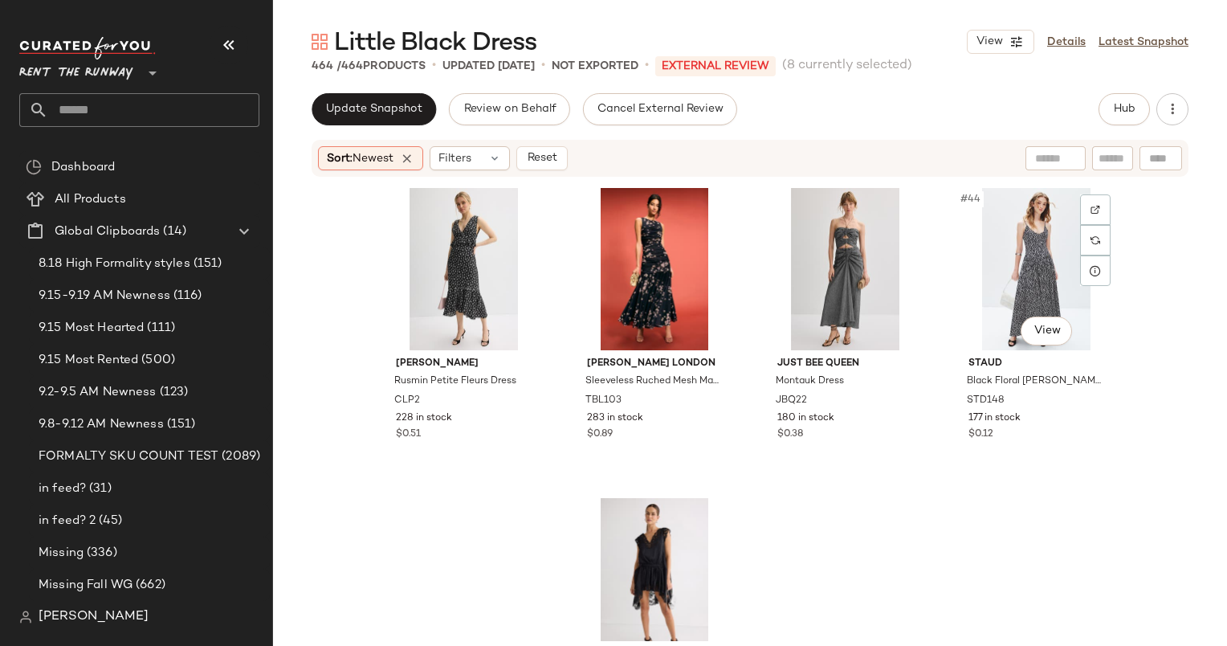
scroll to position [3112, 0]
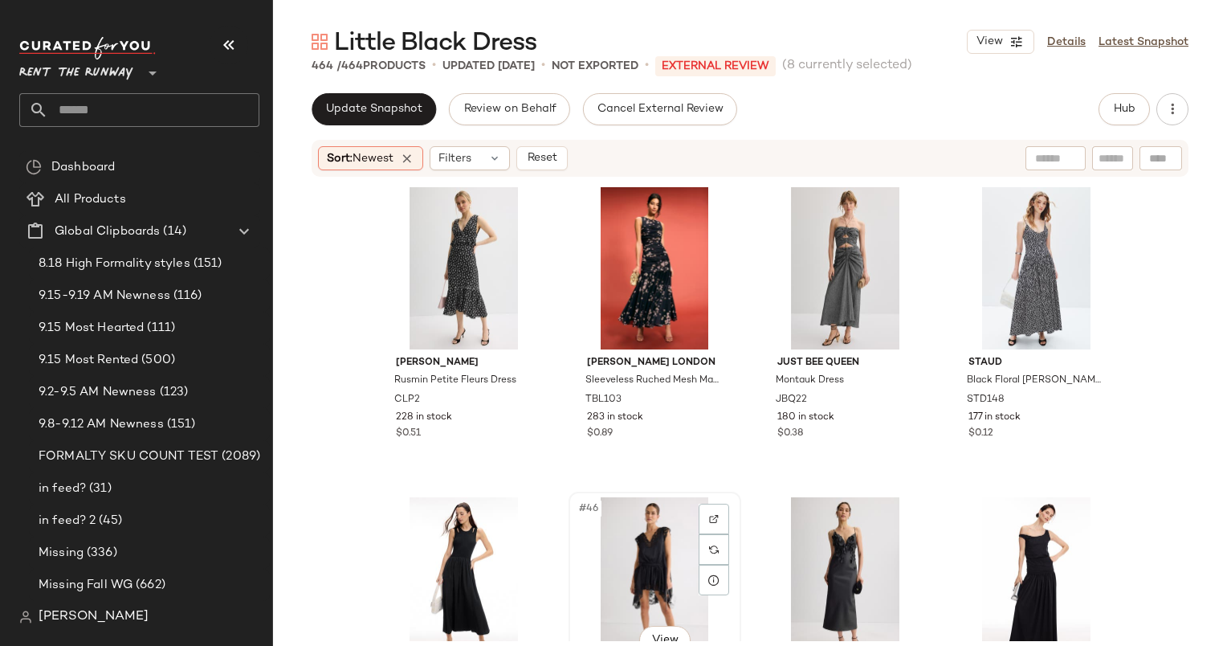
click at [608, 585] on div "#46 View" at bounding box center [654, 578] width 161 height 162
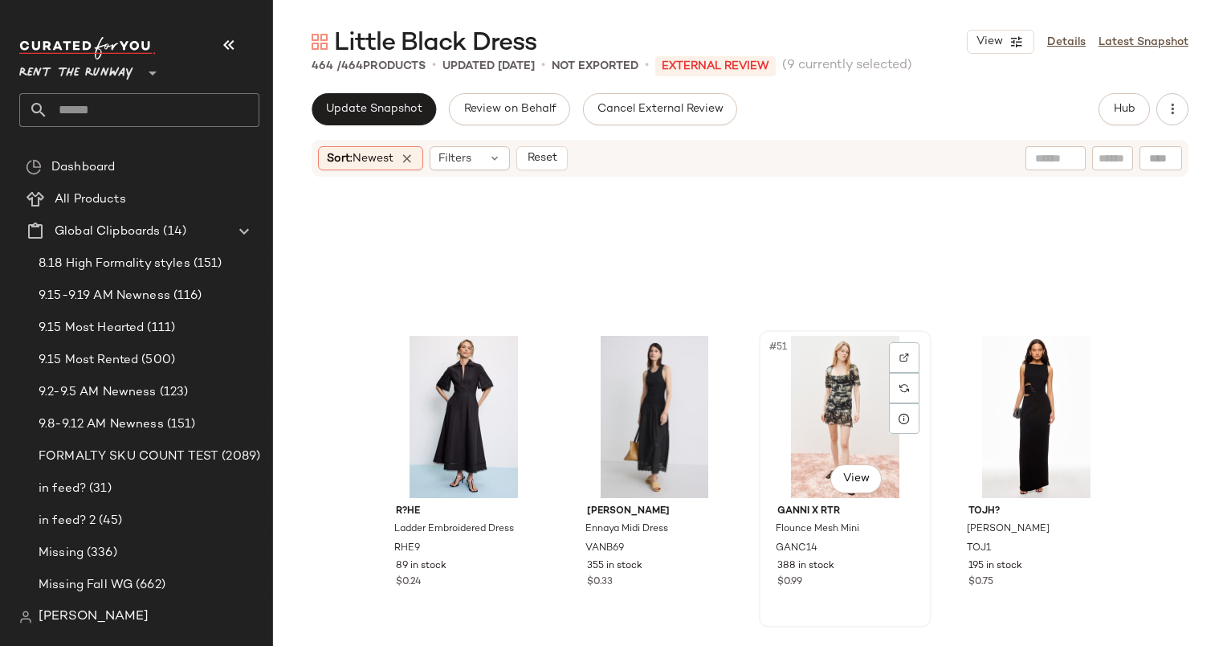
scroll to position [4016, 0]
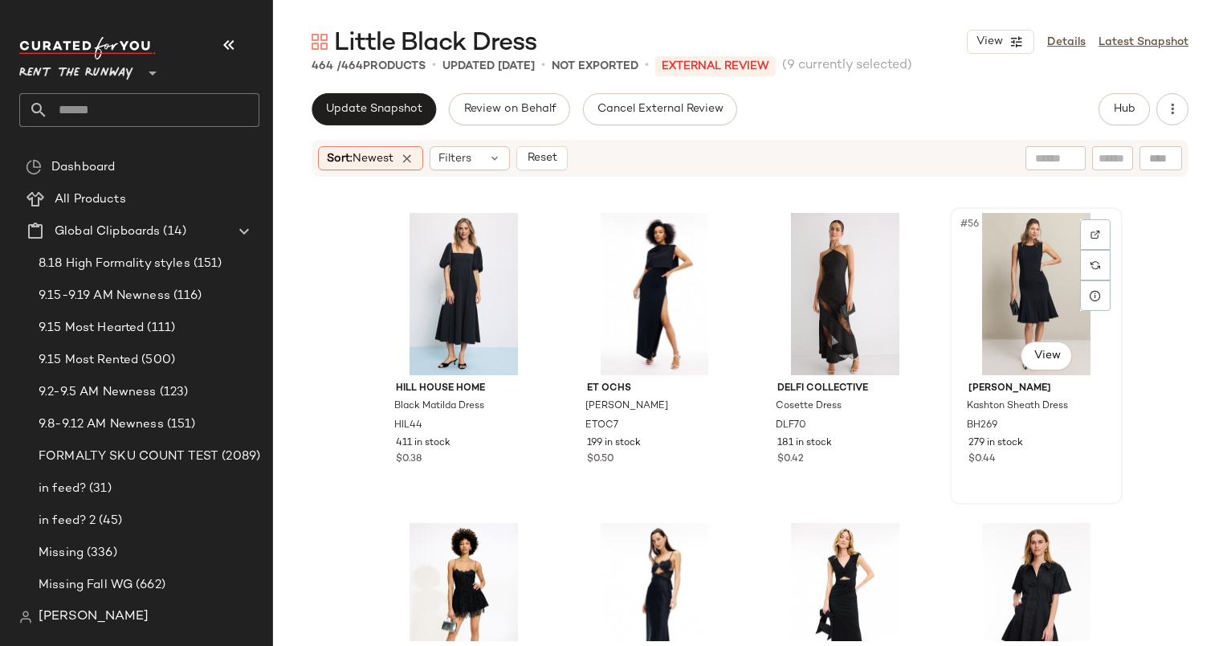
click at [1006, 292] on div "#56 View" at bounding box center [1036, 294] width 161 height 162
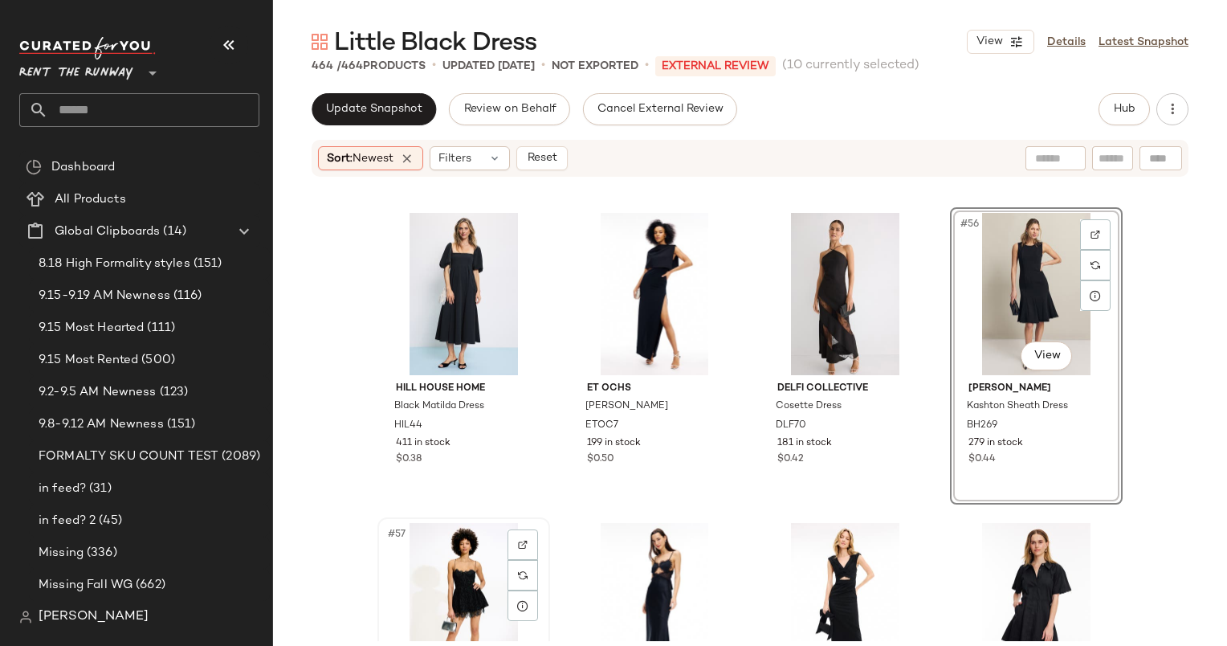
click at [432, 575] on div "#57 View" at bounding box center [463, 604] width 161 height 162
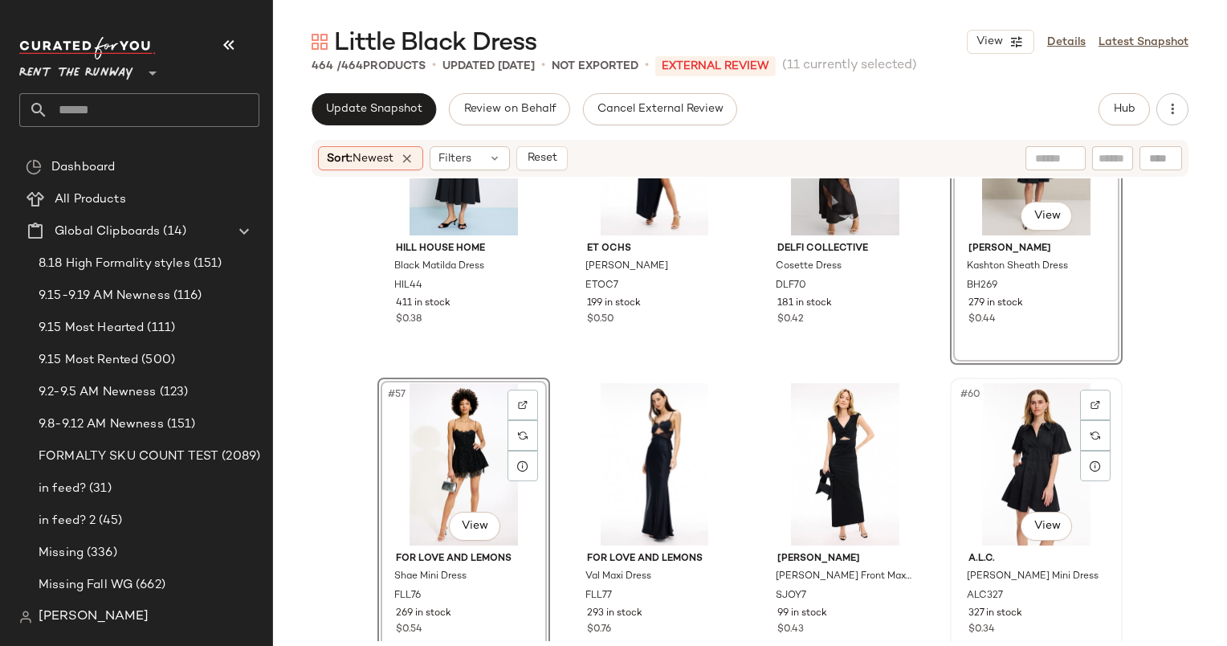
click at [1028, 479] on div "#60 View" at bounding box center [1036, 464] width 161 height 162
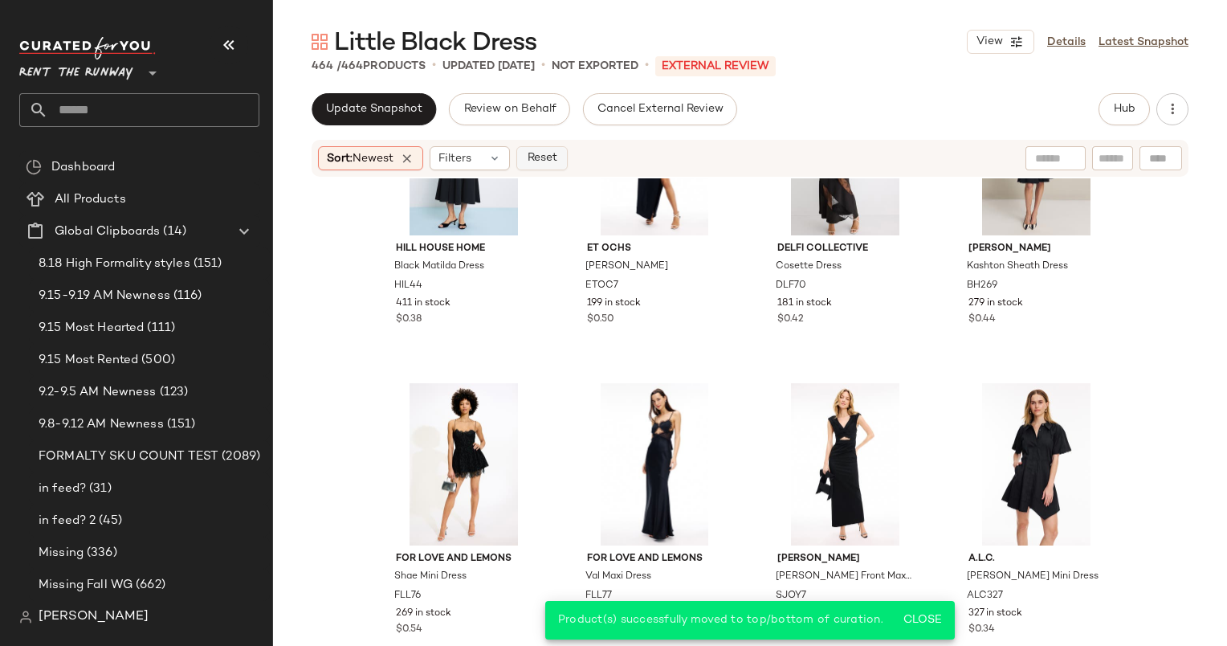
click at [556, 157] on span "Reset" at bounding box center [541, 158] width 31 height 13
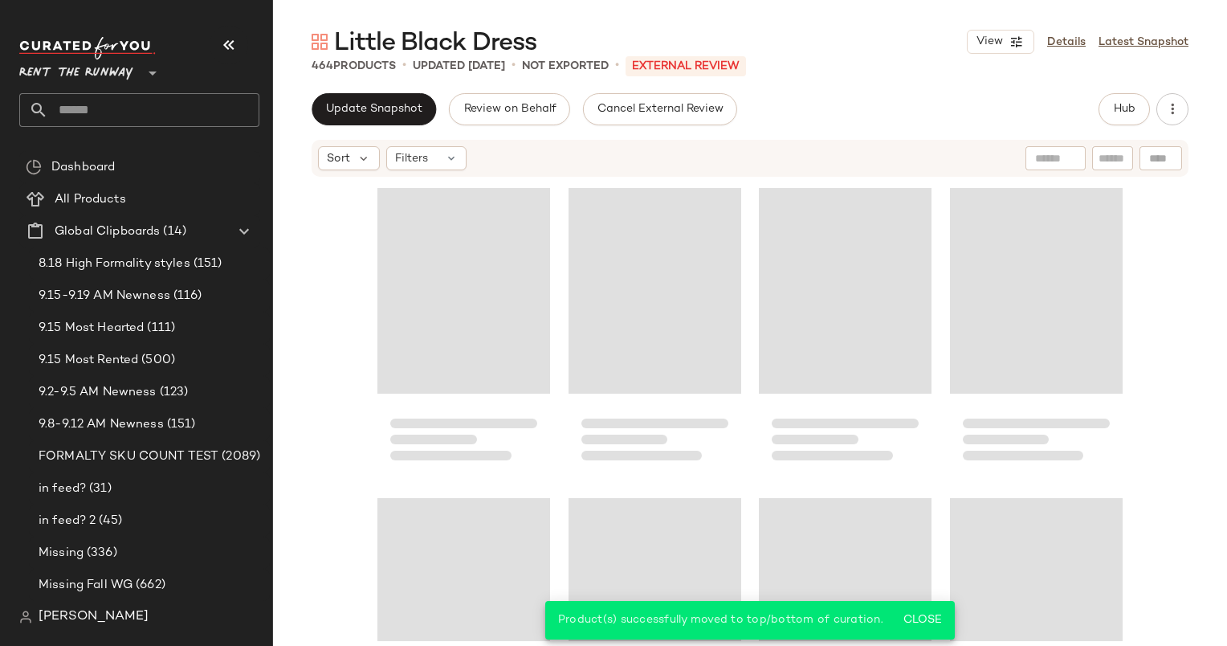
click at [373, 126] on div "Update Snapshot Review on Behalf Cancel External Review Hub Sort Filters" at bounding box center [750, 403] width 954 height 620
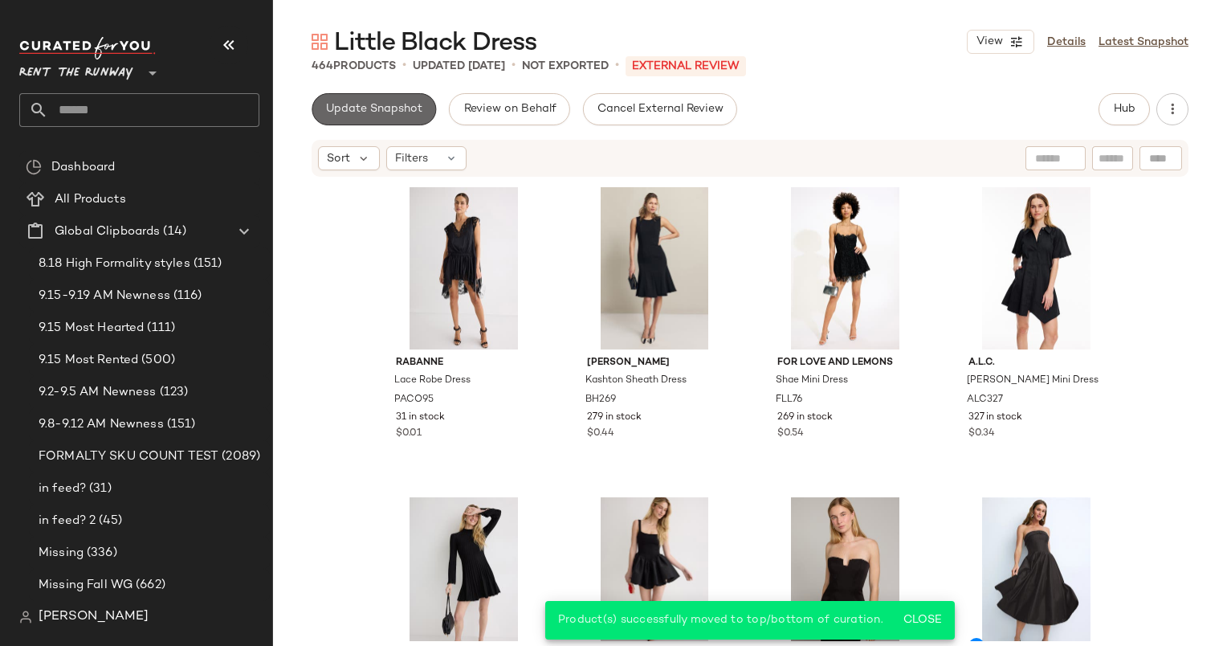
click at [393, 106] on span "Update Snapshot" at bounding box center [373, 109] width 97 height 13
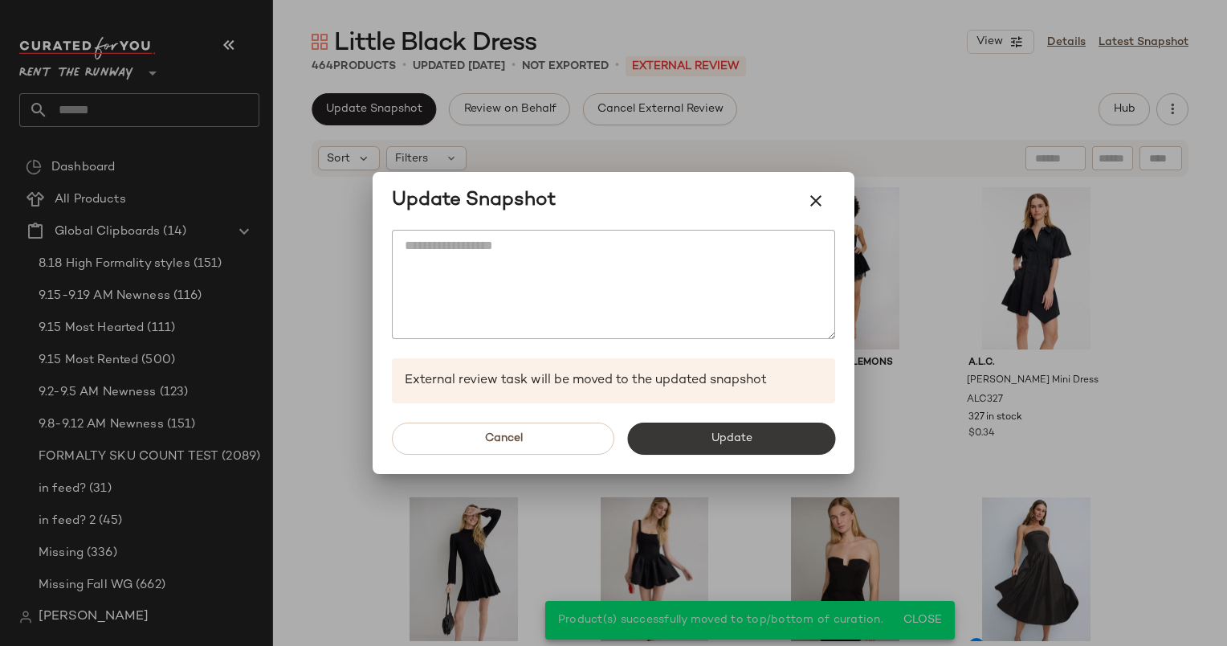
click at [723, 437] on span "Update" at bounding box center [731, 438] width 42 height 13
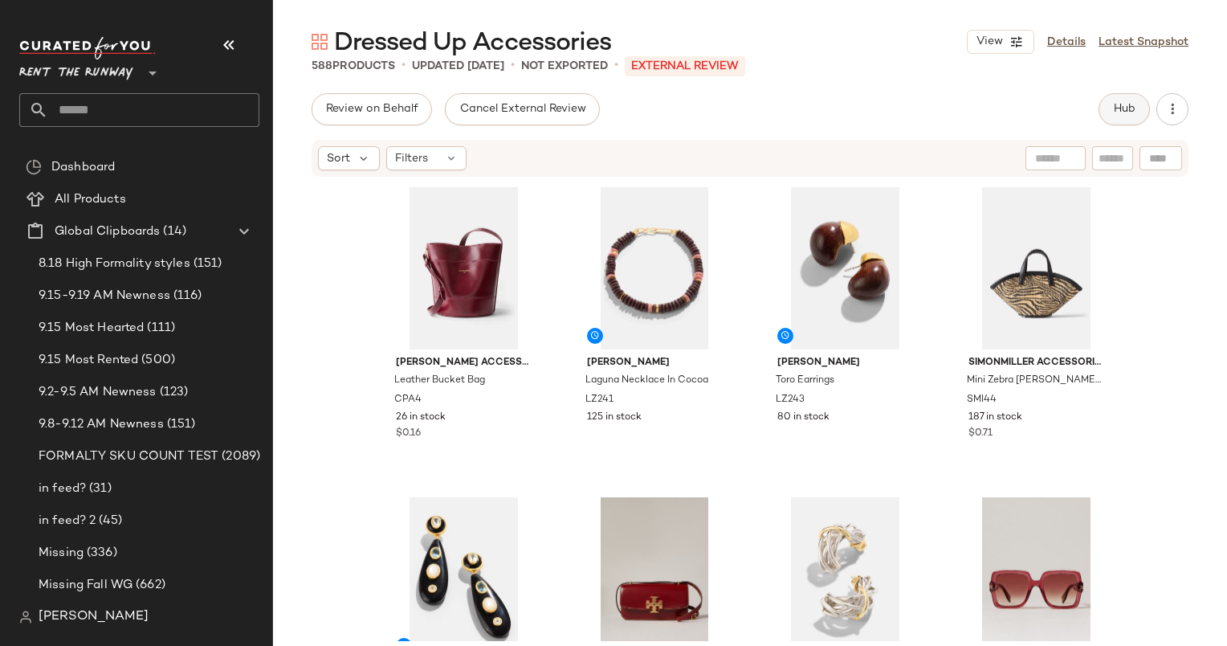
click at [1121, 109] on span "Hub" at bounding box center [1124, 109] width 22 height 13
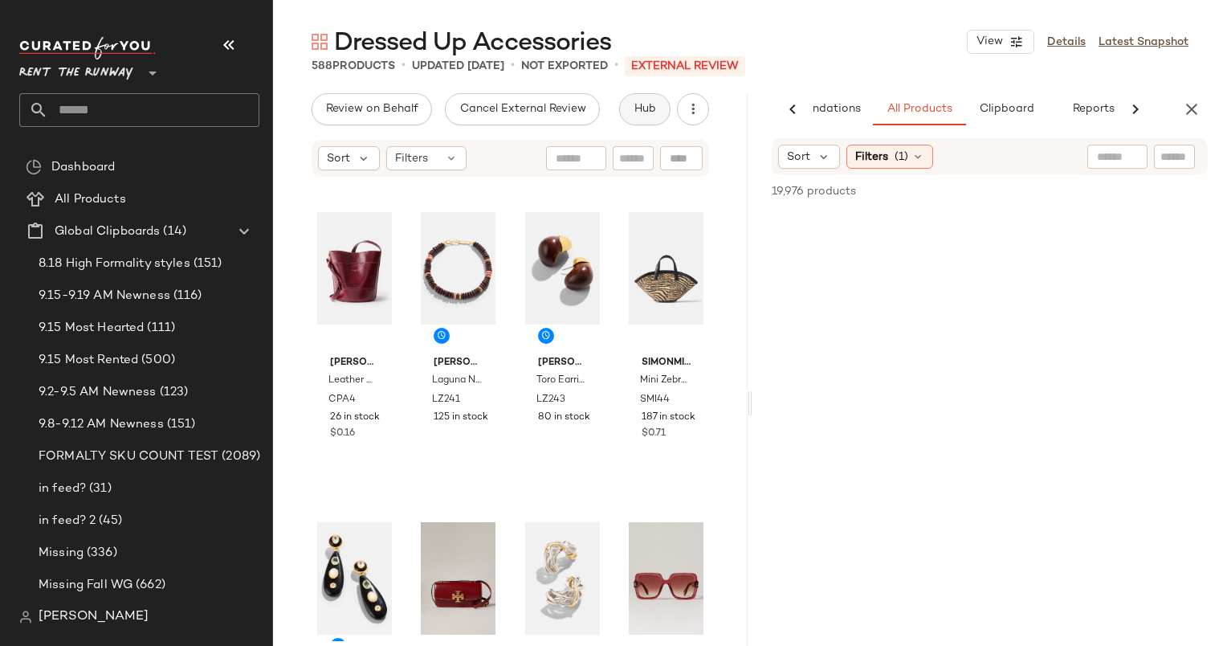
scroll to position [0, 83]
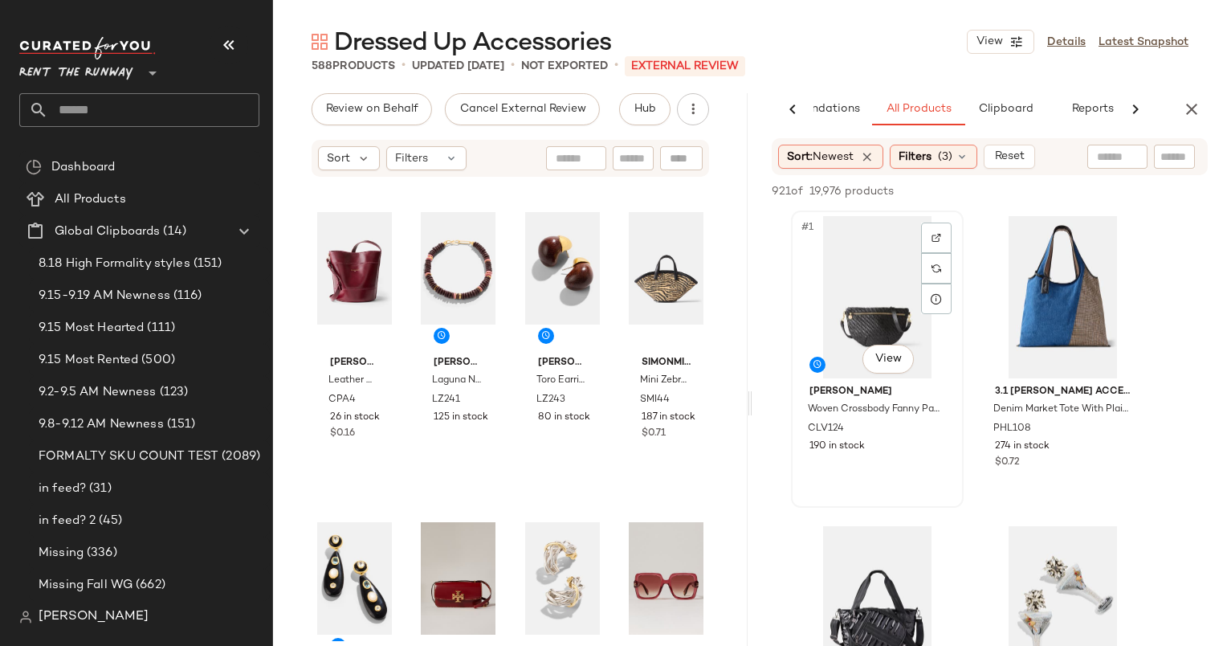
click at [850, 292] on div "#1 View" at bounding box center [877, 297] width 161 height 162
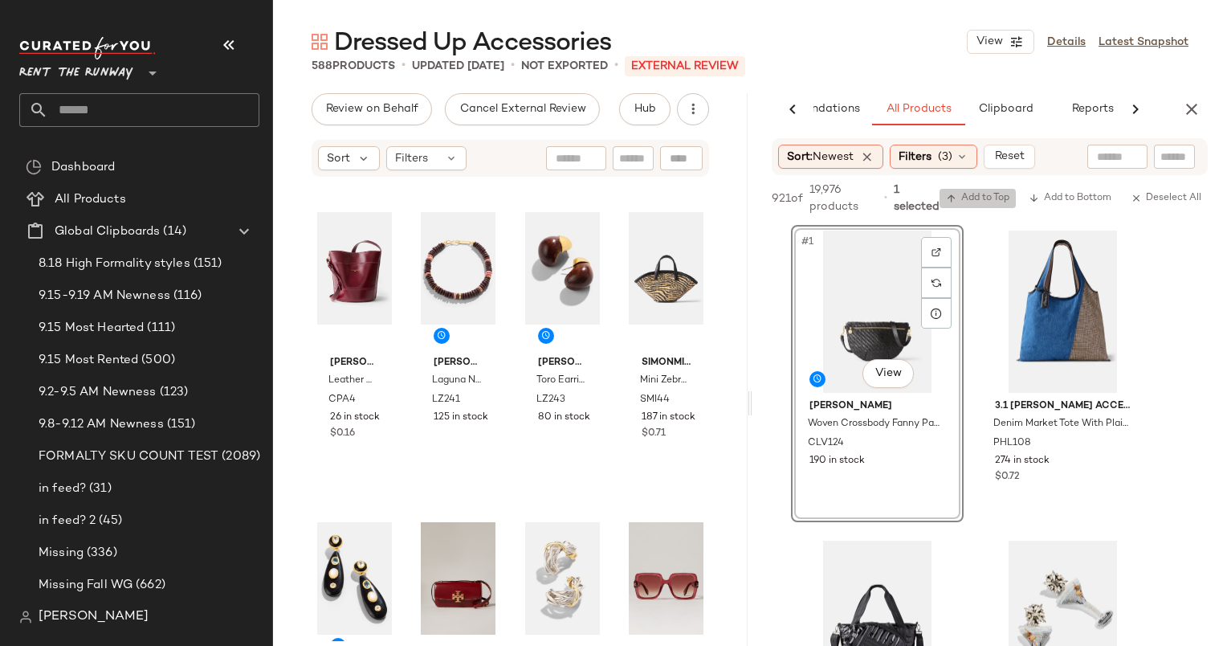
click at [958, 203] on span "Add to Top" at bounding box center [977, 198] width 63 height 11
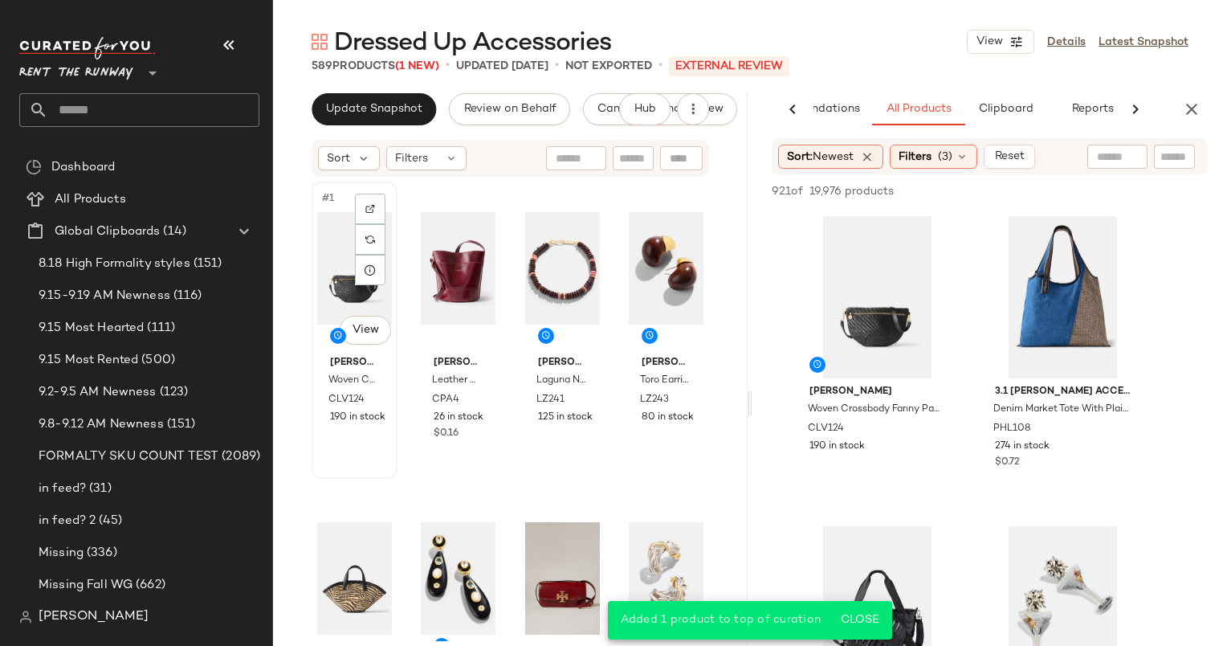
click at [328, 286] on div "#1 View" at bounding box center [354, 268] width 75 height 162
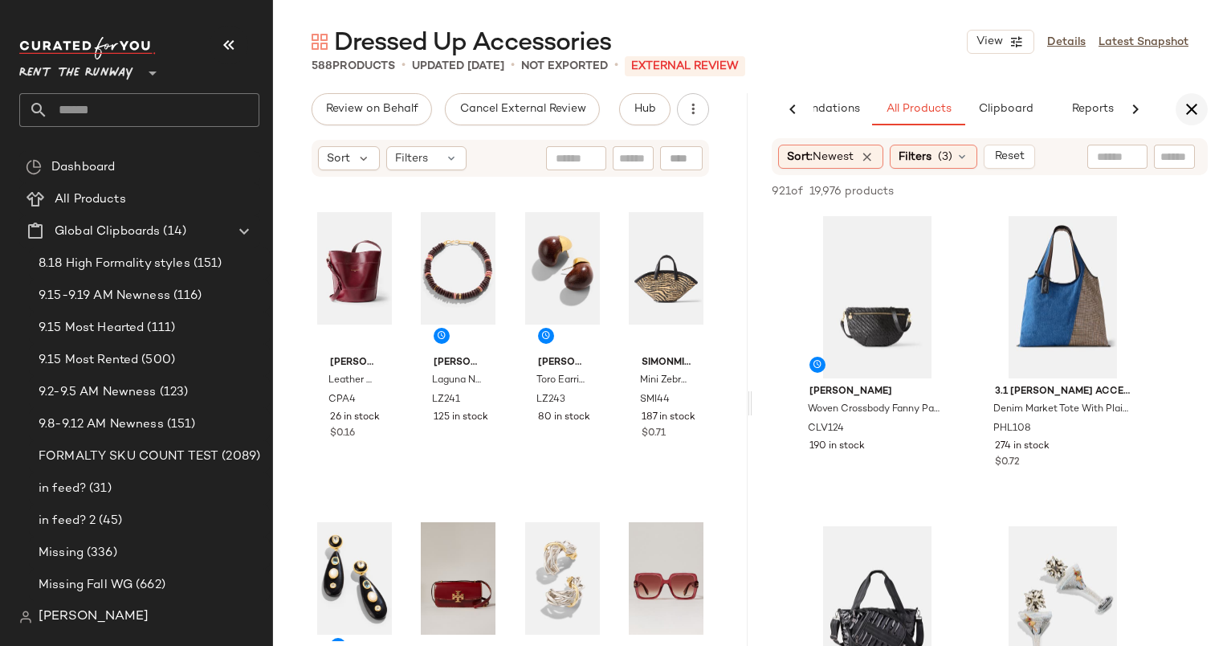
click at [1184, 115] on icon "button" at bounding box center [1191, 109] width 19 height 19
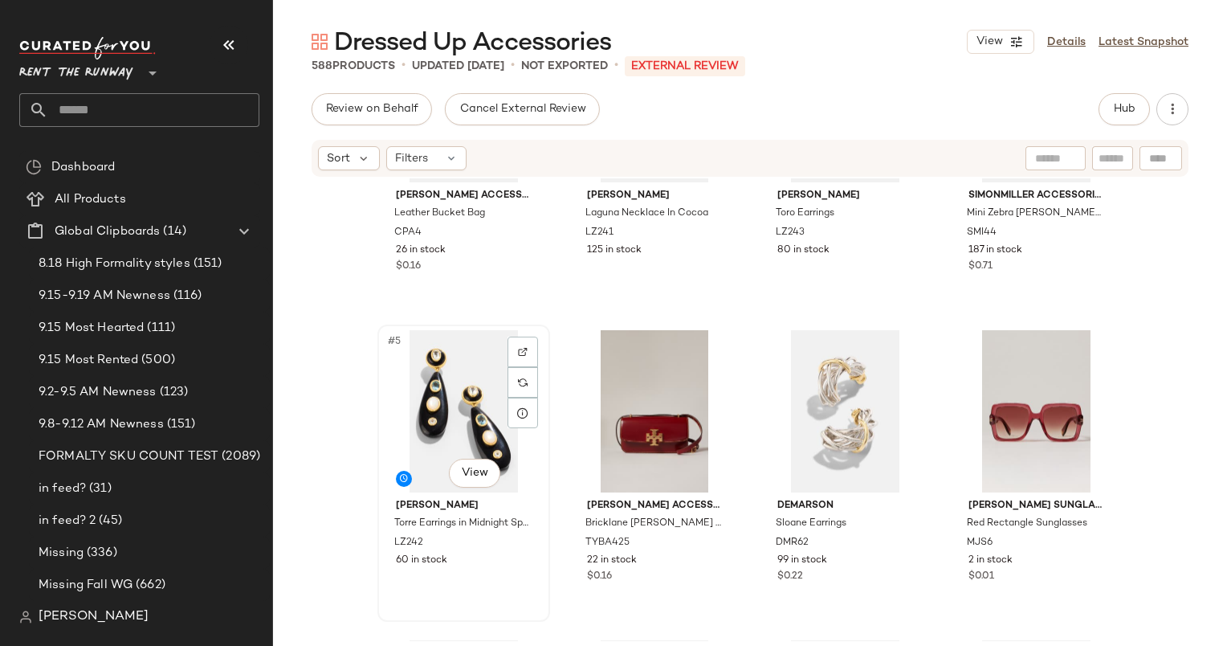
click at [455, 391] on div "#5 View" at bounding box center [463, 411] width 161 height 162
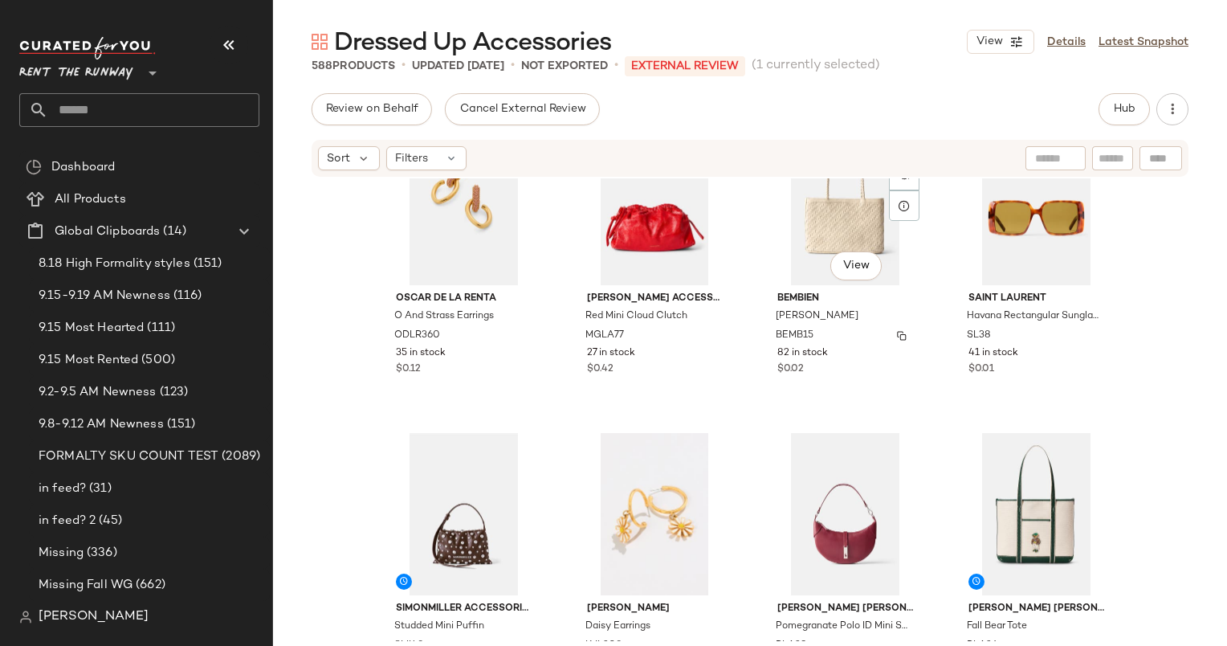
scroll to position [697, 0]
click at [420, 532] on div "#13 View" at bounding box center [463, 514] width 161 height 162
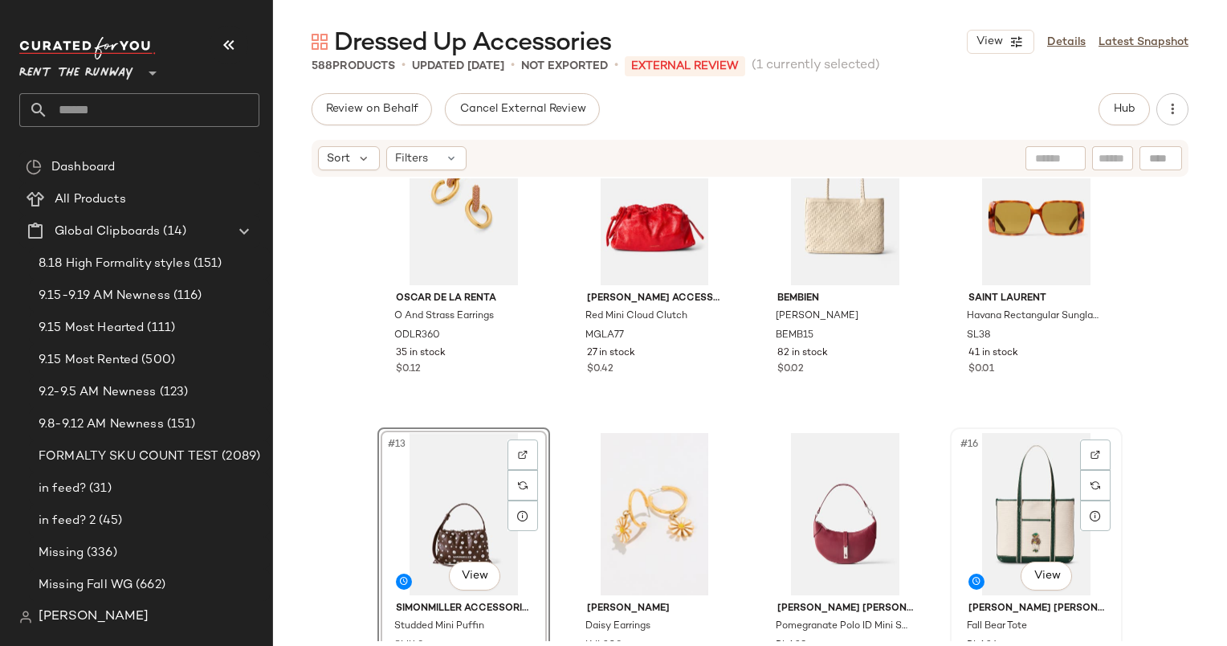
scroll to position [1018, 0]
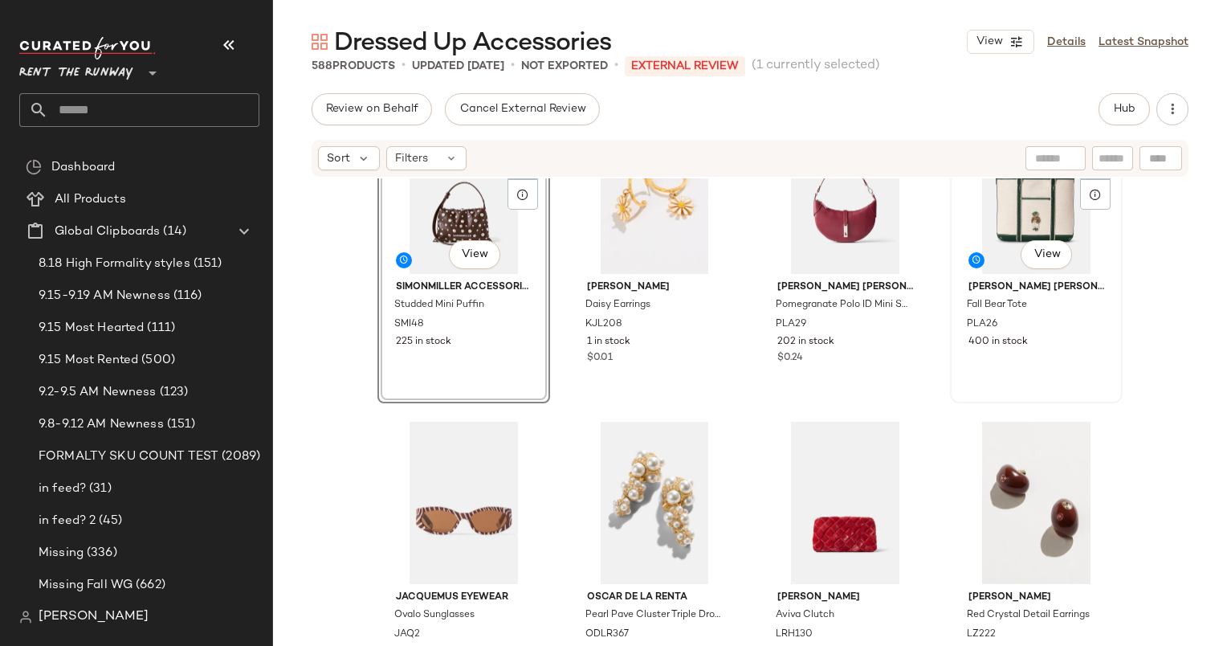
click at [1005, 344] on span "400 in stock" at bounding box center [997, 342] width 59 height 14
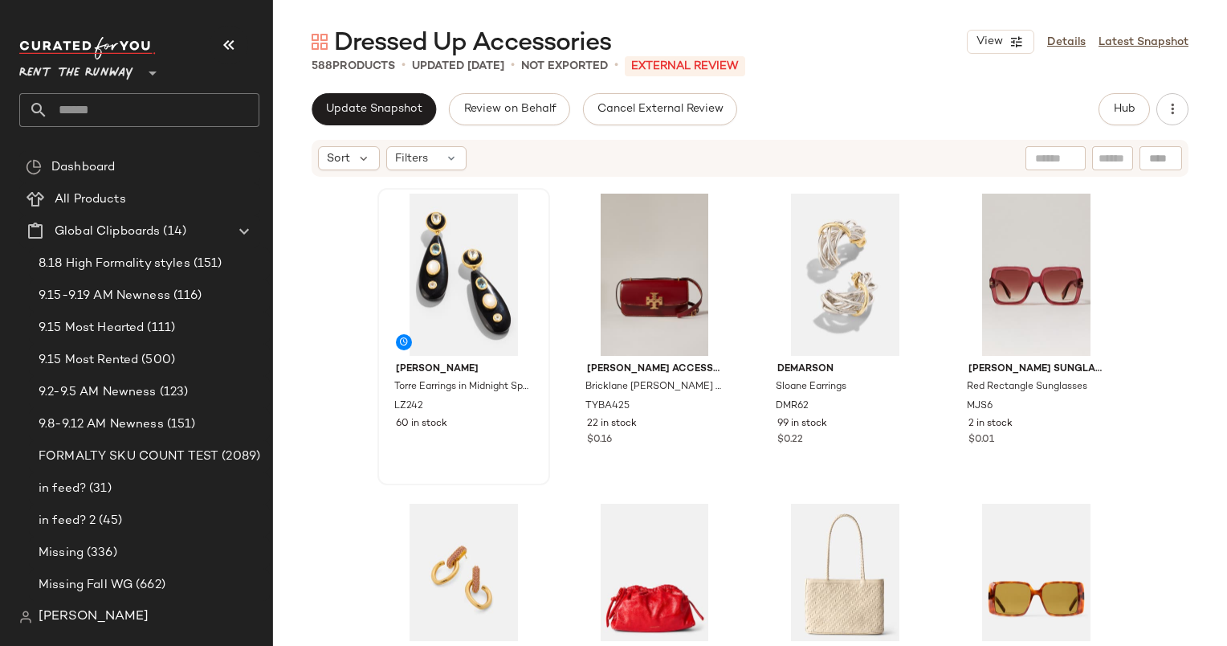
scroll to position [623, 0]
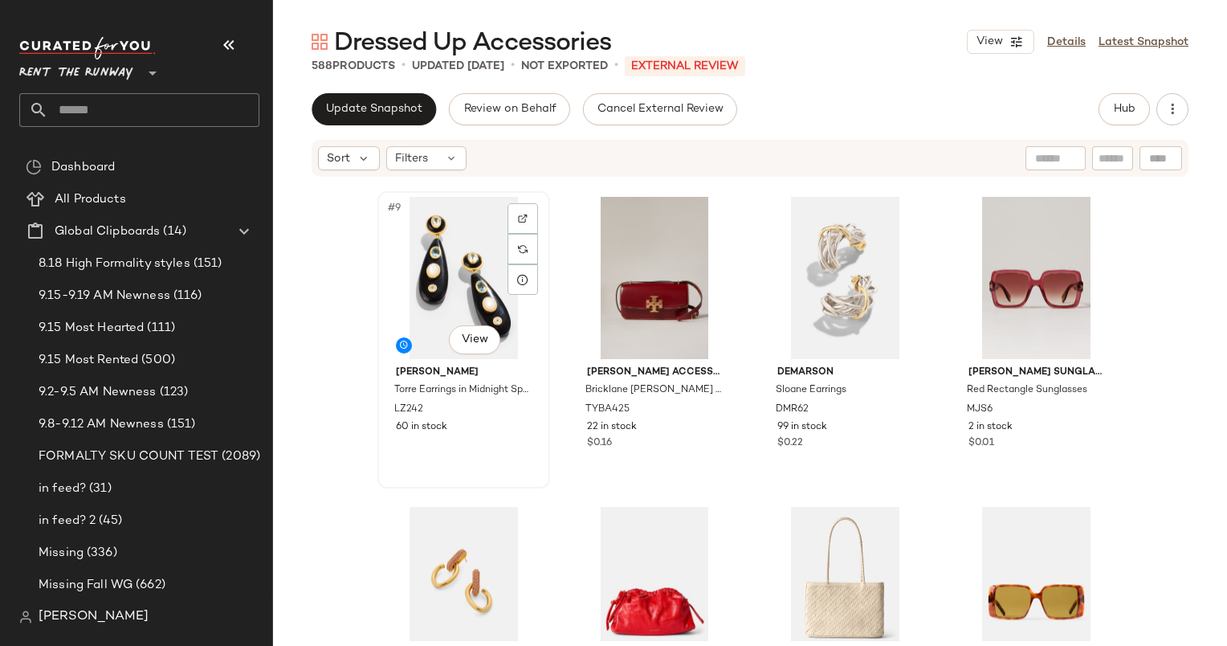
click at [405, 210] on div "#9 View" at bounding box center [463, 278] width 161 height 162
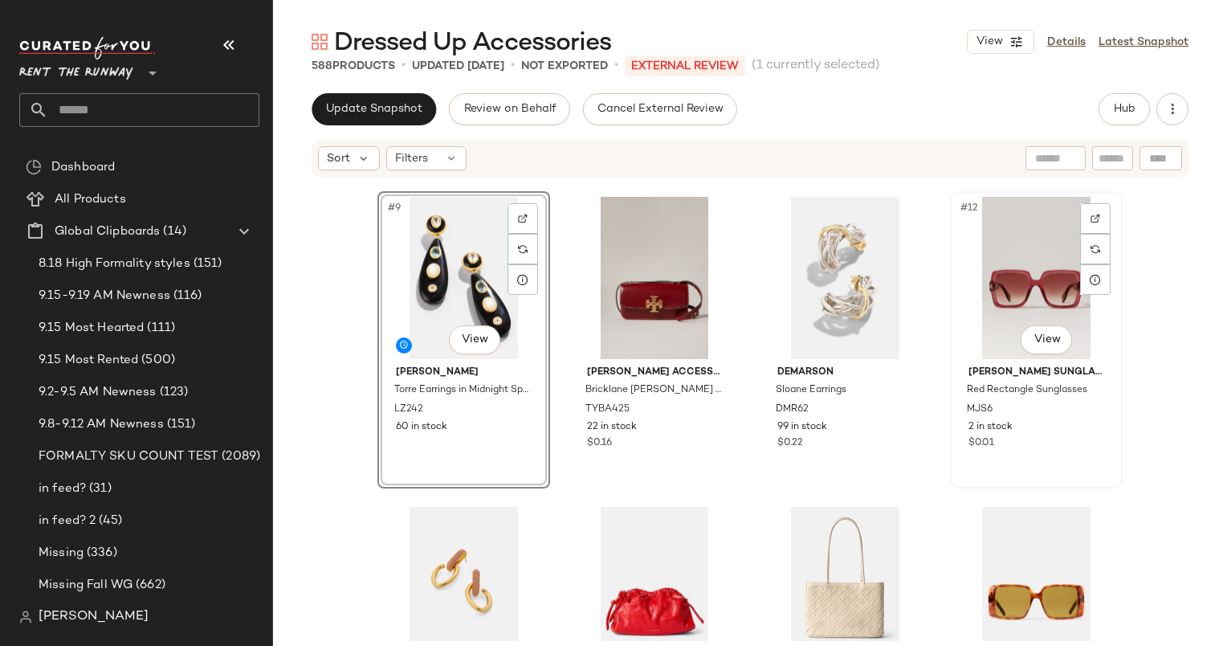
click at [1030, 286] on div "#12 View" at bounding box center [1036, 278] width 161 height 162
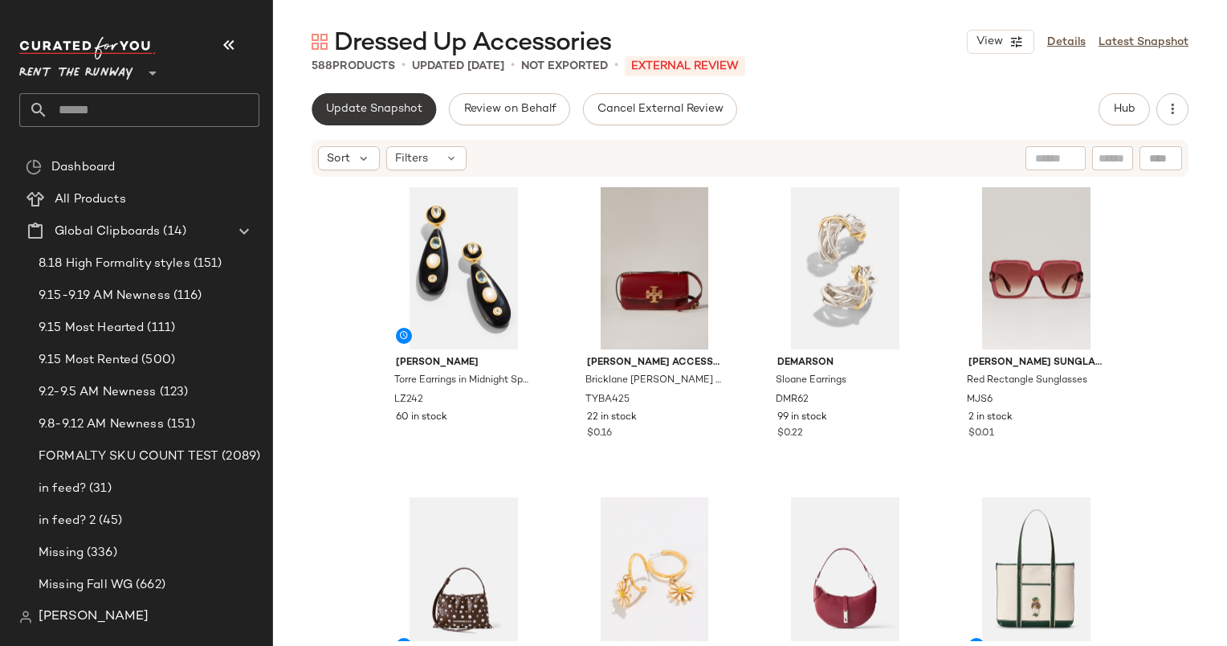
click at [395, 108] on span "Update Snapshot" at bounding box center [373, 109] width 97 height 13
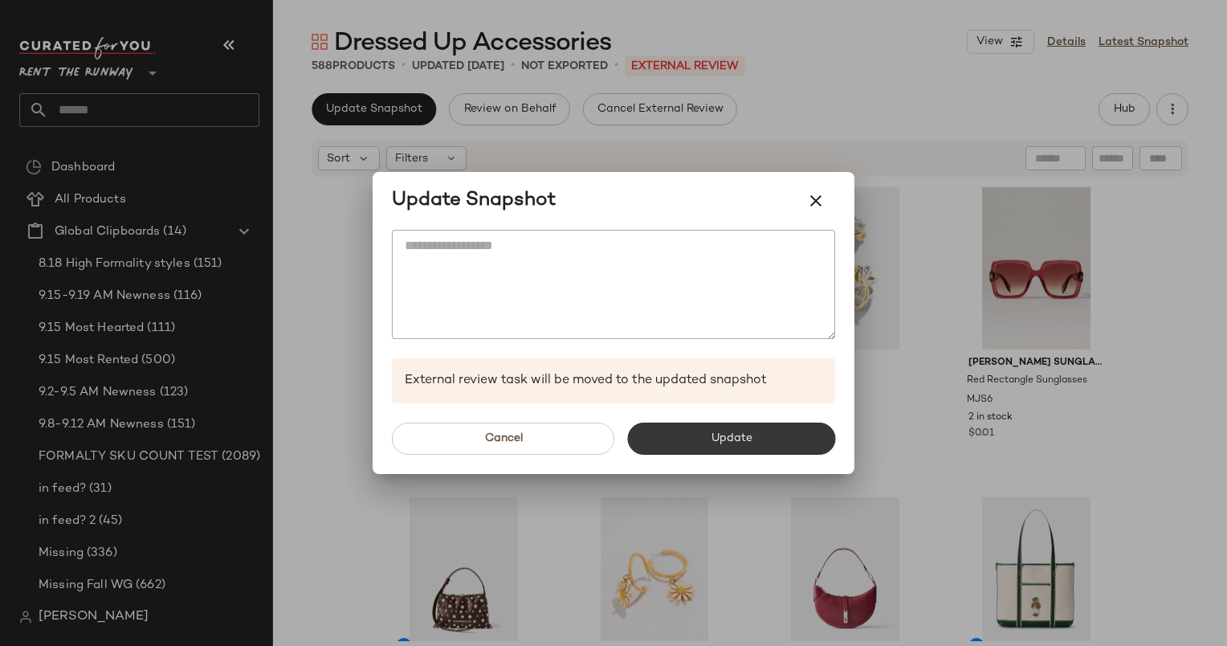
click at [716, 432] on span "Update" at bounding box center [731, 438] width 42 height 13
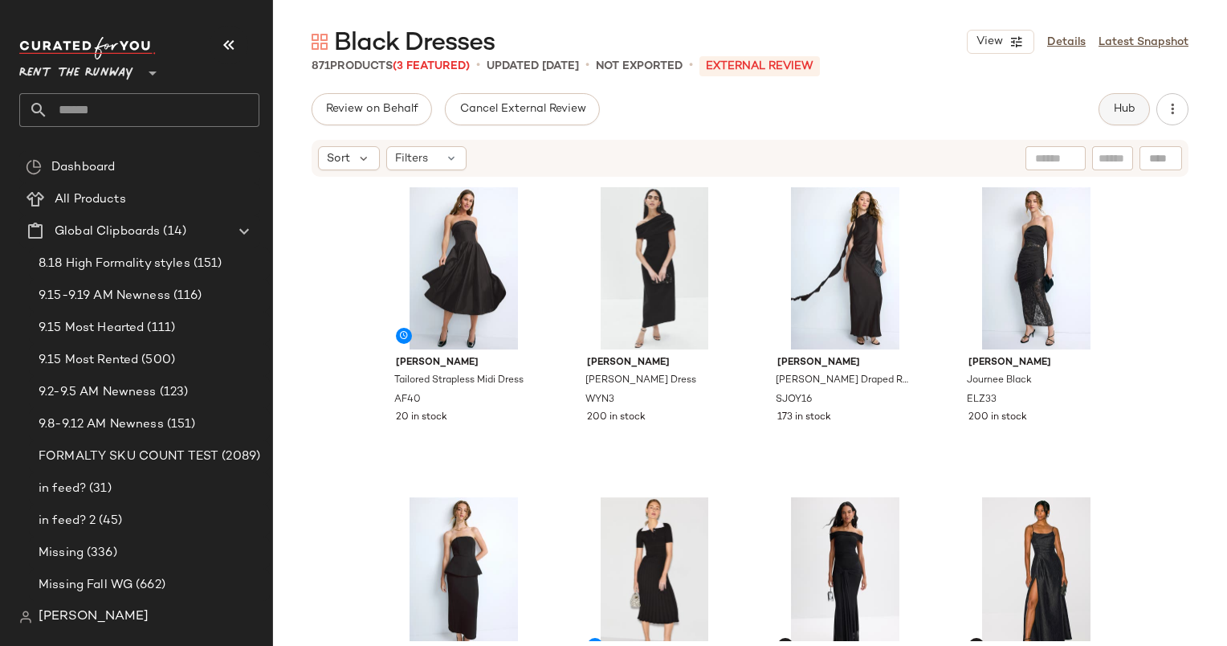
click at [1122, 119] on button "Hub" at bounding box center [1123, 109] width 51 height 32
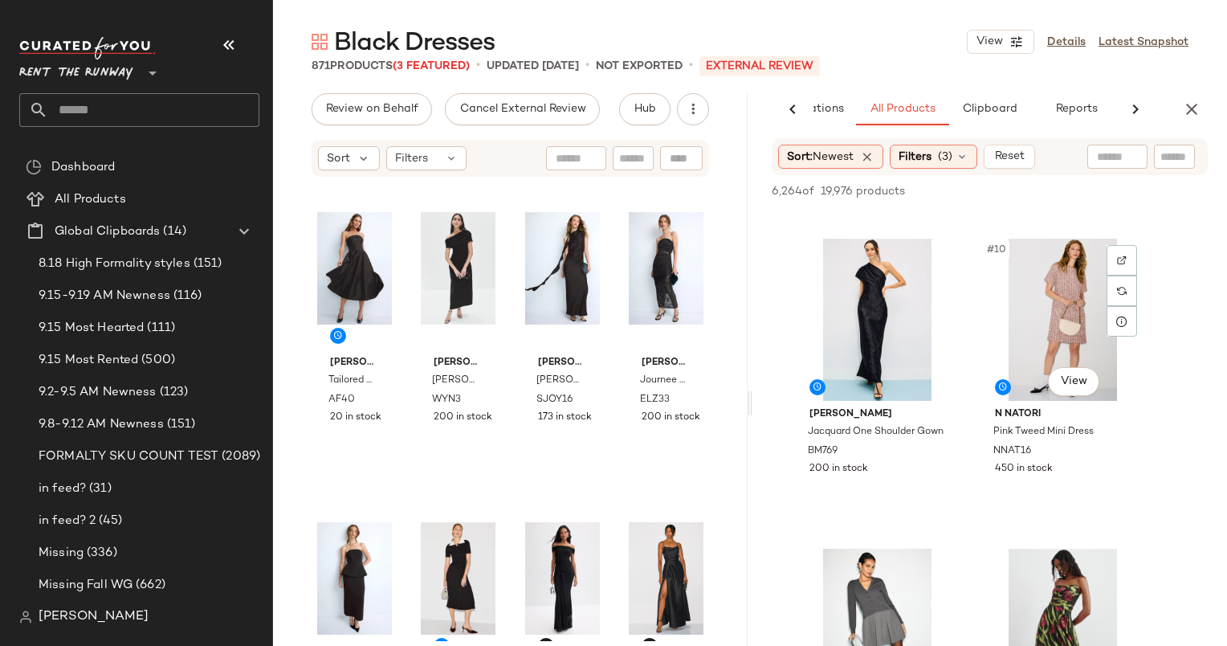
scroll to position [1217, 0]
click at [877, 292] on div "#9 View" at bounding box center [877, 319] width 161 height 162
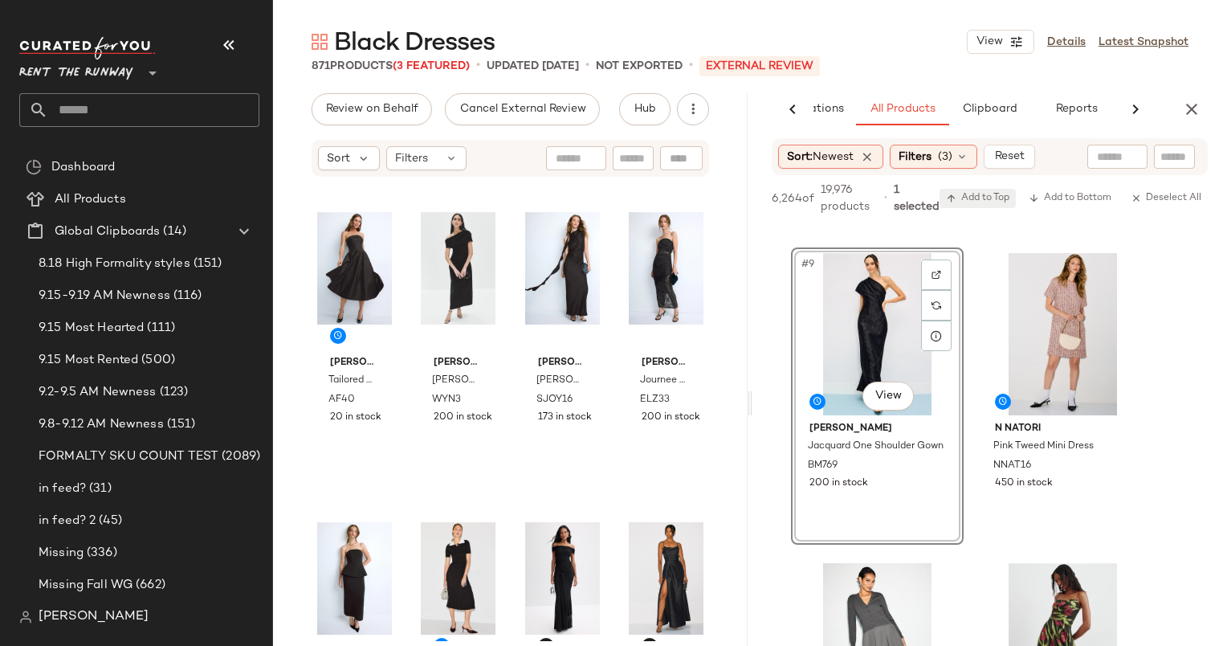
click at [970, 202] on span "Add to Top" at bounding box center [977, 198] width 63 height 11
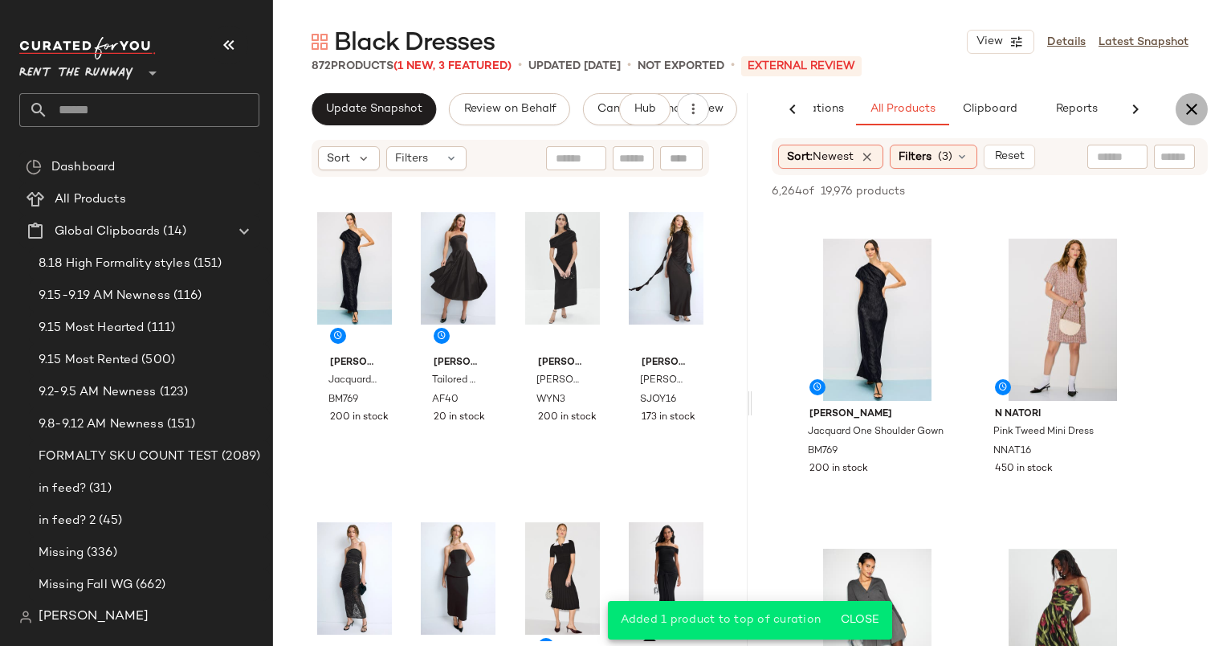
click at [1188, 106] on icon "button" at bounding box center [1191, 109] width 19 height 19
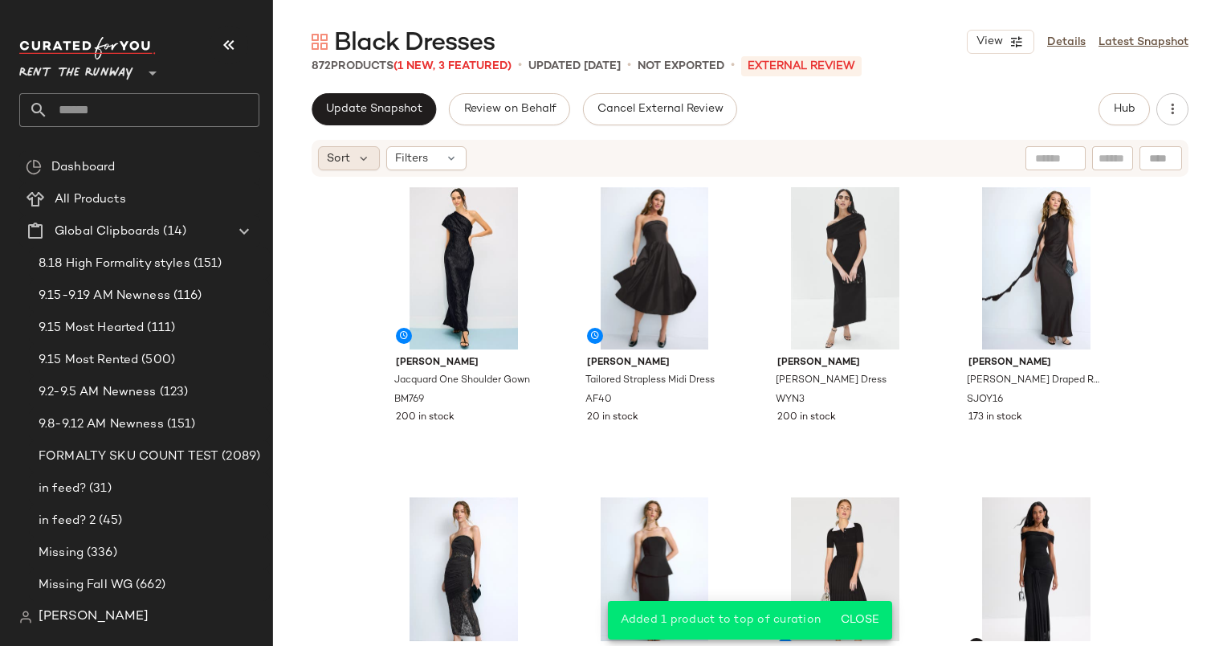
click at [323, 165] on div "Sort" at bounding box center [349, 158] width 62 height 24
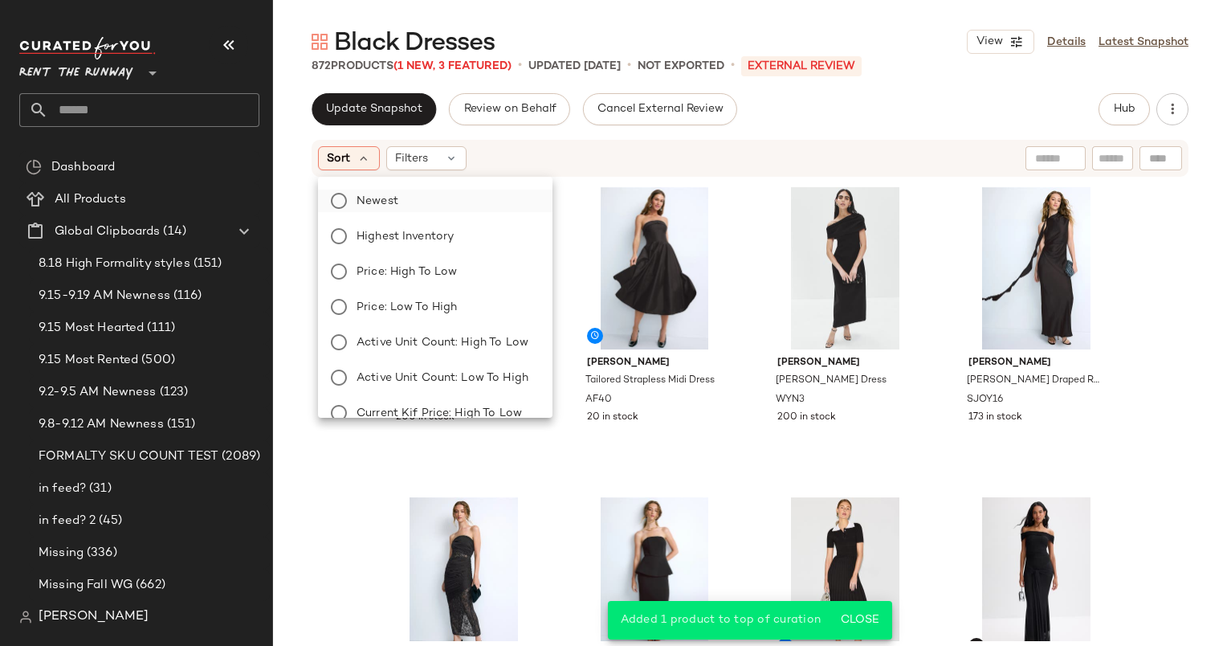
click at [428, 209] on label "Newest" at bounding box center [444, 200] width 189 height 22
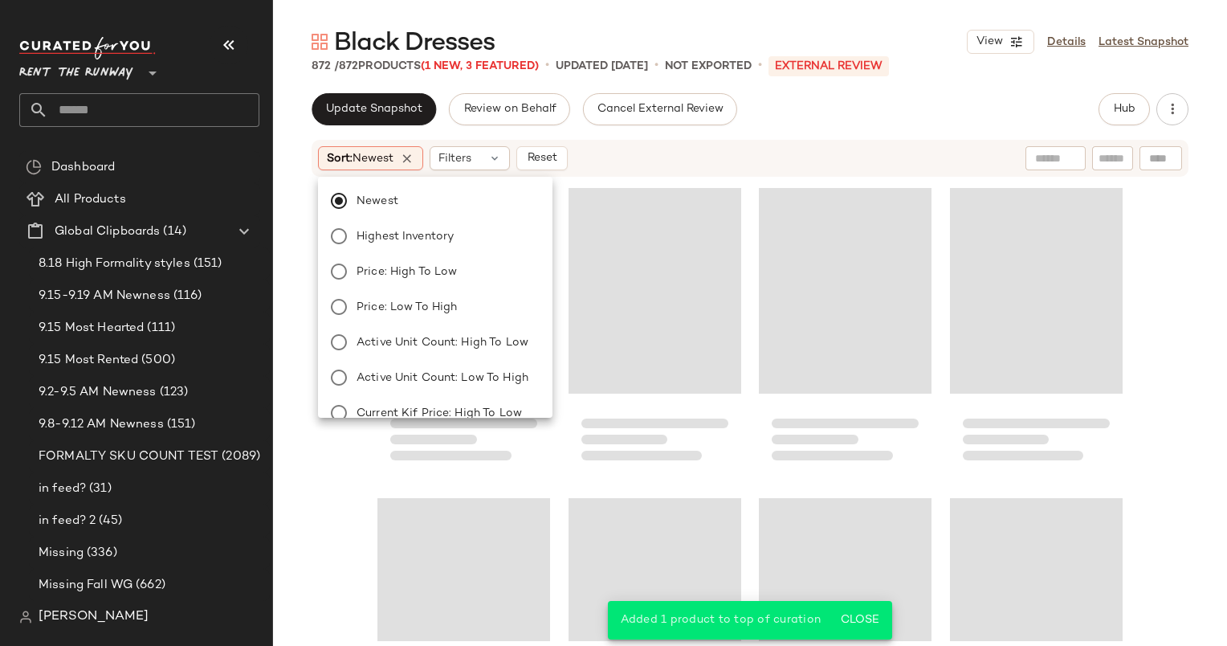
click at [720, 158] on div "Sort: Newest Filters Reset" at bounding box center [645, 158] width 655 height 24
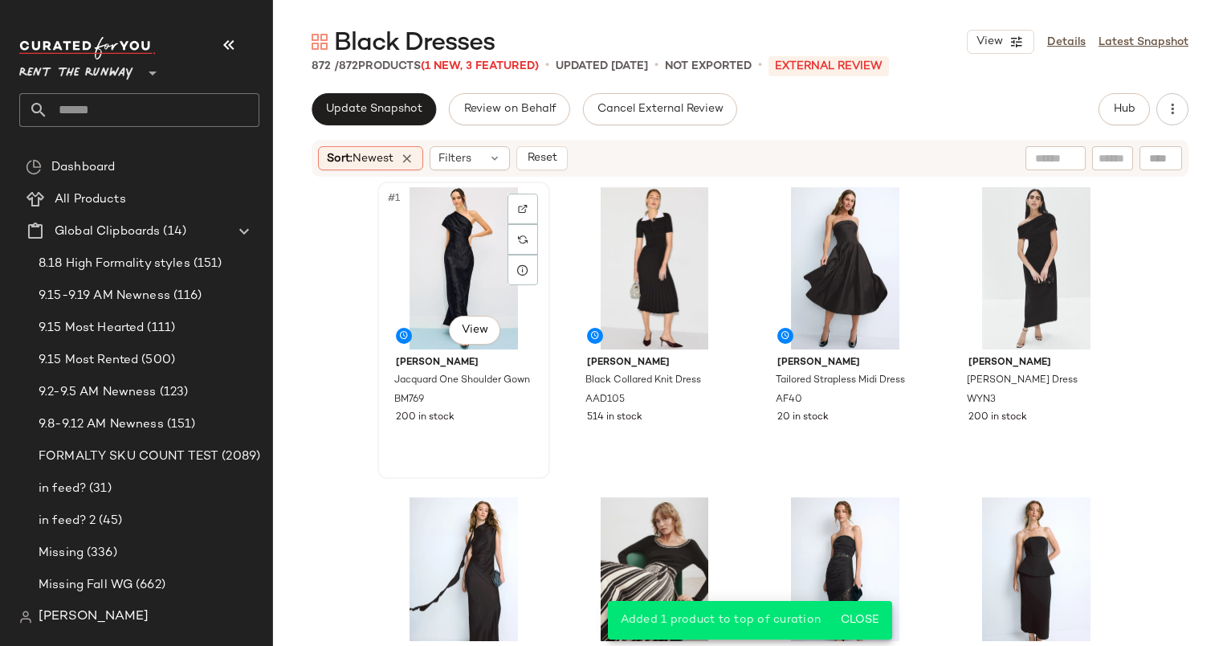
click at [435, 302] on div "#1 View" at bounding box center [463, 268] width 161 height 162
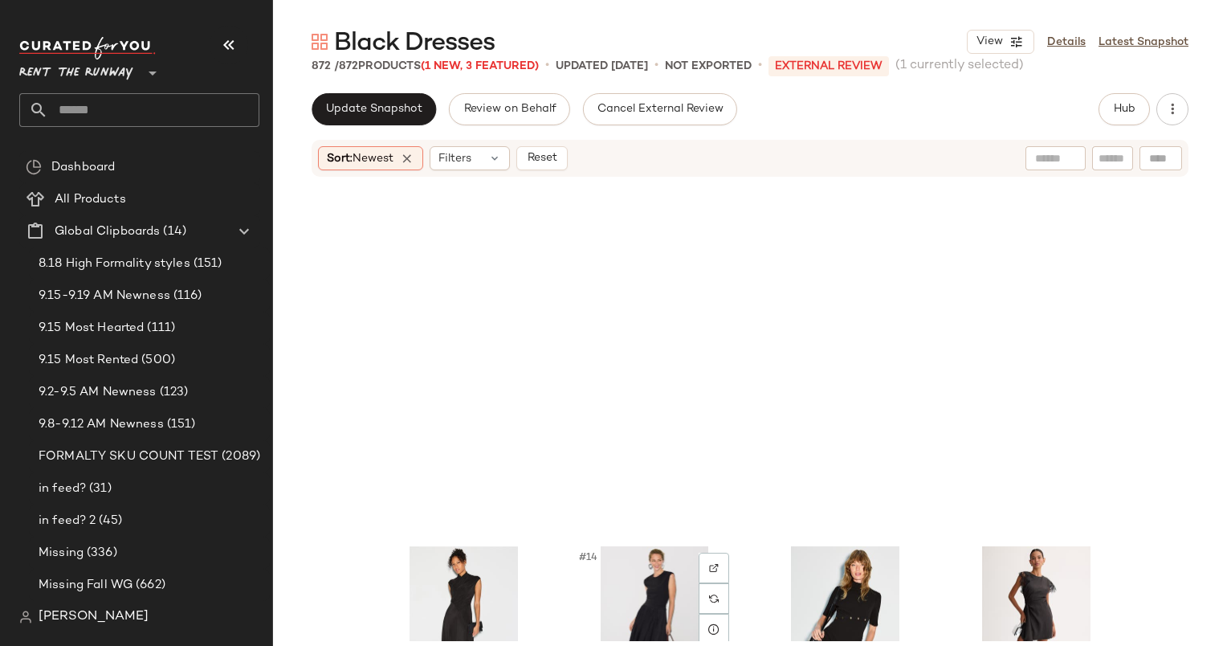
scroll to position [996, 0]
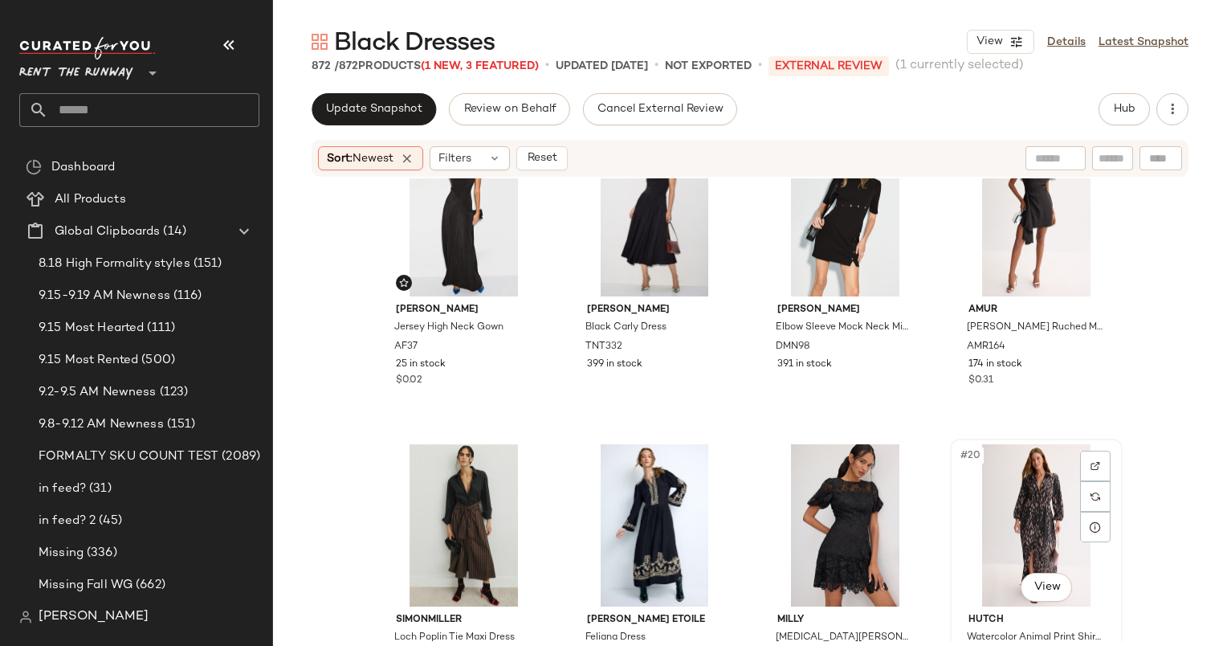
click at [999, 479] on div "#20 View" at bounding box center [1036, 525] width 161 height 162
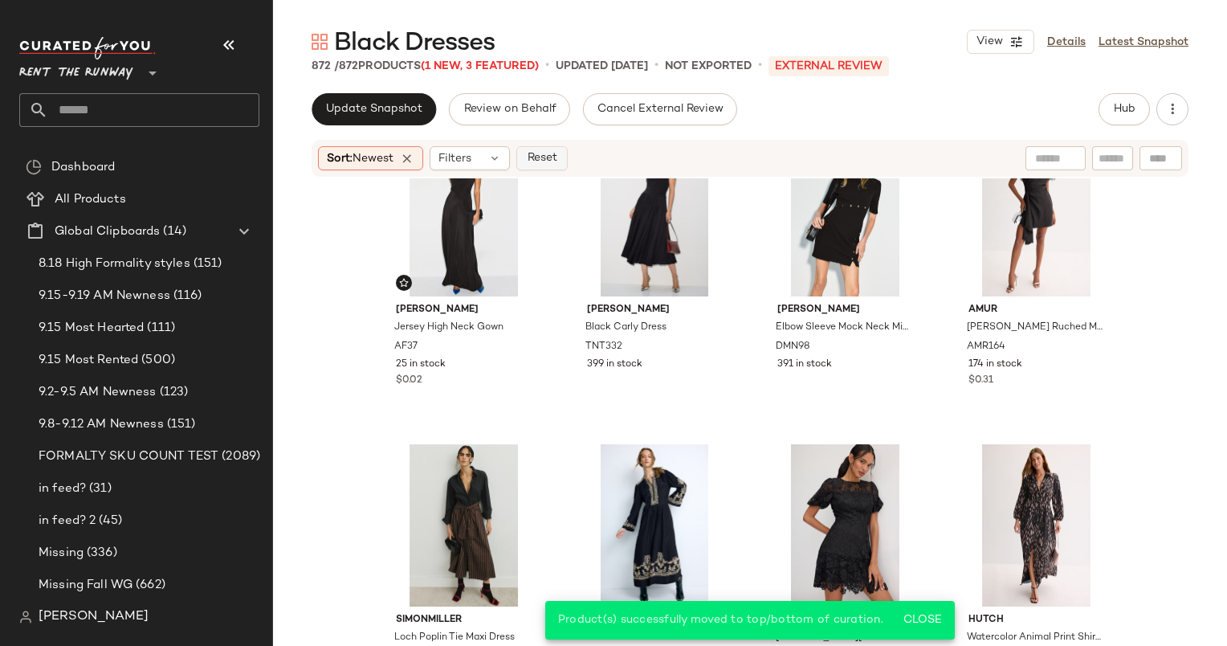
click at [536, 159] on span "Reset" at bounding box center [541, 158] width 31 height 13
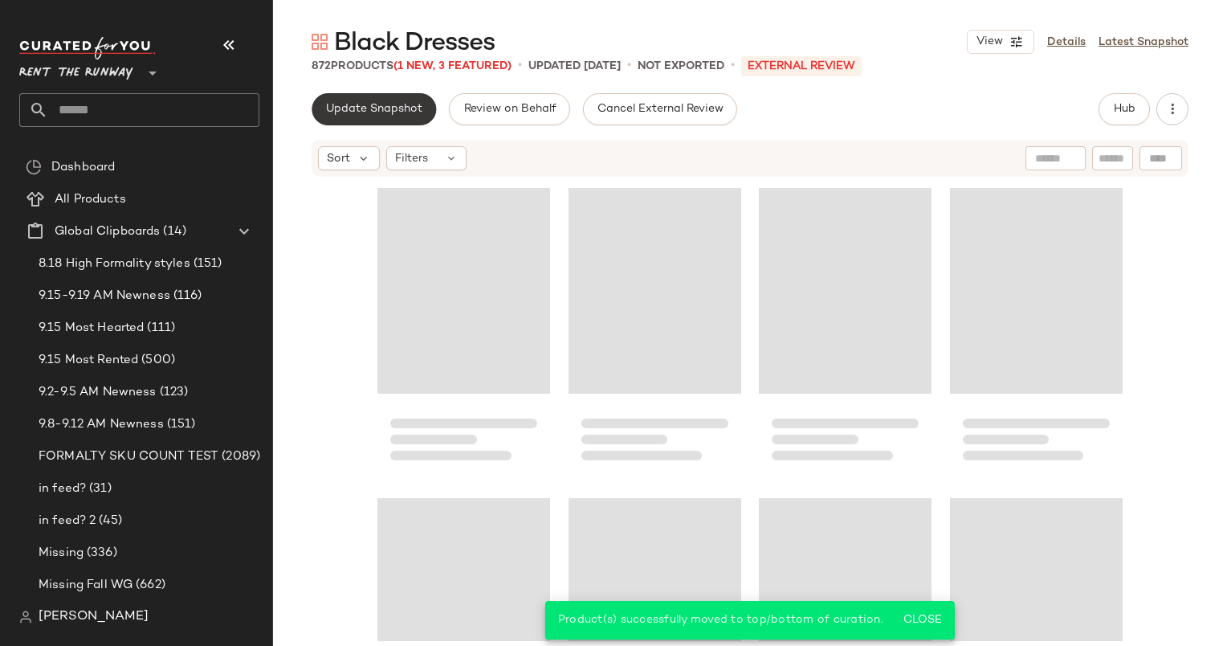
click at [408, 114] on span "Update Snapshot" at bounding box center [373, 109] width 97 height 13
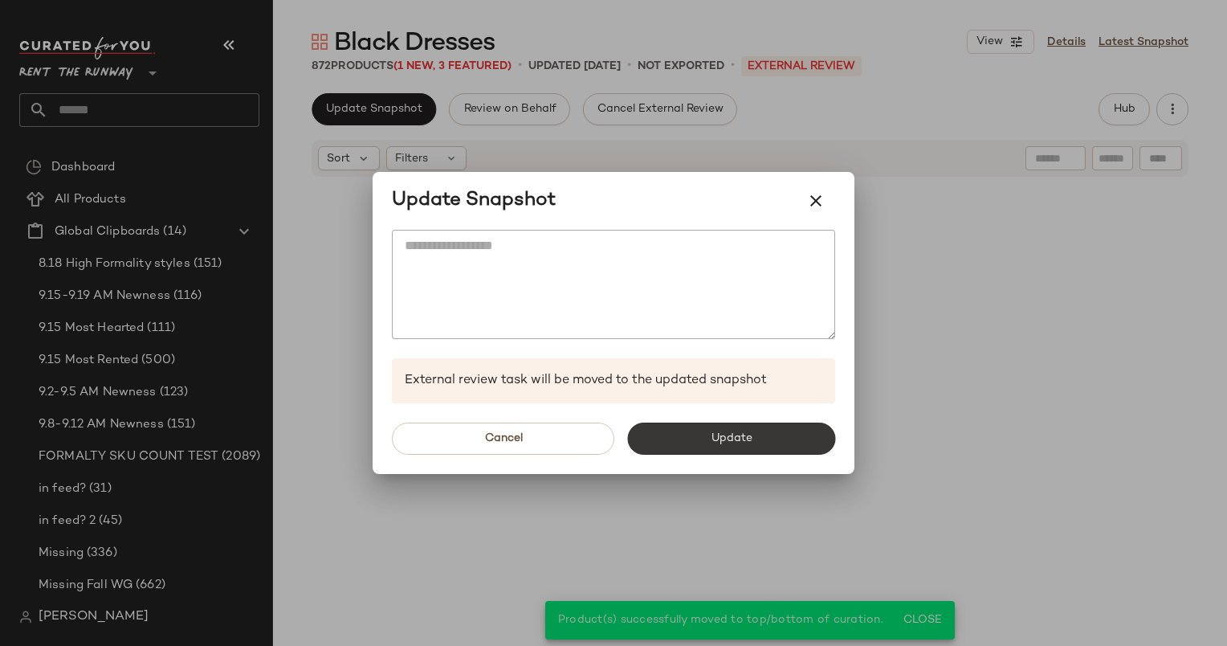
scroll to position [1240, 0]
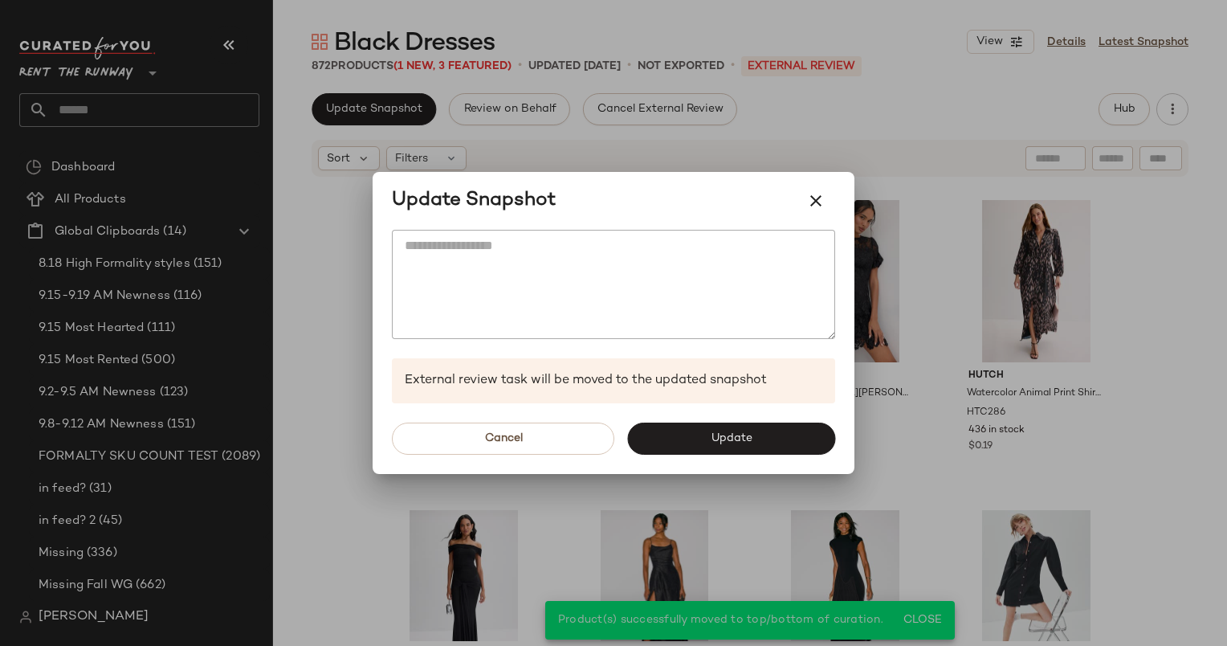
drag, startPoint x: 764, startPoint y: 450, endPoint x: 732, endPoint y: 435, distance: 35.6
click at [732, 435] on span "Update" at bounding box center [731, 438] width 42 height 13
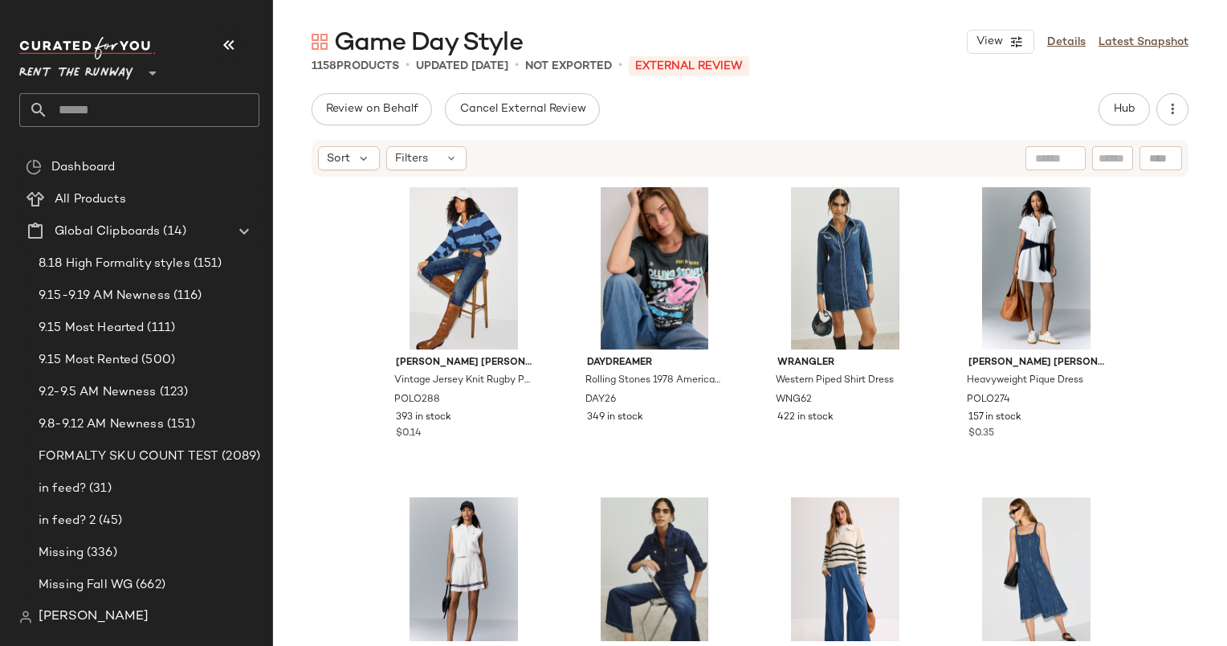
click at [177, 114] on input "text" at bounding box center [153, 110] width 211 height 34
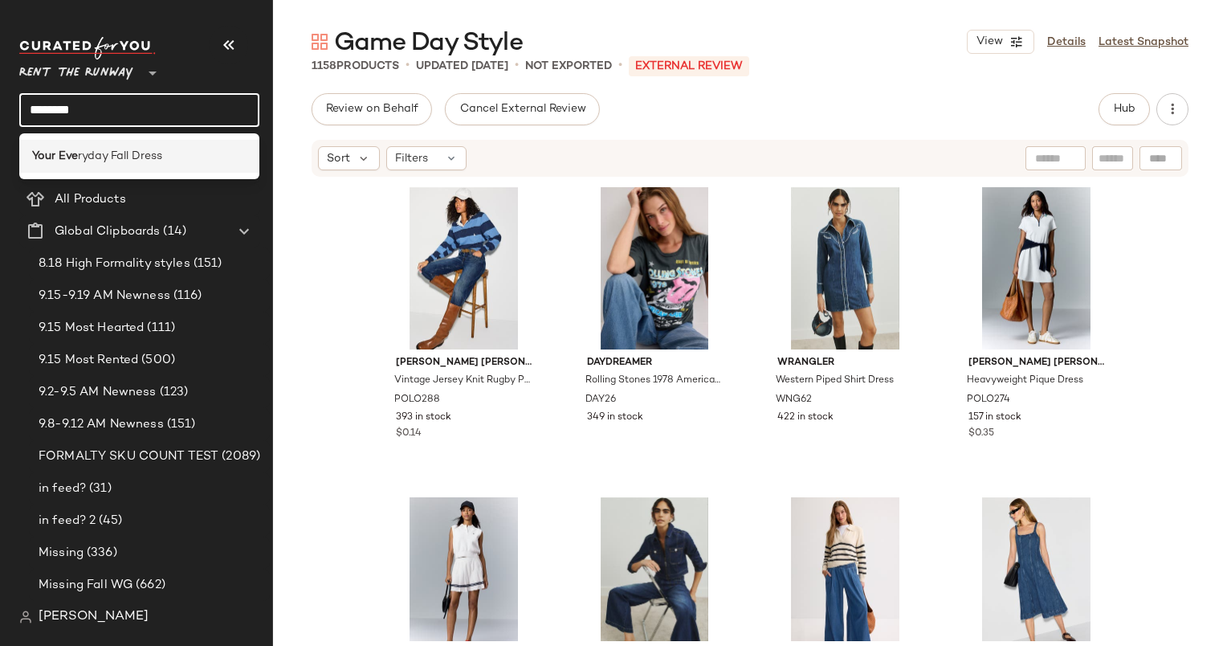
type input "********"
click at [175, 165] on div "Your Eve ryday Fall Dress" at bounding box center [139, 156] width 240 height 33
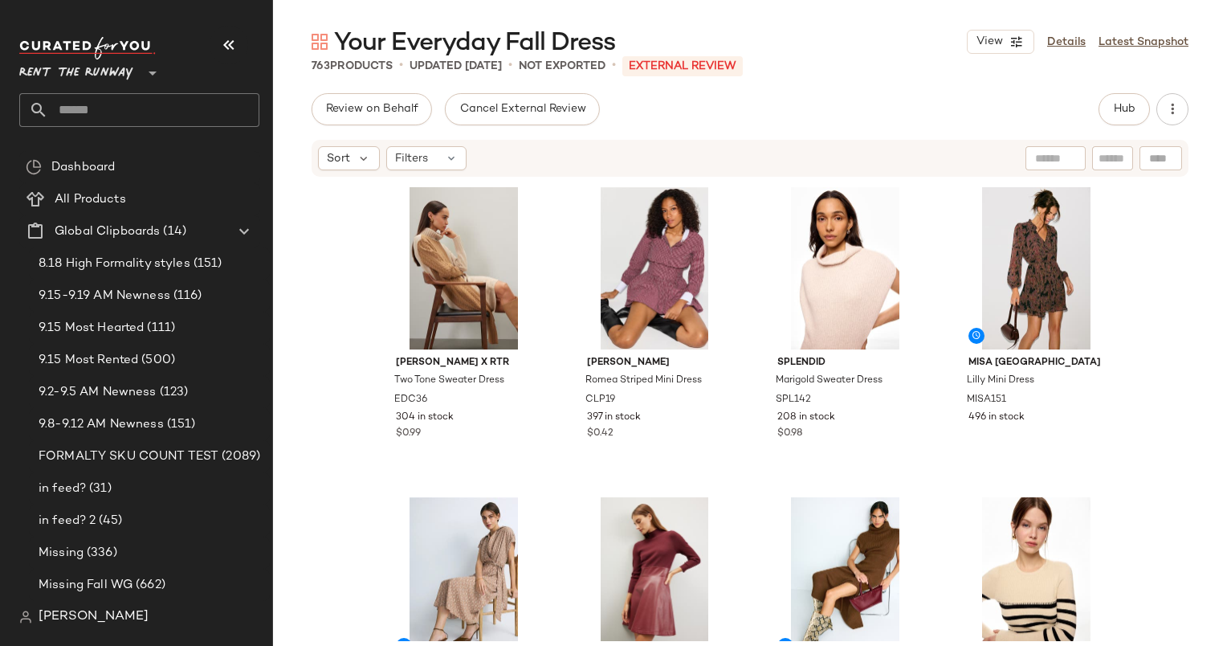
click at [347, 326] on div "Eudon Choi x RTR Two Tone Sweater Dress EDC36 304 in stock $0.99 Claudie Pierlo…" at bounding box center [750, 409] width 954 height 462
